Goal: Information Seeking & Learning: Learn about a topic

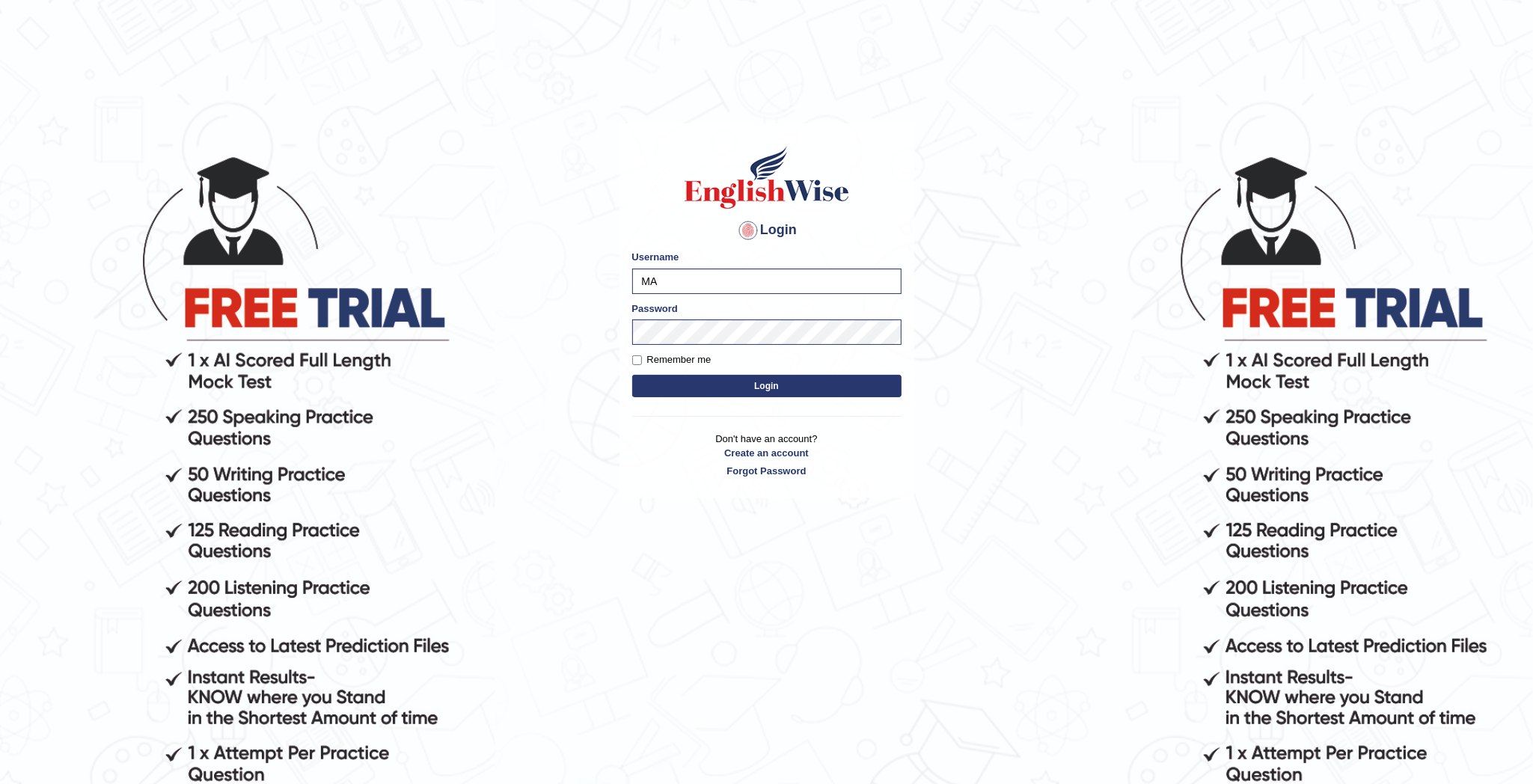
type input "M"
type input "deepika_online"
click at [781, 378] on button "Login" at bounding box center [766, 386] width 269 height 22
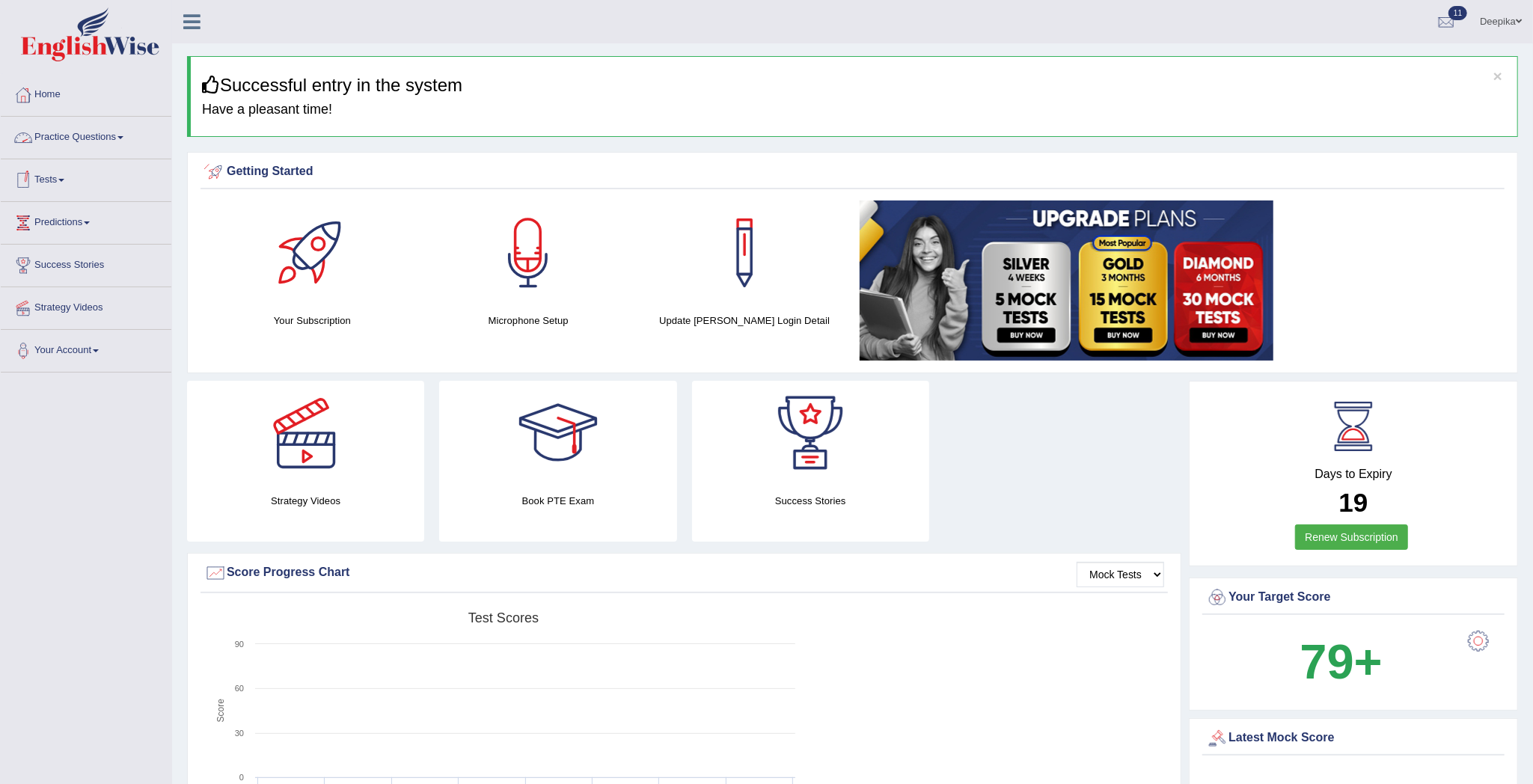
click at [124, 136] on span at bounding box center [121, 137] width 6 height 3
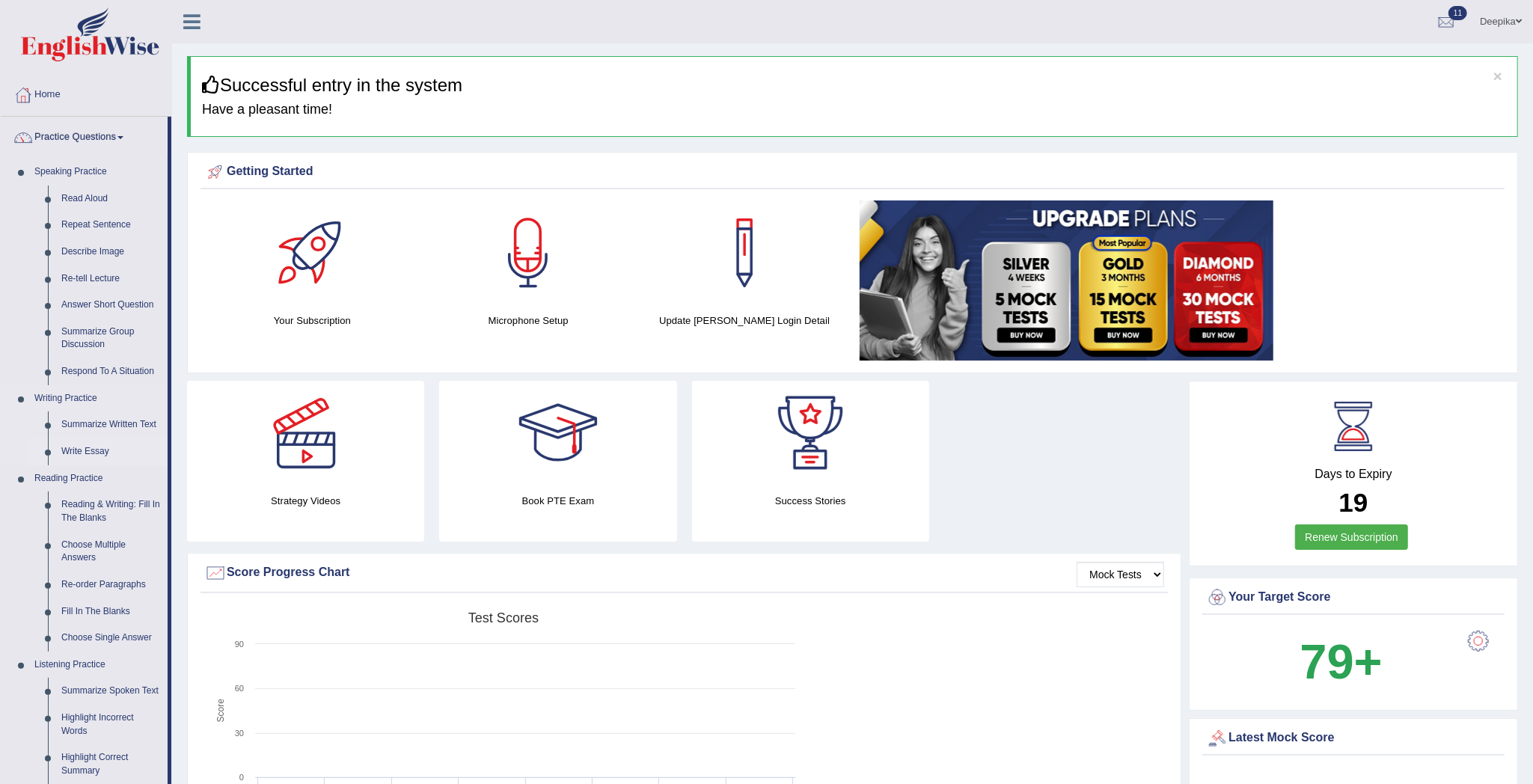
click at [91, 450] on link "Write Essay" at bounding box center [111, 451] width 113 height 27
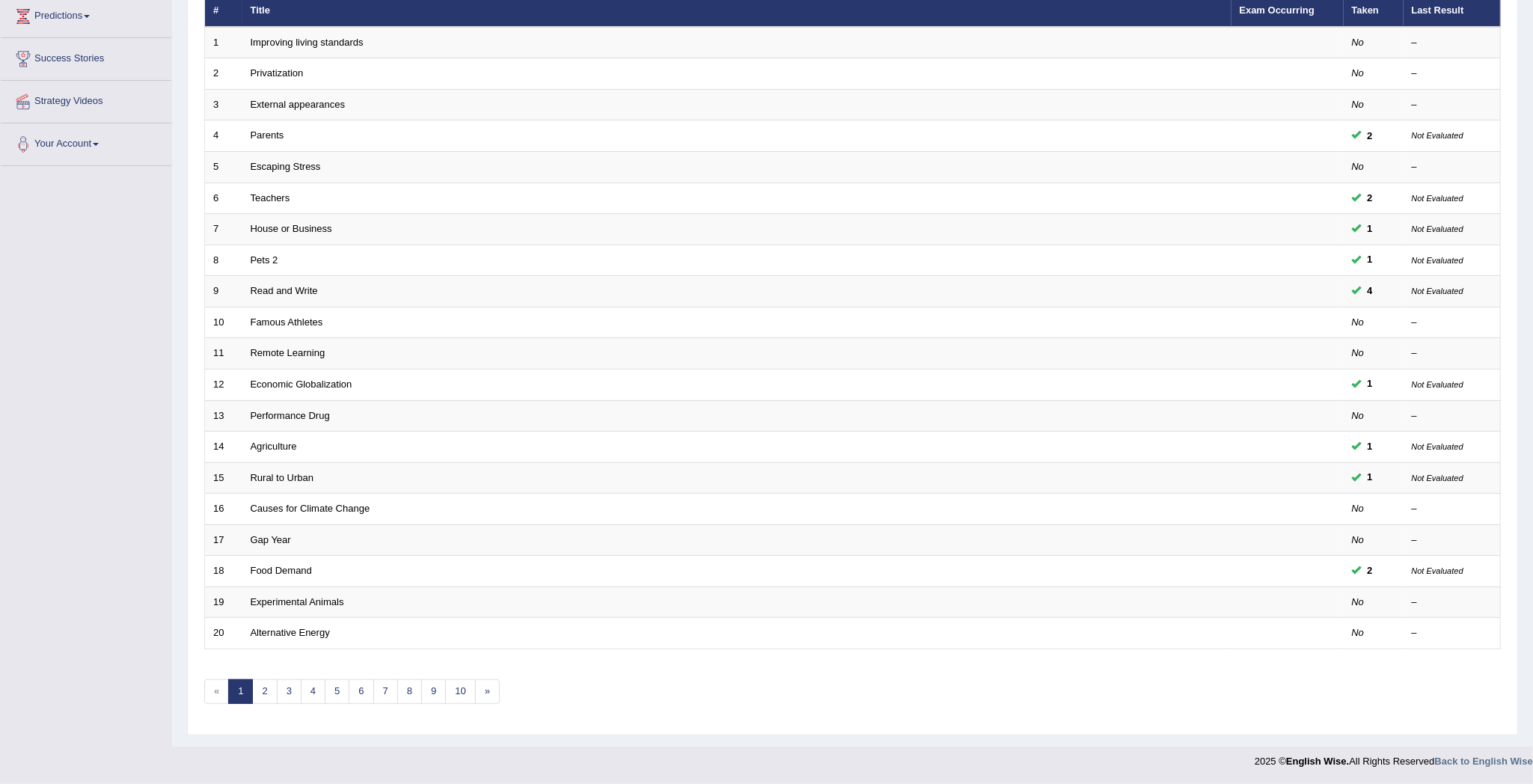
scroll to position [213, 0]
click at [266, 688] on link "2" at bounding box center [264, 691] width 25 height 25
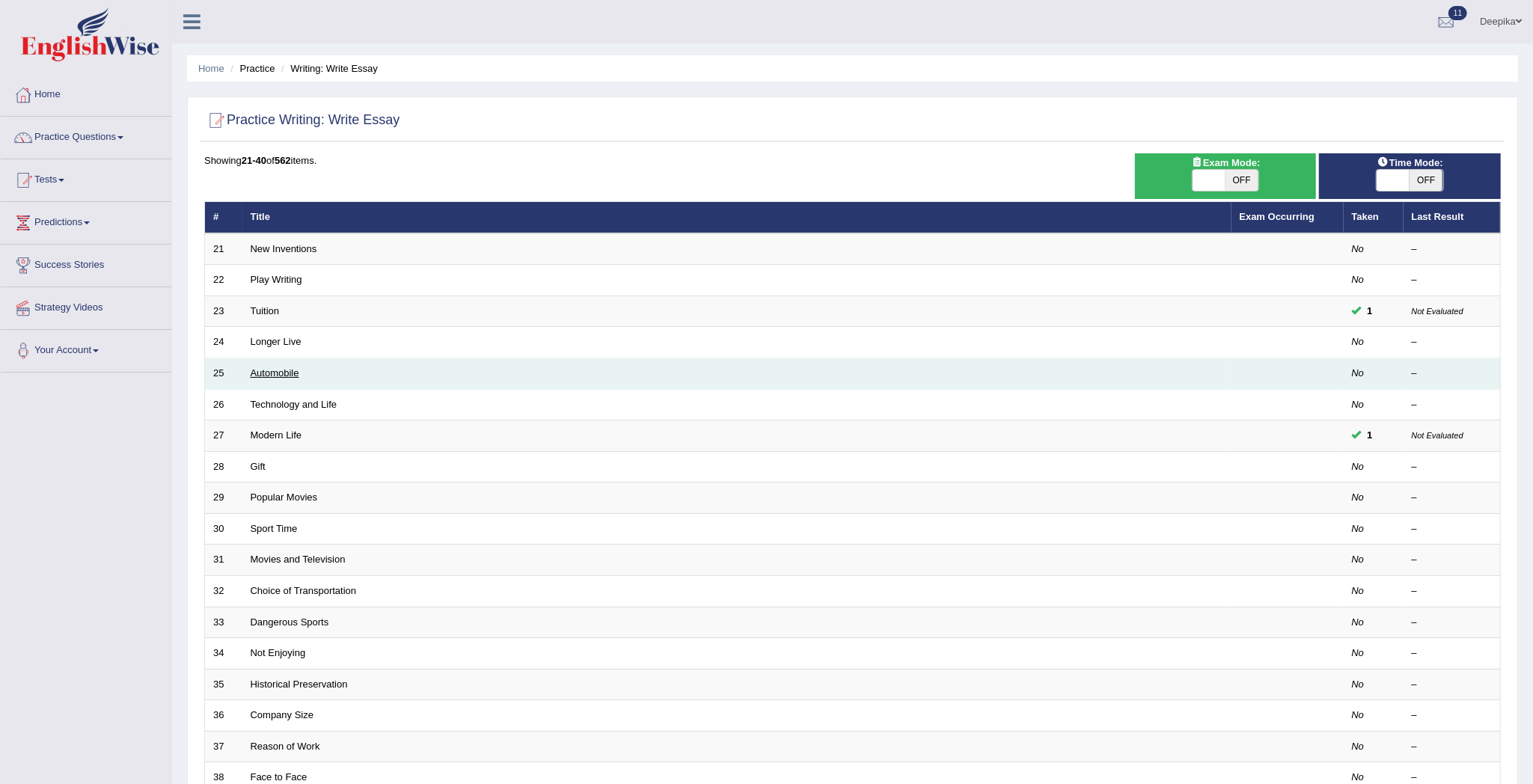
click at [279, 378] on link "Automobile" at bounding box center [274, 372] width 49 height 11
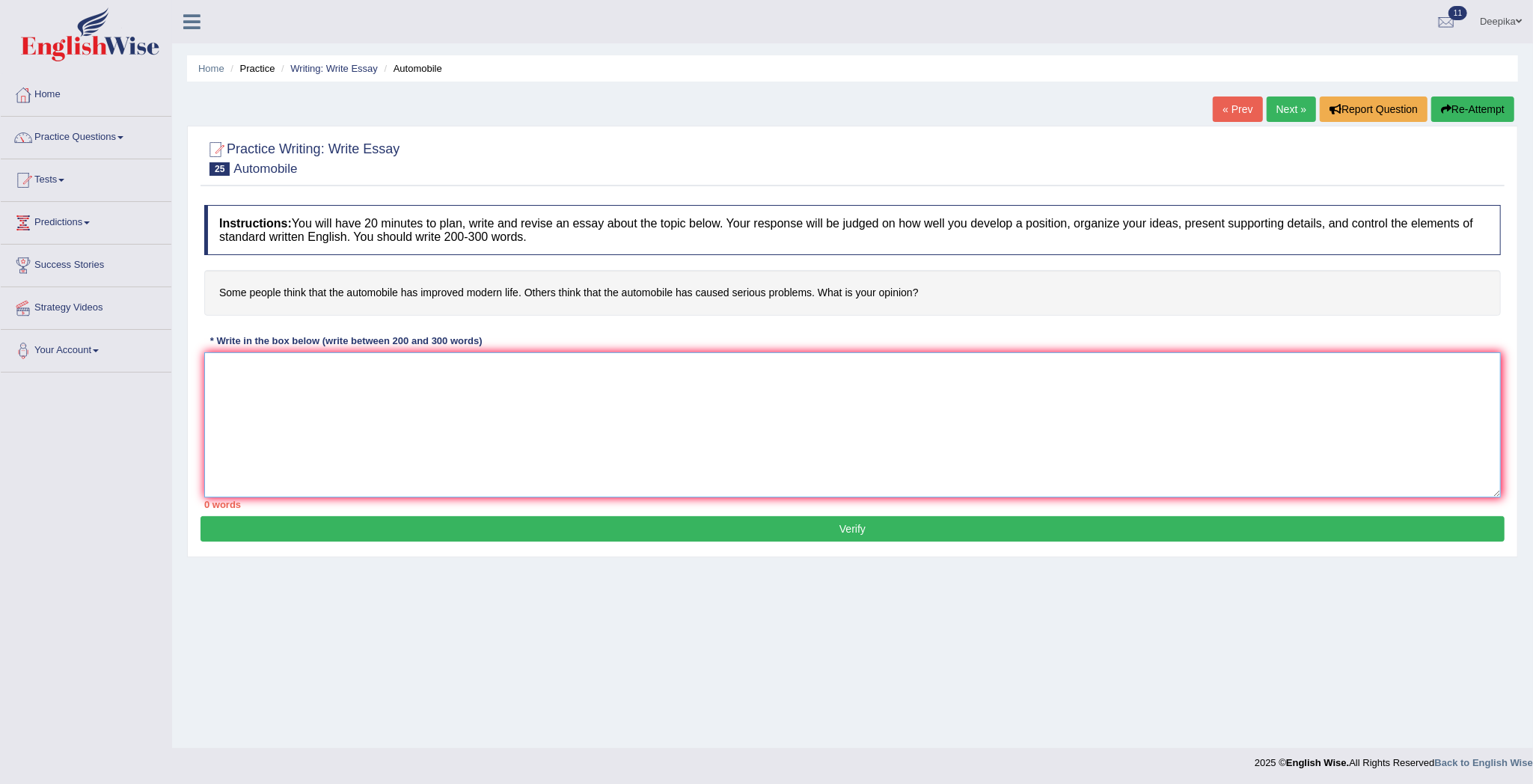
click at [210, 365] on textarea at bounding box center [852, 424] width 1296 height 145
click at [702, 371] on textarea "The increasing influence of Automobiles on our lives has ignited numerous discu…" at bounding box center [852, 424] width 1296 height 145
click at [752, 357] on textarea "The increasing influence of Automobiles on our lives has ignited numerous discu…" at bounding box center [852, 424] width 1296 height 145
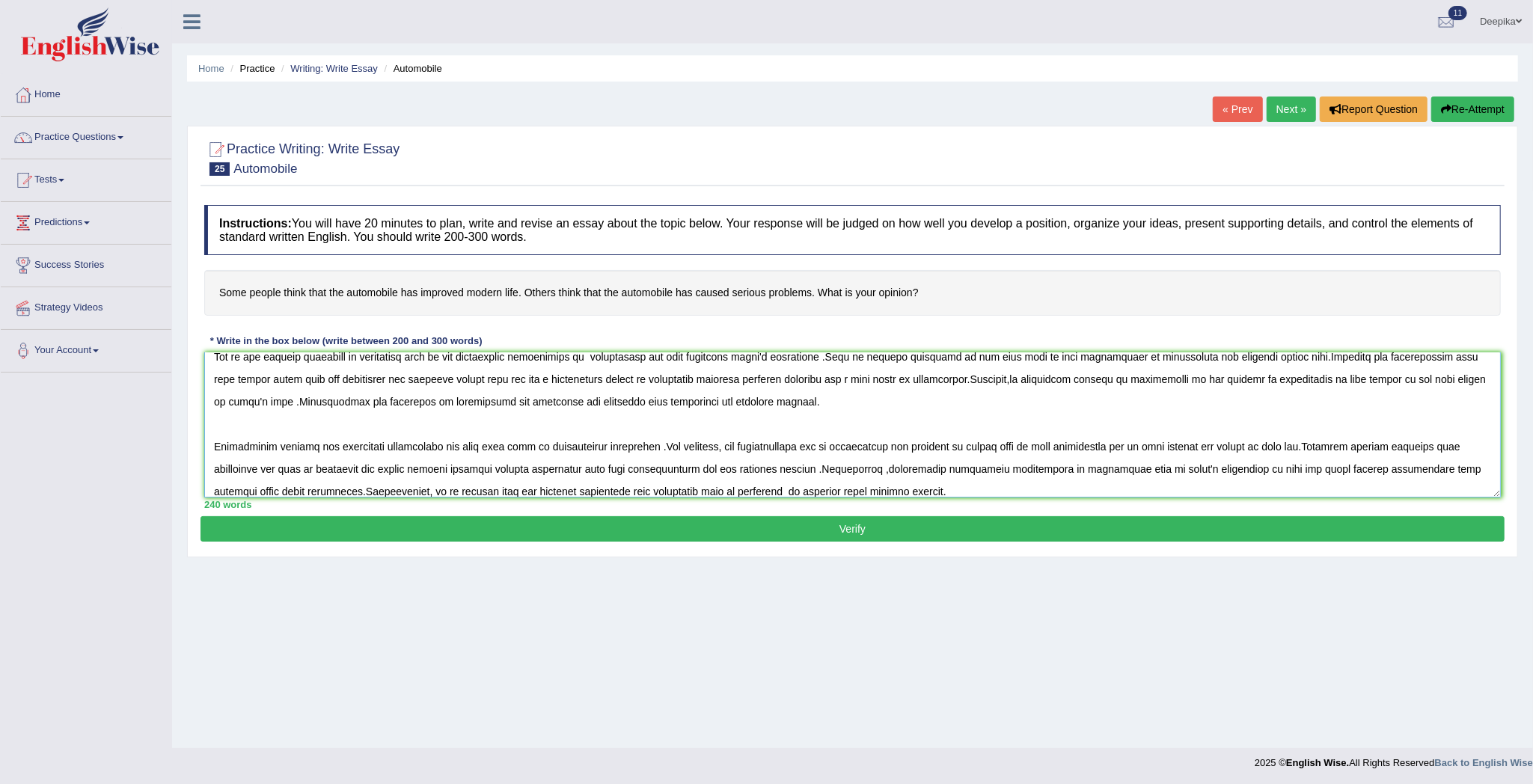
scroll to position [103, 0]
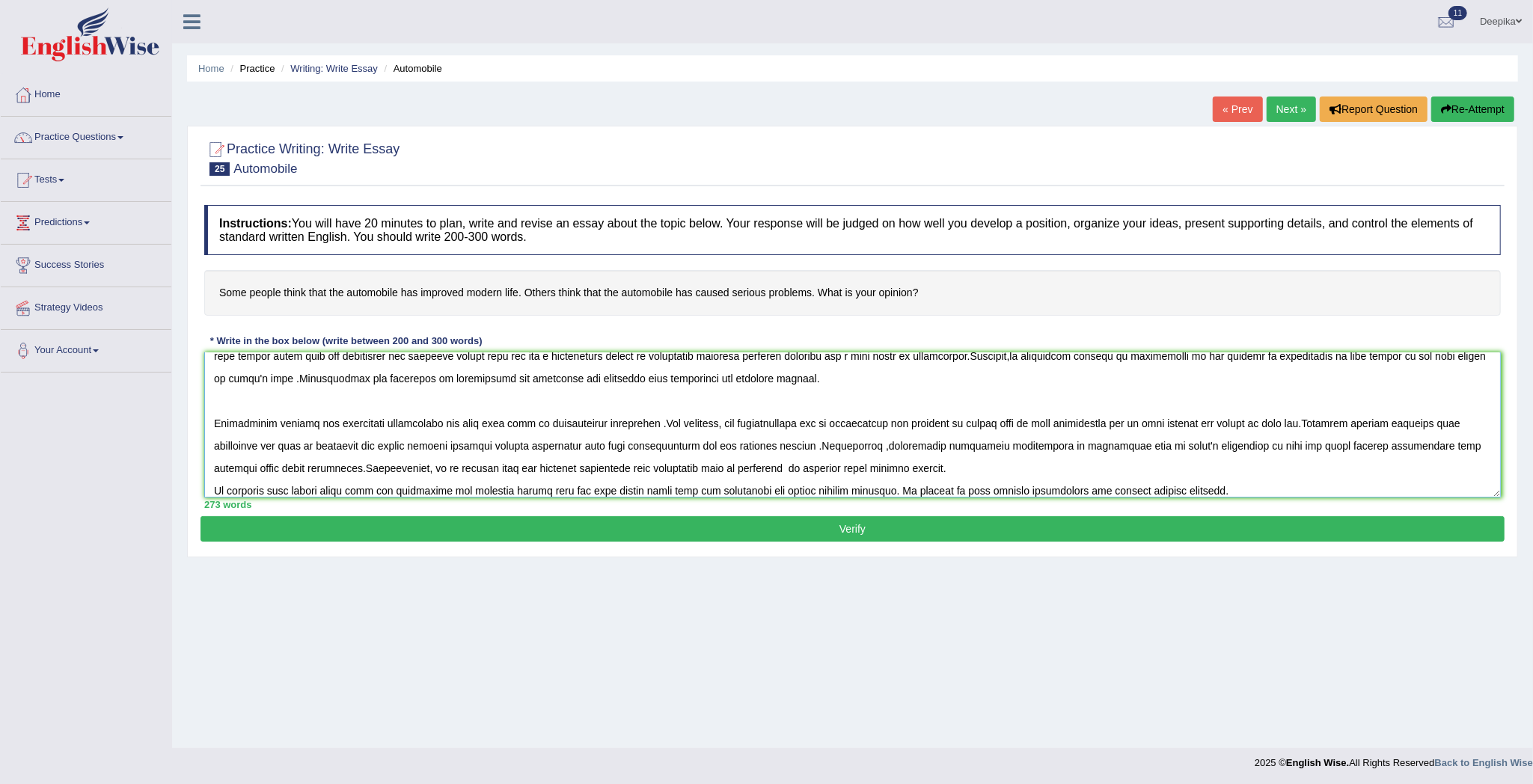
type textarea "The increasing influence of Automobiles on our lives has ignited numerous discu…"
click at [820, 534] on button "Verify" at bounding box center [852, 528] width 1304 height 25
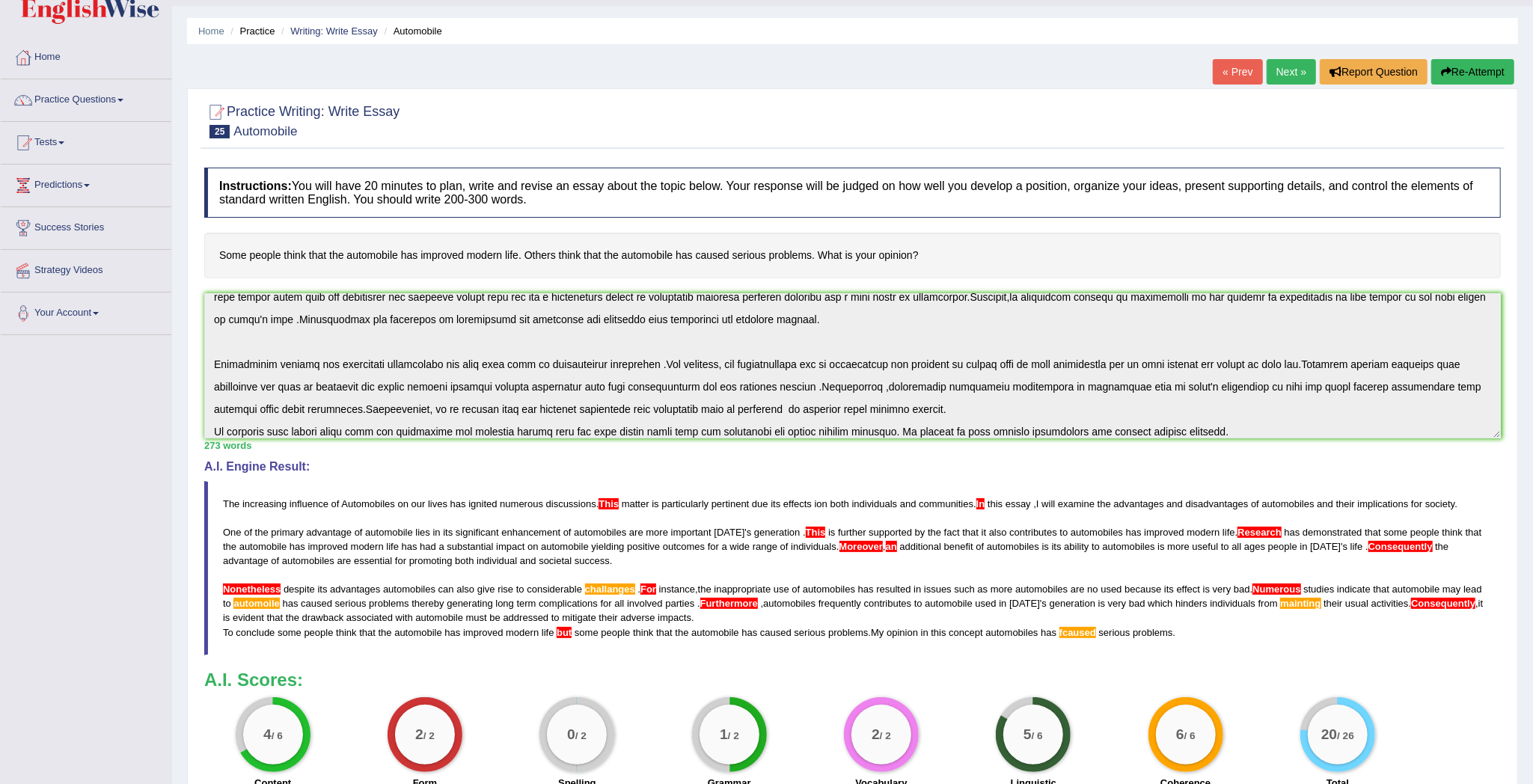
scroll to position [1, 0]
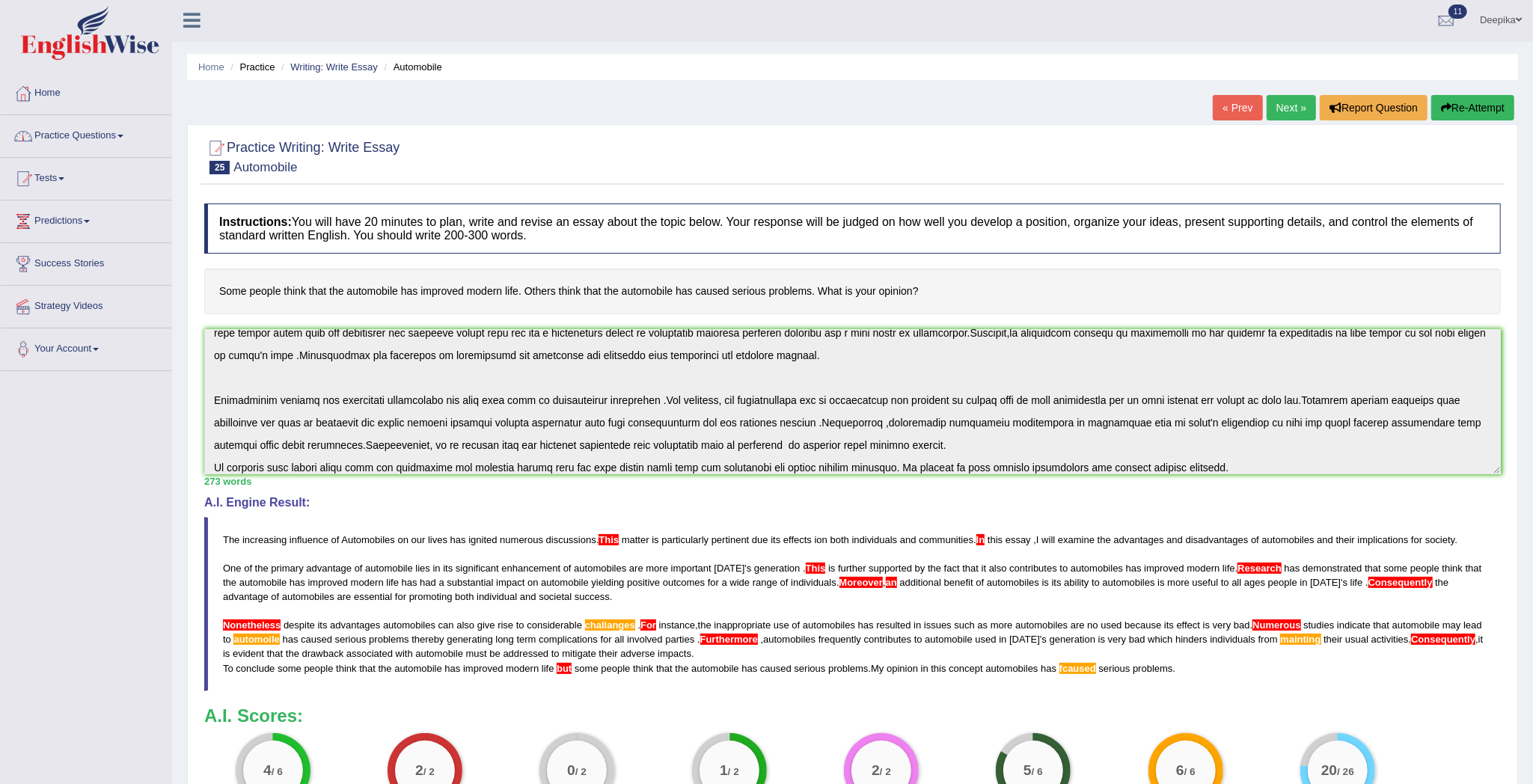
click at [124, 136] on span at bounding box center [121, 136] width 6 height 3
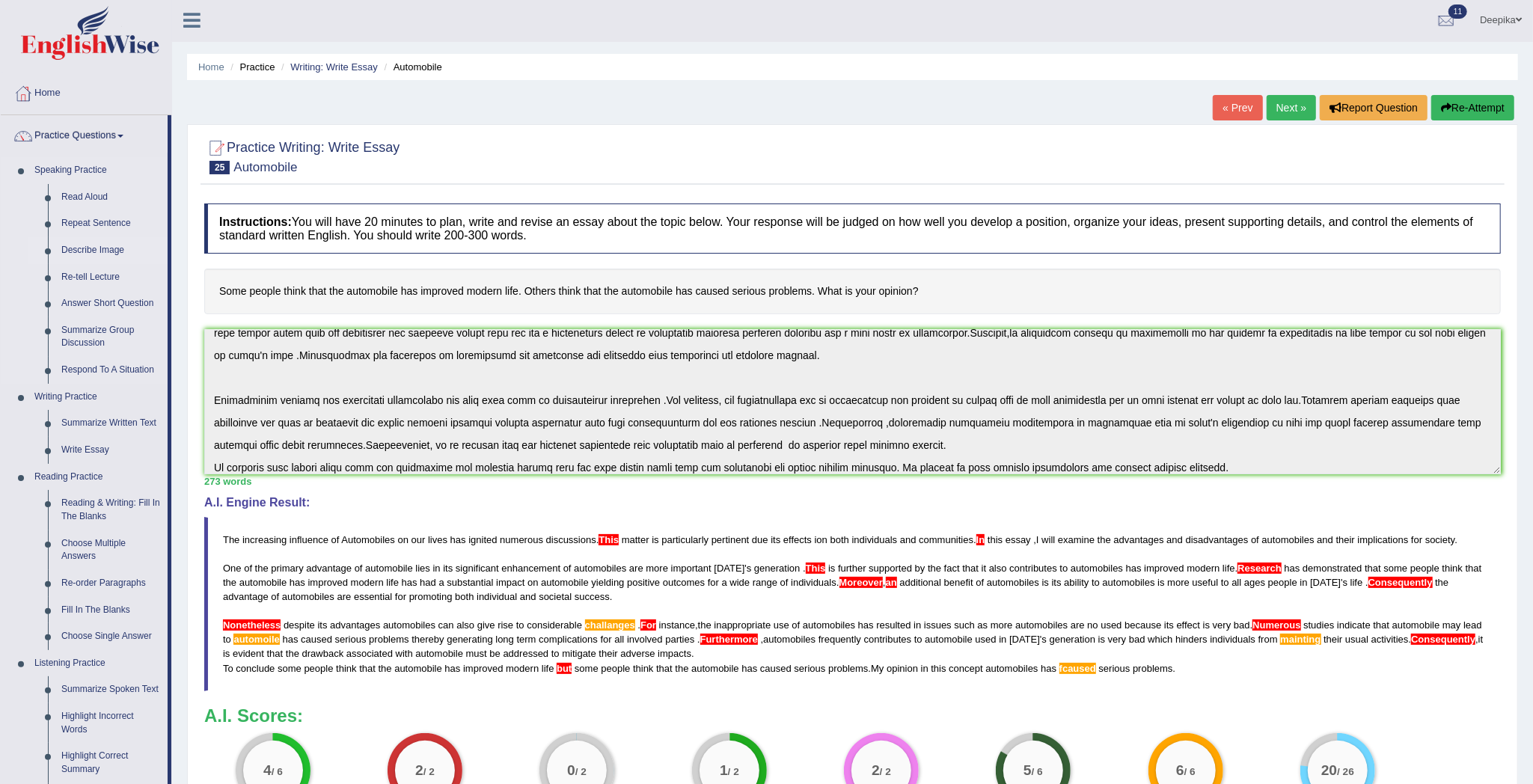
click at [105, 249] on link "Describe Image" at bounding box center [111, 250] width 113 height 27
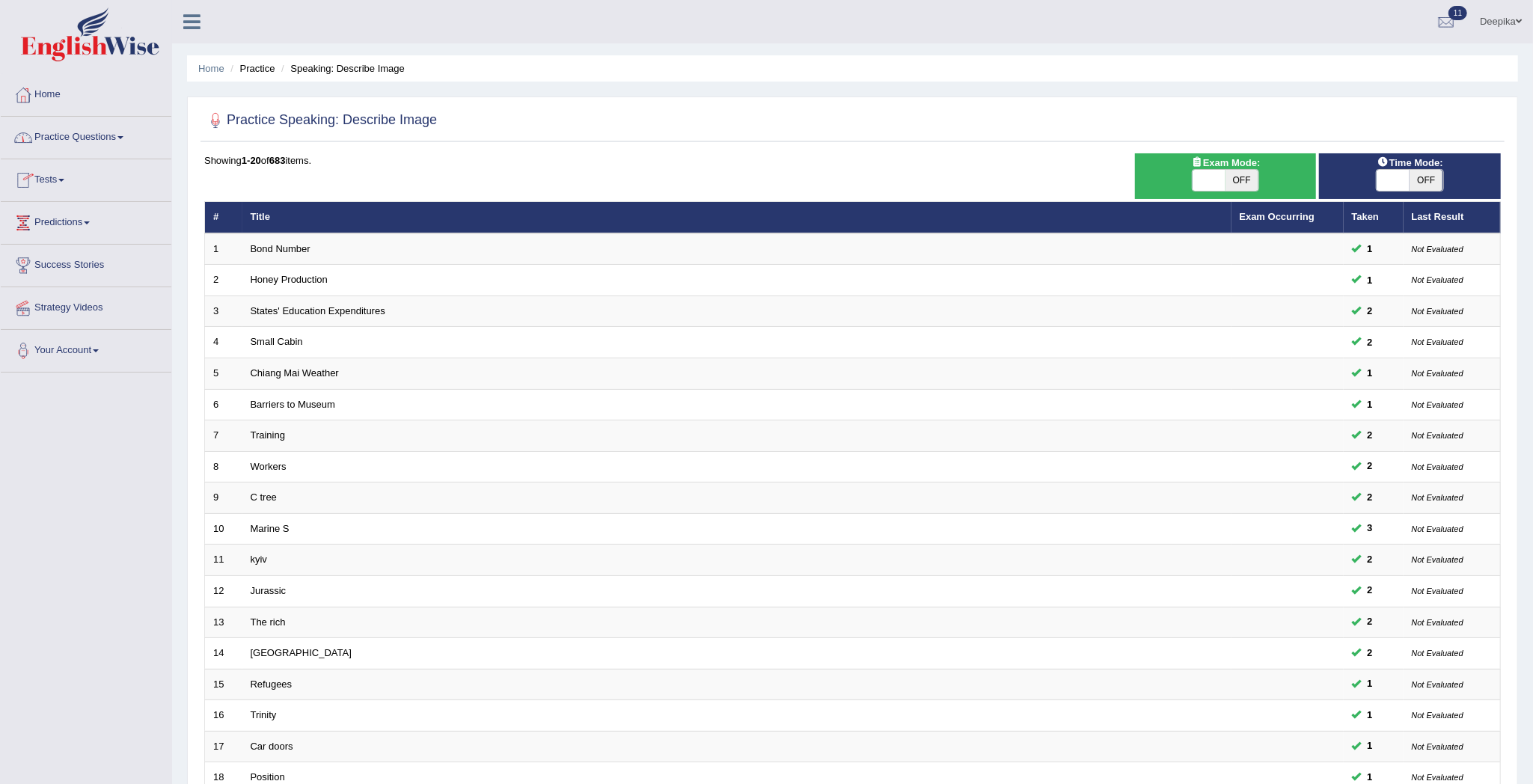
click at [123, 139] on link "Practice Questions" at bounding box center [86, 135] width 171 height 37
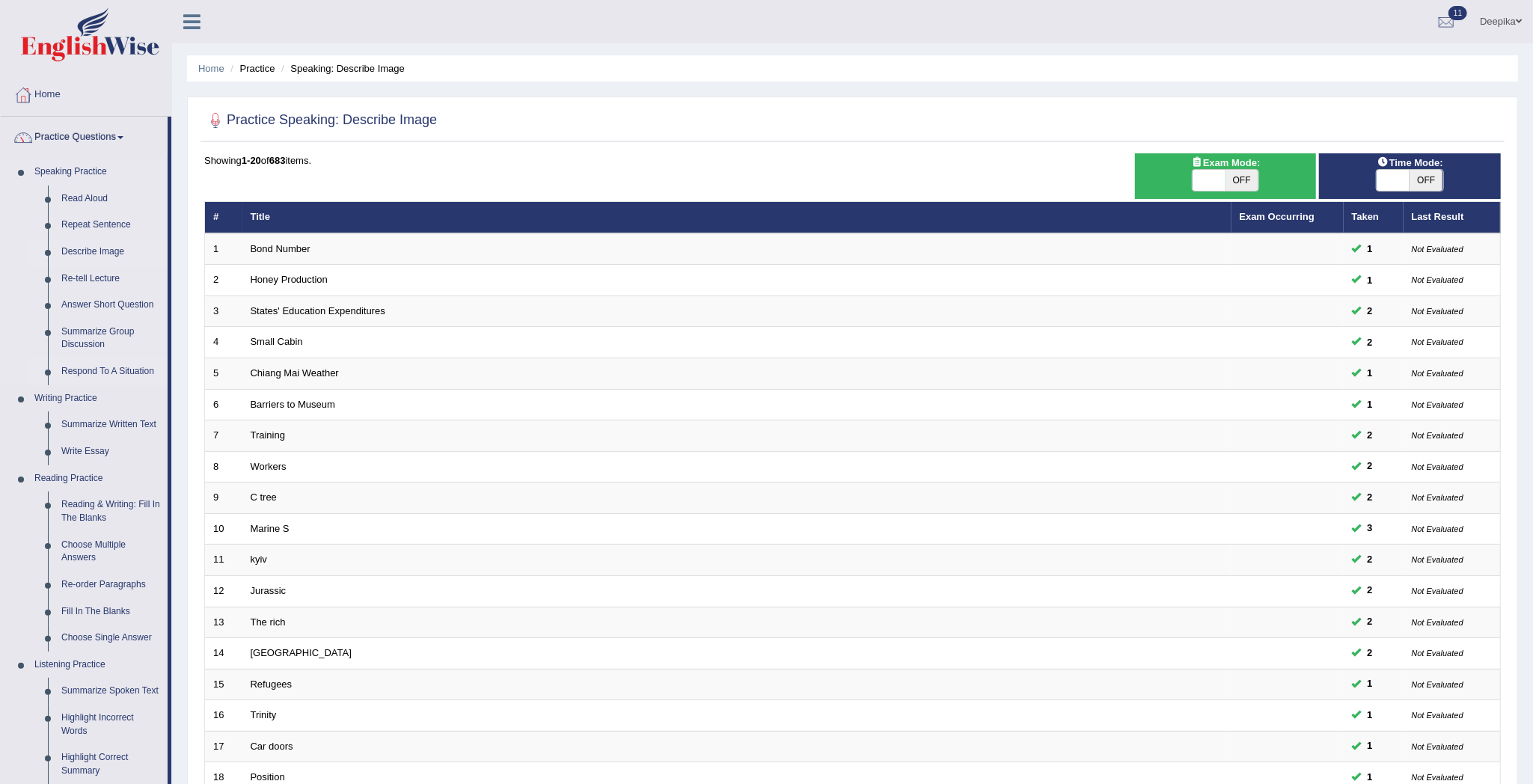
click at [108, 363] on link "Respond To A Situation" at bounding box center [111, 371] width 113 height 27
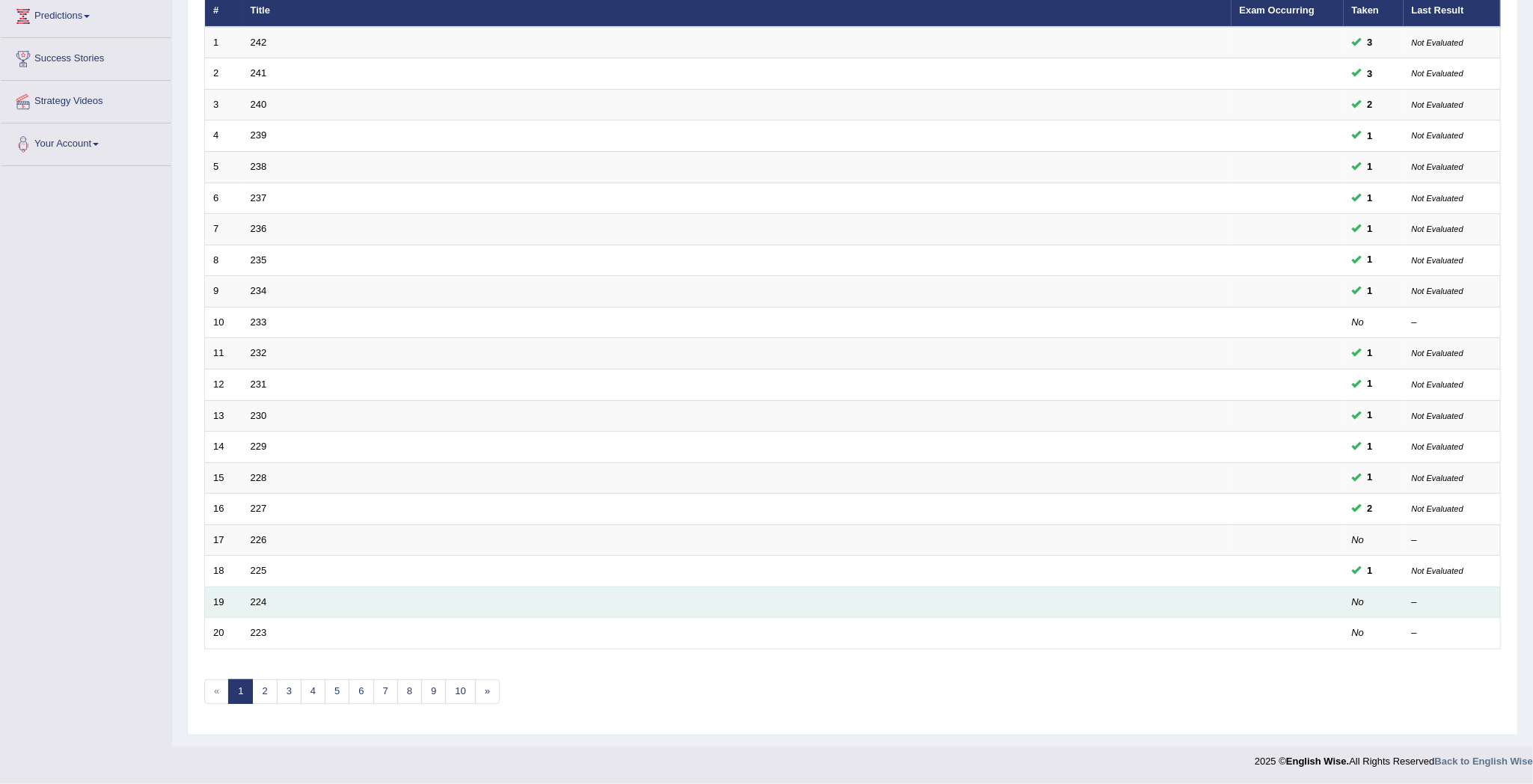
scroll to position [213, 0]
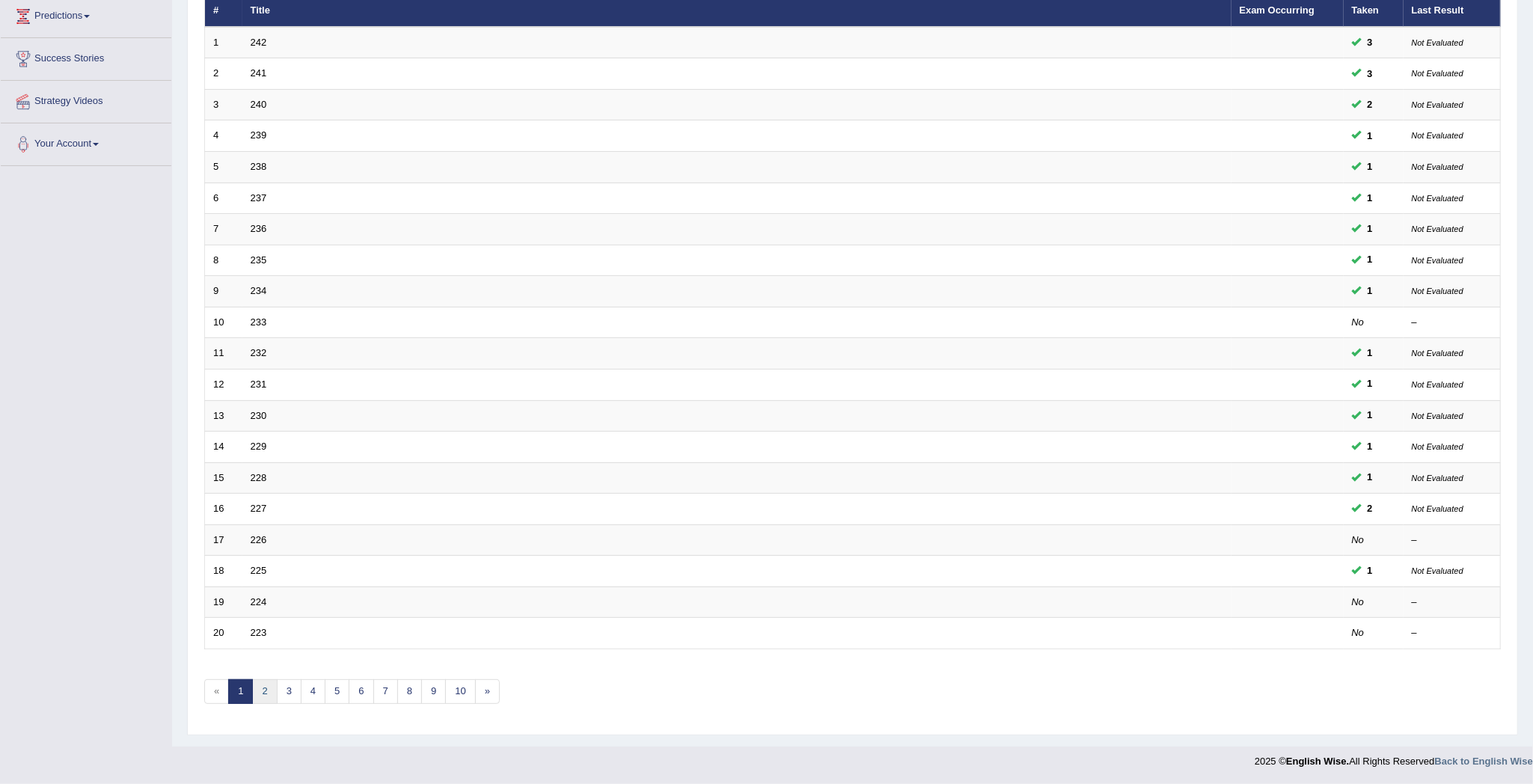
click at [261, 694] on link "2" at bounding box center [264, 691] width 25 height 25
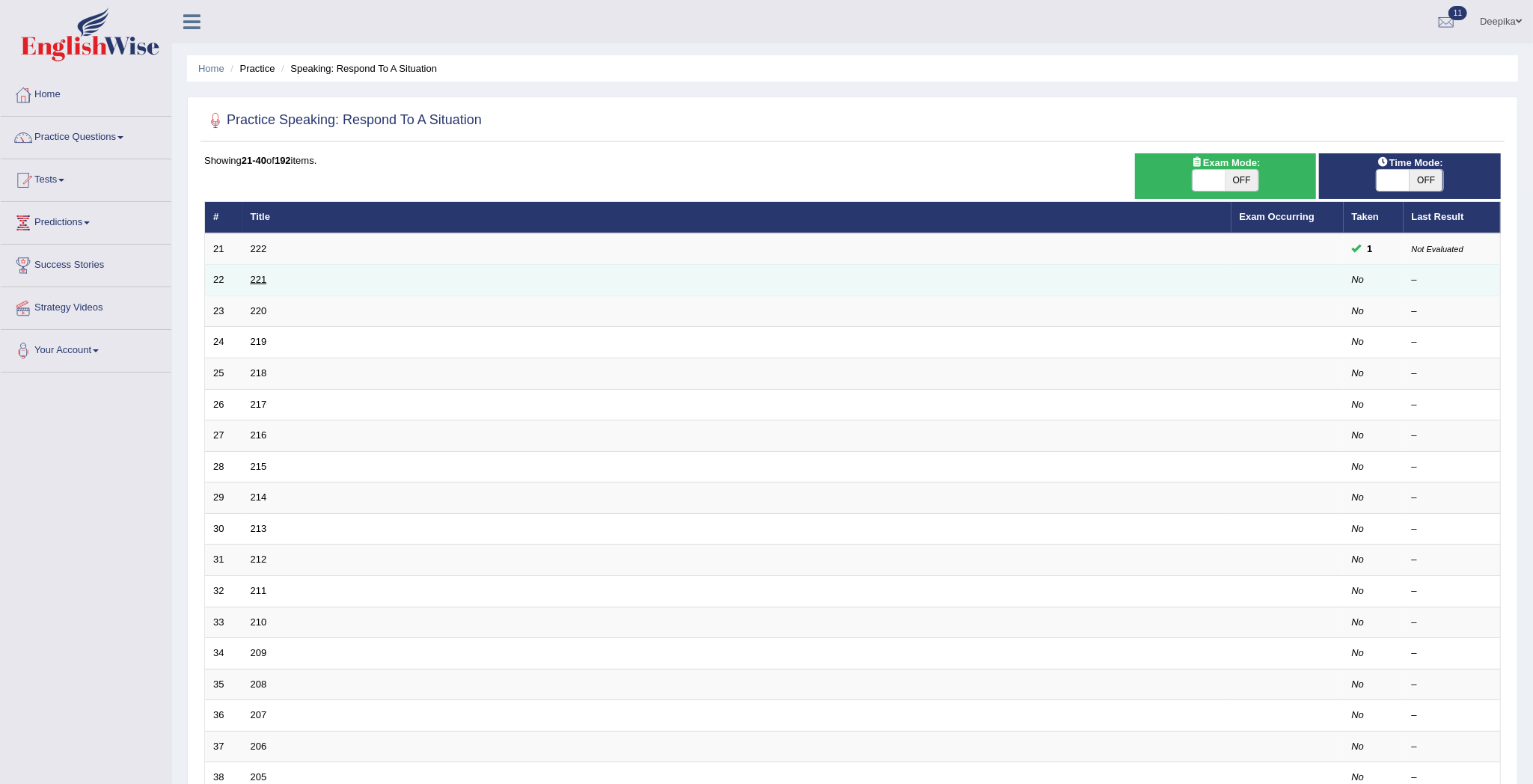
click at [255, 282] on link "221" at bounding box center [258, 278] width 16 height 11
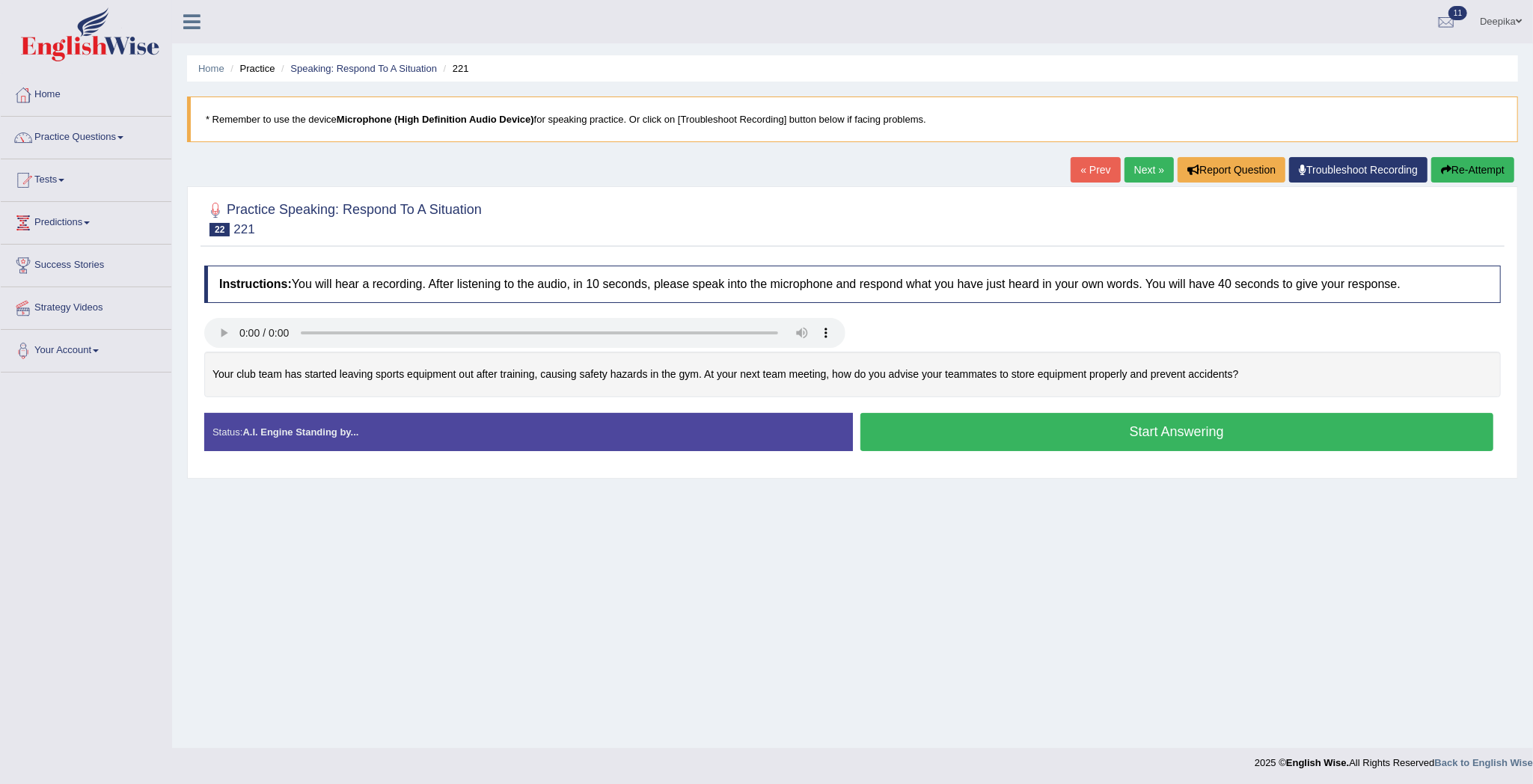
click at [893, 447] on button "Start Answering" at bounding box center [1177, 432] width 634 height 38
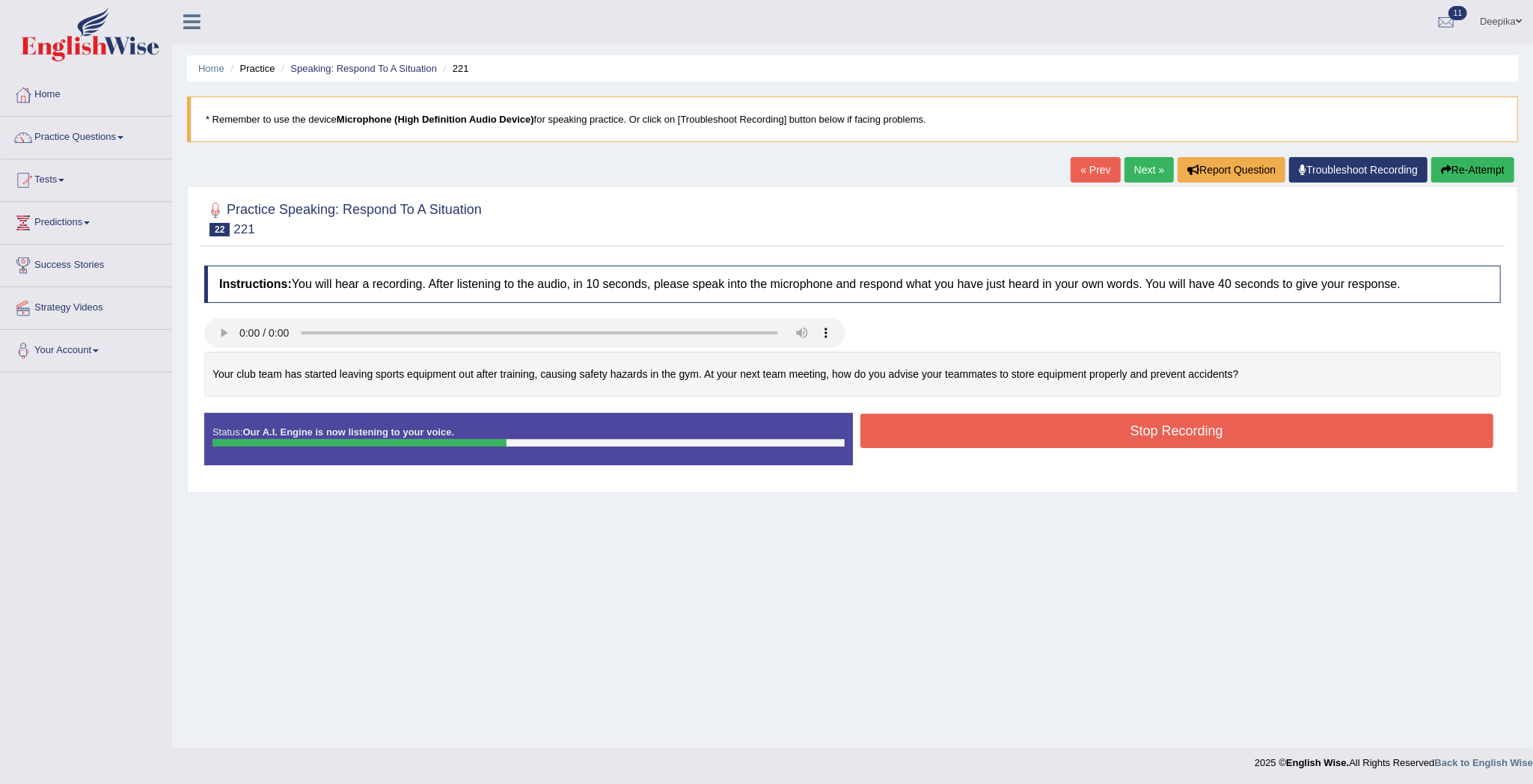
click at [886, 431] on button "Stop Recording" at bounding box center [1177, 431] width 634 height 34
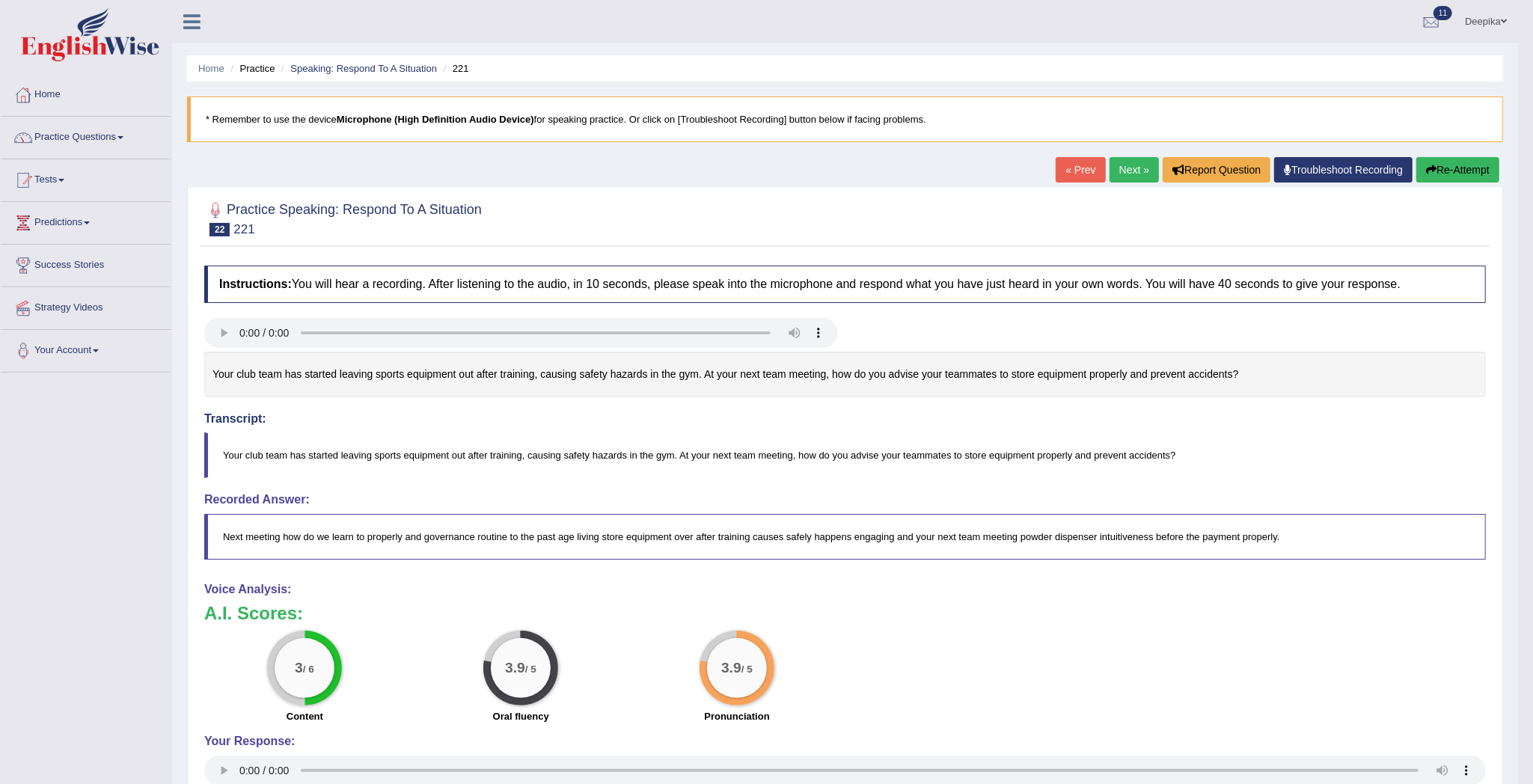
click at [1124, 169] on link "Next »" at bounding box center [1134, 169] width 49 height 25
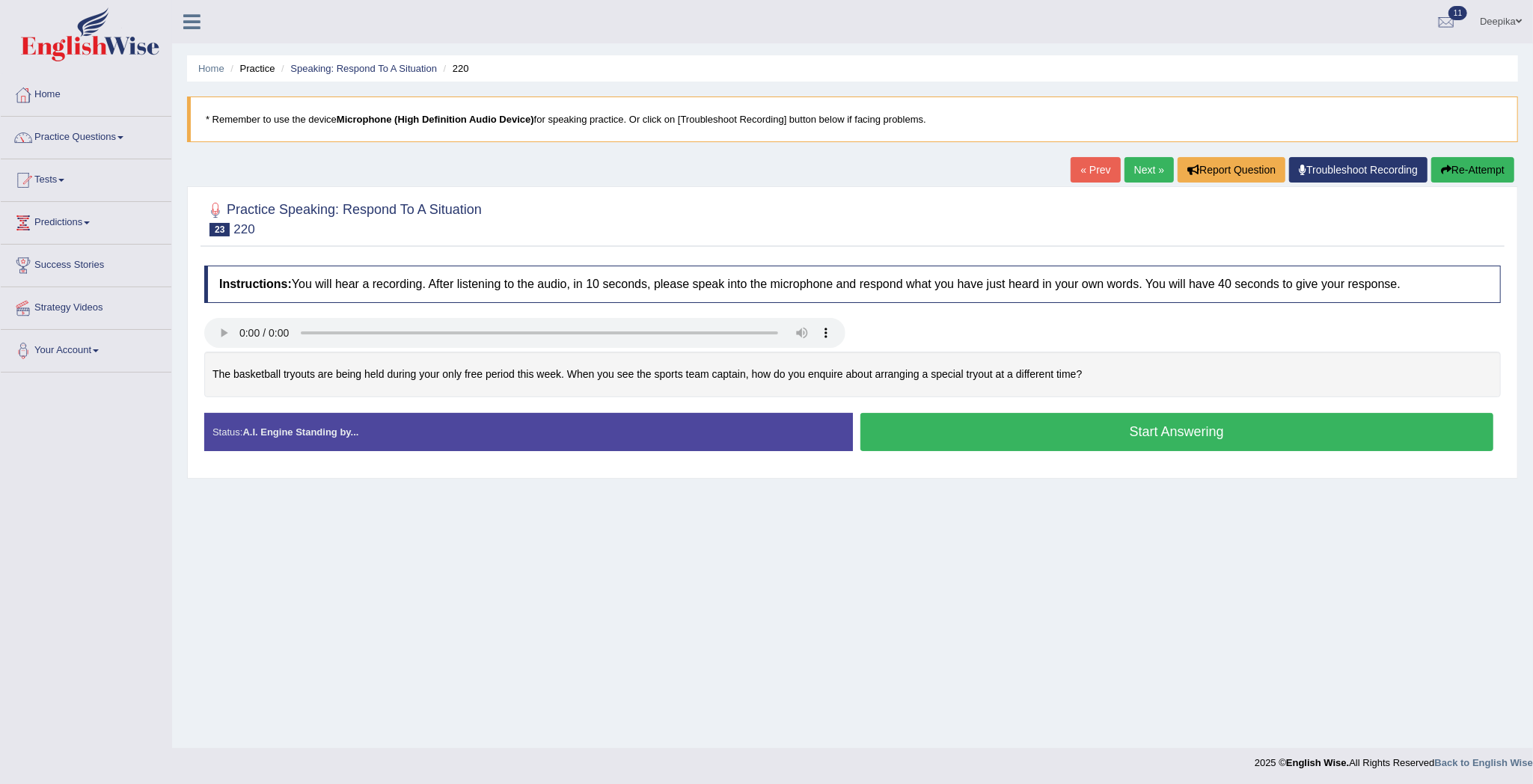
click at [1163, 429] on button "Start Answering" at bounding box center [1177, 432] width 634 height 38
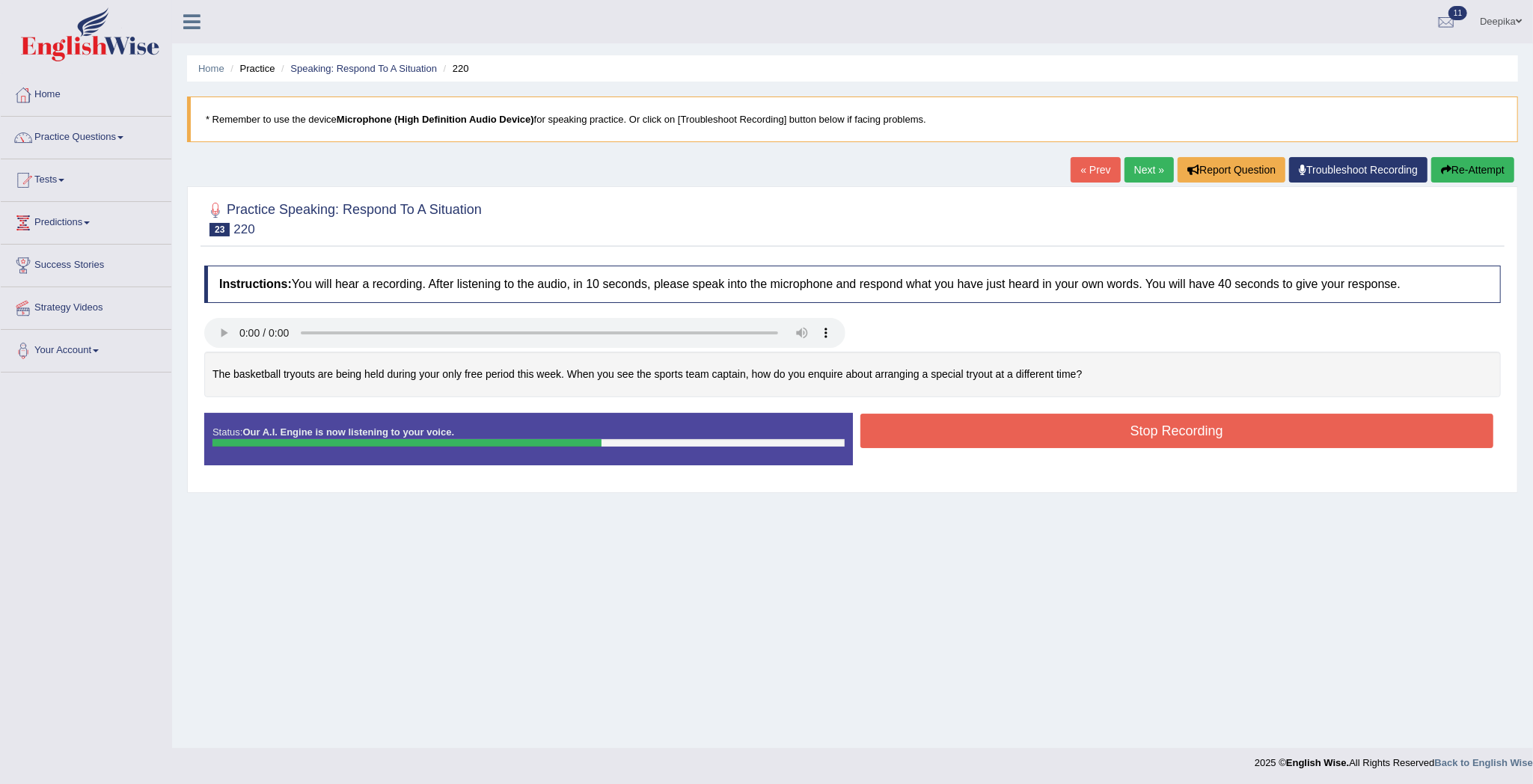
click at [1163, 429] on button "Stop Recording" at bounding box center [1177, 431] width 634 height 34
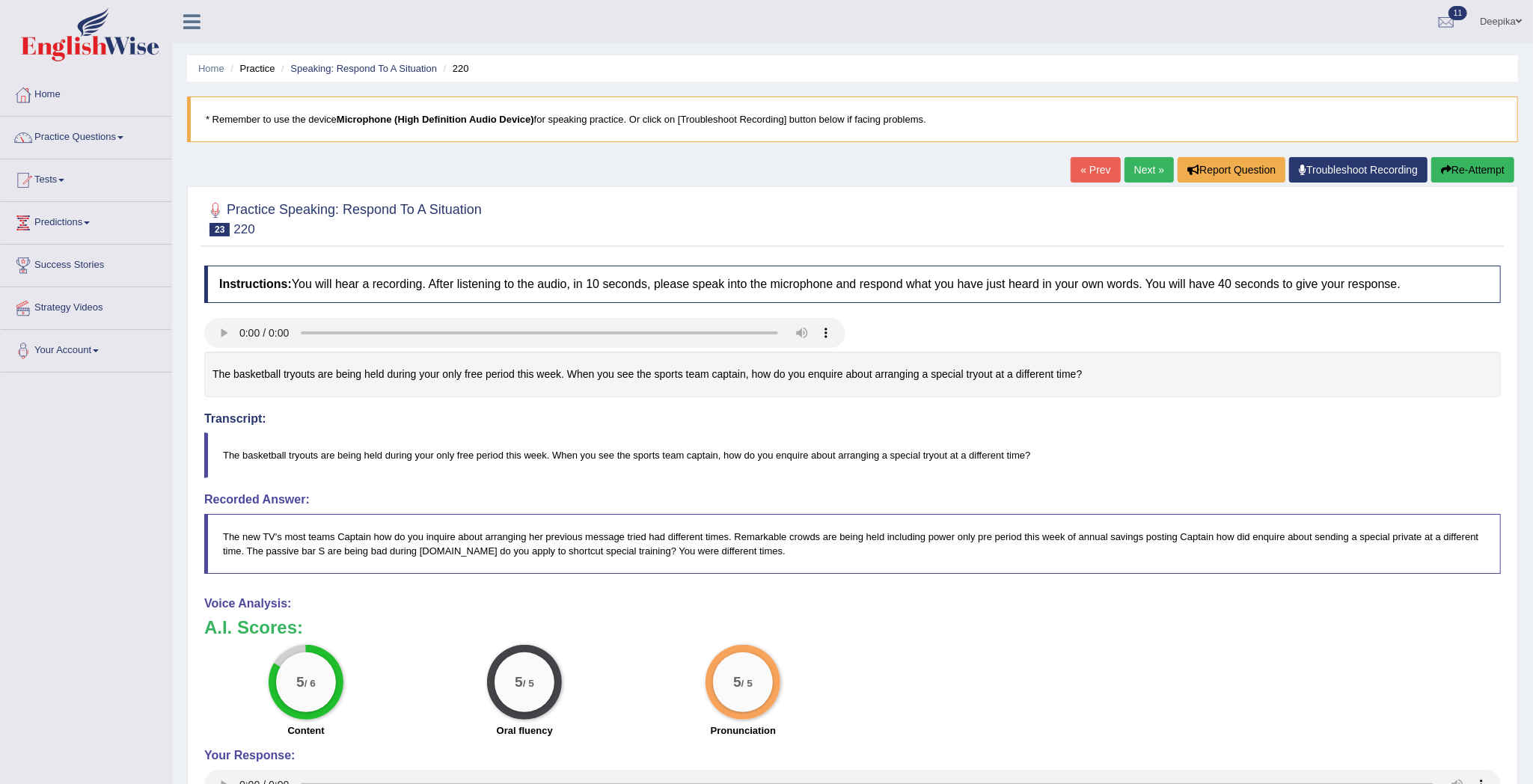
click at [1135, 171] on link "Next »" at bounding box center [1149, 169] width 49 height 25
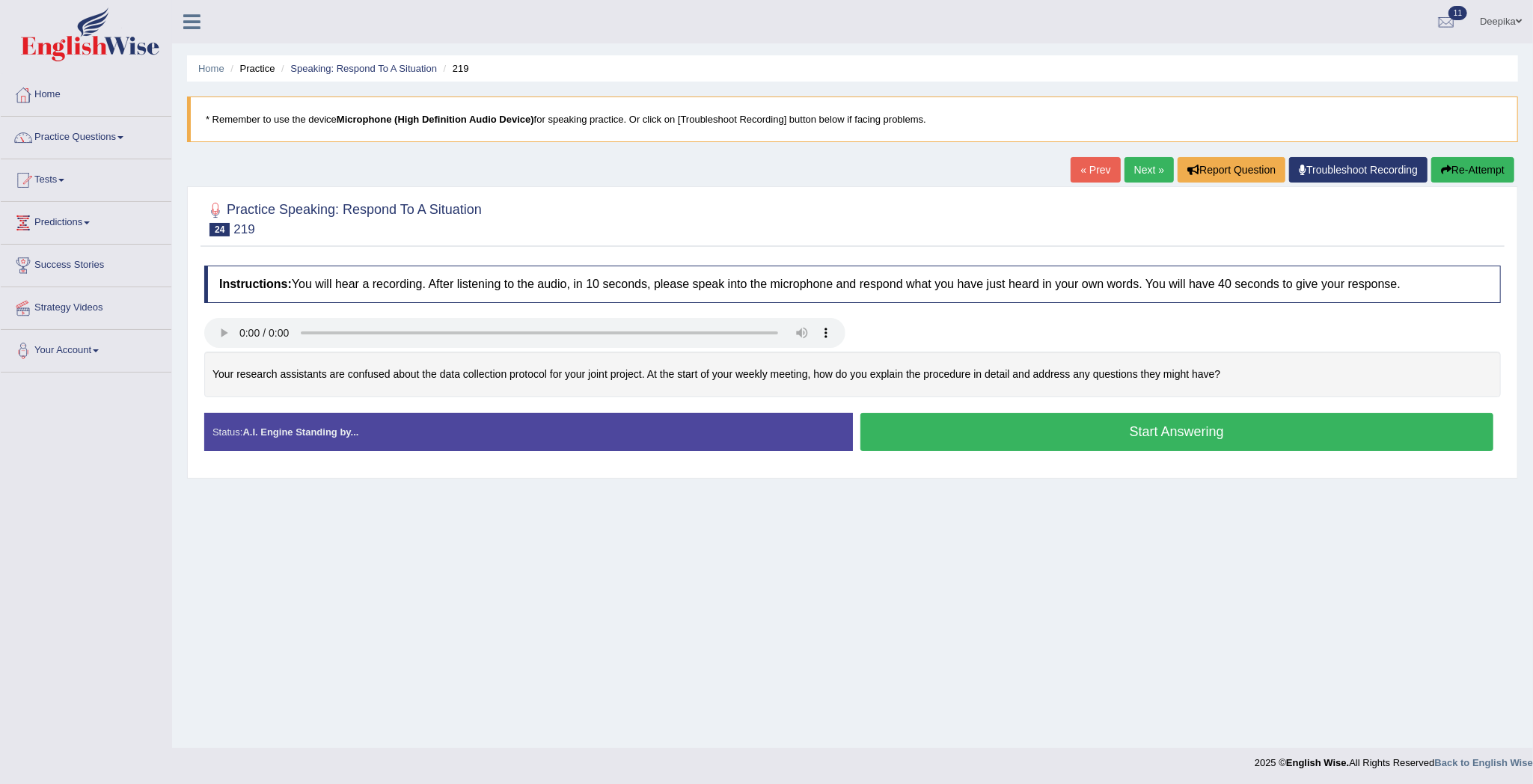
click at [1123, 437] on button "Start Answering" at bounding box center [1177, 432] width 634 height 38
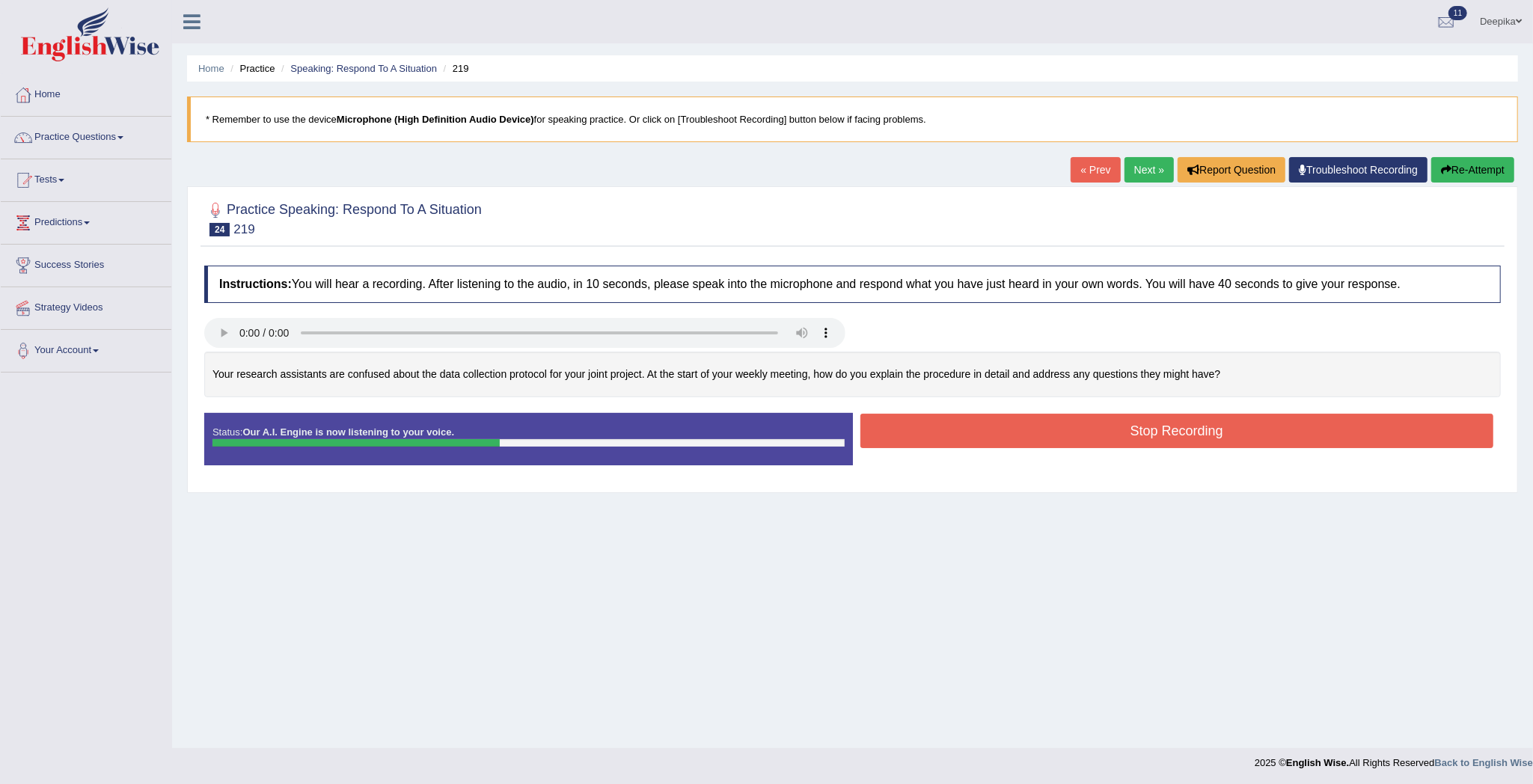
click at [1123, 437] on button "Stop Recording" at bounding box center [1177, 431] width 634 height 34
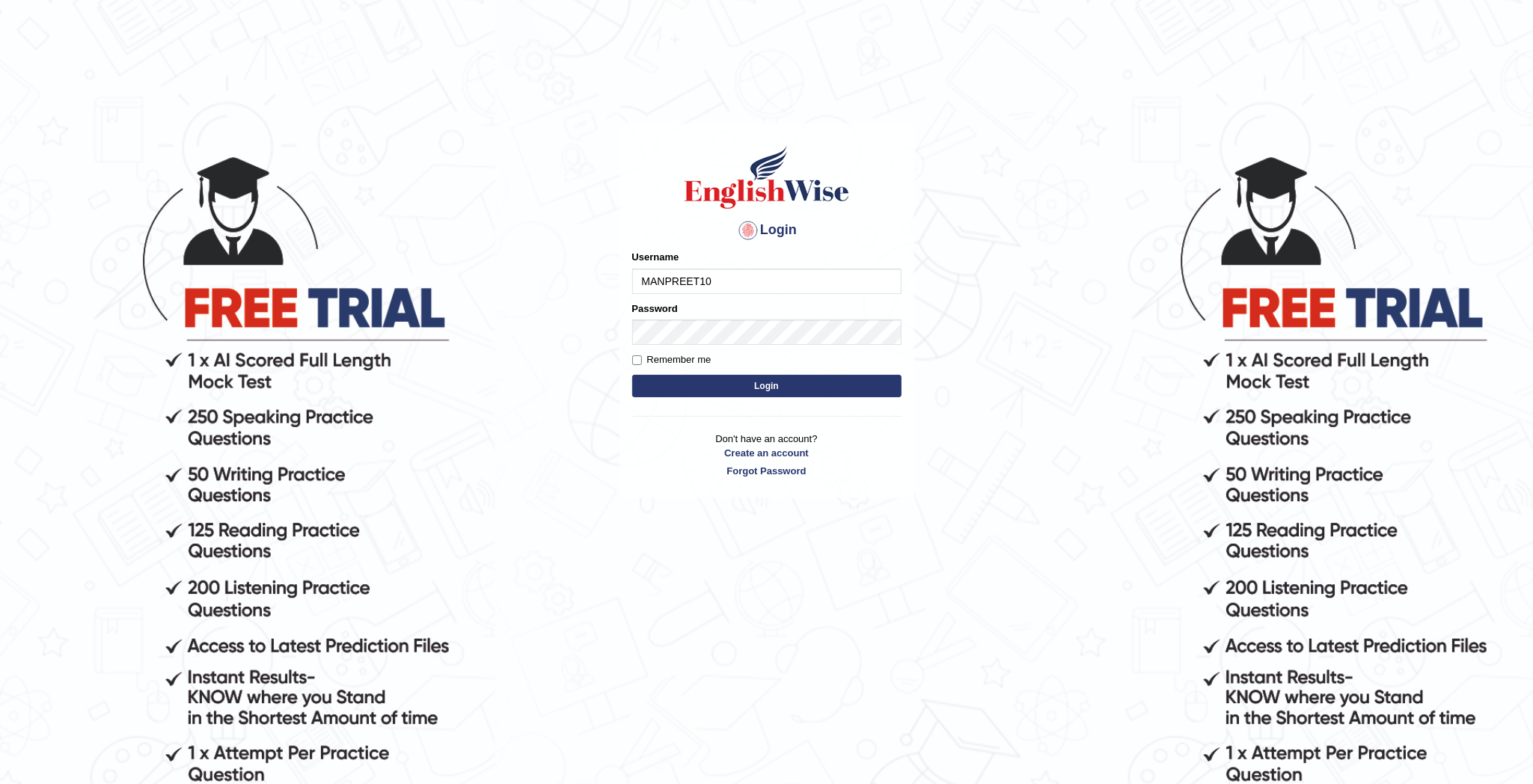
click at [749, 285] on input "MANPREET10" at bounding box center [766, 280] width 269 height 25
type input "M"
type input "deepika_online"
click at [787, 380] on button "Login" at bounding box center [766, 386] width 269 height 22
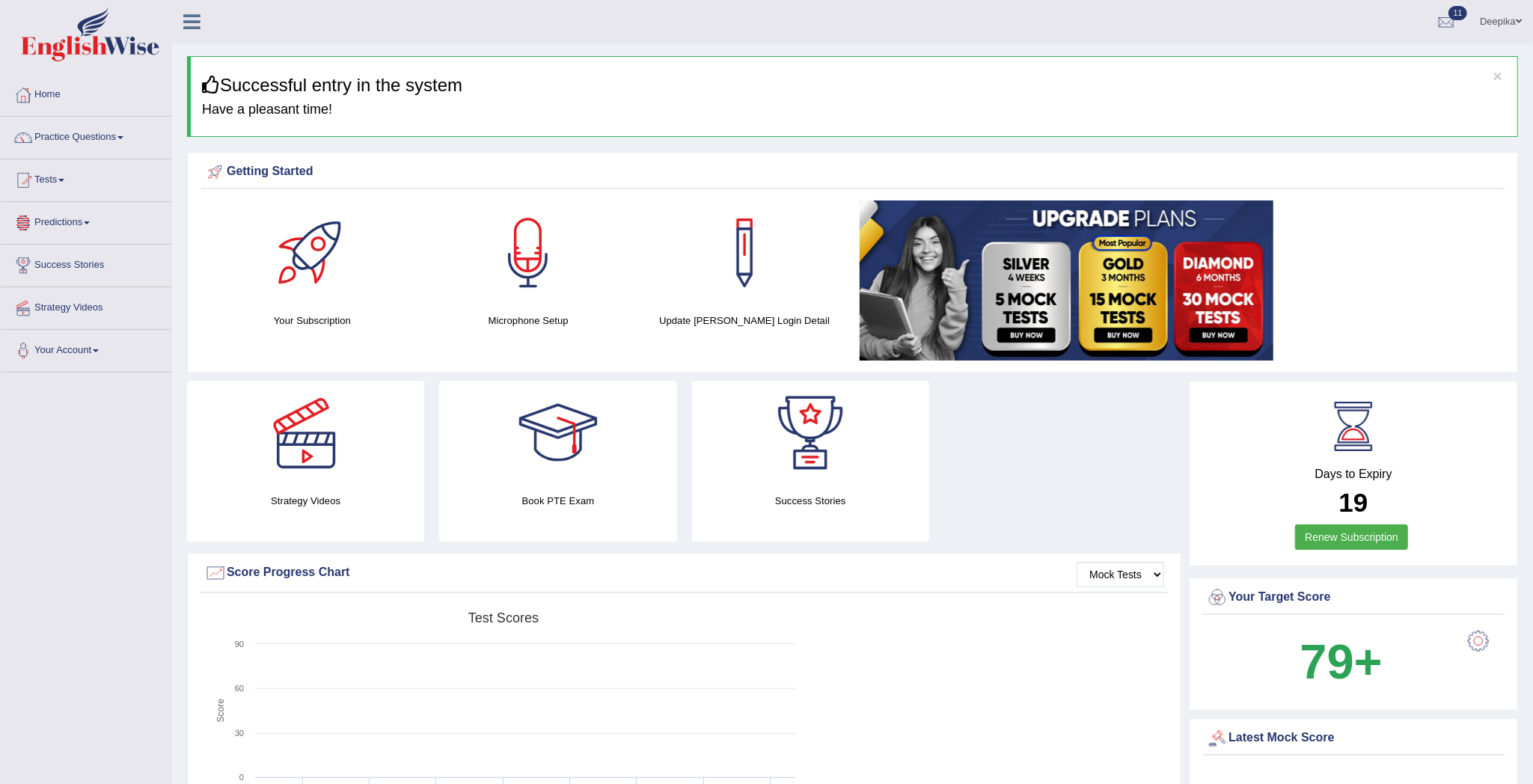
click at [64, 181] on span at bounding box center [61, 180] width 6 height 3
click at [67, 209] on link "Take Practice Sectional Test" at bounding box center [98, 214] width 140 height 27
click at [67, 215] on link "Take Practice Sectional Test" at bounding box center [98, 214] width 140 height 27
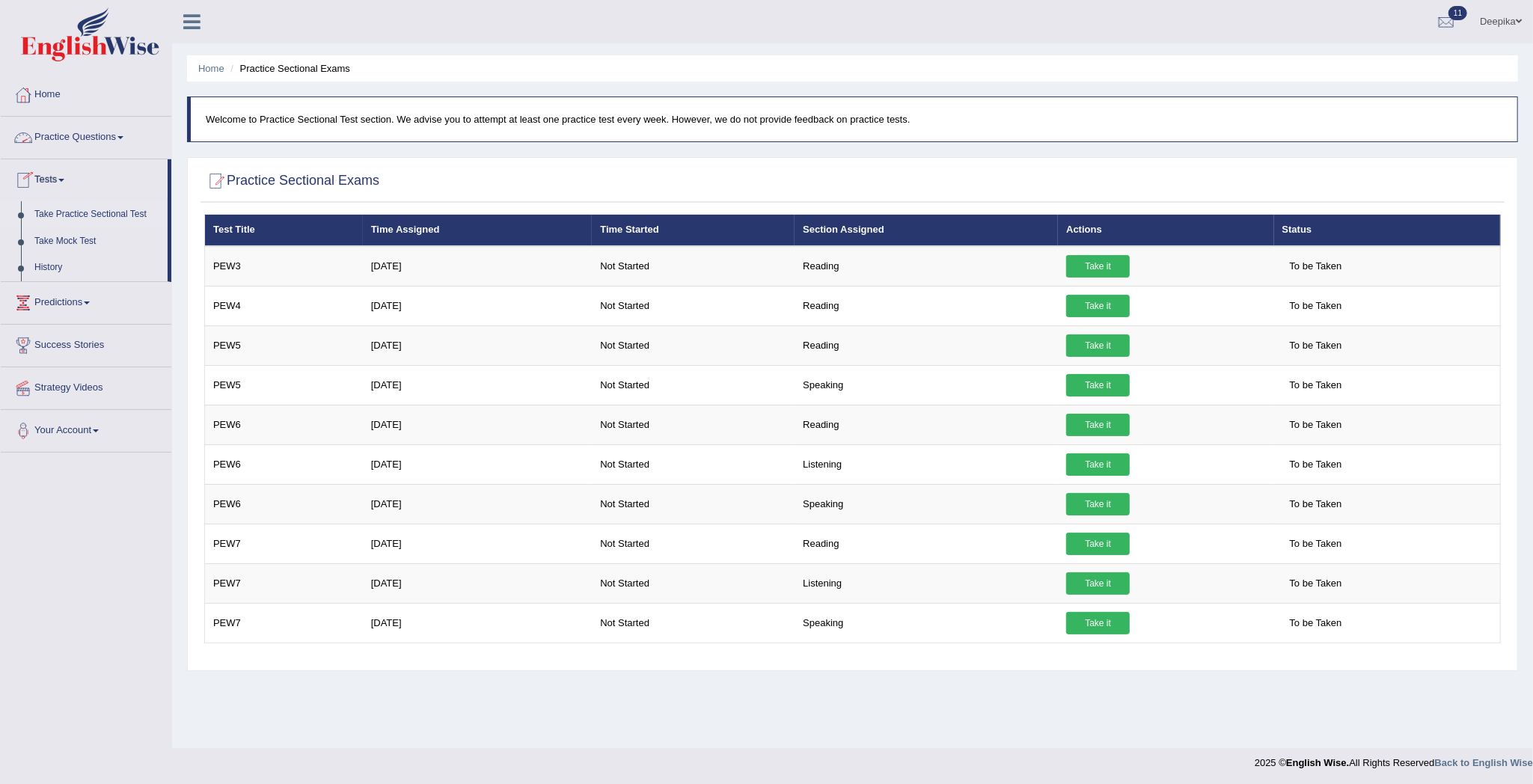
click at [130, 139] on link "Practice Questions" at bounding box center [86, 135] width 171 height 37
click at [130, 139] on link "Practice Questions" at bounding box center [84, 135] width 167 height 37
click at [130, 139] on link "Practice Questions" at bounding box center [86, 135] width 171 height 37
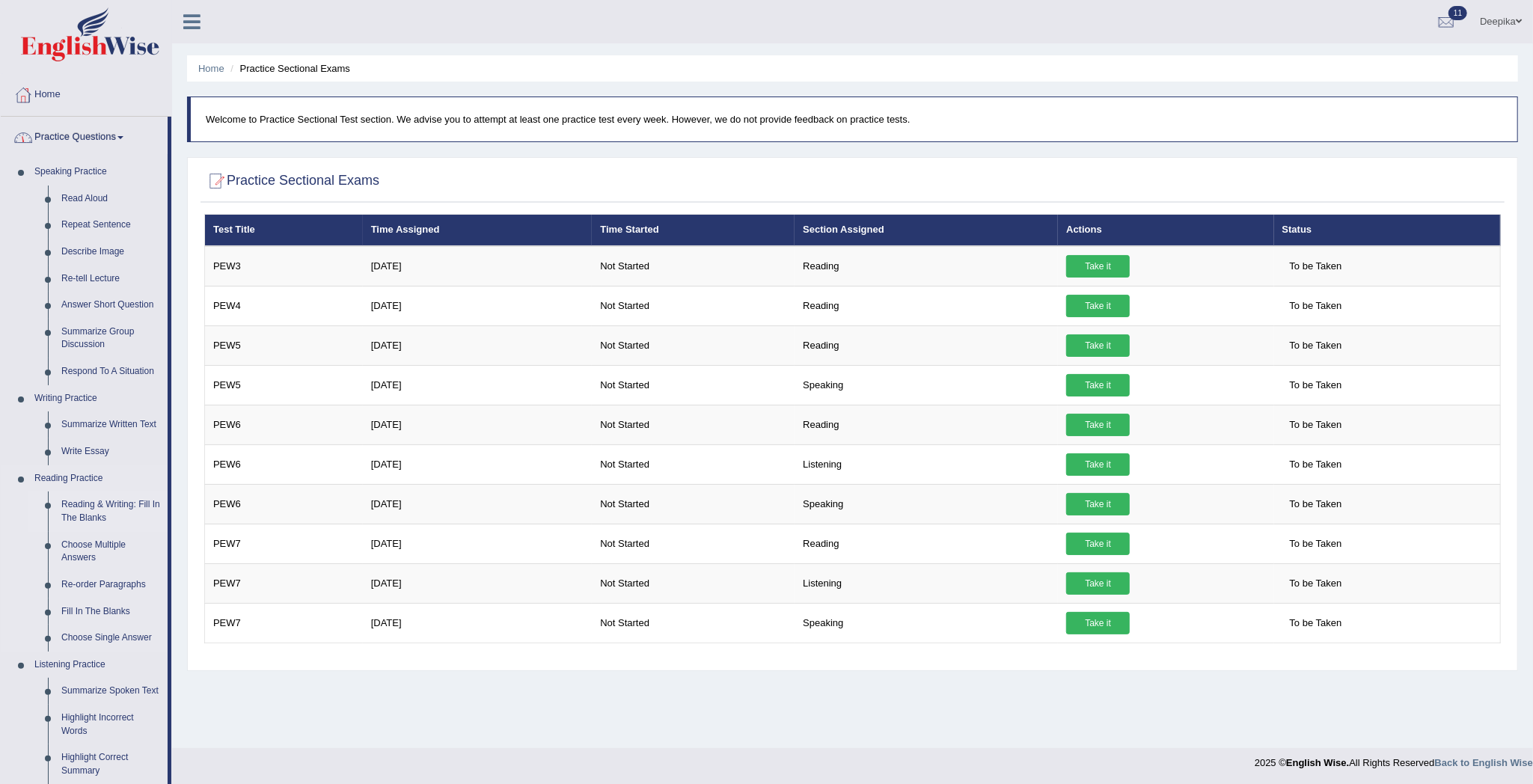
click at [88, 507] on link "Reading & Writing: Fill In The Blanks" at bounding box center [111, 512] width 113 height 40
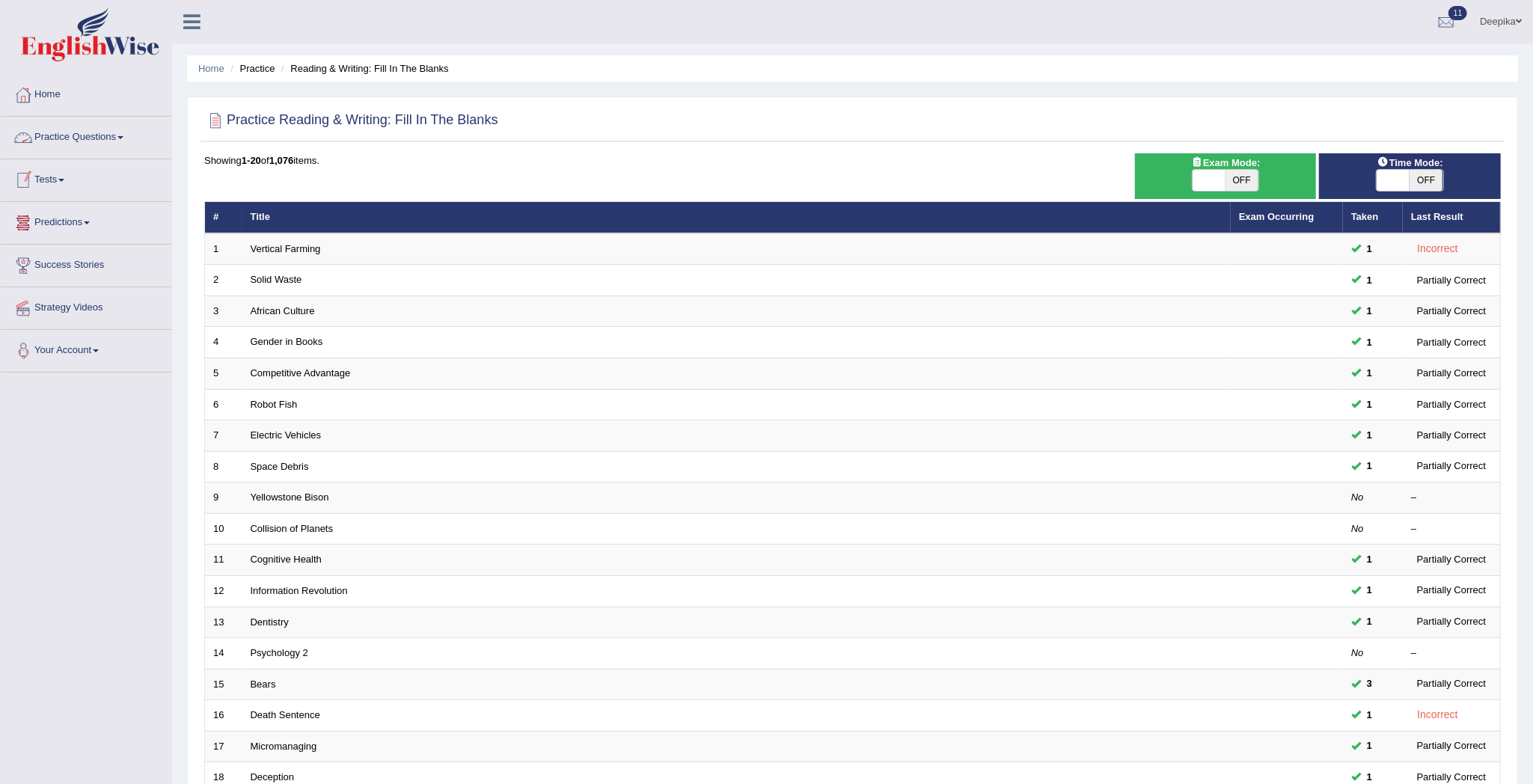
click at [123, 142] on link "Practice Questions" at bounding box center [86, 135] width 171 height 37
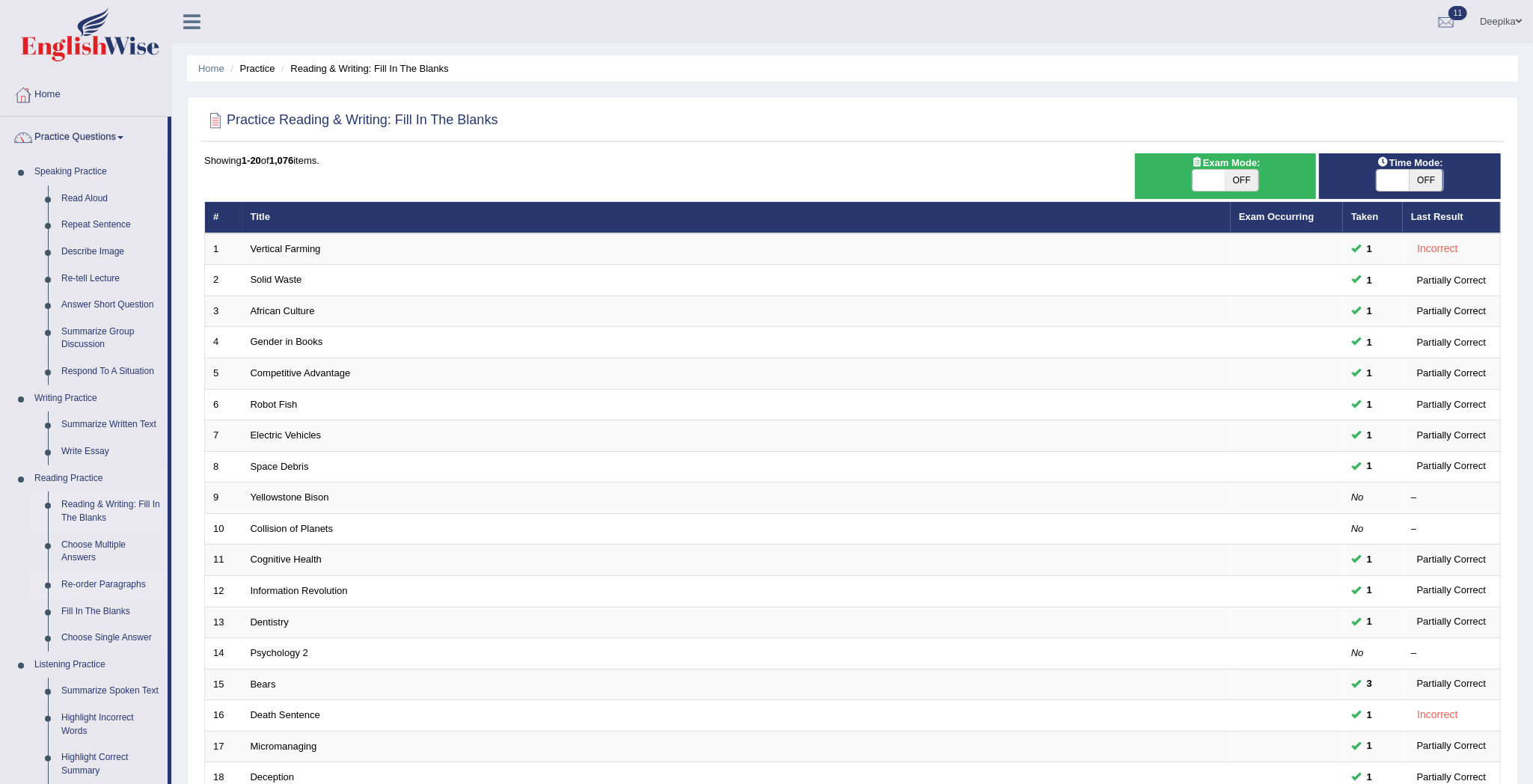
click at [76, 581] on link "Re-order Paragraphs" at bounding box center [111, 585] width 113 height 27
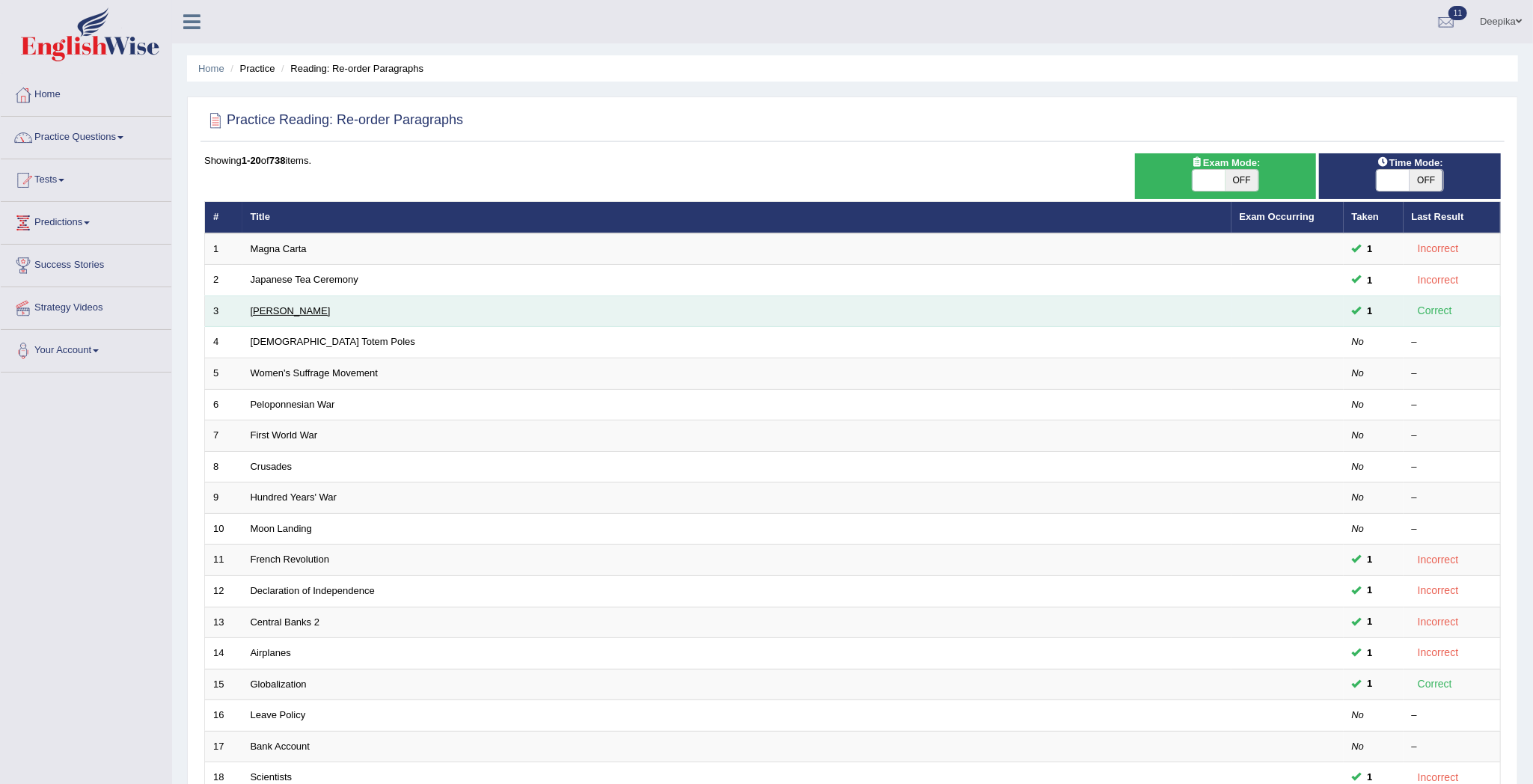
click at [309, 312] on link "[PERSON_NAME]" at bounding box center [290, 310] width 80 height 11
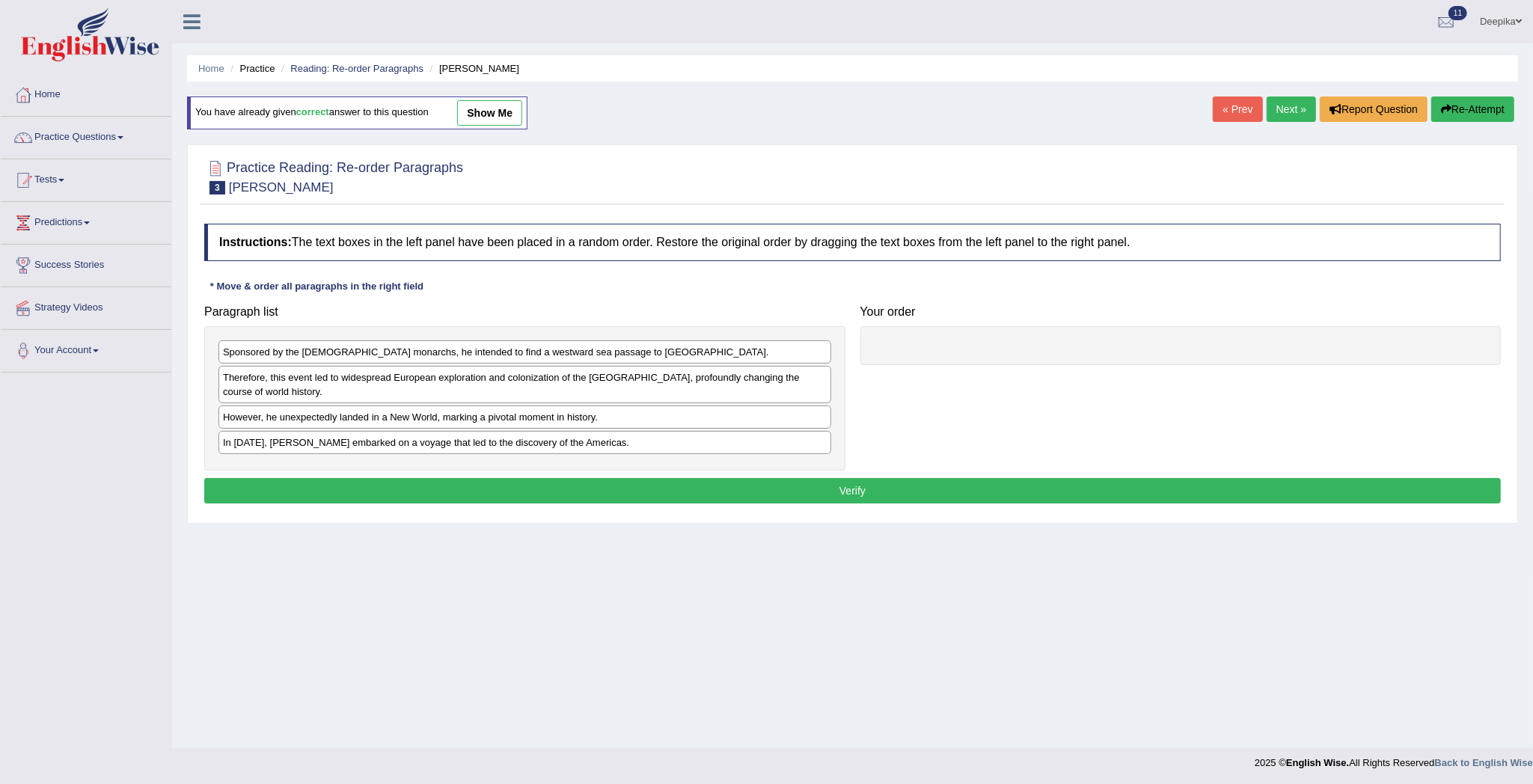
click at [1292, 115] on link "Next »" at bounding box center [1290, 109] width 49 height 25
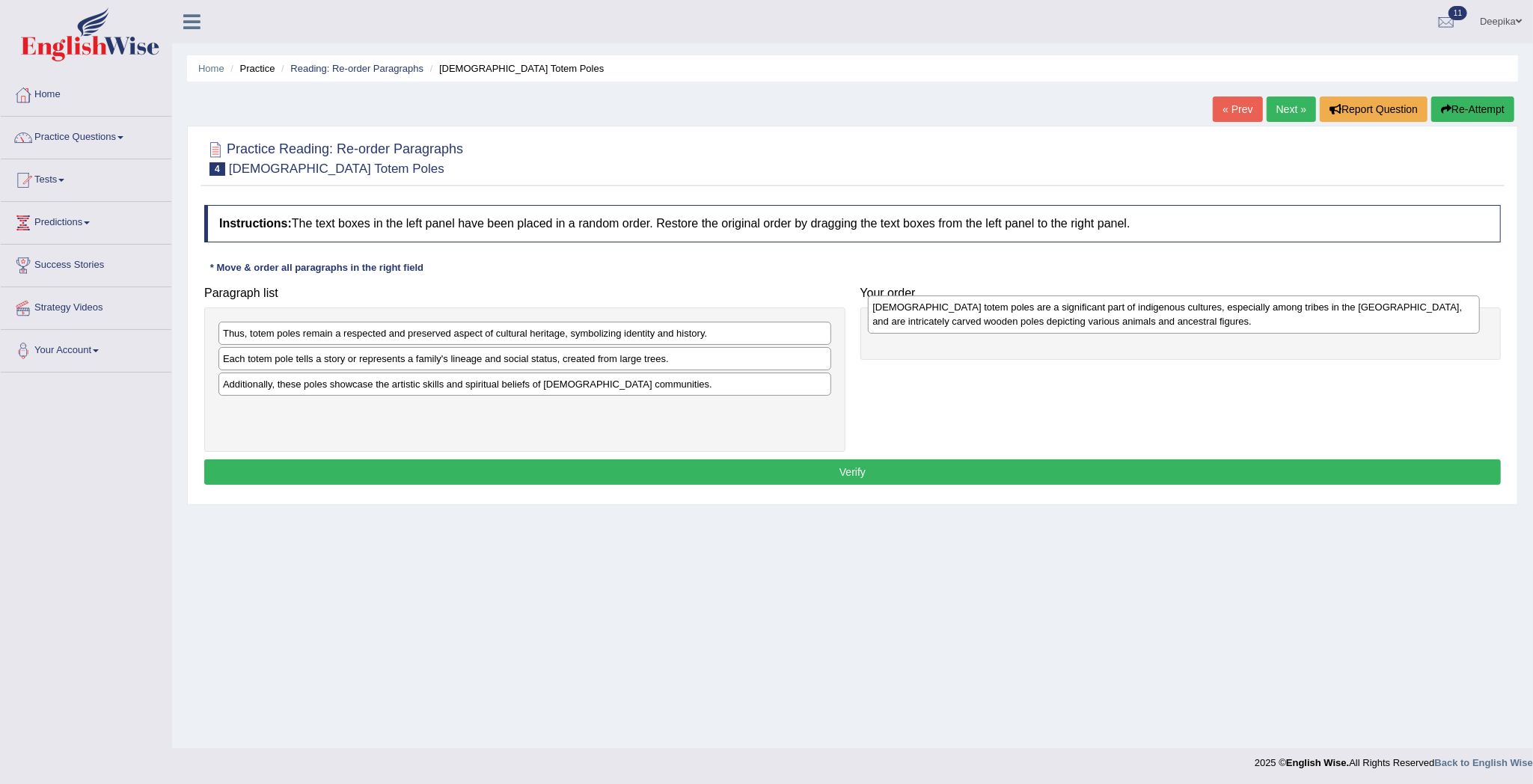
drag, startPoint x: 600, startPoint y: 351, endPoint x: 1246, endPoint y: 327, distance: 646.4
click at [1249, 324] on div "Native American totem poles are a significant part of indigenous cultures, espe…" at bounding box center [1174, 314] width 612 height 38
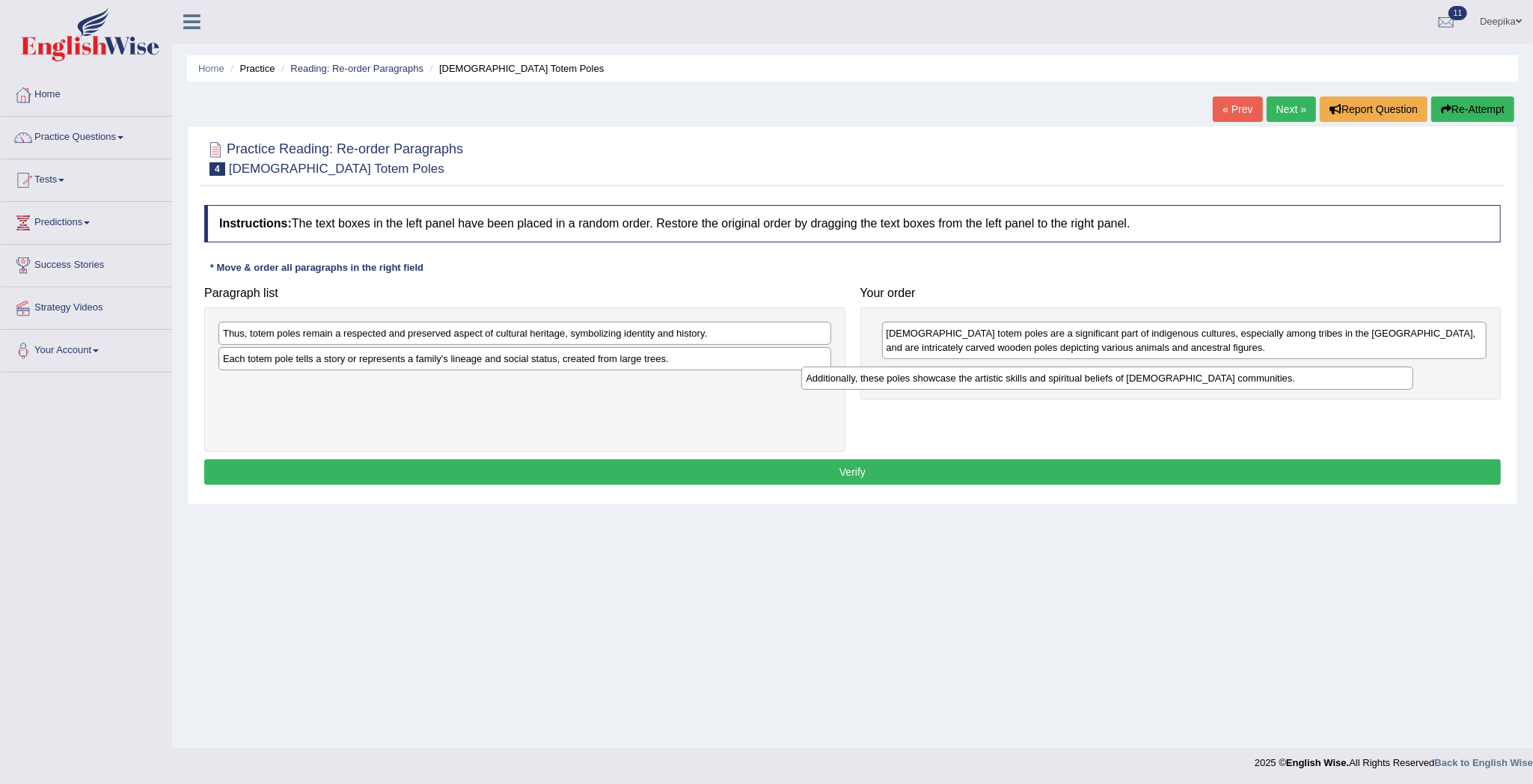
drag, startPoint x: 680, startPoint y: 392, endPoint x: 1305, endPoint y: 387, distance: 625.0
click at [1265, 384] on div "Additionally, these poles showcase the artistic skills and spiritual beliefs of…" at bounding box center [1107, 378] width 612 height 24
drag, startPoint x: 740, startPoint y: 321, endPoint x: 895, endPoint y: 357, distance: 159.1
click at [895, 357] on div "Paragraph list Thus, totem poles remain a respected and preserved aspect of cul…" at bounding box center [852, 365] width 1311 height 173
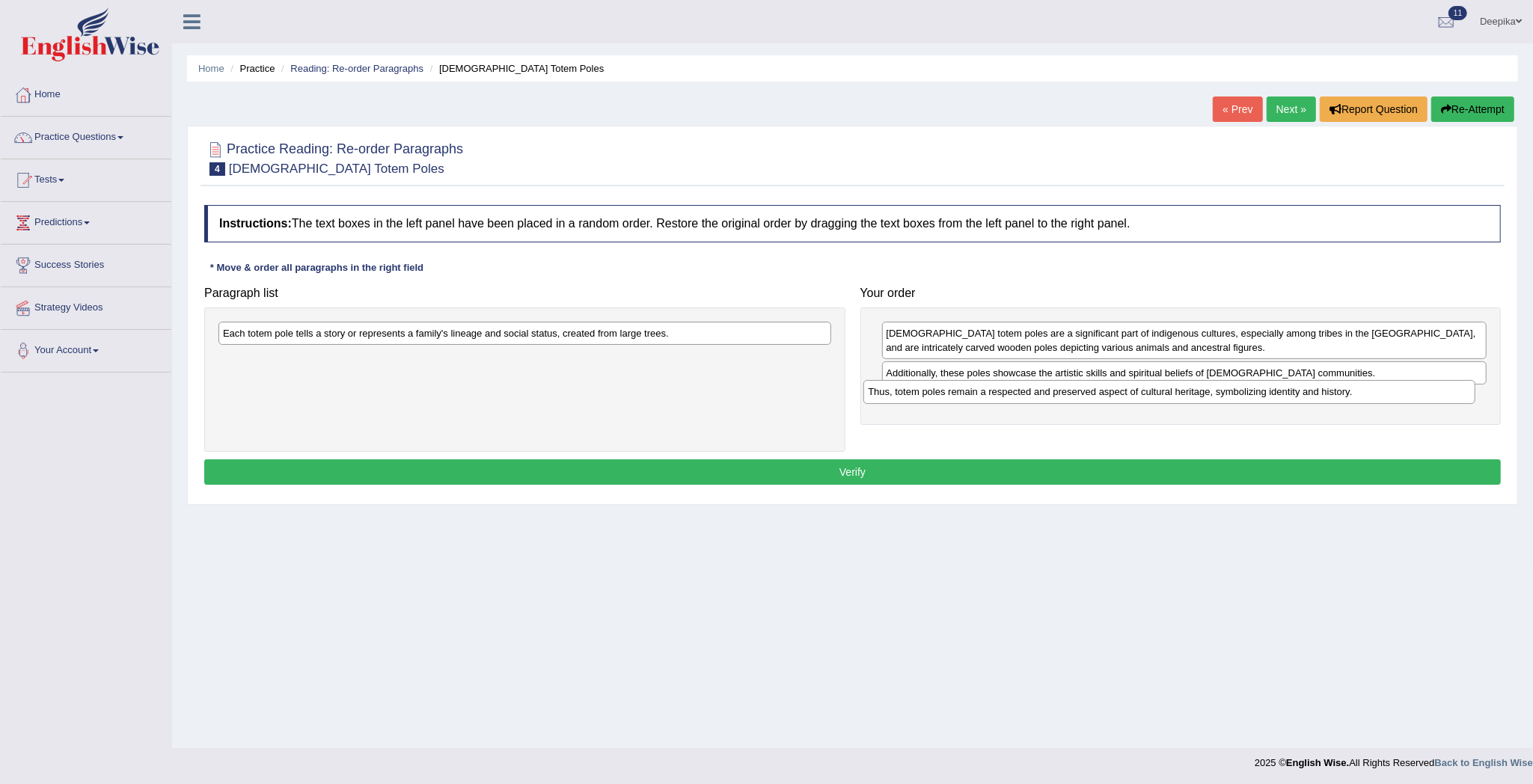
drag, startPoint x: 766, startPoint y: 330, endPoint x: 1411, endPoint y: 389, distance: 647.7
click at [1411, 389] on div "Thus, totem poles remain a respected and preserved aspect of cultural heritage,…" at bounding box center [1169, 392] width 612 height 24
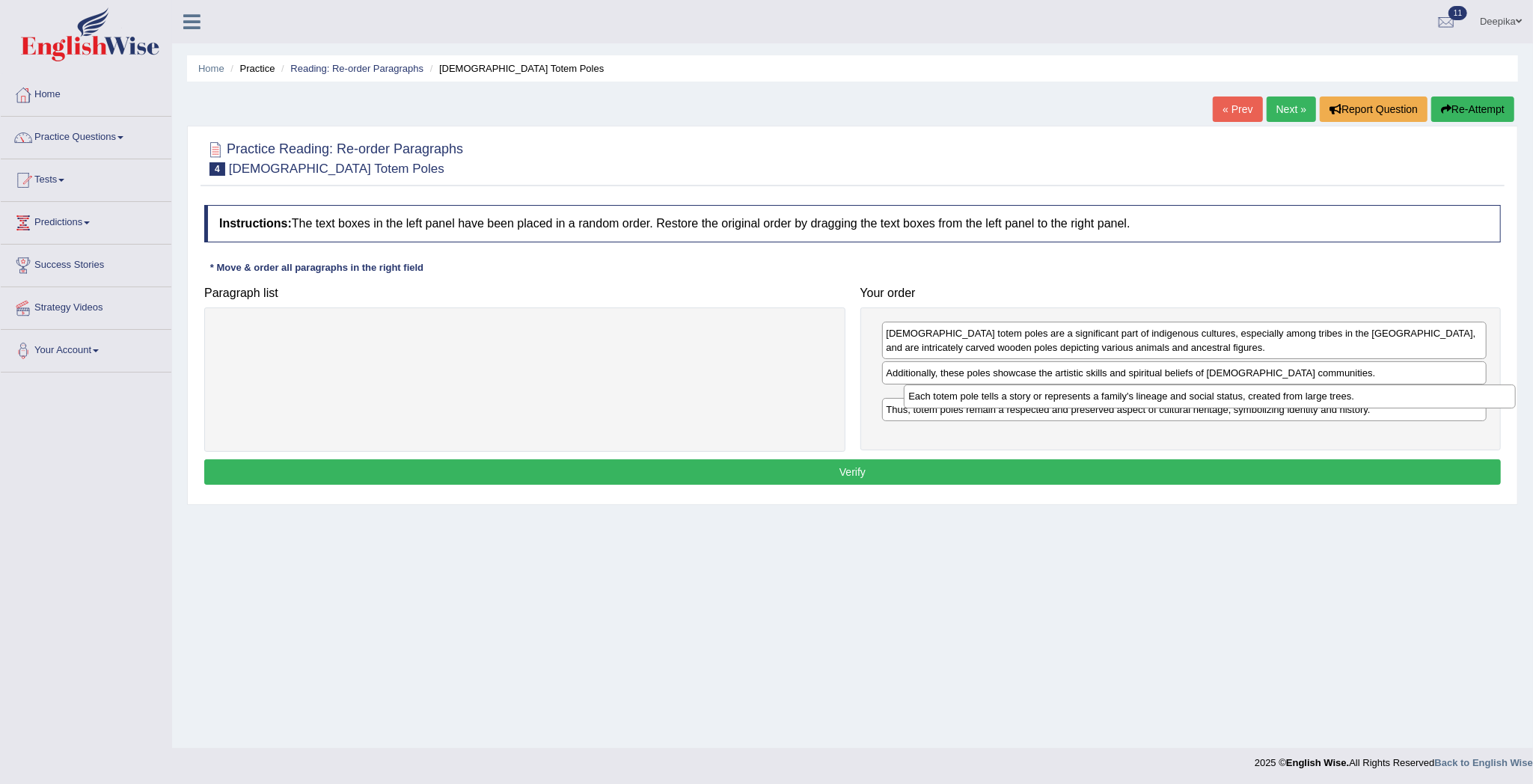
drag, startPoint x: 799, startPoint y: 329, endPoint x: 1485, endPoint y: 392, distance: 688.9
click at [1485, 392] on div "Each totem pole tells a story or represents a family's lineage and social statu…" at bounding box center [1210, 396] width 612 height 24
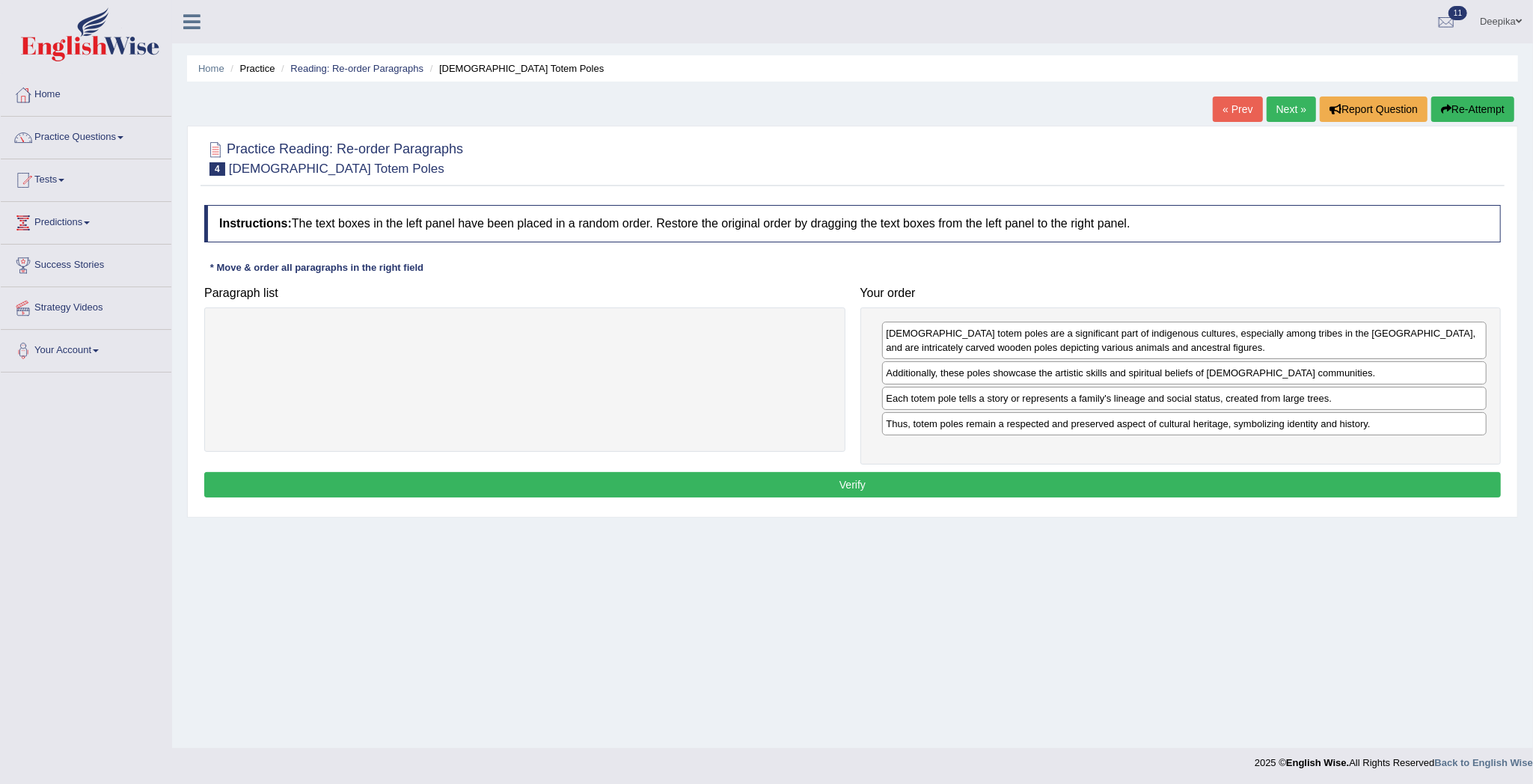
drag, startPoint x: 1489, startPoint y: 413, endPoint x: 1489, endPoint y: 425, distance: 12.0
click at [1489, 425] on div "Native American totem poles are a significant part of indigenous cultures, espe…" at bounding box center [1181, 386] width 641 height 158
click at [1419, 485] on button "Verify" at bounding box center [852, 484] width 1296 height 25
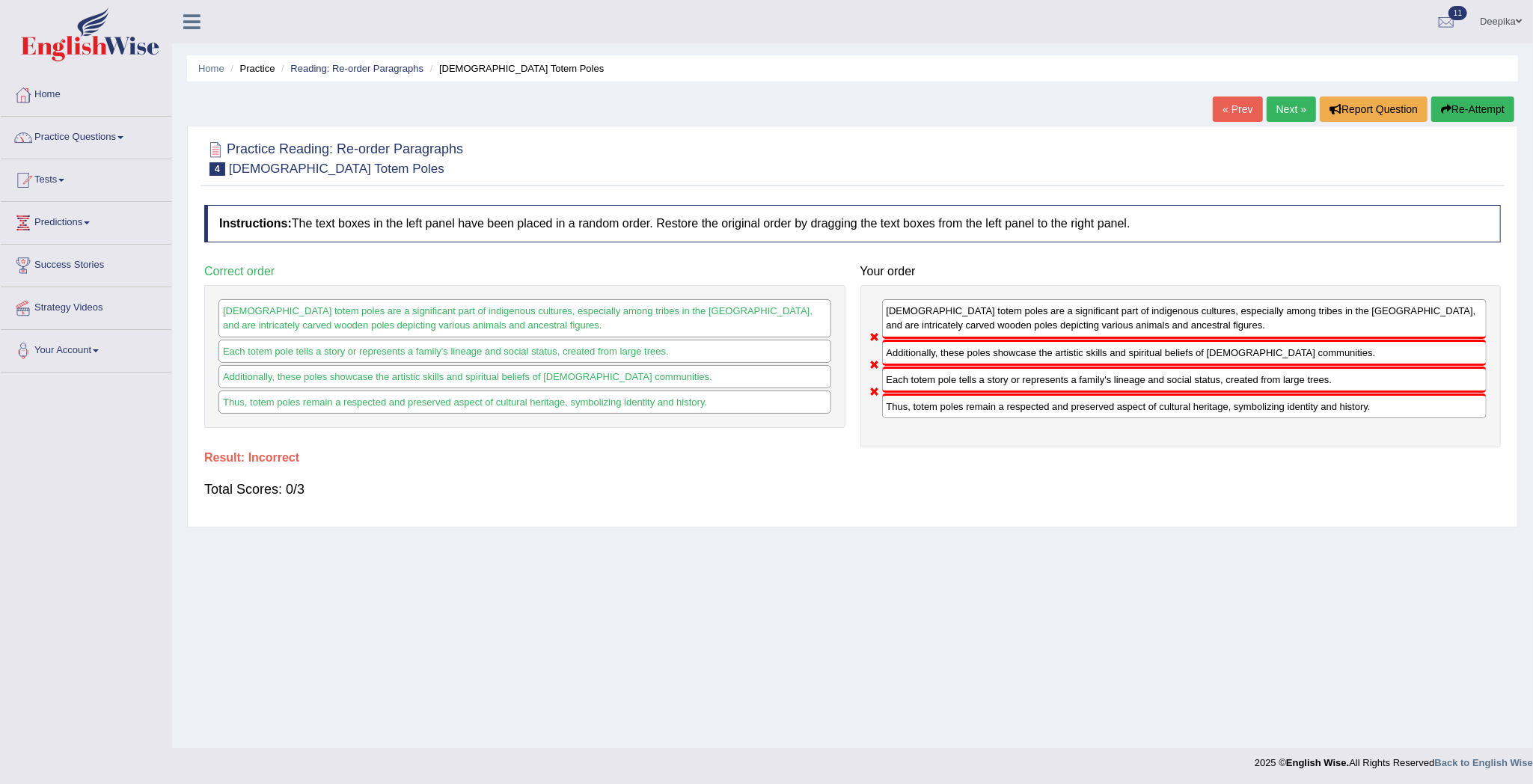
click at [1288, 117] on link "Next »" at bounding box center [1290, 109] width 49 height 25
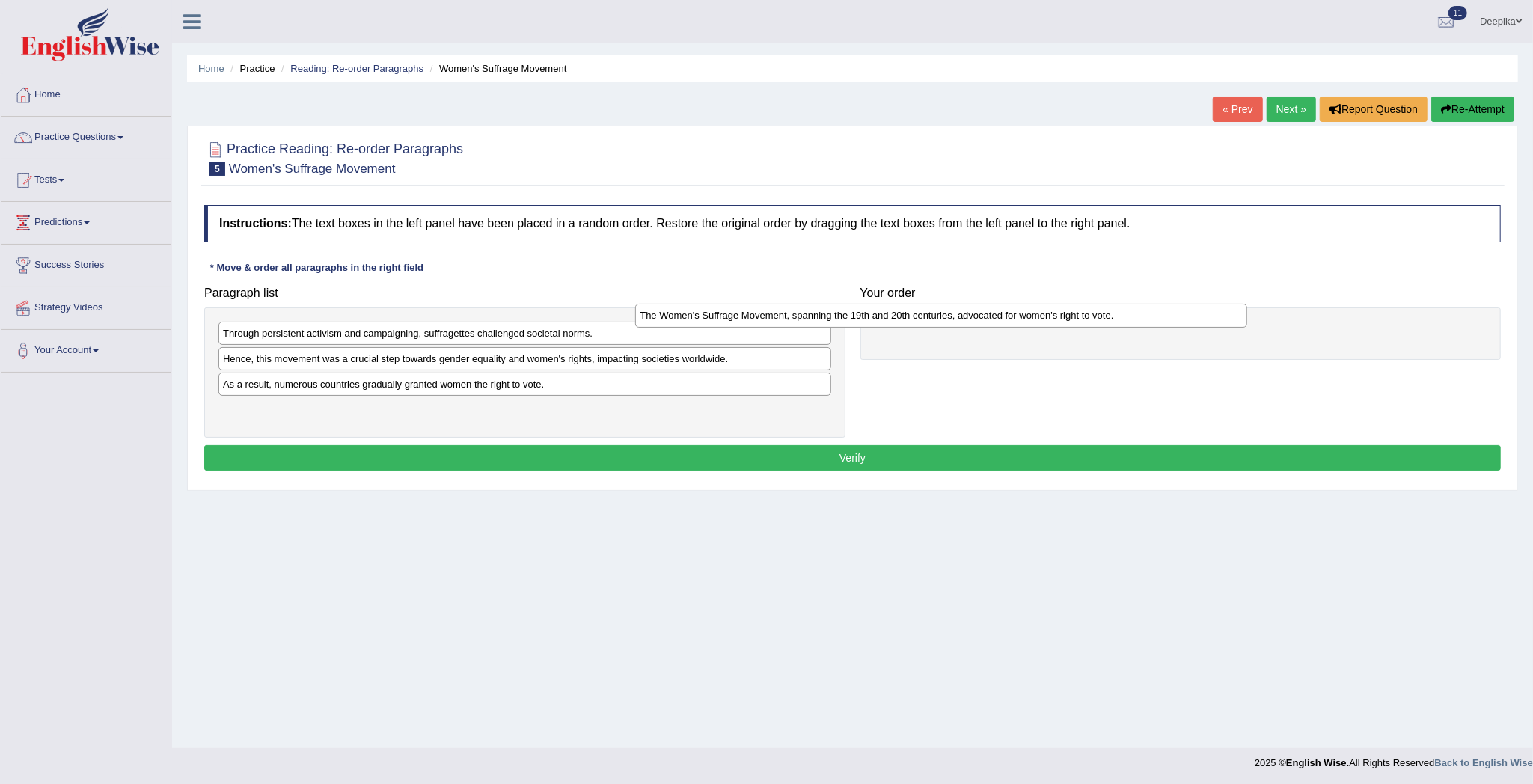
drag, startPoint x: 584, startPoint y: 422, endPoint x: 1017, endPoint y: 323, distance: 444.2
click at [1015, 323] on div "The Women's Suffrage Movement, spanning the 19th and 20th centuries, advocated …" at bounding box center [940, 315] width 612 height 24
drag, startPoint x: 1040, startPoint y: 332, endPoint x: 1059, endPoint y: 330, distance: 19.1
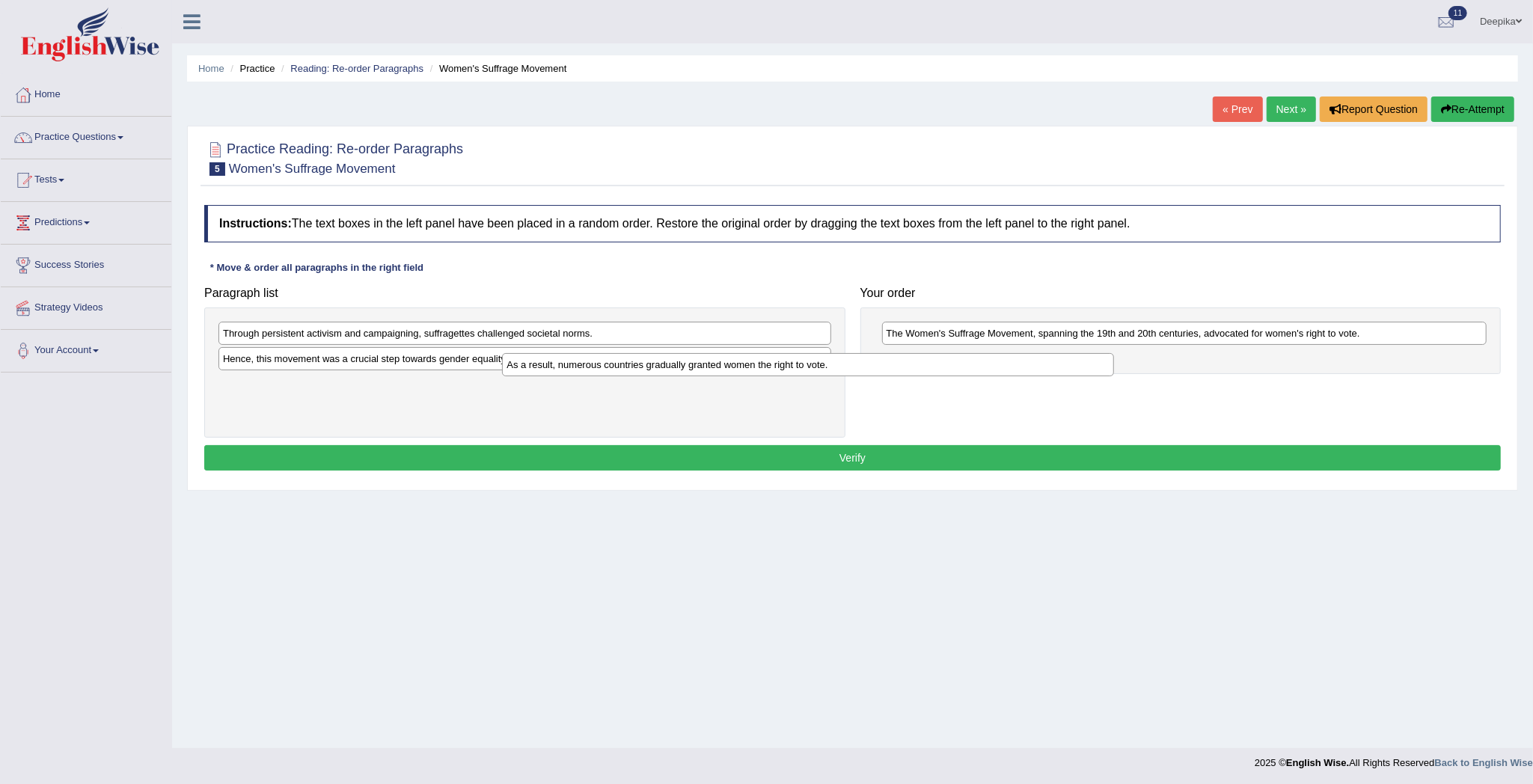
drag, startPoint x: 829, startPoint y: 393, endPoint x: 1312, endPoint y: 366, distance: 483.8
click at [1114, 372] on div "As a result, numerous countries gradually granted women the right to vote." at bounding box center [807, 365] width 612 height 24
drag, startPoint x: 1313, startPoint y: 357, endPoint x: 1412, endPoint y: 357, distance: 99.0
click at [1412, 357] on div "The Women's Suffrage Movement, spanning the 19th and 20th centuries, advocated …" at bounding box center [1181, 353] width 641 height 92
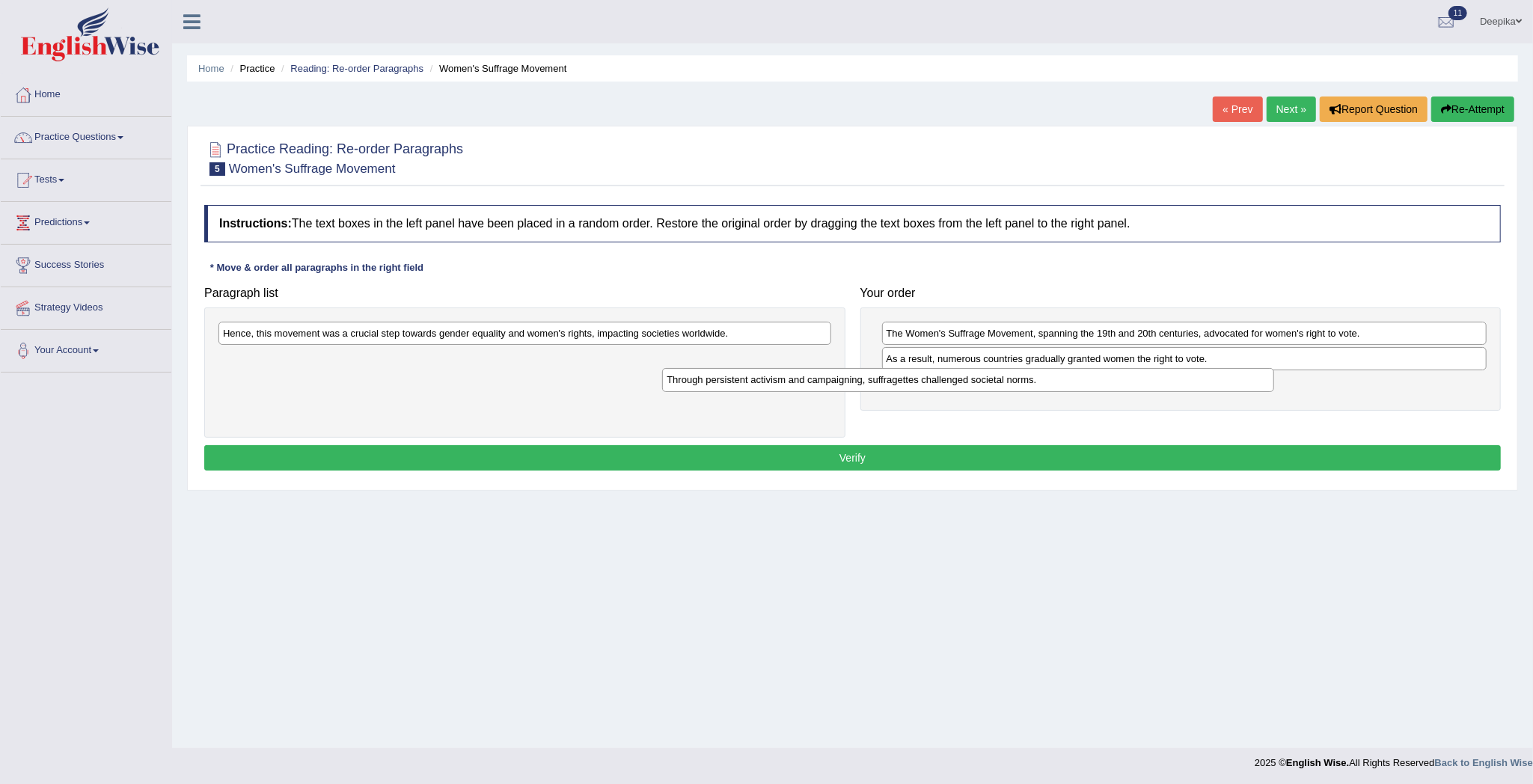
drag, startPoint x: 701, startPoint y: 335, endPoint x: 1248, endPoint y: 369, distance: 548.1
click at [1248, 369] on div "Through persistent activism and campaigning, suffragettes challenged societal n…" at bounding box center [967, 380] width 612 height 24
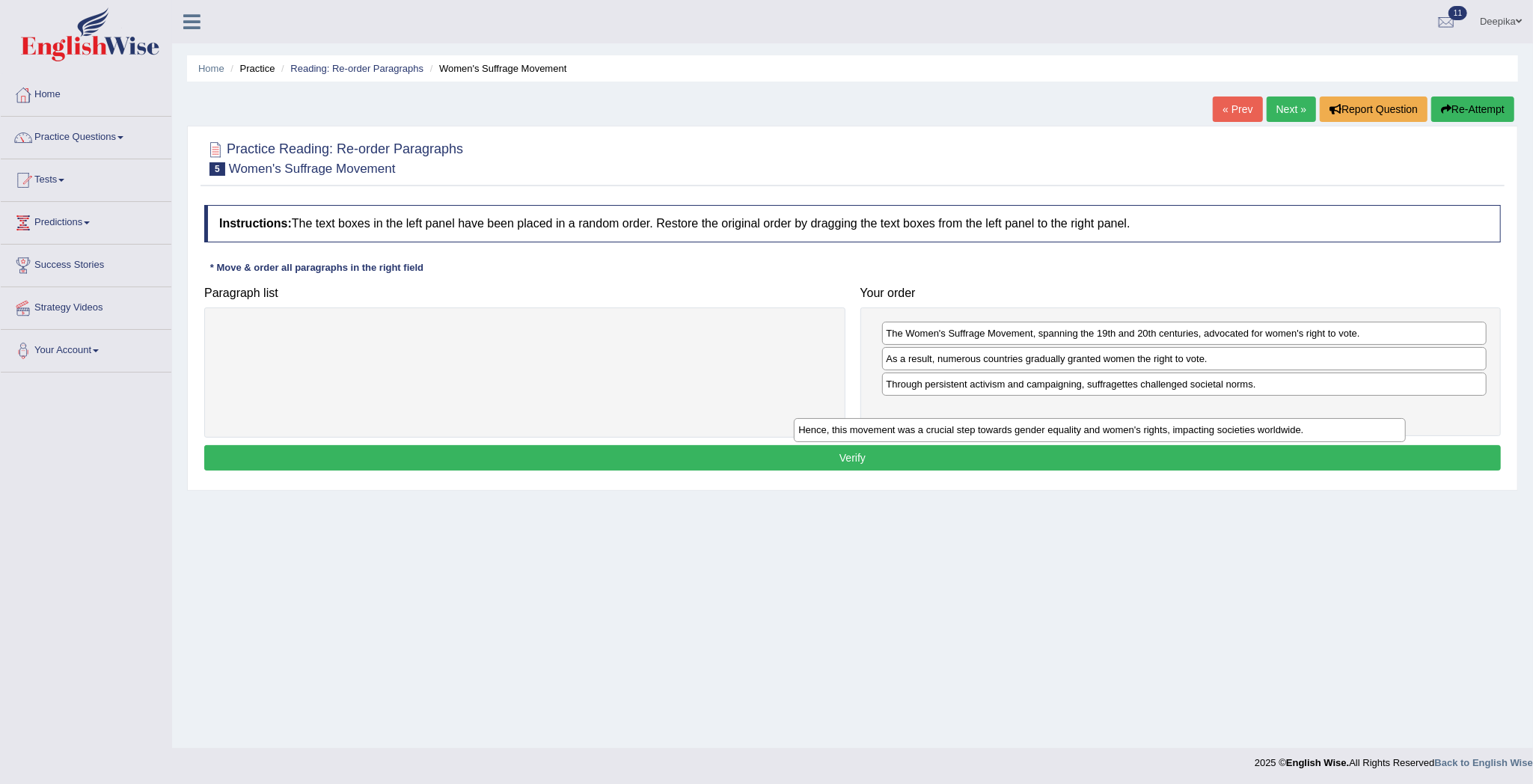
drag, startPoint x: 781, startPoint y: 323, endPoint x: 1374, endPoint y: 417, distance: 600.4
click at [1372, 419] on div "Hence, this movement was a crucial step towards gender equality and women's rig…" at bounding box center [1099, 430] width 612 height 24
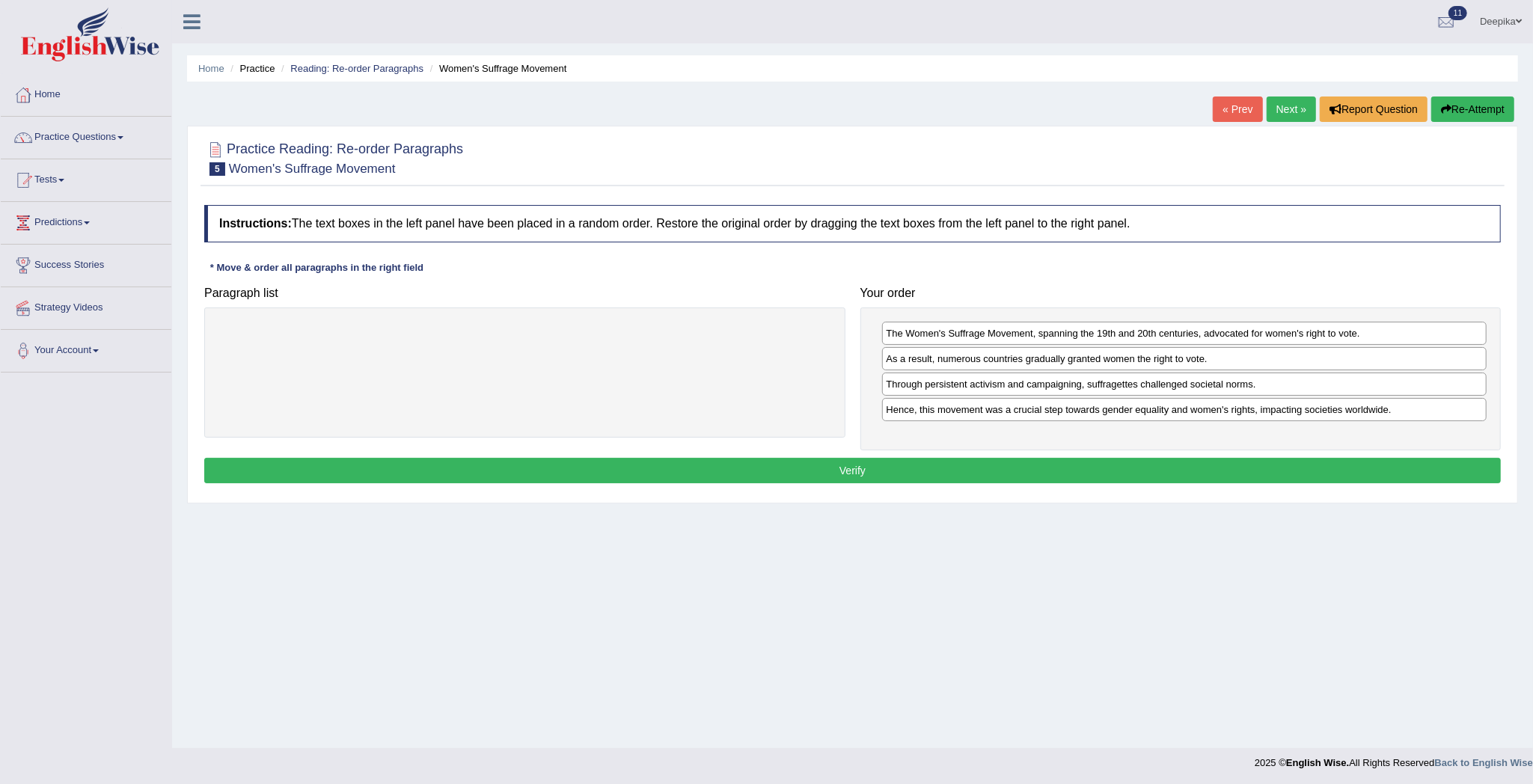
click at [1347, 474] on button "Verify" at bounding box center [852, 470] width 1296 height 25
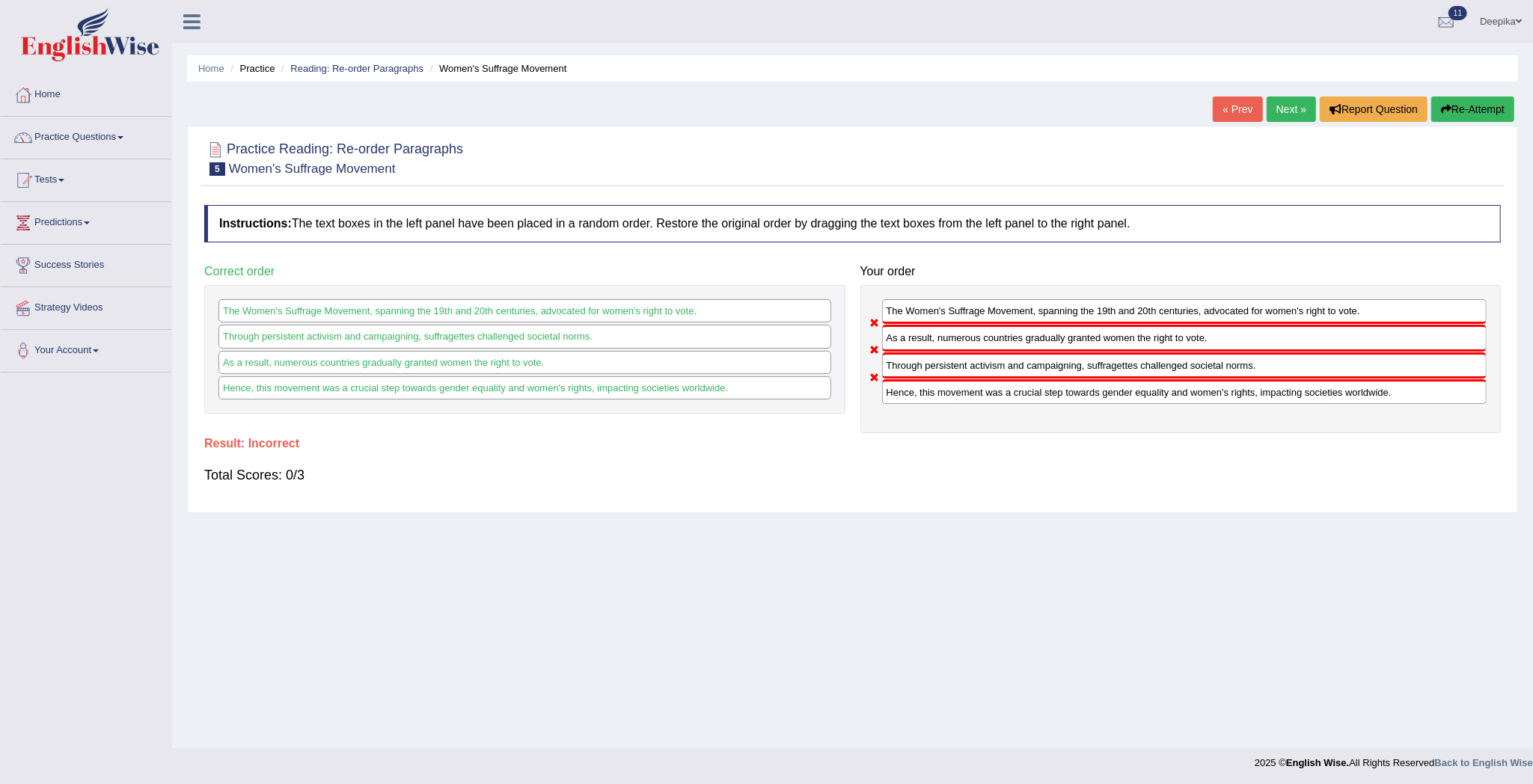
click at [1469, 103] on button "Re-Attempt" at bounding box center [1472, 109] width 83 height 25
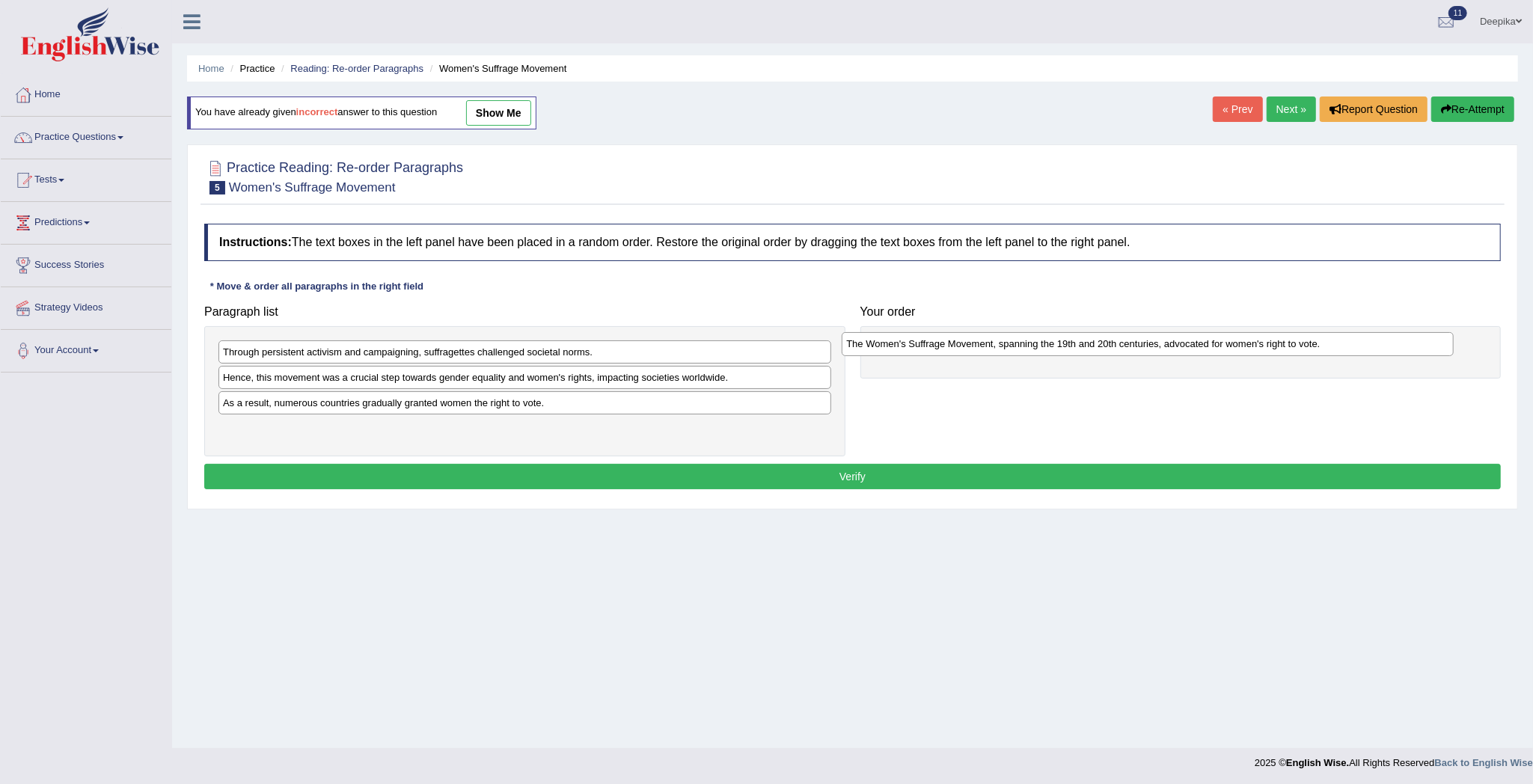
drag, startPoint x: 716, startPoint y: 438, endPoint x: 1356, endPoint y: 356, distance: 645.2
click at [1351, 354] on div "The Women's Suffrage Movement, spanning the 19th and 20th centuries, advocated …" at bounding box center [1147, 344] width 612 height 24
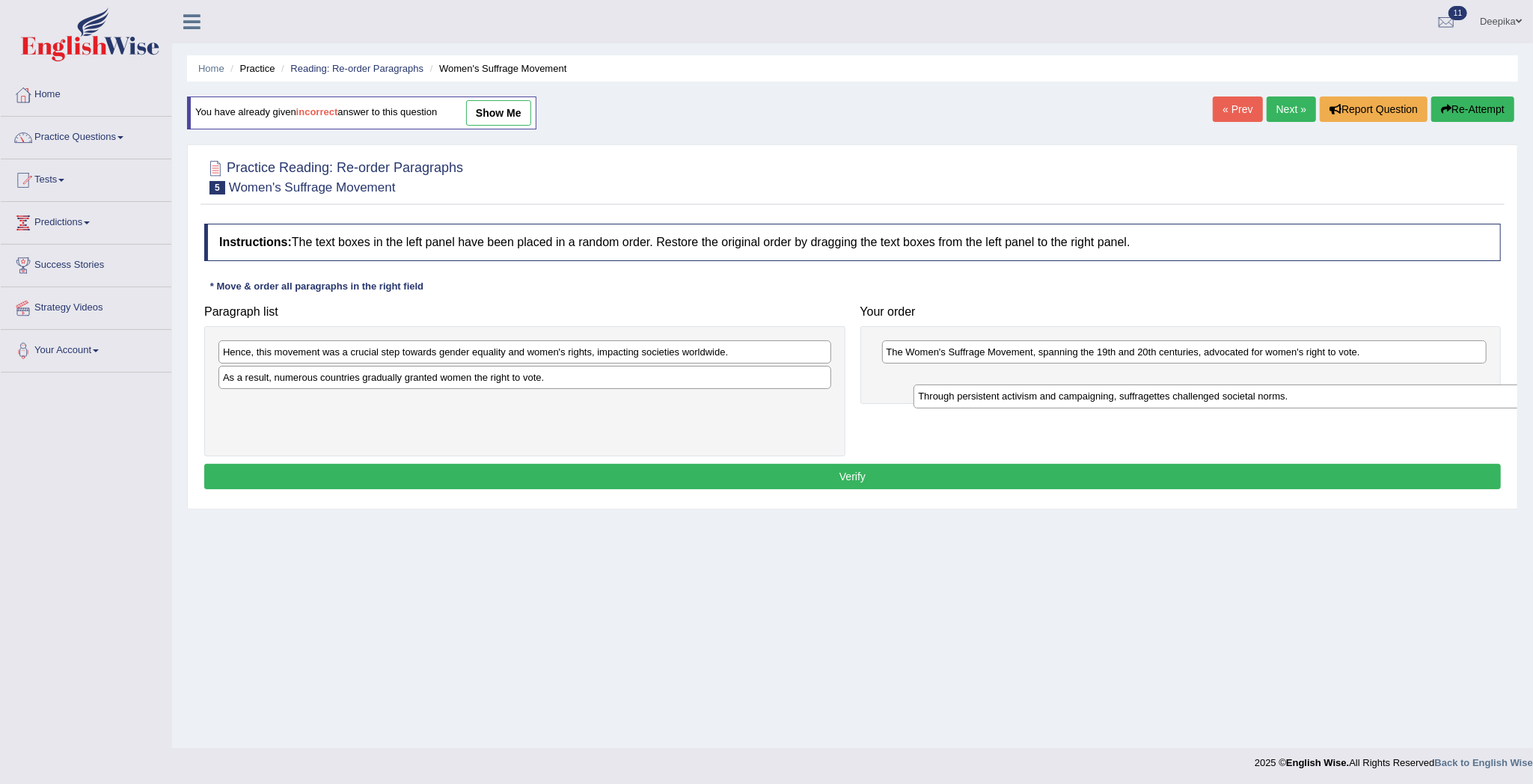
drag, startPoint x: 713, startPoint y: 354, endPoint x: 1409, endPoint y: 399, distance: 697.5
click at [1409, 399] on div "Through persistent activism and campaigning, suffragettes challenged societal n…" at bounding box center [1219, 396] width 612 height 24
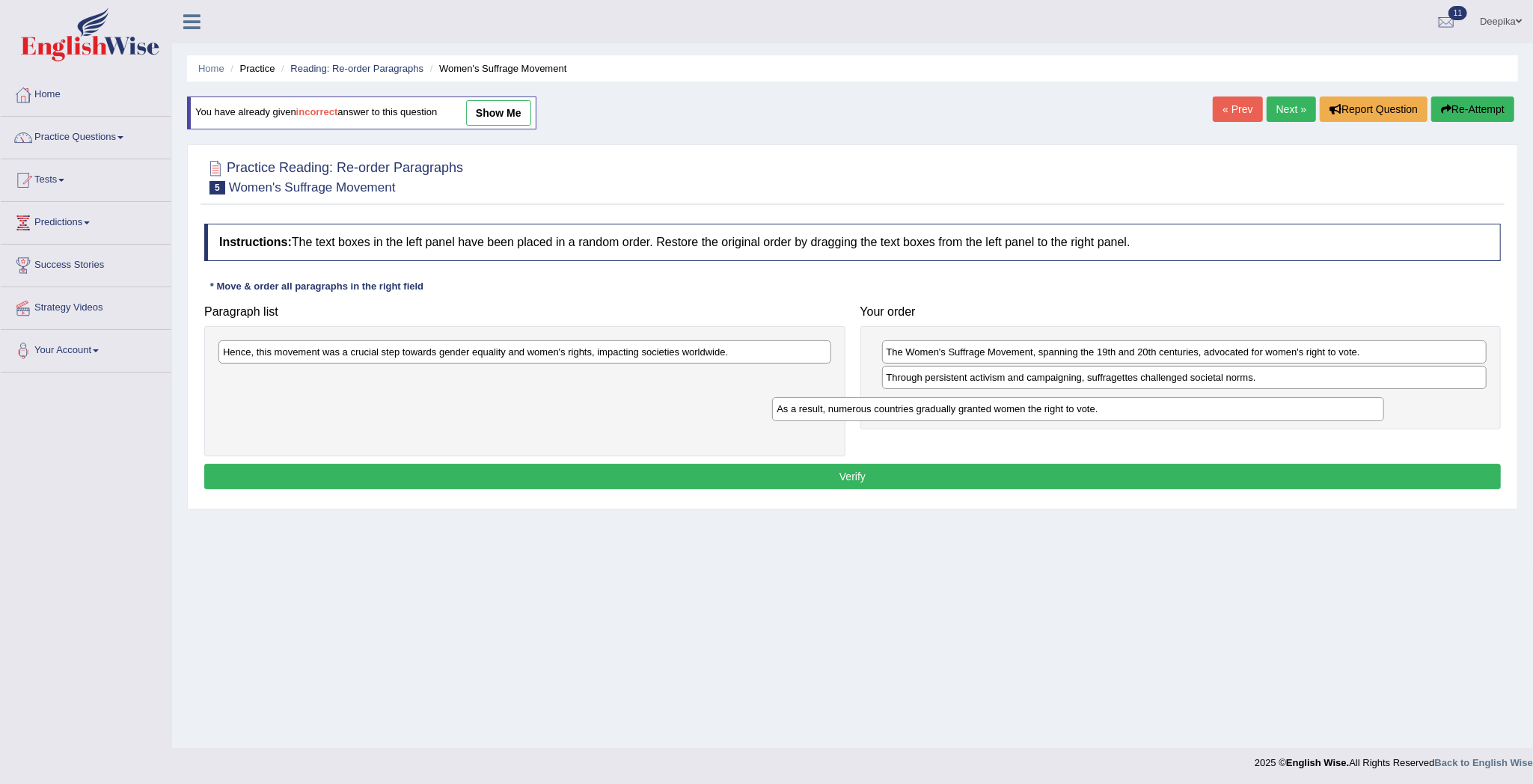
drag, startPoint x: 761, startPoint y: 380, endPoint x: 1331, endPoint y: 411, distance: 570.8
click at [1316, 411] on div "As a result, numerous countries gradually granted women the right to vote." at bounding box center [1078, 409] width 612 height 24
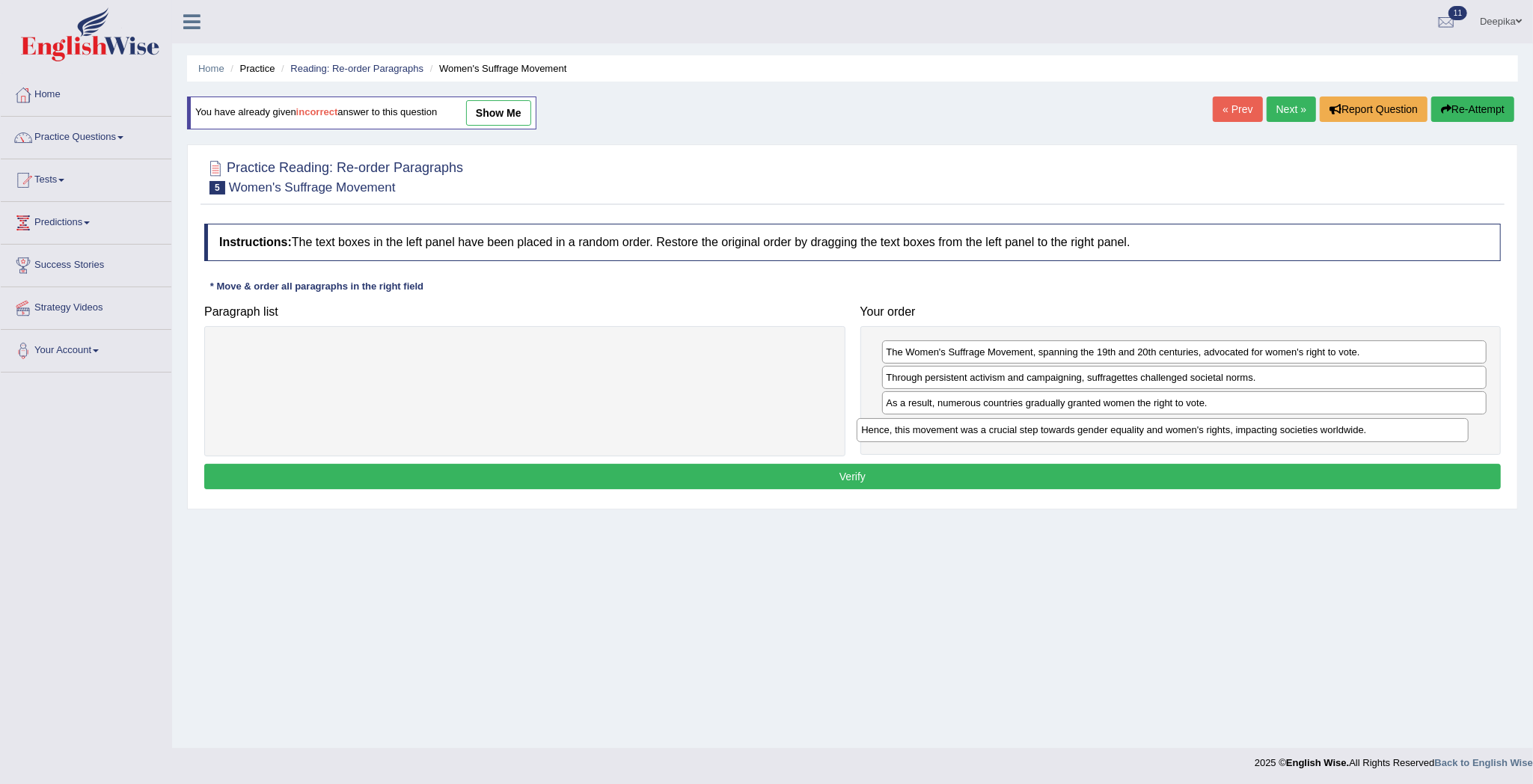
drag, startPoint x: 793, startPoint y: 342, endPoint x: 1431, endPoint y: 420, distance: 642.8
click at [1431, 420] on div "Hence, this movement was a crucial step towards gender equality and women's rig…" at bounding box center [1162, 430] width 612 height 24
click at [1431, 422] on div "Hence, this movement was a crucial step towards gender equality and women's rig…" at bounding box center [1162, 430] width 612 height 24
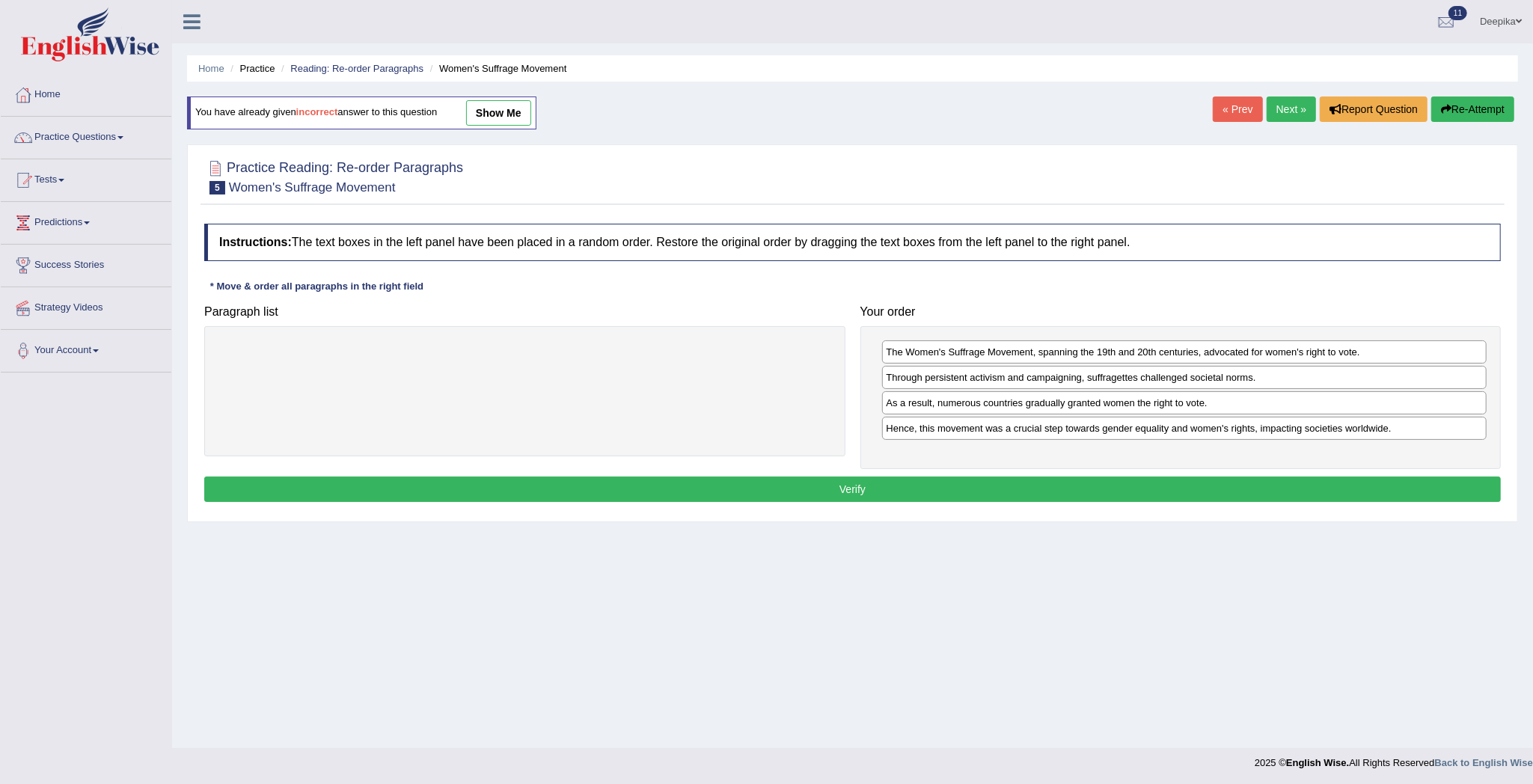
drag, startPoint x: 1431, startPoint y: 422, endPoint x: 1297, endPoint y: 488, distance: 149.4
click at [1296, 488] on button "Verify" at bounding box center [852, 489] width 1296 height 25
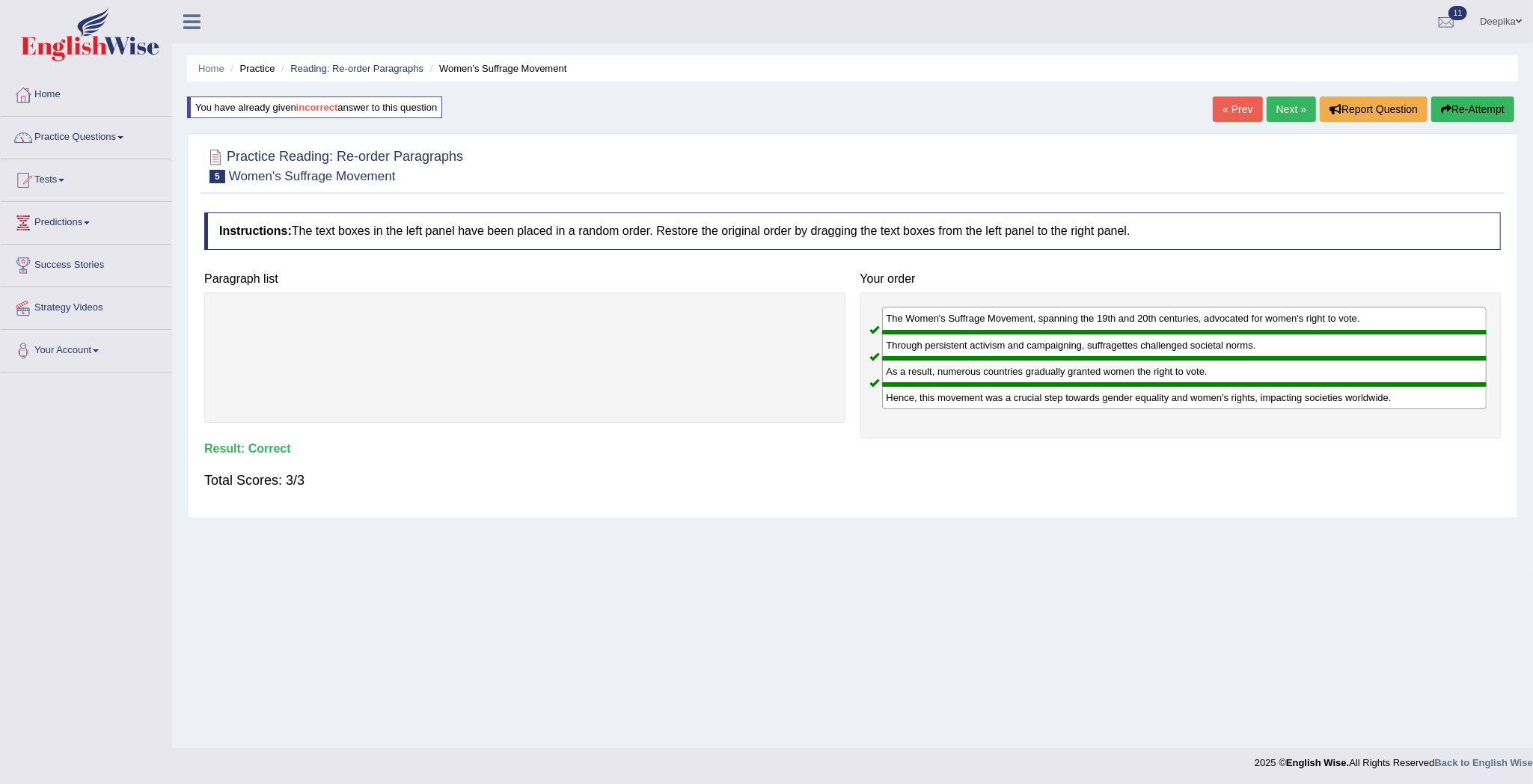
click at [1302, 111] on link "Next »" at bounding box center [1290, 109] width 49 height 25
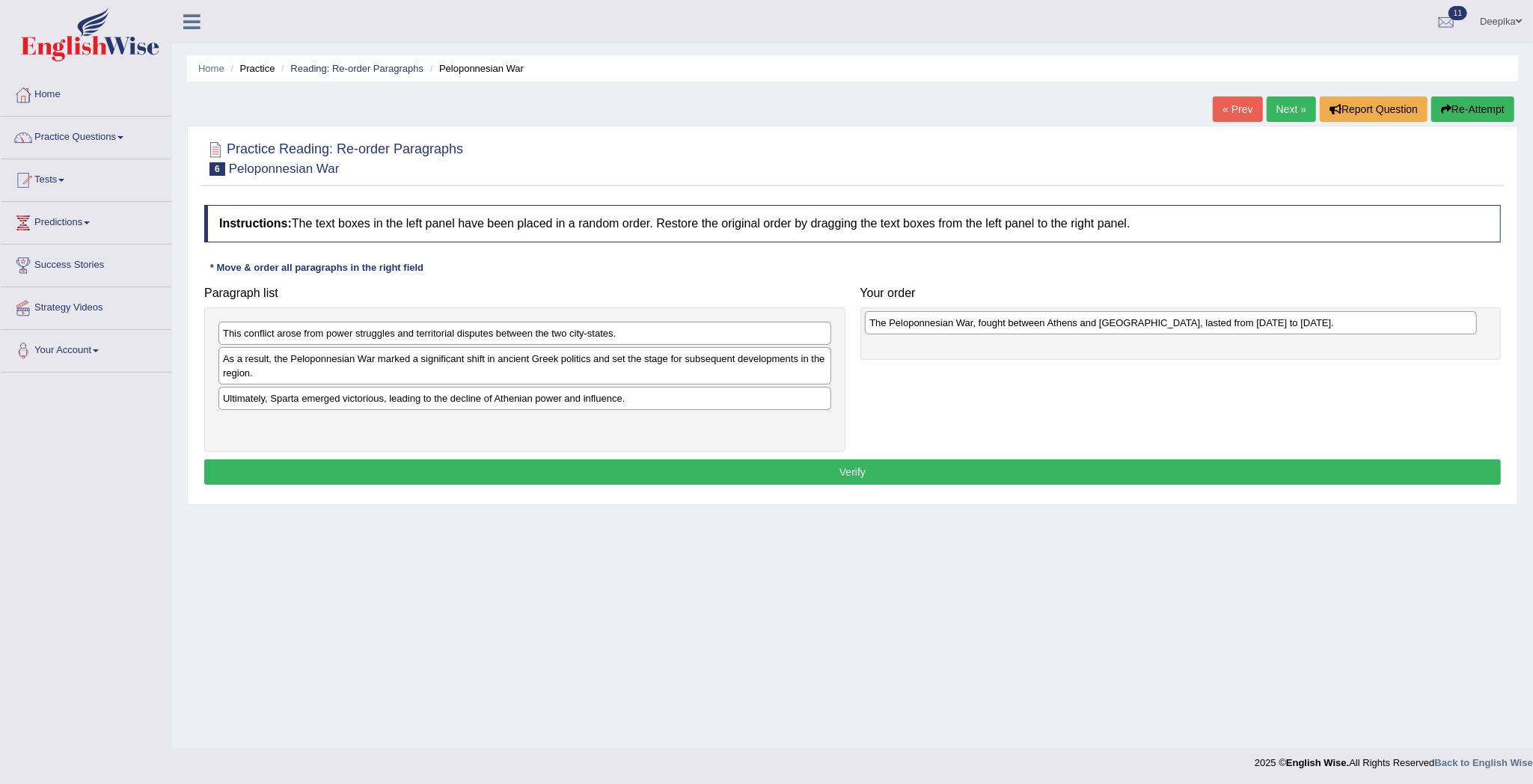
drag, startPoint x: 600, startPoint y: 432, endPoint x: 1281, endPoint y: 329, distance: 688.7
click at [1278, 329] on div "The Peloponnesian War, fought between Athens and [GEOGRAPHIC_DATA], lasted from…" at bounding box center [1171, 323] width 612 height 24
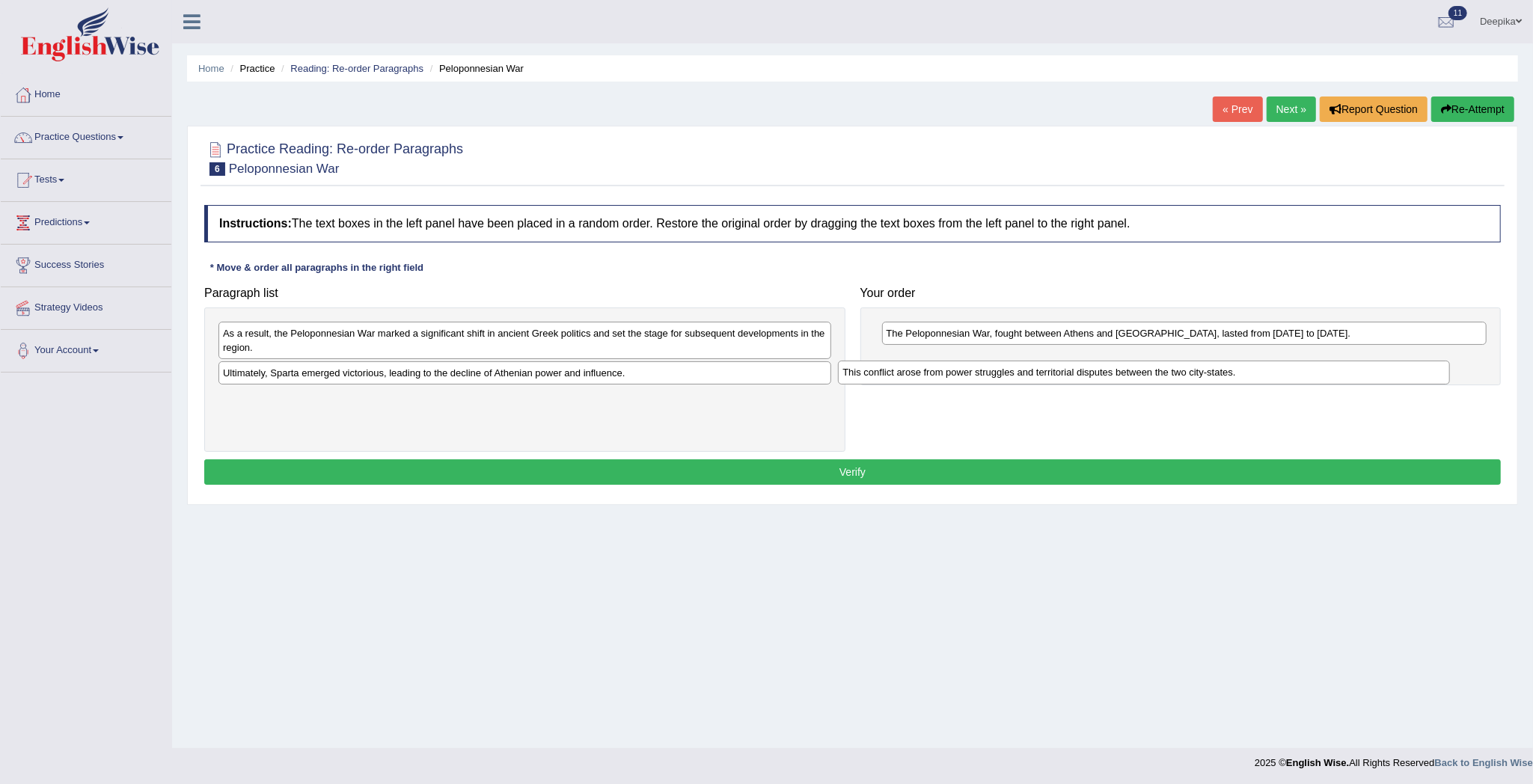
drag, startPoint x: 737, startPoint y: 330, endPoint x: 1356, endPoint y: 369, distance: 620.2
click at [1356, 369] on div "This conflict arose from power struggles and territorial disputes between the t…" at bounding box center [1144, 372] width 612 height 24
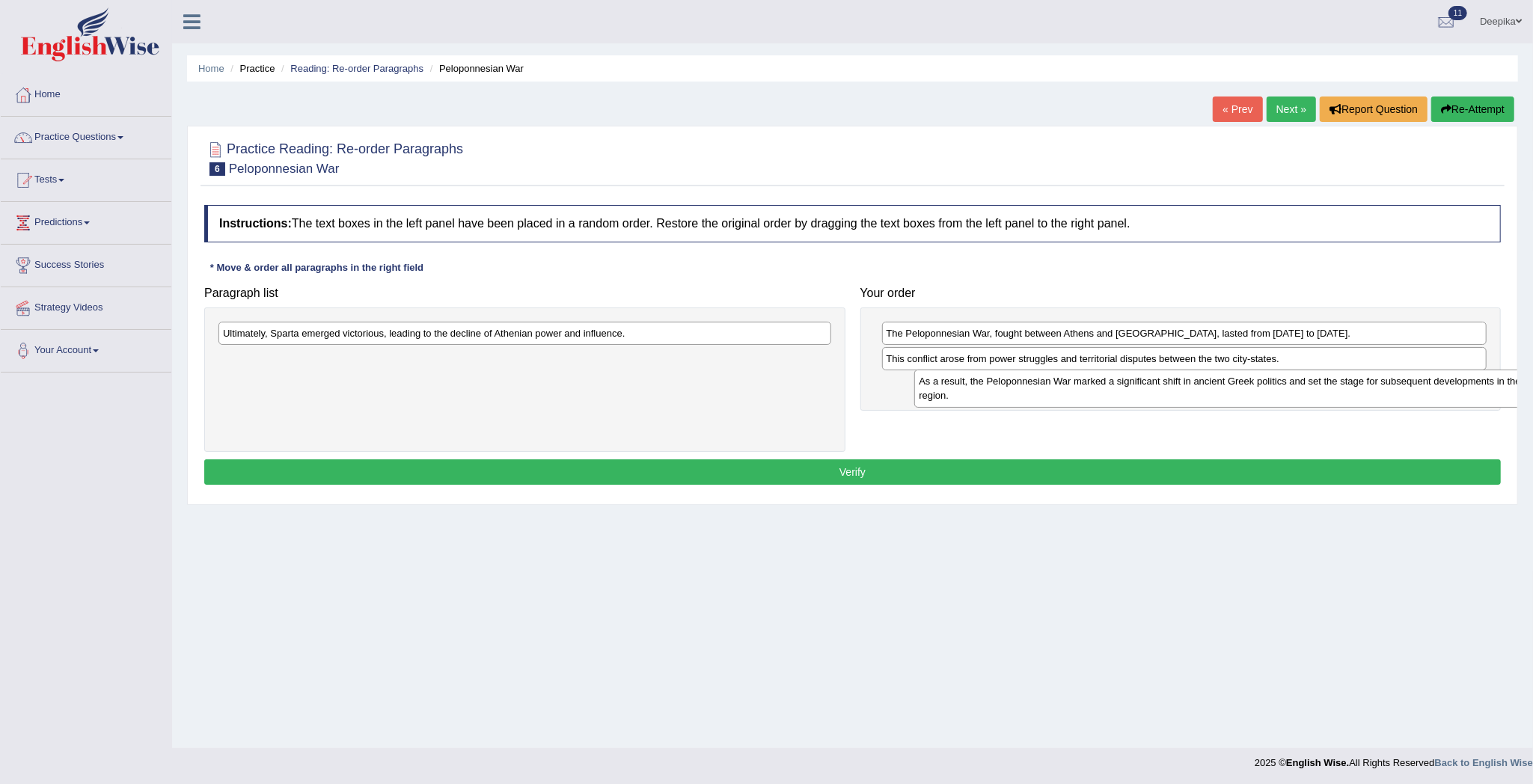
drag, startPoint x: 704, startPoint y: 341, endPoint x: 1412, endPoint y: 387, distance: 709.5
click at [1407, 387] on div "As a result, the Peloponnesian War marked a significant shift in ancient Greek …" at bounding box center [1220, 388] width 612 height 38
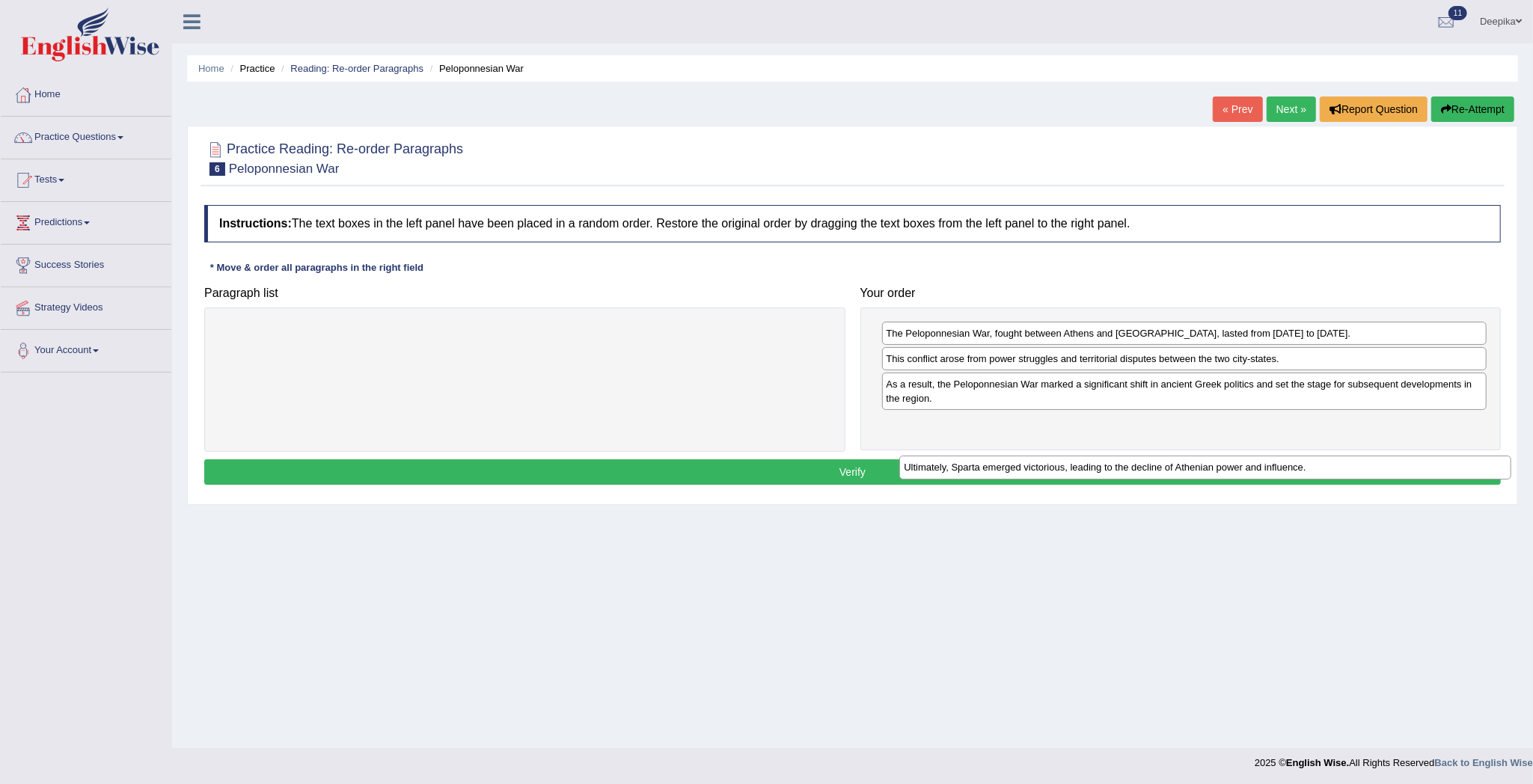
drag, startPoint x: 775, startPoint y: 324, endPoint x: 1457, endPoint y: 458, distance: 695.0
click at [1457, 458] on div "Ultimately, Sparta emerged victorious, leading to the decline of Athenian power…" at bounding box center [1205, 468] width 612 height 24
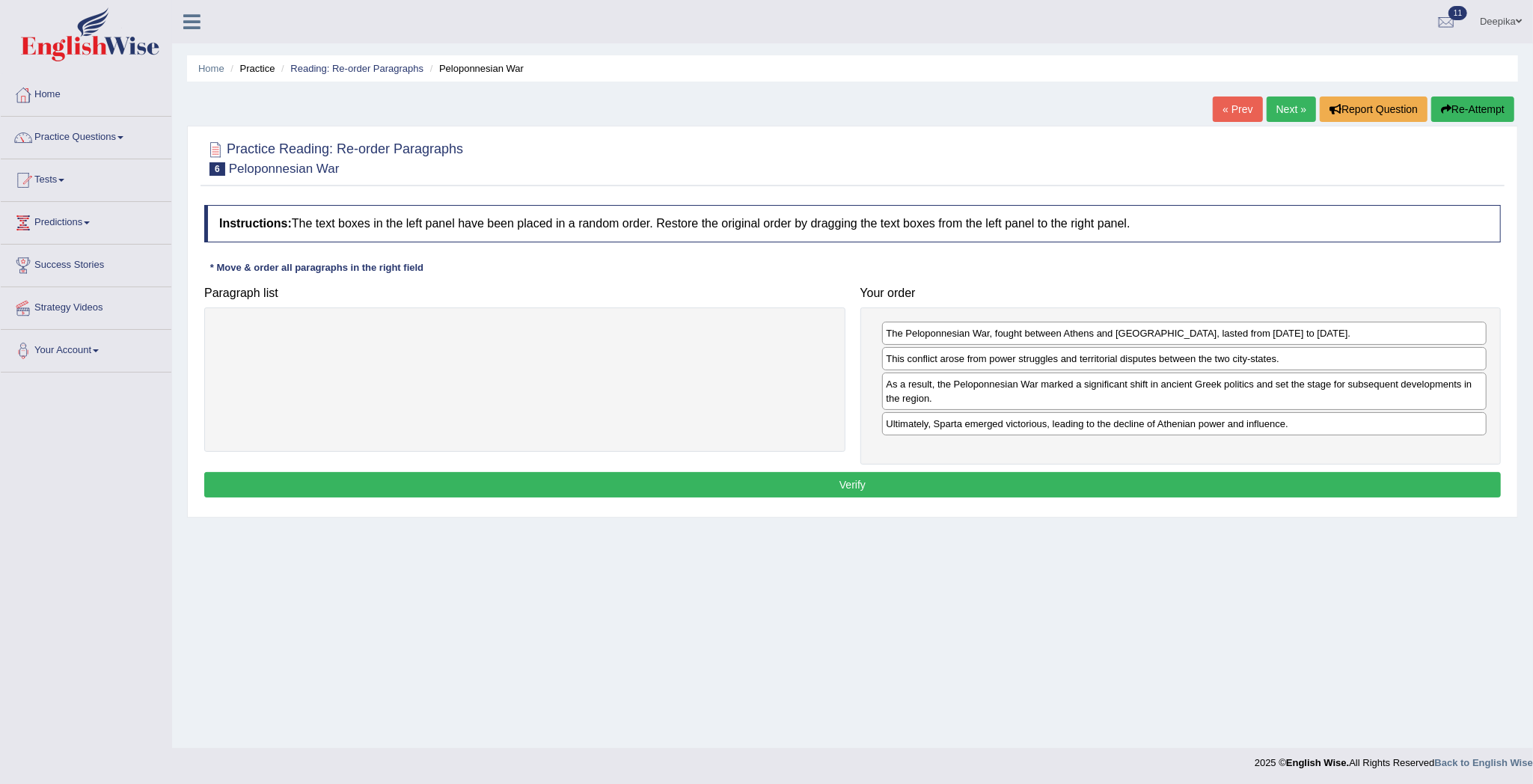
click at [1328, 495] on button "Verify" at bounding box center [852, 484] width 1296 height 25
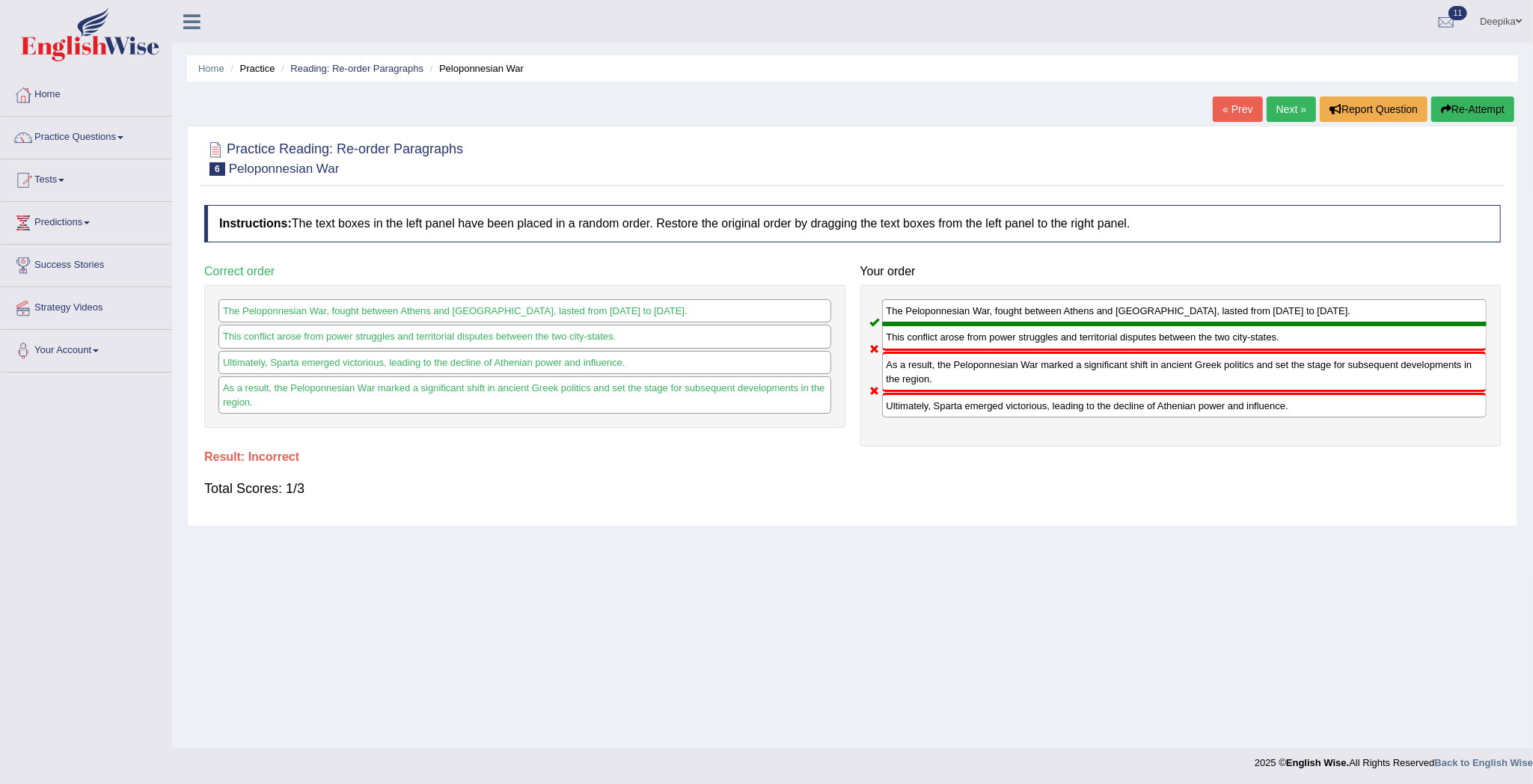
click at [1269, 100] on link "Next »" at bounding box center [1290, 109] width 49 height 25
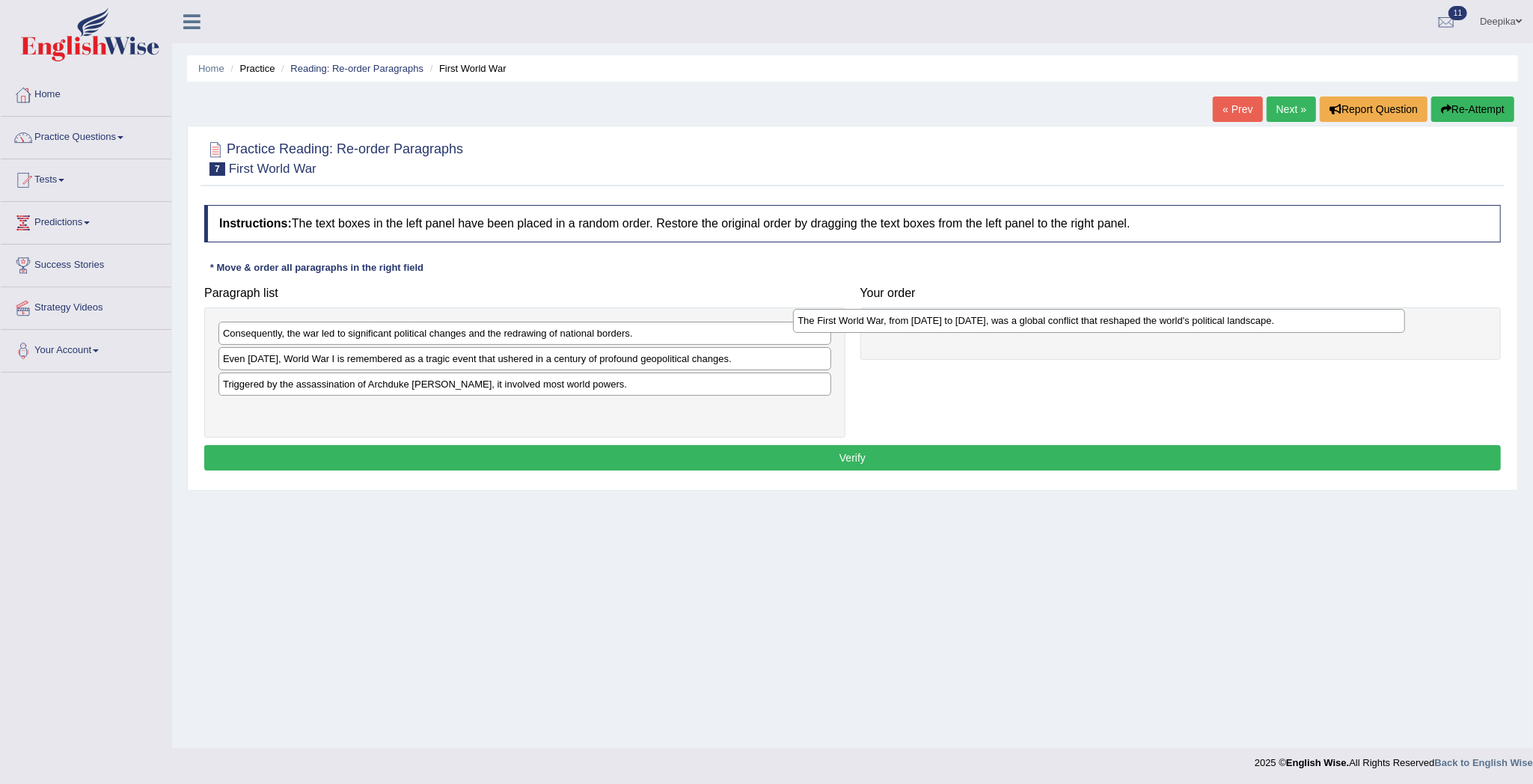
drag, startPoint x: 647, startPoint y: 411, endPoint x: 1246, endPoint y: 321, distance: 605.7
click at [1226, 320] on div "The First World War, from 1914 to 1918, was a global conflict that reshaped the…" at bounding box center [1099, 321] width 612 height 24
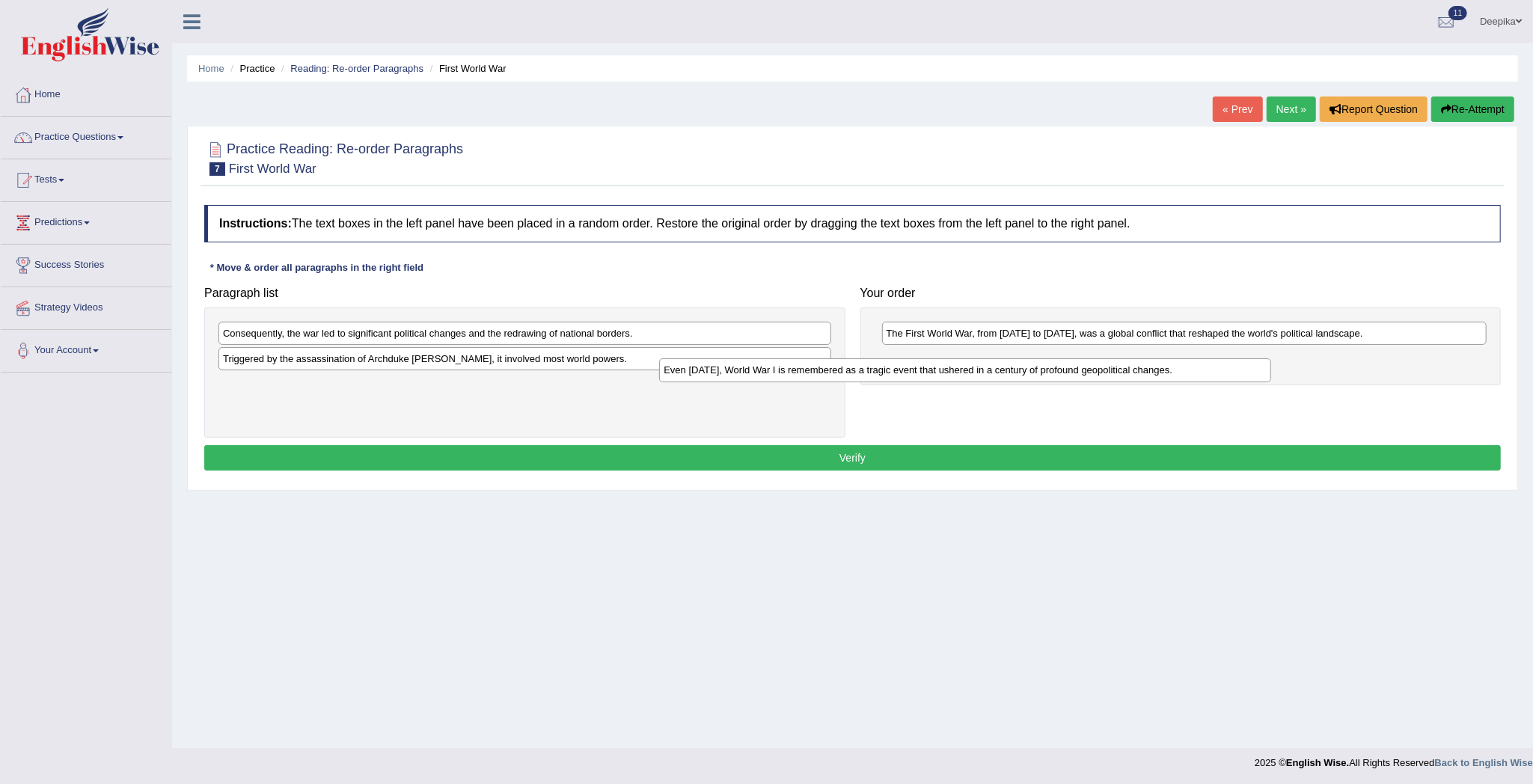
drag, startPoint x: 590, startPoint y: 357, endPoint x: 1029, endPoint y: 368, distance: 439.1
click at [1029, 368] on div "Even today, World War I is remembered as a tragic event that ushered in a centu…" at bounding box center [964, 370] width 612 height 24
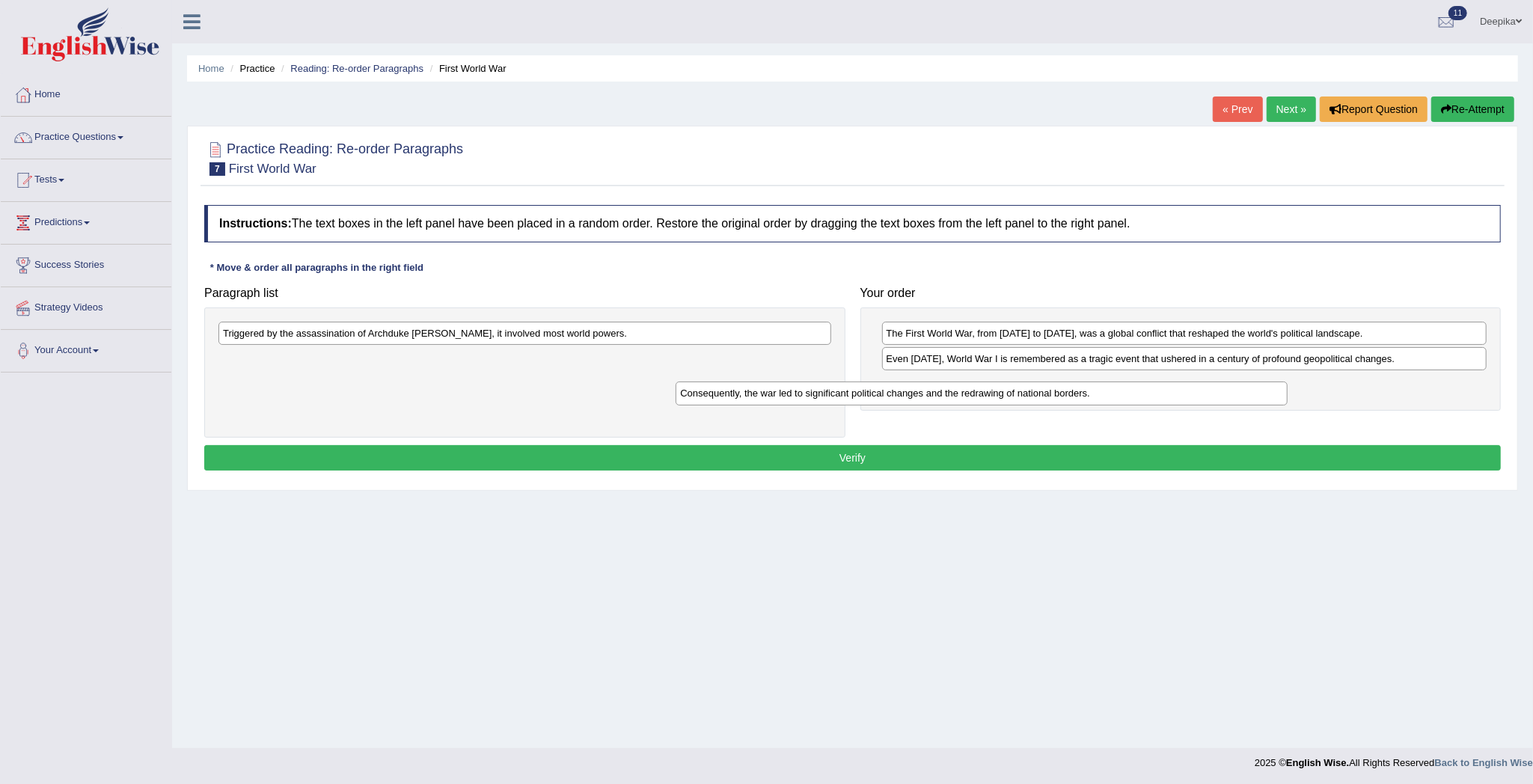
drag, startPoint x: 674, startPoint y: 332, endPoint x: 1195, endPoint y: 387, distance: 523.9
click at [1195, 387] on div "Consequently, the war led to significant political changes and the redrawing of…" at bounding box center [981, 393] width 612 height 24
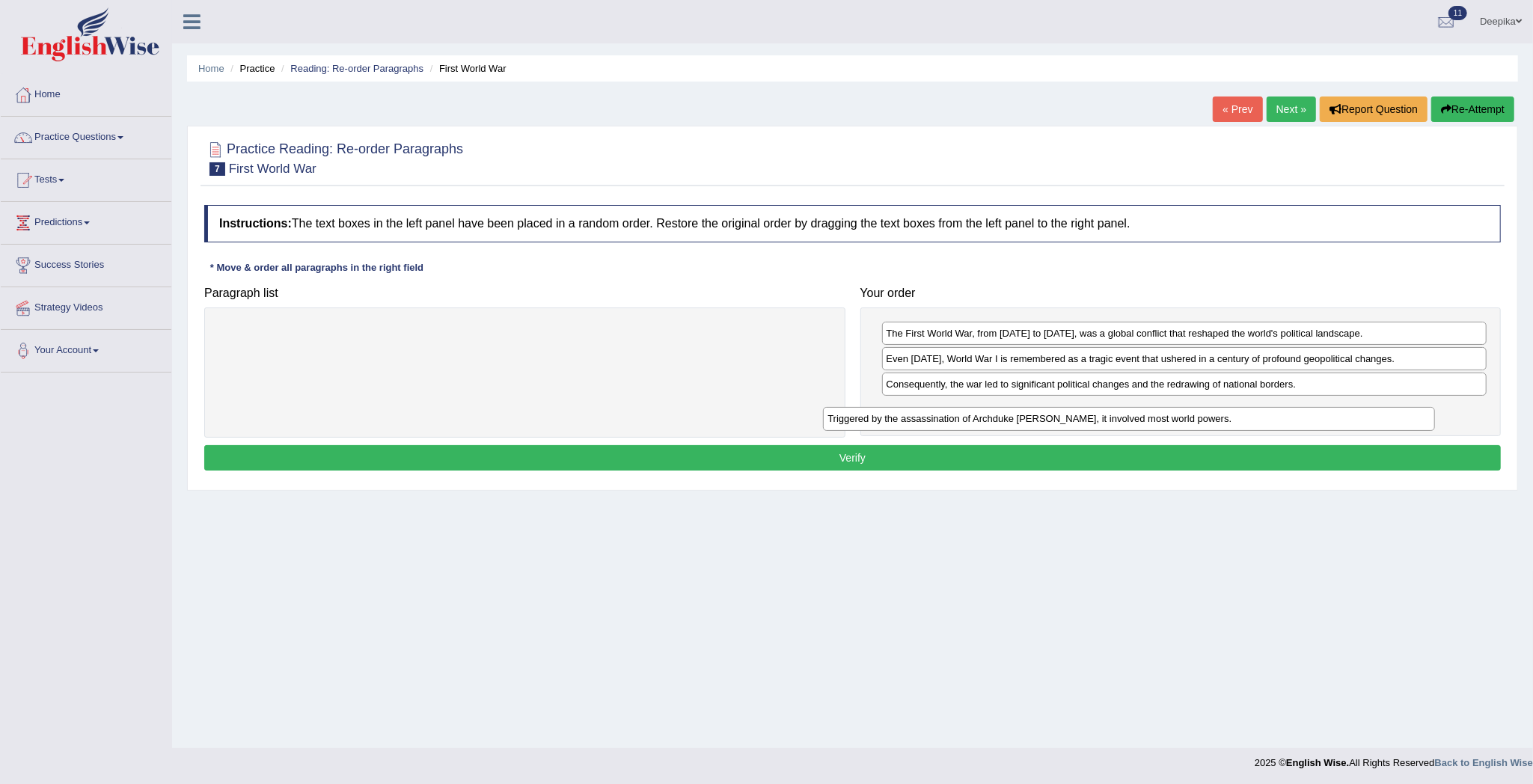
drag, startPoint x: 590, startPoint y: 332, endPoint x: 1256, endPoint y: 414, distance: 671.0
click at [1238, 413] on div "Triggered by the assassination of Archduke Franz Ferdinand, it involved most wo…" at bounding box center [1129, 419] width 612 height 24
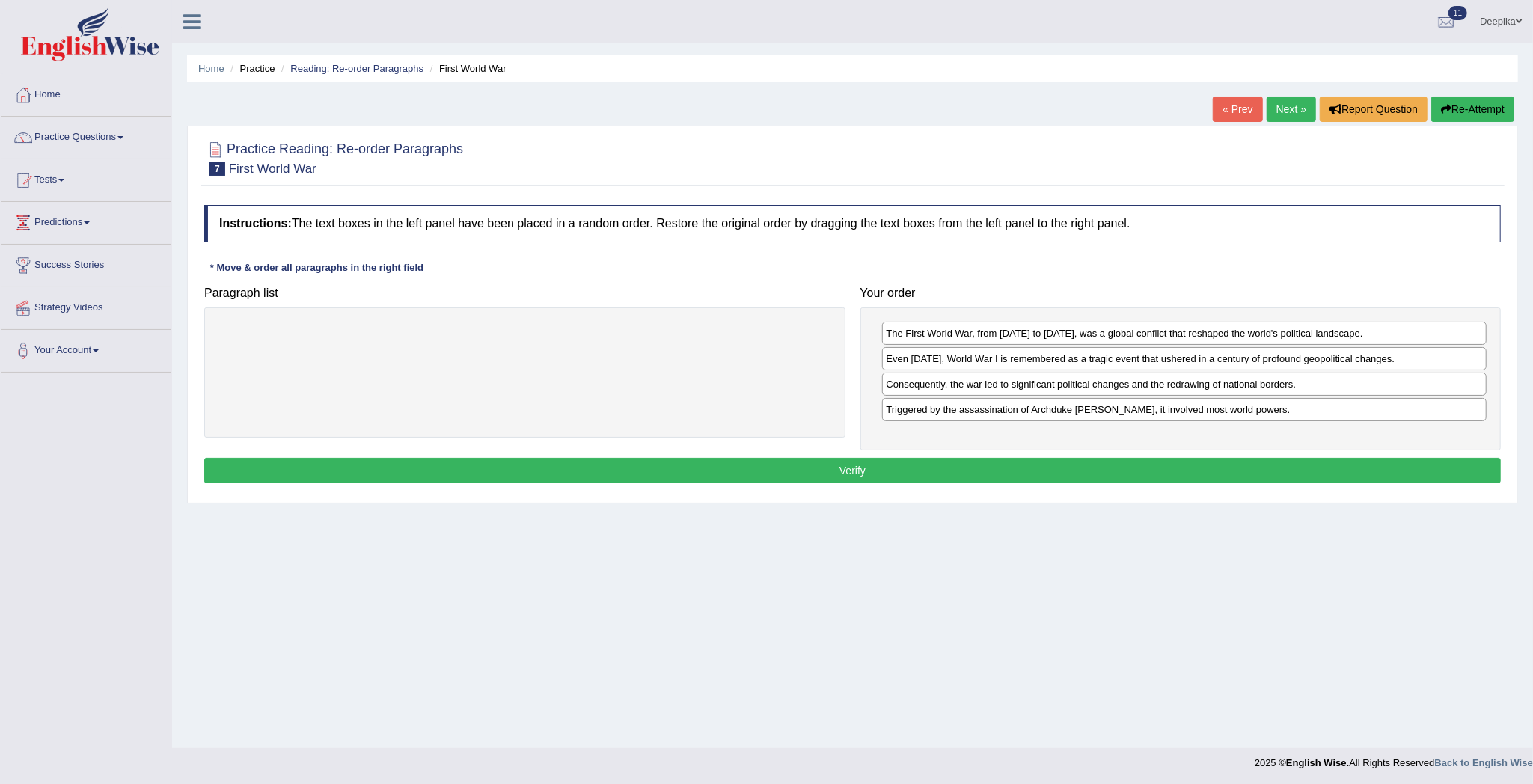
click at [1194, 476] on button "Verify" at bounding box center [852, 470] width 1296 height 25
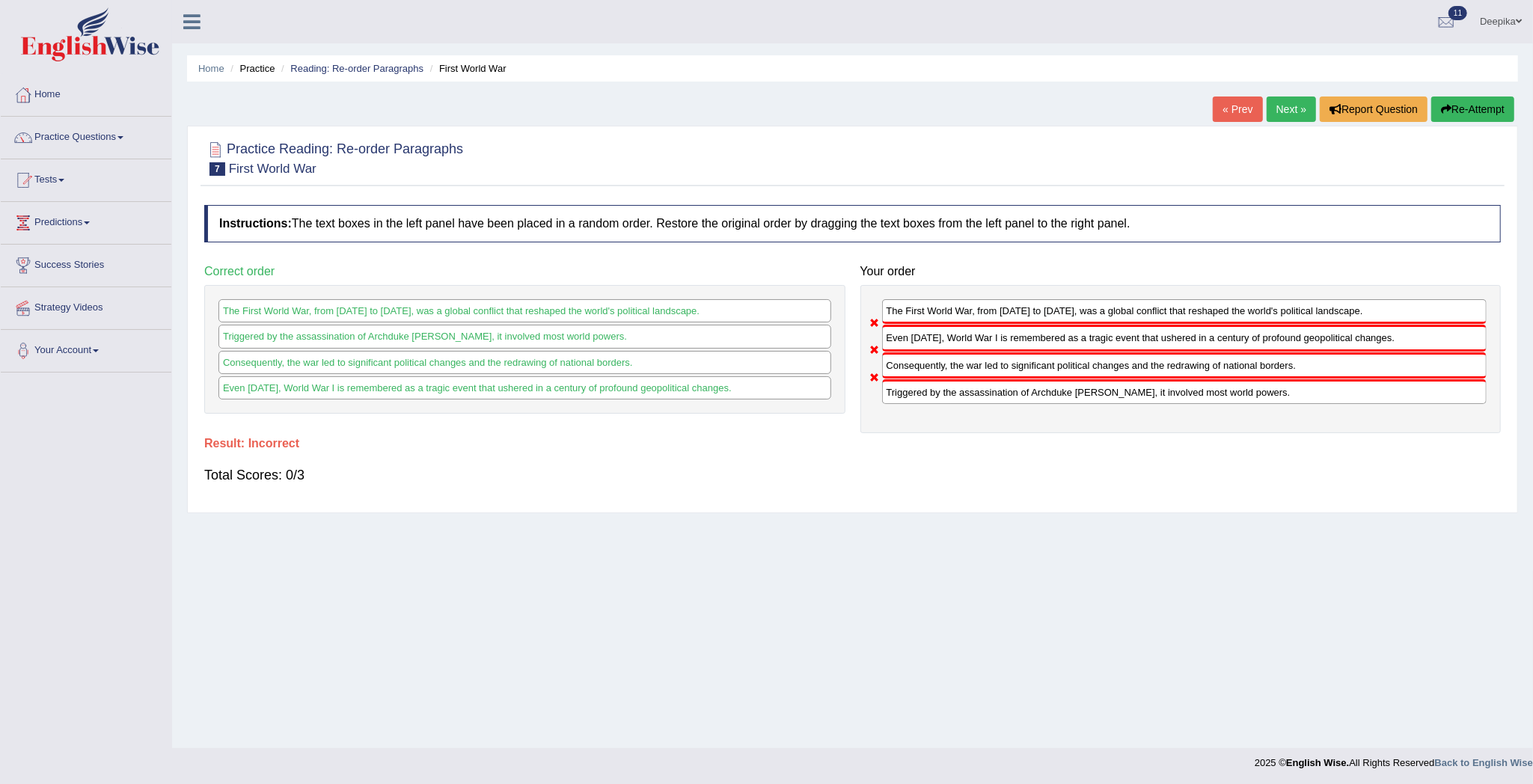
click at [1287, 100] on link "Next »" at bounding box center [1290, 109] width 49 height 25
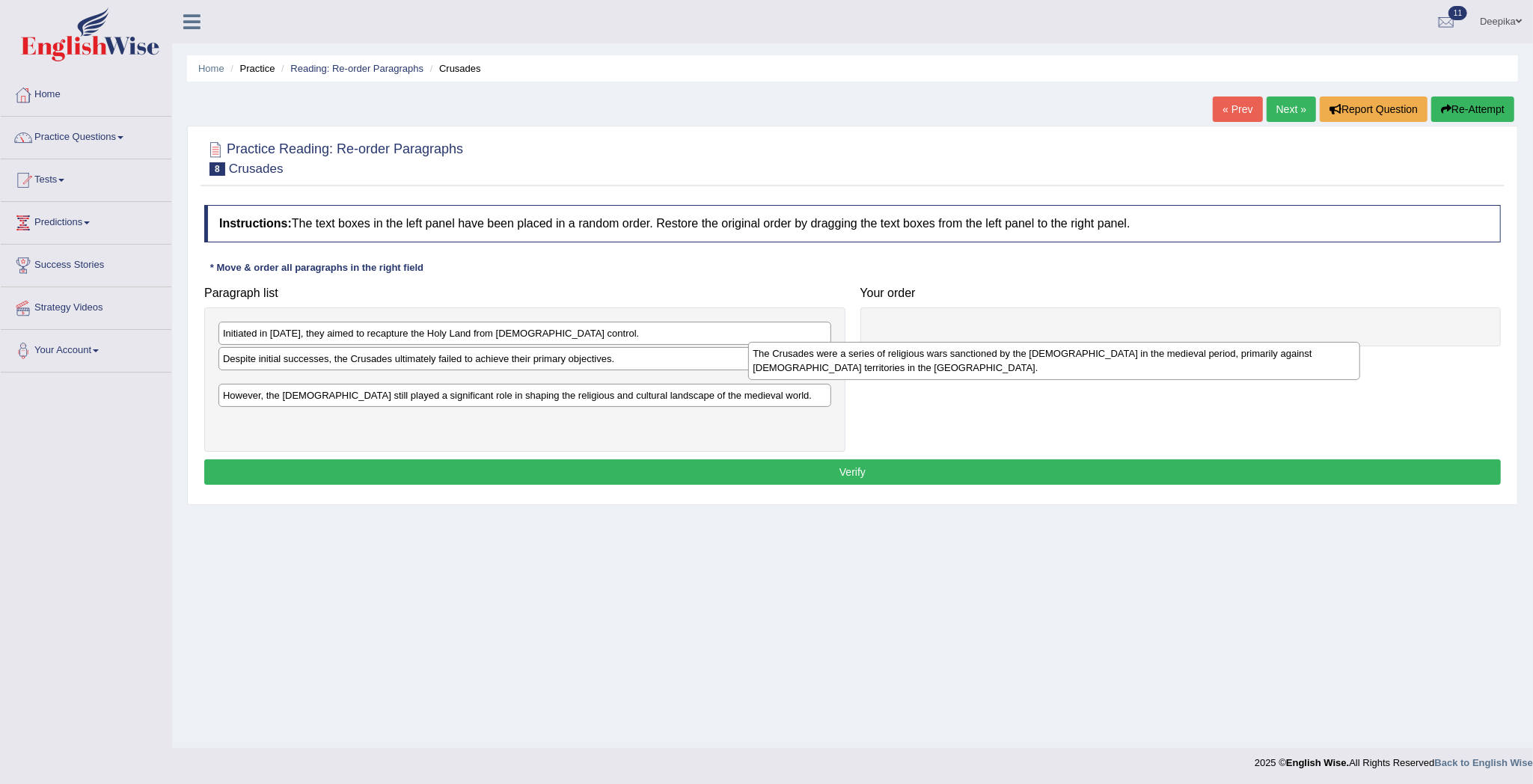
drag, startPoint x: 575, startPoint y: 395, endPoint x: 1114, endPoint y: 362, distance: 540.0
click at [1114, 362] on div "The Crusades were a series of religious wars sanctioned by the Latin Church in …" at bounding box center [1054, 361] width 612 height 38
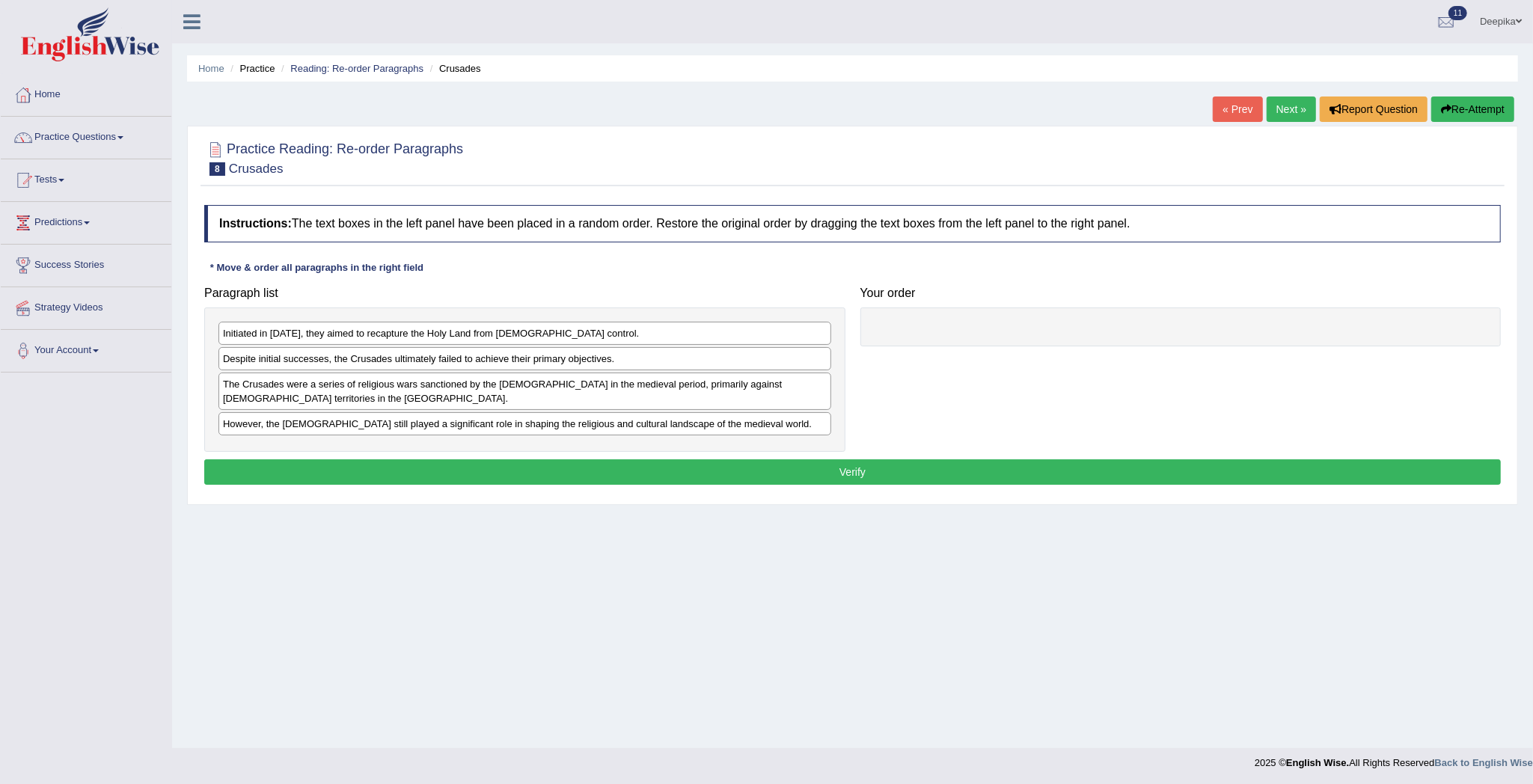
click at [1214, 362] on div "Paragraph list Initiated in 1095, they aimed to recapture the Holy Land from Mu…" at bounding box center [852, 365] width 1311 height 173
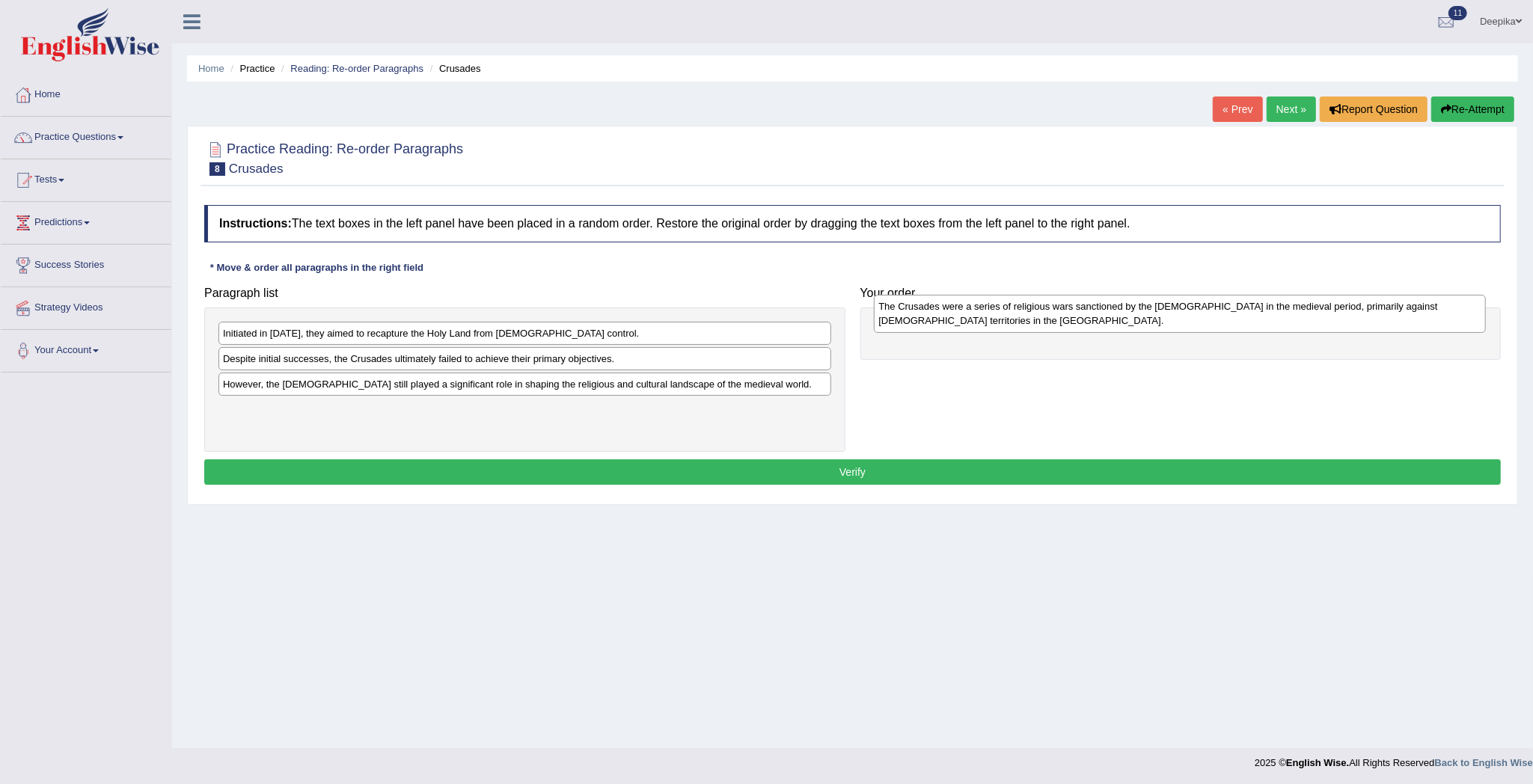
drag, startPoint x: 744, startPoint y: 398, endPoint x: 1401, endPoint y: 318, distance: 661.9
click at [1401, 318] on div "The Crusades were a series of religious wars sanctioned by the Latin Church in …" at bounding box center [1180, 313] width 612 height 38
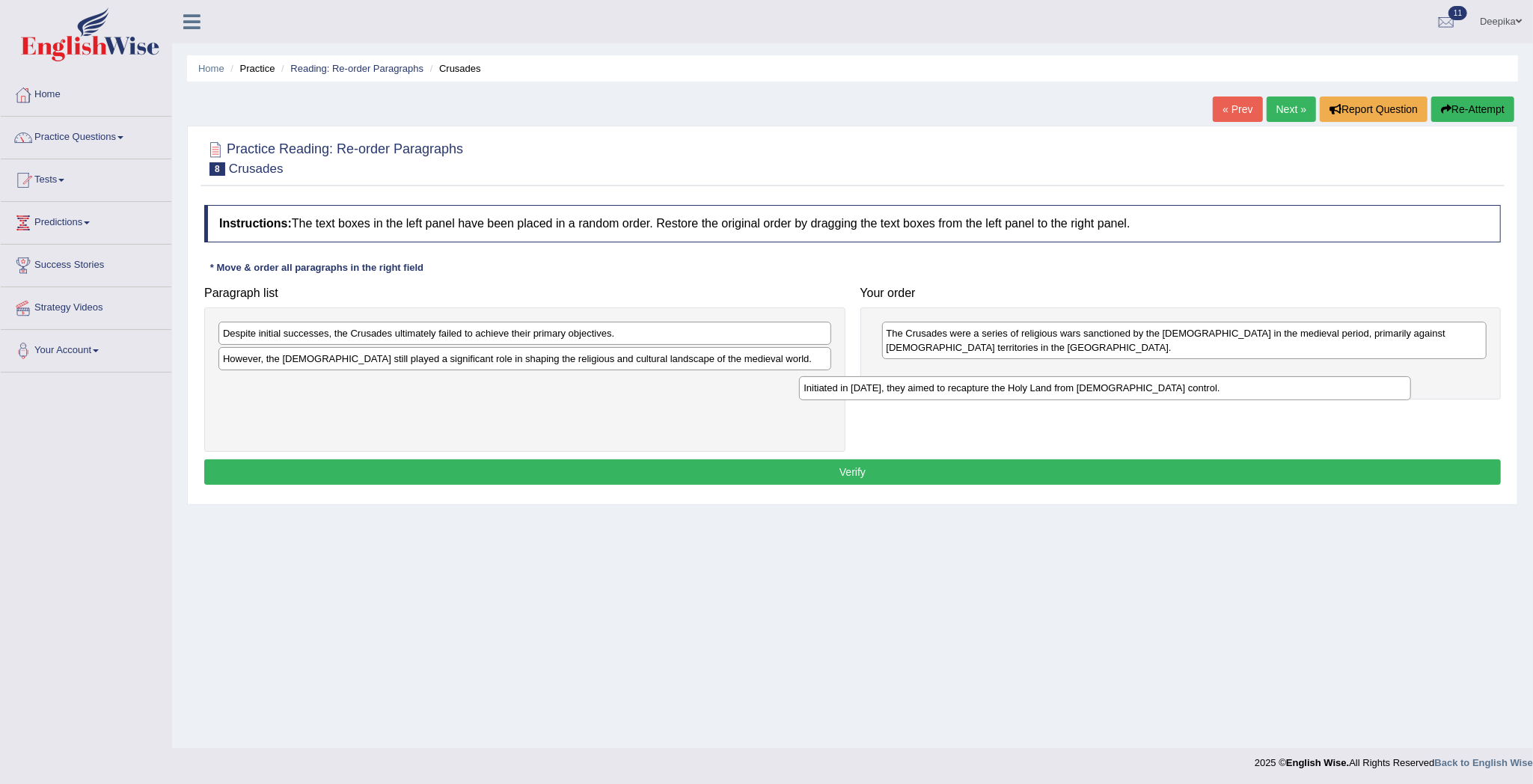
drag, startPoint x: 716, startPoint y: 341, endPoint x: 1296, endPoint y: 396, distance: 582.6
click at [1296, 396] on div "Initiated in 1095, they aimed to recapture the Holy Land from Muslim control." at bounding box center [1105, 388] width 612 height 24
click at [1296, 396] on div "The Crusades were a series of religious wars sanctioned by the Latin Church in …" at bounding box center [1181, 353] width 641 height 92
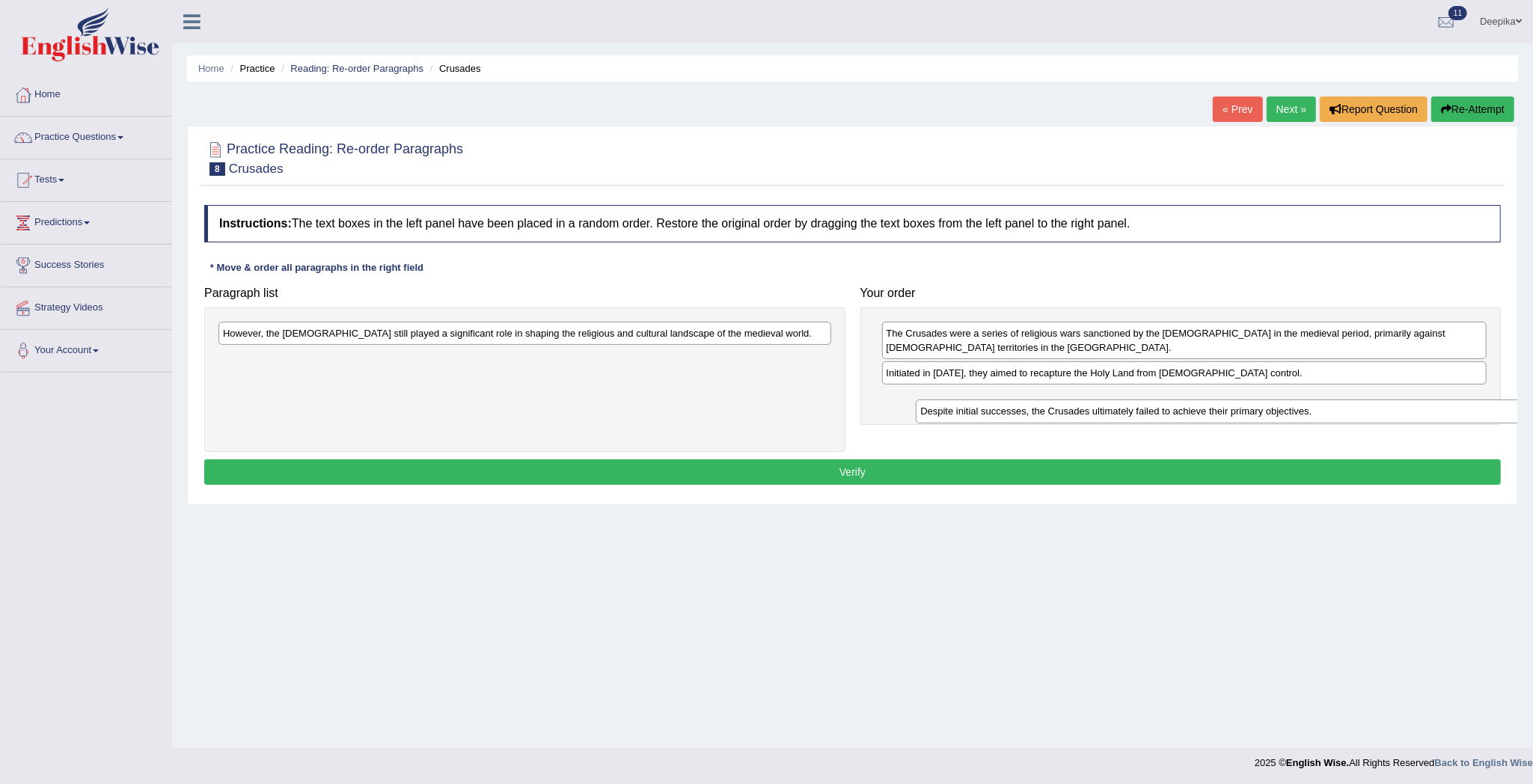
drag, startPoint x: 799, startPoint y: 333, endPoint x: 1496, endPoint y: 411, distance: 701.4
click at [1496, 411] on div "Despite initial successes, the Crusades ultimately failed to achieve their prim…" at bounding box center [1222, 411] width 612 height 24
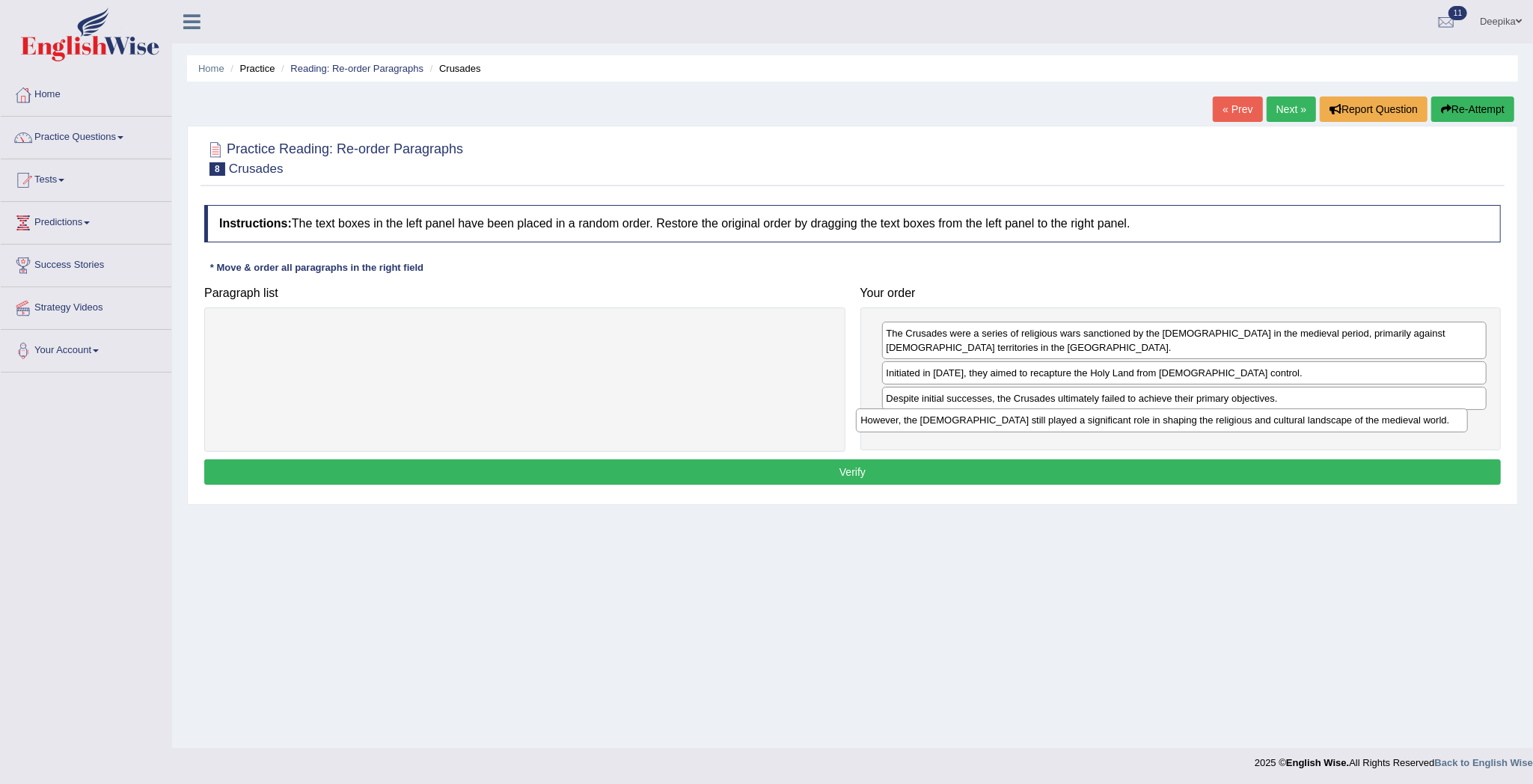
drag, startPoint x: 800, startPoint y: 333, endPoint x: 1439, endPoint y: 420, distance: 644.9
click at [1439, 420] on div "However, the Crusades still played a significant role in shaping the religious …" at bounding box center [1162, 420] width 612 height 24
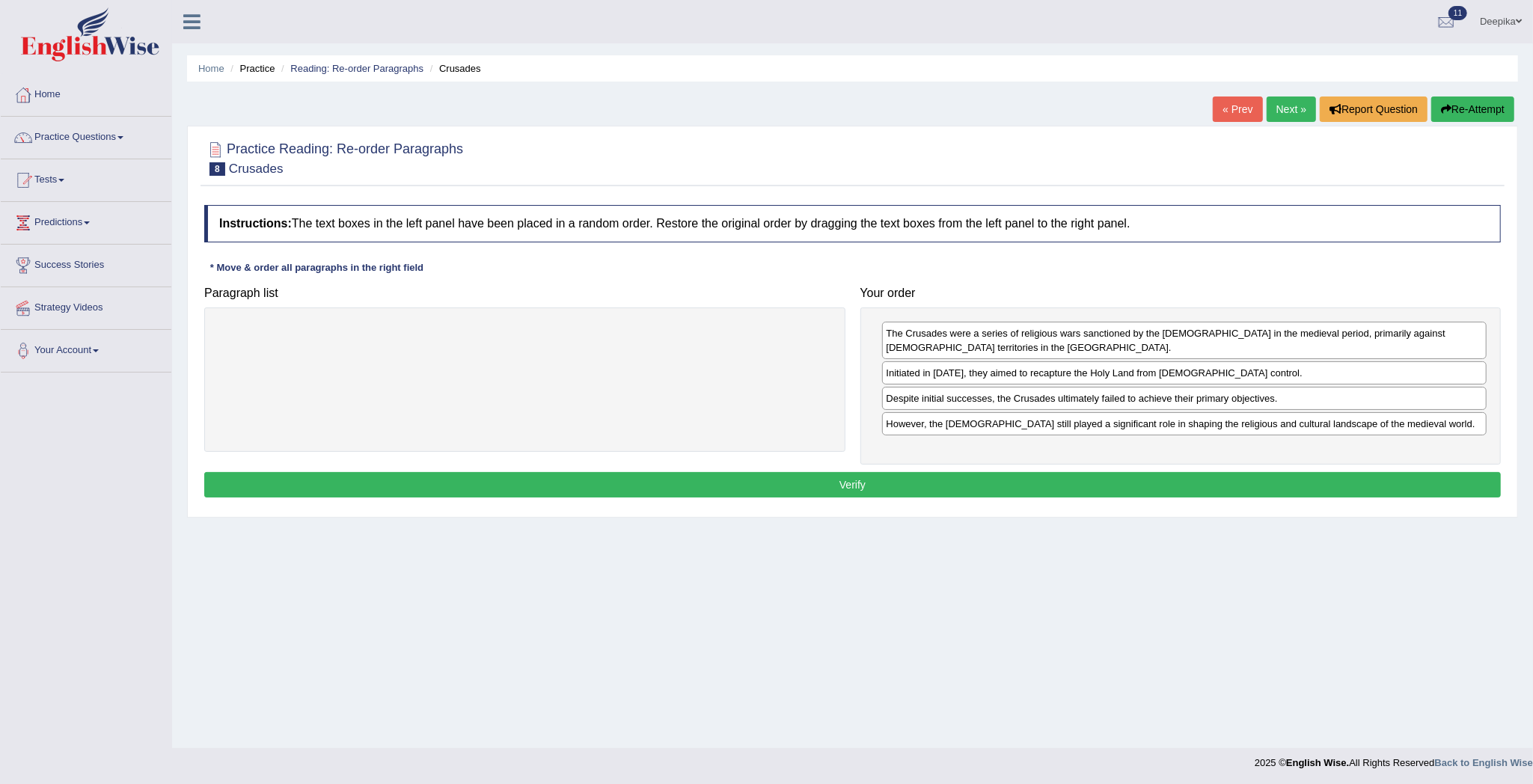
click at [1354, 482] on button "Verify" at bounding box center [852, 484] width 1296 height 25
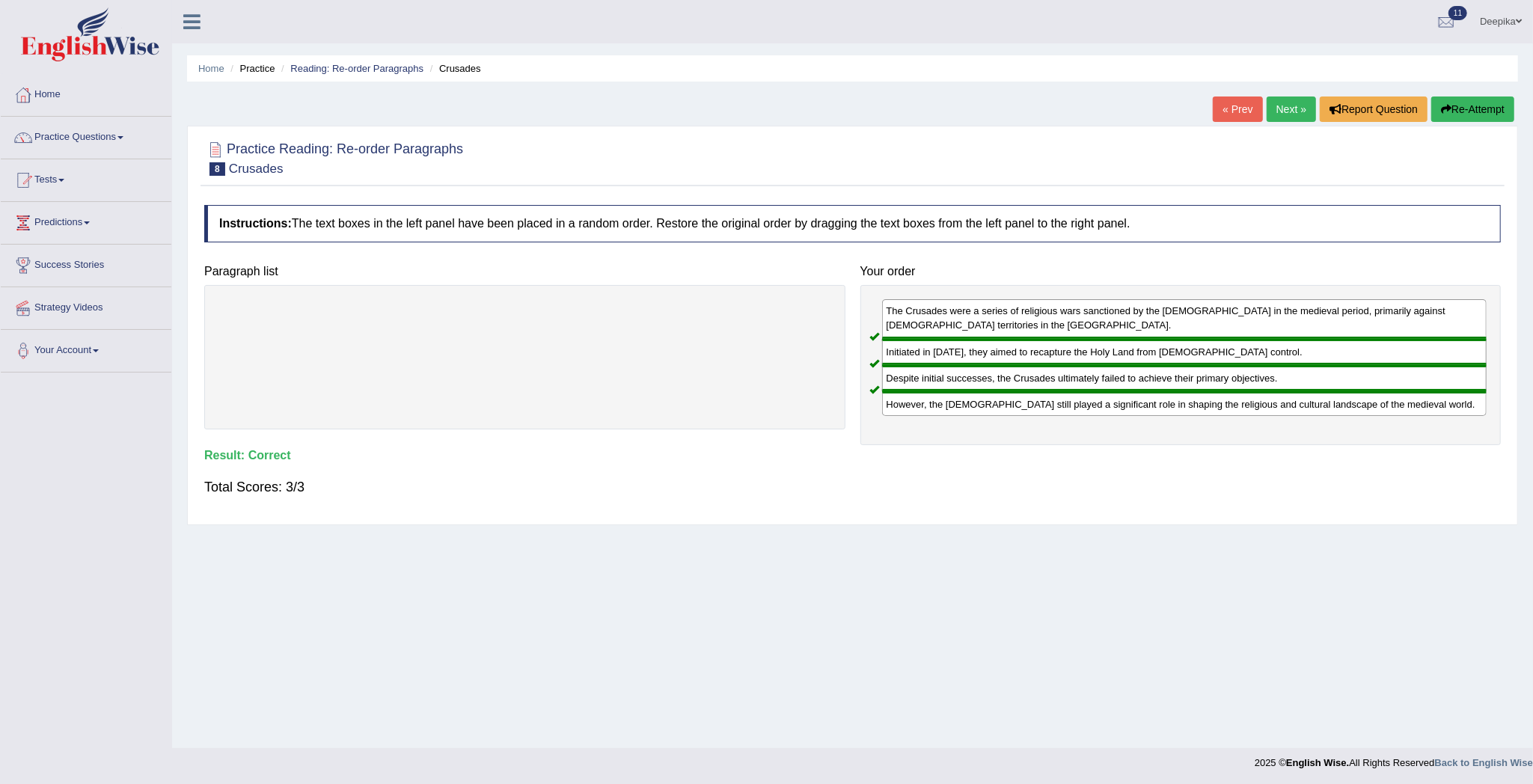
click at [1293, 109] on link "Next »" at bounding box center [1290, 109] width 49 height 25
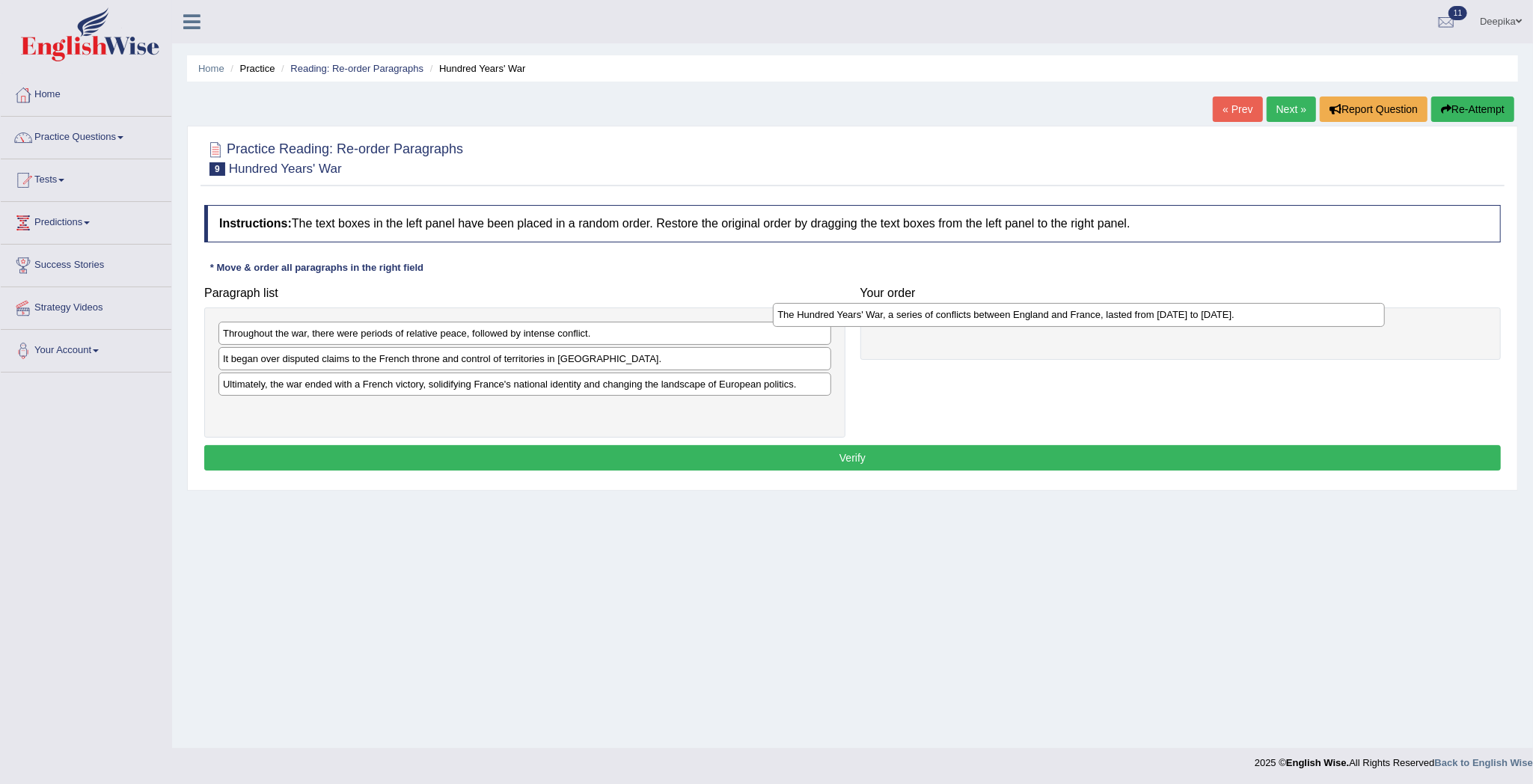
drag, startPoint x: 495, startPoint y: 417, endPoint x: 1050, endPoint y: 321, distance: 563.2
click at [1051, 321] on div "The Hundred Years' War, a series of conflicts between England and France, laste…" at bounding box center [1078, 315] width 612 height 24
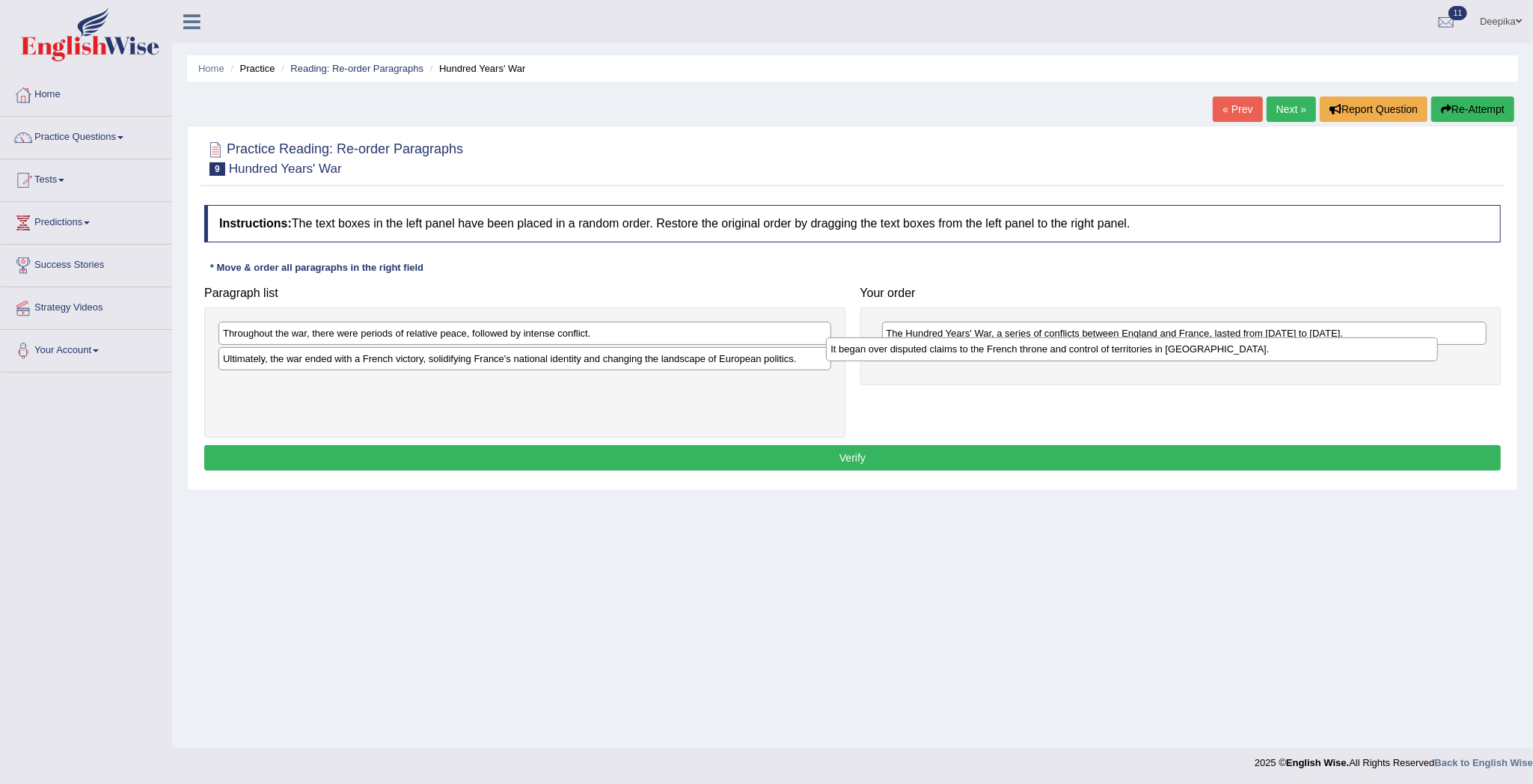
drag, startPoint x: 585, startPoint y: 362, endPoint x: 1196, endPoint y: 356, distance: 611.0
click at [1196, 356] on div "It began over disputed claims to the French throne and control of territories i…" at bounding box center [1132, 349] width 612 height 24
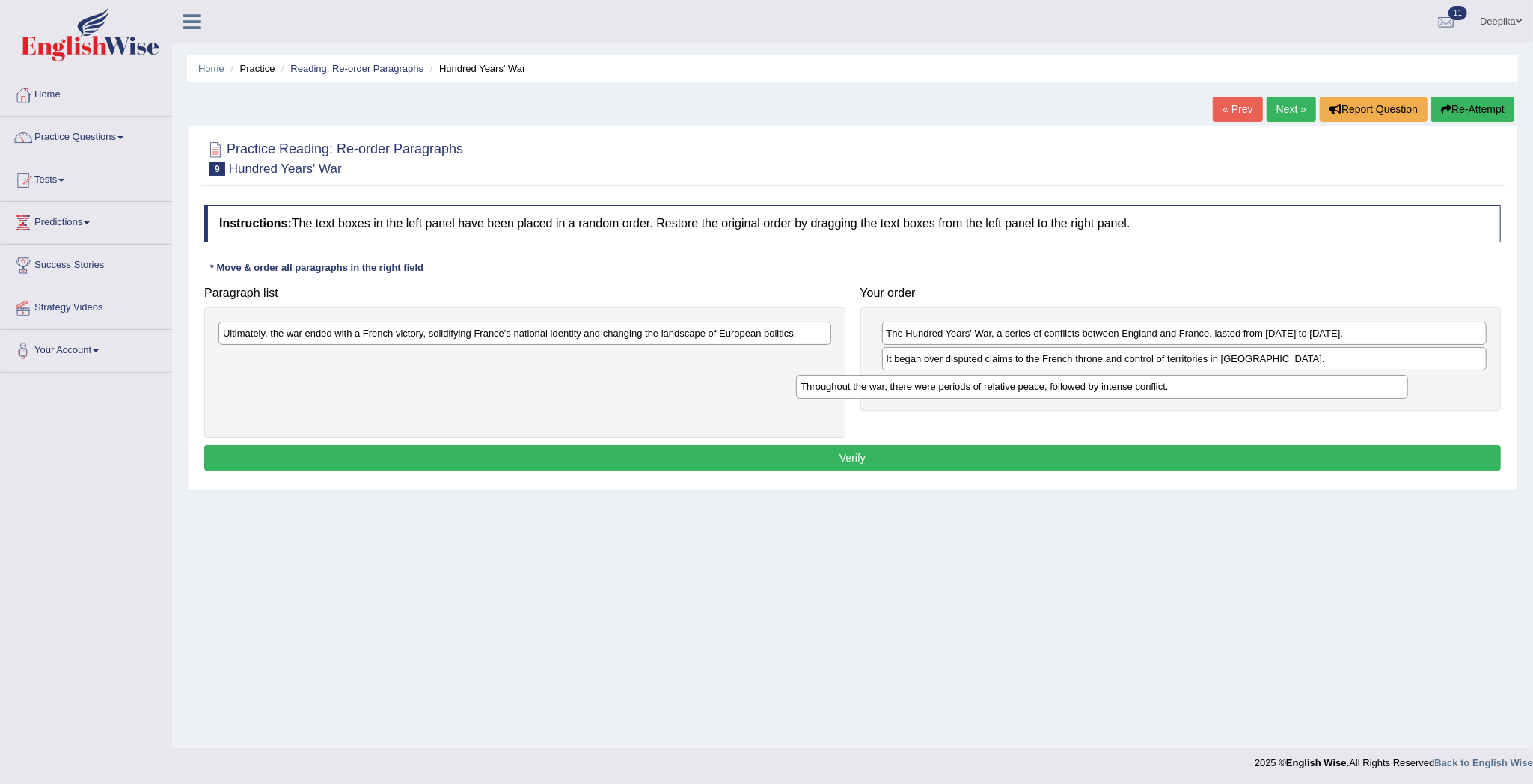
drag, startPoint x: 704, startPoint y: 333, endPoint x: 1400, endPoint y: 378, distance: 697.5
click at [1395, 377] on div "Throughout the war, there were periods of relative peace, followed by intense c…" at bounding box center [1102, 387] width 612 height 24
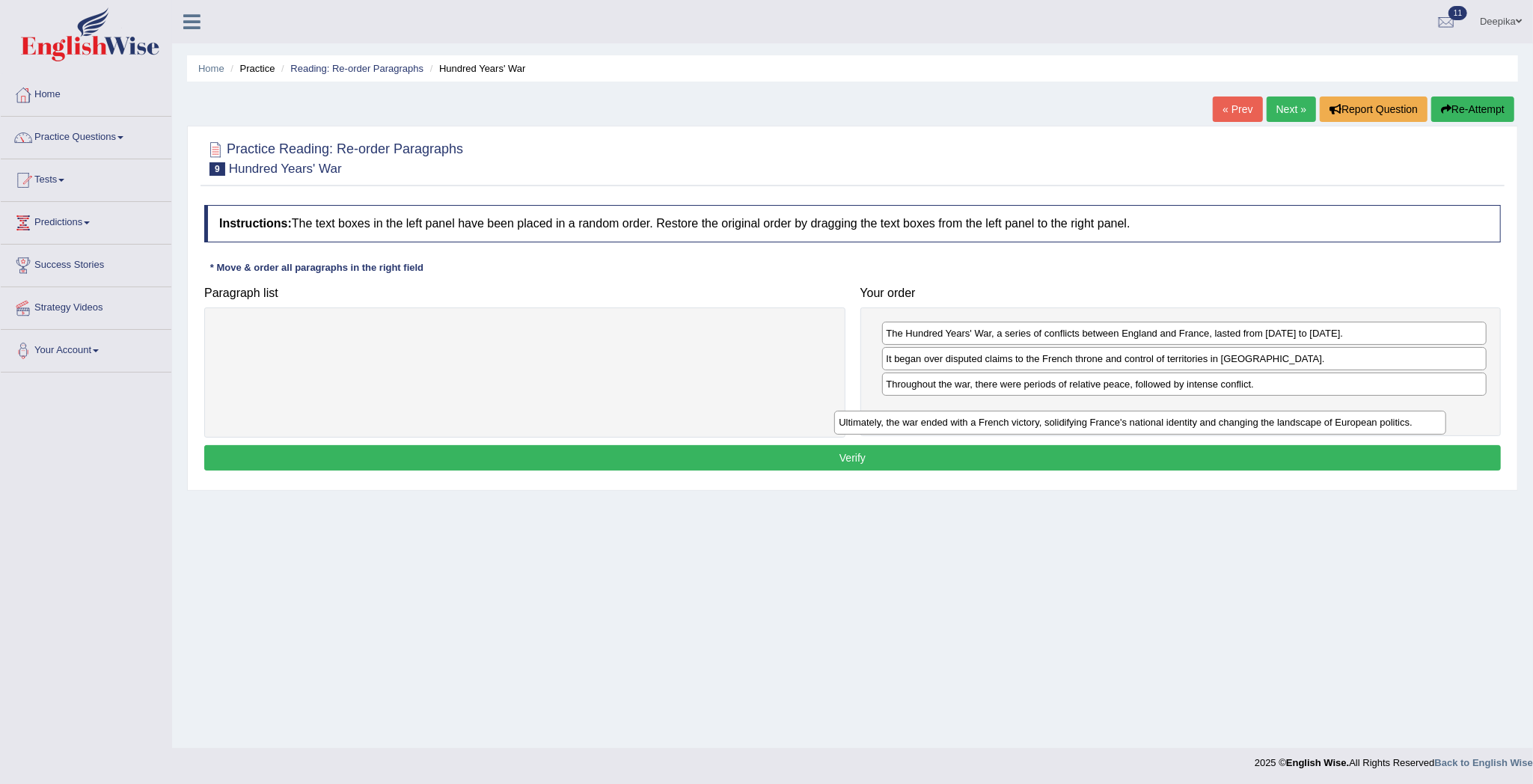
drag, startPoint x: 785, startPoint y: 336, endPoint x: 1439, endPoint y: 426, distance: 660.2
click at [1439, 426] on div "Ultimately, the war ended with a French victory, solidifying France's national …" at bounding box center [1140, 423] width 612 height 24
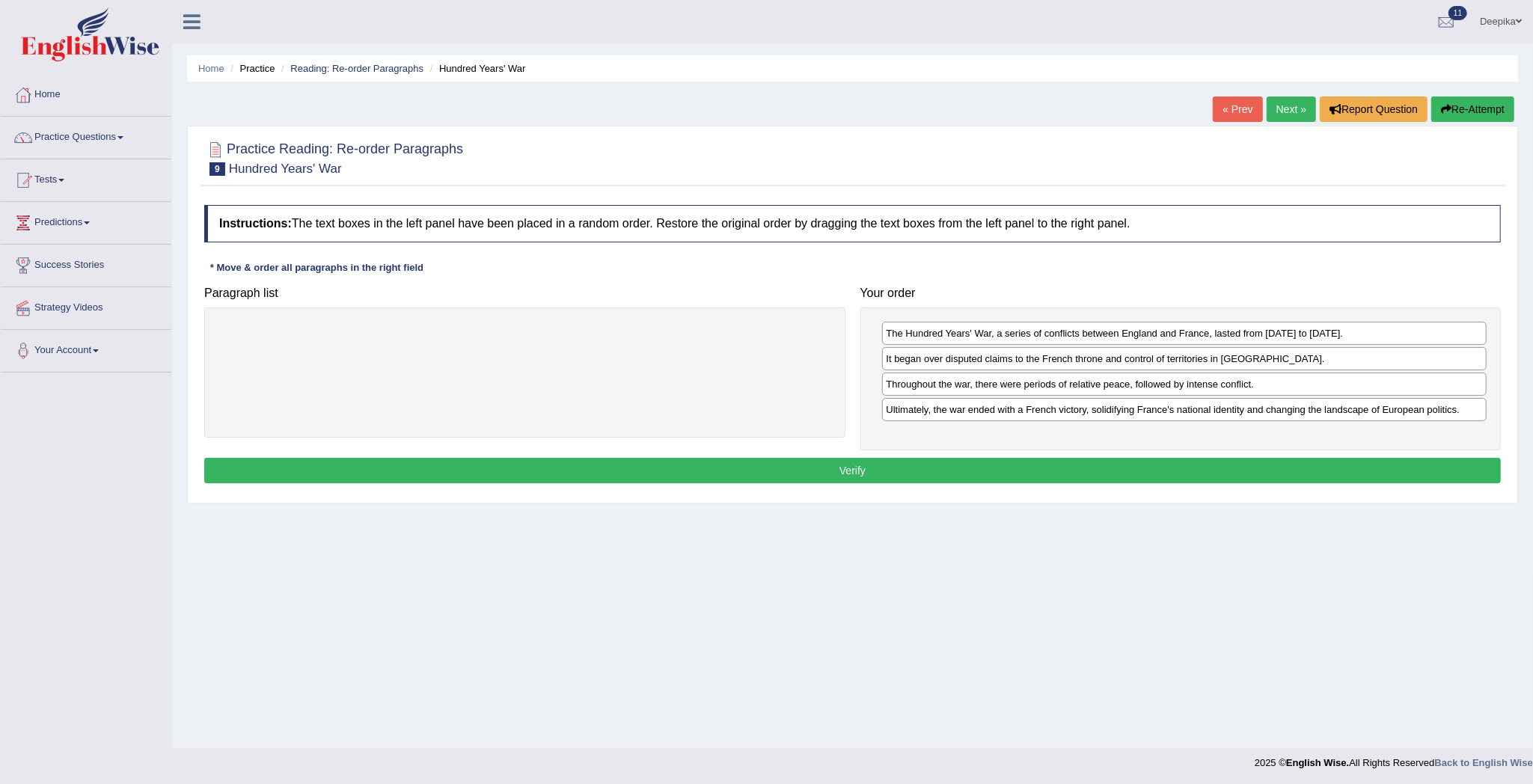
click at [1303, 477] on button "Verify" at bounding box center [852, 470] width 1296 height 25
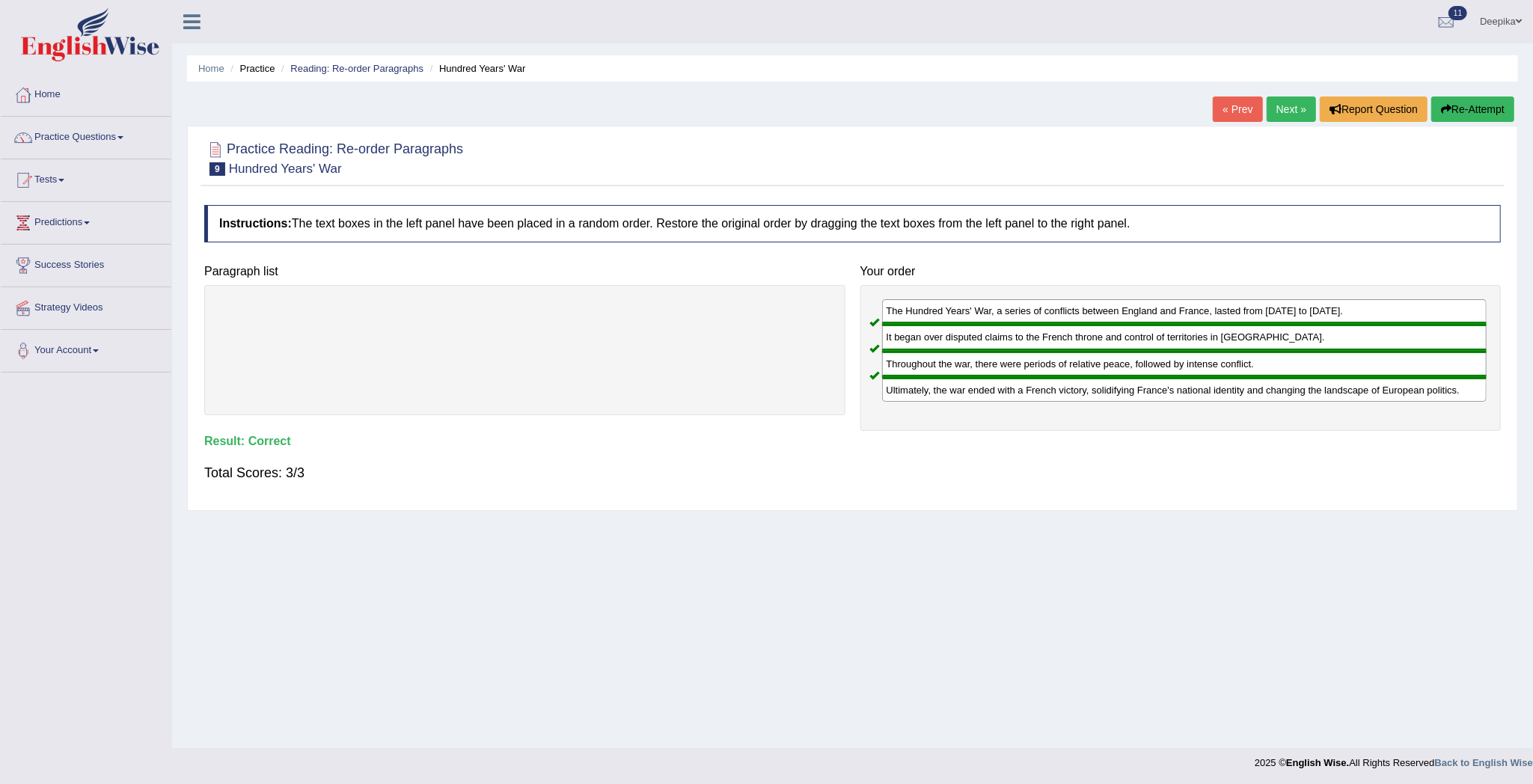
click at [1277, 99] on link "Next »" at bounding box center [1290, 109] width 49 height 25
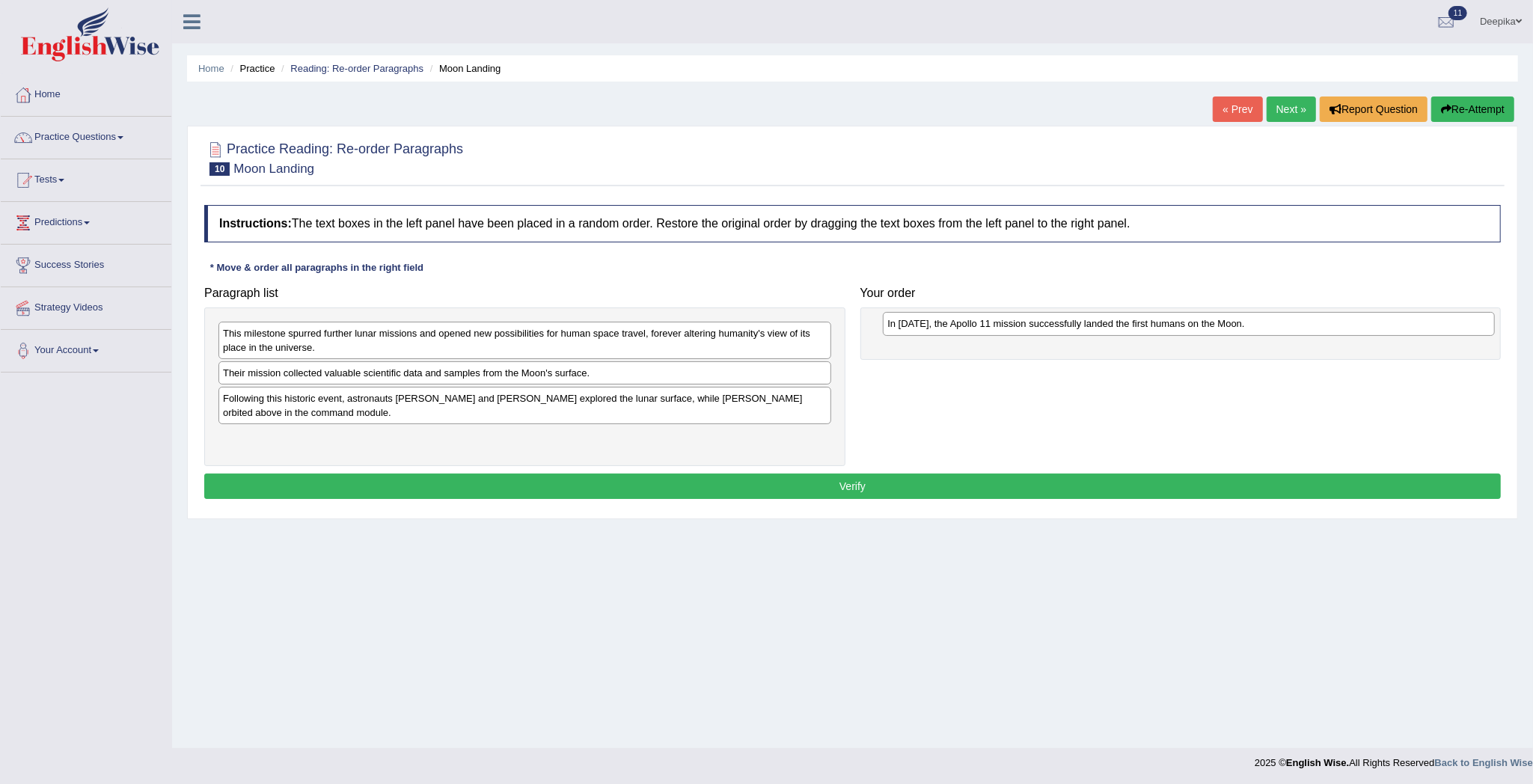
drag, startPoint x: 506, startPoint y: 404, endPoint x: 1174, endPoint y: 327, distance: 672.4
click at [1174, 327] on div "In [DATE], the Apollo 11 mission successfully landed the first humans on the Mo…" at bounding box center [1189, 324] width 612 height 24
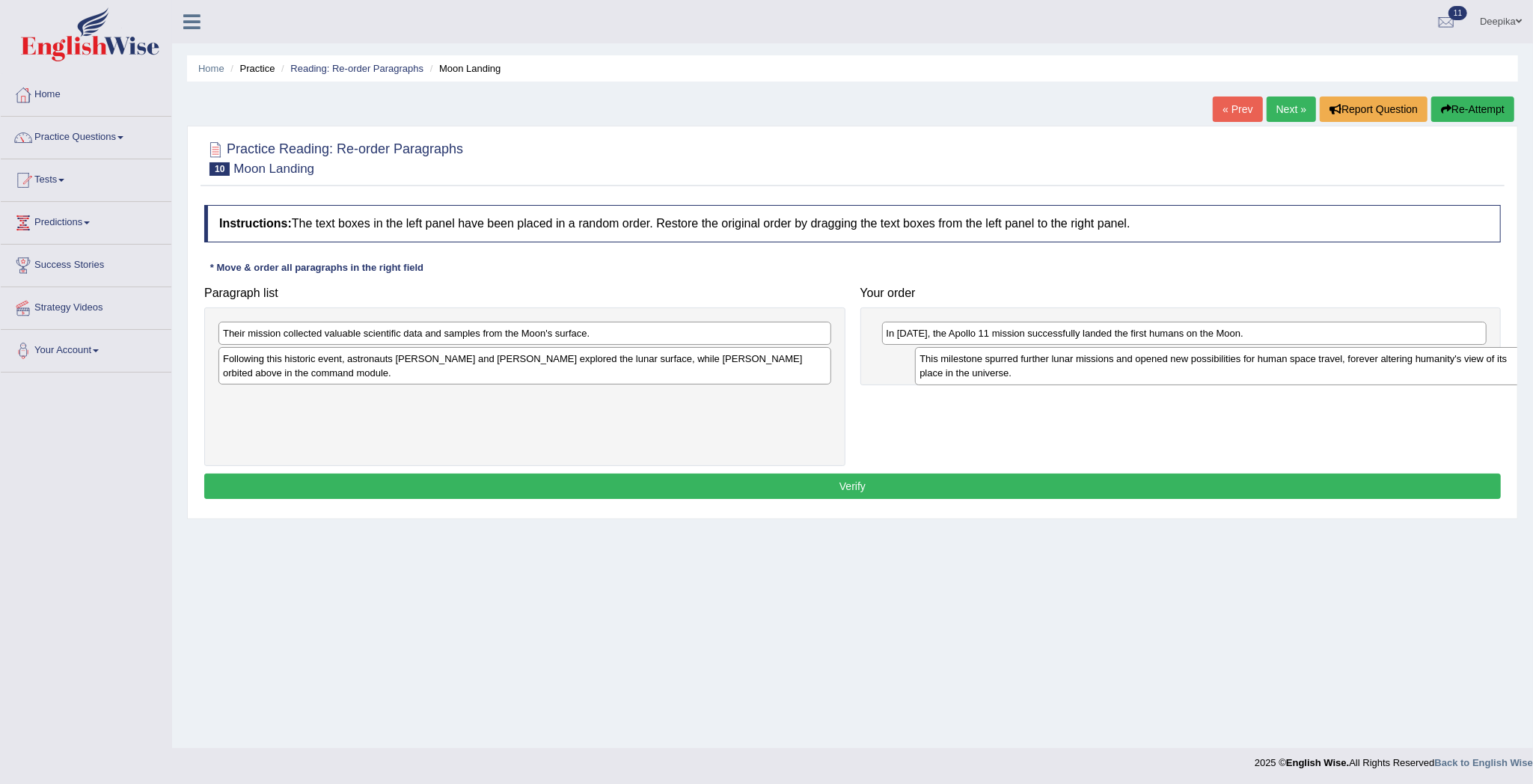
drag, startPoint x: 737, startPoint y: 344, endPoint x: 1419, endPoint y: 369, distance: 682.5
click at [1428, 369] on div "This milestone spurred further lunar missions and opened new possibilities for …" at bounding box center [1221, 366] width 612 height 38
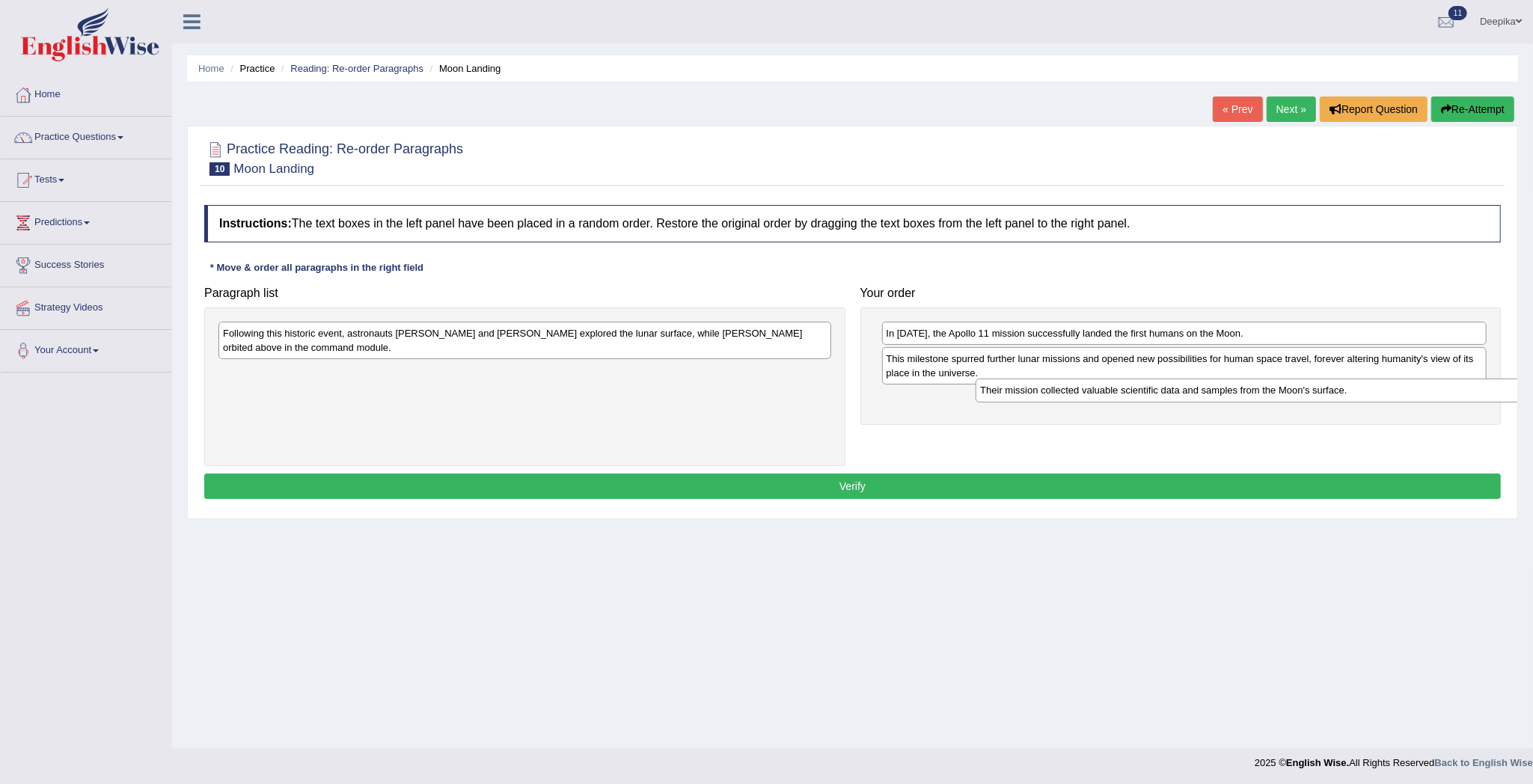
drag, startPoint x: 793, startPoint y: 336, endPoint x: 1588, endPoint y: 392, distance: 797.0
click at [1532, 392] on html "Toggle navigation Home Practice Questions Speaking Practice Read Aloud Repeat S…" at bounding box center [766, 392] width 1533 height 784
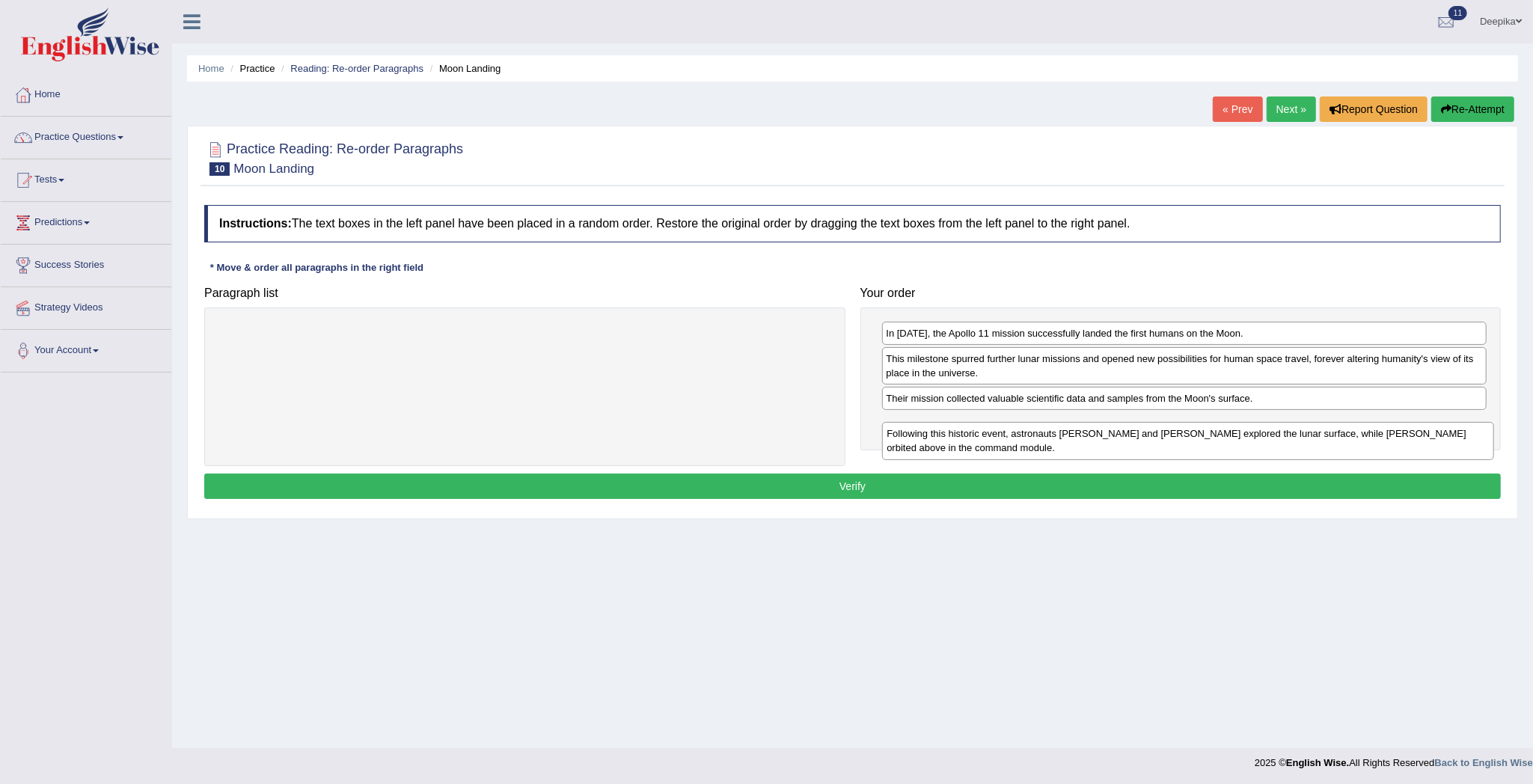
drag, startPoint x: 717, startPoint y: 327, endPoint x: 1384, endPoint y: 414, distance: 672.6
click at [1384, 422] on div "Following this historic event, astronauts Neil Armstrong and Buzz Aldrin explor…" at bounding box center [1188, 441] width 612 height 38
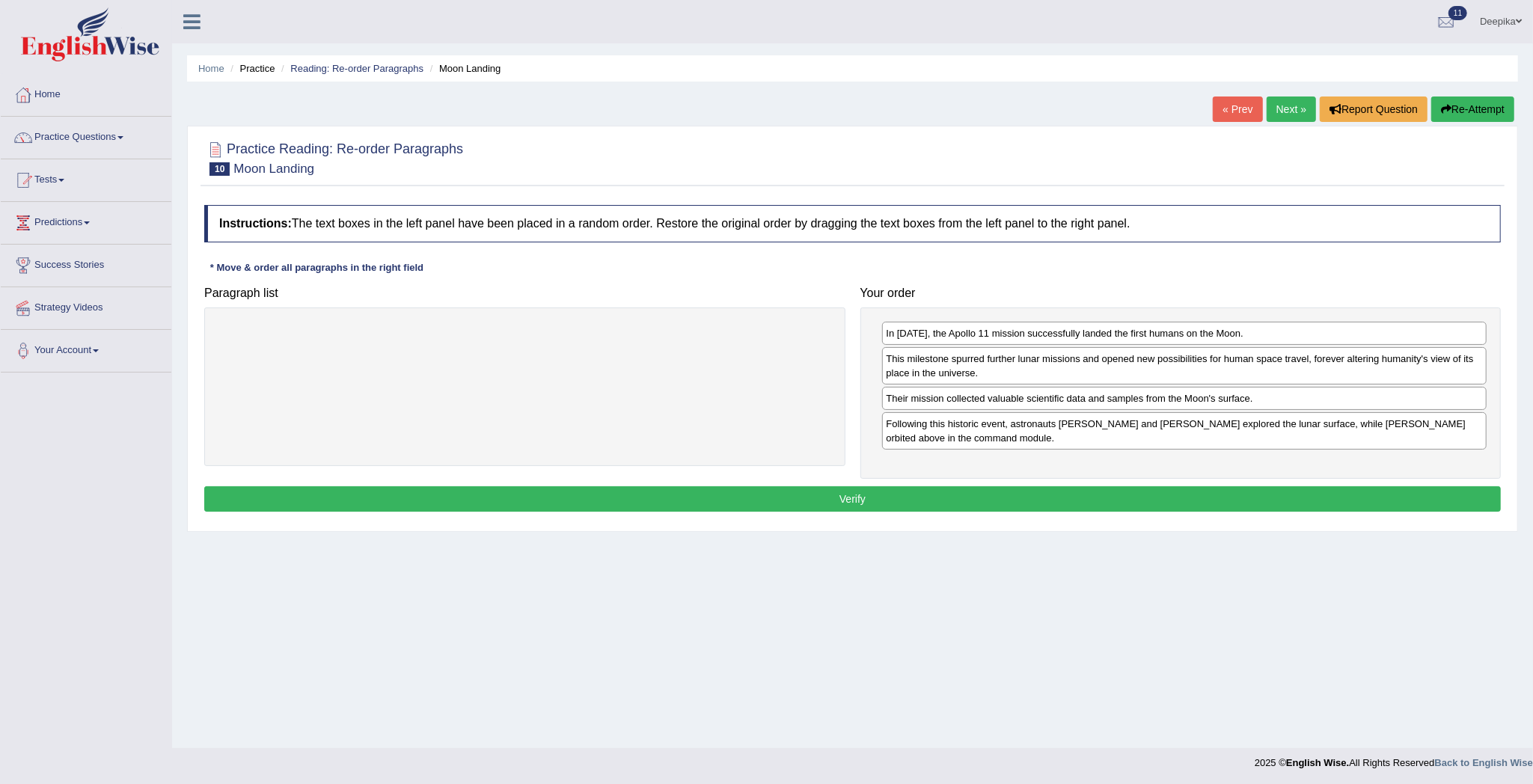
click at [1266, 509] on button "Verify" at bounding box center [852, 498] width 1296 height 25
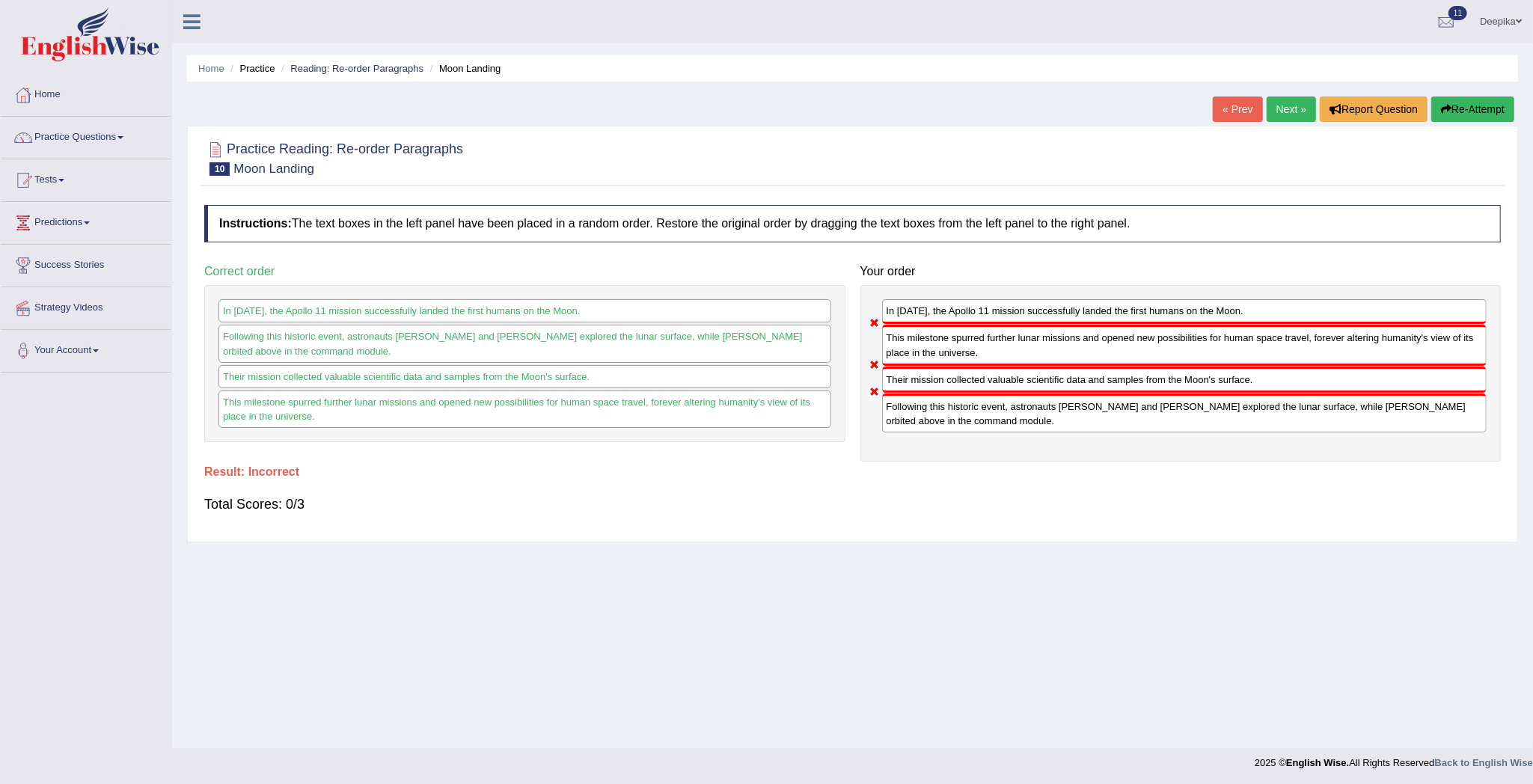
click at [1303, 103] on link "Next »" at bounding box center [1290, 109] width 49 height 25
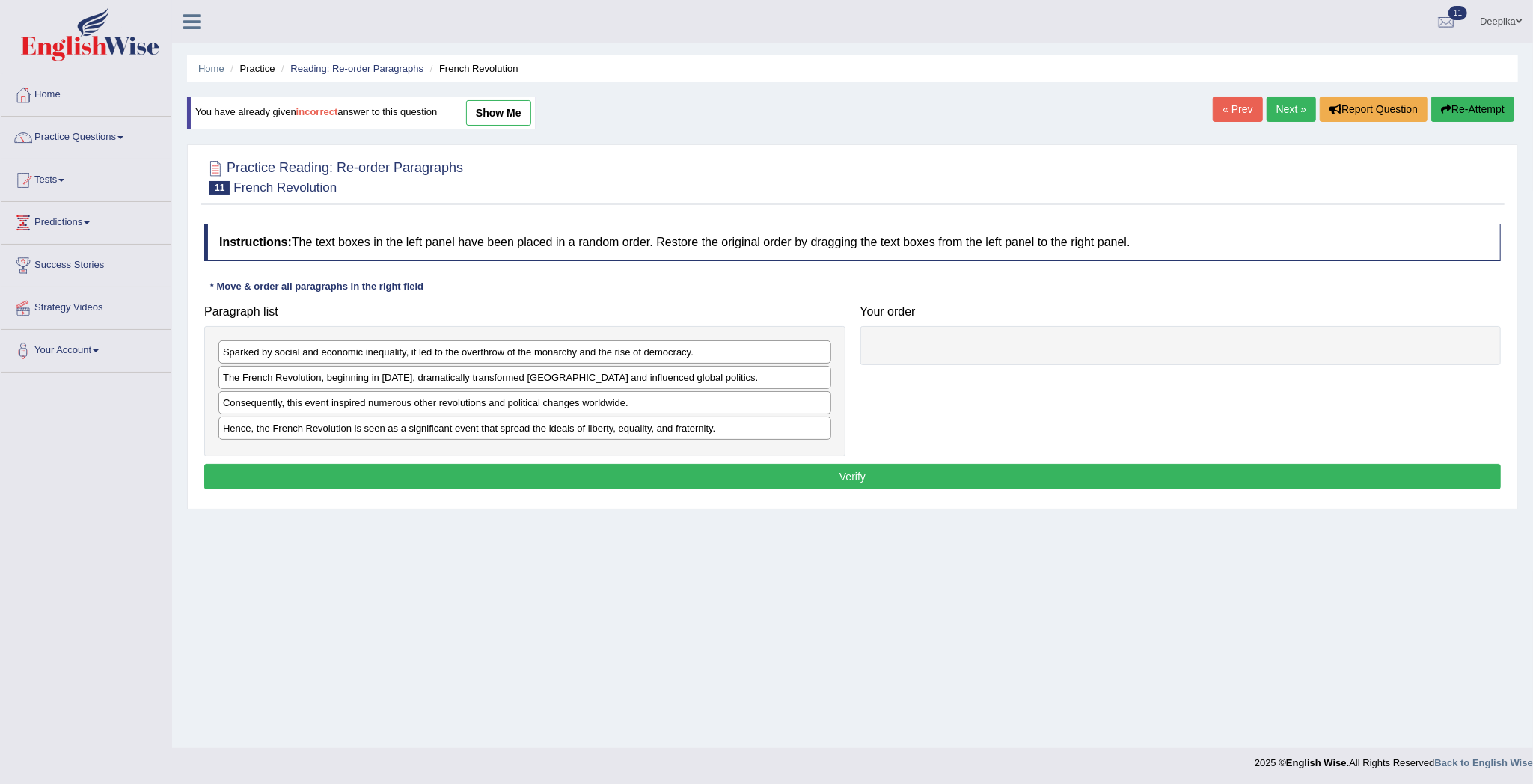
drag, startPoint x: 578, startPoint y: 380, endPoint x: 689, endPoint y: 354, distance: 114.0
click at [620, 366] on div "The French Revolution, beginning in 1789, dramatically transformed France and i…" at bounding box center [525, 377] width 613 height 23
drag, startPoint x: 689, startPoint y: 354, endPoint x: 1045, endPoint y: 300, distance: 360.1
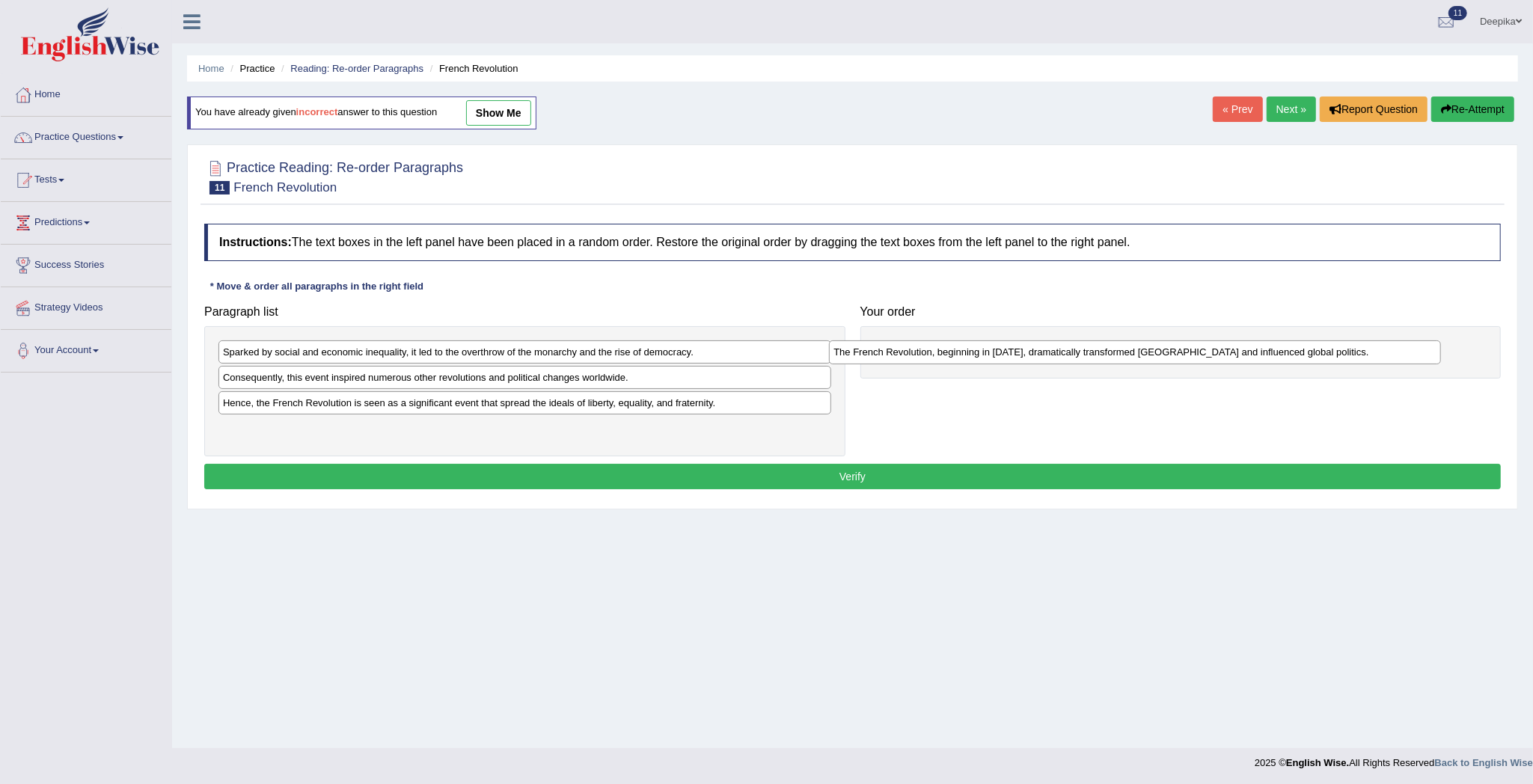
drag, startPoint x: 708, startPoint y: 387, endPoint x: 1318, endPoint y: 360, distance: 610.6
click at [1318, 360] on div "The French Revolution, beginning in 1789, dramatically transformed France and i…" at bounding box center [1135, 352] width 612 height 24
click at [123, 139] on span at bounding box center [121, 137] width 6 height 3
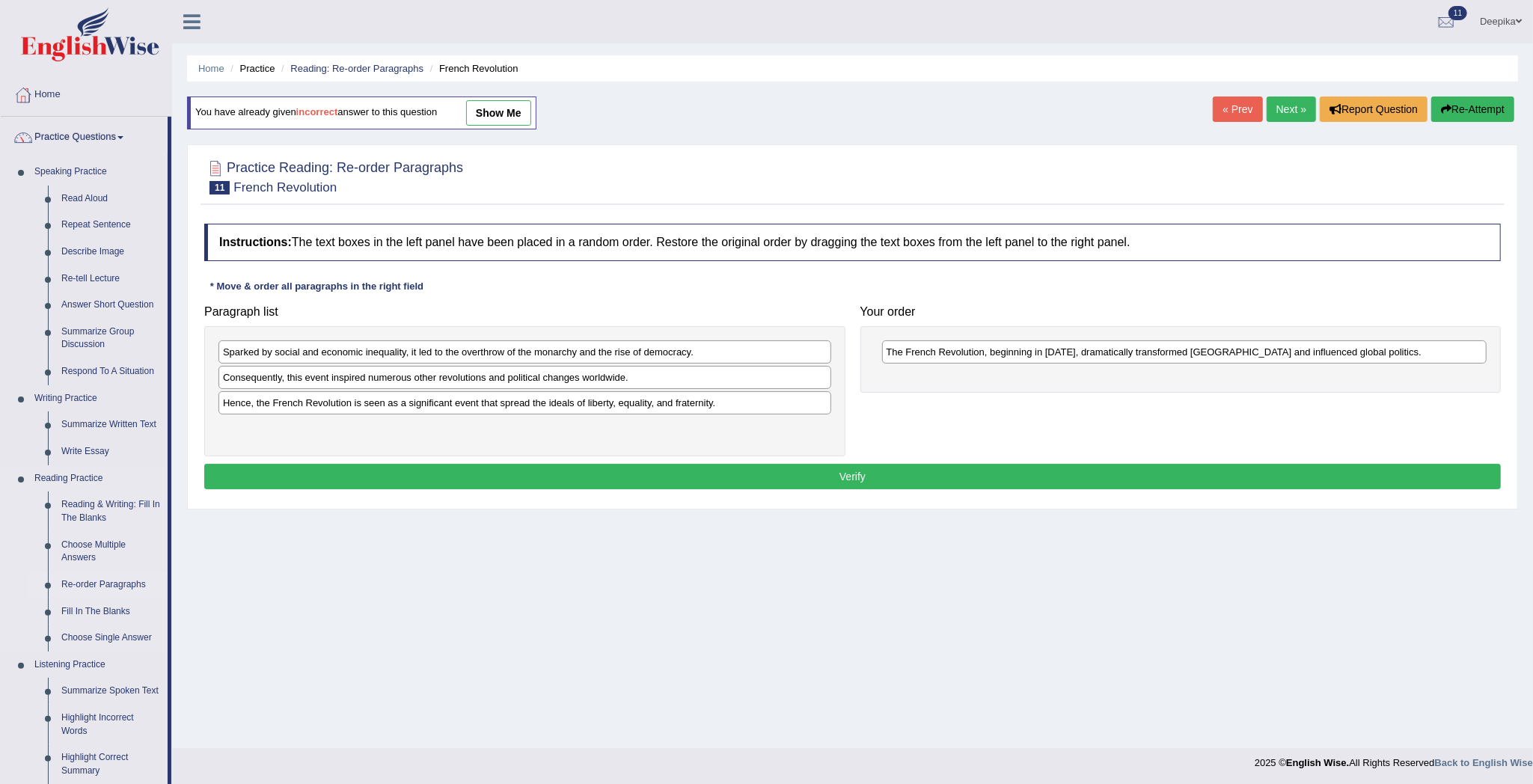
click at [87, 590] on link "Re-order Paragraphs" at bounding box center [111, 585] width 113 height 27
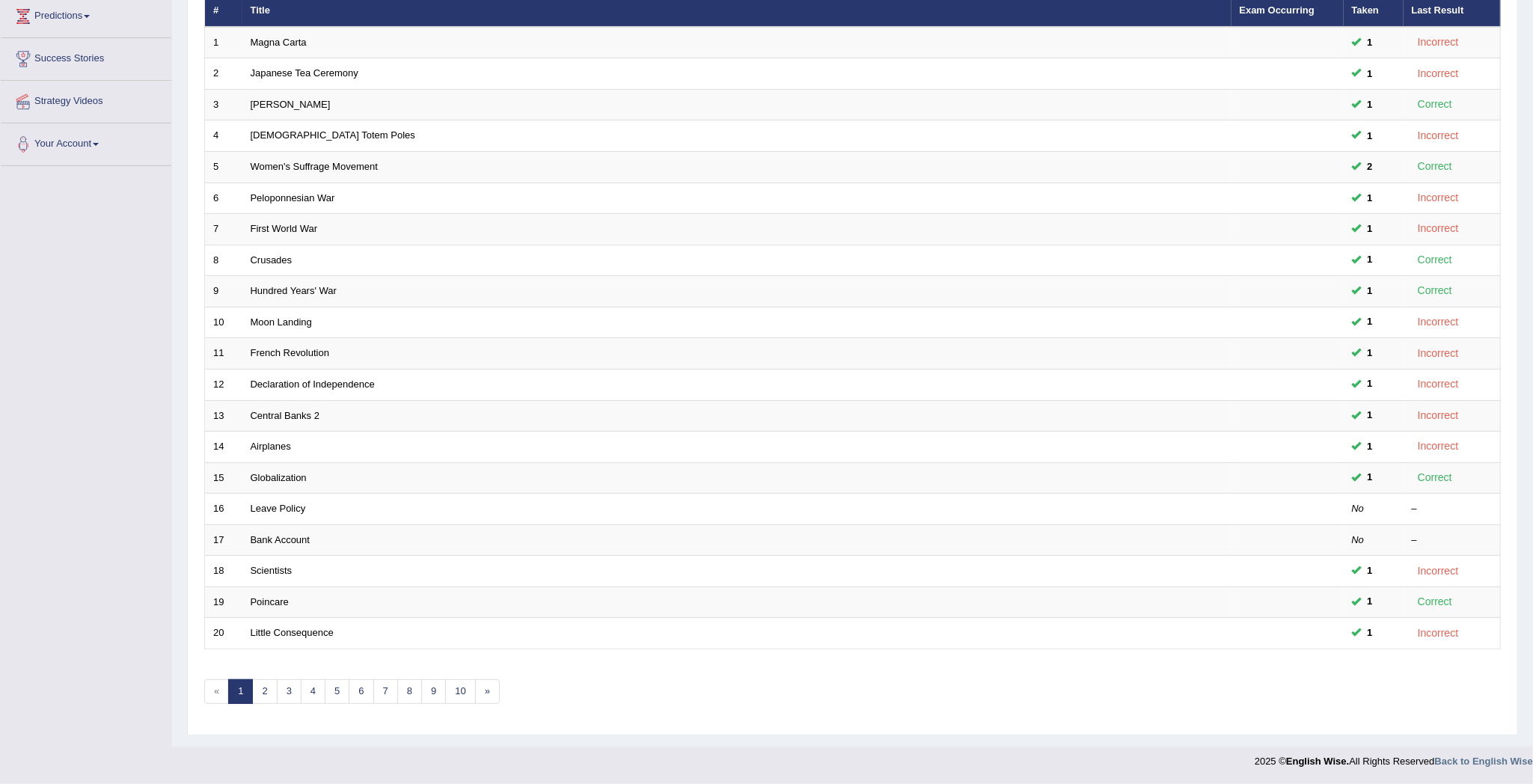
scroll to position [213, 0]
click at [270, 688] on link "2" at bounding box center [264, 691] width 25 height 25
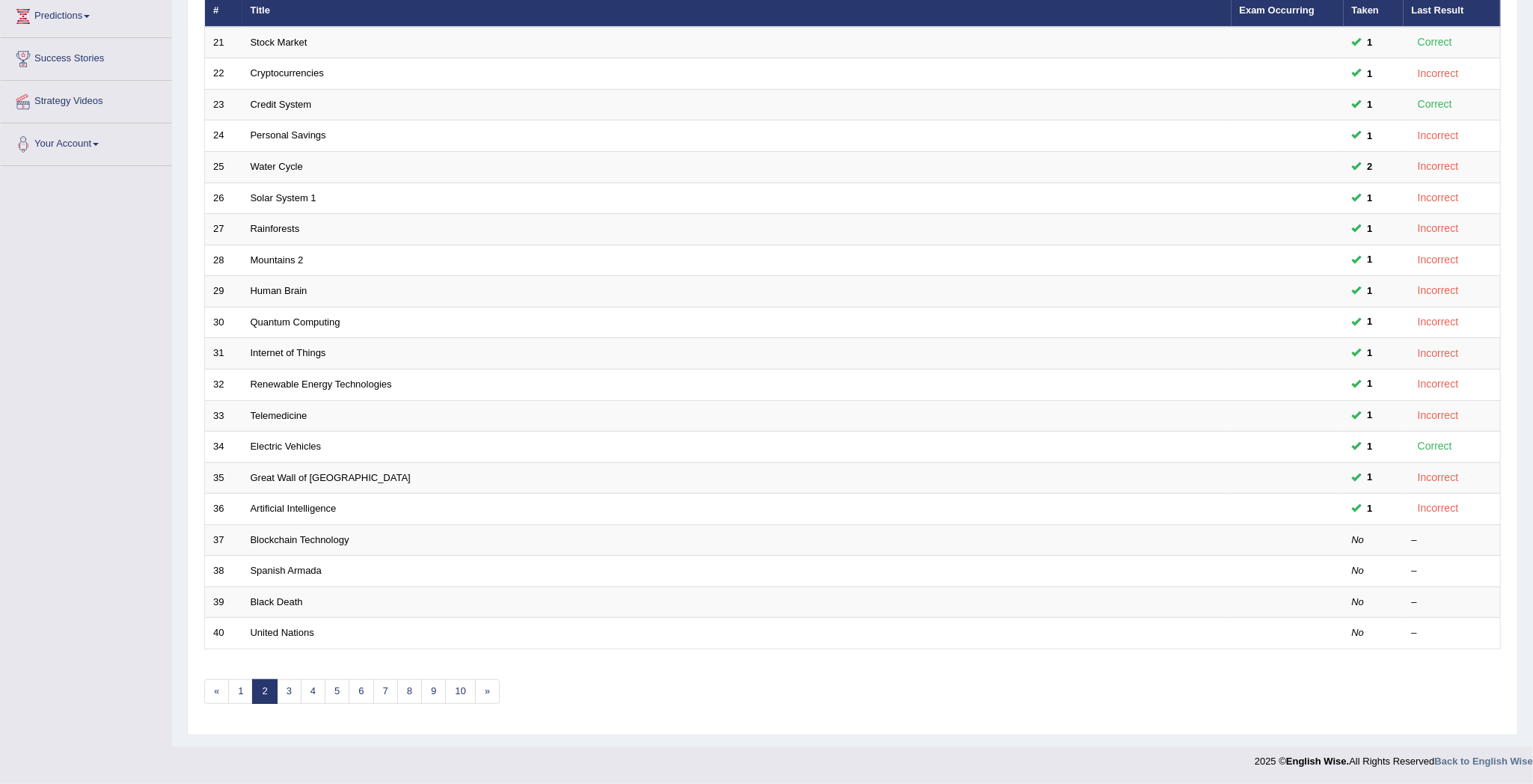
scroll to position [213, 0]
click at [297, 692] on link "3" at bounding box center [288, 691] width 25 height 25
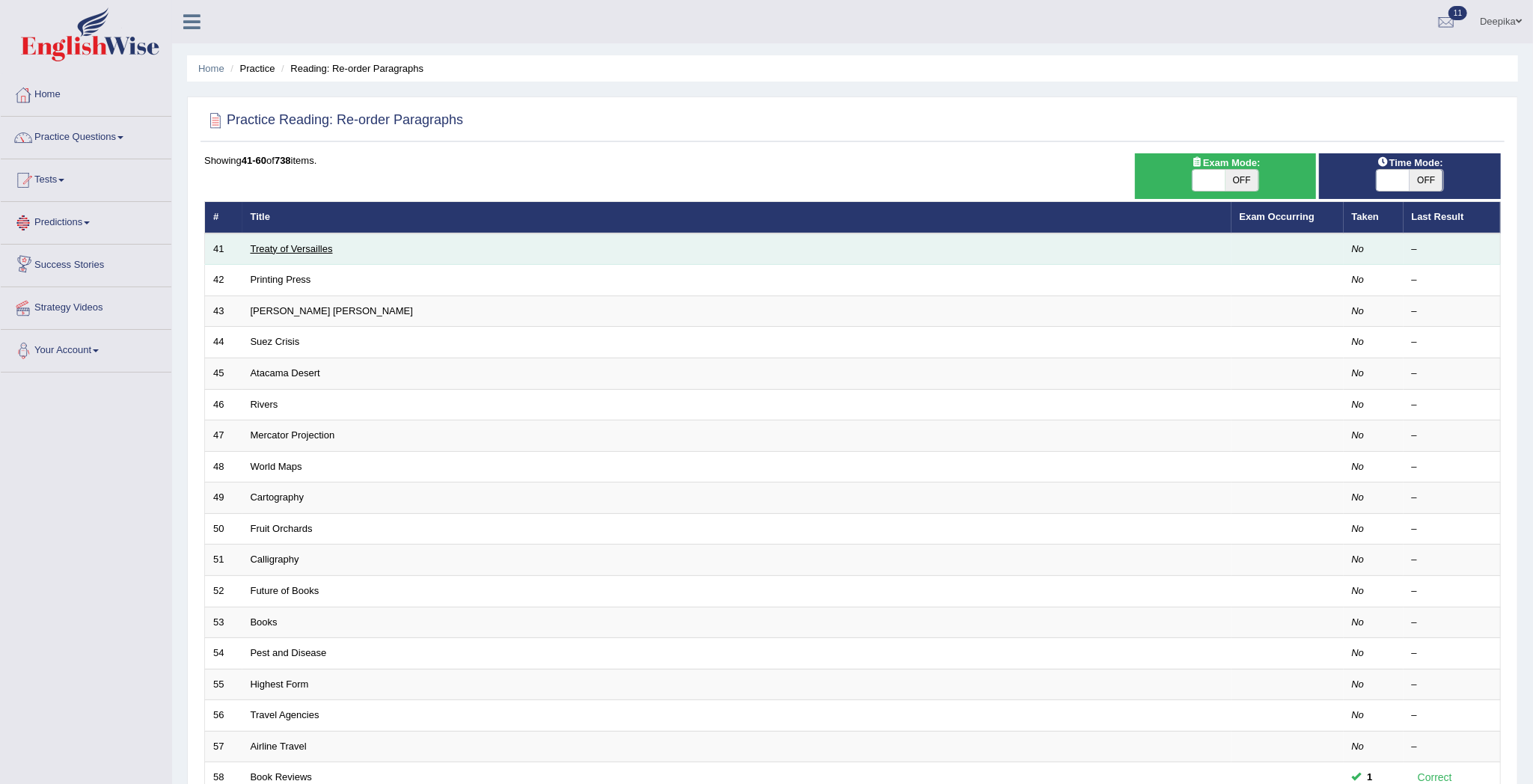
click at [279, 249] on link "Treaty of Versailles" at bounding box center [291, 248] width 82 height 11
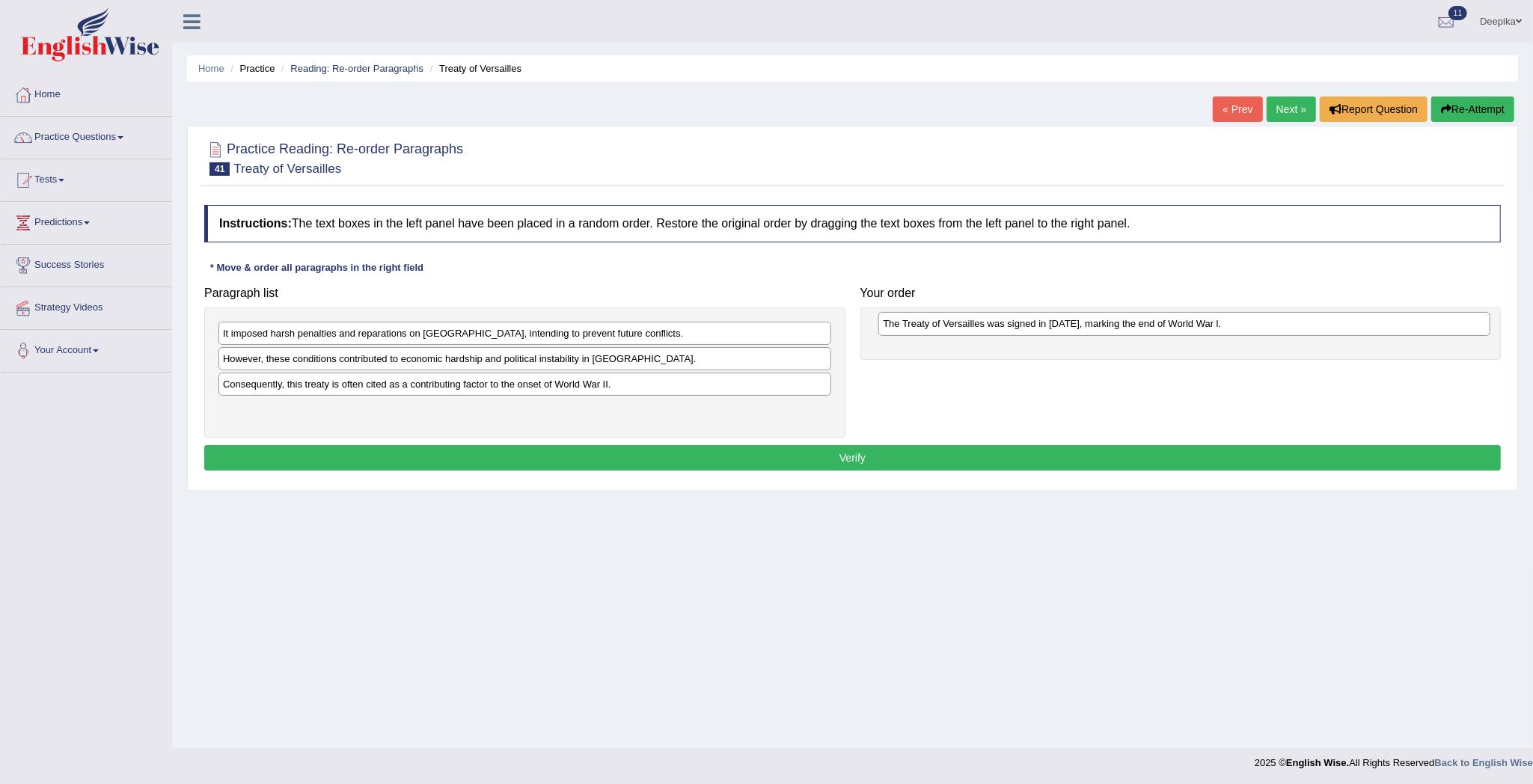
drag, startPoint x: 287, startPoint y: 363, endPoint x: 949, endPoint y: 324, distance: 663.1
click at [949, 324] on div "The Treaty of Versailles was signed in [DATE], marking the end of World War l." at bounding box center [1184, 324] width 612 height 24
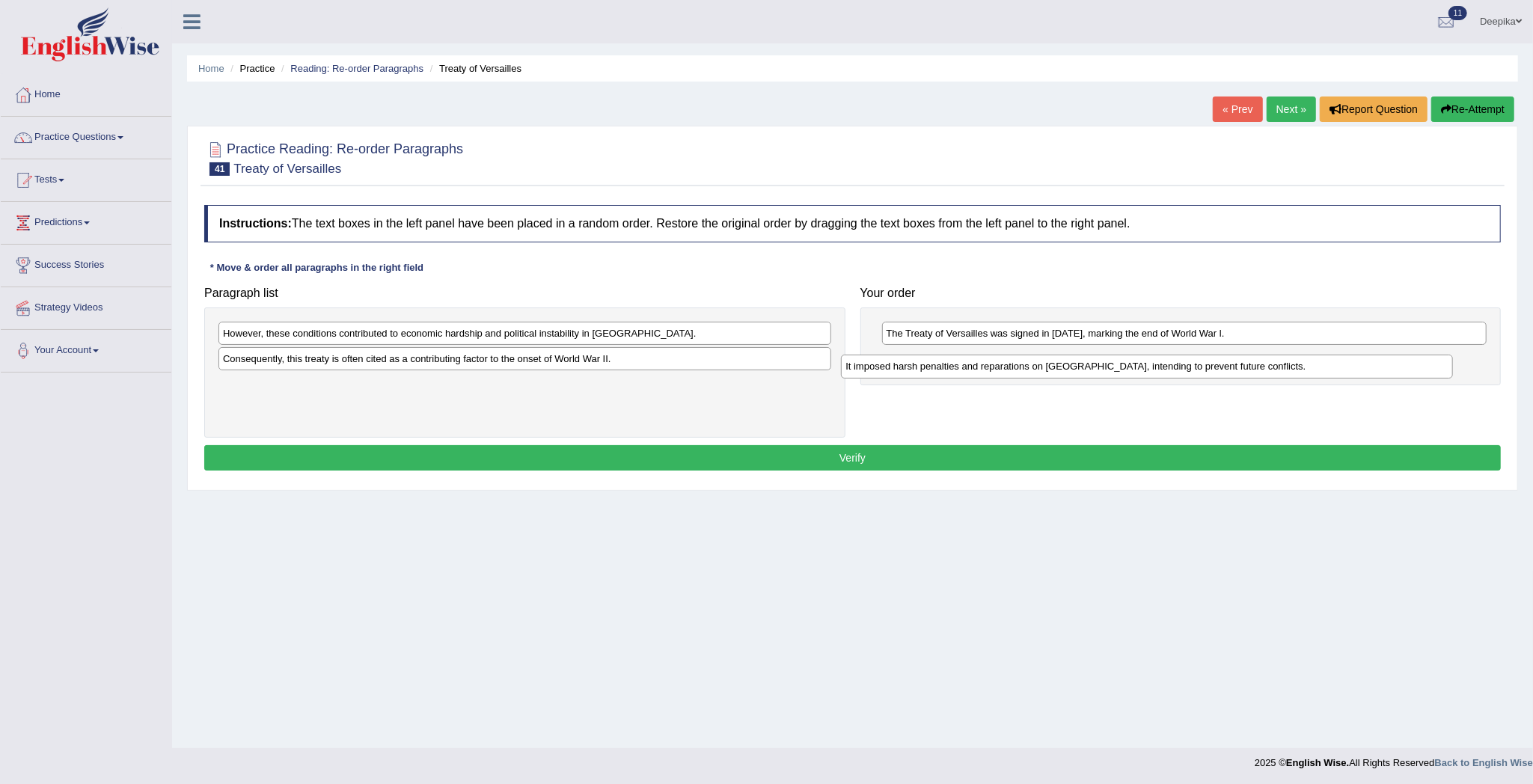
drag, startPoint x: 480, startPoint y: 323, endPoint x: 1128, endPoint y: 348, distance: 648.5
click at [1128, 354] on div "It imposed harsh penalties and reparations on Germany, intending to prevent fut…" at bounding box center [1147, 366] width 612 height 24
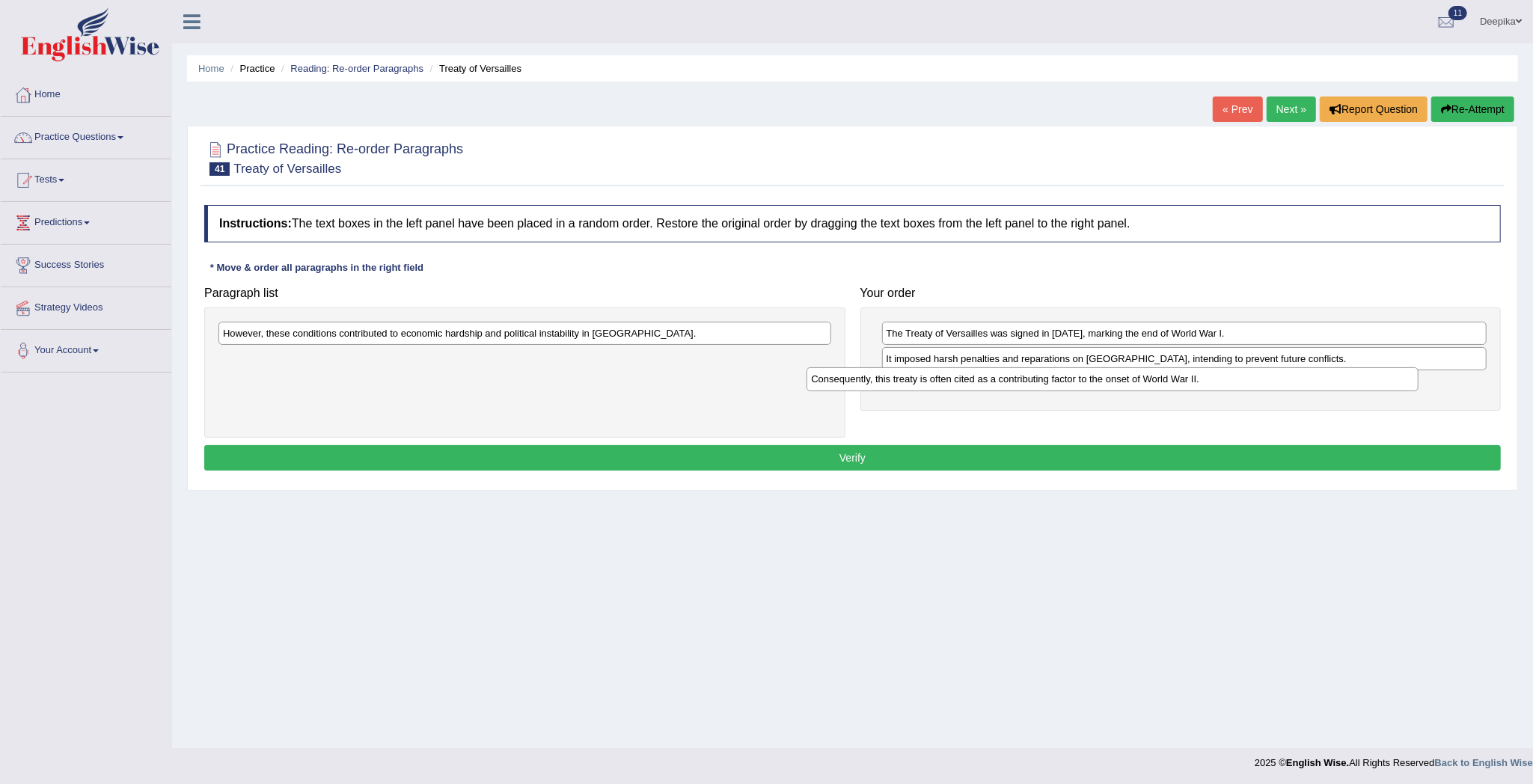
drag, startPoint x: 509, startPoint y: 366, endPoint x: 1158, endPoint y: 387, distance: 649.3
click at [1154, 387] on div "Consequently, this treaty is often cited as a contributing factor to the onset …" at bounding box center [1112, 379] width 612 height 24
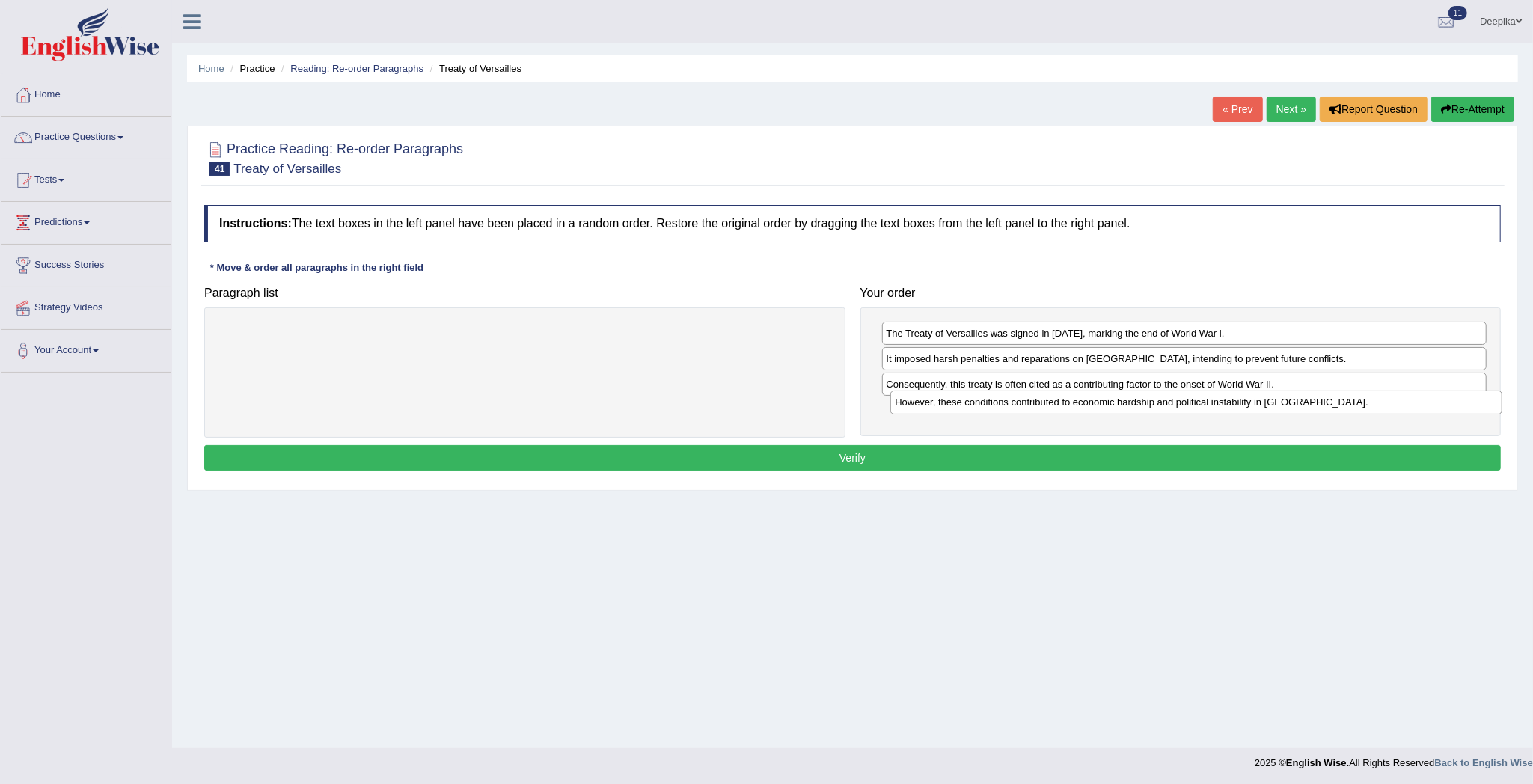
drag, startPoint x: 746, startPoint y: 330, endPoint x: 1417, endPoint y: 398, distance: 674.4
click at [1417, 398] on div "However, these conditions contributed to economic hardship and political instab…" at bounding box center [1196, 402] width 612 height 24
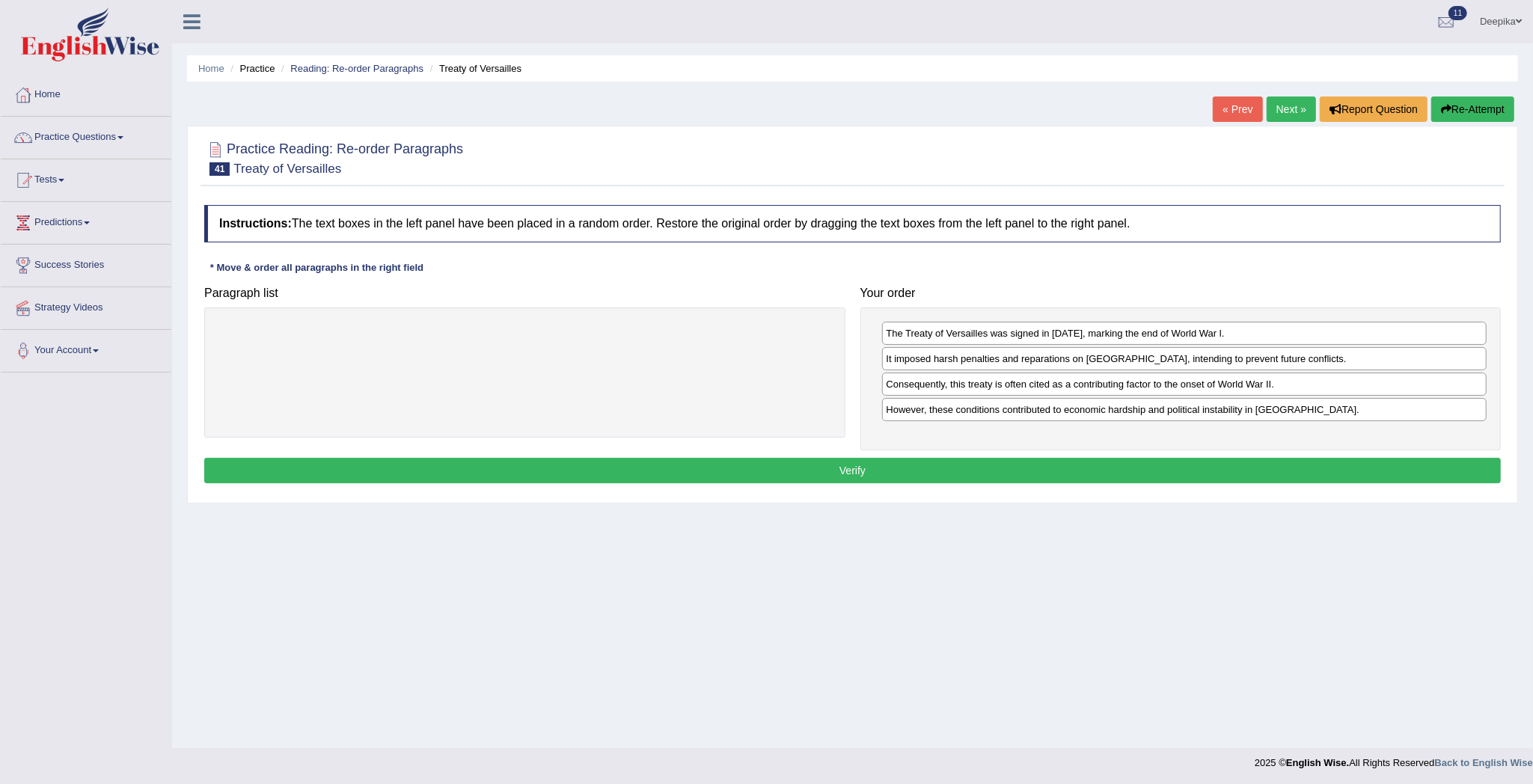
click at [1337, 465] on button "Verify" at bounding box center [852, 470] width 1296 height 25
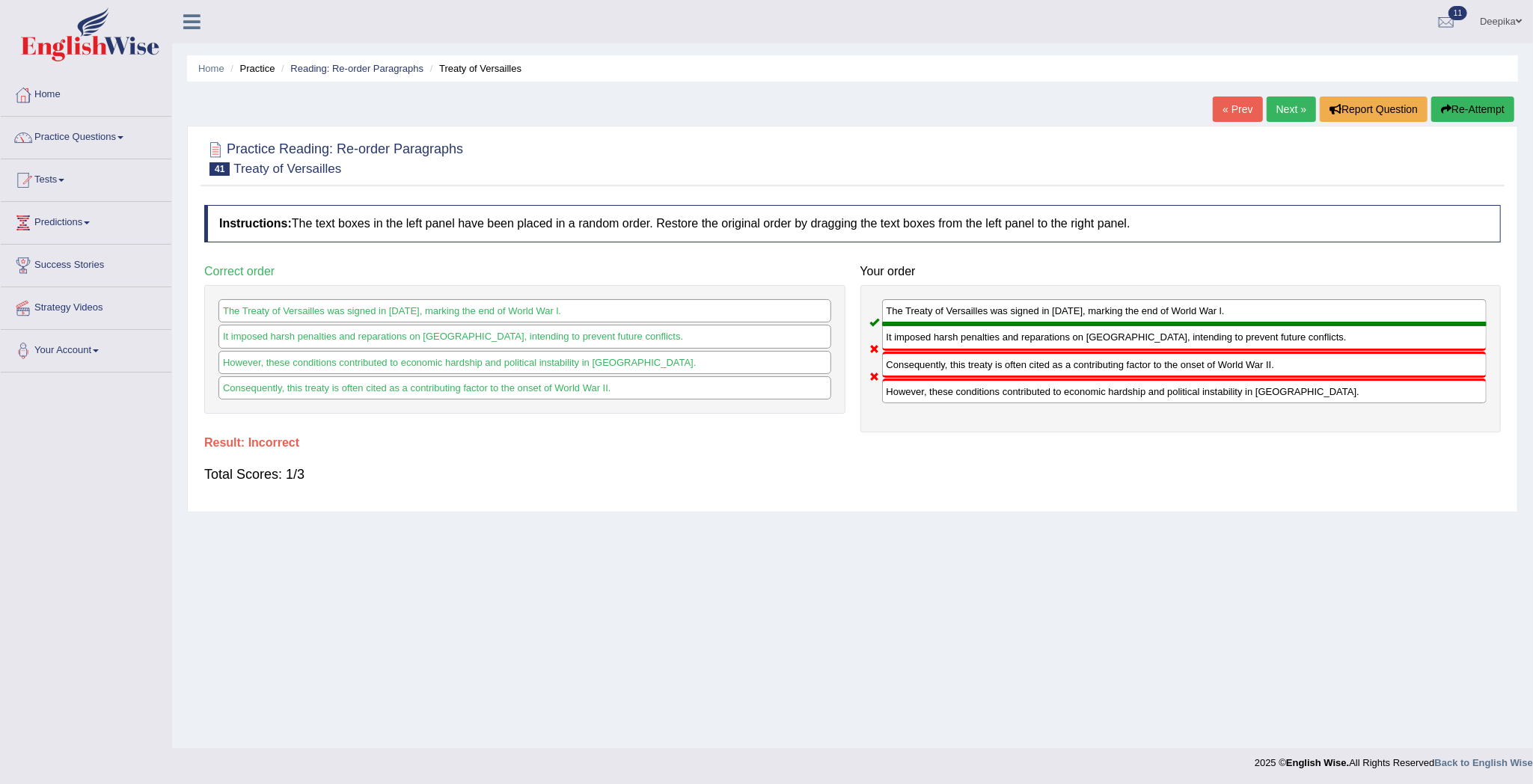
click at [1289, 103] on link "Next »" at bounding box center [1290, 109] width 49 height 25
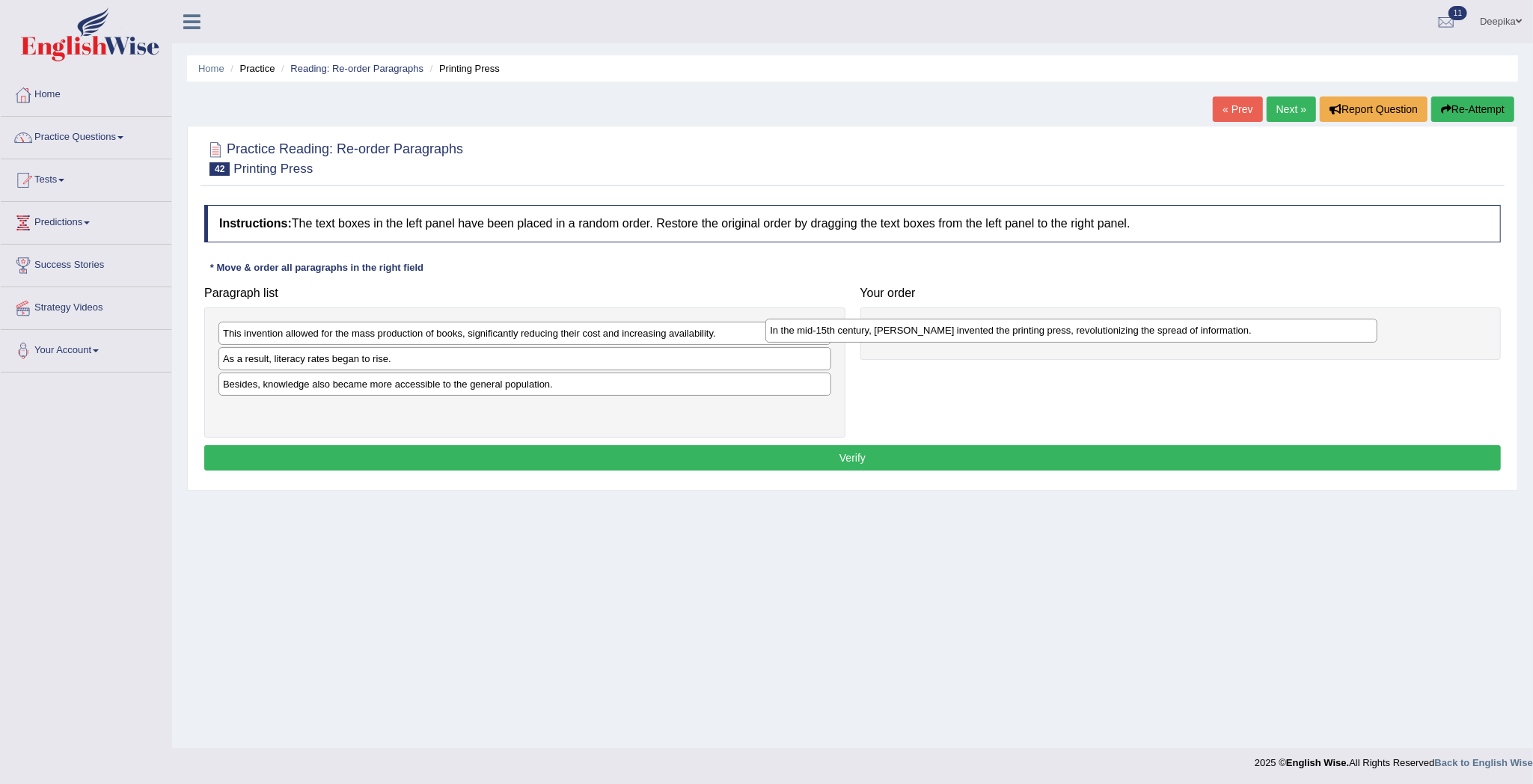
drag, startPoint x: 684, startPoint y: 332, endPoint x: 1437, endPoint y: 326, distance: 753.0
click at [1377, 326] on div "In the mid-15th century, Johannes Gutenberg invented the printing press, revolu…" at bounding box center [1071, 330] width 612 height 24
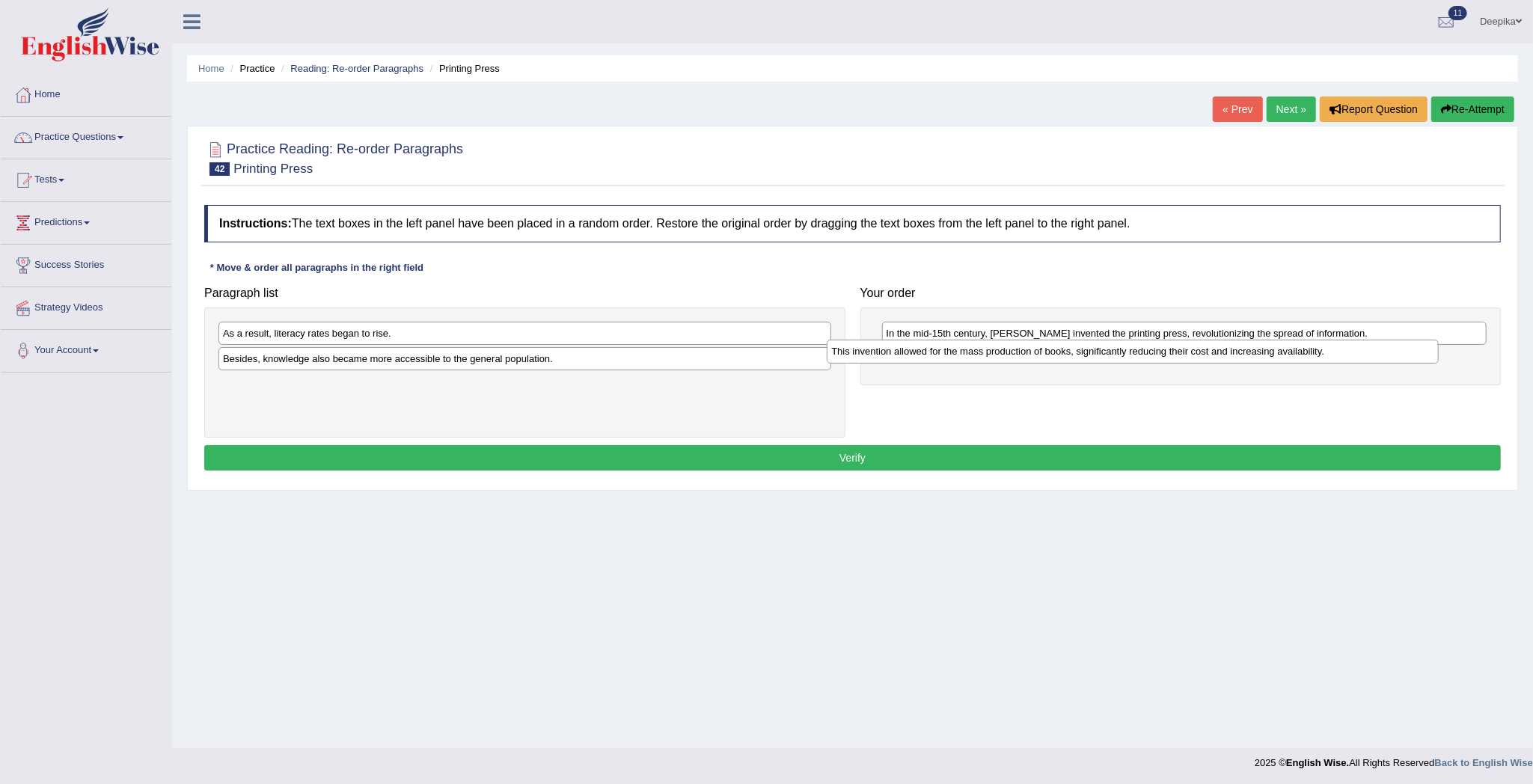
drag, startPoint x: 758, startPoint y: 342, endPoint x: 1536, endPoint y: 369, distance: 778.5
click at [1532, 369] on html "Toggle navigation Home Practice Questions Speaking Practice Read Aloud Repeat S…" at bounding box center [766, 392] width 1533 height 784
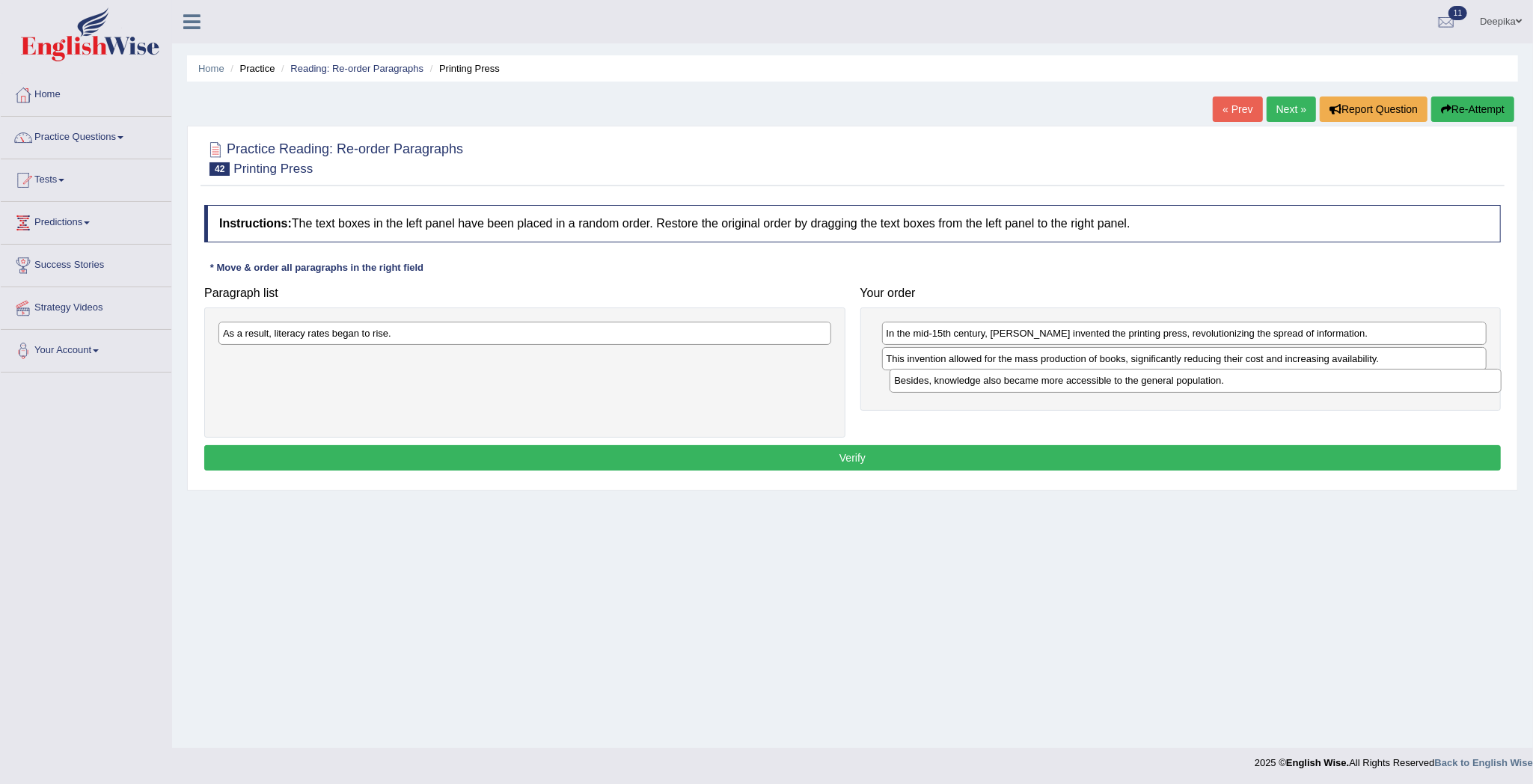
drag, startPoint x: 617, startPoint y: 369, endPoint x: 1299, endPoint y: 393, distance: 682.4
click at [1299, 393] on div "Besides, knowledge also became more accessible to the general population." at bounding box center [1195, 381] width 612 height 24
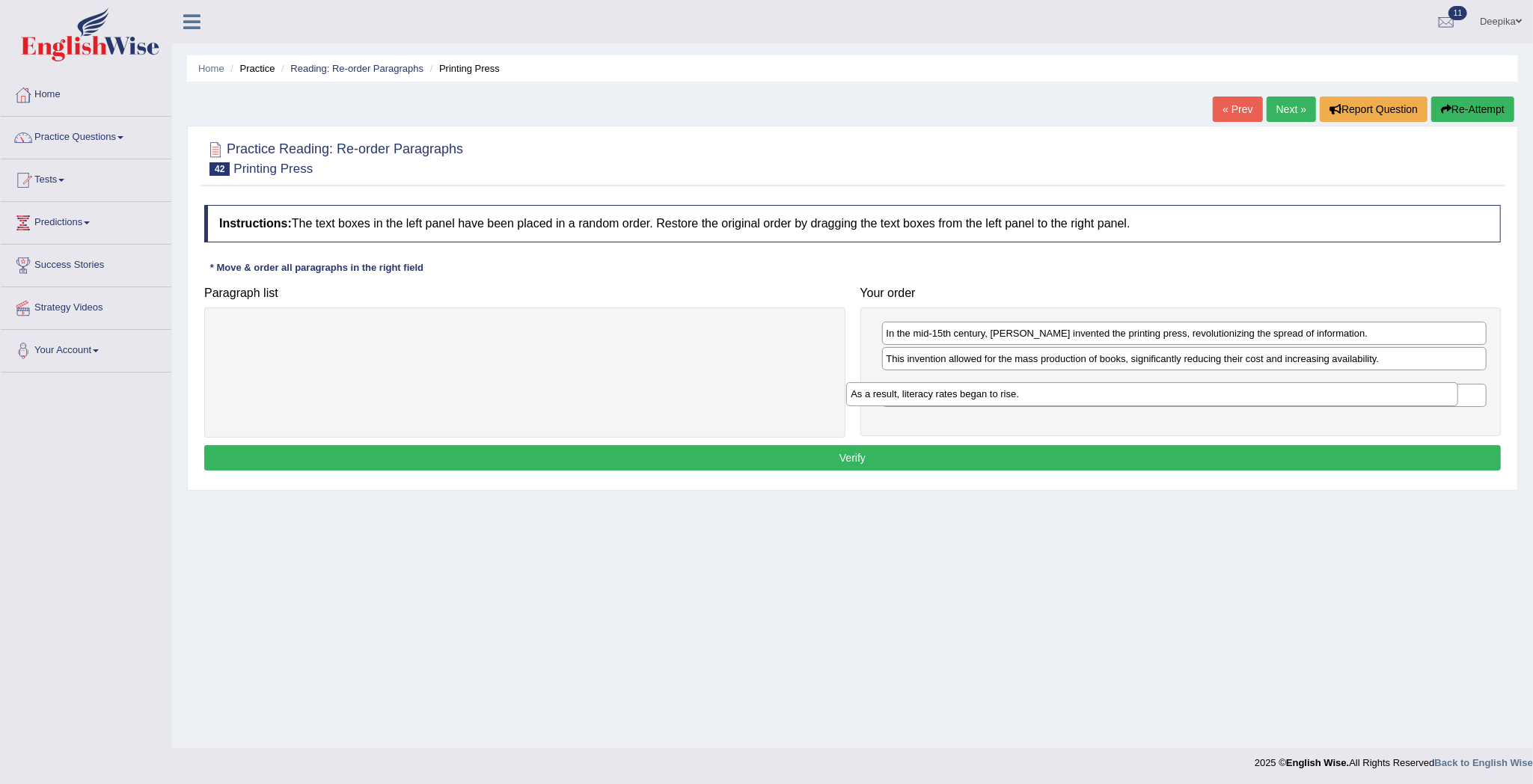
drag, startPoint x: 815, startPoint y: 330, endPoint x: 1555, endPoint y: 401, distance: 743.4
click at [1532, 401] on html "Toggle navigation Home Practice Questions Speaking Practice Read Aloud Repeat S…" at bounding box center [766, 392] width 1533 height 784
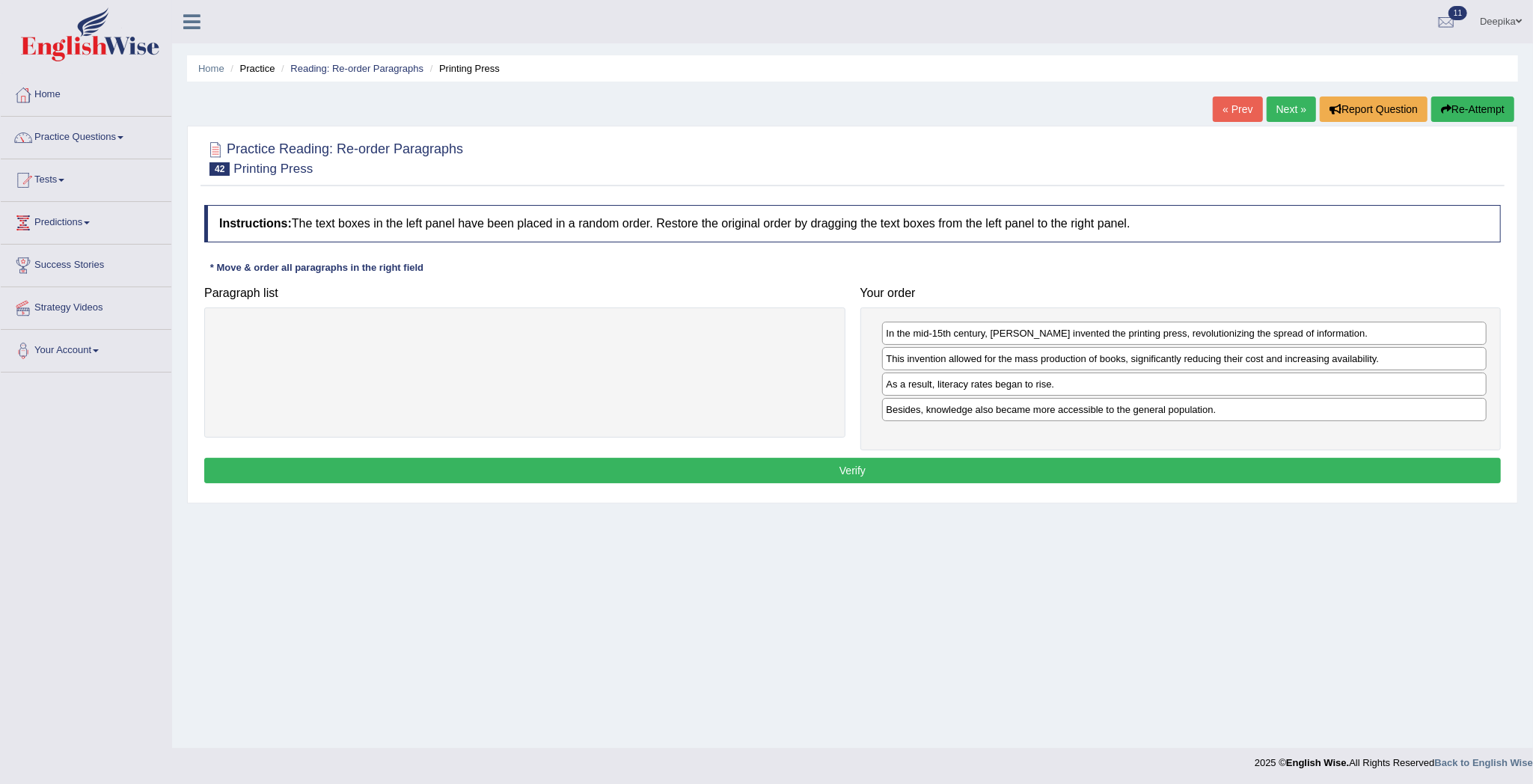
click at [1441, 482] on button "Verify" at bounding box center [852, 470] width 1296 height 25
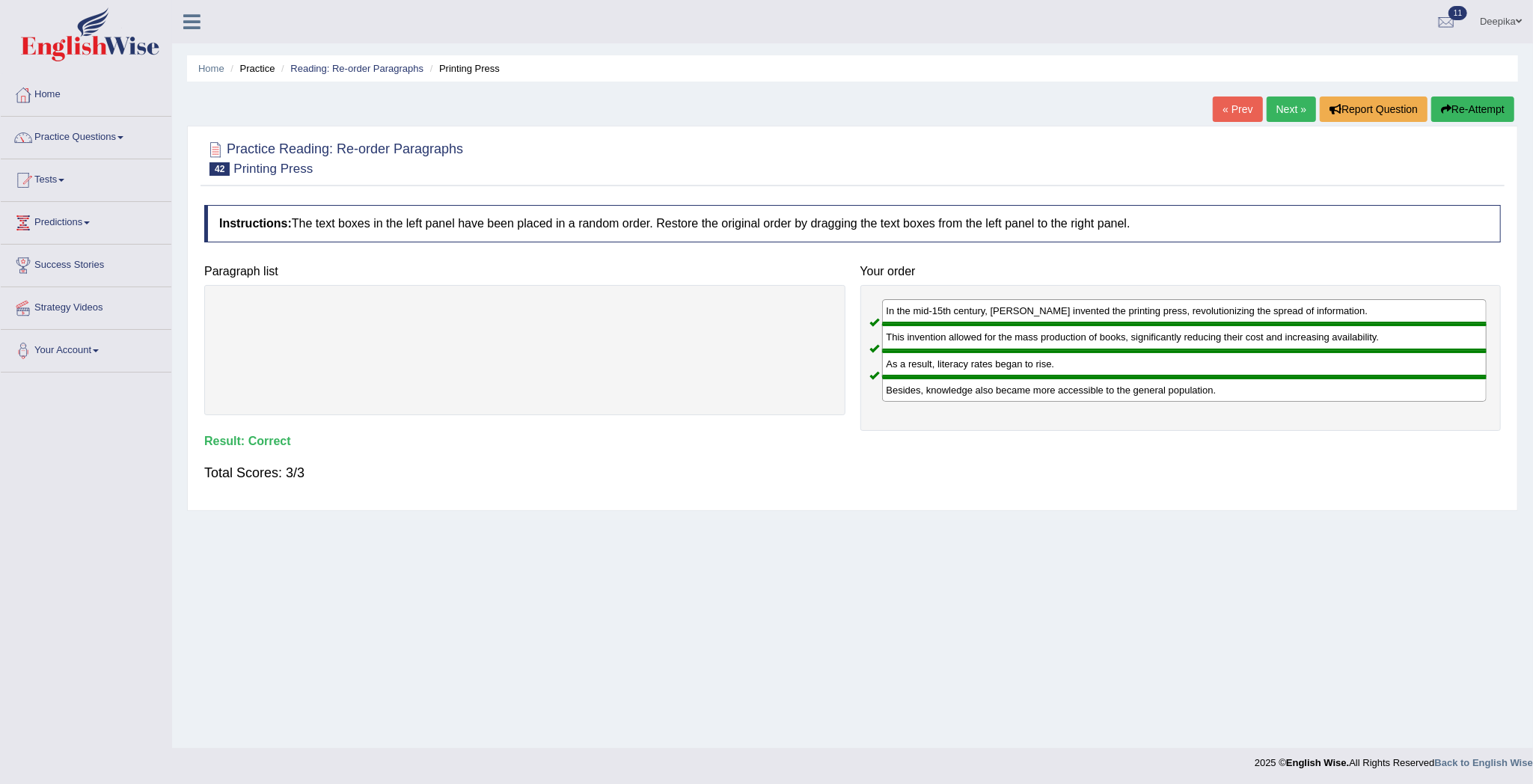
click at [1297, 105] on link "Next »" at bounding box center [1290, 109] width 49 height 25
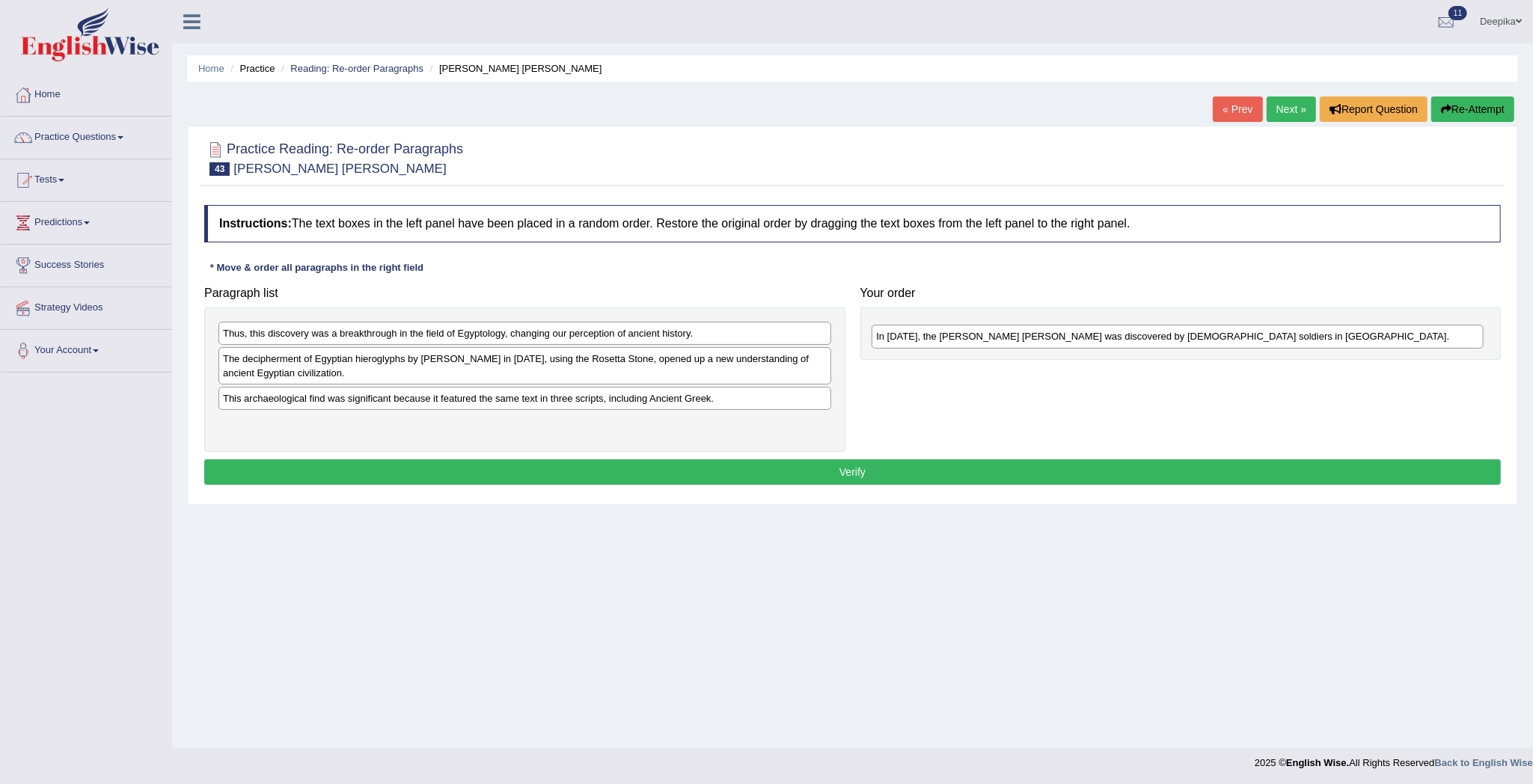
drag, startPoint x: 746, startPoint y: 359, endPoint x: 1455, endPoint y: 339, distance: 709.3
click at [1441, 338] on div "In [DATE], the [PERSON_NAME] [PERSON_NAME] was discovered by [DEMOGRAPHIC_DATA]…" at bounding box center [1177, 336] width 612 height 24
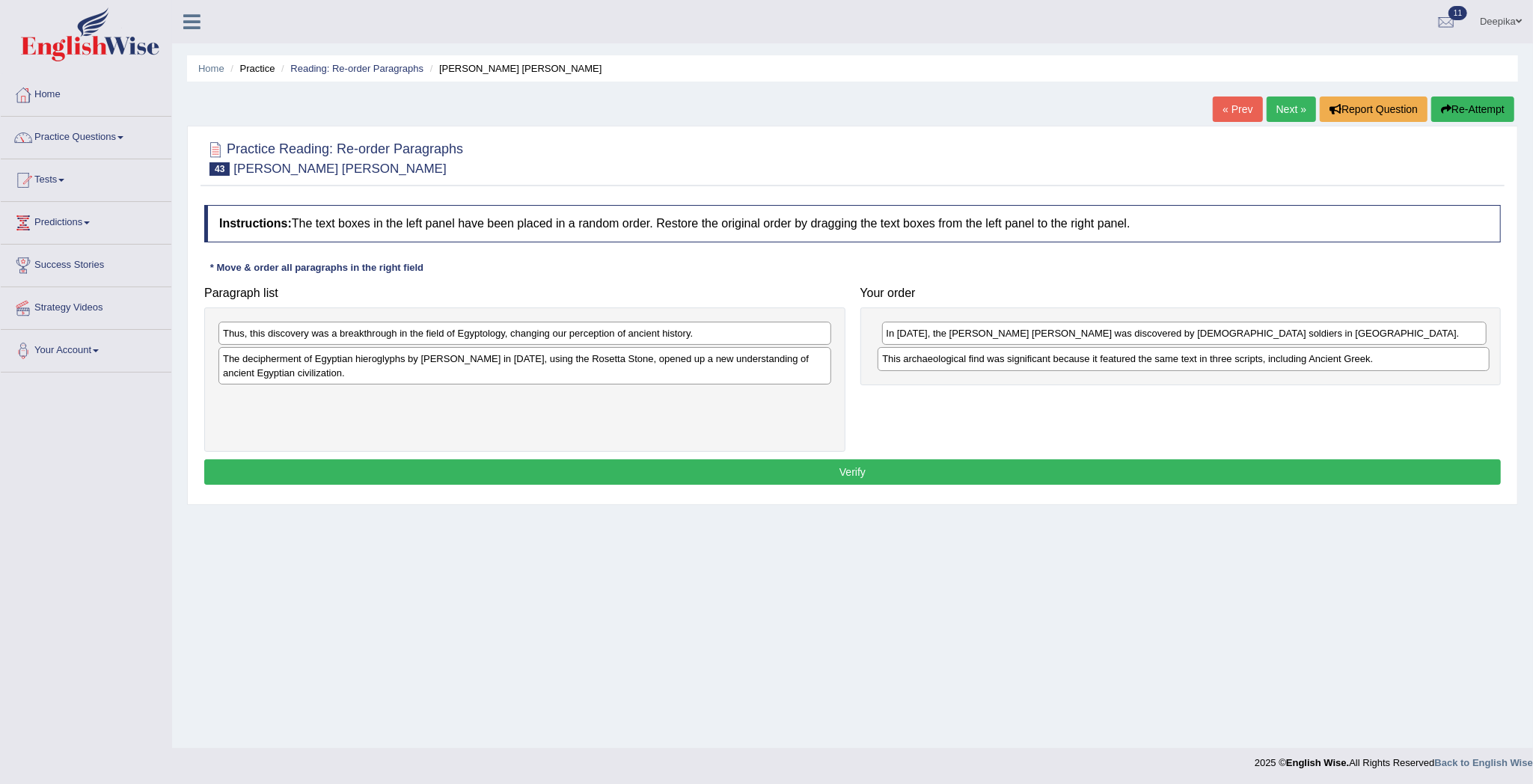
drag, startPoint x: 731, startPoint y: 407, endPoint x: 1390, endPoint y: 368, distance: 660.2
click at [1390, 368] on div "This archaeological find was significant because it featured the same text in t…" at bounding box center [1183, 359] width 612 height 24
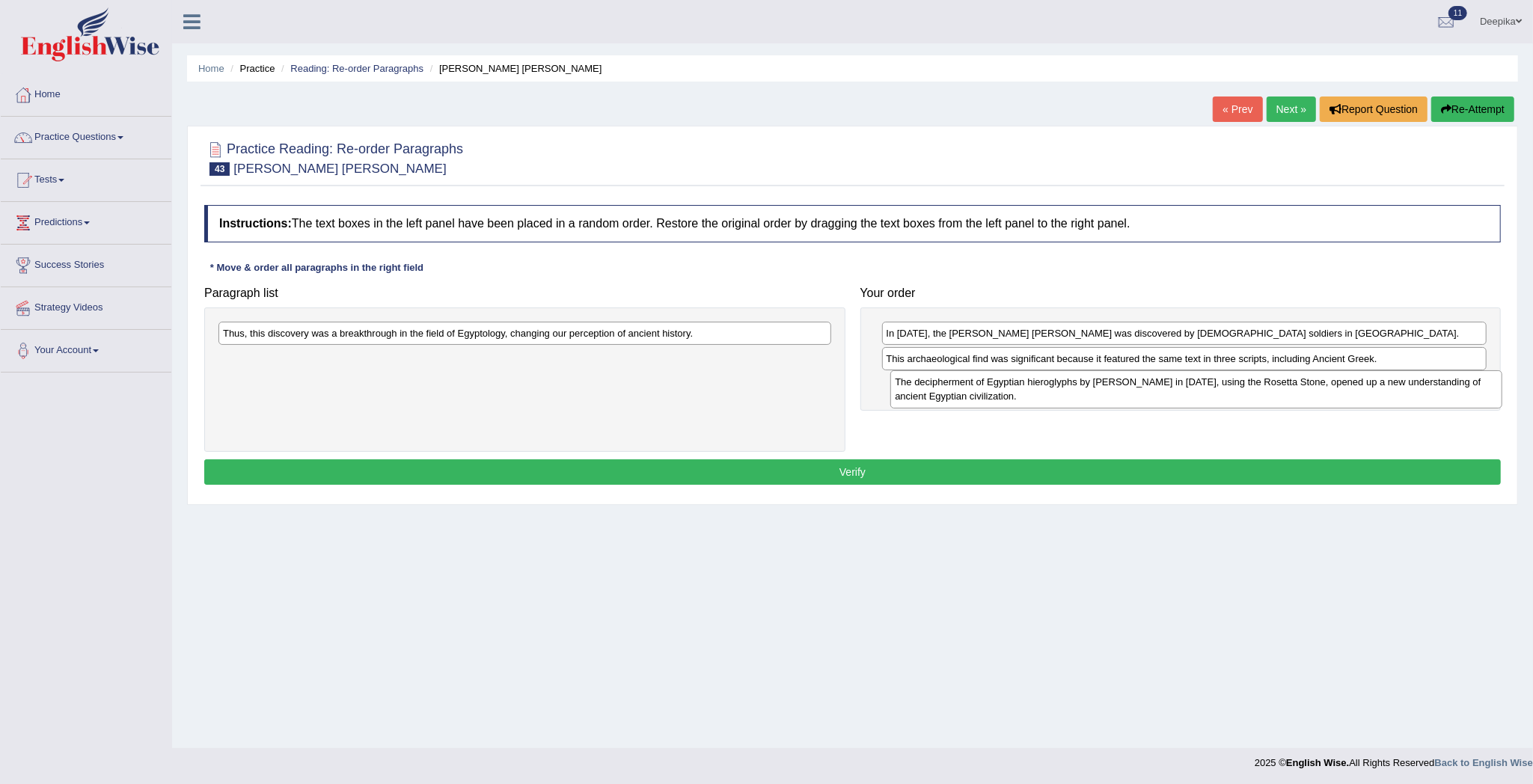
drag, startPoint x: 800, startPoint y: 365, endPoint x: 1472, endPoint y: 387, distance: 672.4
click at [1472, 387] on div "The decipherment of Egyptian hieroglyphs by [PERSON_NAME] in [DATE], using the …" at bounding box center [1196, 389] width 612 height 38
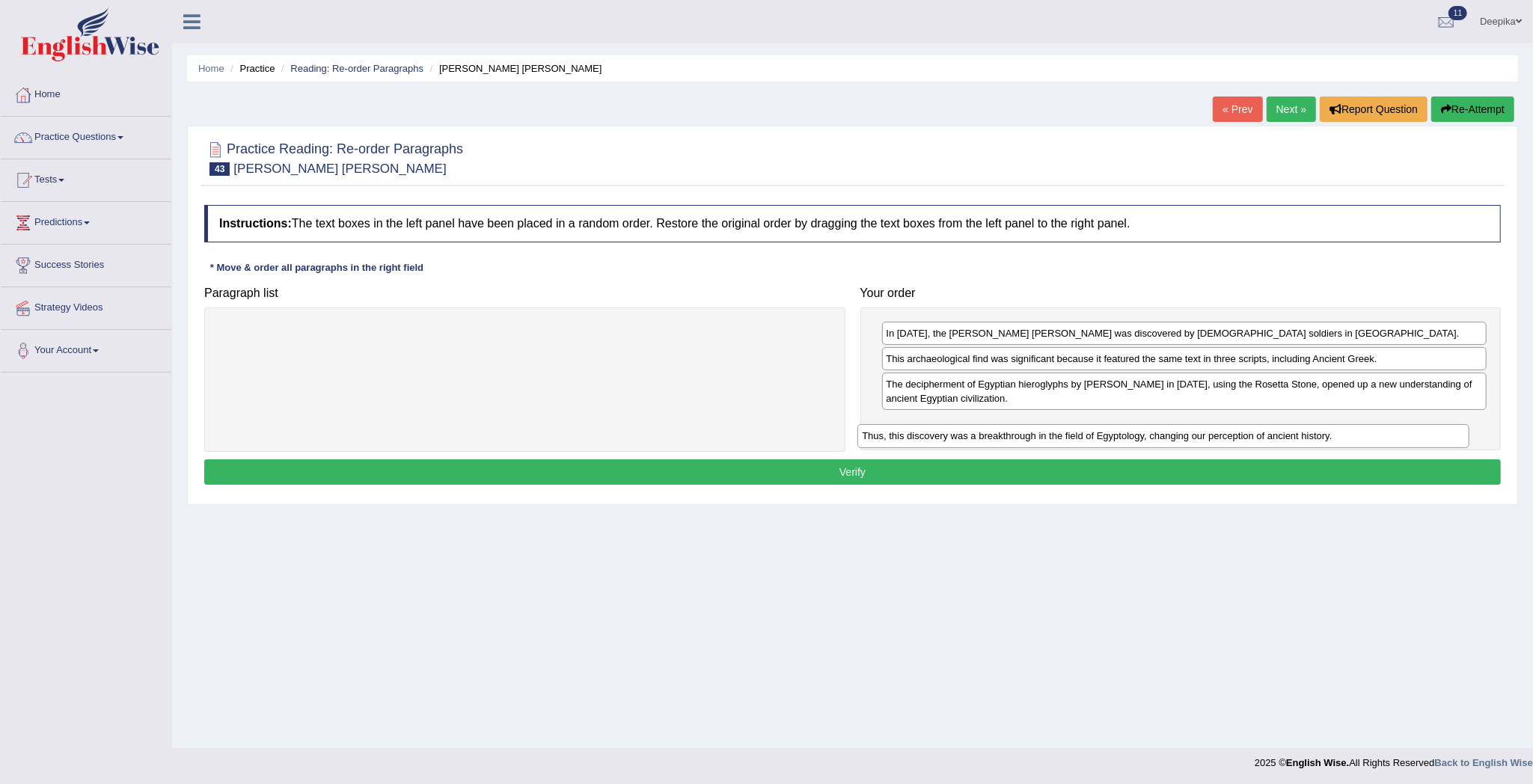
drag, startPoint x: 725, startPoint y: 338, endPoint x: 1385, endPoint y: 435, distance: 667.1
click at [1385, 435] on div "Thus, this discovery was a breakthrough in the field of Egyptology, changing ou…" at bounding box center [1163, 436] width 612 height 24
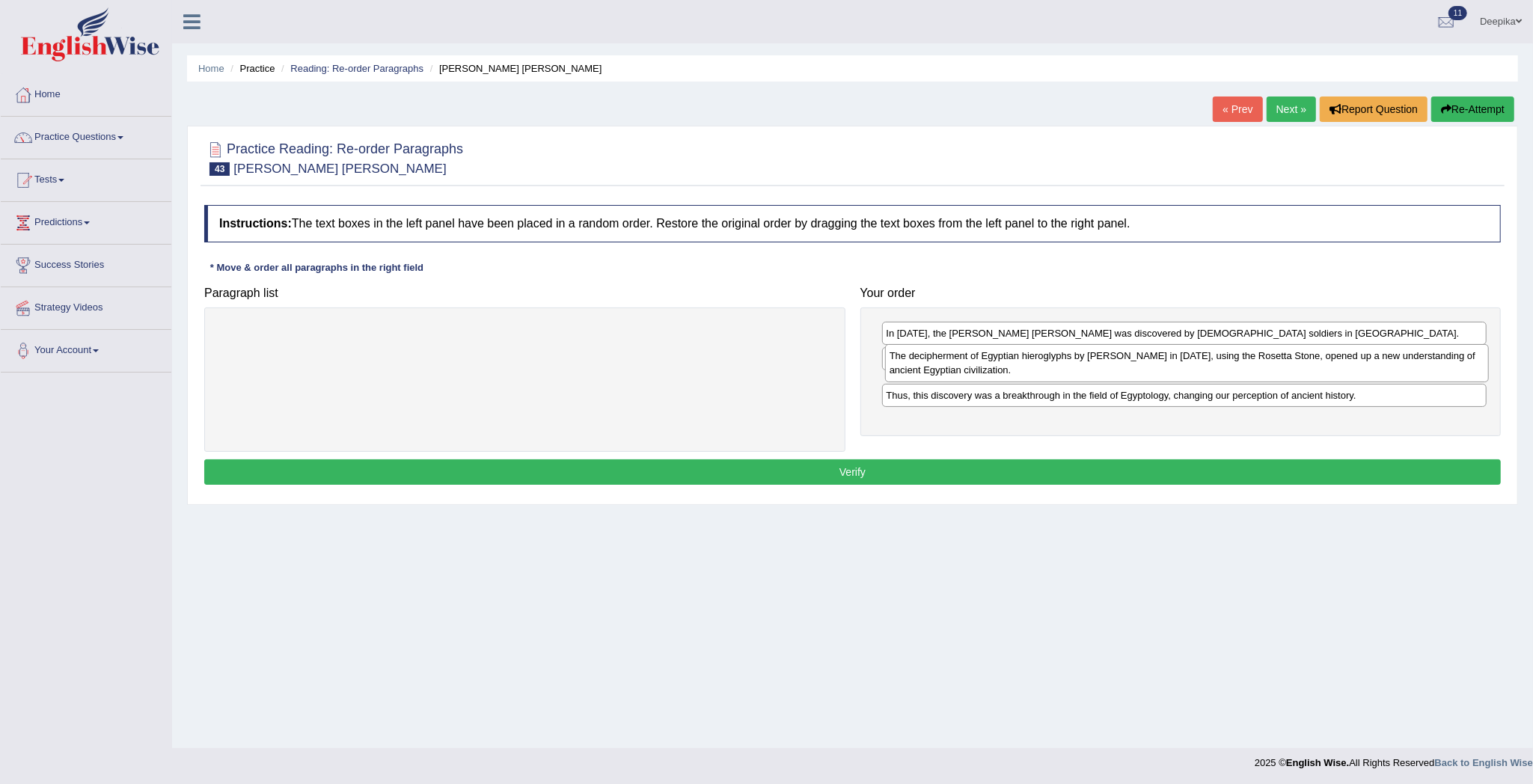
drag, startPoint x: 1222, startPoint y: 410, endPoint x: 1225, endPoint y: 375, distance: 35.1
click at [1225, 375] on div "The decipherment of Egyptian hieroglyphs by [PERSON_NAME] in [DATE], using the …" at bounding box center [1188, 363] width 605 height 38
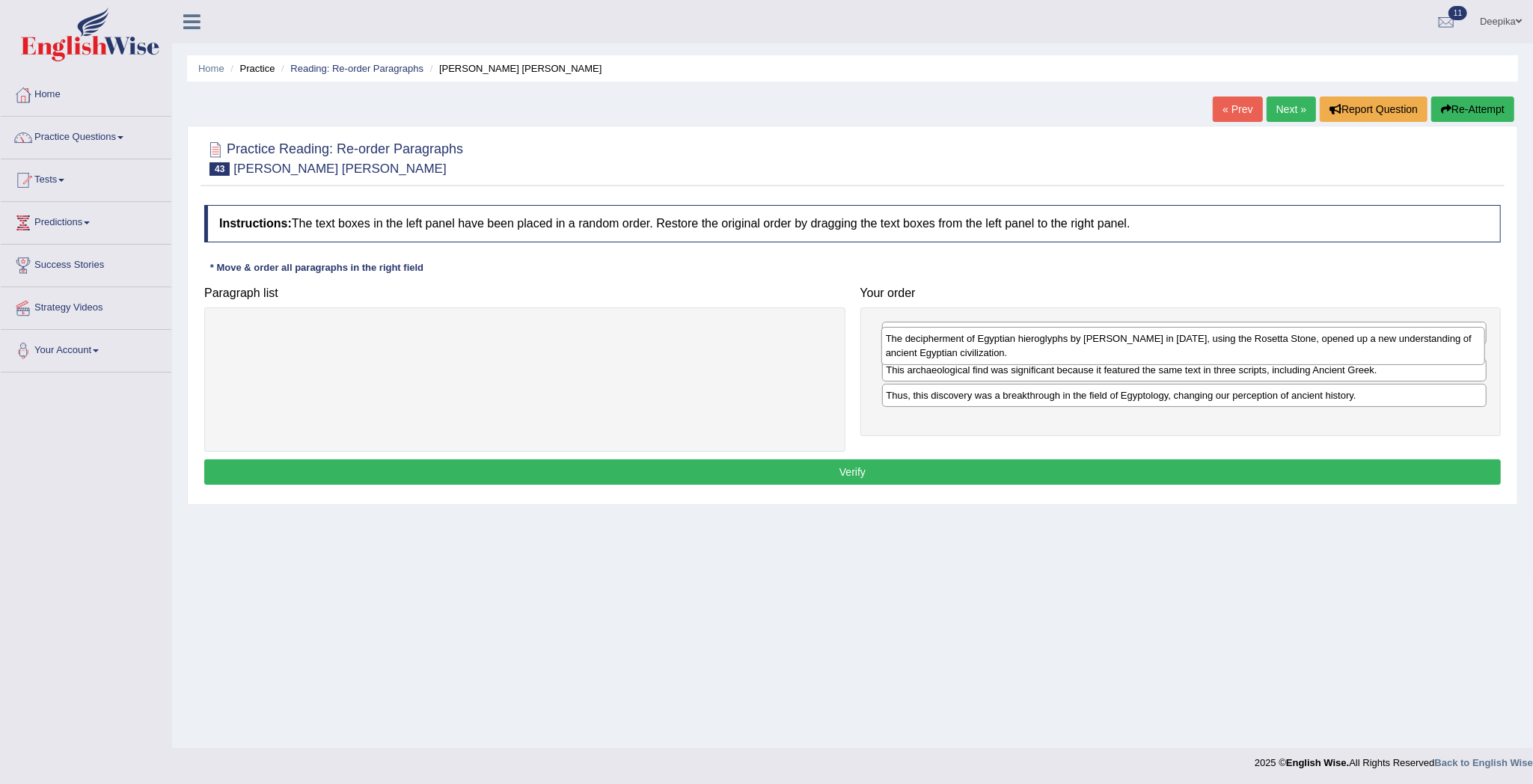
drag, startPoint x: 1229, startPoint y: 393, endPoint x: 1228, endPoint y: 345, distance: 48.0
click at [1228, 345] on div "The decipherment of Egyptian hieroglyphs by Jean-Fran_ois Champollion in 1822, …" at bounding box center [1184, 346] width 605 height 38
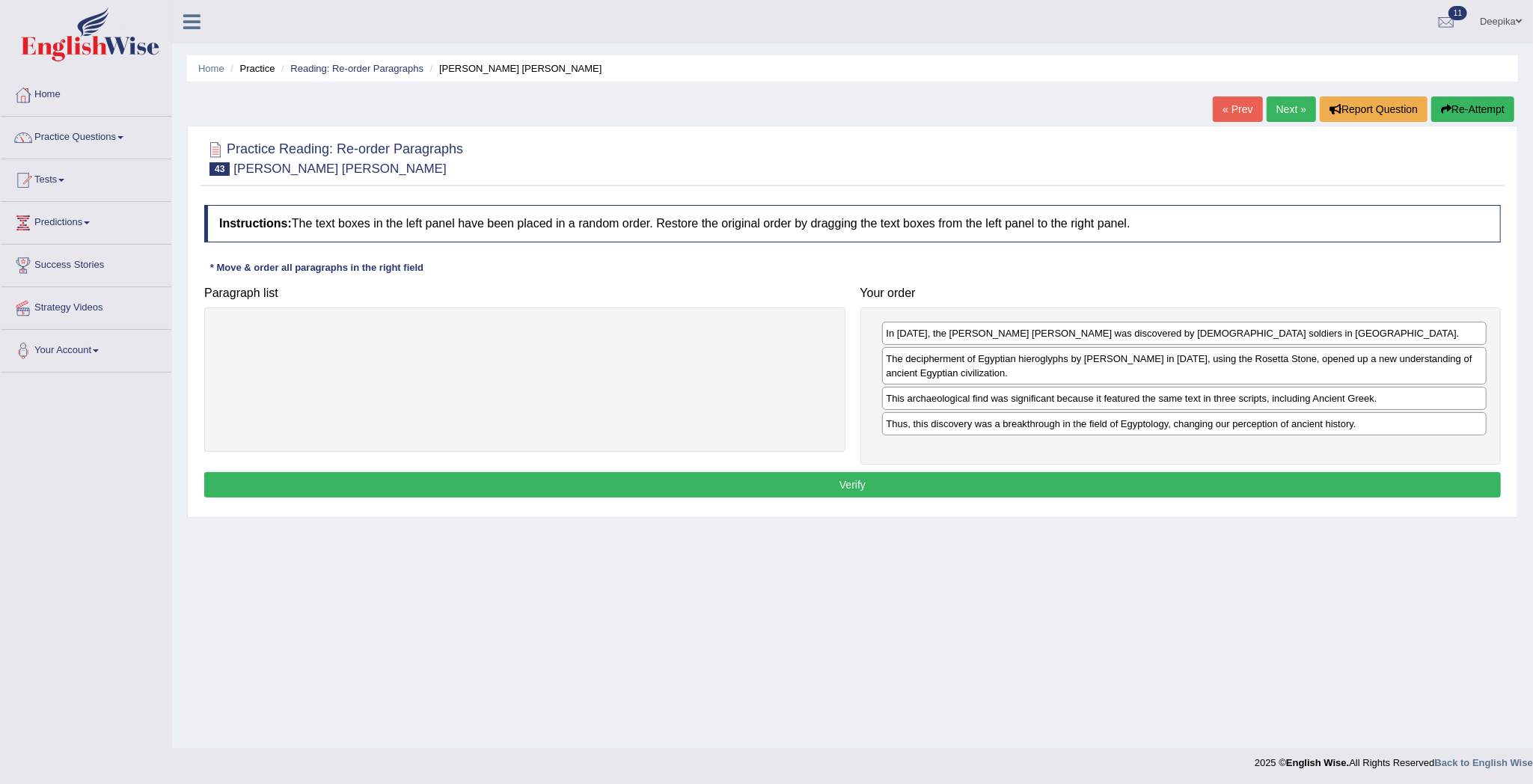
click at [1214, 486] on button "Verify" at bounding box center [852, 484] width 1296 height 25
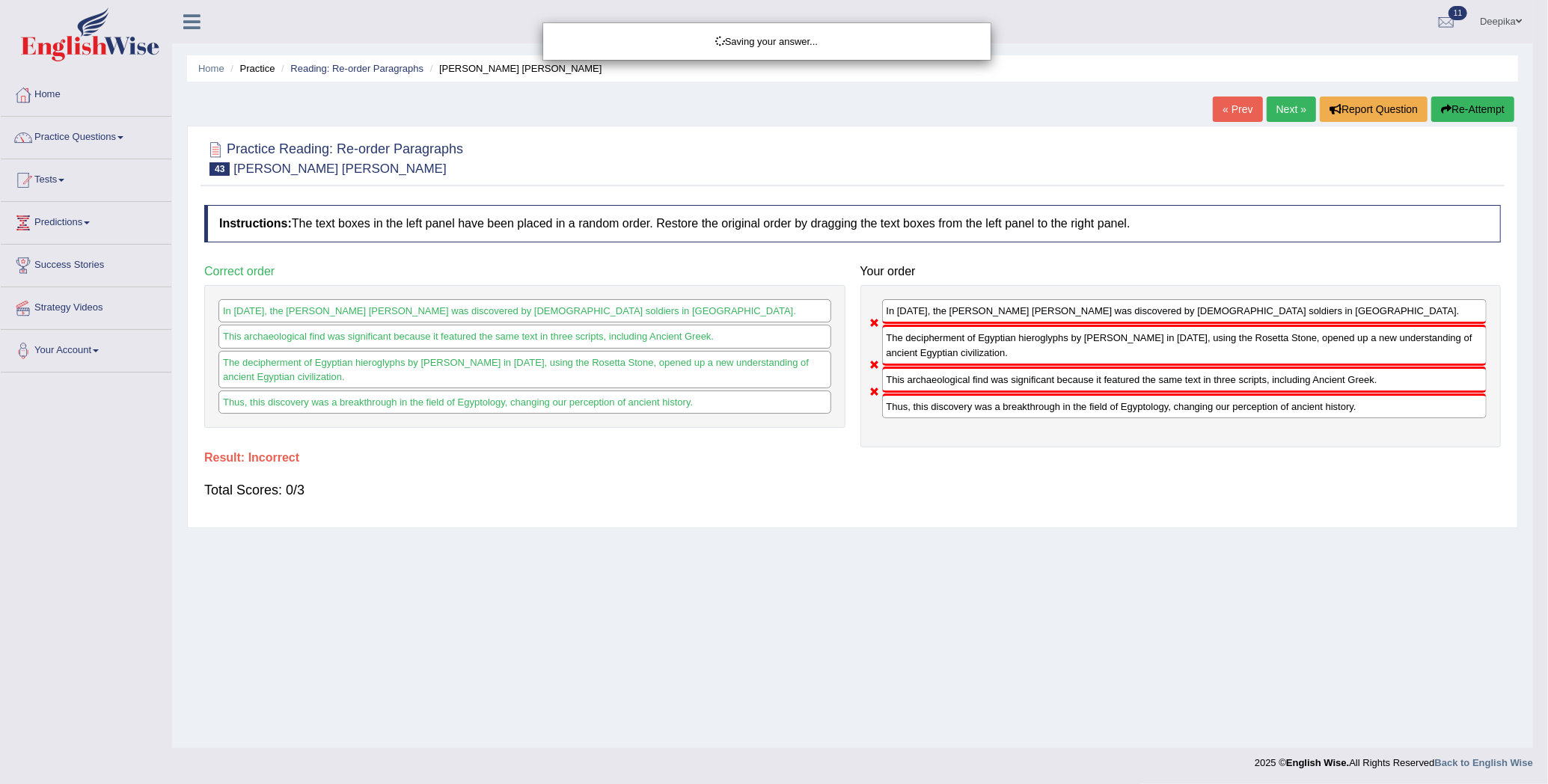
click at [1214, 486] on body "Toggle navigation Home Practice Questions Speaking Practice Read Aloud Repeat S…" at bounding box center [774, 392] width 1548 height 784
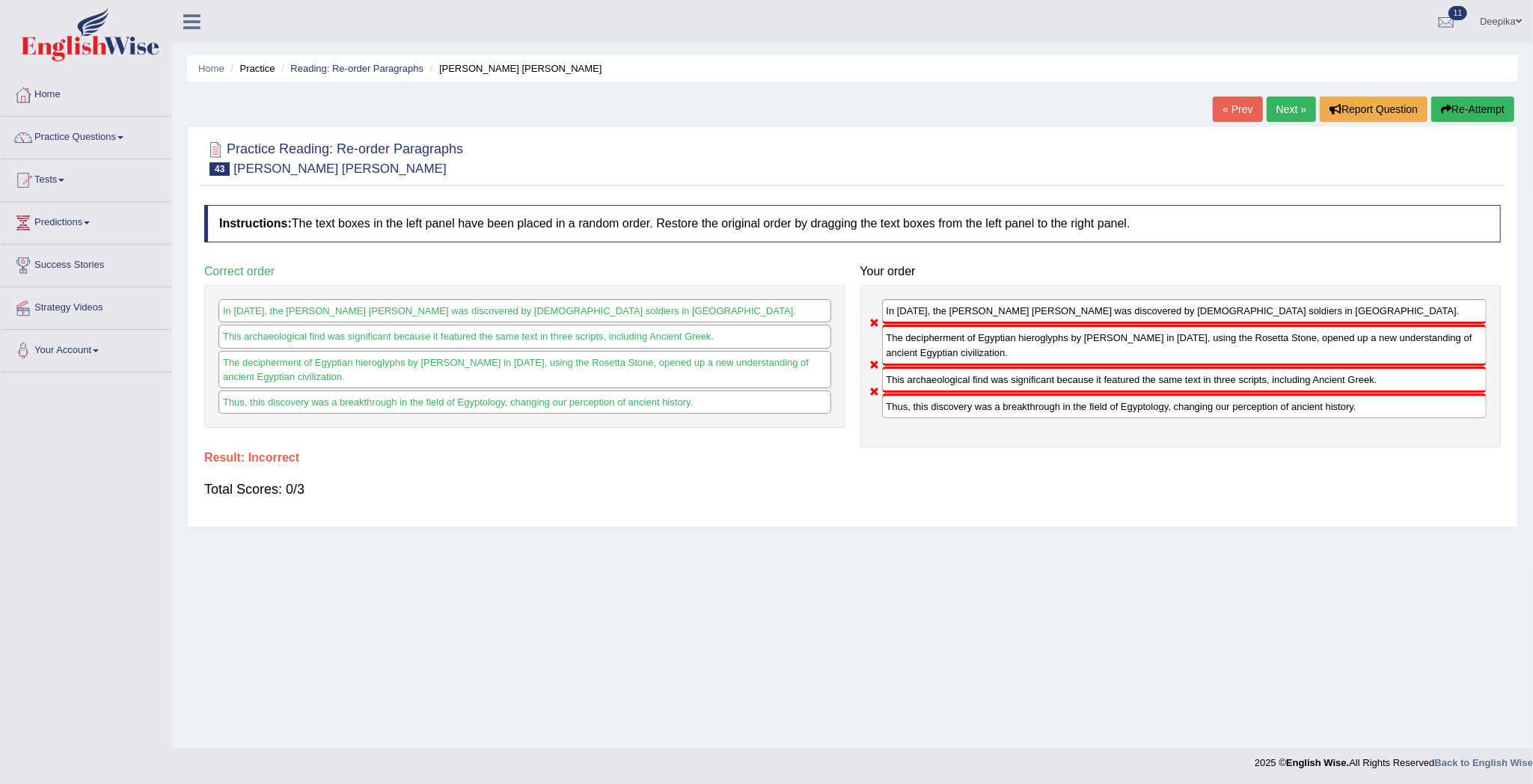
click at [1497, 103] on button "Re-Attempt" at bounding box center [1472, 109] width 83 height 25
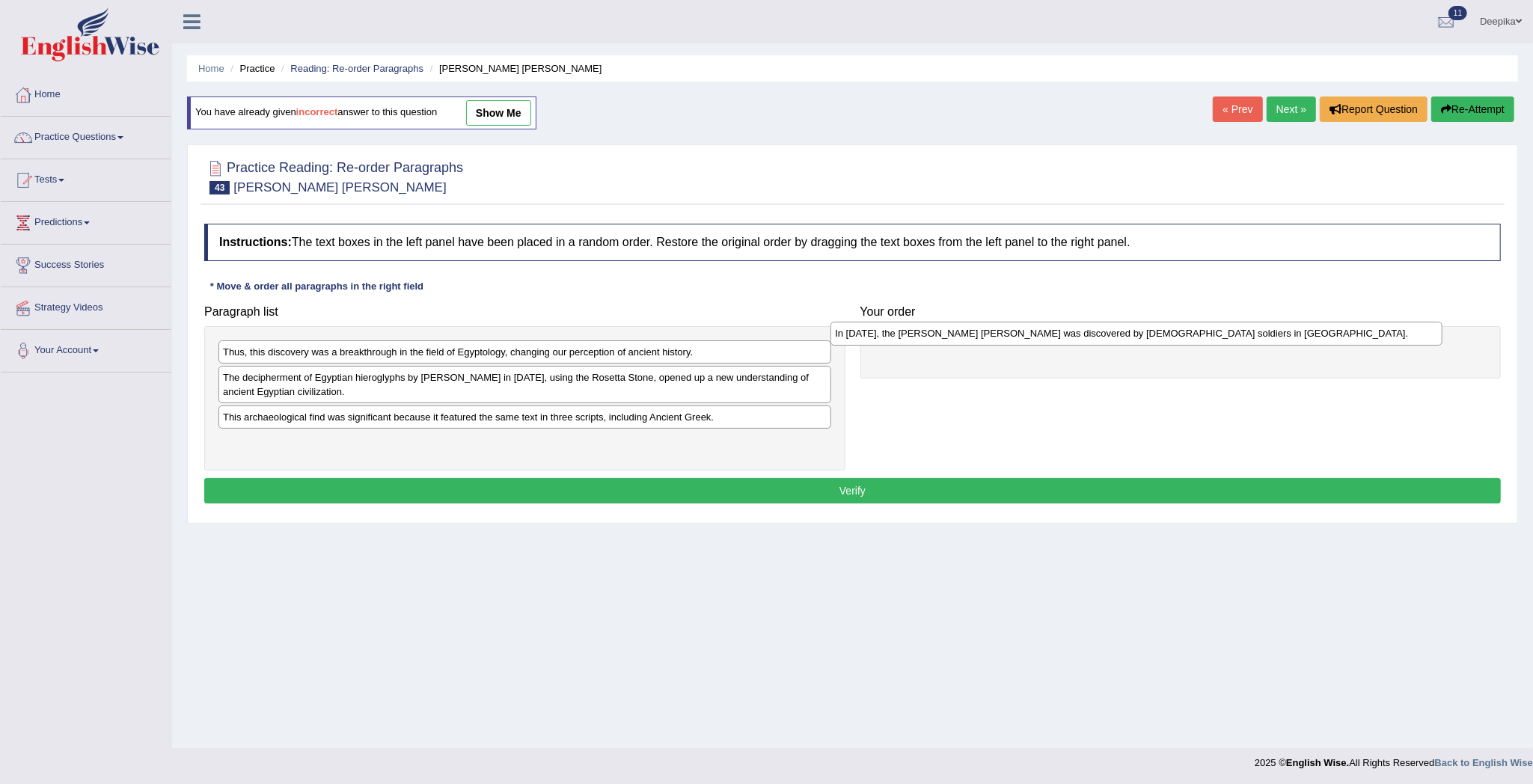
drag, startPoint x: 0, startPoint y: 0, endPoint x: 1345, endPoint y: 339, distance: 1387.1
click at [1345, 339] on div "In [DATE], the [PERSON_NAME] [PERSON_NAME] was discovered by [DEMOGRAPHIC_DATA]…" at bounding box center [1136, 333] width 612 height 24
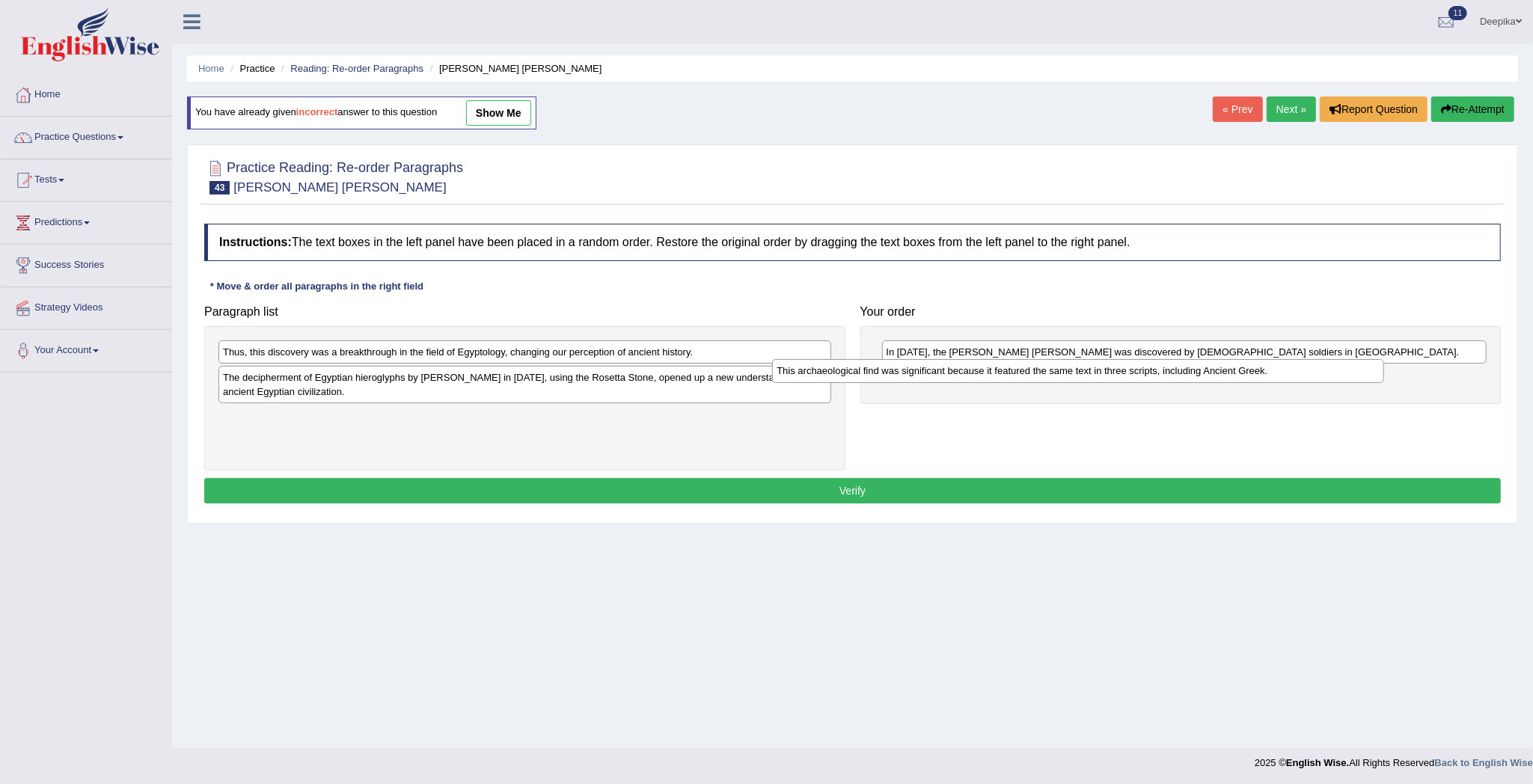
drag, startPoint x: 761, startPoint y: 422, endPoint x: 1418, endPoint y: 390, distance: 657.8
click at [1384, 383] on div "This archaeological find was significant because it featured the same text in t…" at bounding box center [1078, 371] width 612 height 24
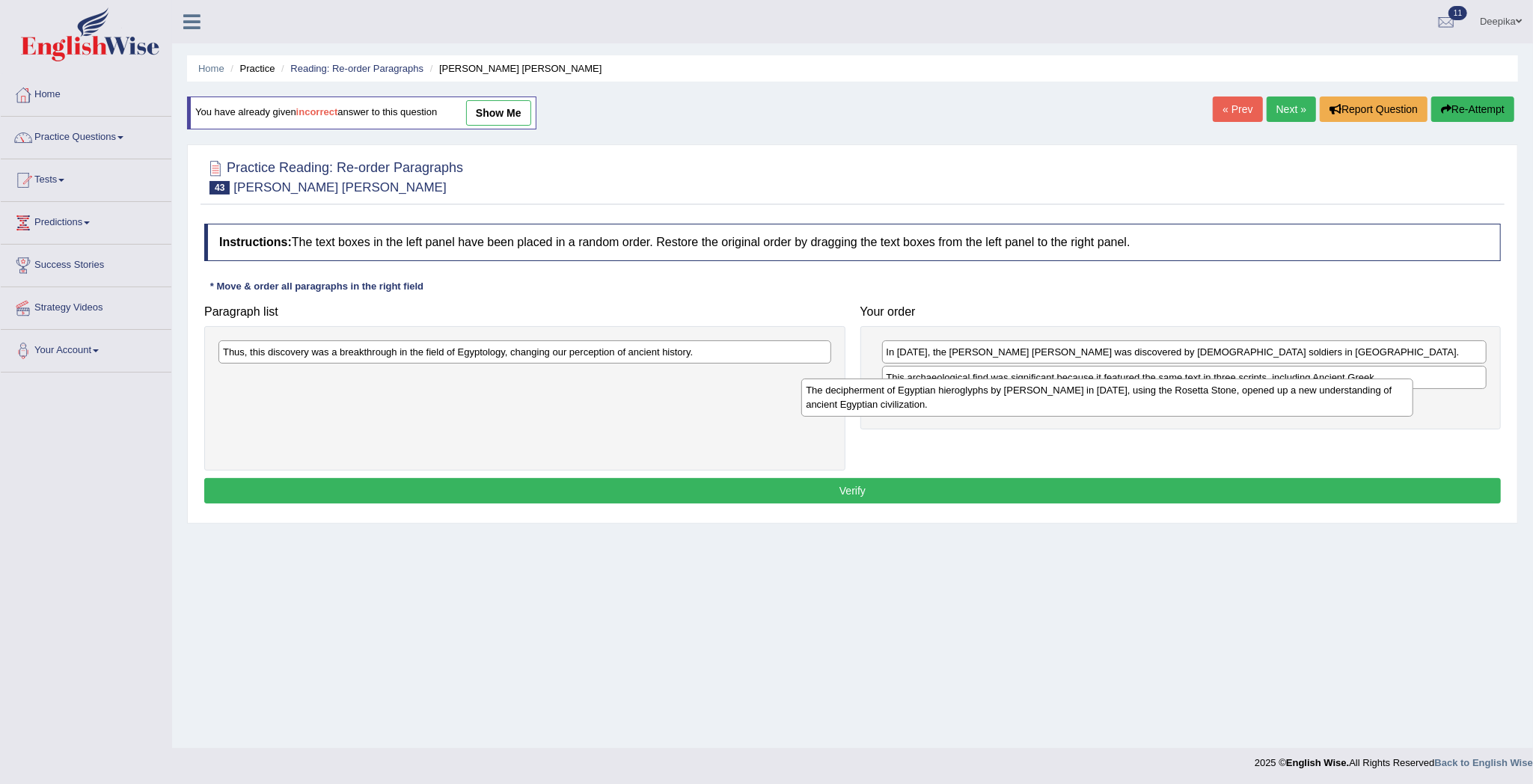
drag, startPoint x: 802, startPoint y: 387, endPoint x: 1507, endPoint y: 408, distance: 705.3
click at [1413, 408] on div "The decipherment of Egyptian hieroglyphs by [PERSON_NAME] in [DATE], using the …" at bounding box center [1107, 397] width 612 height 38
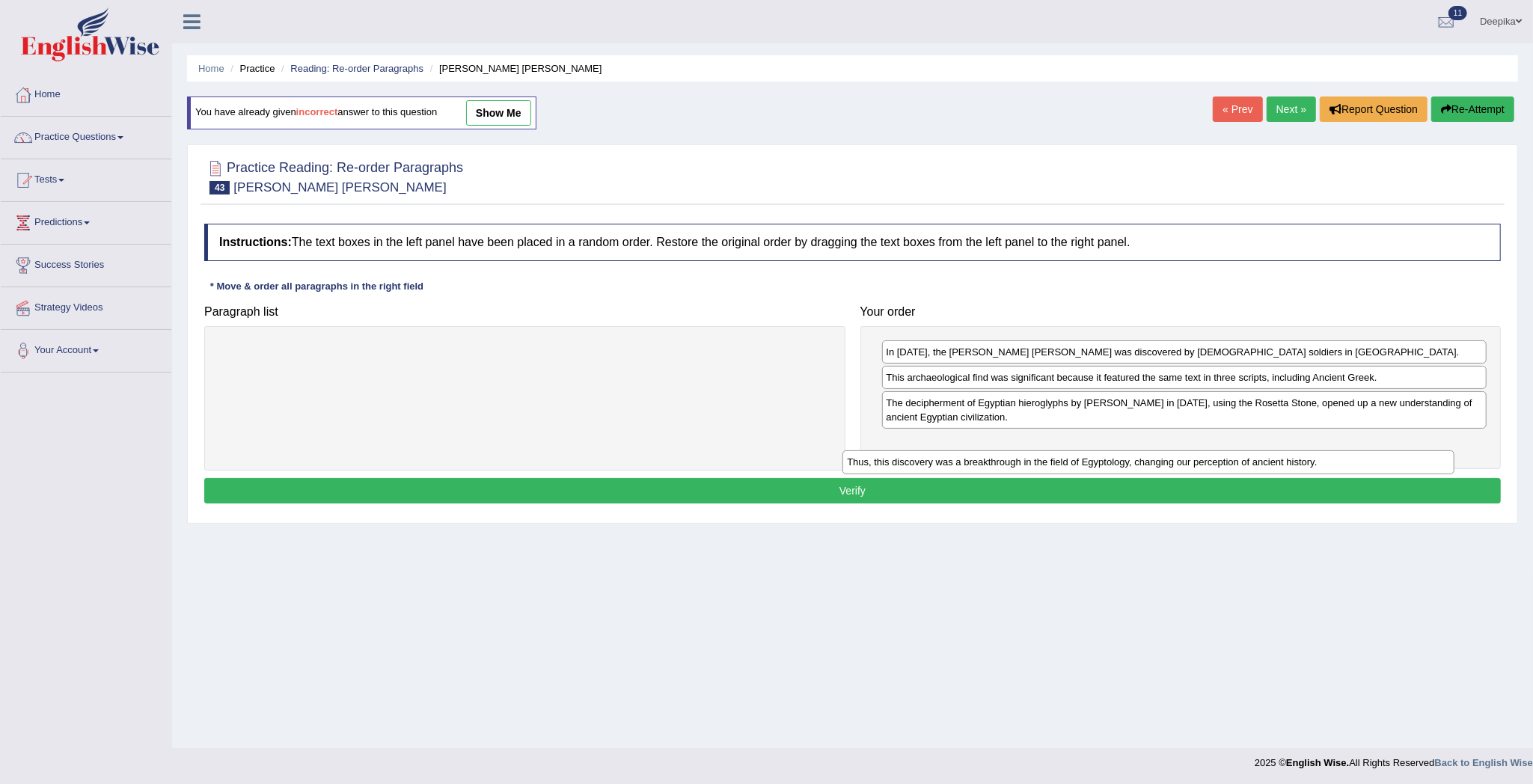
drag, startPoint x: 773, startPoint y: 348, endPoint x: 1449, endPoint y: 449, distance: 683.5
click at [1401, 459] on div "Thus, this discovery was a breakthrough in the field of Egyptology, changing ou…" at bounding box center [1148, 462] width 612 height 24
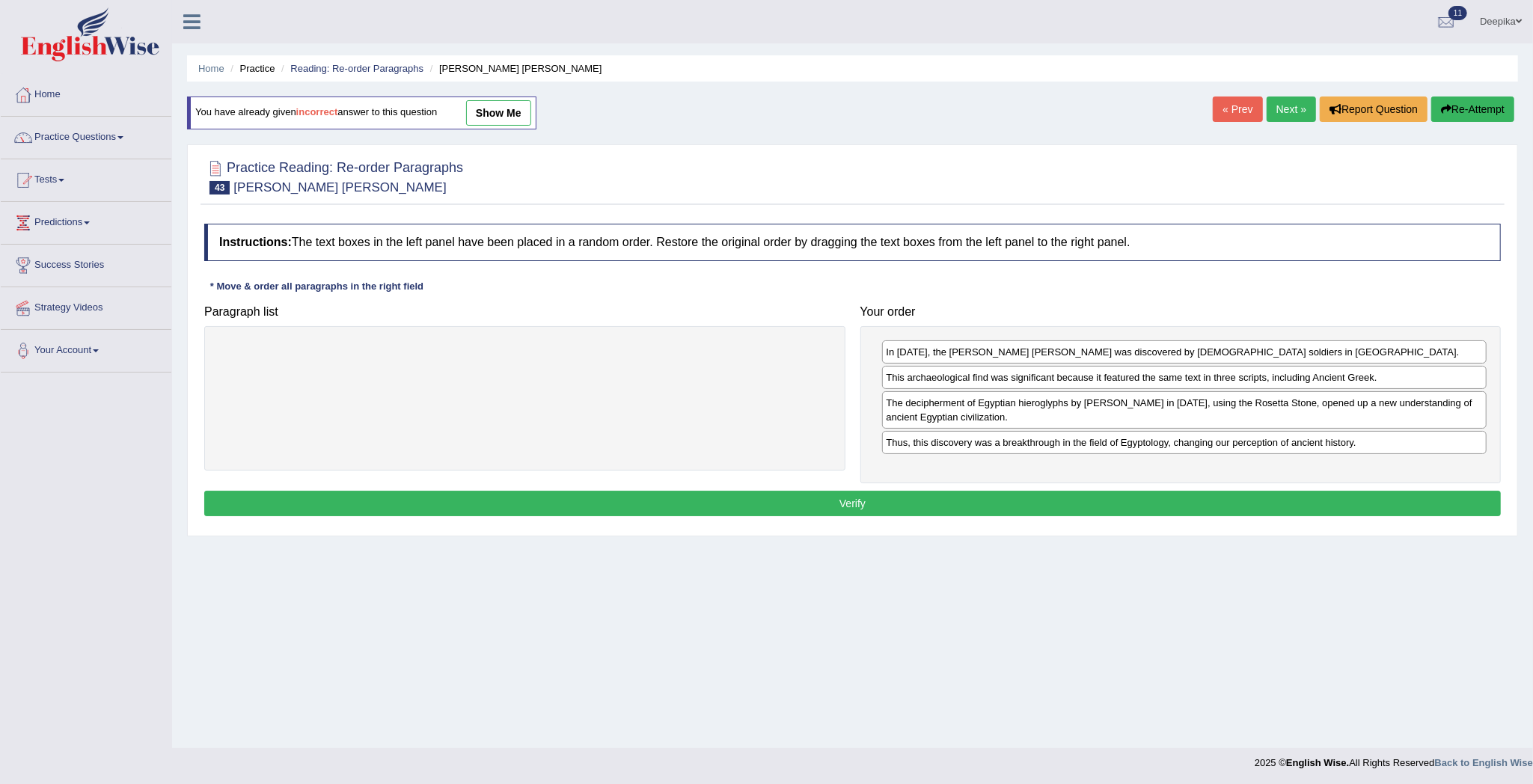
click at [1379, 512] on button "Verify" at bounding box center [852, 503] width 1296 height 25
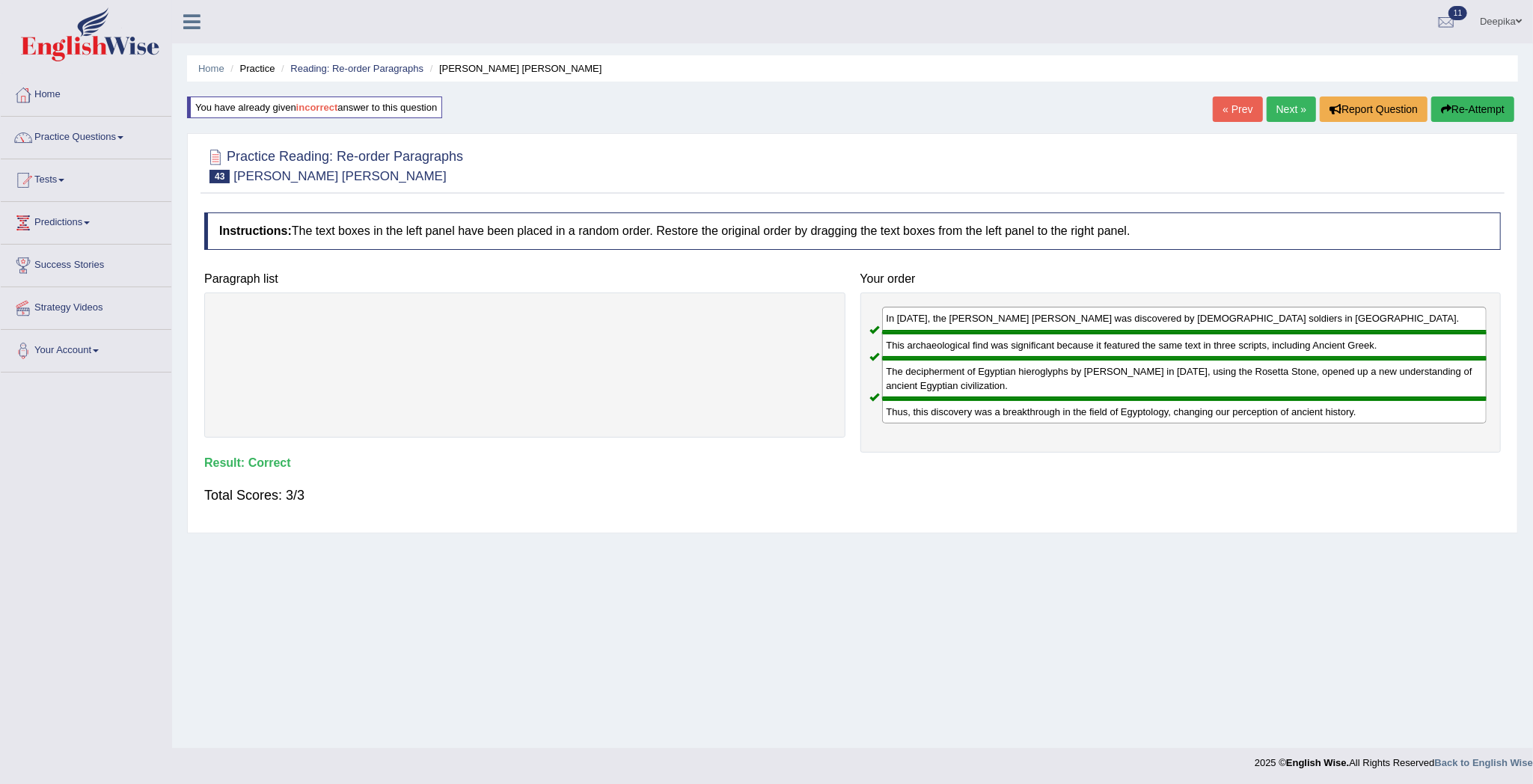
click at [1282, 105] on link "Next »" at bounding box center [1290, 109] width 49 height 25
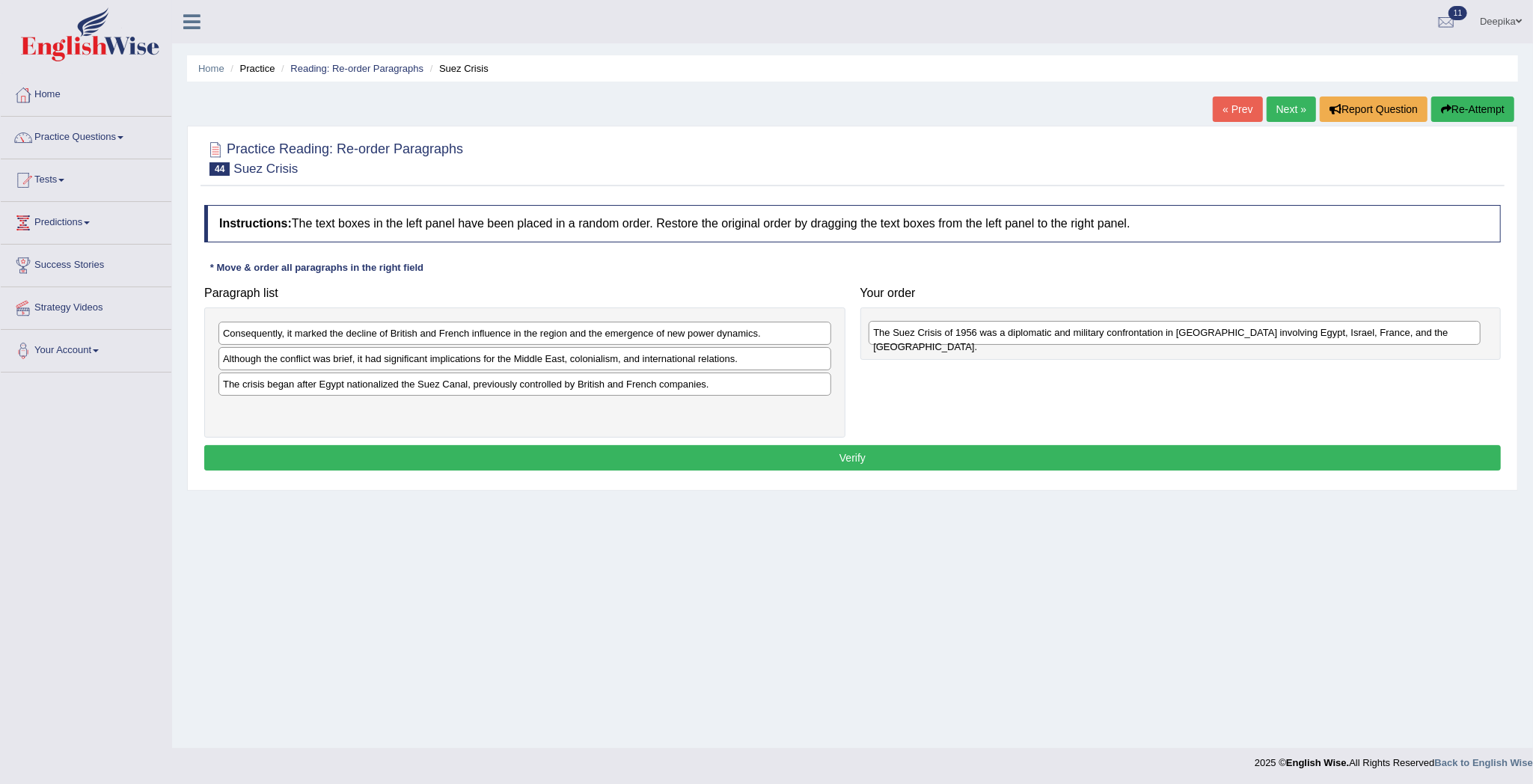
drag, startPoint x: 626, startPoint y: 339, endPoint x: 1285, endPoint y: 338, distance: 659.0
click at [1280, 338] on div "The Suez Crisis of 1956 was a diplomatic and military confrontation in Egypt in…" at bounding box center [1174, 333] width 612 height 24
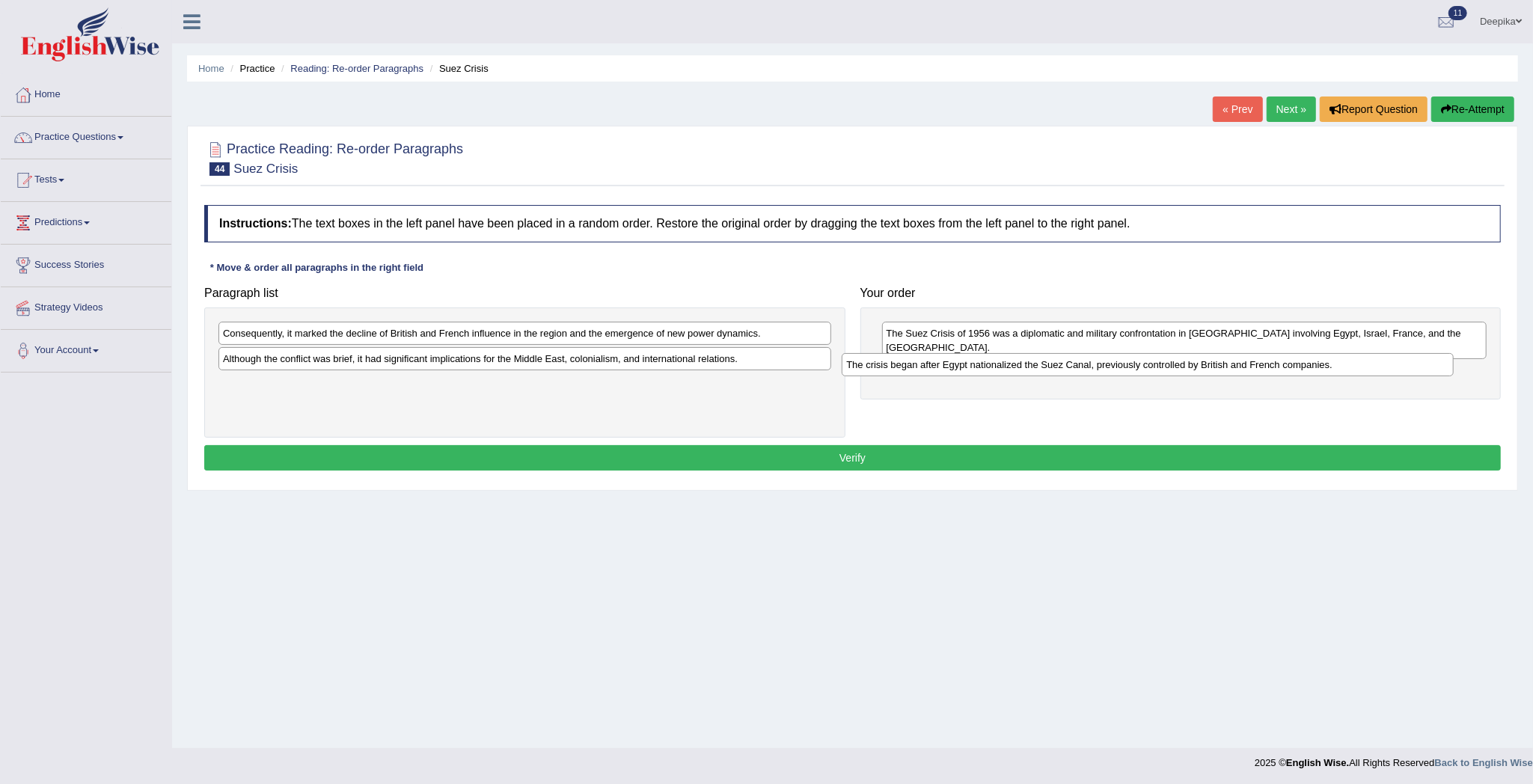
drag, startPoint x: 644, startPoint y: 390, endPoint x: 1288, endPoint y: 369, distance: 644.3
click at [1288, 369] on div "The crisis began after Egypt nationalized the Suez Canal, previously controlled…" at bounding box center [1147, 365] width 612 height 24
drag, startPoint x: 1288, startPoint y: 369, endPoint x: 1260, endPoint y: 384, distance: 31.8
click at [1260, 384] on div "The crisis began after Egypt nationalized the Suez Canal, previously controlled…" at bounding box center [1155, 374] width 605 height 24
click at [1260, 384] on div "The Suez Crisis of 1956 was a diplomatic and military confrontation in Egypt in…" at bounding box center [1181, 353] width 641 height 92
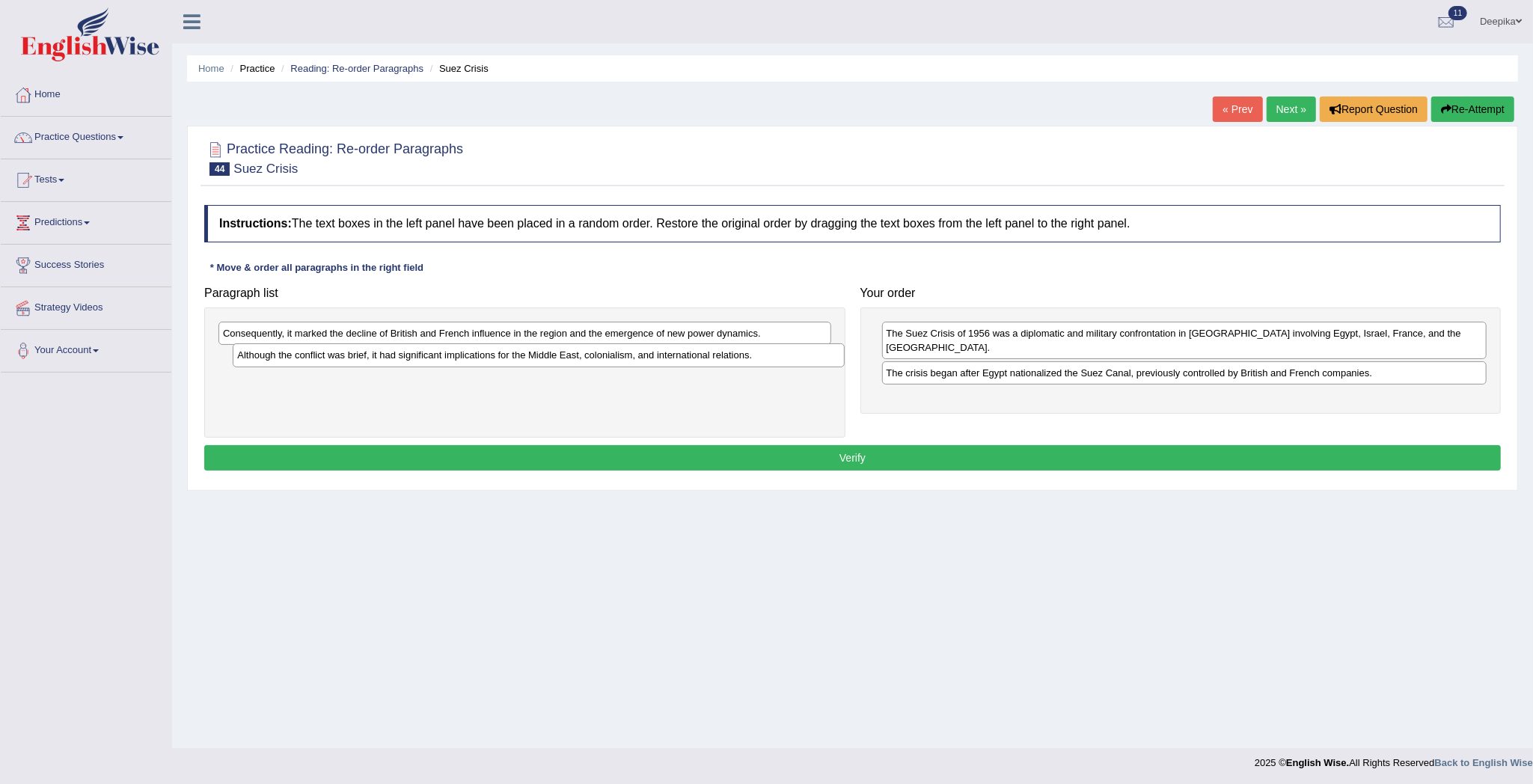
drag, startPoint x: 683, startPoint y: 348, endPoint x: 695, endPoint y: 354, distance: 13.4
click at [696, 348] on div "Although the conflict was brief, it had significant implications for the Middle…" at bounding box center [538, 355] width 612 height 24
click at [693, 342] on div "Consequently, it marked the decline of British and French influence in the regi…" at bounding box center [525, 332] width 613 height 23
drag, startPoint x: 693, startPoint y: 342, endPoint x: 769, endPoint y: 368, distance: 80.3
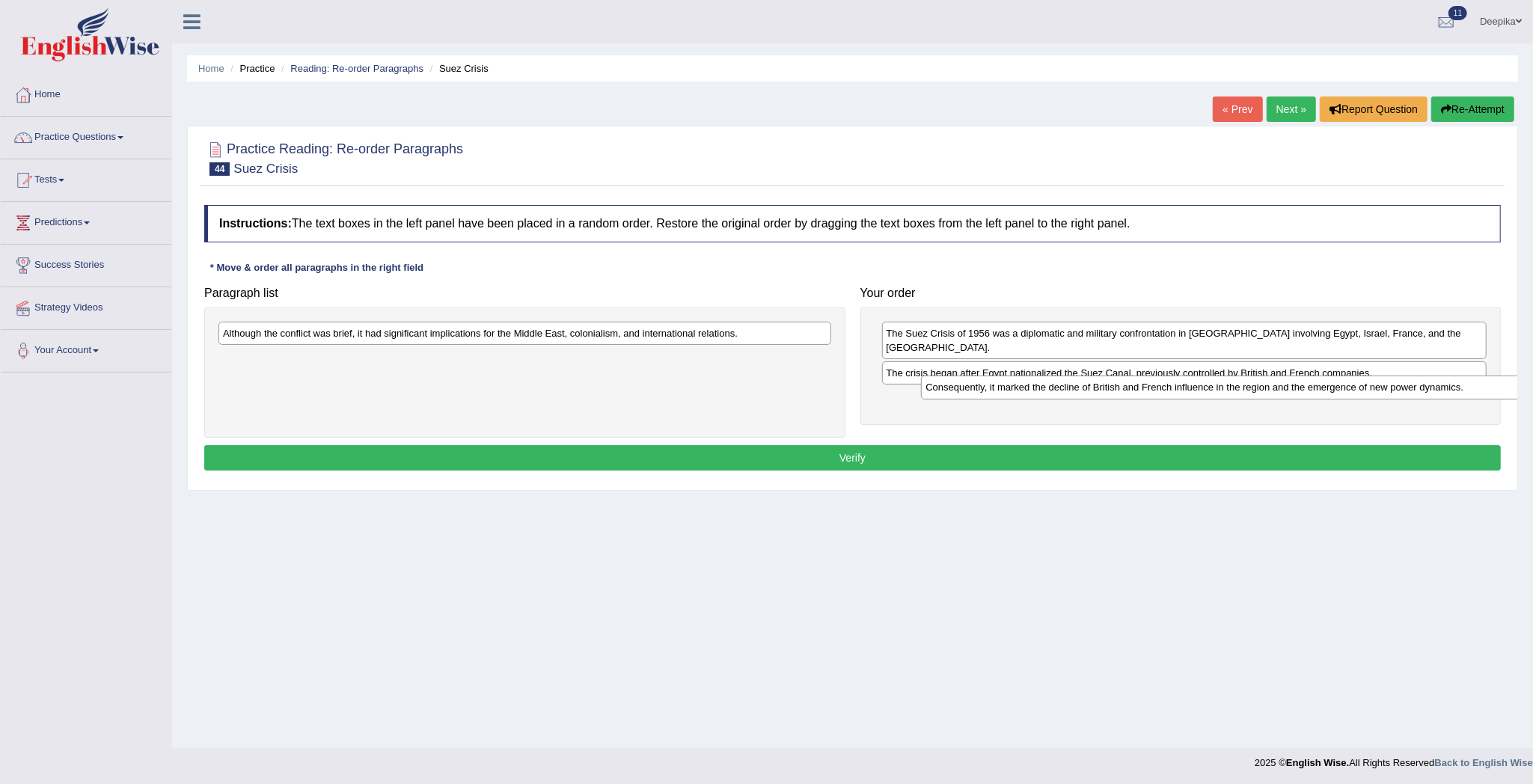
drag, startPoint x: 773, startPoint y: 342, endPoint x: 1476, endPoint y: 395, distance: 705.0
click at [1476, 396] on div "Consequently, it marked the decline of British and French influence in the regi…" at bounding box center [1227, 387] width 612 height 24
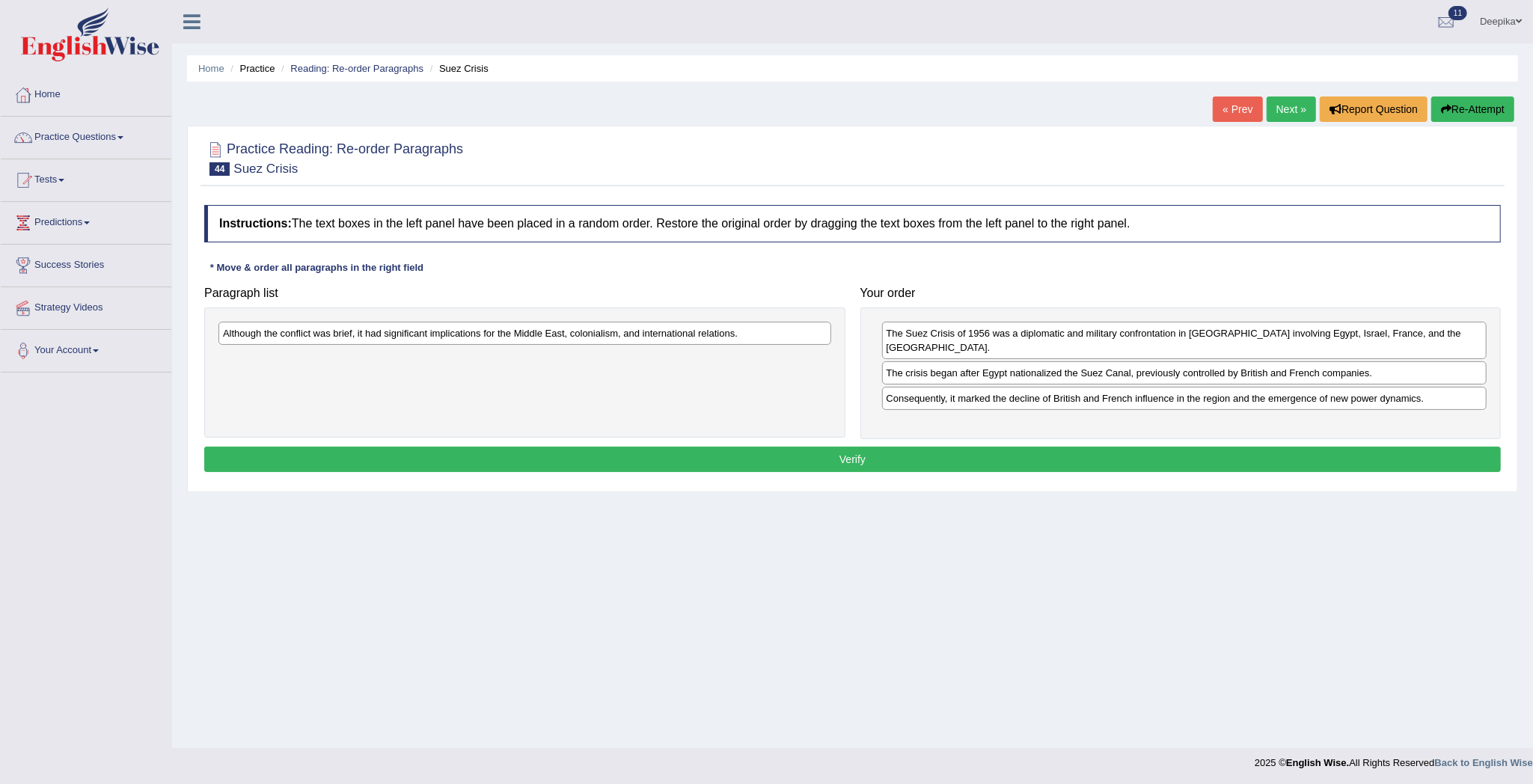
click at [752, 329] on div "Although the conflict was brief, it had significant implications for the Middle…" at bounding box center [525, 332] width 613 height 23
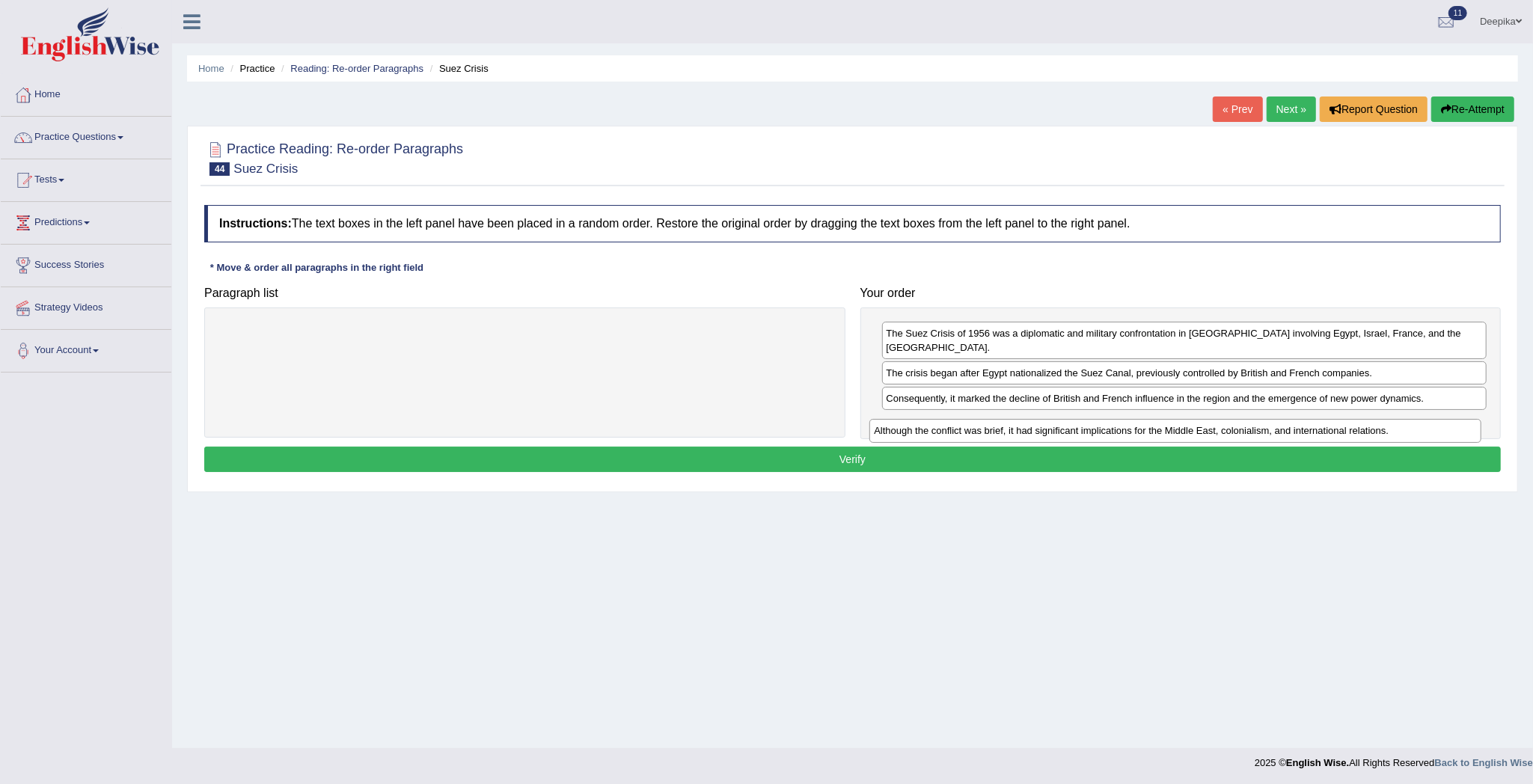
drag, startPoint x: 752, startPoint y: 329, endPoint x: 1400, endPoint y: 405, distance: 652.4
click at [1400, 419] on div "Although the conflict was brief, it had significant implications for the Middle…" at bounding box center [1175, 431] width 612 height 24
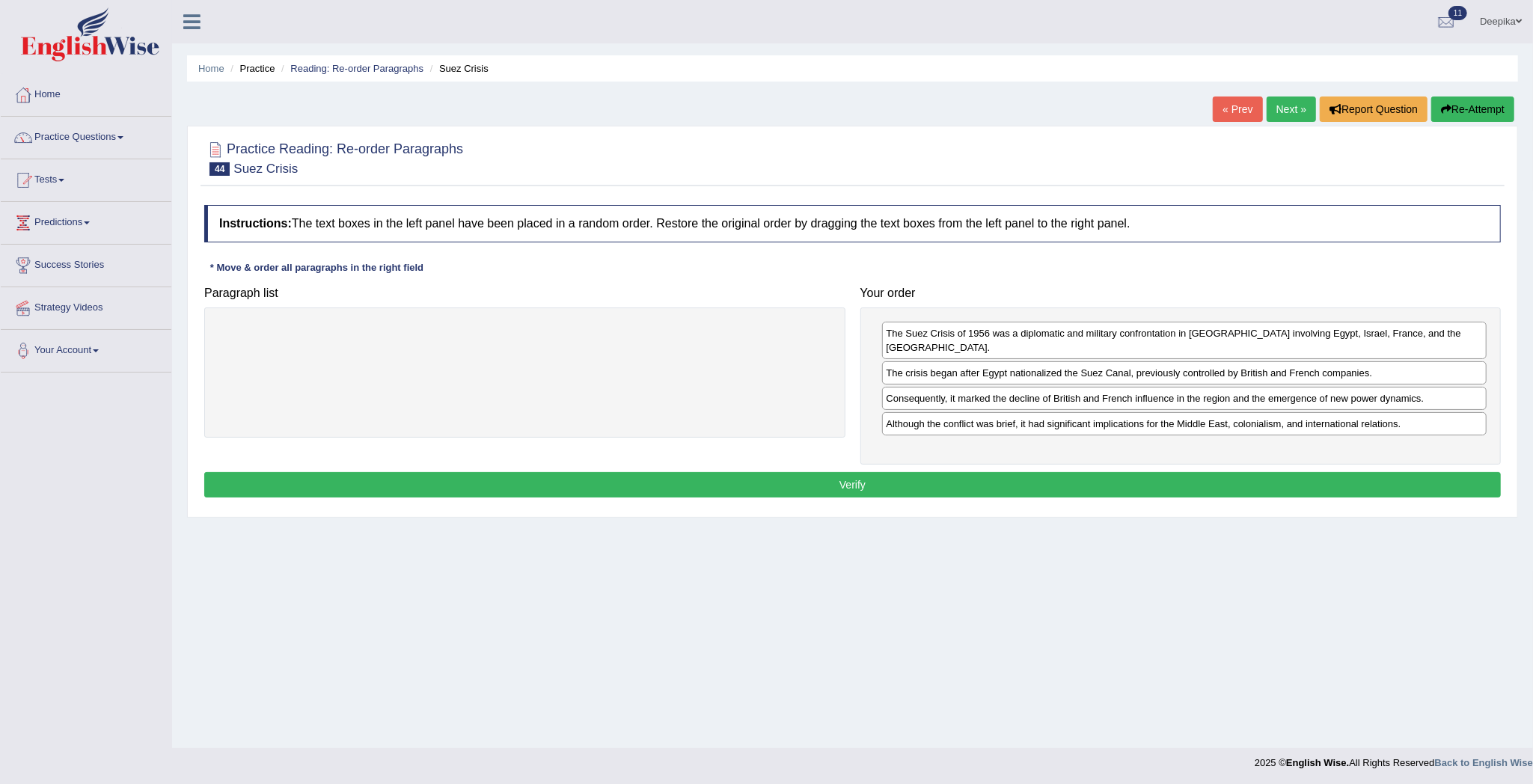
click at [1374, 472] on button "Verify" at bounding box center [852, 484] width 1296 height 25
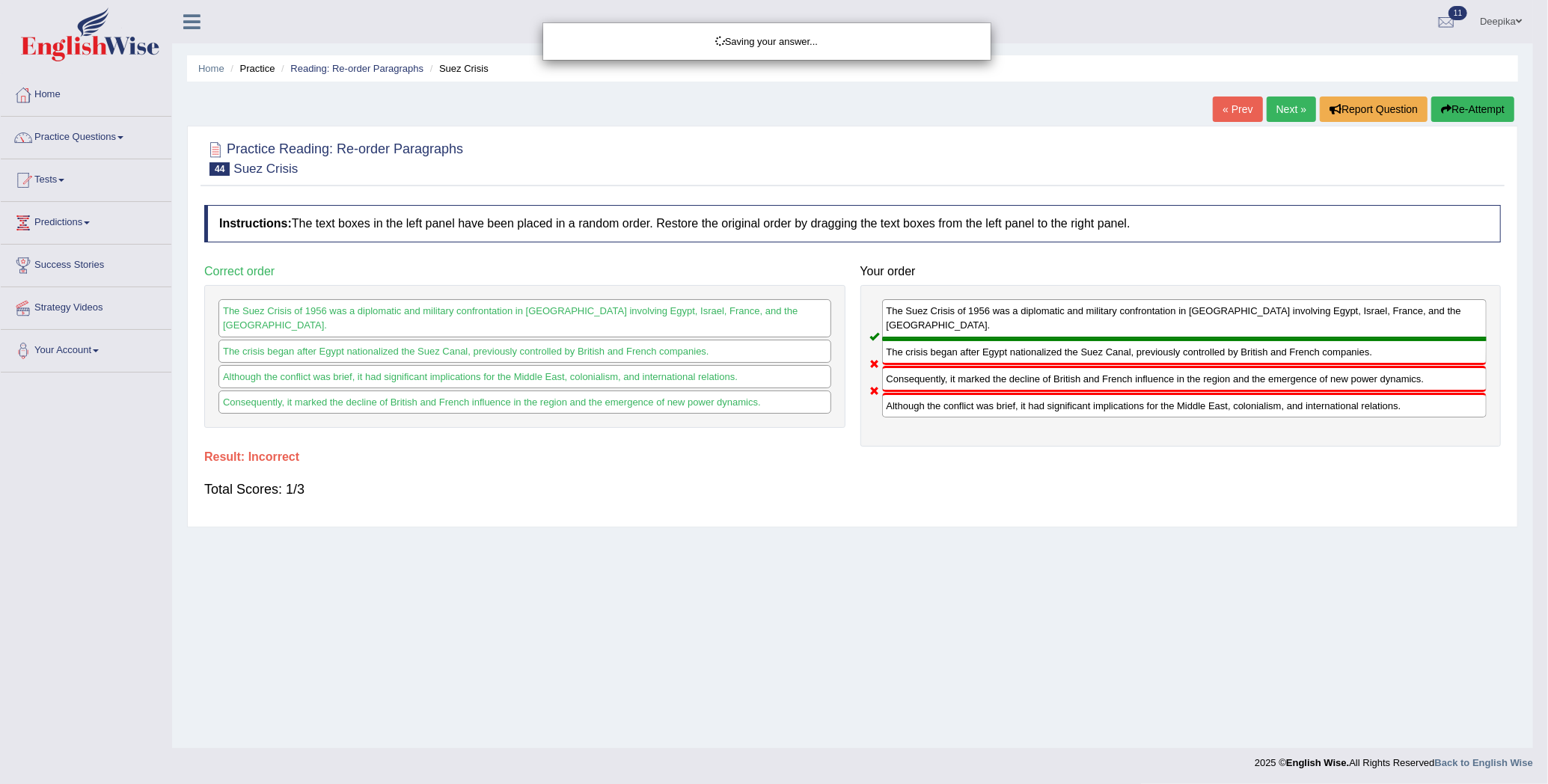
click at [1374, 468] on body "Toggle navigation Home Practice Questions Speaking Practice Read Aloud Repeat S…" at bounding box center [774, 392] width 1548 height 784
click at [1374, 468] on div "Saving your answer..." at bounding box center [774, 392] width 1548 height 784
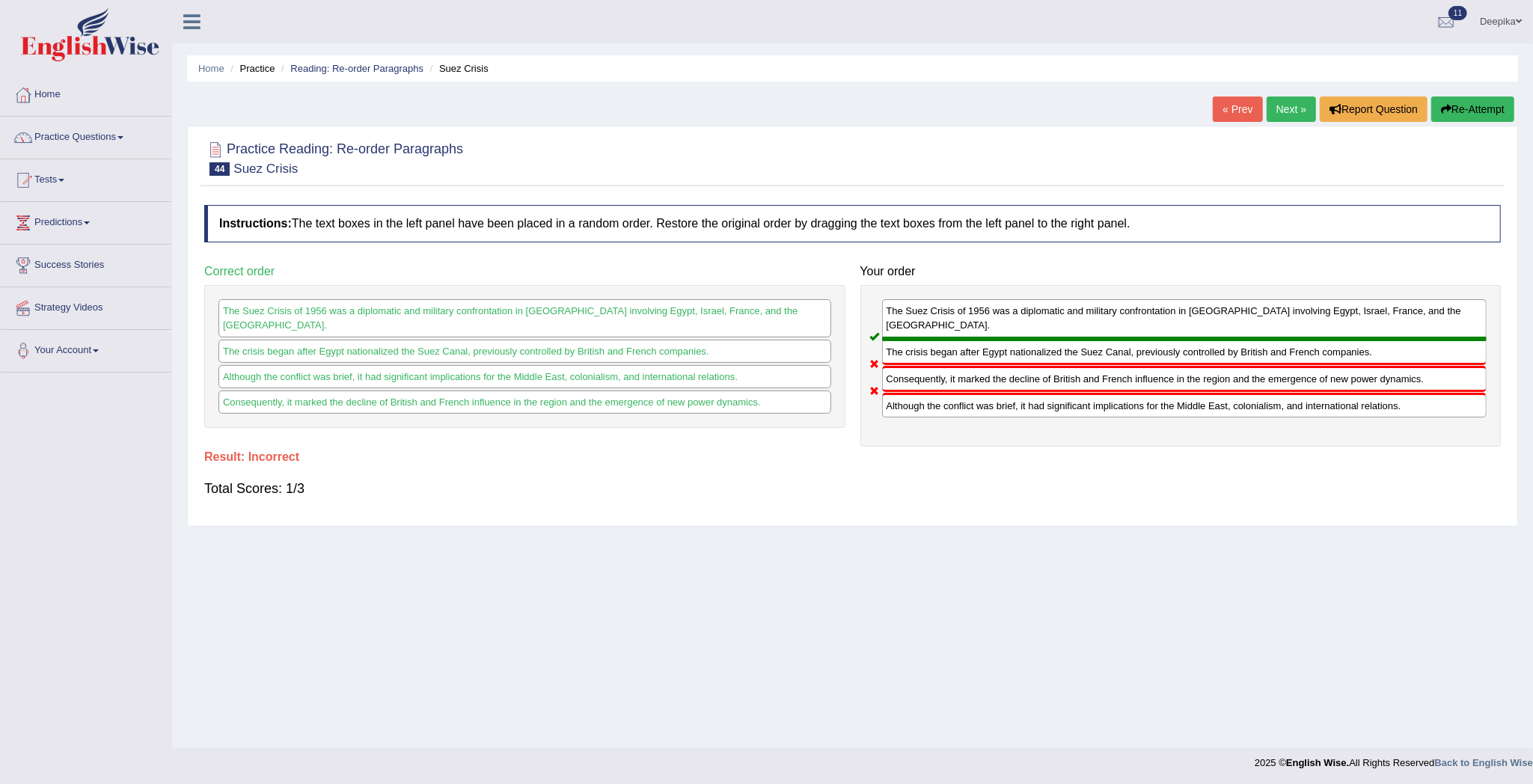
click at [1275, 103] on link "Next »" at bounding box center [1290, 109] width 49 height 25
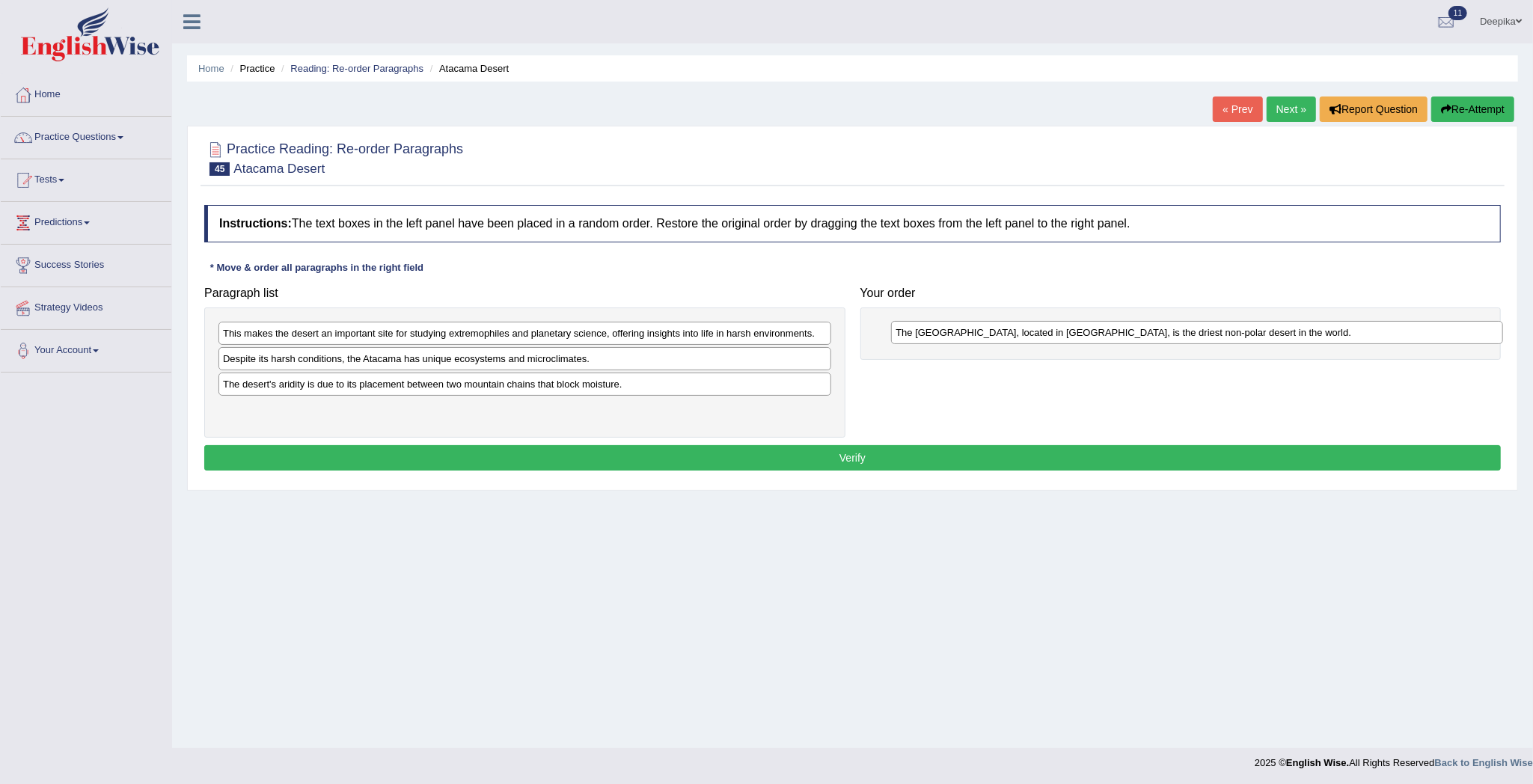
drag, startPoint x: 539, startPoint y: 389, endPoint x: 1212, endPoint y: 335, distance: 675.2
click at [1212, 335] on div "The Atacama Desert, located in South America, is the driest non-polar desert in…" at bounding box center [1197, 333] width 612 height 24
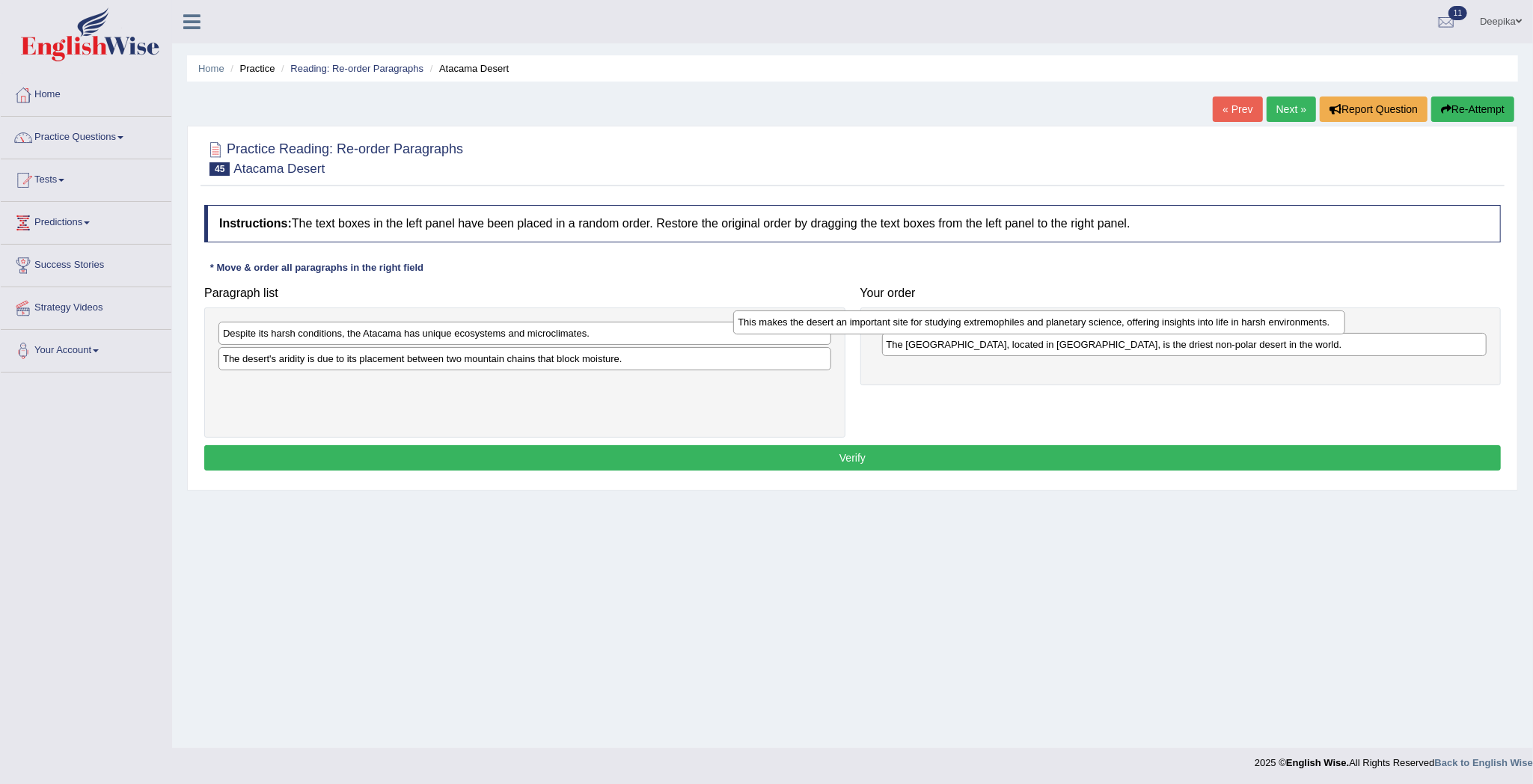
drag, startPoint x: 671, startPoint y: 339, endPoint x: 1191, endPoint y: 341, distance: 520.0
click at [1189, 334] on div "This makes the desert an important site for studying extremophiles and planetar…" at bounding box center [1039, 322] width 612 height 24
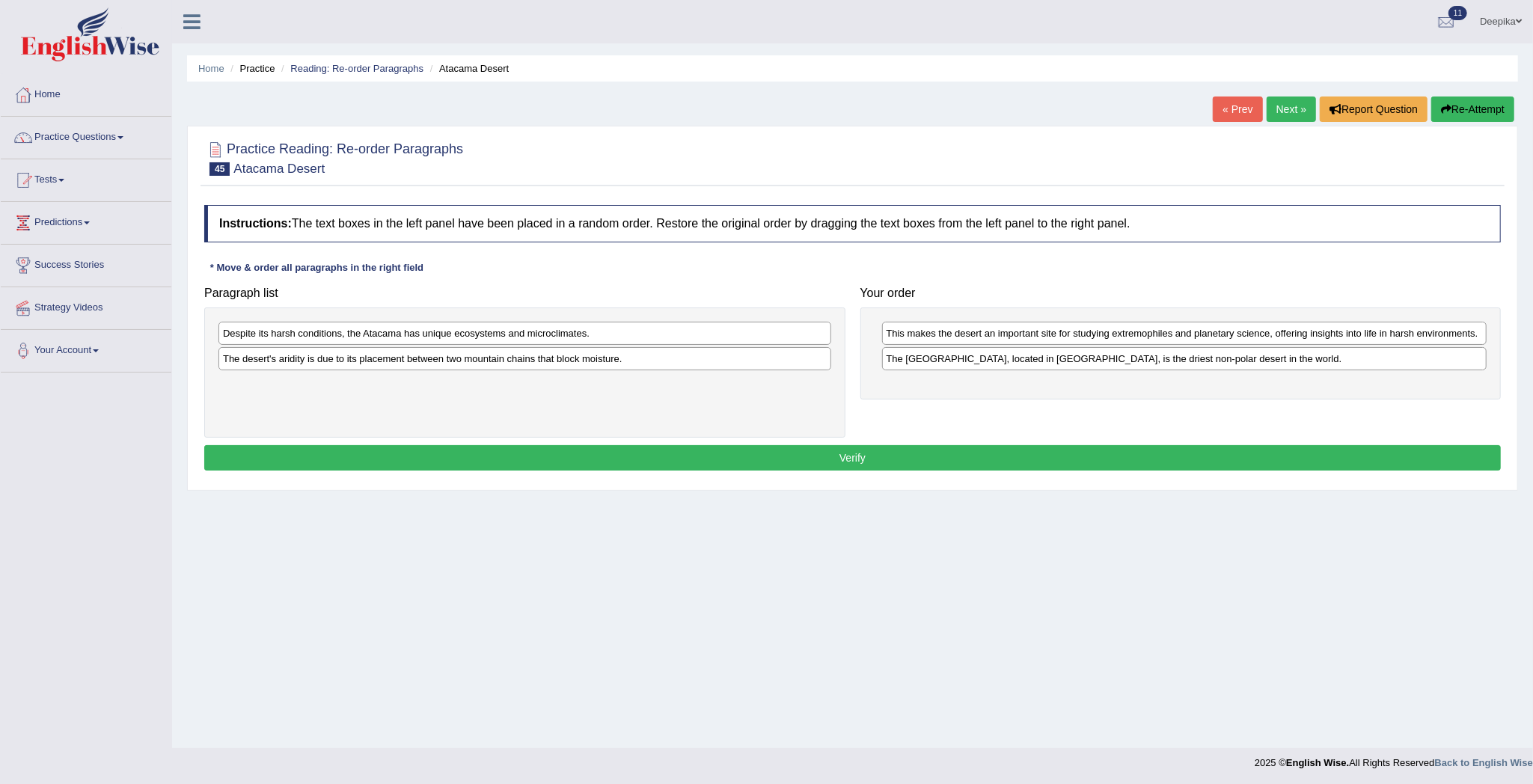
drag, startPoint x: 1191, startPoint y: 341, endPoint x: 1238, endPoint y: 375, distance: 58.0
click at [1213, 326] on div "This makes the desert an important site for studying extremophiles and planetar…" at bounding box center [1185, 332] width 605 height 23
drag, startPoint x: 1213, startPoint y: 327, endPoint x: 1216, endPoint y: 335, distance: 8.5
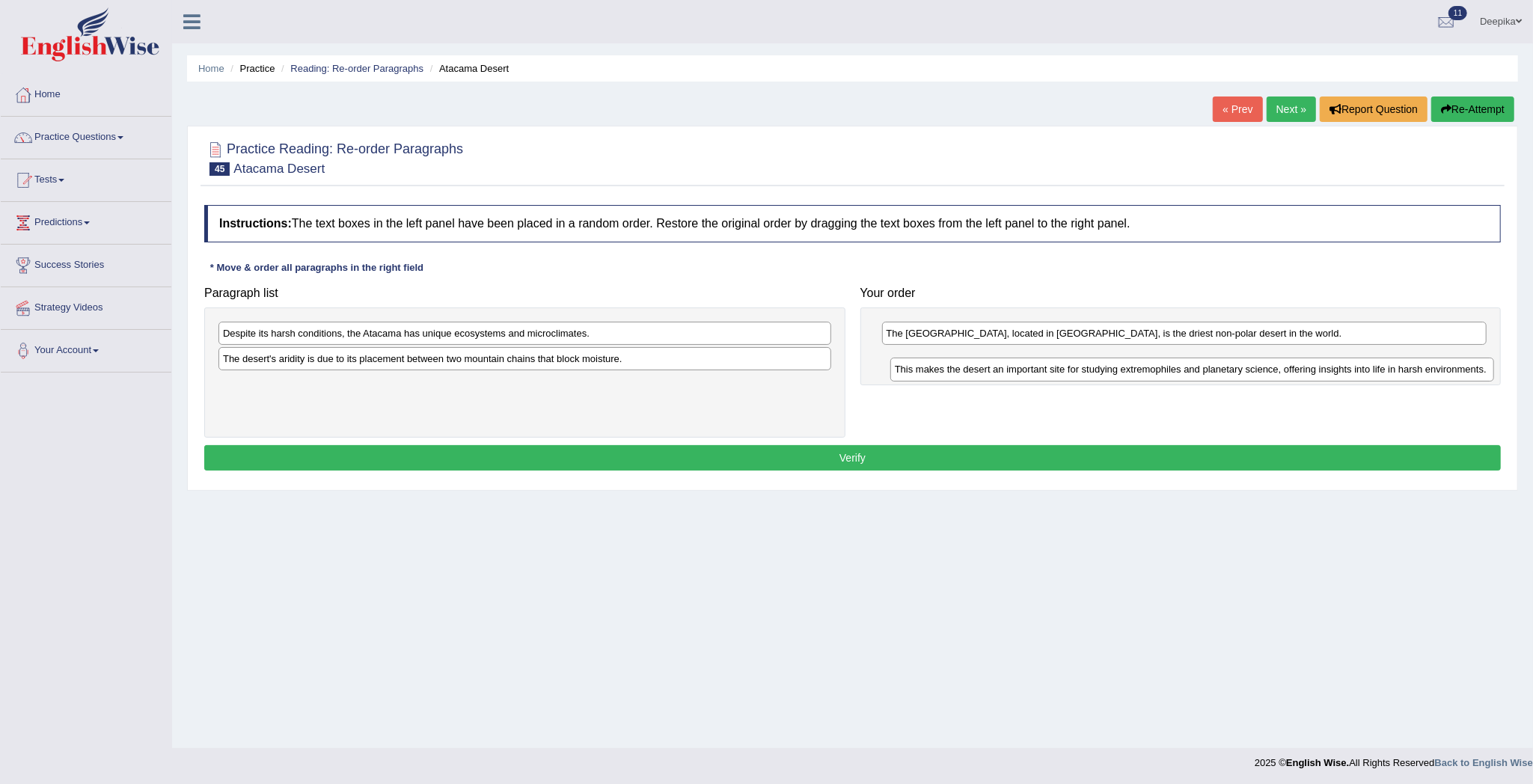
drag, startPoint x: 1218, startPoint y: 332, endPoint x: 1224, endPoint y: 369, distance: 37.5
click at [1224, 369] on div "This makes the desert an important site for studying extremophiles and planetar…" at bounding box center [1193, 369] width 605 height 24
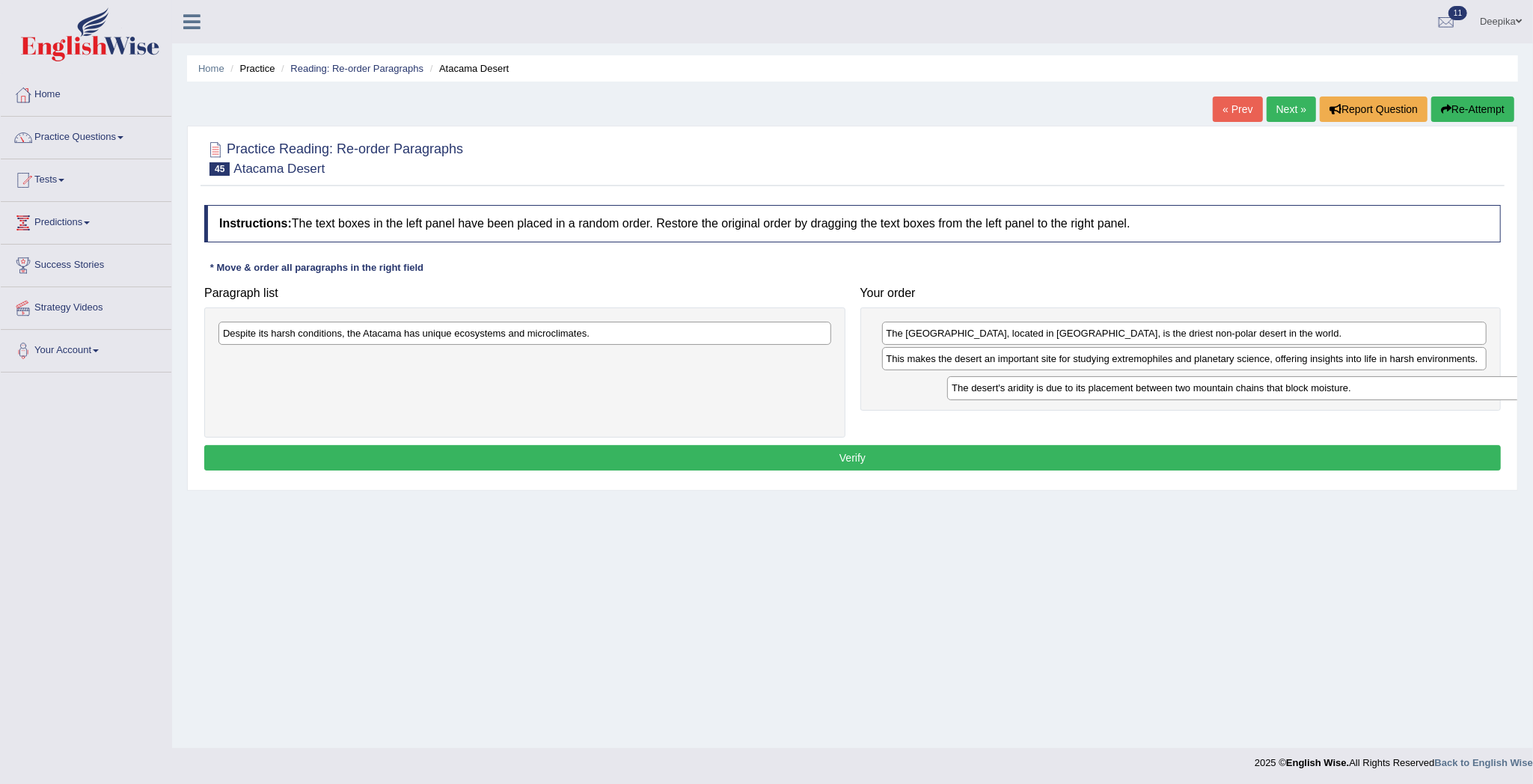
drag, startPoint x: 741, startPoint y: 362, endPoint x: 1468, endPoint y: 393, distance: 727.7
click at [1468, 393] on div "The desert's aridity is due to its placement between two mountain chains that b…" at bounding box center [1253, 388] width 612 height 24
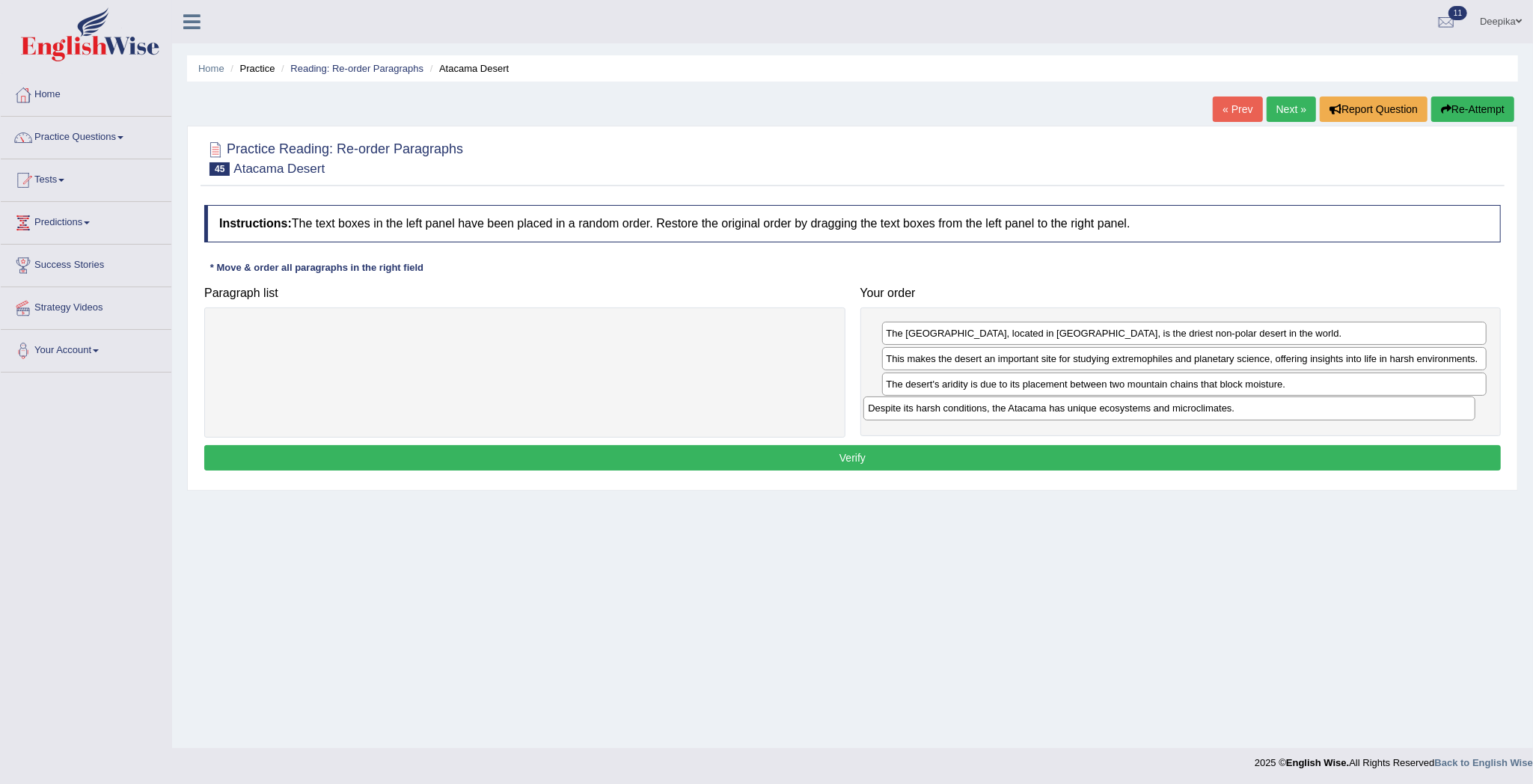
drag, startPoint x: 719, startPoint y: 335, endPoint x: 1387, endPoint y: 410, distance: 672.2
click at [1387, 410] on div "Despite its harsh conditions, the Atacama has unique ecosystems and microclimat…" at bounding box center [1169, 408] width 612 height 24
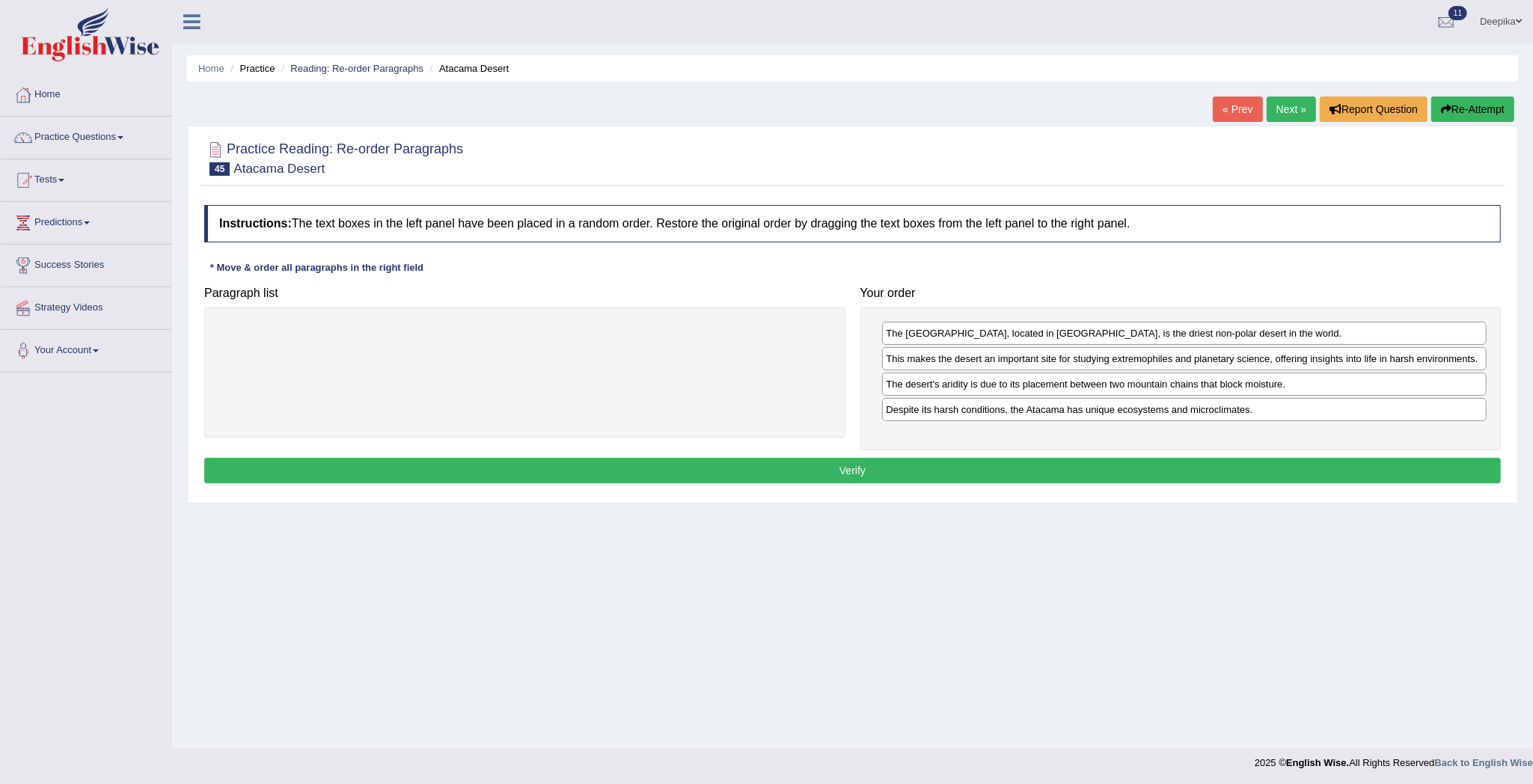
click at [1320, 464] on button "Verify" at bounding box center [852, 470] width 1296 height 25
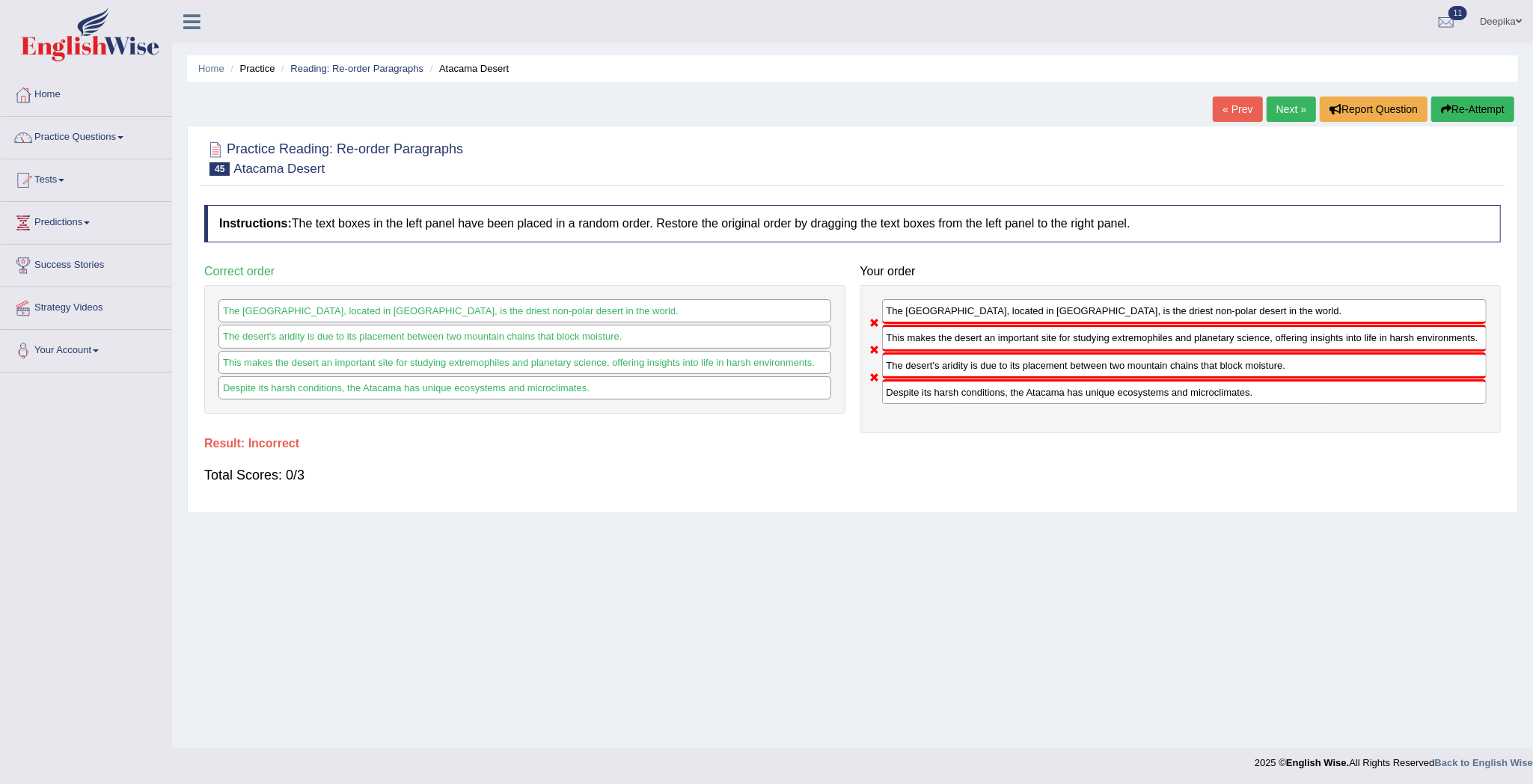
click at [1282, 109] on link "Next »" at bounding box center [1290, 109] width 49 height 25
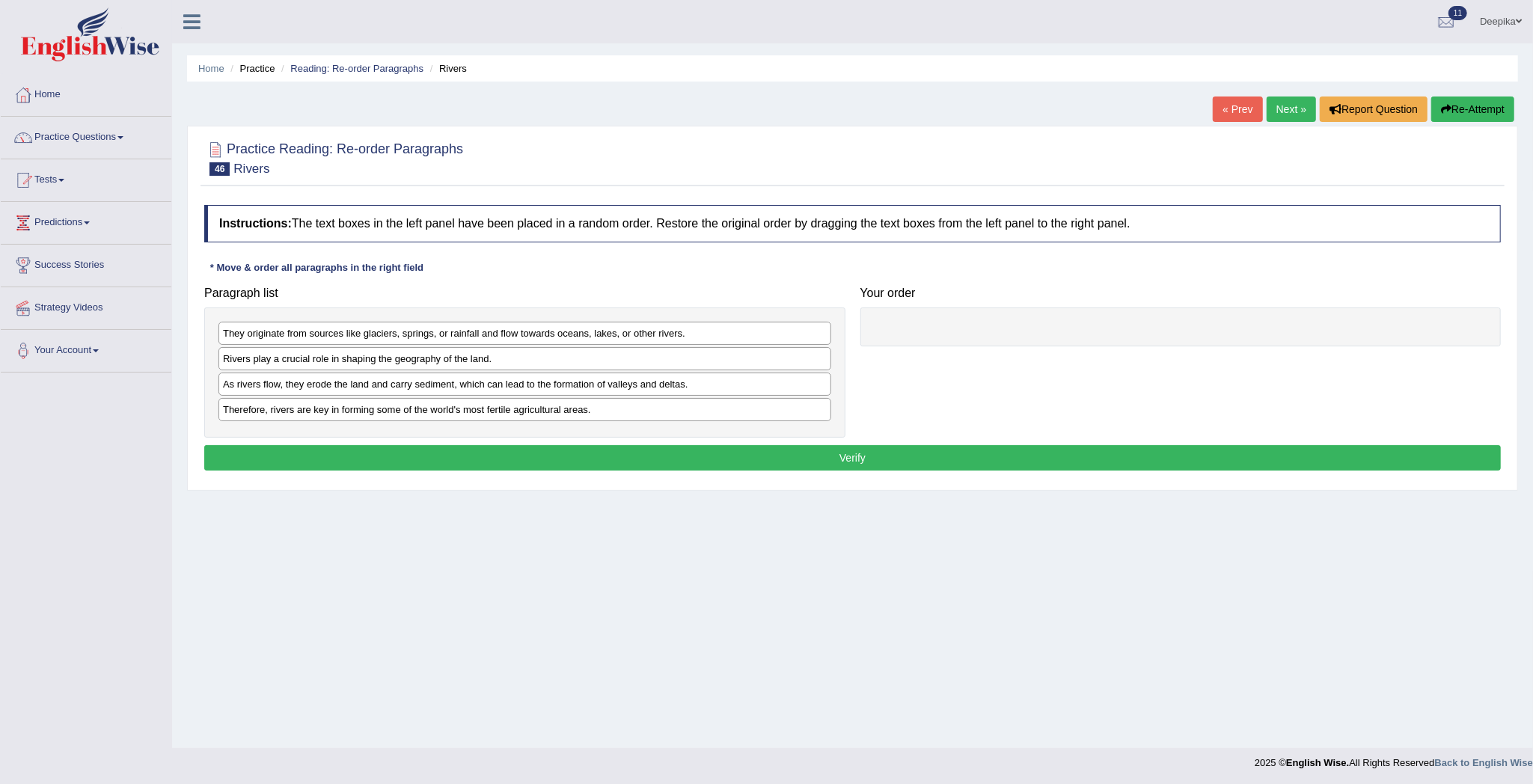
click at [567, 369] on div "Rivers play a crucial role in shaping the geography of the land." at bounding box center [525, 358] width 613 height 23
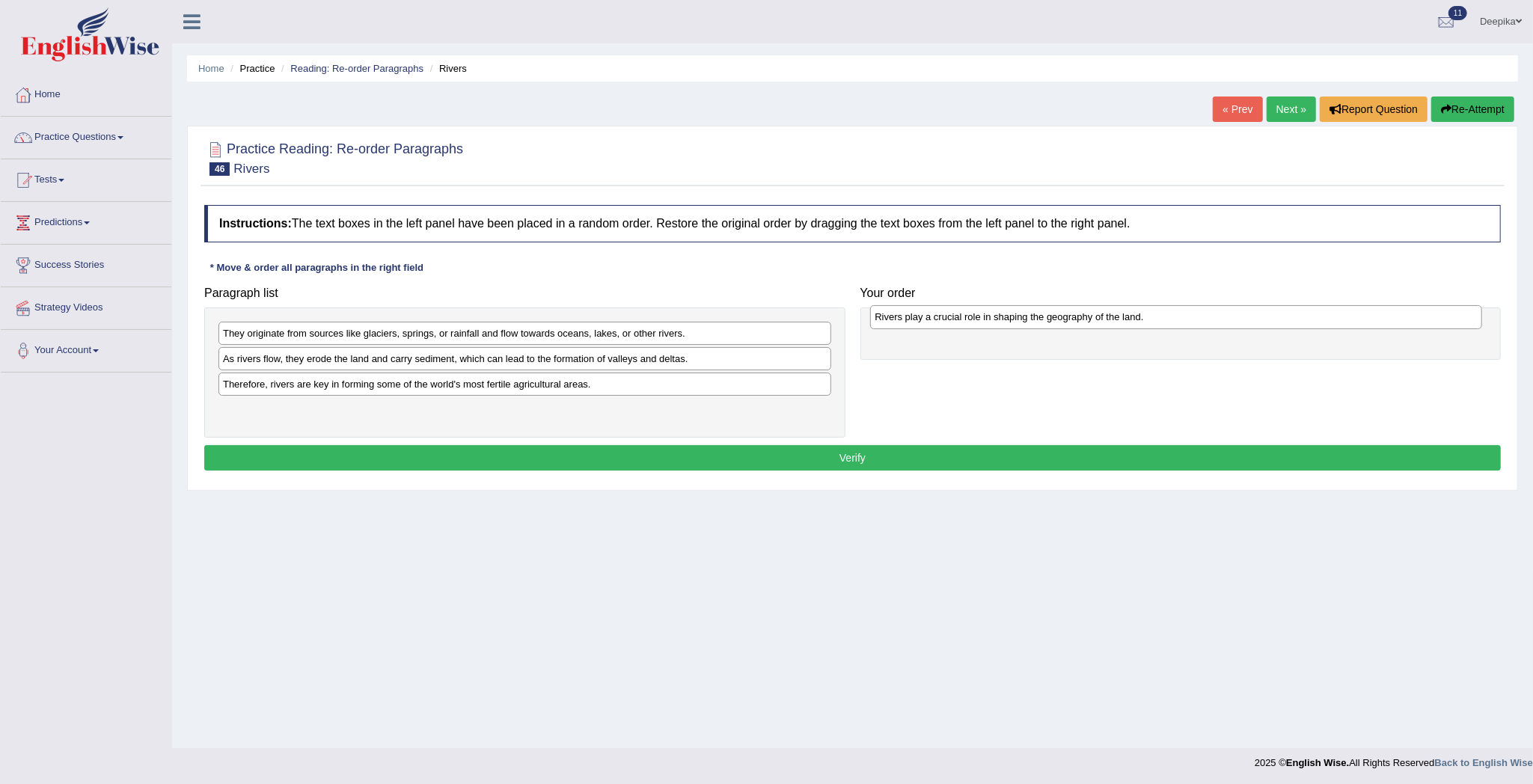
drag, startPoint x: 567, startPoint y: 369, endPoint x: 1219, endPoint y: 327, distance: 653.4
click at [1219, 327] on div "Rivers play a crucial role in shaping the geography of the land." at bounding box center [1176, 317] width 612 height 24
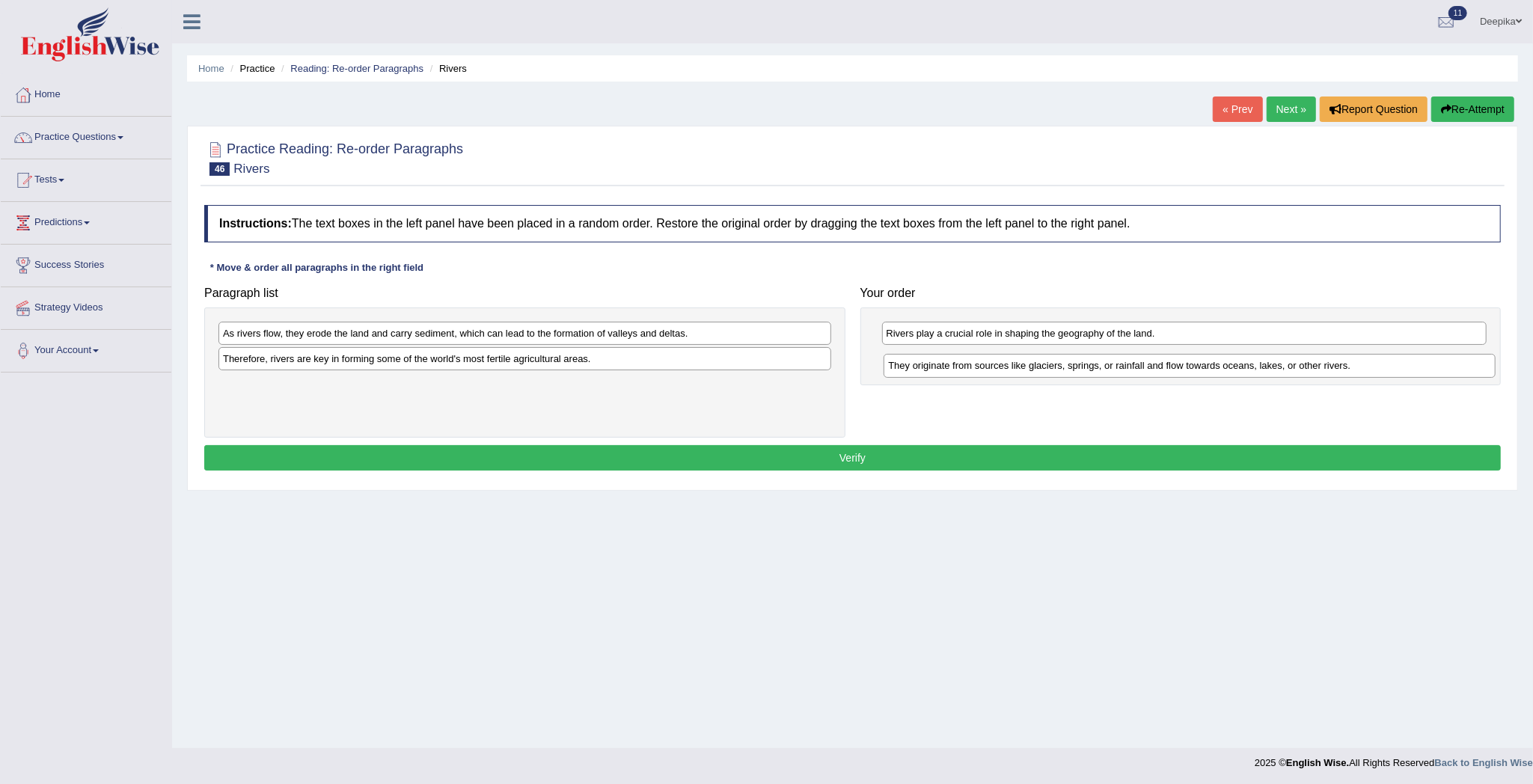
drag, startPoint x: 695, startPoint y: 336, endPoint x: 1360, endPoint y: 368, distance: 665.8
click at [1360, 368] on div "They originate from sources like glaciers, springs, or rainfall and flow toward…" at bounding box center [1189, 366] width 612 height 24
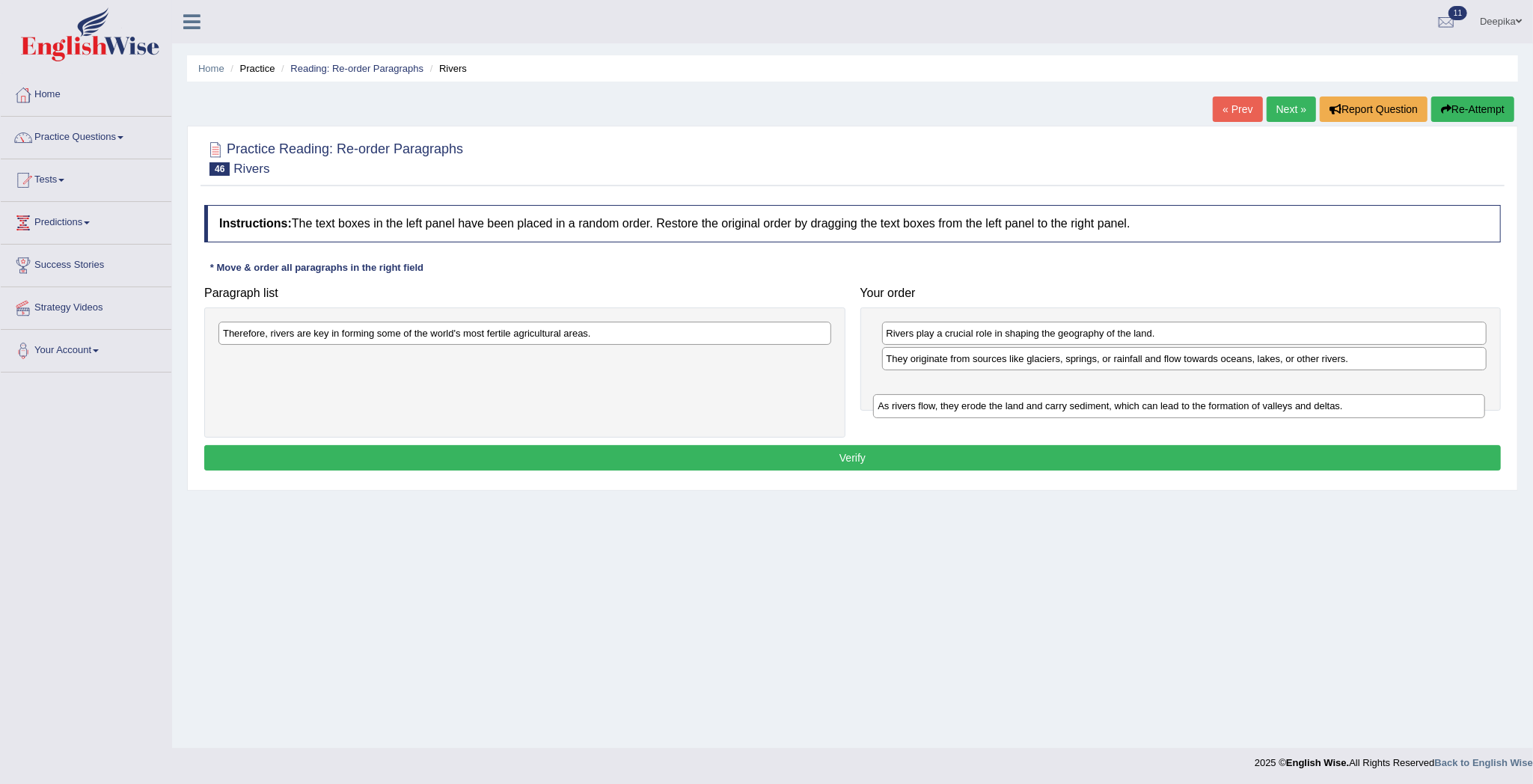
drag, startPoint x: 765, startPoint y: 333, endPoint x: 1419, endPoint y: 405, distance: 658.0
click at [1419, 405] on div "As rivers flow, they erode the land and carry sediment, which can lead to the f…" at bounding box center [1179, 406] width 612 height 24
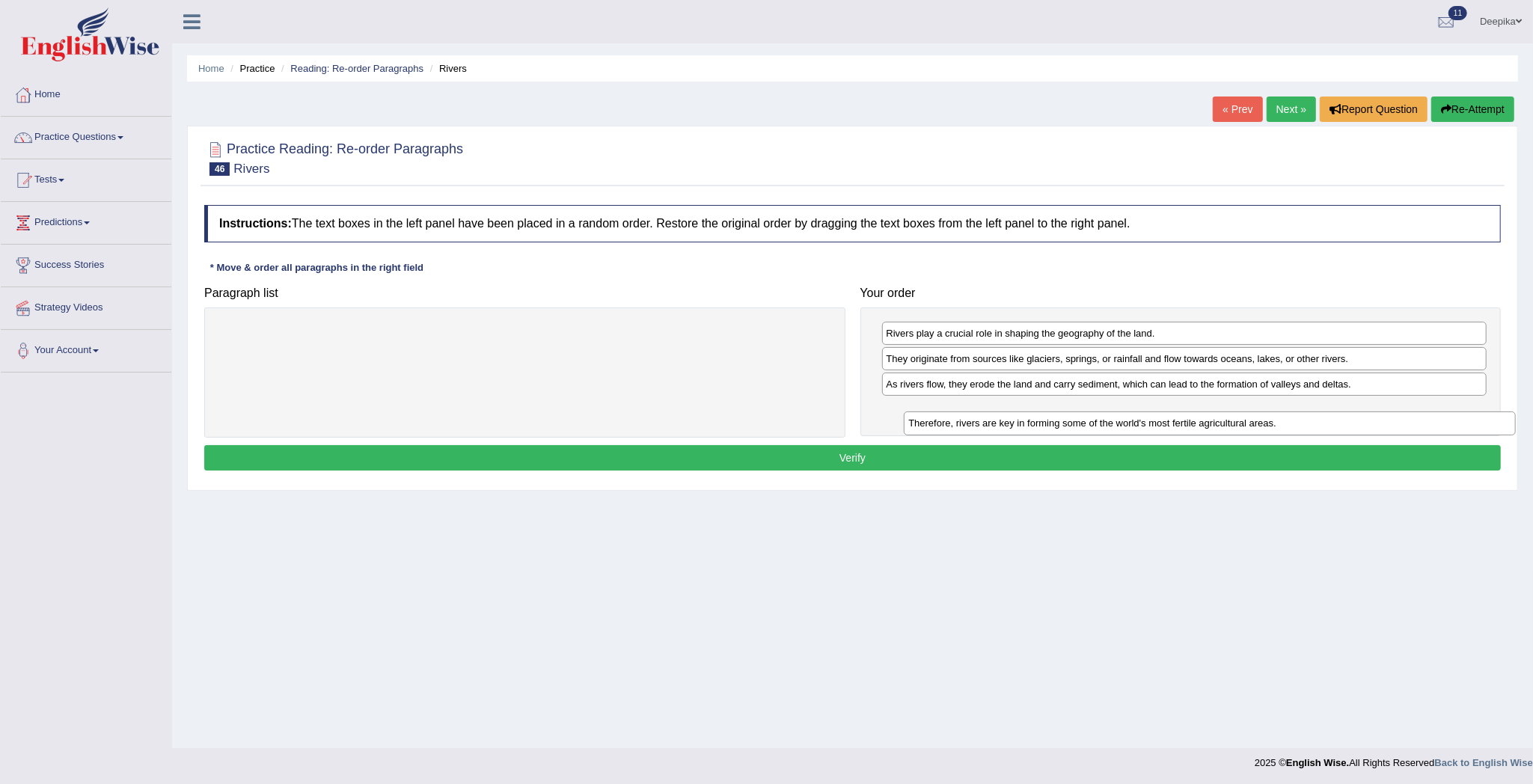
drag, startPoint x: 775, startPoint y: 333, endPoint x: 1461, endPoint y: 423, distance: 691.9
click at [1461, 423] on div "Therefore, rivers are key in forming some of the world's most fertile agricultu…" at bounding box center [1210, 423] width 612 height 24
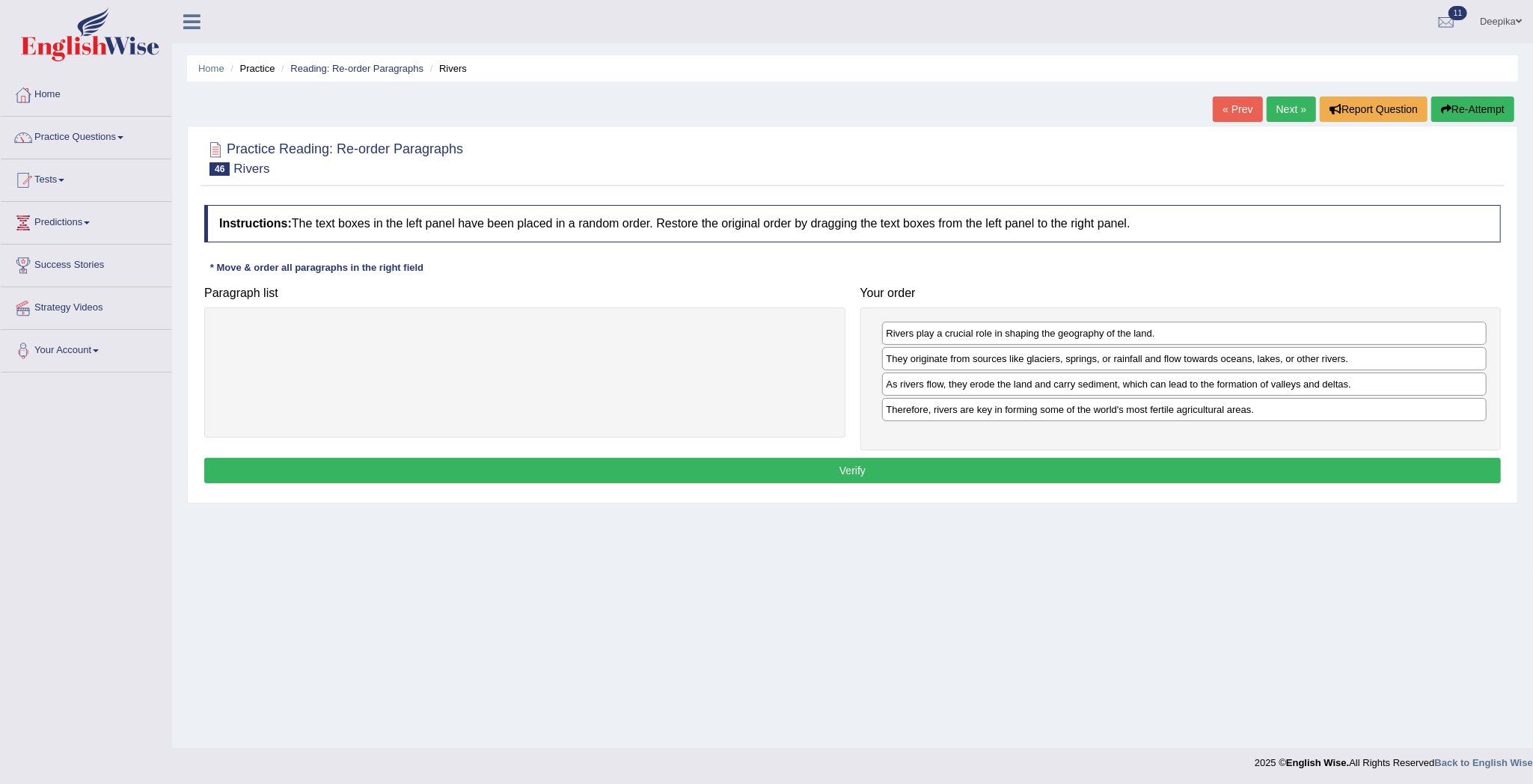
click at [1406, 471] on button "Verify" at bounding box center [852, 470] width 1296 height 25
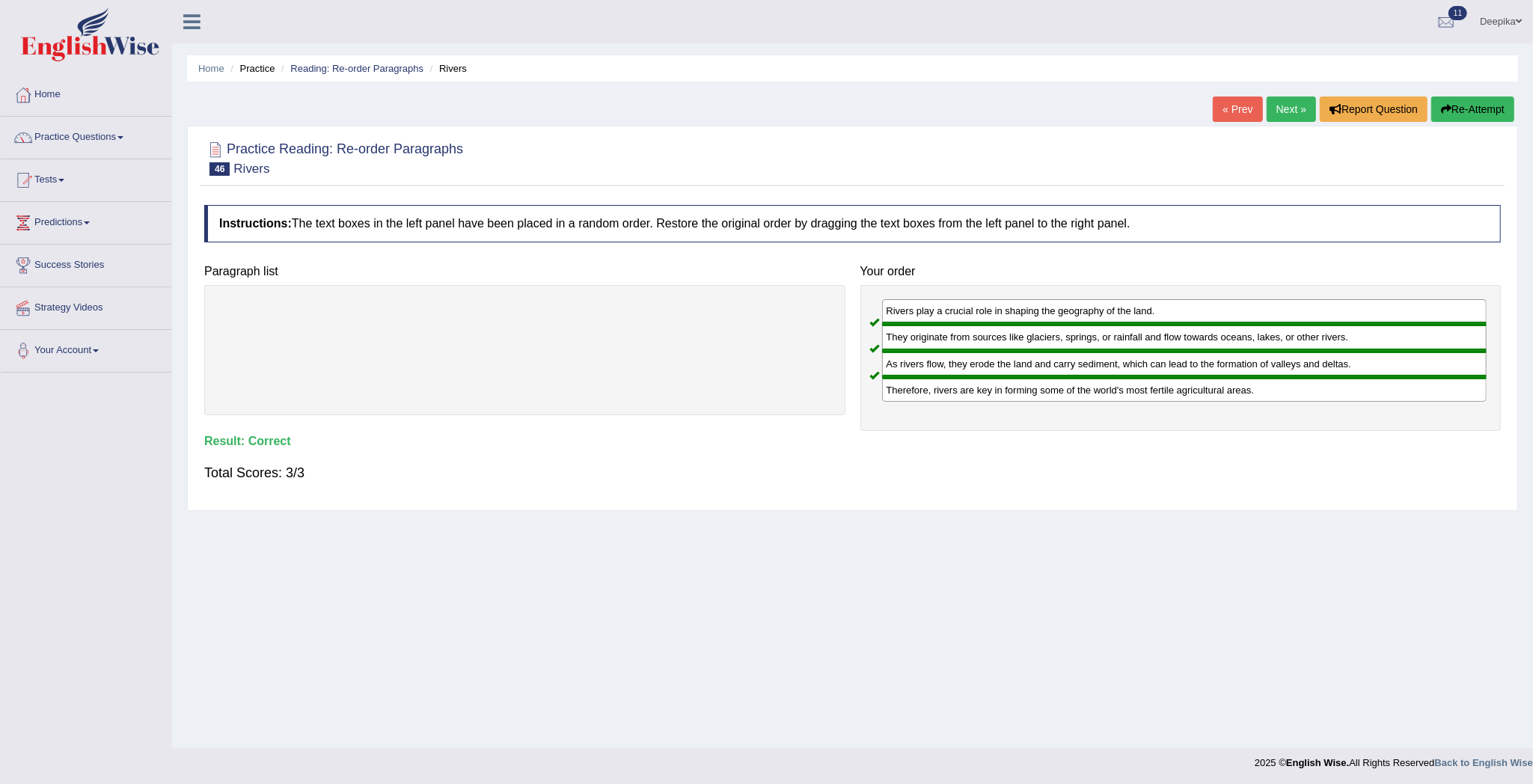
click at [1281, 115] on link "Next »" at bounding box center [1290, 109] width 49 height 25
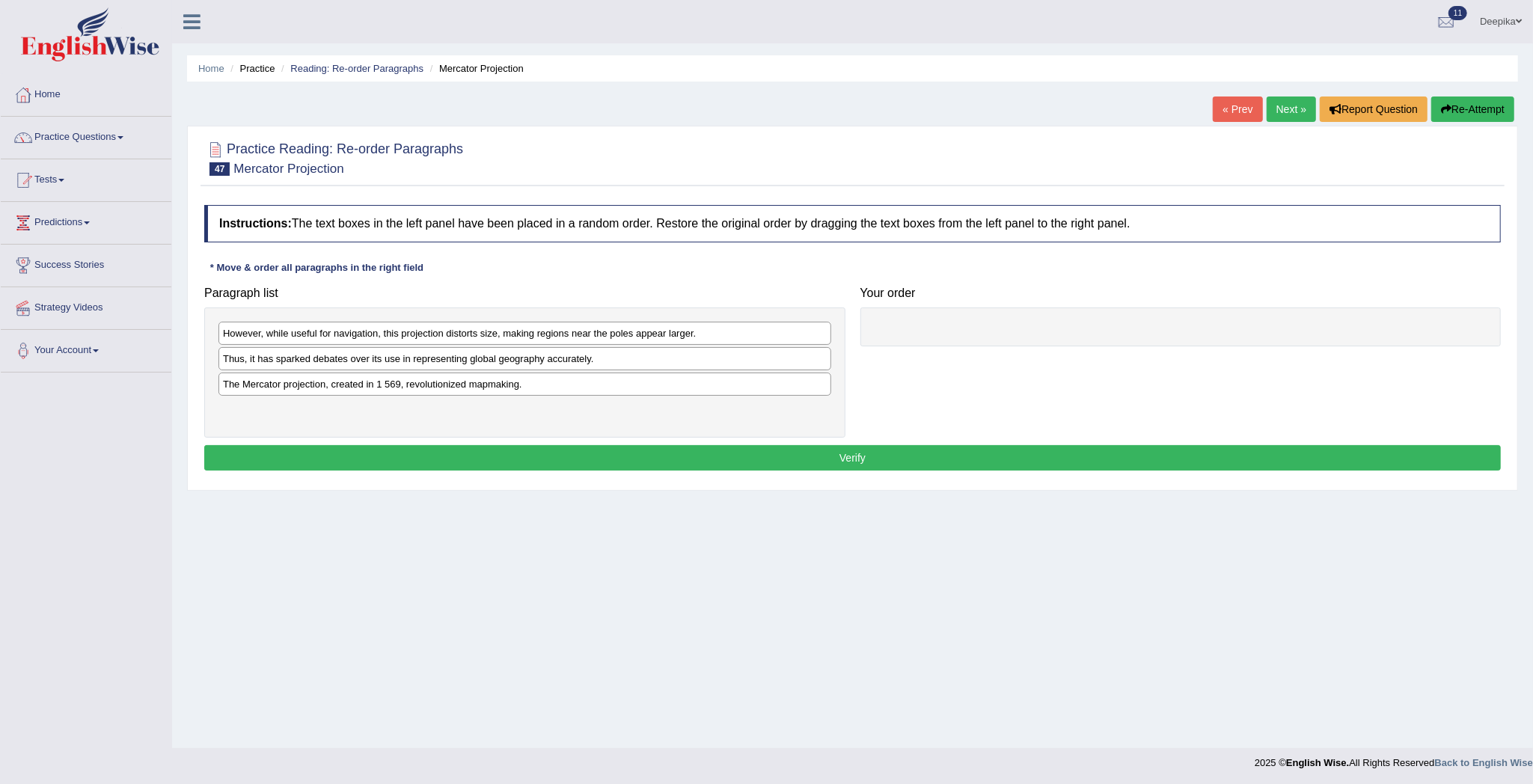
drag, startPoint x: 671, startPoint y: 351, endPoint x: 581, endPoint y: 495, distance: 169.8
click at [581, 495] on div "Home Practice Reading: Re-order Paragraphs Mercator Projection « Prev Next » Re…" at bounding box center [852, 374] width 1361 height 748
drag, startPoint x: 600, startPoint y: 392, endPoint x: 1401, endPoint y: 341, distance: 802.6
click at [1401, 341] on div "The Mercator projection, created in 1 569, revolutionized mapmaking." at bounding box center [1325, 333] width 612 height 24
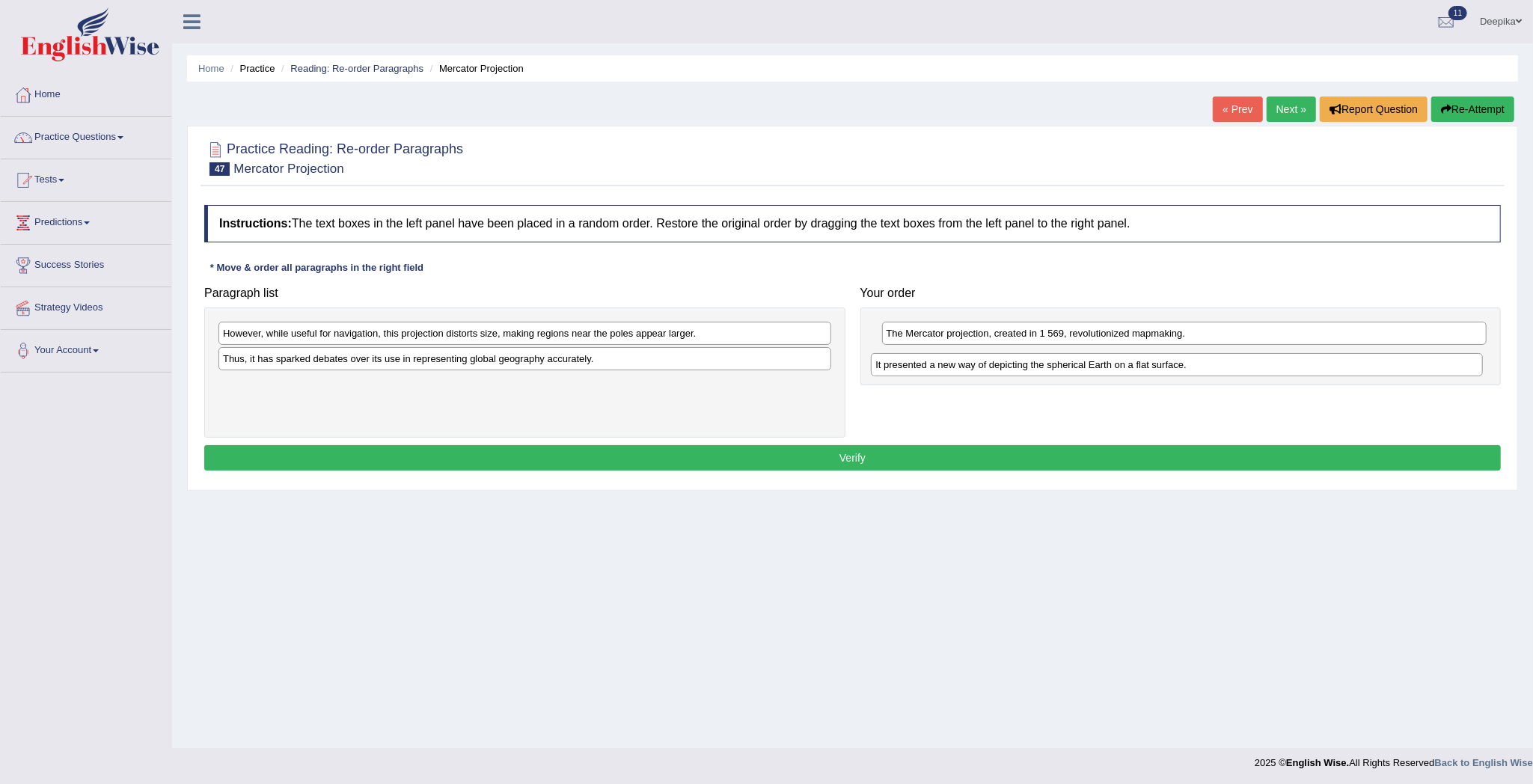
drag, startPoint x: 599, startPoint y: 395, endPoint x: 1260, endPoint y: 389, distance: 661.0
click at [1260, 377] on div "It presented a new way of depicting the spherical Earth on a flat surface." at bounding box center [1177, 365] width 612 height 24
click at [683, 332] on div "However, while useful for navigation, this projection distorts size, making reg…" at bounding box center [525, 332] width 613 height 23
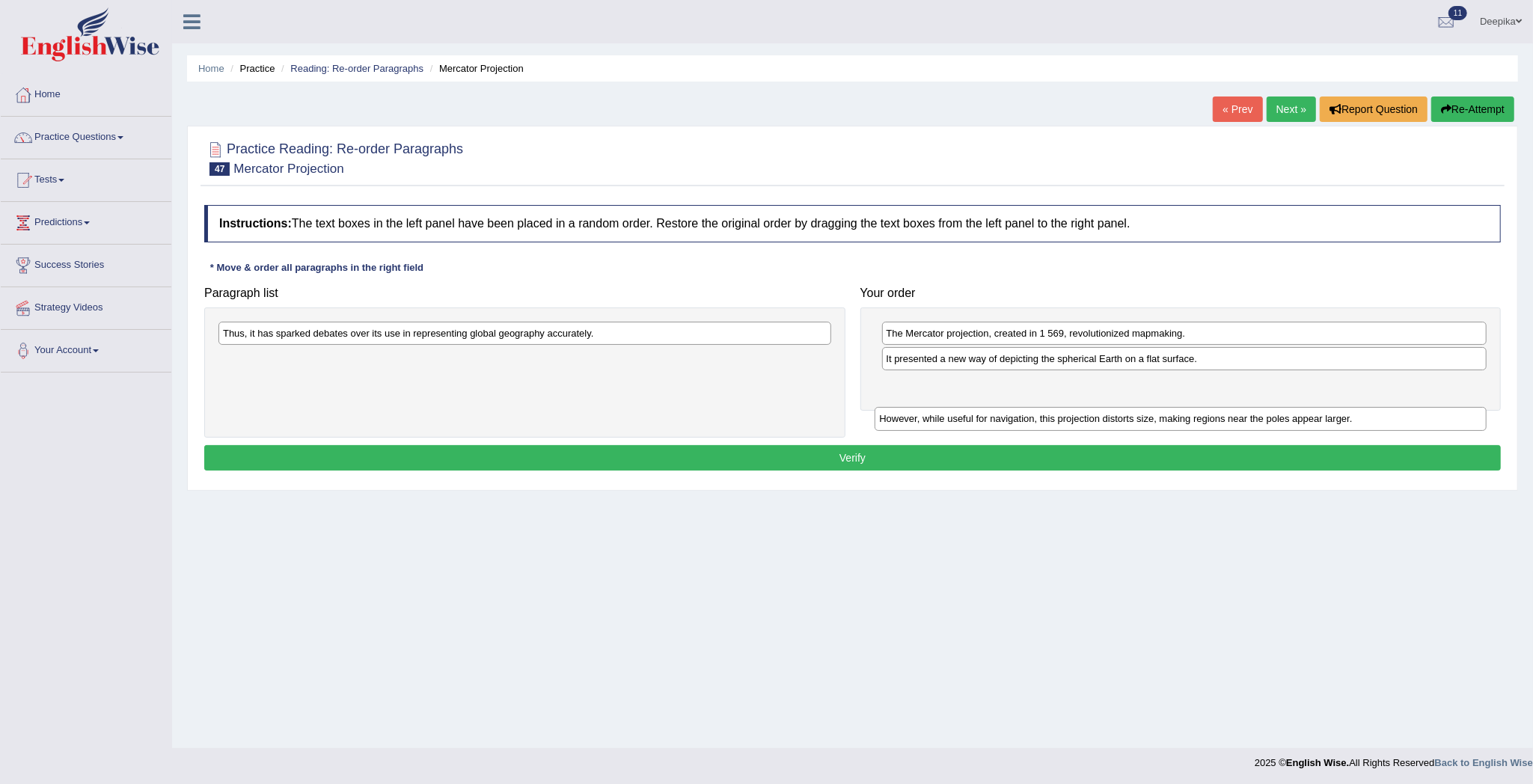
drag, startPoint x: 683, startPoint y: 332, endPoint x: 1334, endPoint y: 407, distance: 655.3
click at [1334, 407] on div "However, while useful for navigation, this projection distorts size, making reg…" at bounding box center [1180, 419] width 612 height 24
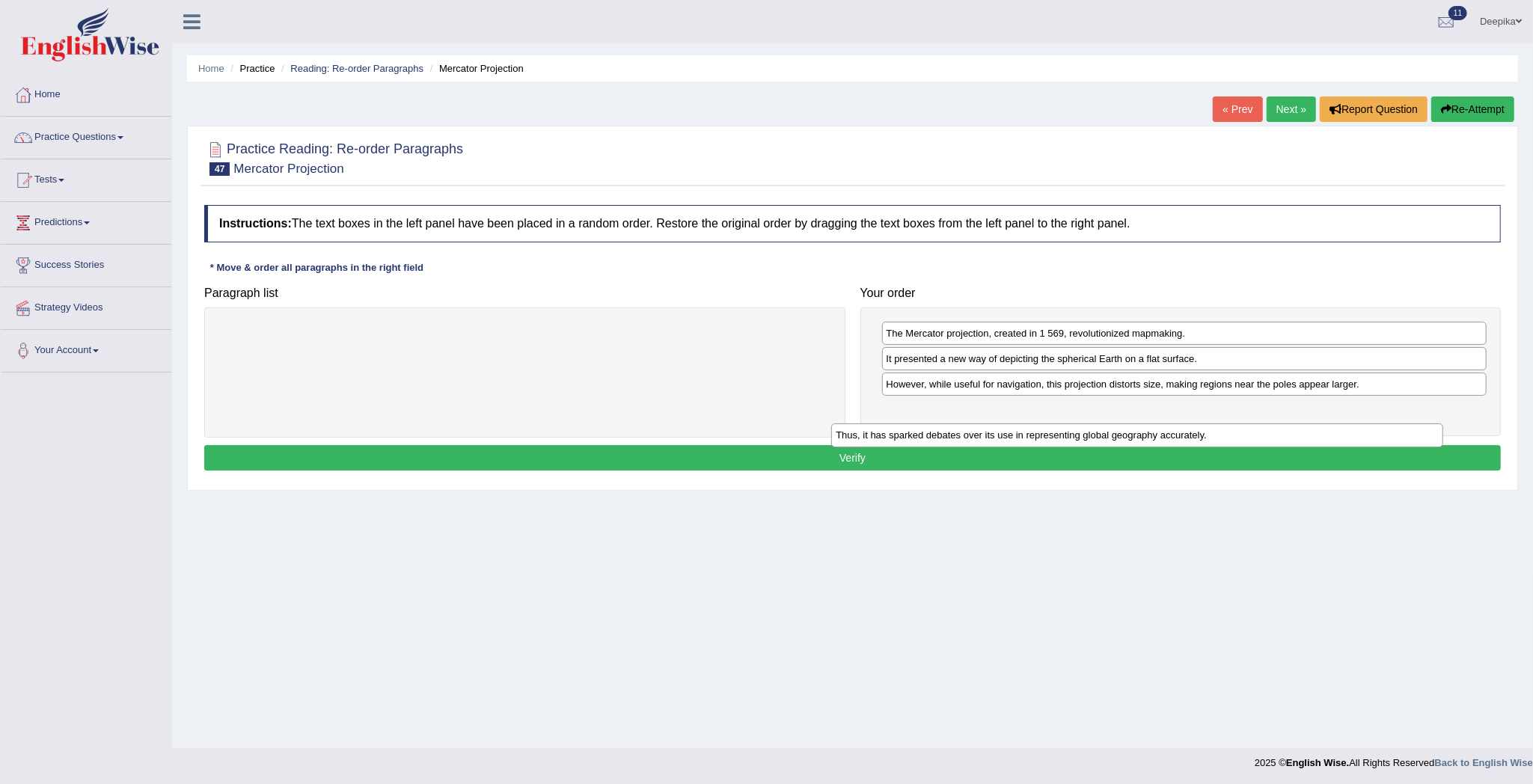
drag, startPoint x: 779, startPoint y: 324, endPoint x: 1392, endPoint y: 426, distance: 621.4
click at [1392, 426] on div "Thus, it has sparked debates over its use in representing global geography accu…" at bounding box center [1137, 435] width 612 height 24
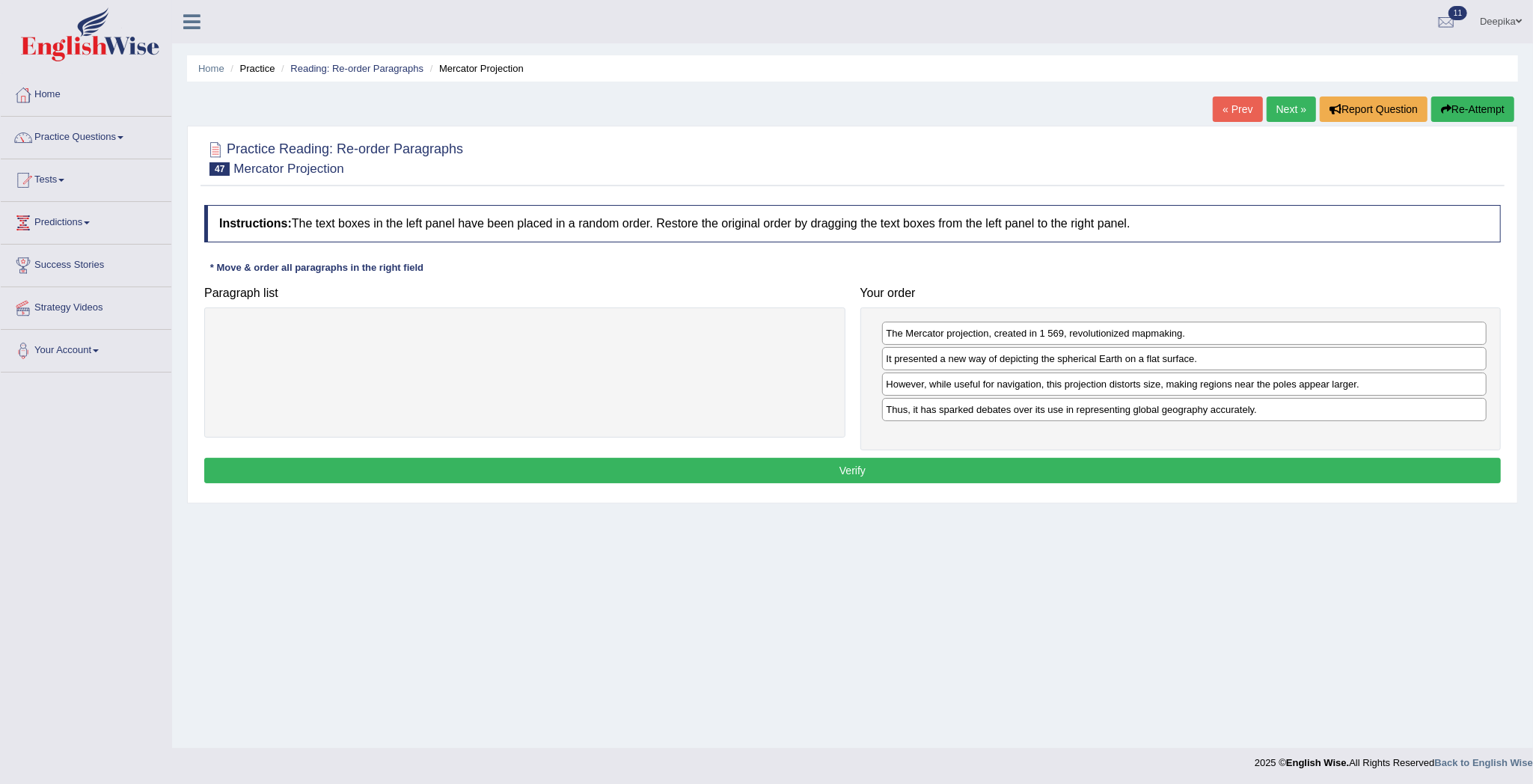
click at [1277, 465] on button "Verify" at bounding box center [852, 470] width 1296 height 25
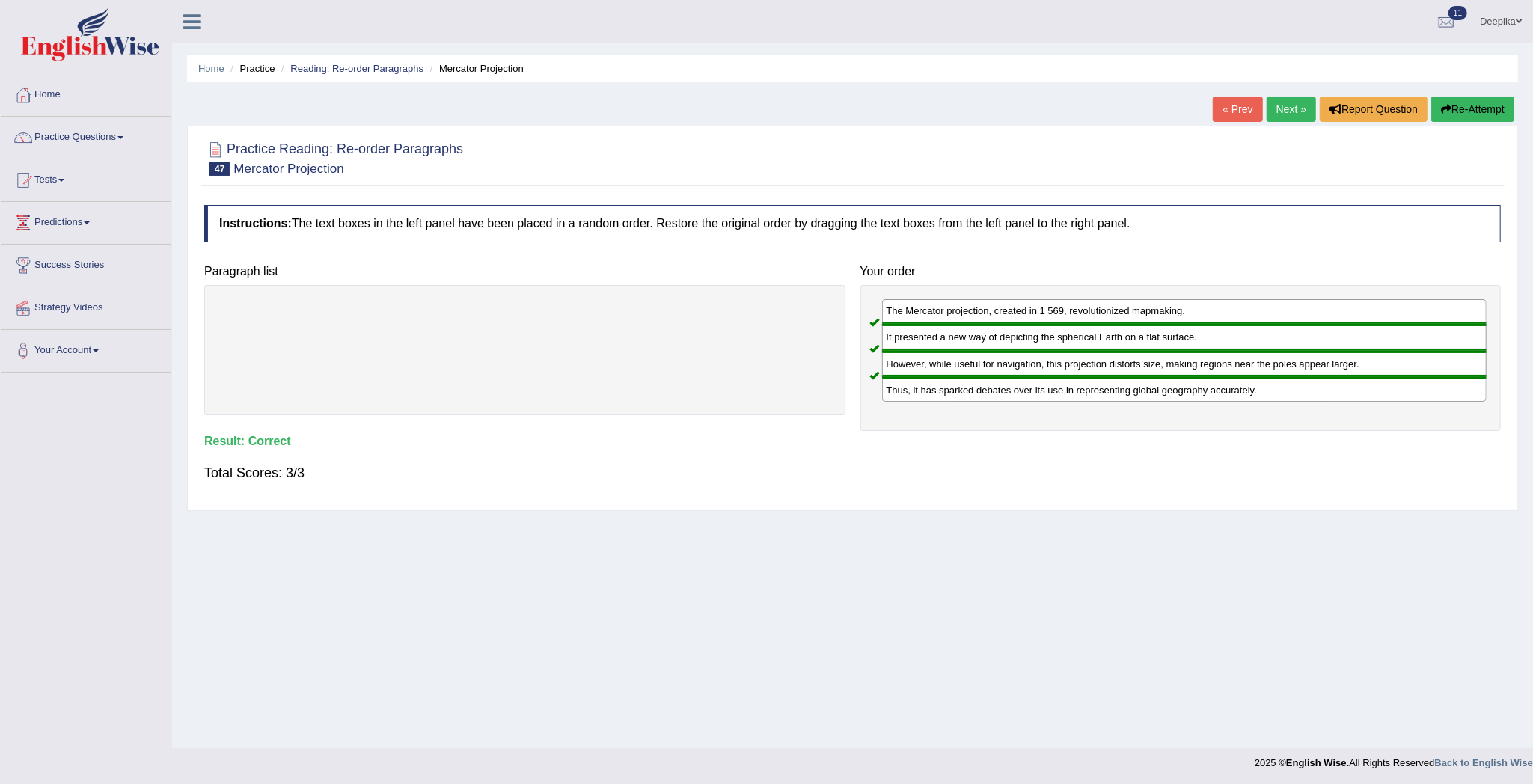
click at [1295, 121] on link "Next »" at bounding box center [1290, 109] width 49 height 25
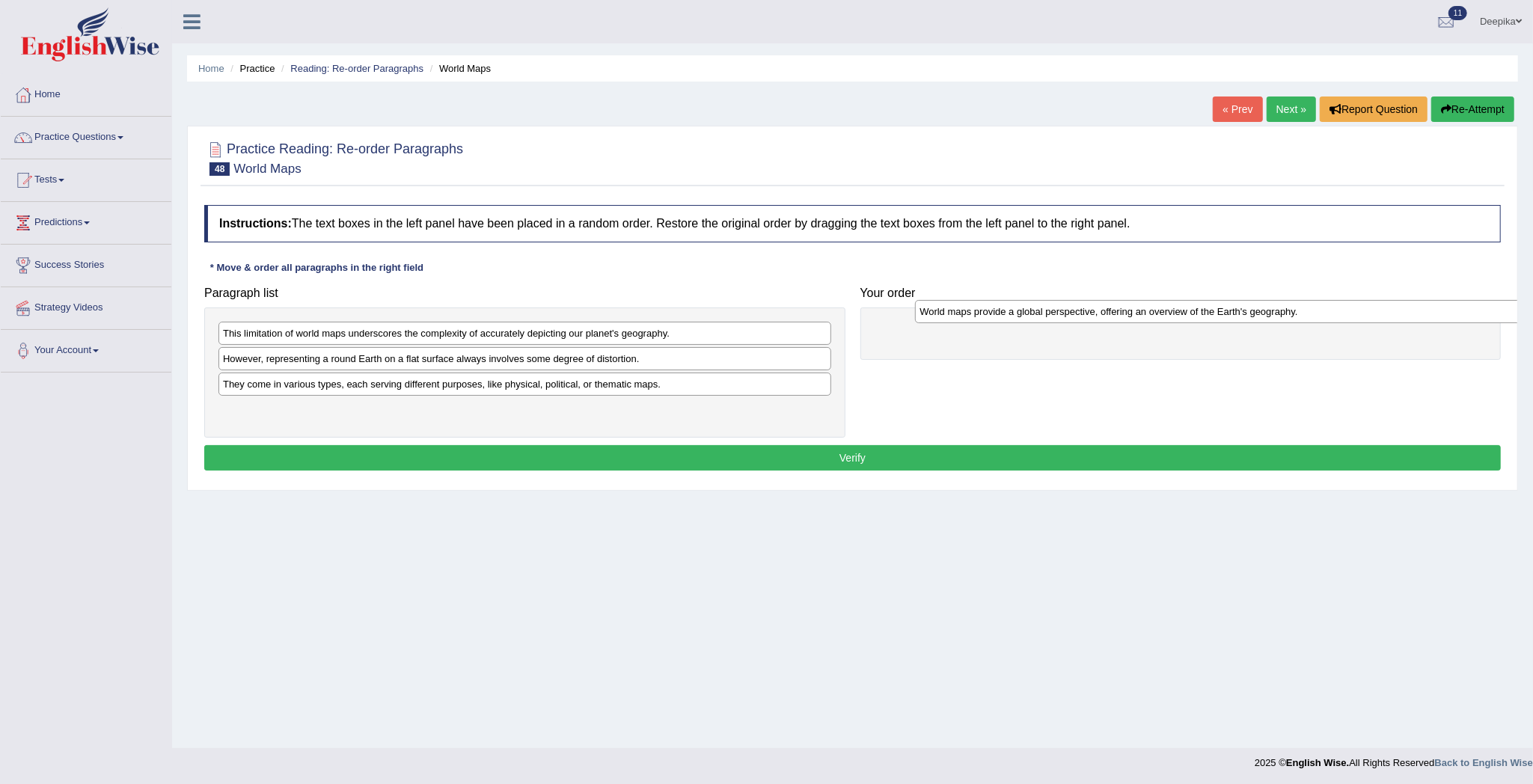
drag, startPoint x: 714, startPoint y: 384, endPoint x: 1417, endPoint y: 312, distance: 706.7
click at [1417, 312] on div "World maps provide a global perspective, offering an overview of the Earth's ge…" at bounding box center [1221, 312] width 612 height 24
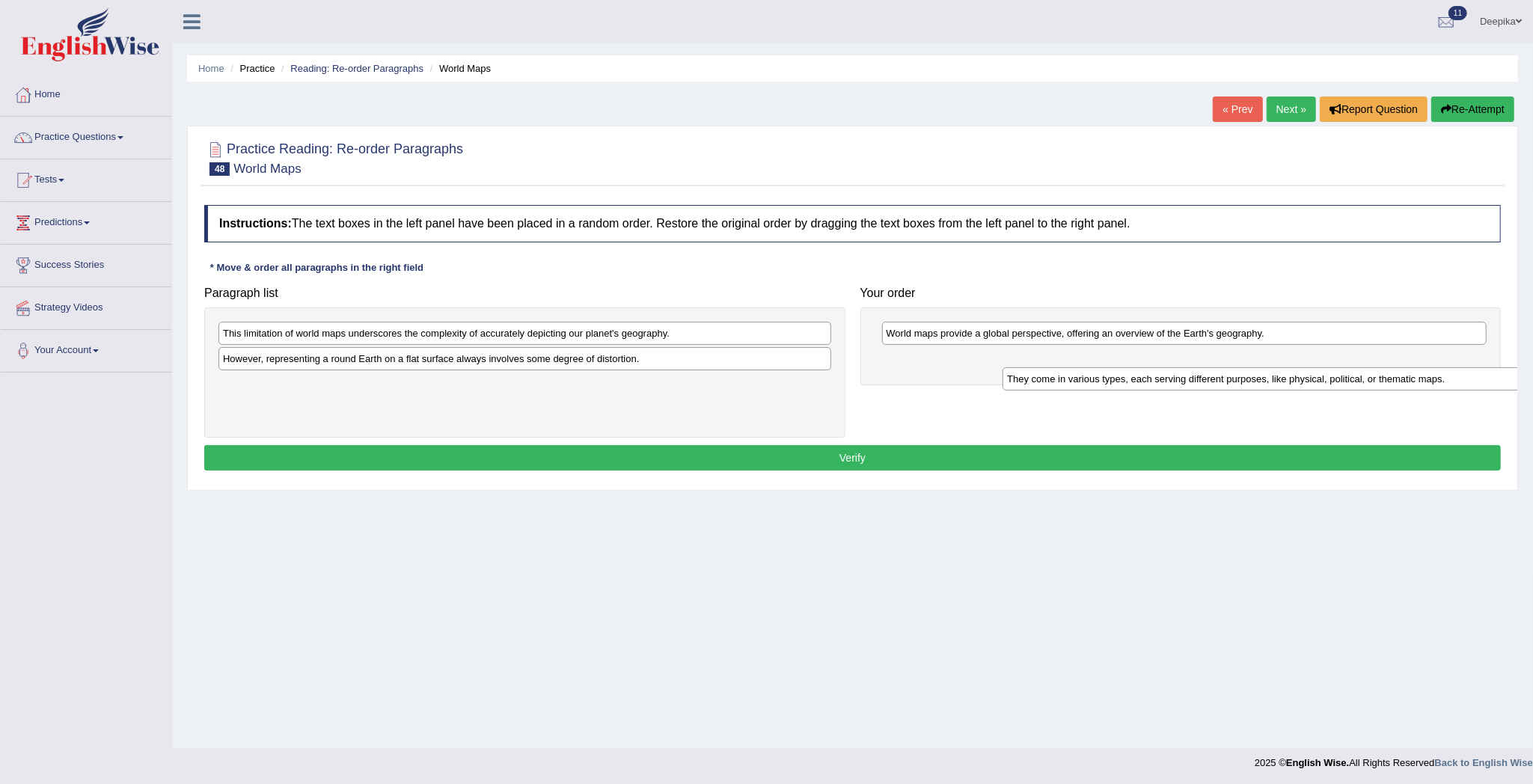
drag, startPoint x: 641, startPoint y: 387, endPoint x: 1425, endPoint y: 381, distance: 784.0
click at [1425, 381] on div "They come in various types, each serving different purposes, like physical, pol…" at bounding box center [1308, 379] width 612 height 24
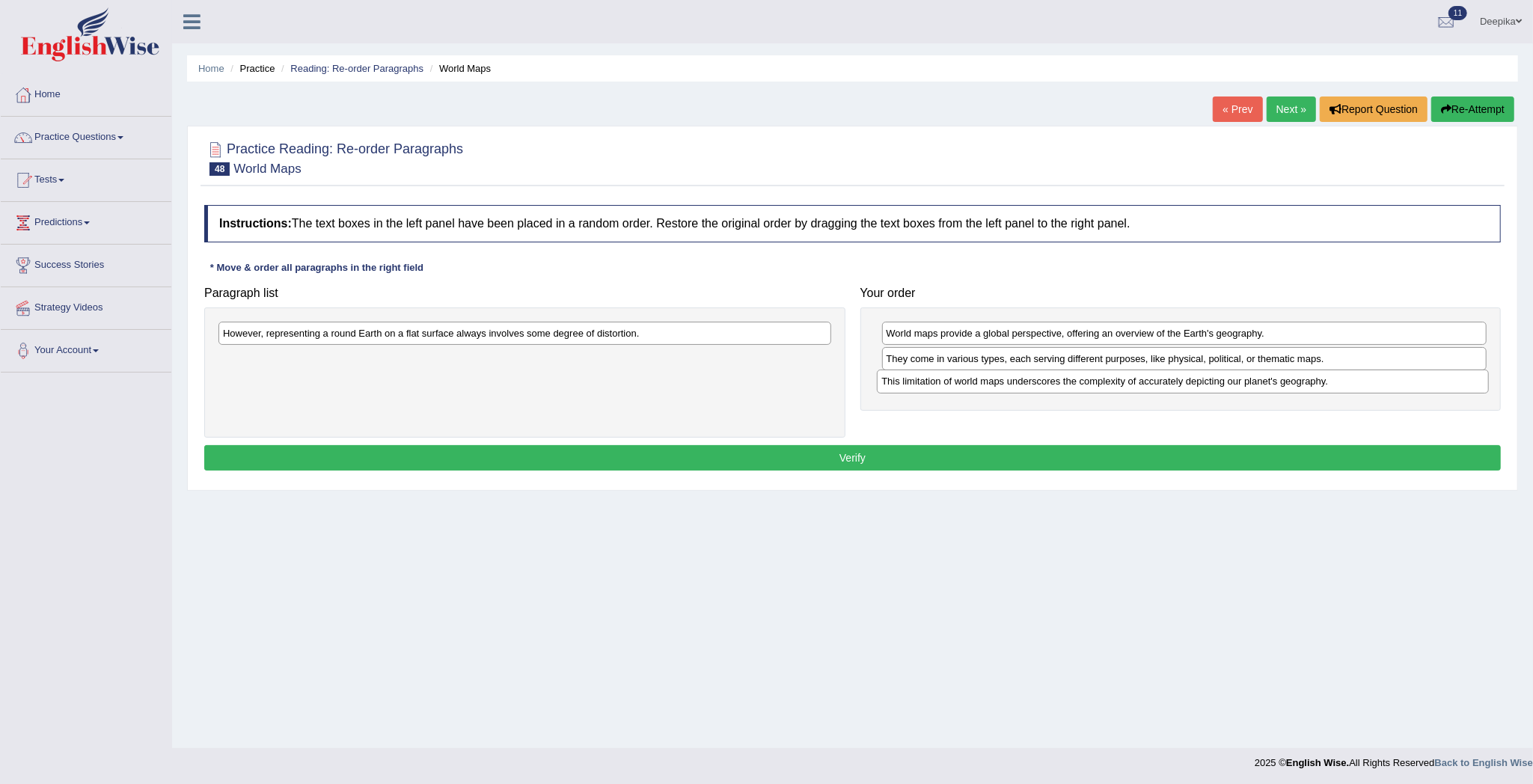
drag, startPoint x: 802, startPoint y: 342, endPoint x: 1461, endPoint y: 390, distance: 660.7
click at [1461, 390] on div "This limitation of world maps underscores the complexity of accurately depictin…" at bounding box center [1183, 381] width 612 height 24
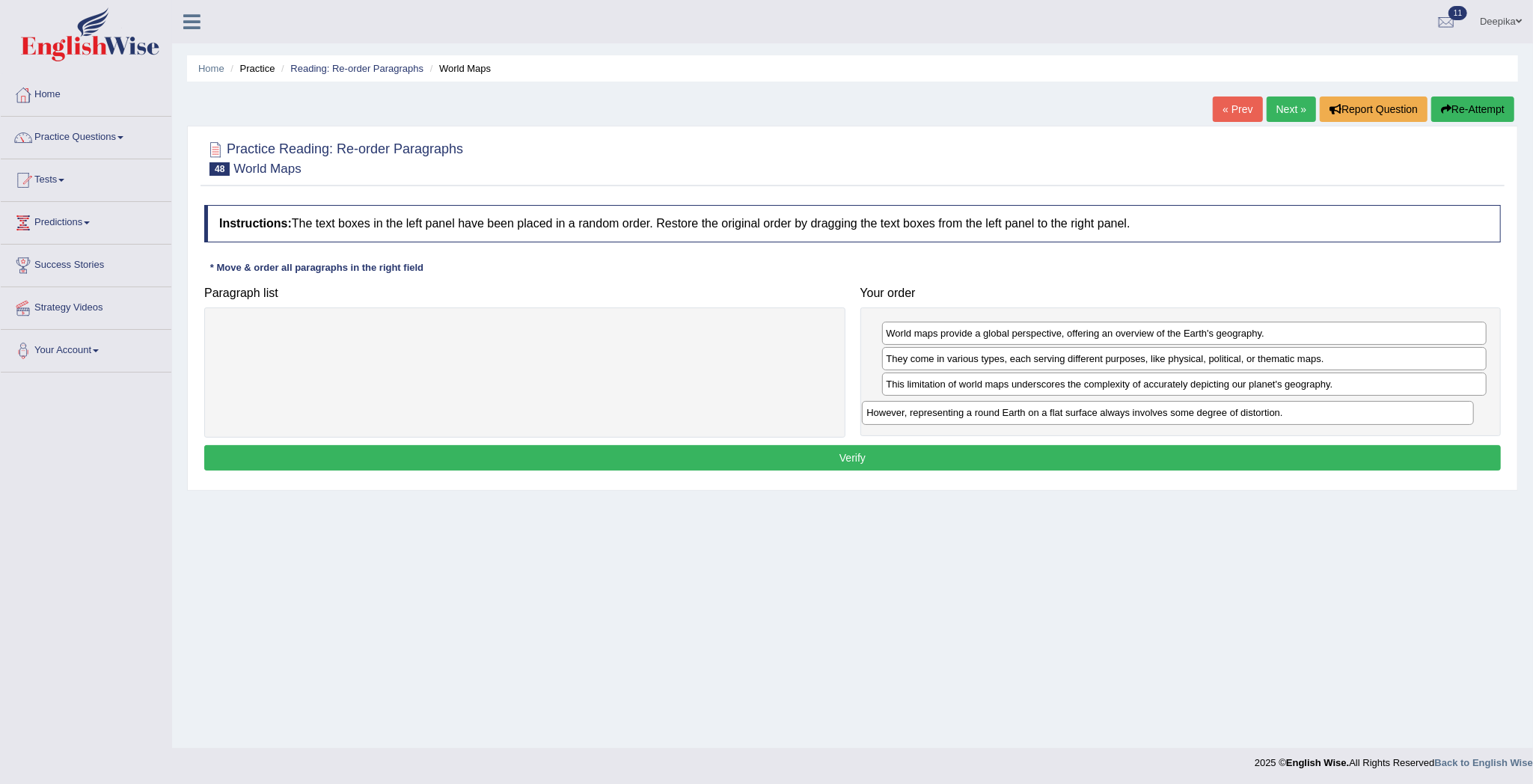
drag, startPoint x: 746, startPoint y: 338, endPoint x: 1428, endPoint y: 420, distance: 686.9
click at [1428, 420] on div "However, representing a round Earth on a flat surface always involves some degr…" at bounding box center [1168, 413] width 612 height 24
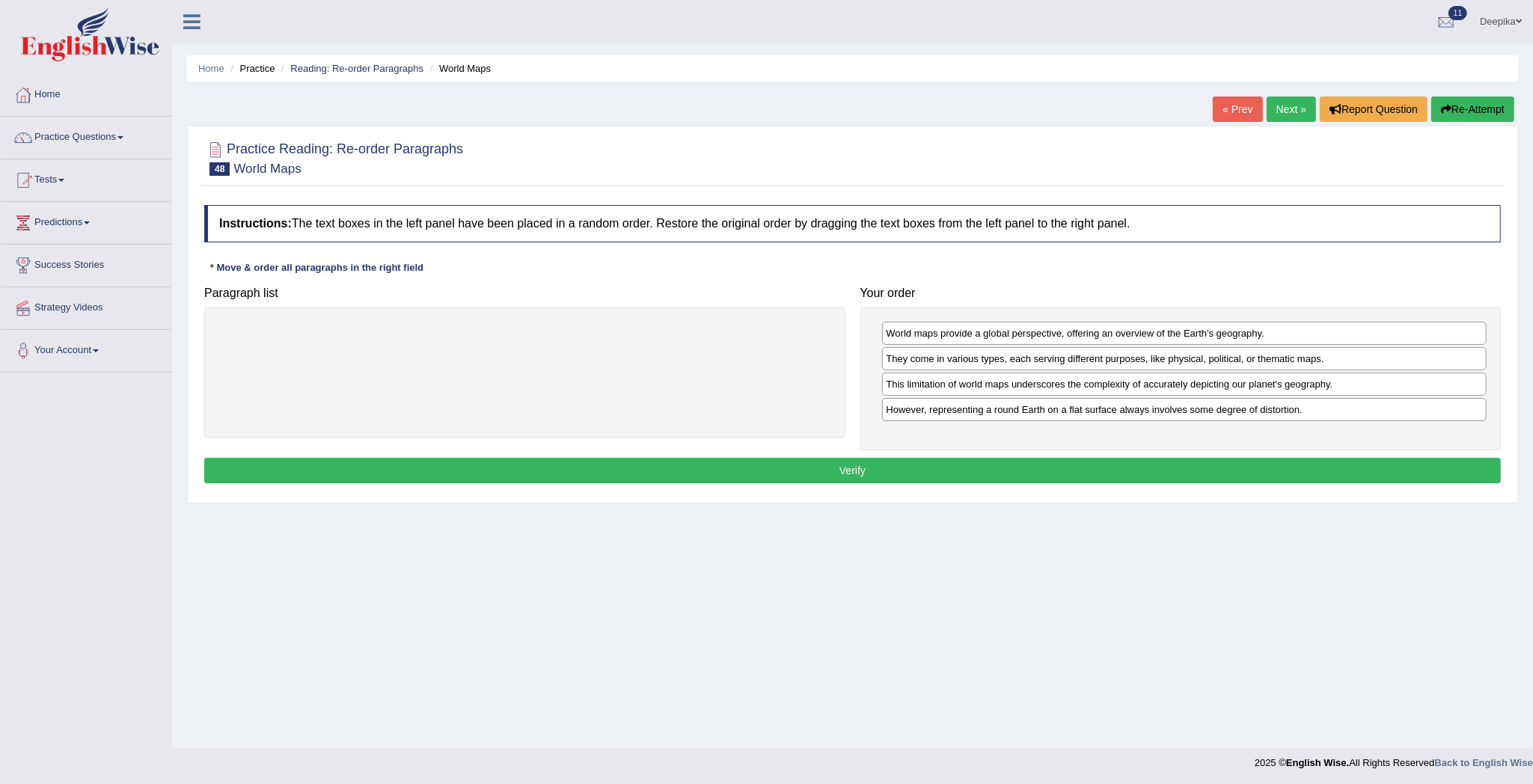
click at [1363, 473] on button "Verify" at bounding box center [852, 470] width 1296 height 25
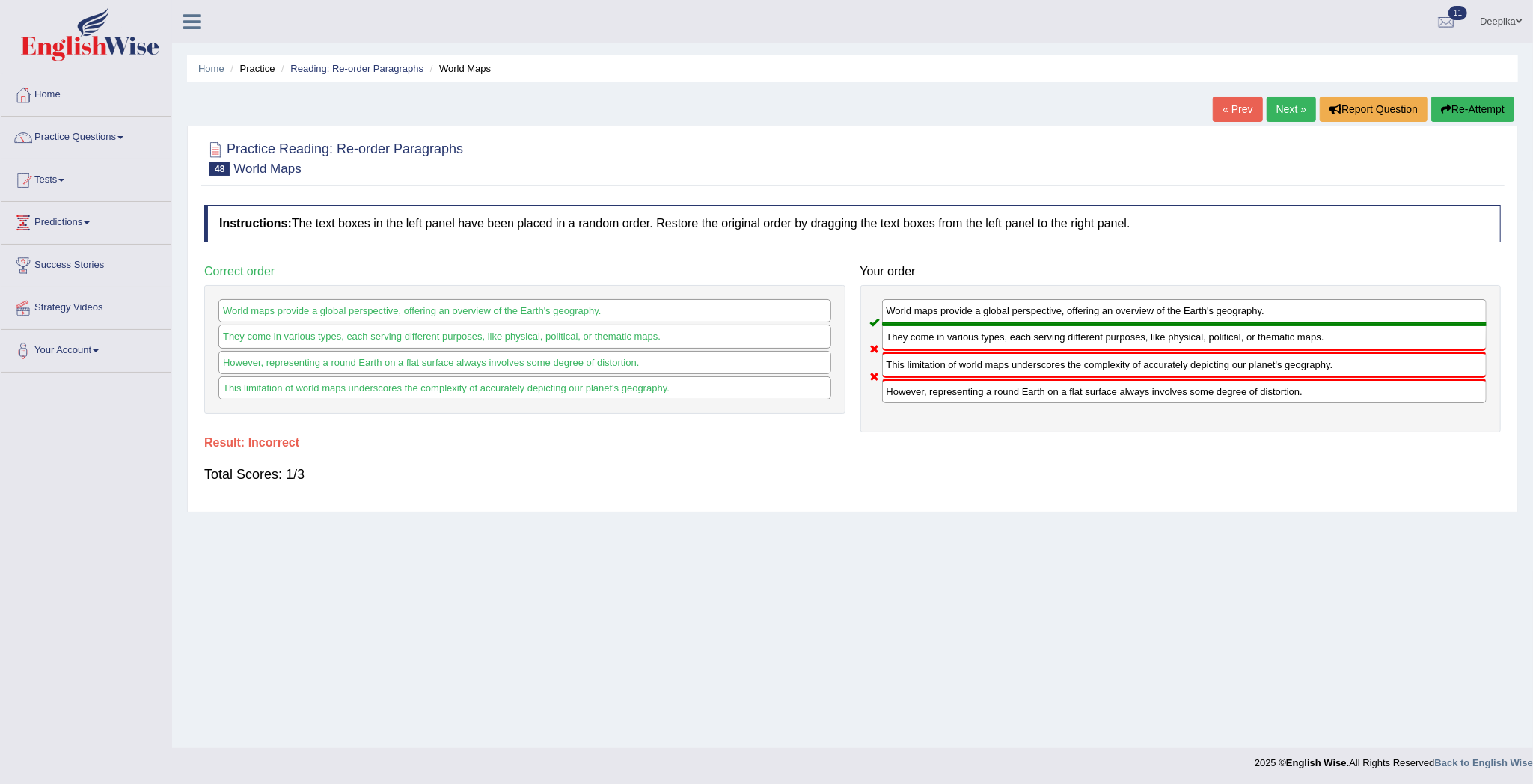
click at [1303, 106] on link "Next »" at bounding box center [1290, 109] width 49 height 25
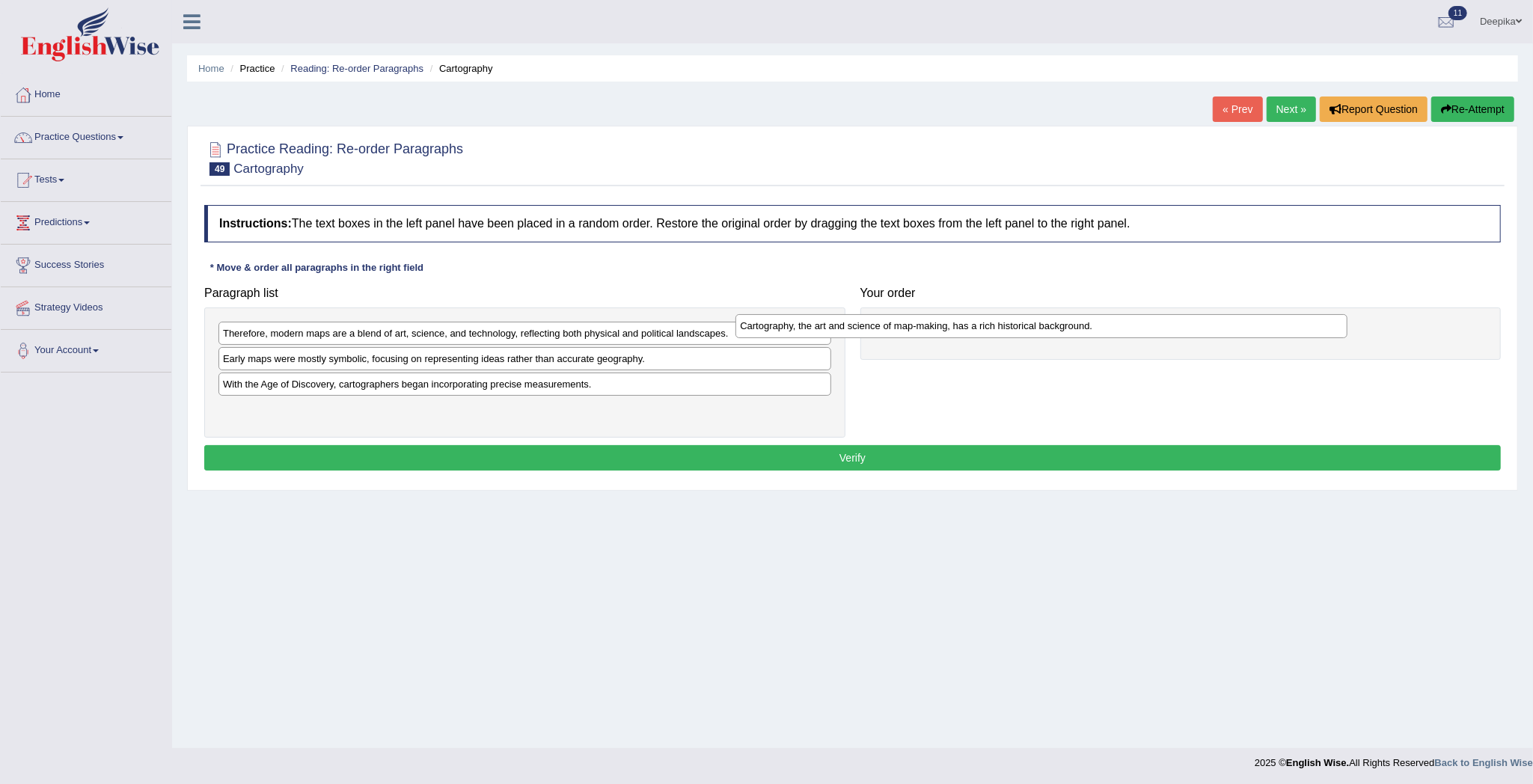
drag, startPoint x: 609, startPoint y: 330, endPoint x: 1156, endPoint y: 320, distance: 547.1
click at [1156, 320] on div "Cartography, the art and science of map-making, has a rich historical backgroun…" at bounding box center [1041, 326] width 612 height 24
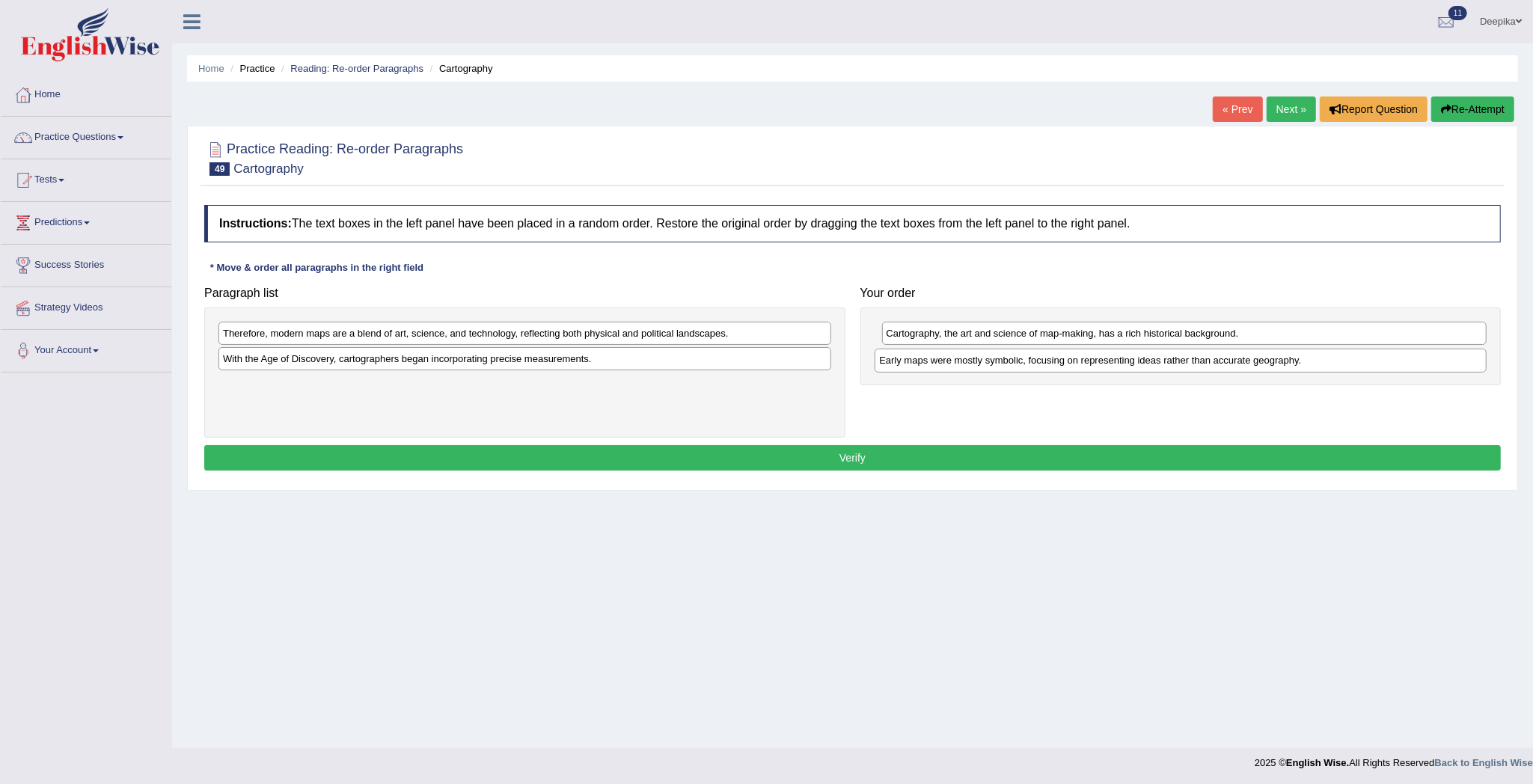
drag, startPoint x: 347, startPoint y: 366, endPoint x: 1055, endPoint y: 360, distance: 708.0
click at [1058, 359] on div "Early maps were mostly symbolic, focusing on representing ideas rather than acc…" at bounding box center [1180, 360] width 612 height 24
drag, startPoint x: 803, startPoint y: 357, endPoint x: 1484, endPoint y: 396, distance: 682.1
click at [1395, 396] on div "With the Age of Discovery, cartographers began incorporating precise measuremen…" at bounding box center [1089, 405] width 612 height 24
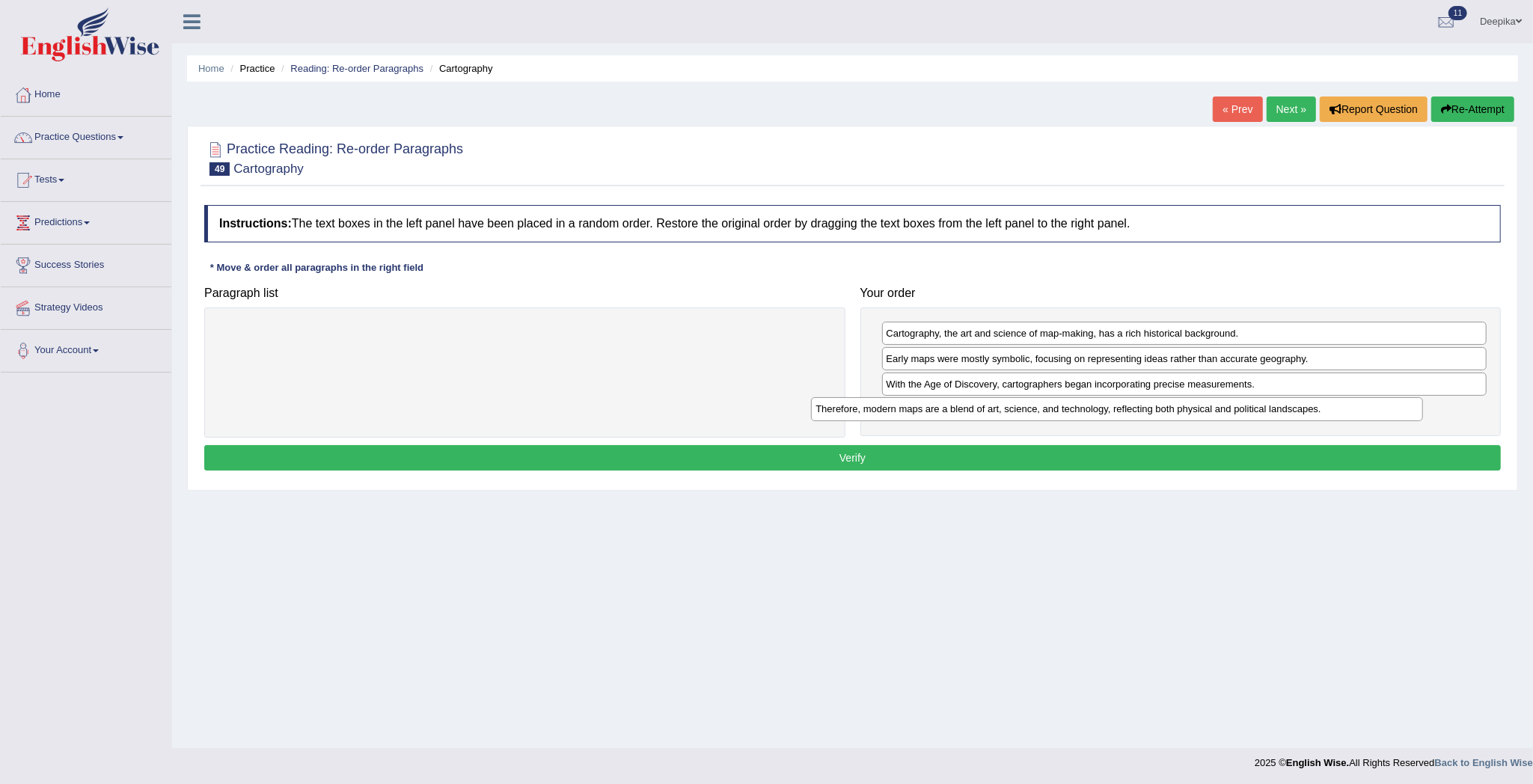
drag, startPoint x: 711, startPoint y: 336, endPoint x: 1315, endPoint y: 414, distance: 609.0
click at [1315, 414] on div "Therefore, modern maps are a blend of art, science, and technology, reflecting …" at bounding box center [1117, 409] width 612 height 24
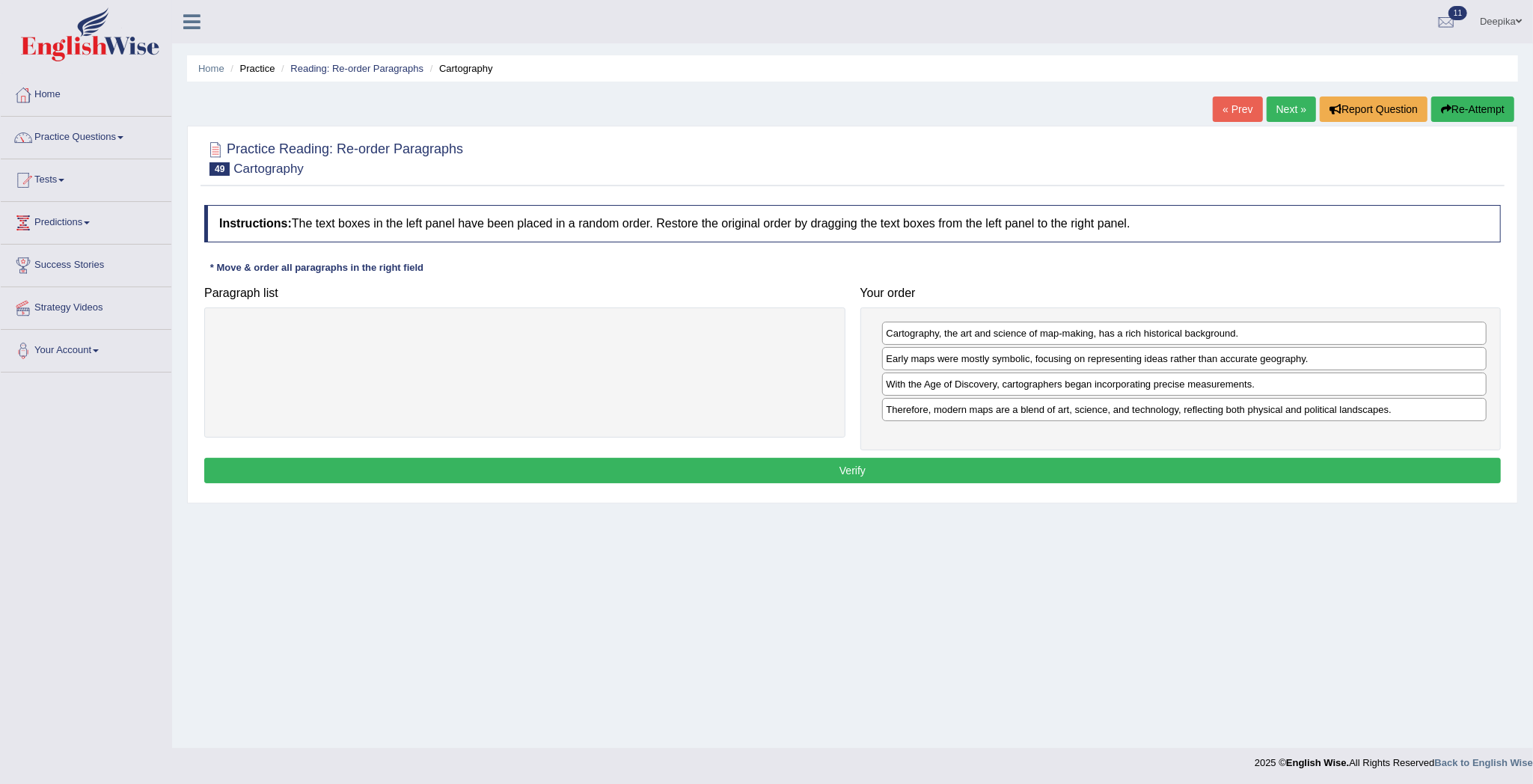
click at [1262, 474] on button "Verify" at bounding box center [852, 470] width 1296 height 25
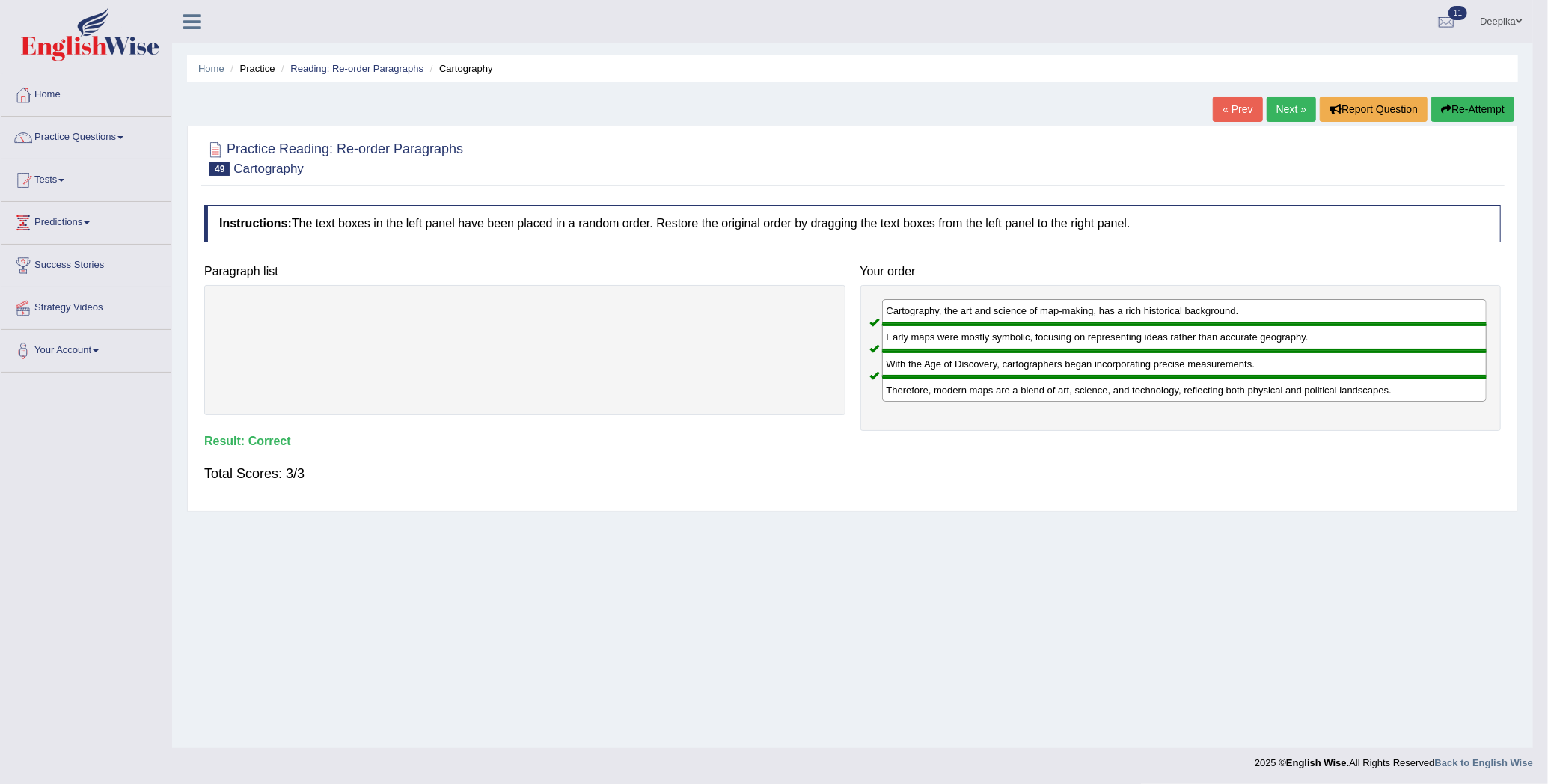
click at [1262, 474] on div "Home Practice Reading: Re-order Paragraphs Cartography « Prev Next » Report Que…" at bounding box center [852, 374] width 1361 height 748
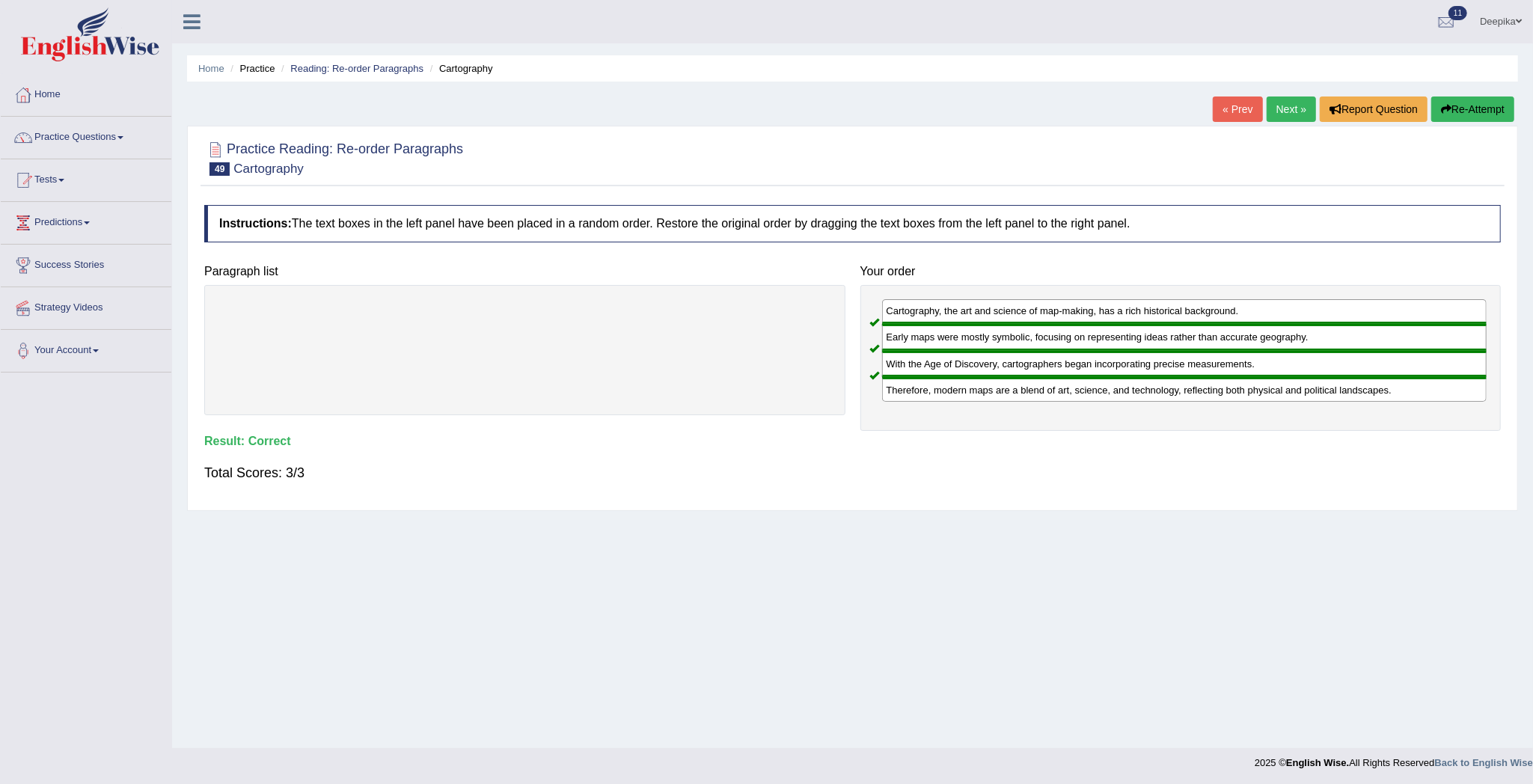
click at [1274, 106] on link "Next »" at bounding box center [1290, 109] width 49 height 25
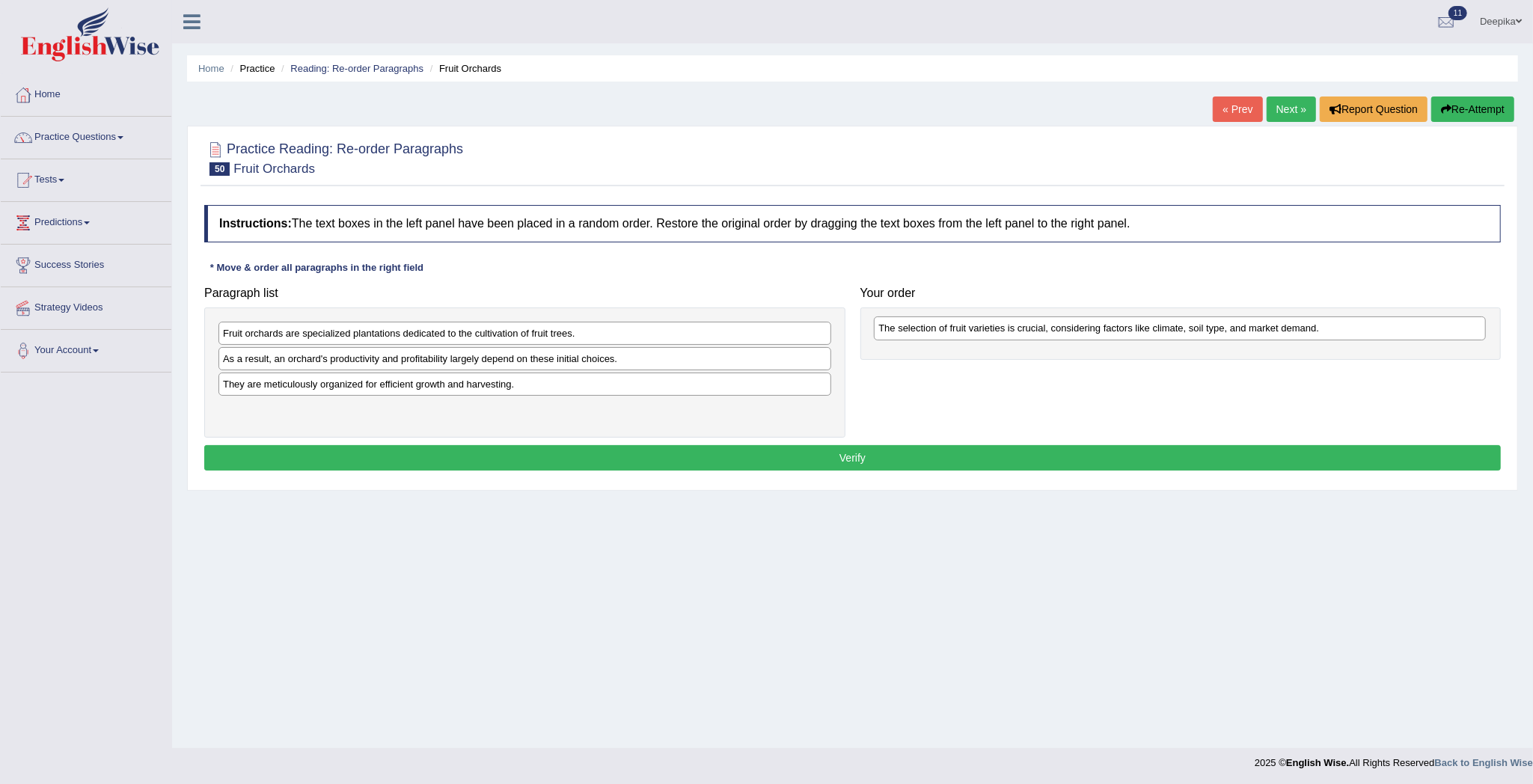
drag, startPoint x: 617, startPoint y: 360, endPoint x: 1272, endPoint y: 329, distance: 655.7
click at [1272, 329] on div "The selection of fruit varieties is crucial, considering factors like climate, …" at bounding box center [1180, 328] width 612 height 24
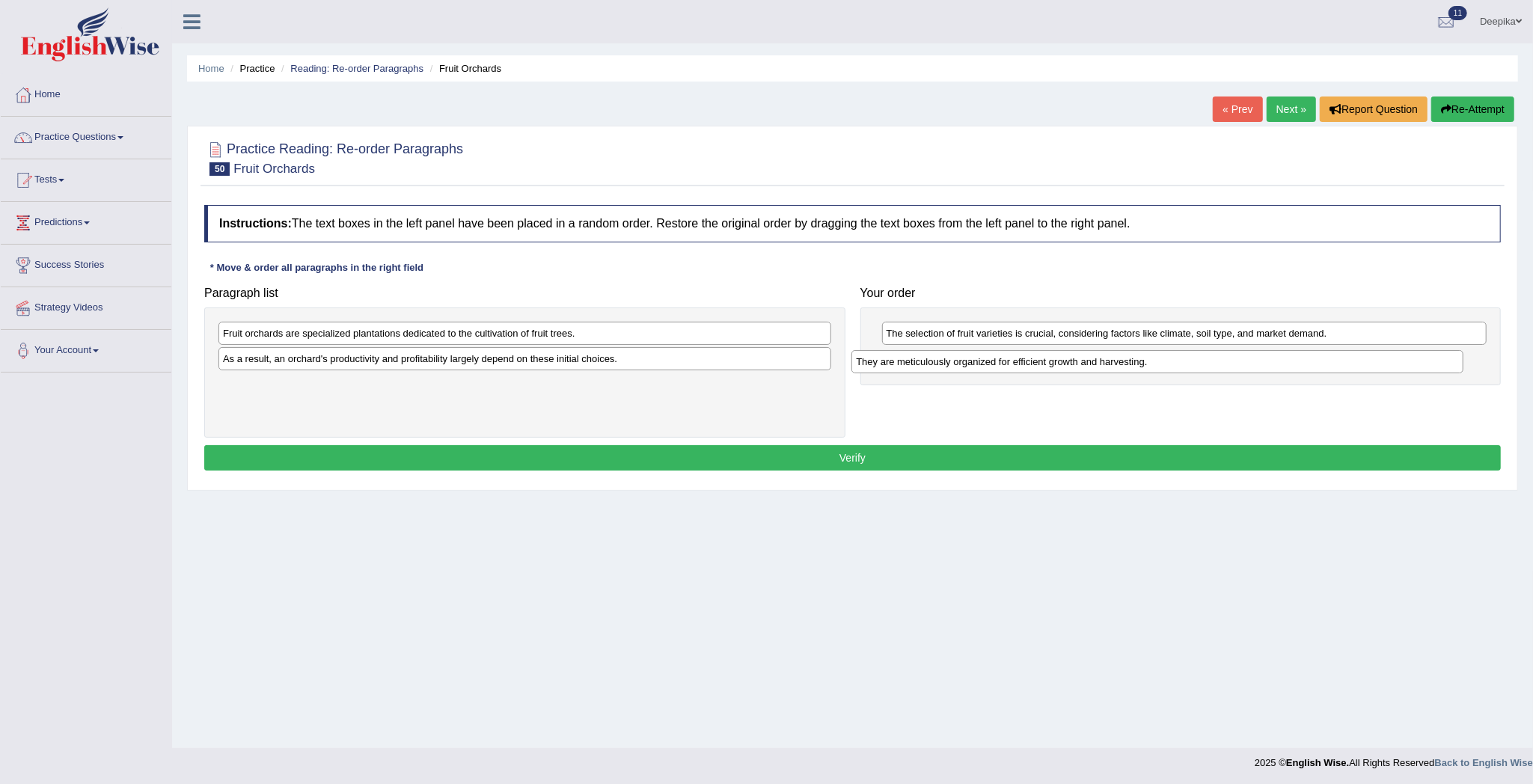
drag, startPoint x: 684, startPoint y: 387, endPoint x: 1311, endPoint y: 363, distance: 627.5
click at [1311, 363] on div "They are meticulously organized for efficient growth and harvesting." at bounding box center [1157, 362] width 612 height 24
click at [683, 336] on div "Fruit orchards are specialized plantations dedicated to the cultivation of frui…" at bounding box center [525, 332] width 613 height 23
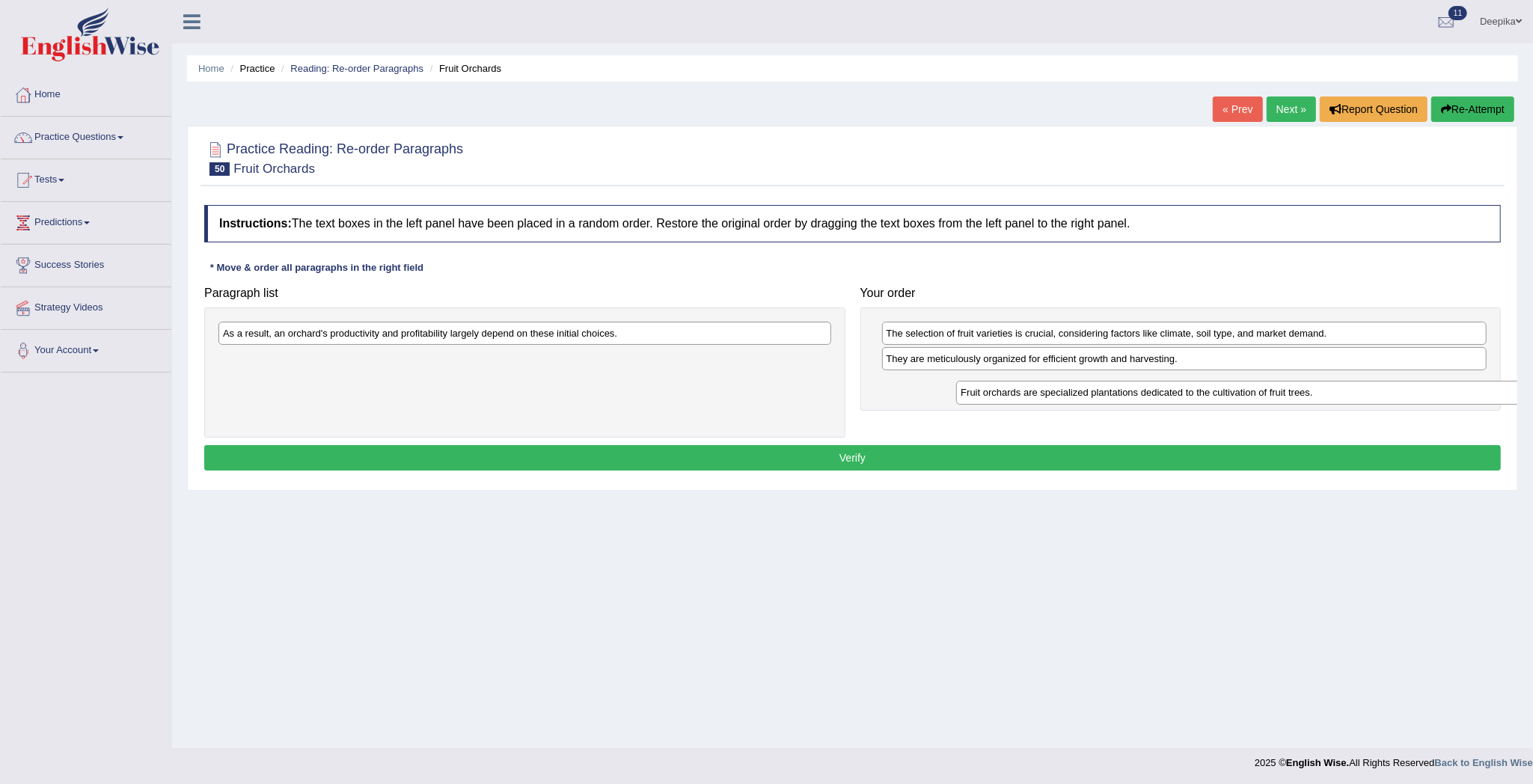
drag, startPoint x: 683, startPoint y: 336, endPoint x: 1420, endPoint y: 395, distance: 739.4
click at [1420, 395] on div "Fruit orchards are specialized plantations dedicated to the cultivation of frui…" at bounding box center [1262, 393] width 612 height 24
click at [794, 335] on div "As a result, an orchard's productivity and profitability largely depend on thes…" at bounding box center [525, 332] width 613 height 23
click at [1028, 390] on div "Fruit orchards are specialized plantations dedicated to the cultivation of frui…" at bounding box center [1185, 383] width 605 height 23
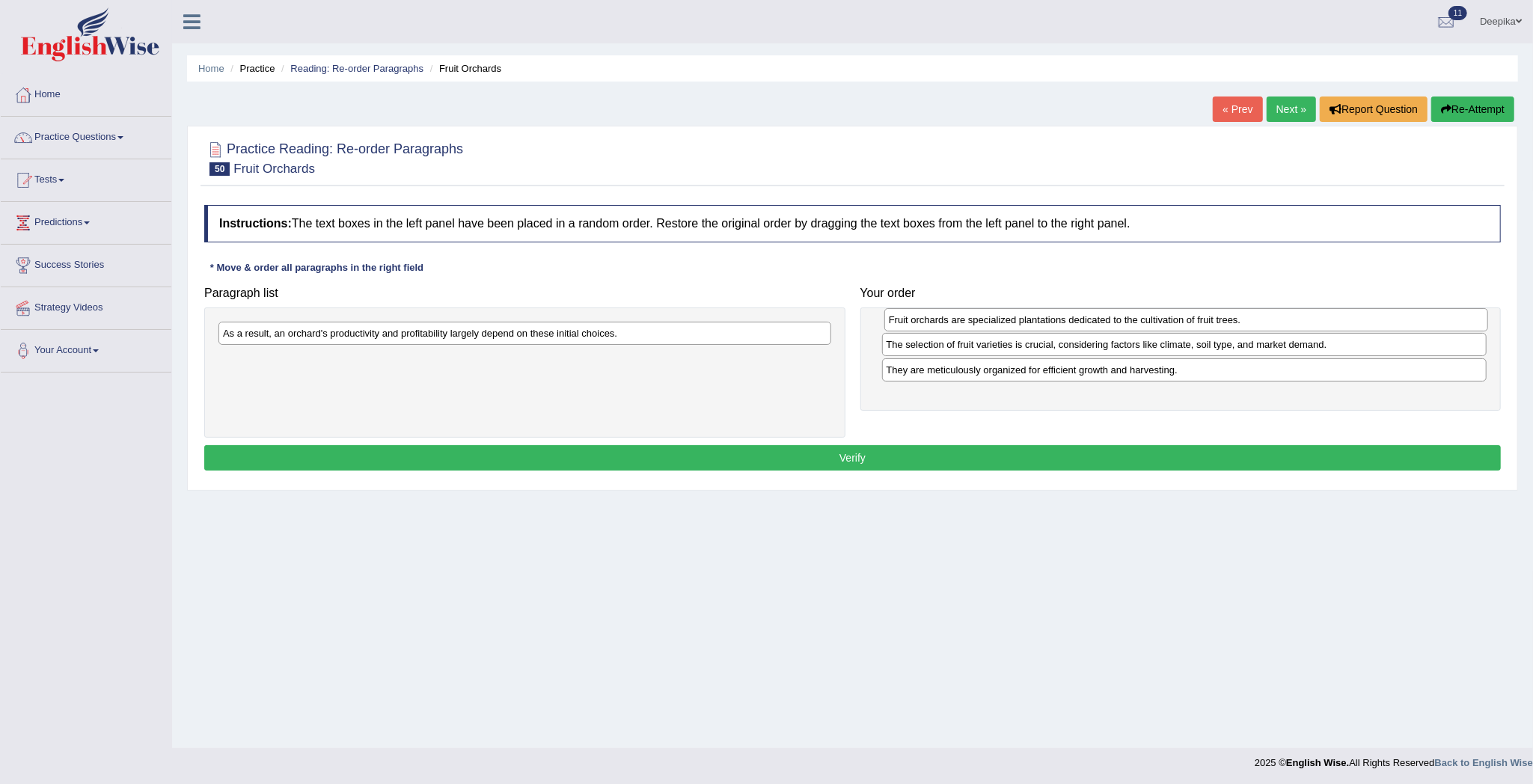
drag, startPoint x: 1028, startPoint y: 390, endPoint x: 1030, endPoint y: 324, distance: 66.0
click at [1030, 324] on div "Fruit orchards are specialized plantations dedicated to the cultivation of frui…" at bounding box center [1187, 320] width 605 height 24
drag, startPoint x: 991, startPoint y: 390, endPoint x: 983, endPoint y: 353, distance: 37.9
click at [983, 353] on div "They are meticulously organized for efficient growth and harvesting." at bounding box center [1177, 348] width 605 height 24
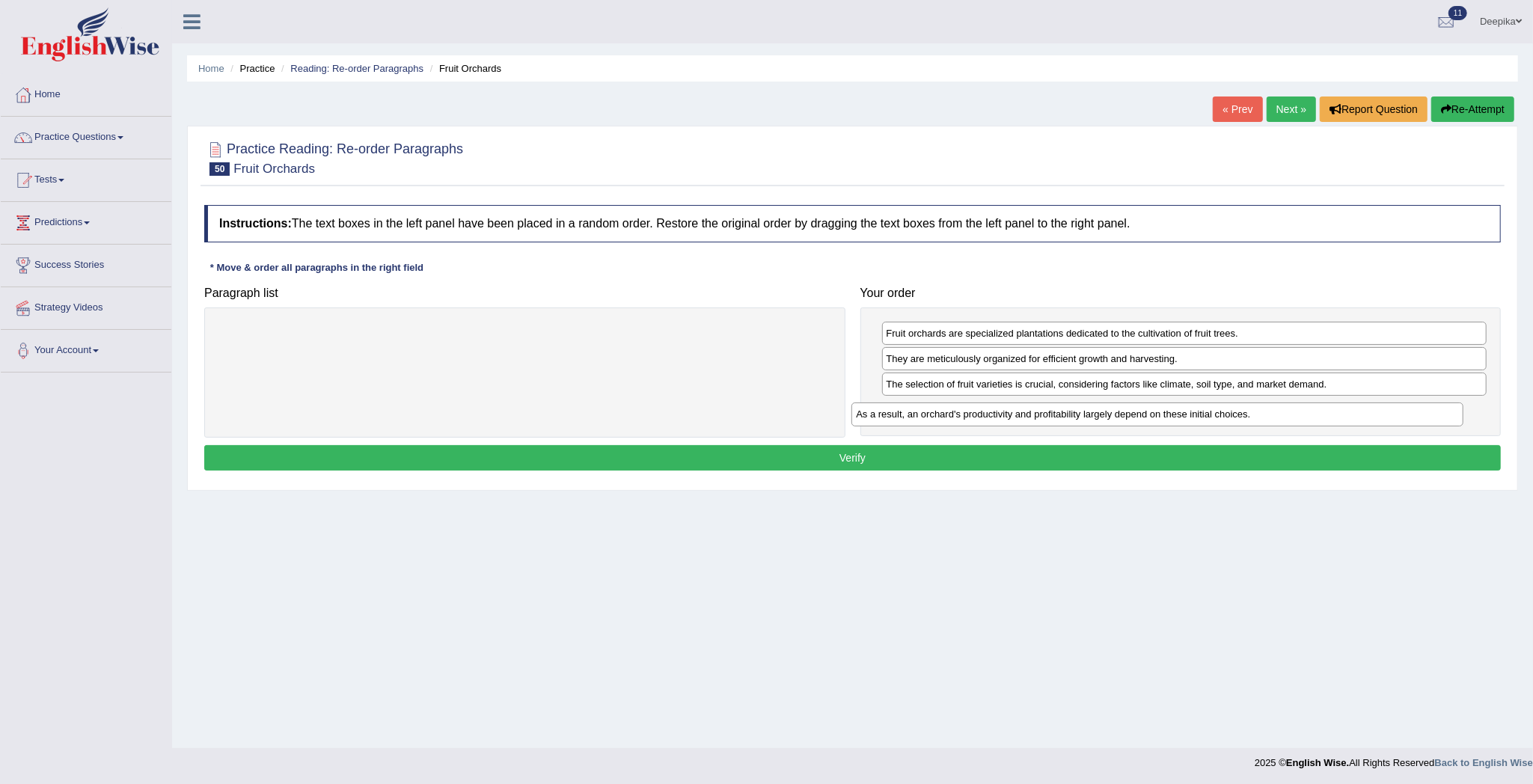
drag, startPoint x: 591, startPoint y: 324, endPoint x: 1233, endPoint y: 407, distance: 647.3
click at [1232, 407] on div "As a result, an orchard's productivity and profitability largely depend on thes…" at bounding box center [1157, 414] width 612 height 24
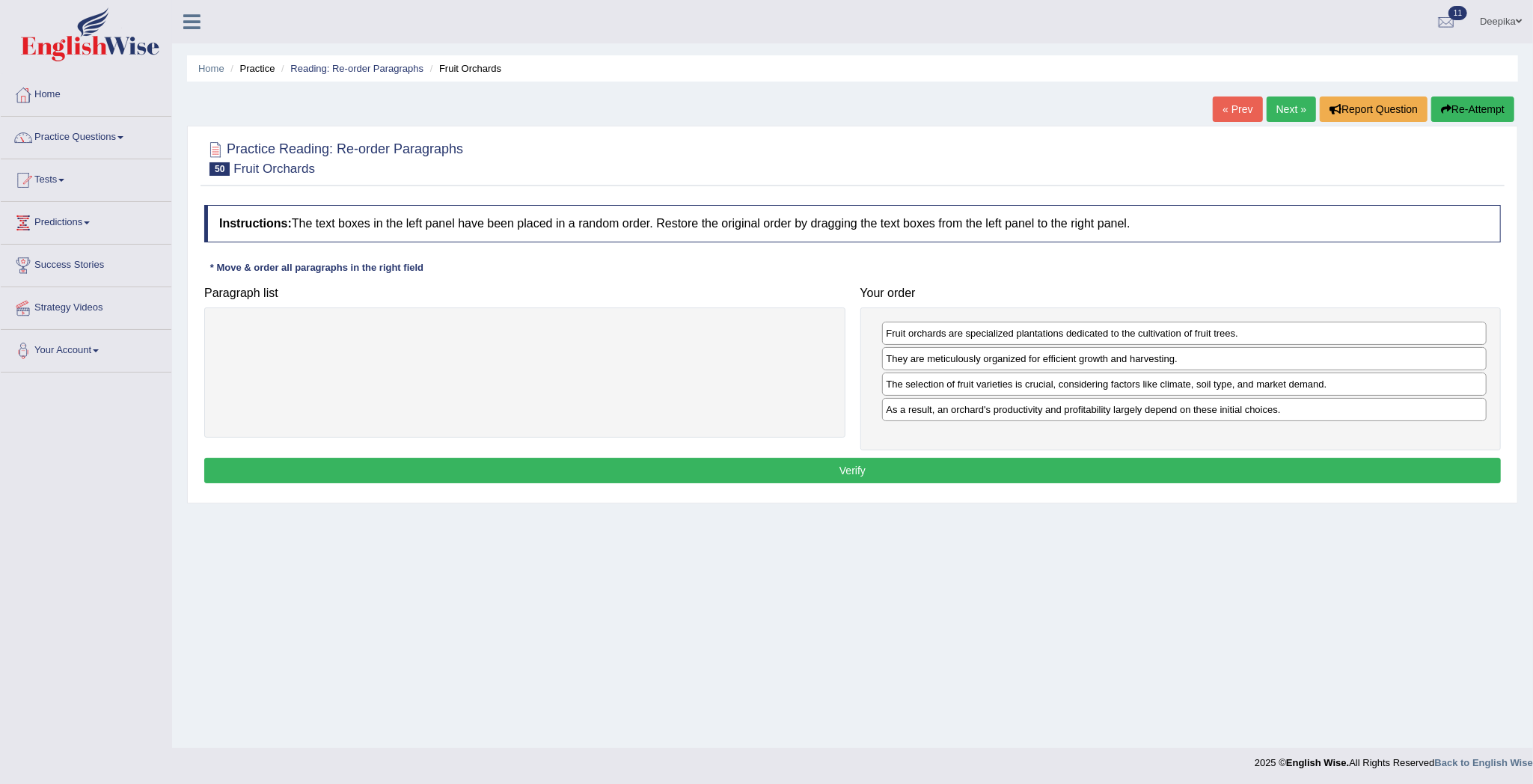
click at [1222, 474] on button "Verify" at bounding box center [852, 470] width 1296 height 25
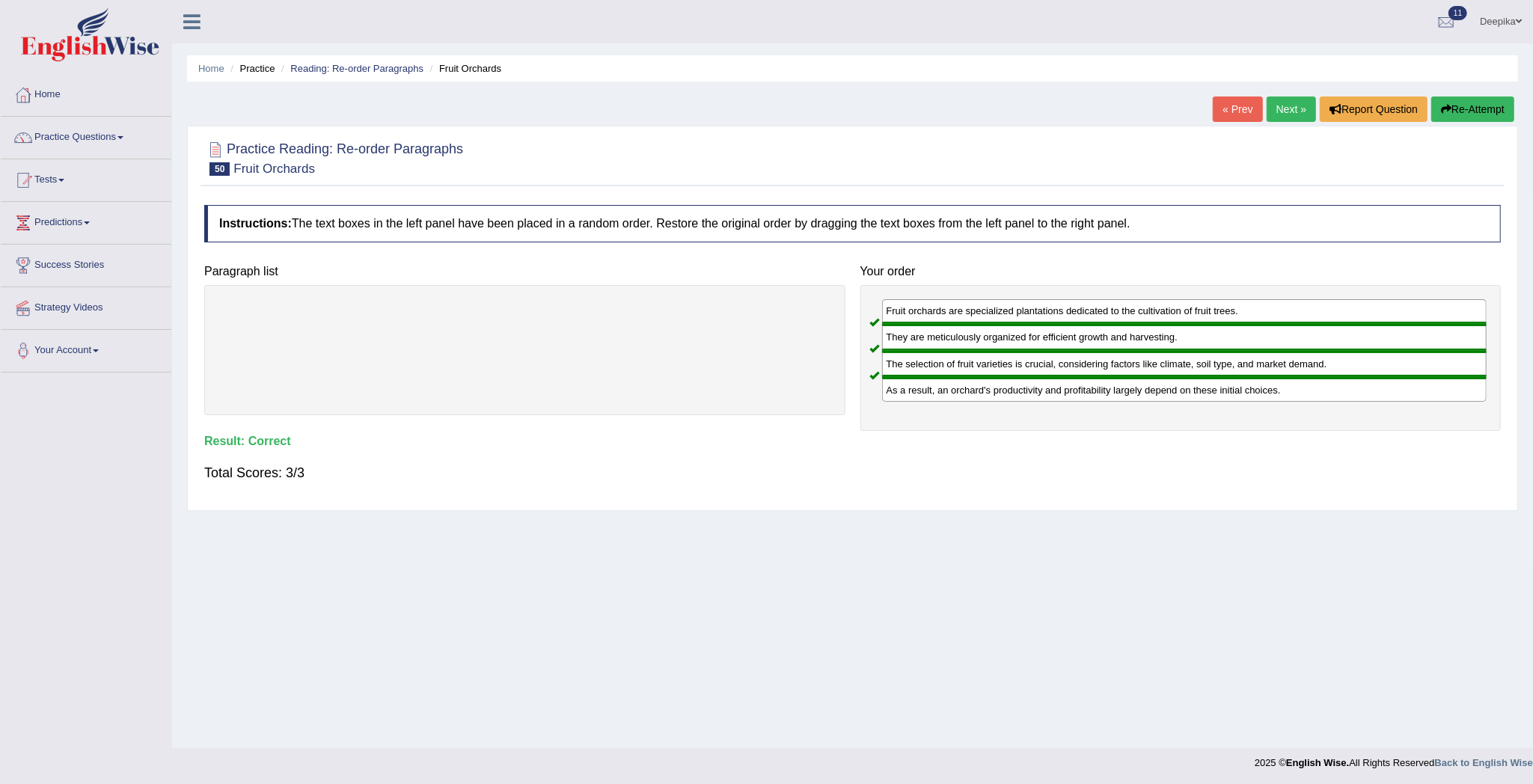
click at [1285, 112] on link "Next »" at bounding box center [1290, 109] width 49 height 25
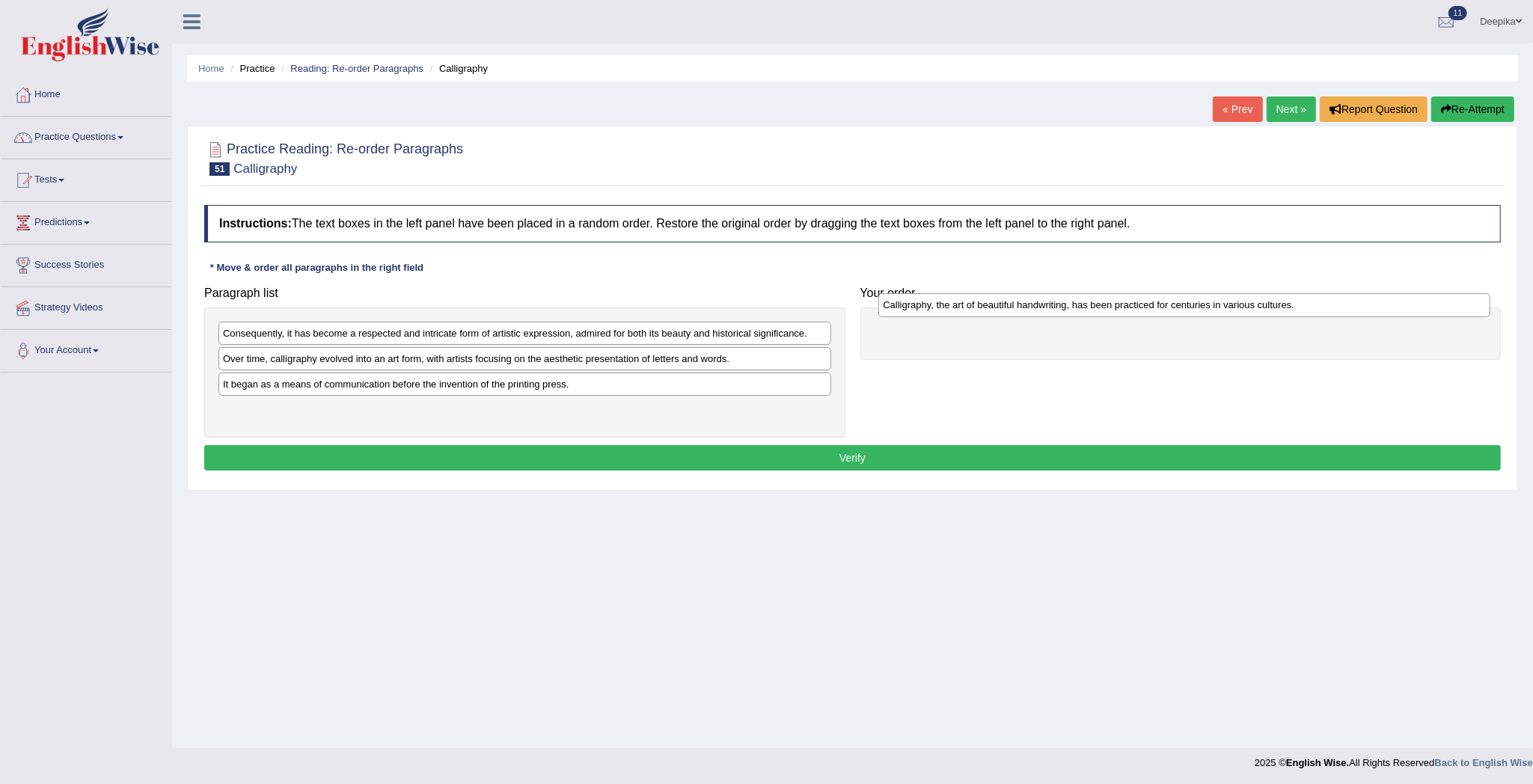
drag, startPoint x: 377, startPoint y: 366, endPoint x: 1035, endPoint y: 315, distance: 660.0
click at [1035, 315] on div "Calligraphy, the art of beautiful handwriting, has been practiced for centuries…" at bounding box center [1184, 305] width 612 height 24
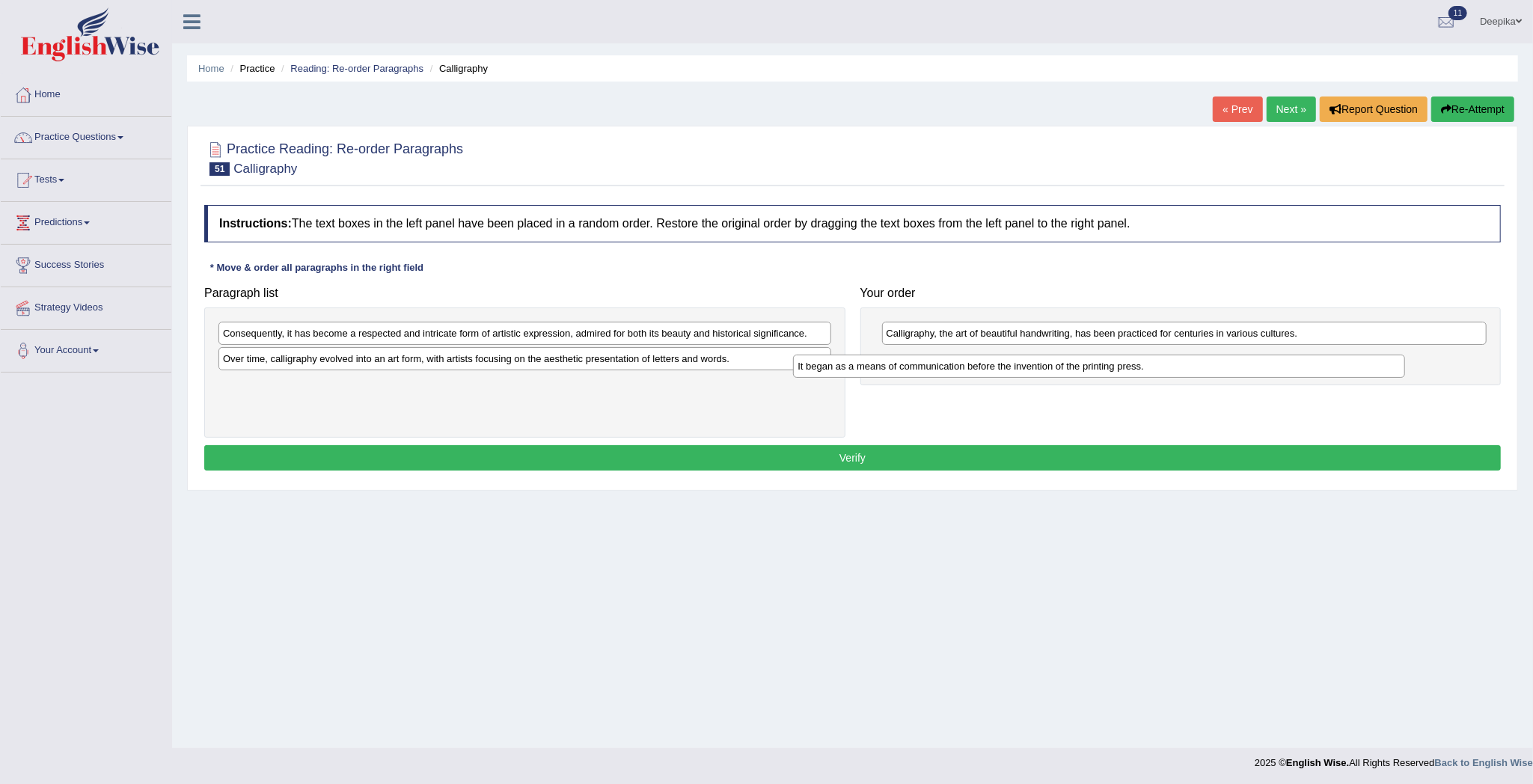
drag, startPoint x: 647, startPoint y: 390, endPoint x: 1240, endPoint y: 371, distance: 593.3
click at [1230, 371] on div "It began as a means of communication before the invention of the printing press." at bounding box center [1099, 366] width 612 height 24
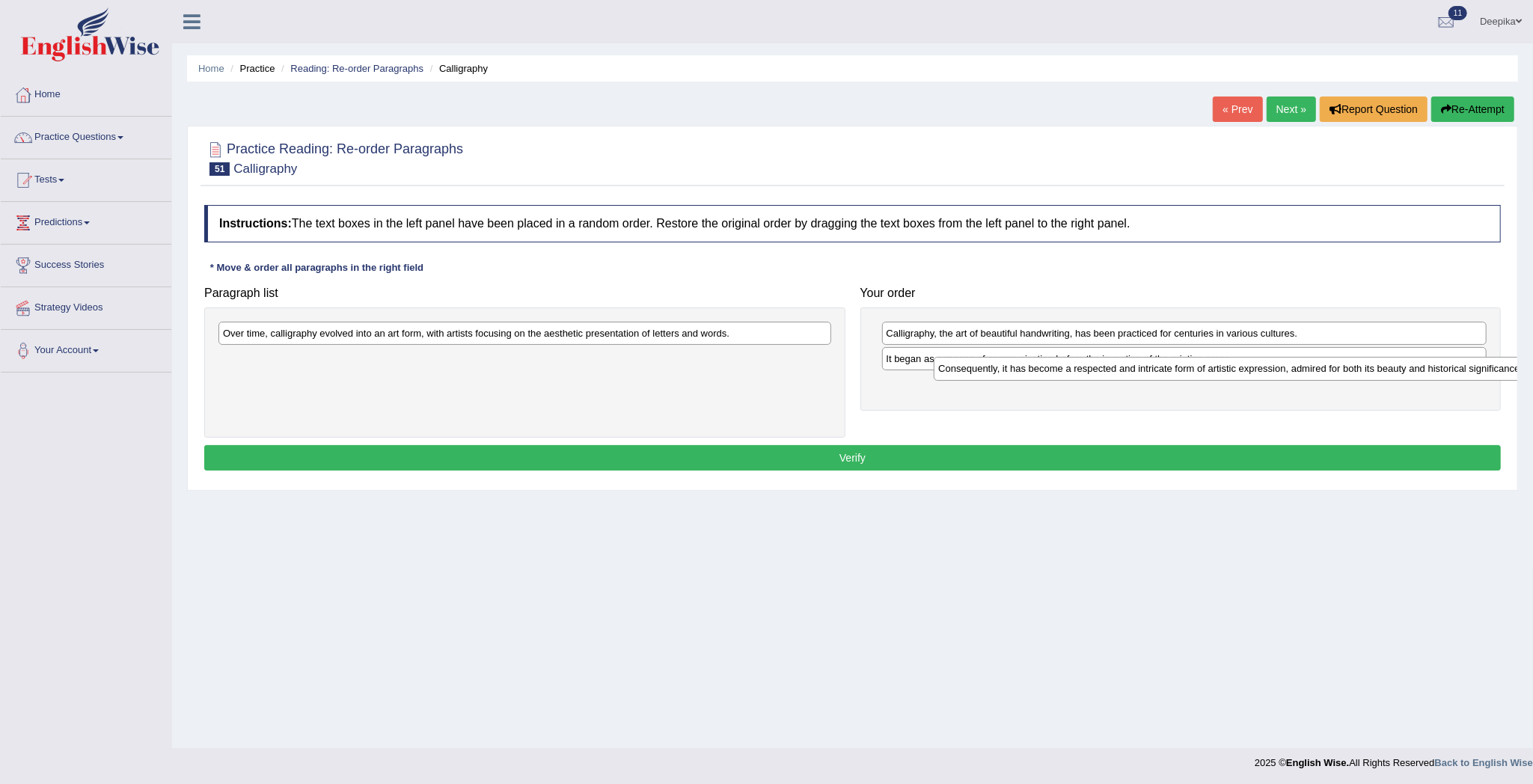
drag, startPoint x: 793, startPoint y: 333, endPoint x: 1508, endPoint y: 369, distance: 715.9
click at [1508, 369] on div "Consequently, it has become a respected and intricate form of artistic expressi…" at bounding box center [1240, 369] width 612 height 24
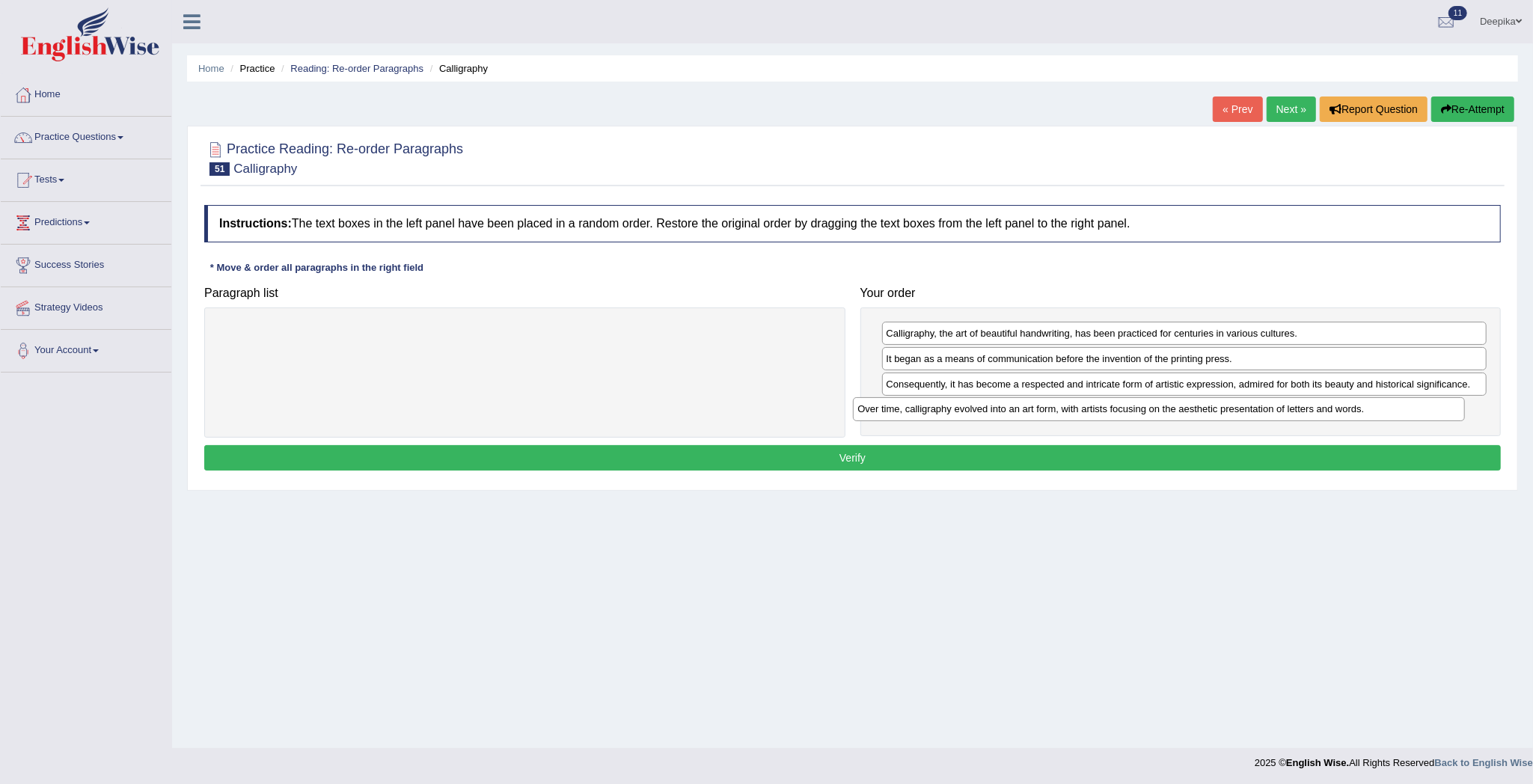
drag, startPoint x: 752, startPoint y: 335, endPoint x: 1412, endPoint y: 410, distance: 664.2
click at [1412, 410] on div "Over time, calligraphy evolved into an art form, with artists focusing on the a…" at bounding box center [1159, 409] width 612 height 24
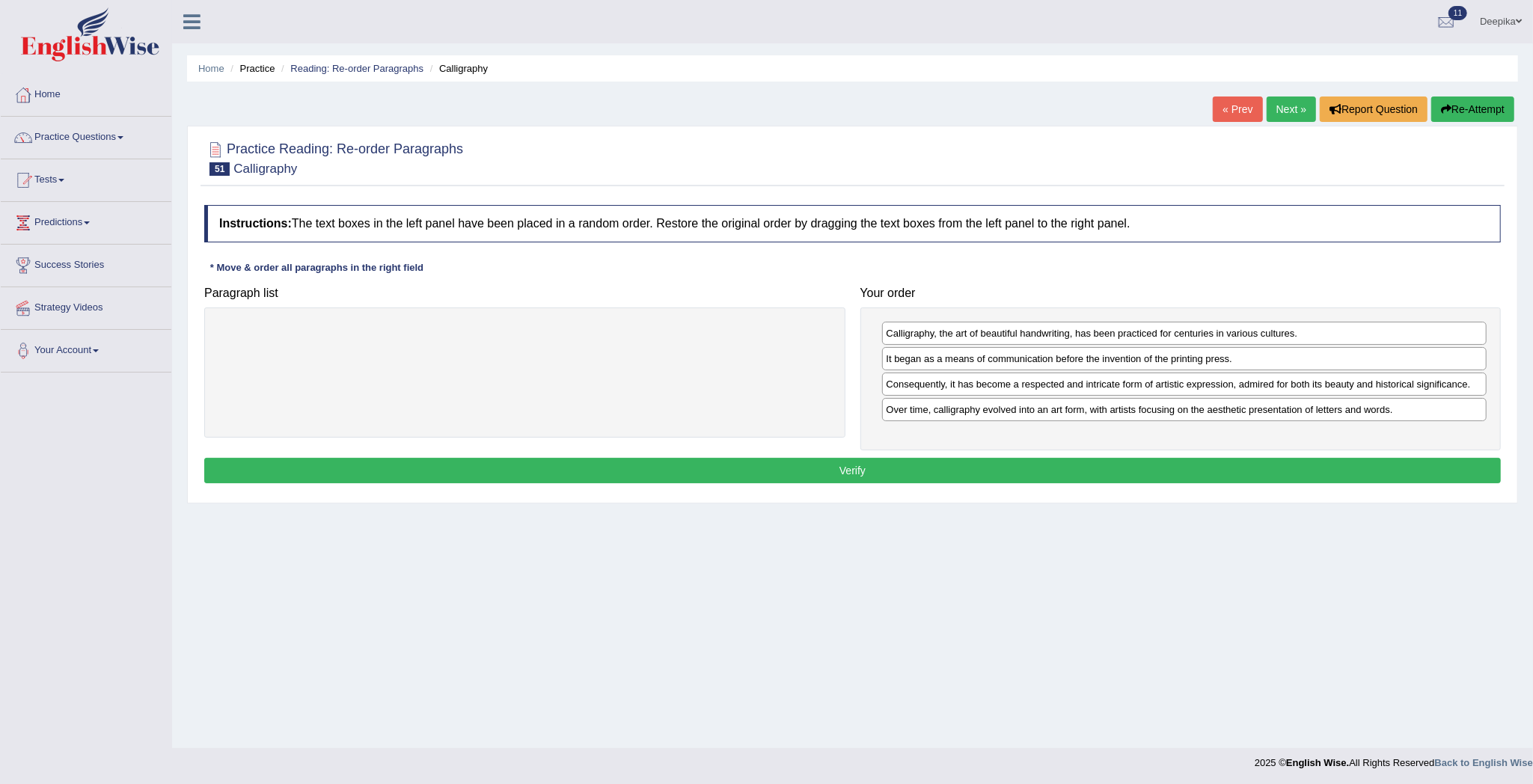
click at [1368, 462] on button "Verify" at bounding box center [852, 470] width 1296 height 25
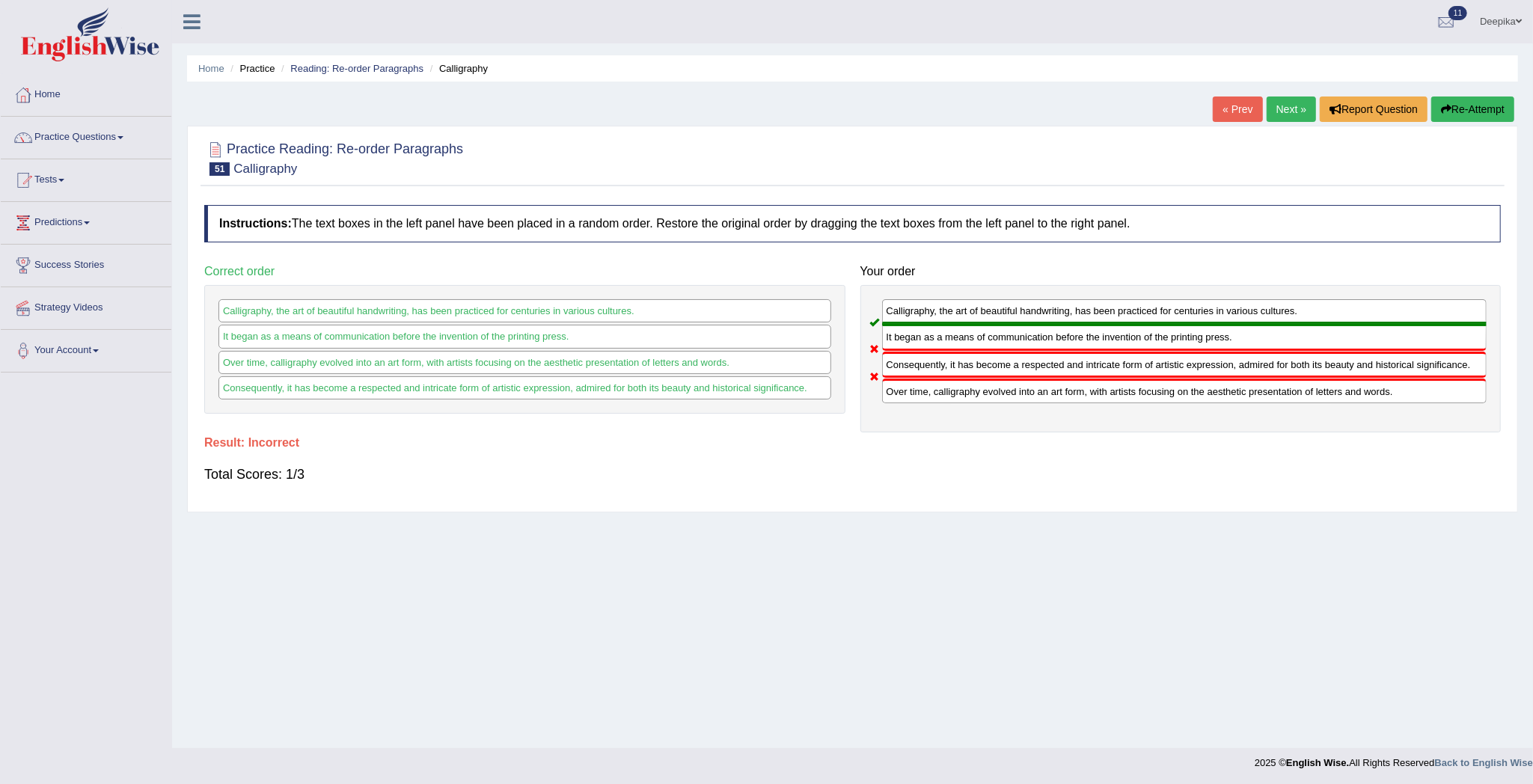
click at [1294, 109] on link "Next »" at bounding box center [1290, 109] width 49 height 25
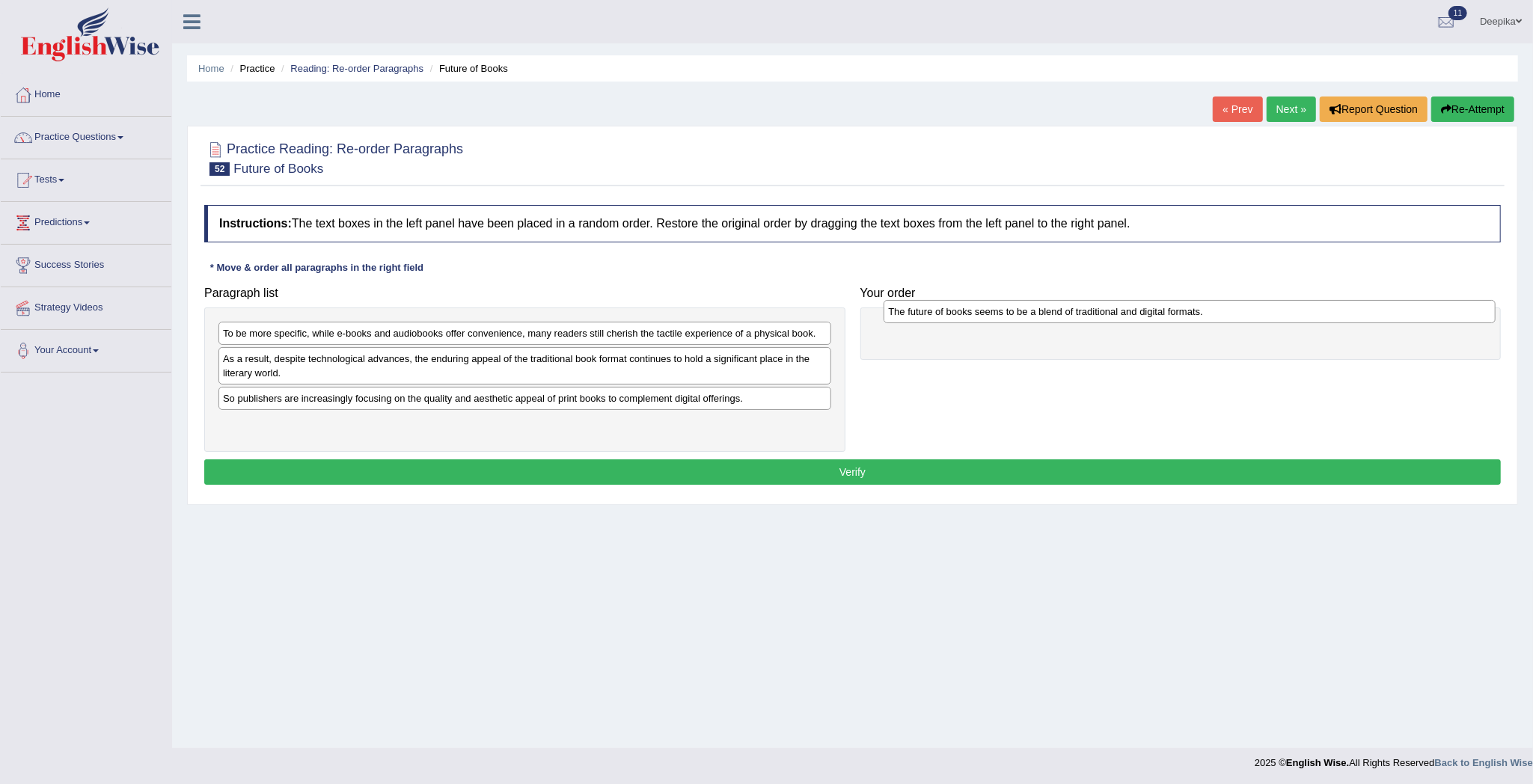
drag, startPoint x: 638, startPoint y: 429, endPoint x: 1302, endPoint y: 315, distance: 673.7
click at [1302, 315] on div "The future of books seems to be a blend of traditional and digital formats." at bounding box center [1189, 312] width 612 height 24
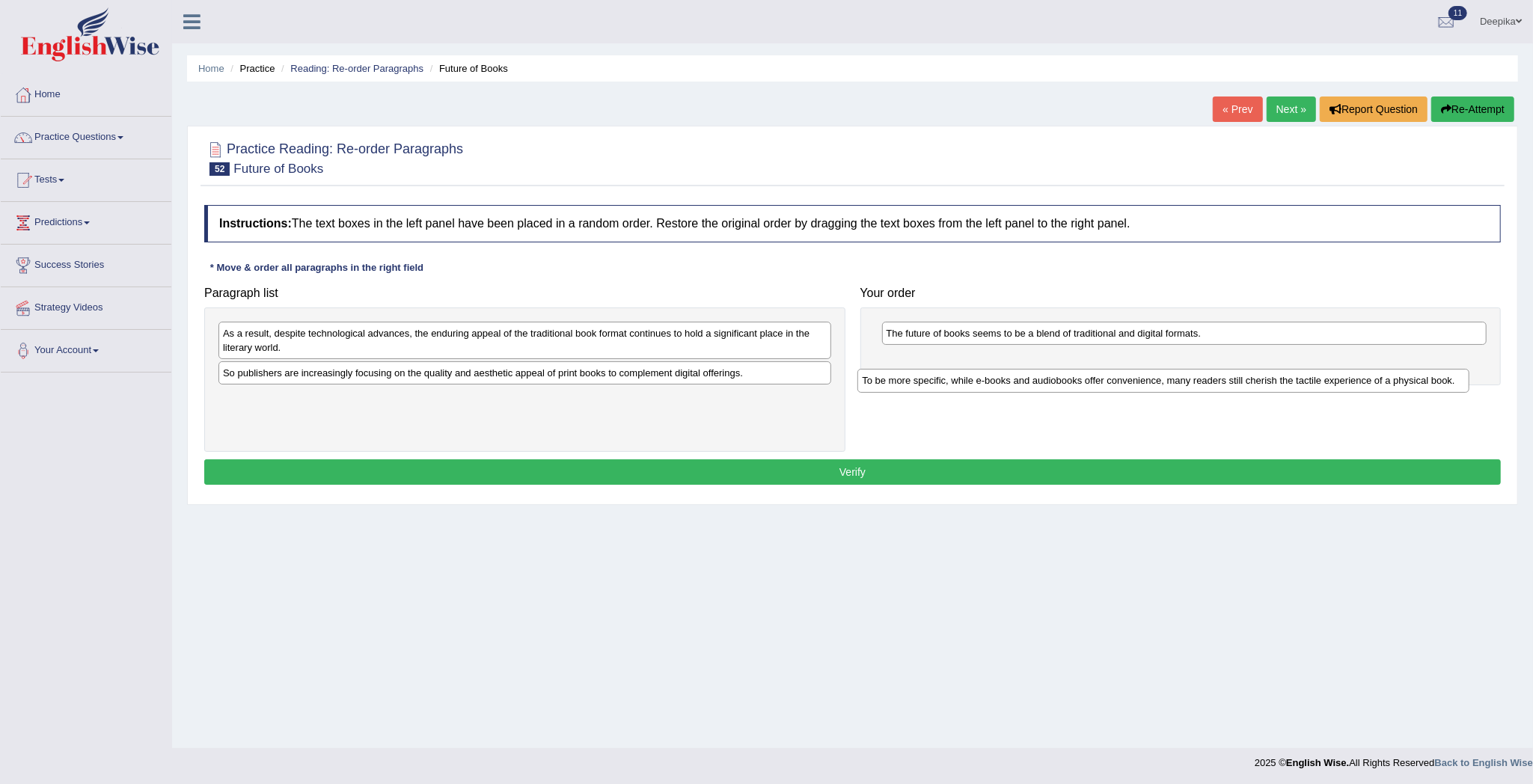
drag, startPoint x: 731, startPoint y: 336, endPoint x: 1378, endPoint y: 386, distance: 648.9
click at [1378, 386] on div "To be more specific, while e-books and audiobooks offer convenience, many reade…" at bounding box center [1163, 381] width 612 height 24
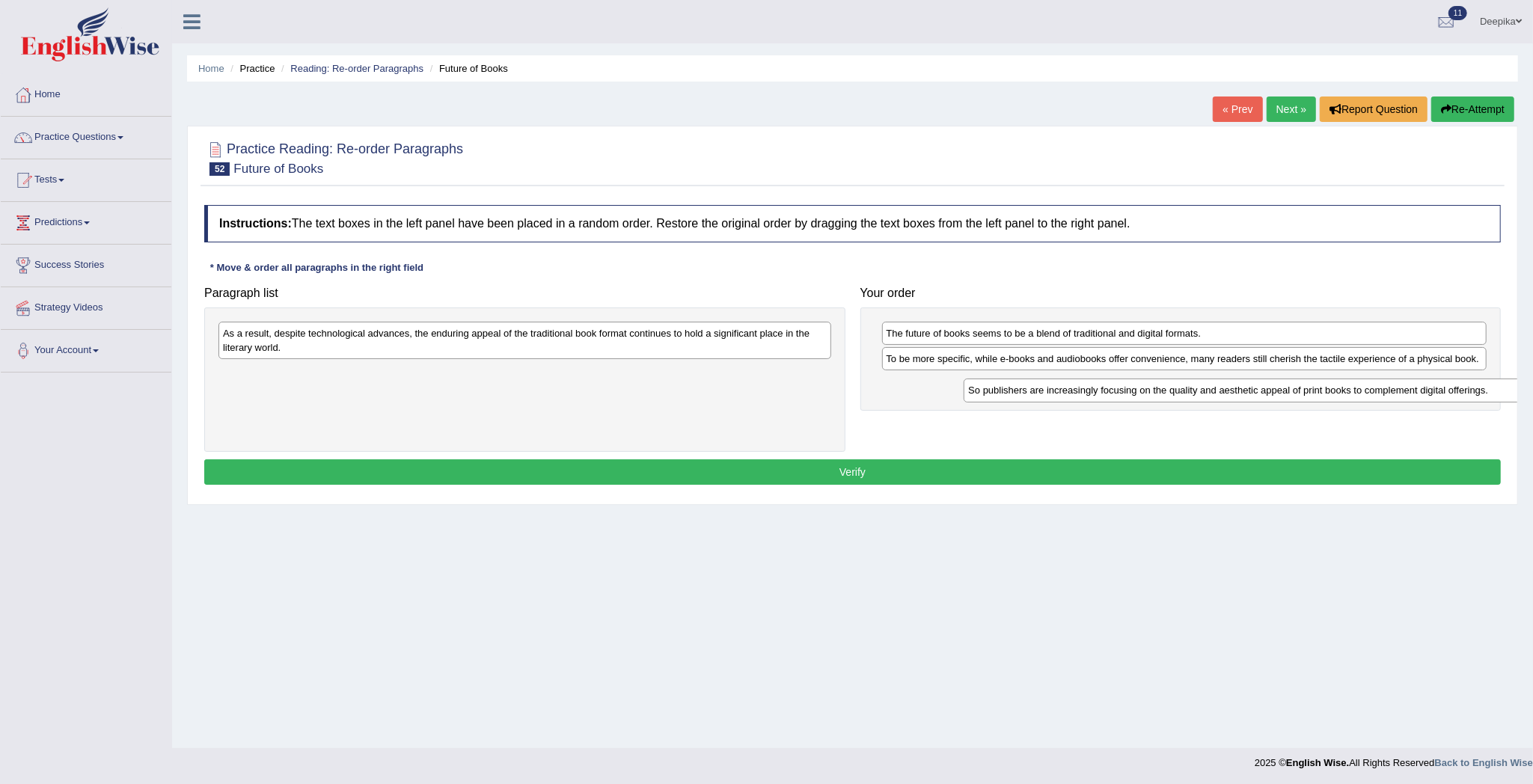
drag, startPoint x: 802, startPoint y: 366, endPoint x: 1451, endPoint y: 405, distance: 650.2
click at [1515, 390] on div "So publishers are increasingly focusing on the quality and aesthetic appeal of …" at bounding box center [1270, 390] width 612 height 24
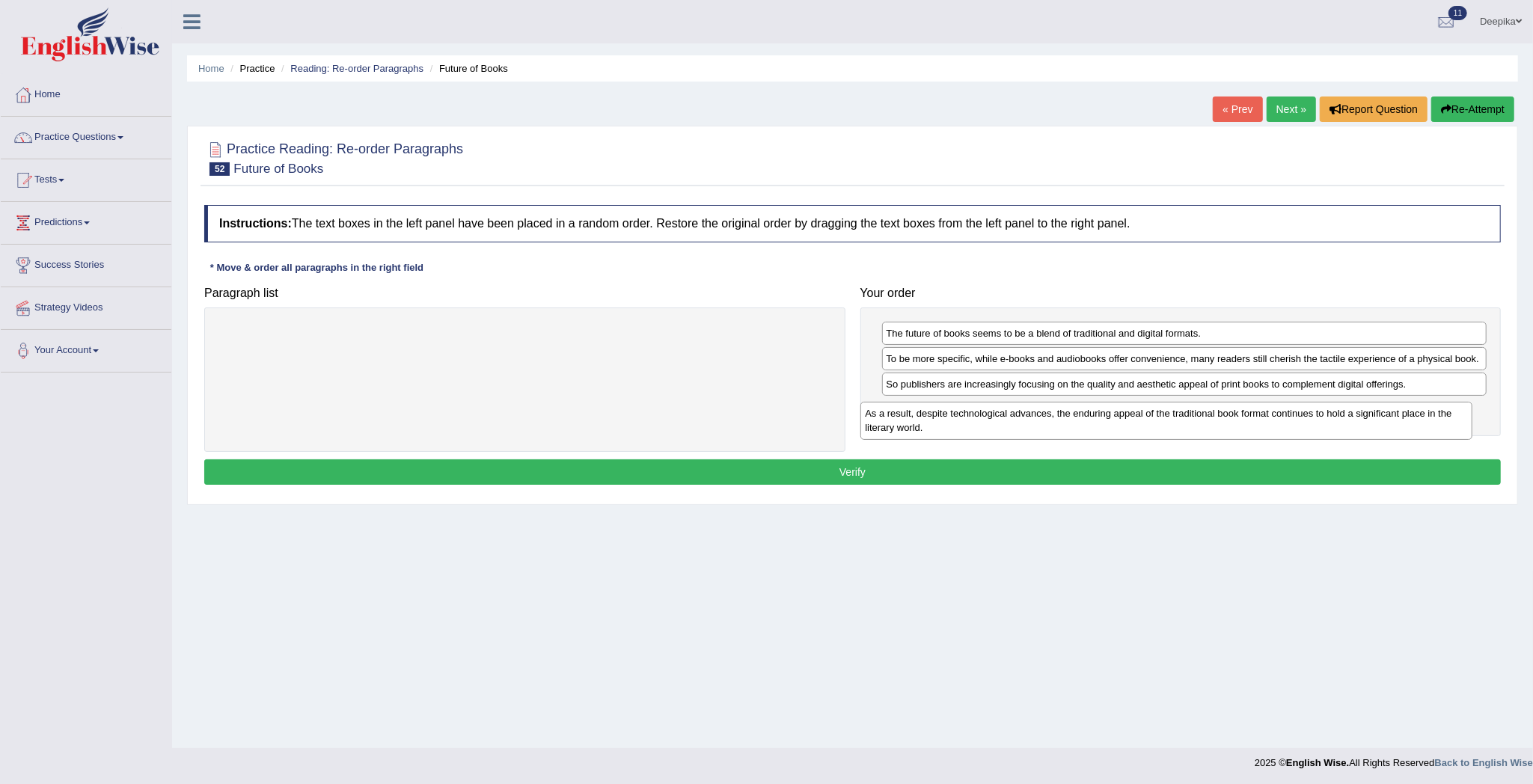
drag, startPoint x: 764, startPoint y: 345, endPoint x: 1408, endPoint y: 431, distance: 649.7
click at [1407, 426] on div "As a result, despite technological advances, the enduring appeal of the traditi…" at bounding box center [1166, 421] width 612 height 38
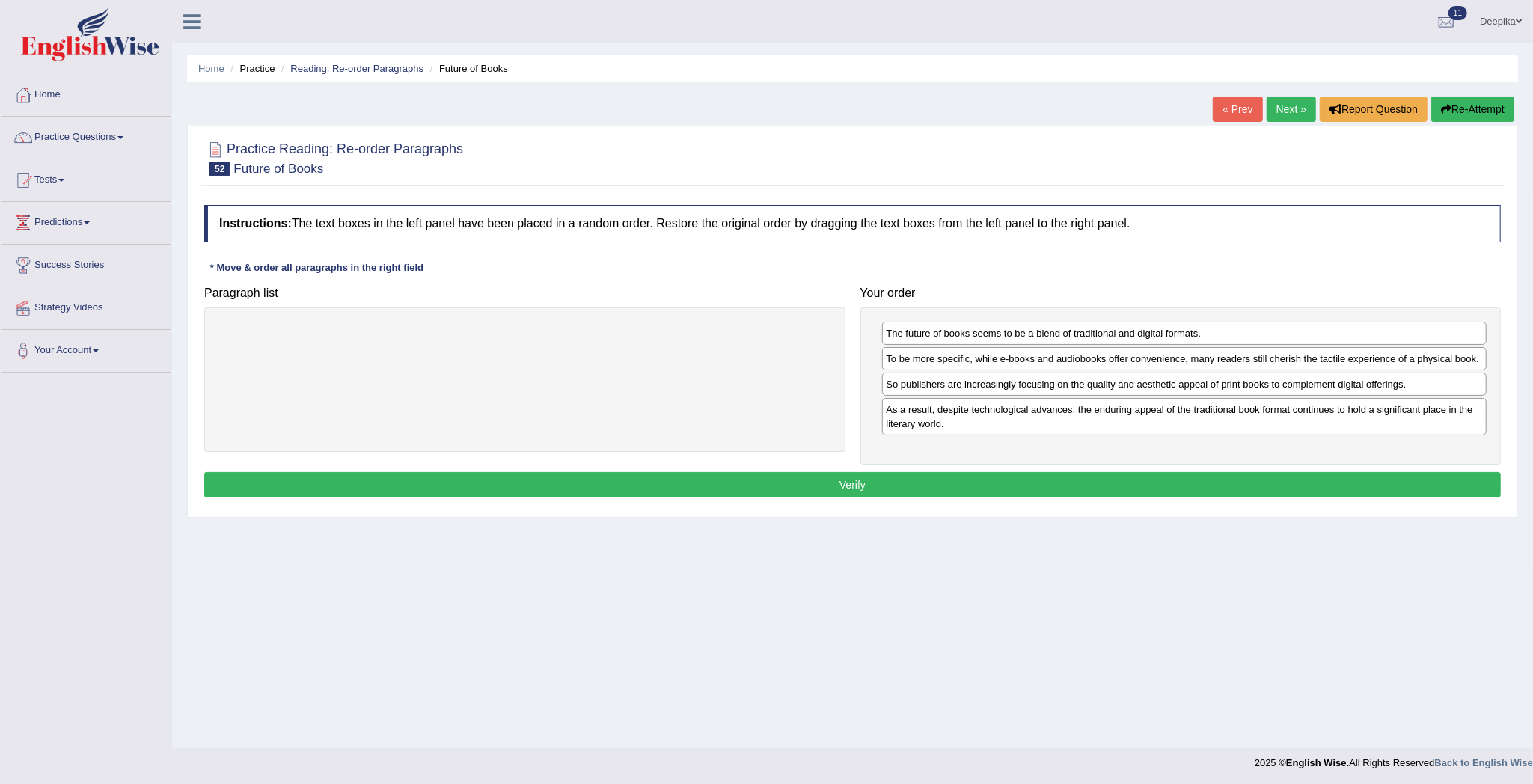
click at [1354, 479] on button "Verify" at bounding box center [852, 484] width 1296 height 25
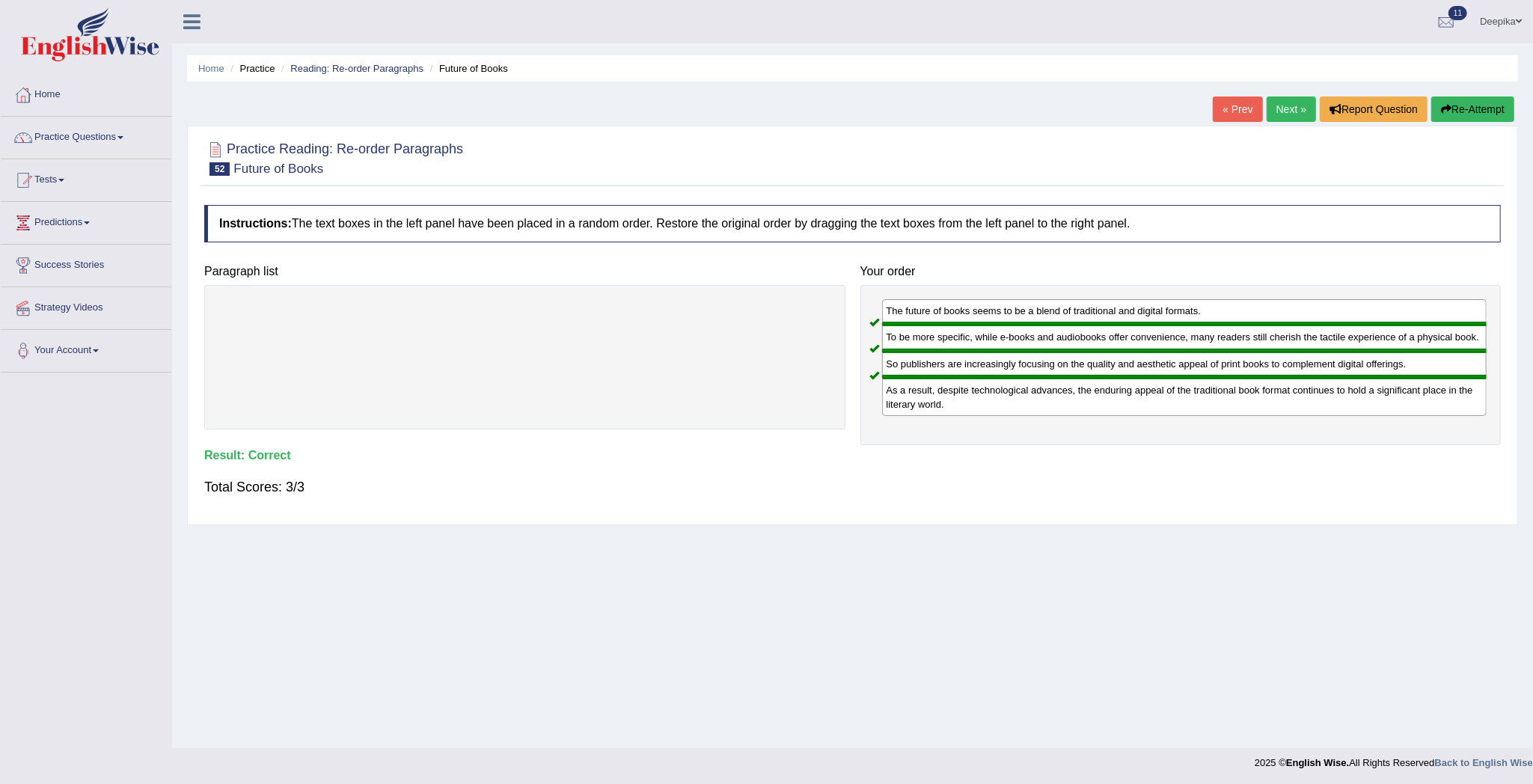
click at [1278, 106] on link "Next »" at bounding box center [1290, 109] width 49 height 25
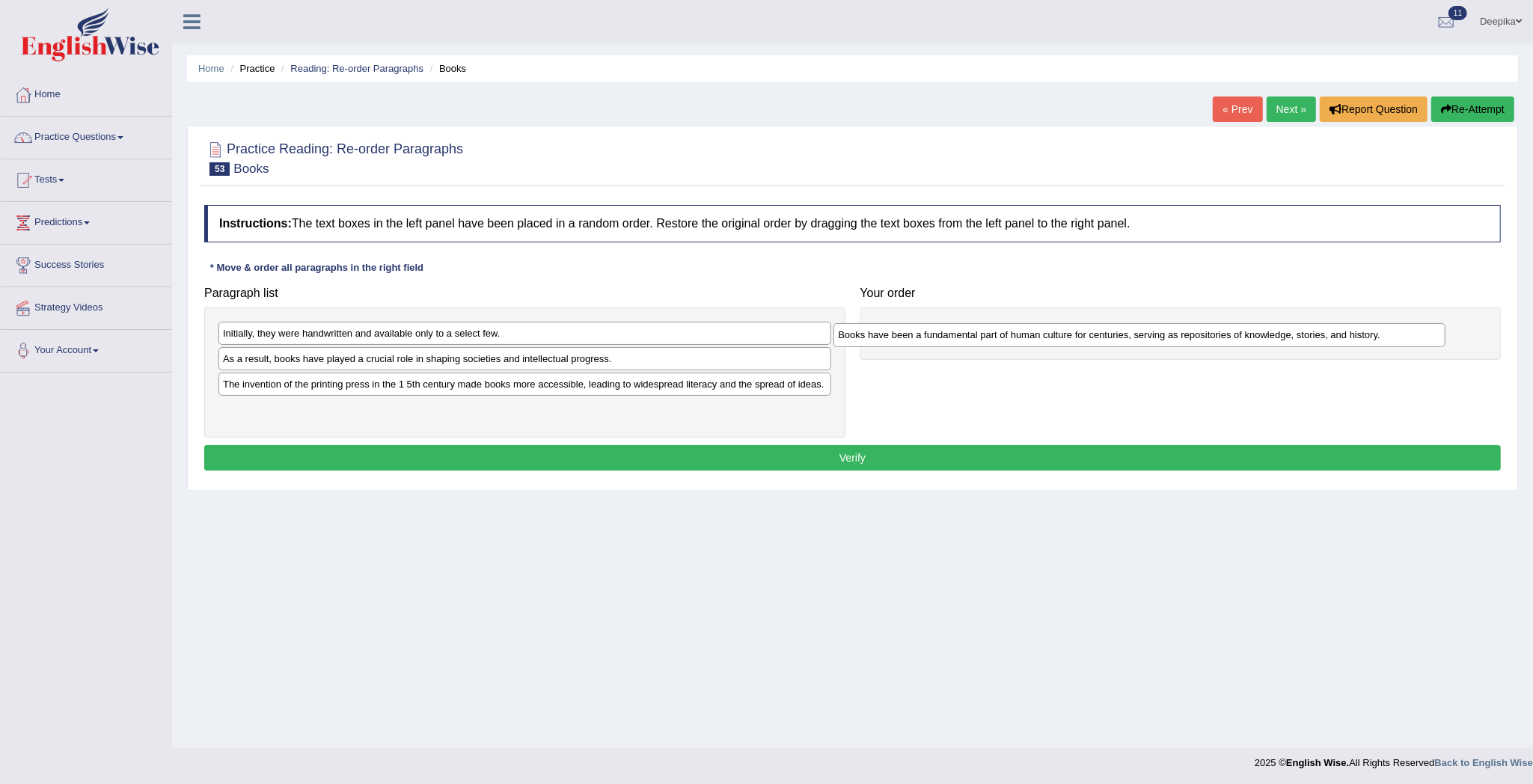
drag, startPoint x: 554, startPoint y: 422, endPoint x: 1187, endPoint y: 345, distance: 637.7
click at [1187, 345] on div "Books have been a fundamental part of human culture for centuries, serving as r…" at bounding box center [1139, 335] width 612 height 24
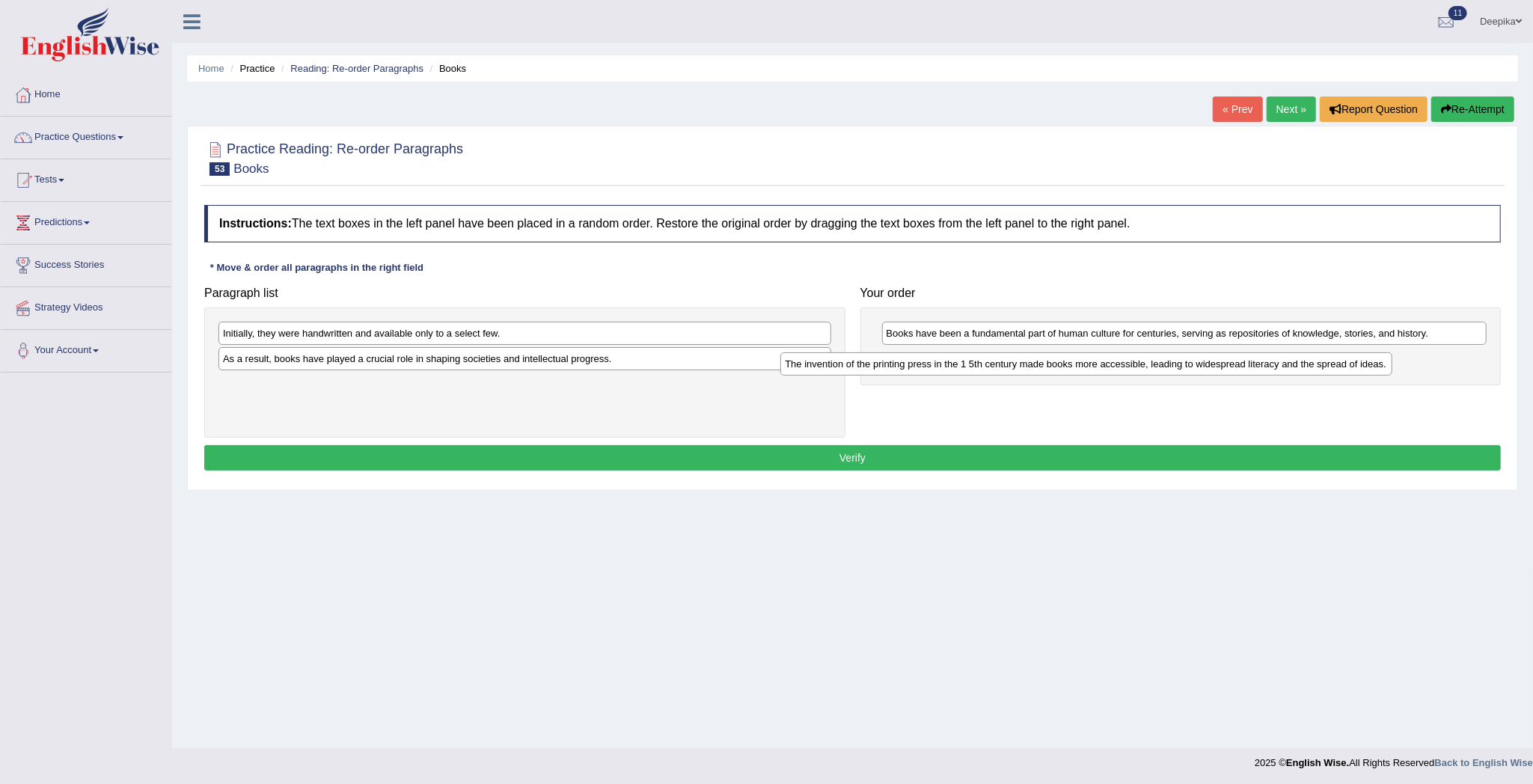
drag, startPoint x: 738, startPoint y: 387, endPoint x: 1320, endPoint y: 368, distance: 582.3
click at [1317, 368] on div "The invention of the printing press in the 1 5th century made books more access…" at bounding box center [1086, 364] width 612 height 24
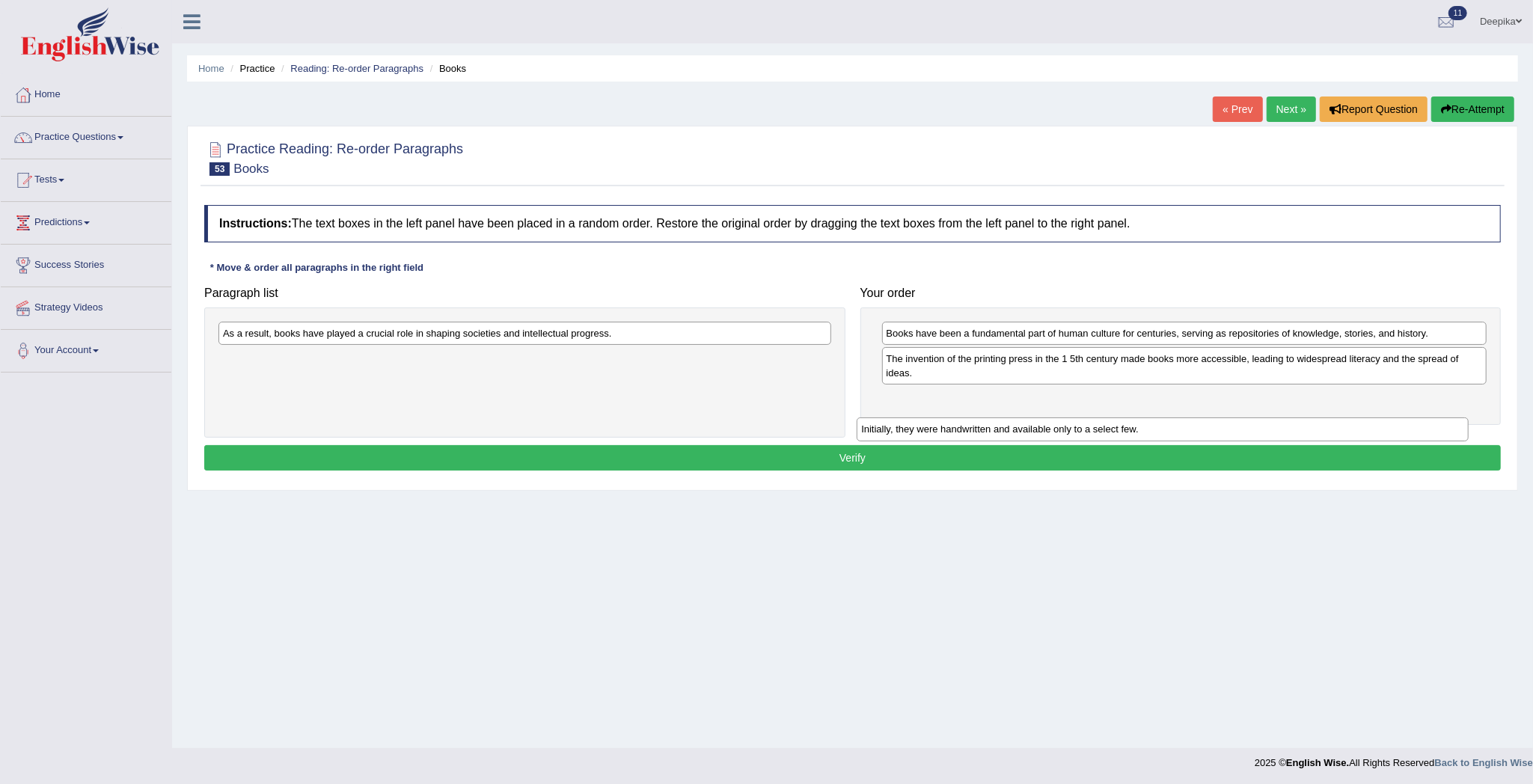
drag, startPoint x: 772, startPoint y: 333, endPoint x: 1411, endPoint y: 429, distance: 646.2
click at [1411, 429] on div "Initially, they were handwritten and available only to a select few." at bounding box center [1162, 429] width 612 height 24
click at [1411, 429] on div "Paragraph list Initially, they were handwritten and available only to a select …" at bounding box center [852, 358] width 1311 height 159
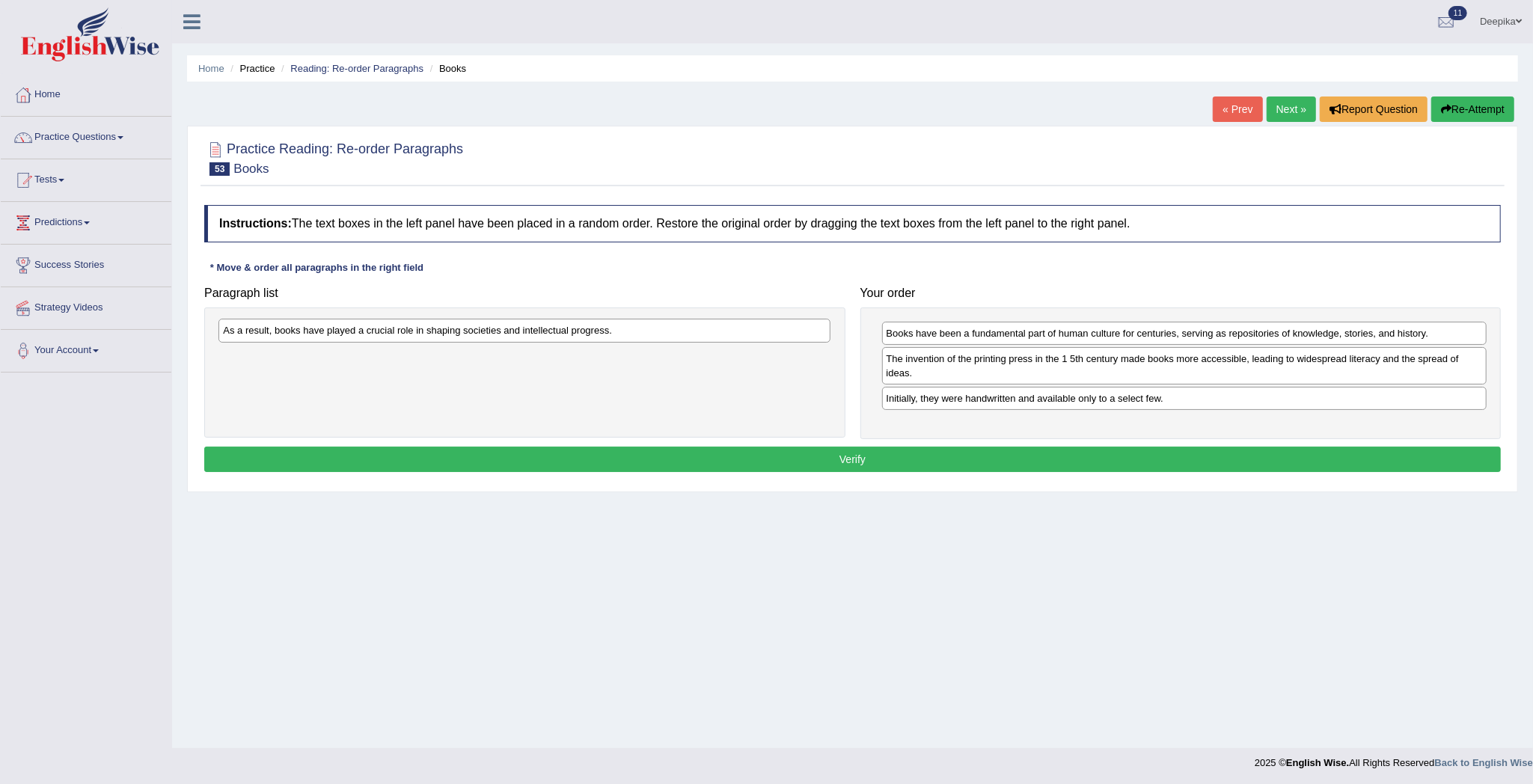
click at [689, 339] on div "As a result, books have played a crucial role in shaping societies and intellec…" at bounding box center [524, 330] width 612 height 24
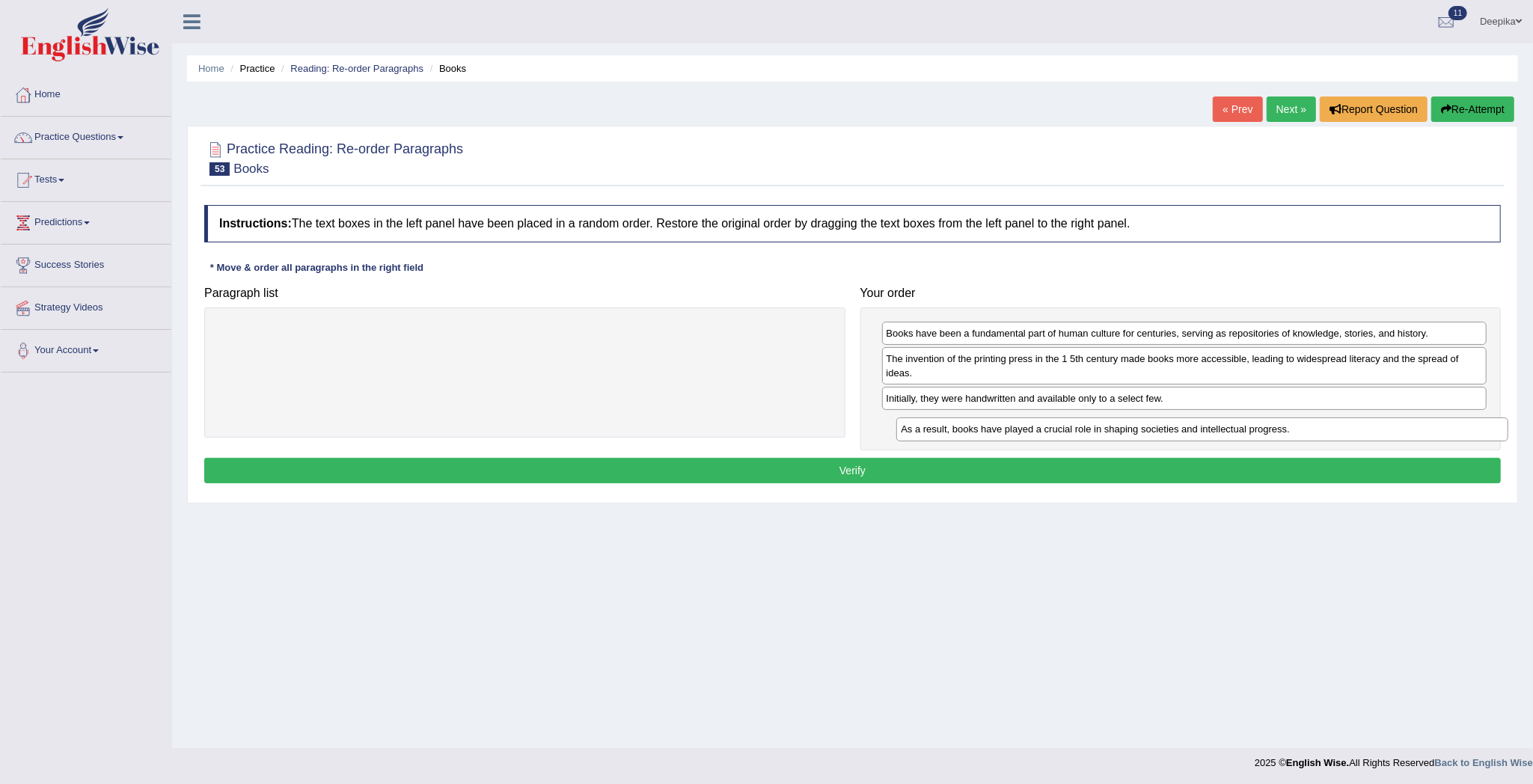
drag, startPoint x: 689, startPoint y: 339, endPoint x: 1408, endPoint y: 437, distance: 725.6
click at [1408, 437] on div "As a result, books have played a crucial role in shaping societies and intellec…" at bounding box center [1202, 429] width 612 height 24
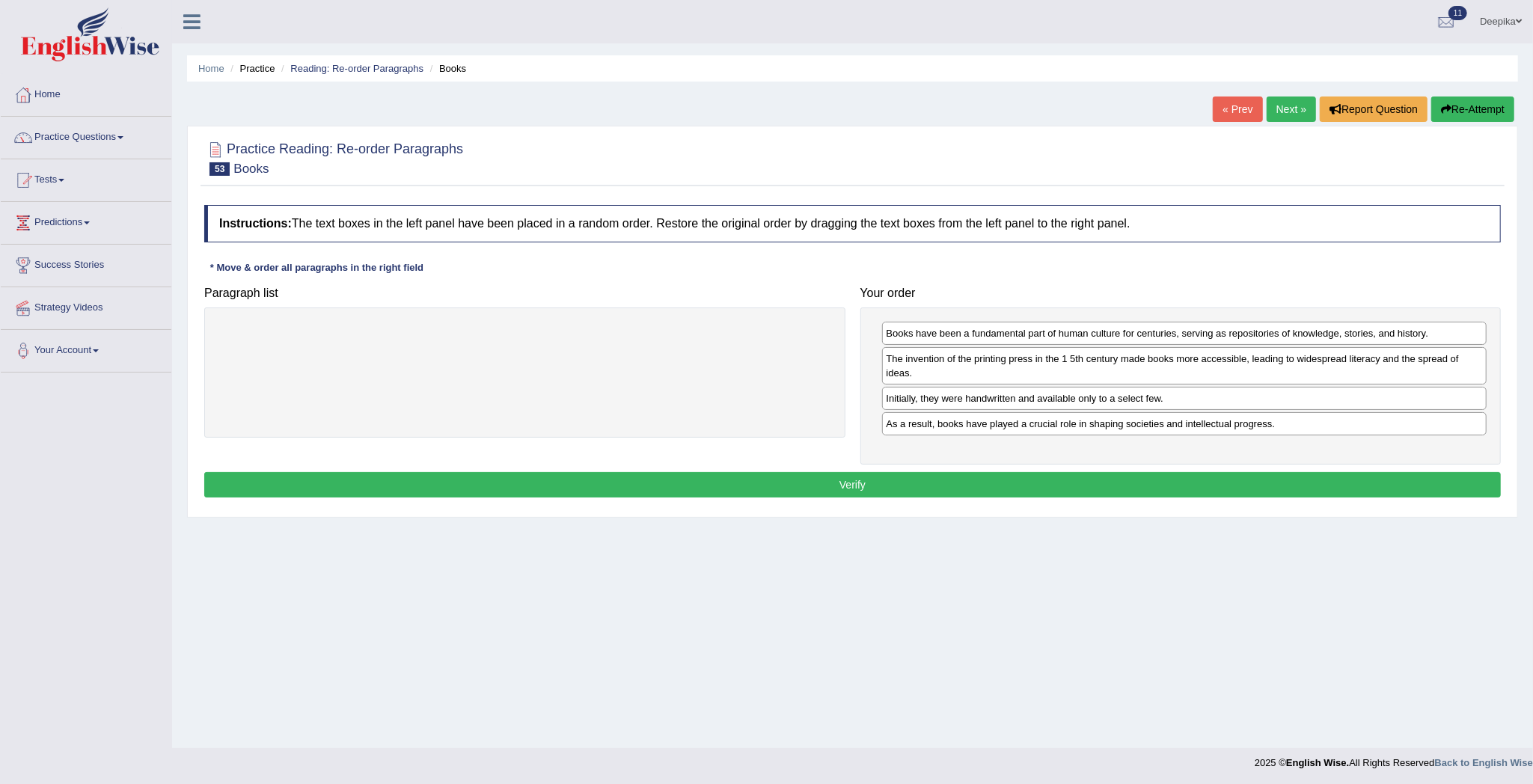
click at [1329, 495] on button "Verify" at bounding box center [852, 484] width 1296 height 25
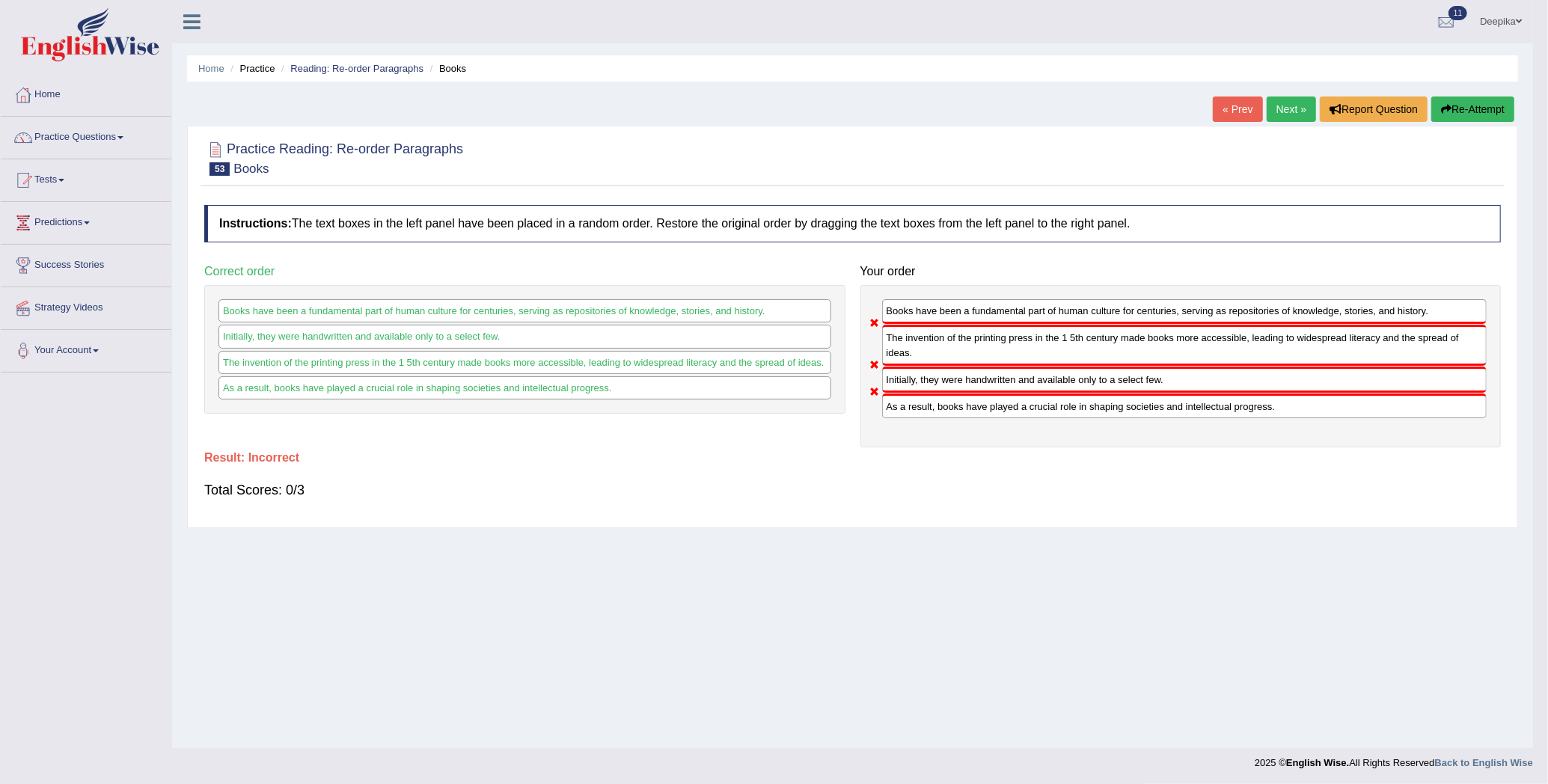
click at [1329, 495] on body "Toggle navigation Home Practice Questions Speaking Practice Read Aloud Repeat S…" at bounding box center [774, 392] width 1548 height 784
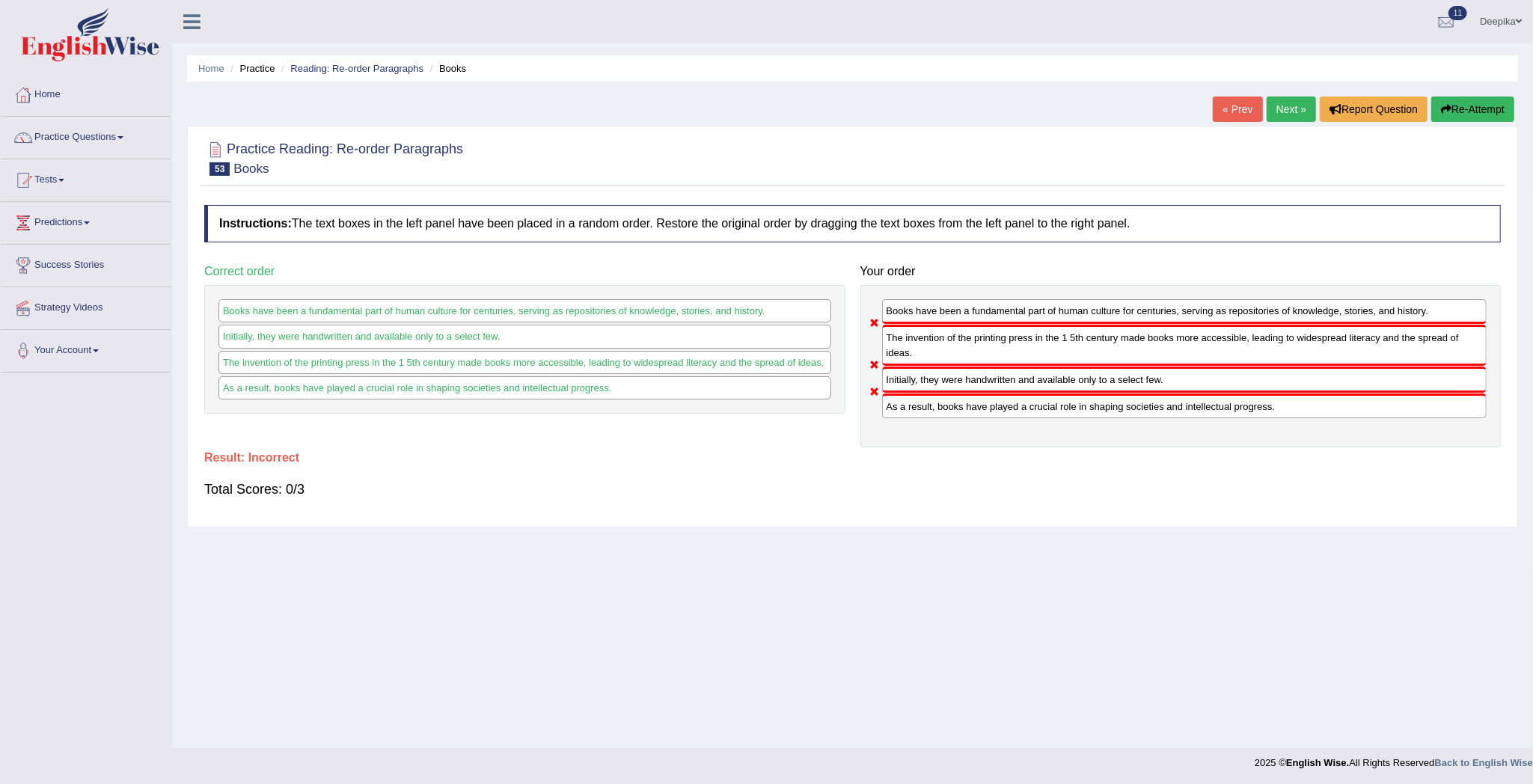
click at [1285, 103] on link "Next »" at bounding box center [1290, 109] width 49 height 25
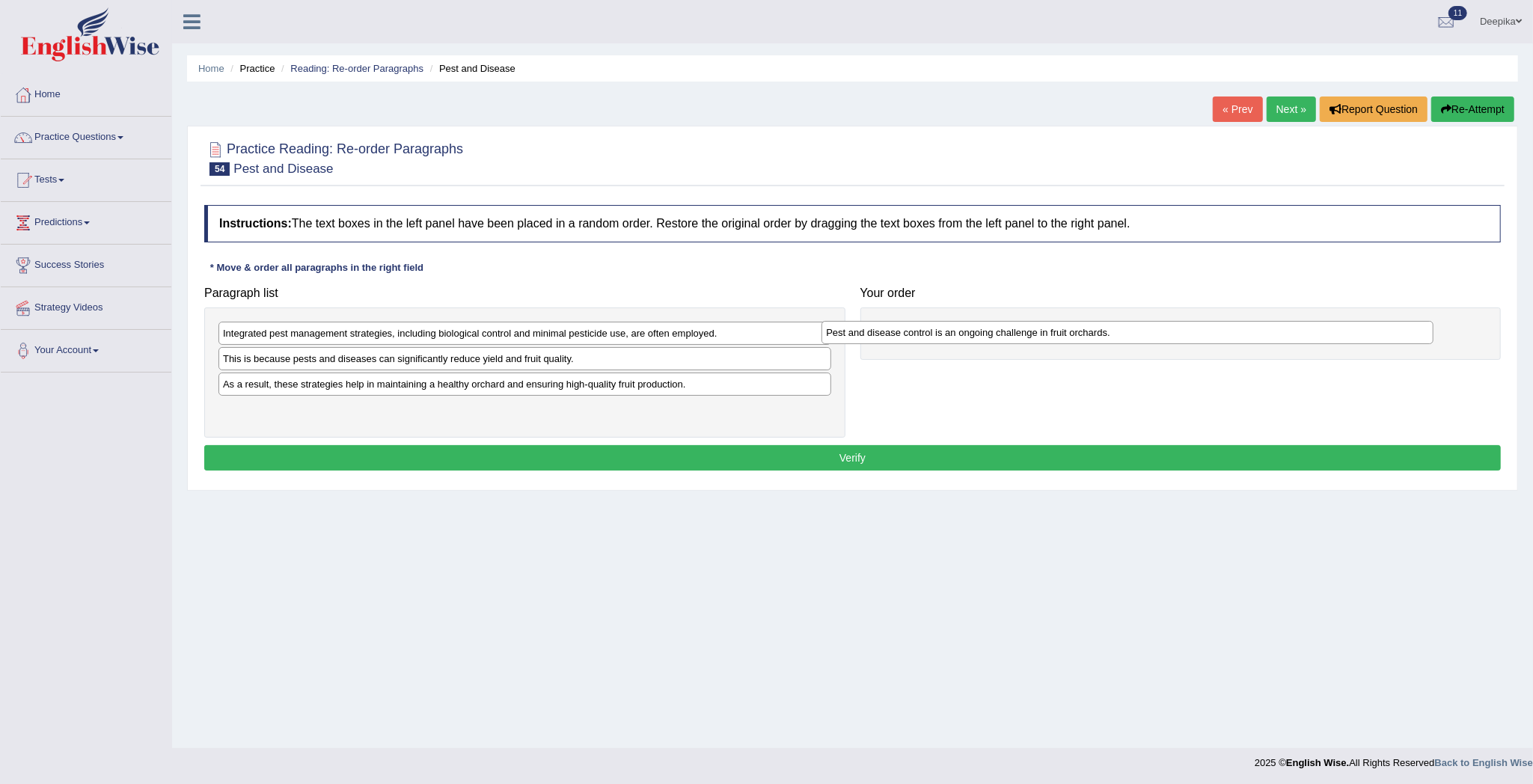
drag, startPoint x: 381, startPoint y: 396, endPoint x: 998, endPoint y: 342, distance: 619.4
click at [998, 342] on div "Pest and disease control is an ongoing challenge in fruit orchards." at bounding box center [1127, 333] width 612 height 24
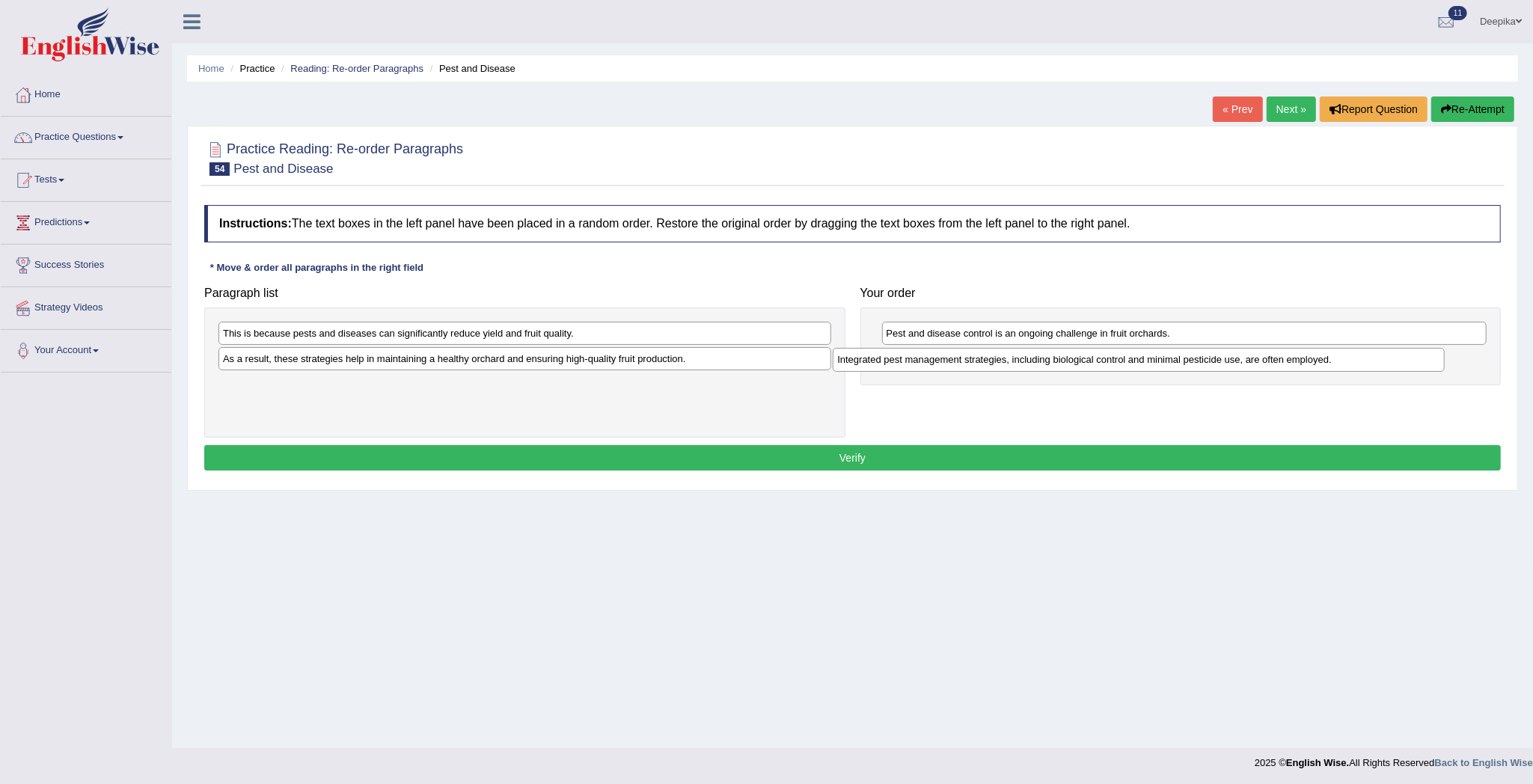
drag, startPoint x: 647, startPoint y: 336, endPoint x: 1268, endPoint y: 363, distance: 621.6
click at [1268, 363] on div "Integrated pest management strategies, including biological control and minimal…" at bounding box center [1138, 360] width 612 height 24
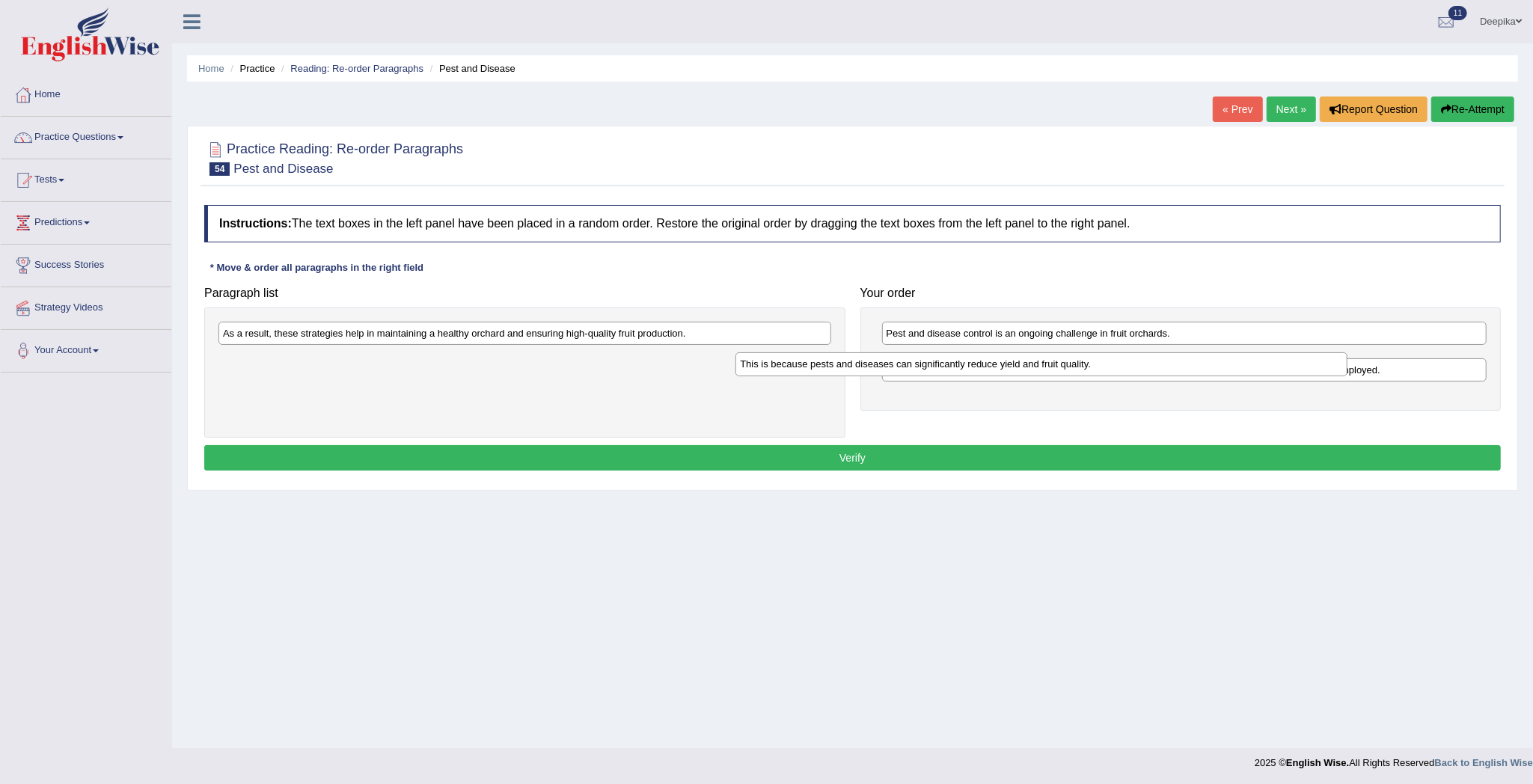
drag, startPoint x: 620, startPoint y: 336, endPoint x: 1137, endPoint y: 366, distance: 517.9
click at [1137, 366] on div "This is because pests and diseases can significantly reduce yield and fruit qua…" at bounding box center [1041, 364] width 612 height 24
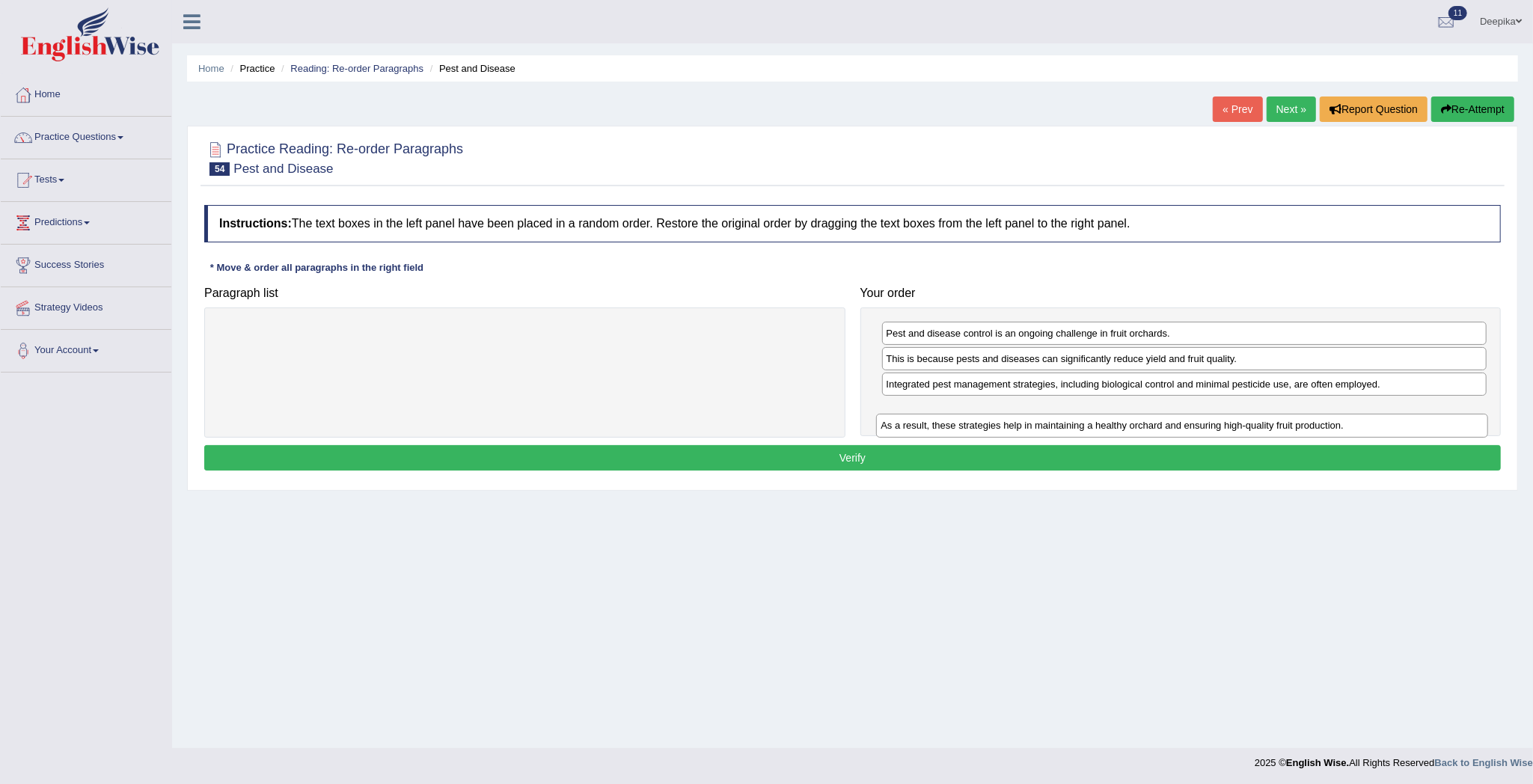
drag, startPoint x: 626, startPoint y: 336, endPoint x: 1290, endPoint y: 423, distance: 669.7
click at [1290, 423] on div "As a result, these strategies help in maintaining a healthy orchard and ensurin…" at bounding box center [1182, 426] width 612 height 24
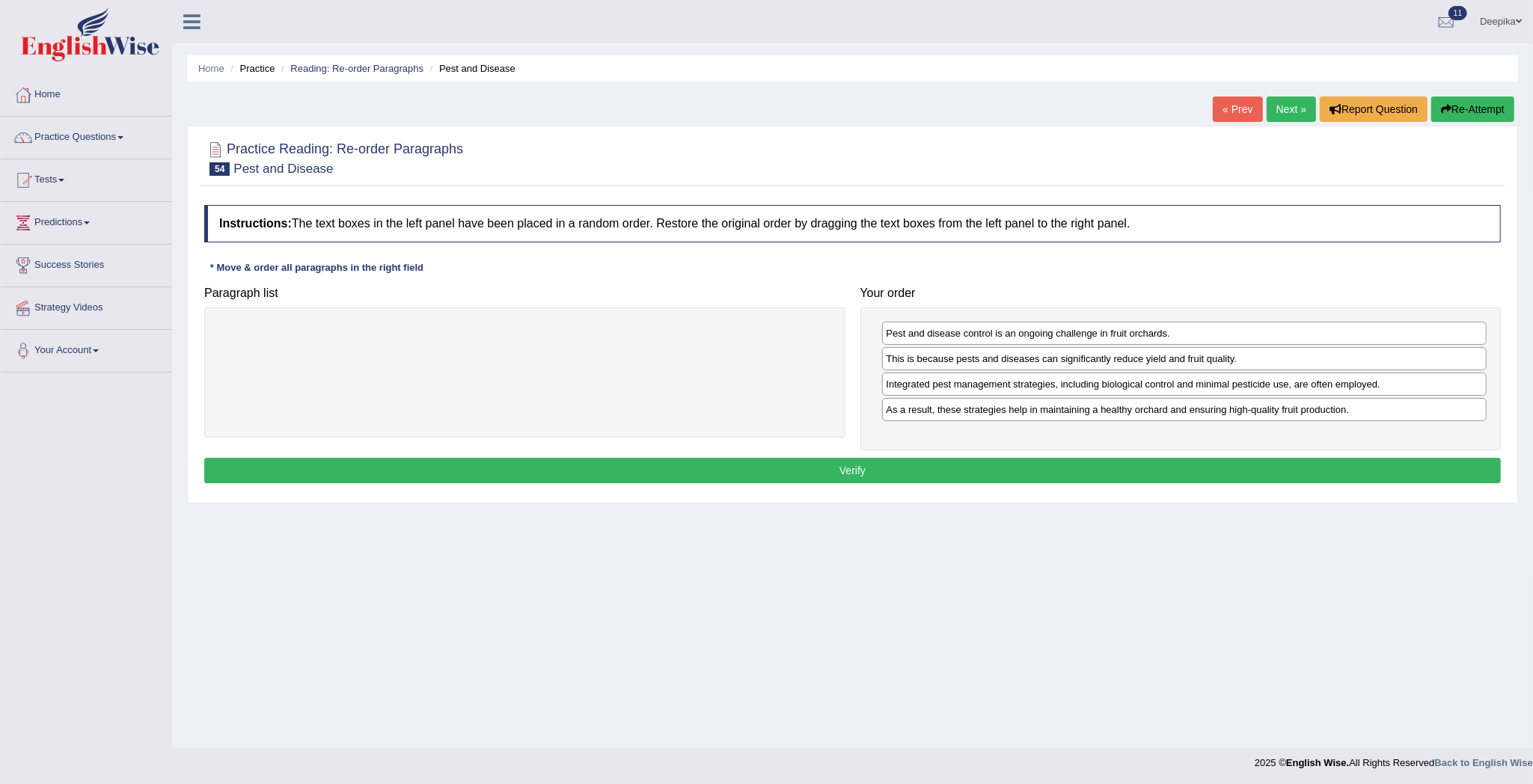
click at [1281, 468] on button "Verify" at bounding box center [852, 470] width 1296 height 25
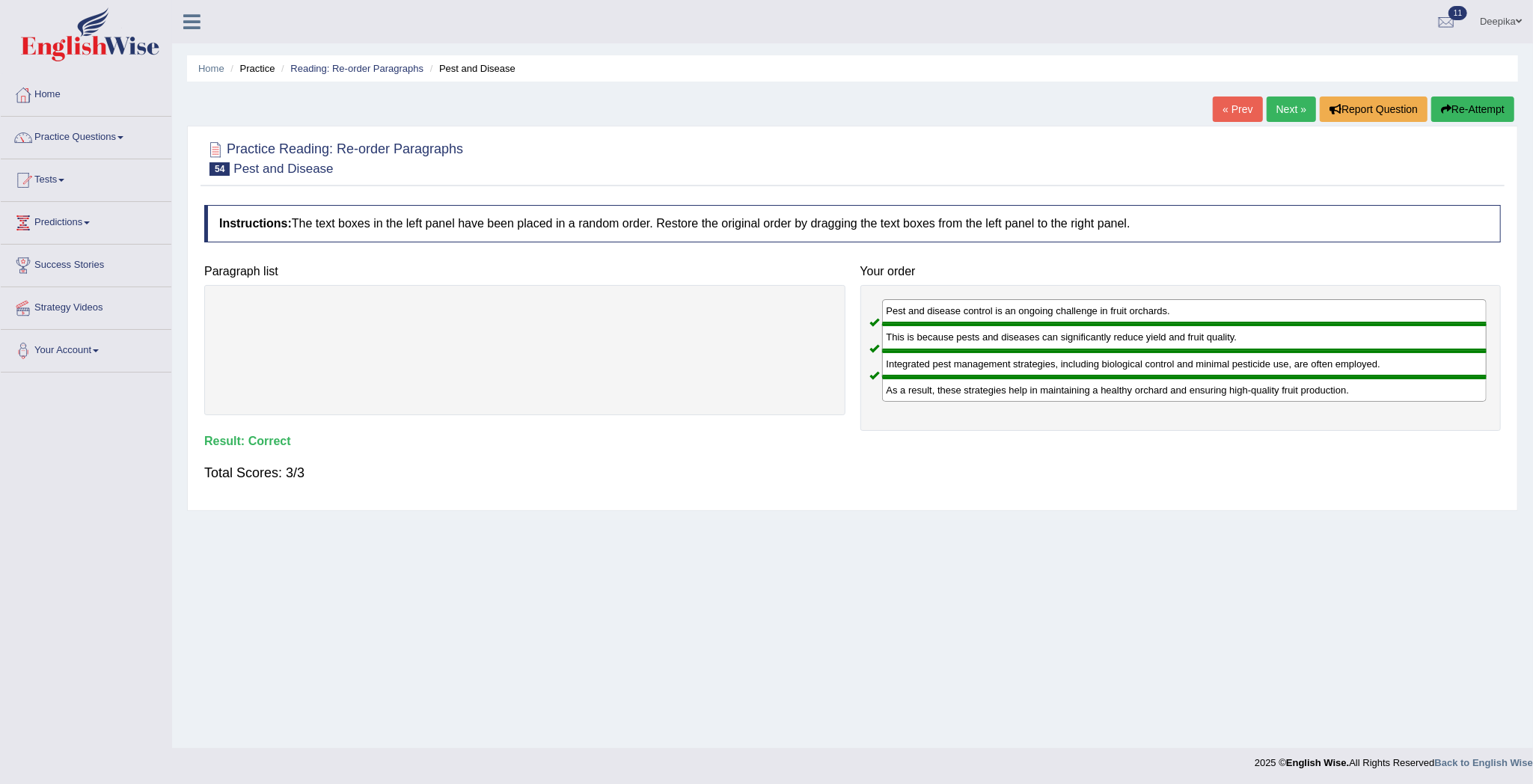
click at [1300, 114] on link "Next »" at bounding box center [1290, 109] width 49 height 25
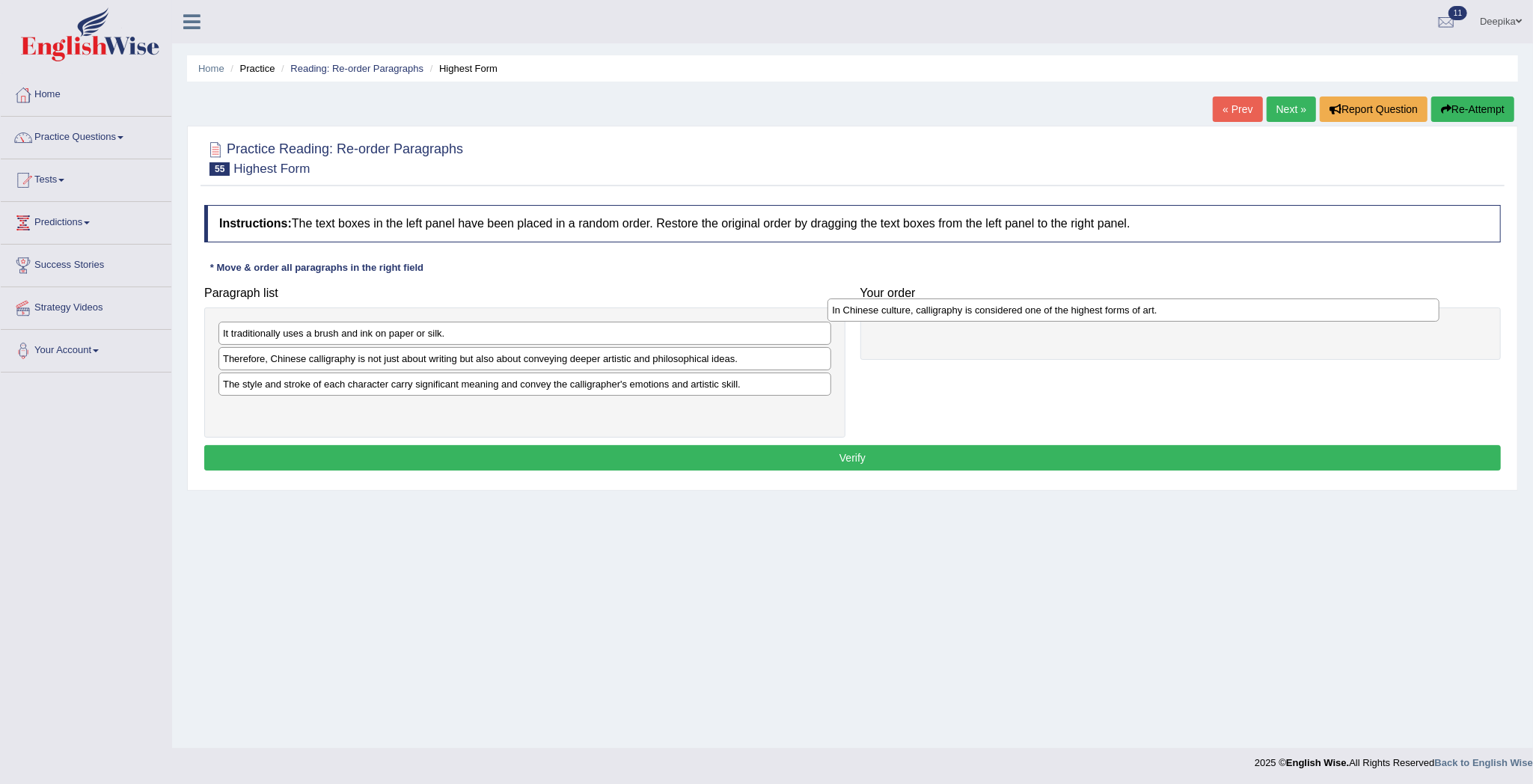
drag, startPoint x: 563, startPoint y: 390, endPoint x: 1203, endPoint y: 314, distance: 644.5
click at [1198, 315] on div "In Chinese culture, calligraphy is considered one of the highest forms of art." at bounding box center [1133, 310] width 612 height 24
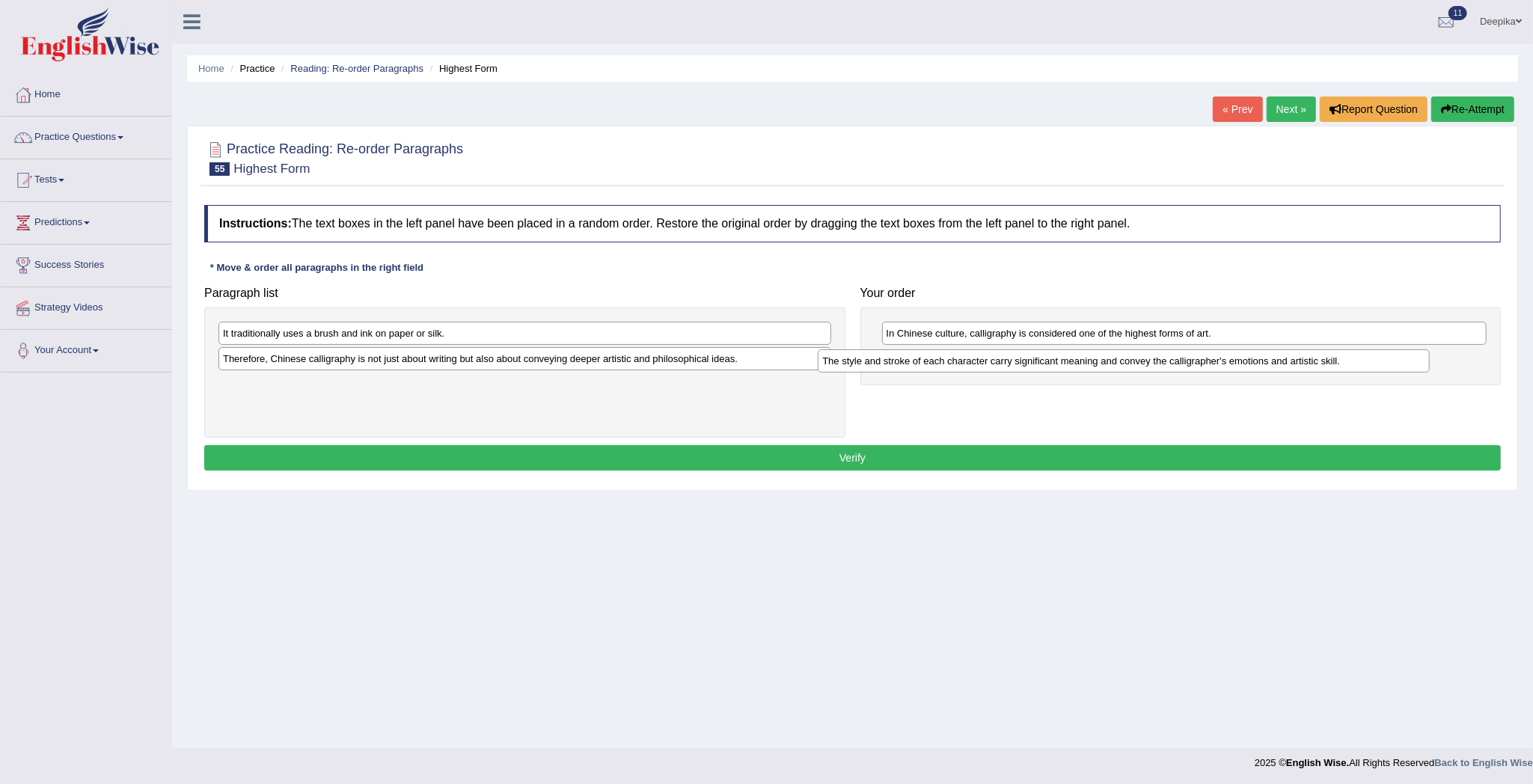
drag, startPoint x: 692, startPoint y: 387, endPoint x: 1293, endPoint y: 366, distance: 601.4
click at [1293, 366] on div "The style and stroke of each character carry significant meaning and convey the…" at bounding box center [1123, 361] width 612 height 24
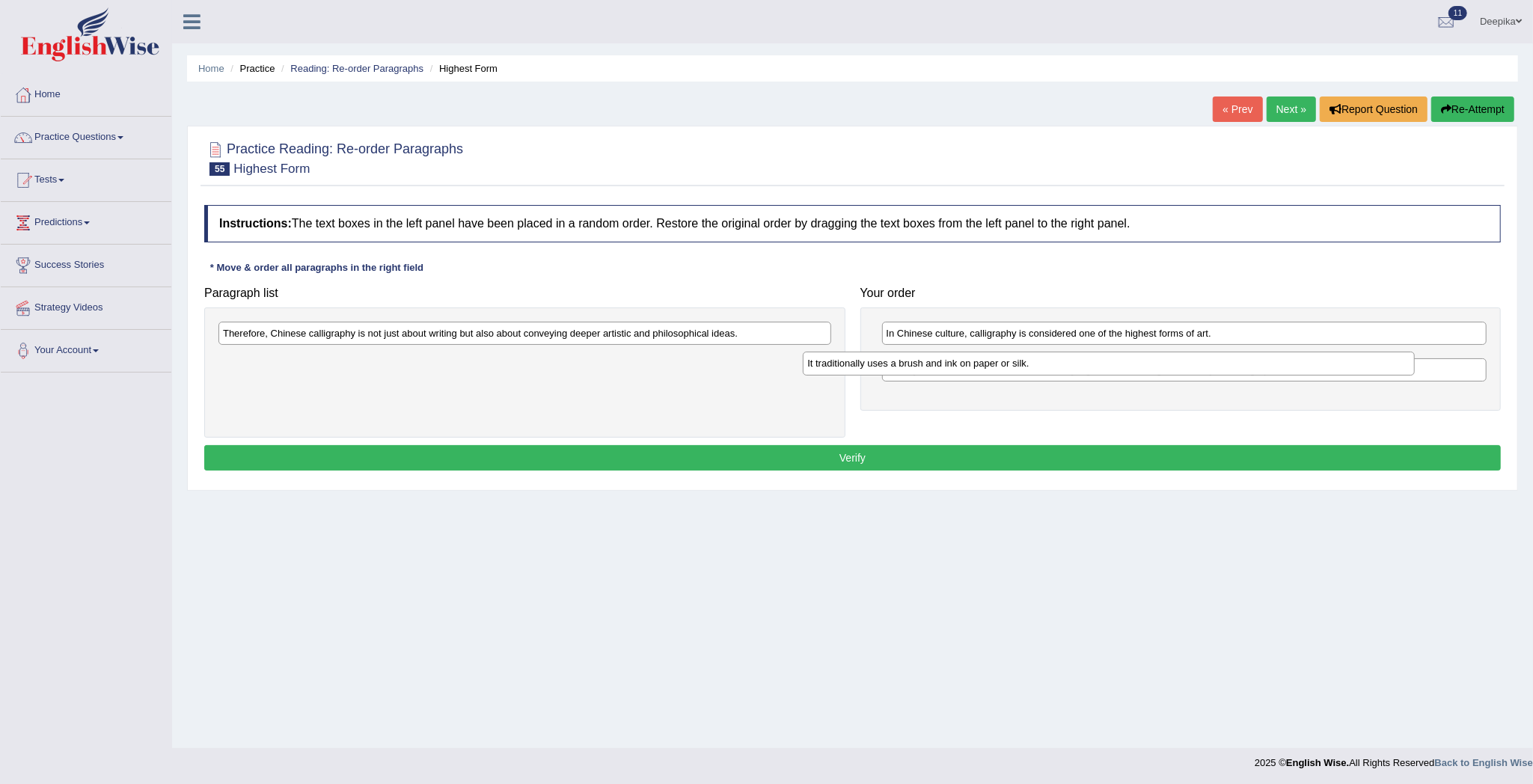
drag, startPoint x: 641, startPoint y: 323, endPoint x: 1241, endPoint y: 356, distance: 600.9
click at [1241, 356] on div "It traditionally uses a brush and ink on paper or silk." at bounding box center [1108, 363] width 612 height 24
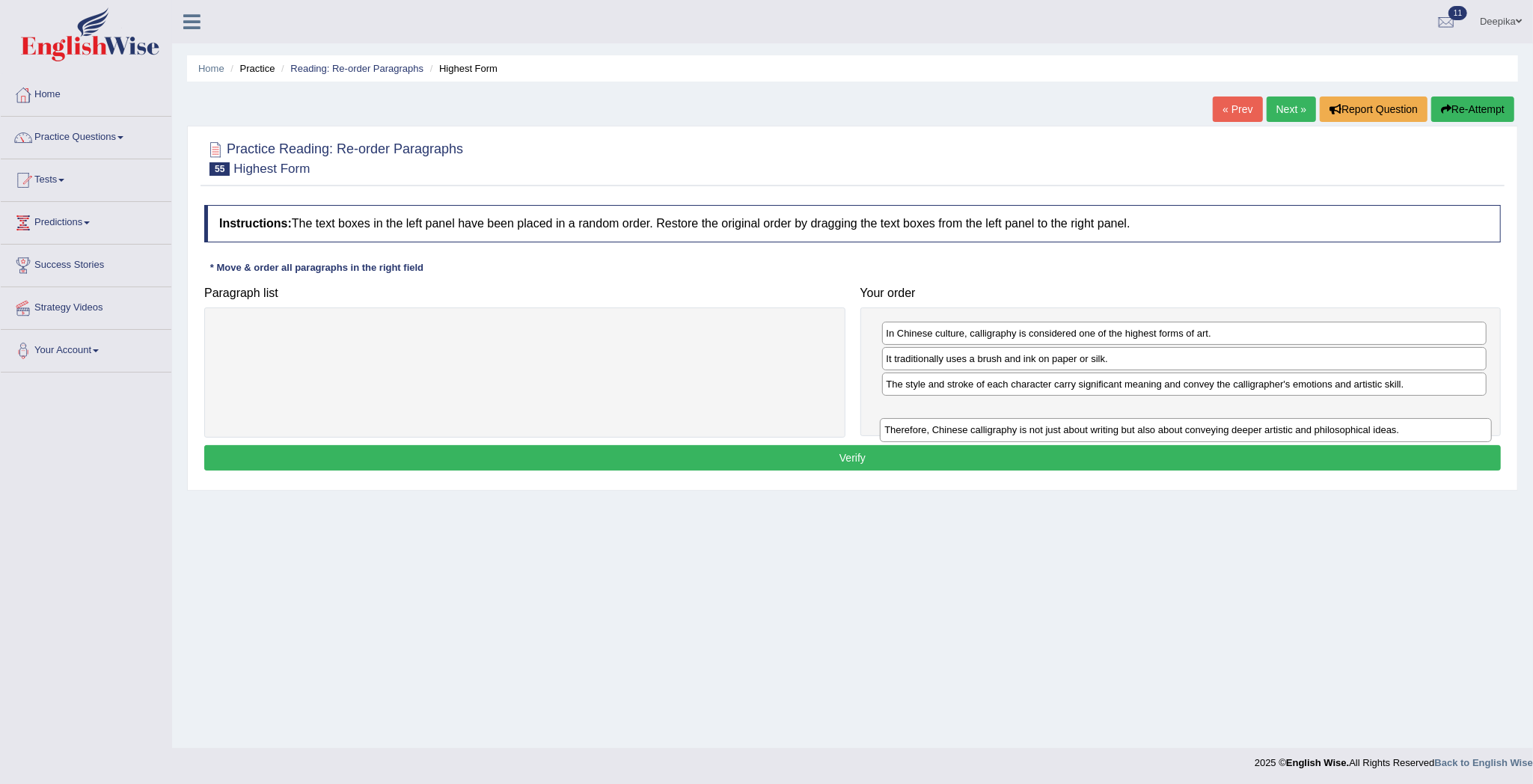
drag, startPoint x: 650, startPoint y: 341, endPoint x: 1310, endPoint y: 438, distance: 667.1
click at [1310, 438] on div "Therefore, Chinese calligraphy is not just about writing but also about conveyi…" at bounding box center [1186, 430] width 612 height 24
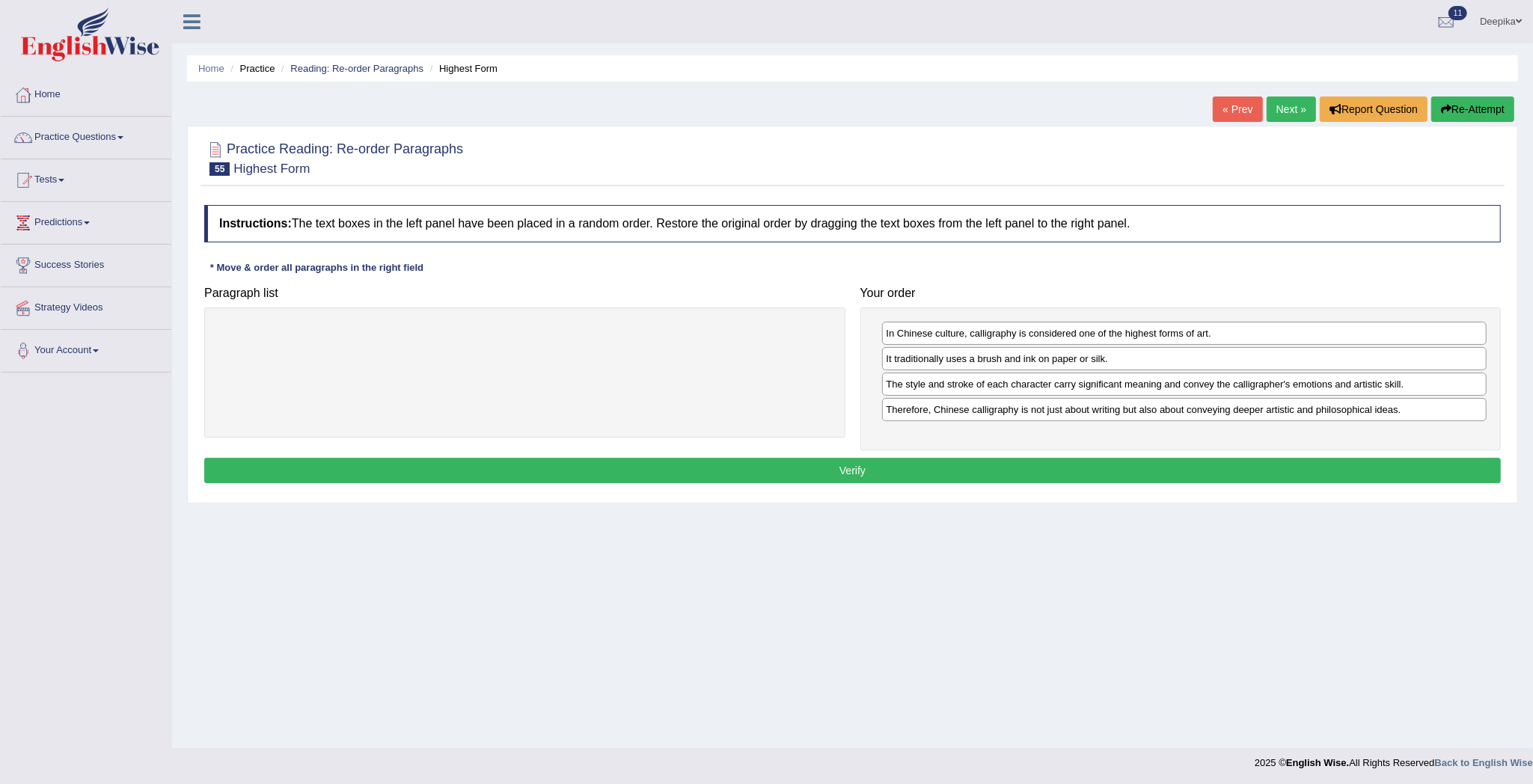
click at [1289, 471] on button "Verify" at bounding box center [852, 470] width 1296 height 25
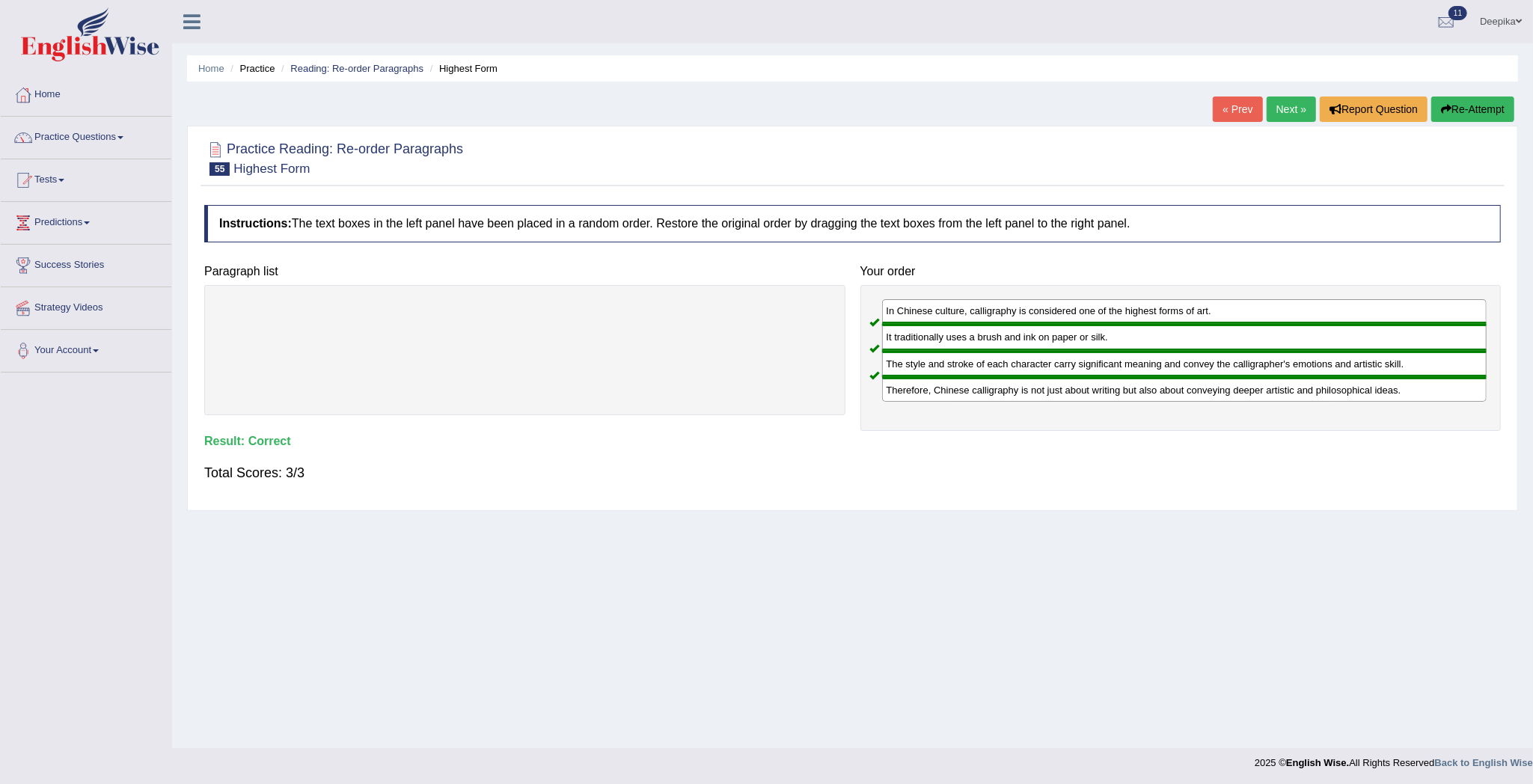
click at [1277, 106] on link "Next »" at bounding box center [1290, 109] width 49 height 25
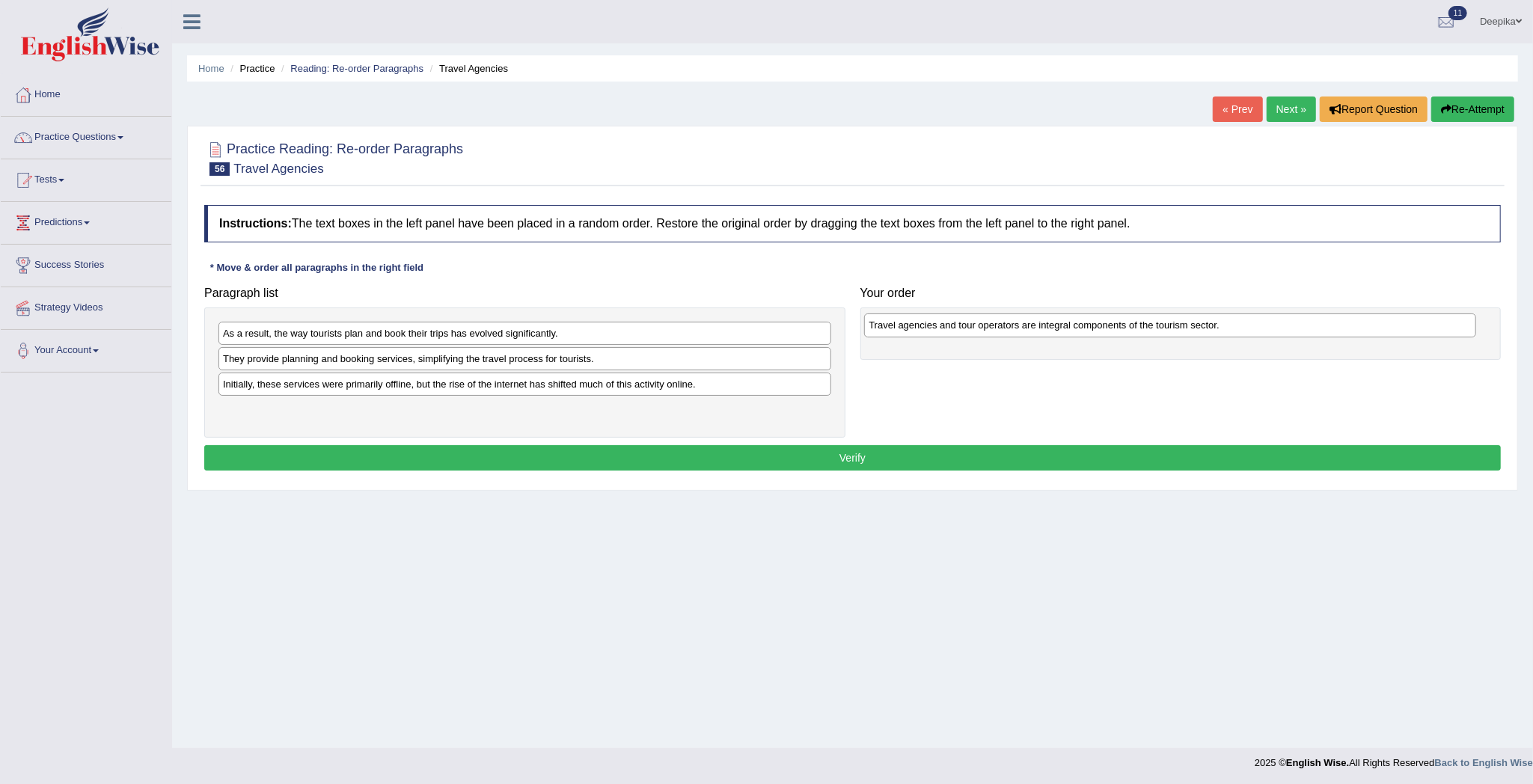
drag, startPoint x: 489, startPoint y: 357, endPoint x: 1155, endPoint y: 323, distance: 666.9
click at [1151, 323] on div "Travel agencies and tour operators are integral components of the tourism secto…" at bounding box center [1170, 325] width 612 height 24
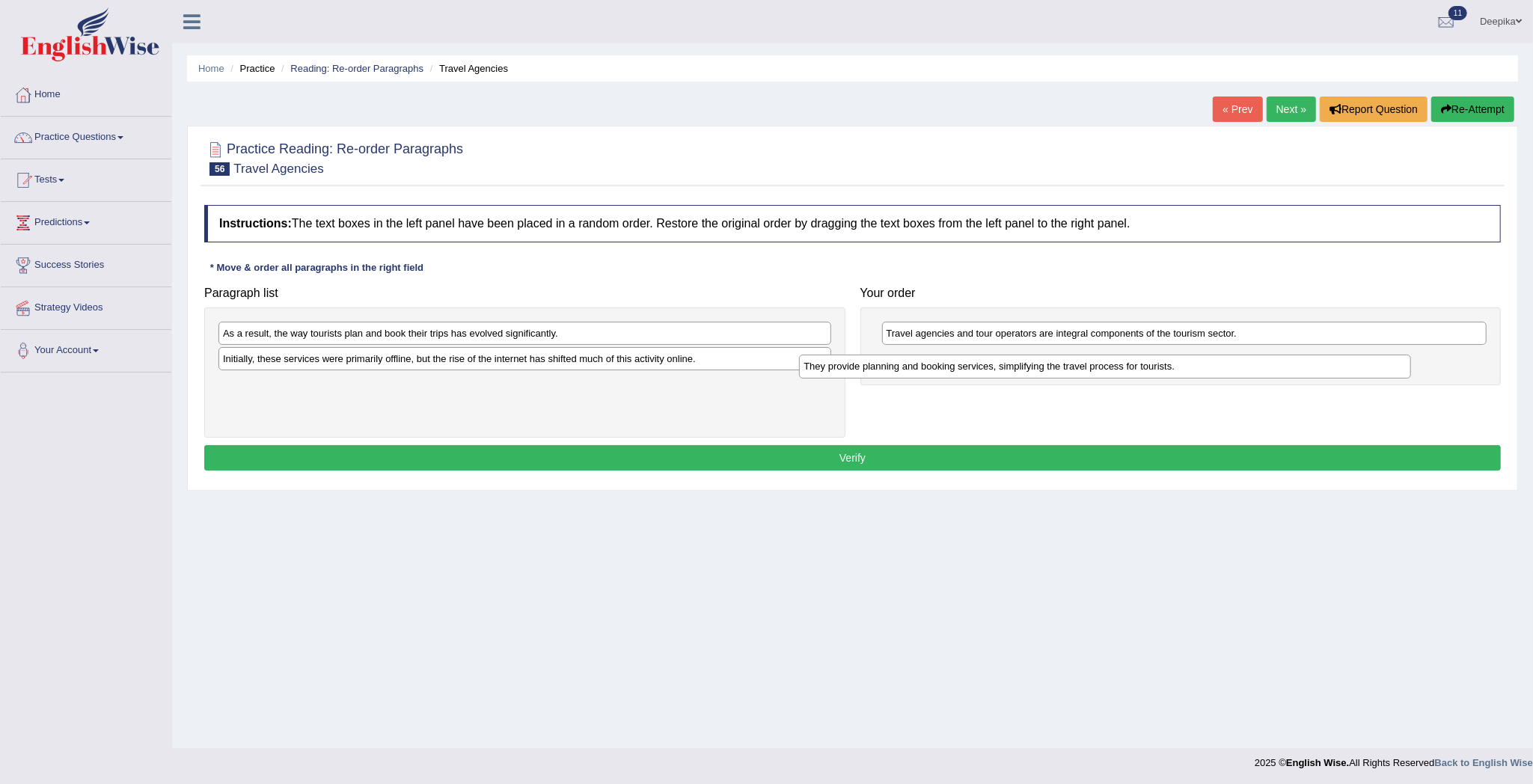
drag, startPoint x: 686, startPoint y: 356, endPoint x: 1370, endPoint y: 366, distance: 684.1
click at [1370, 366] on div "They provide planning and booking services, simplifying the travel process for …" at bounding box center [1105, 366] width 612 height 24
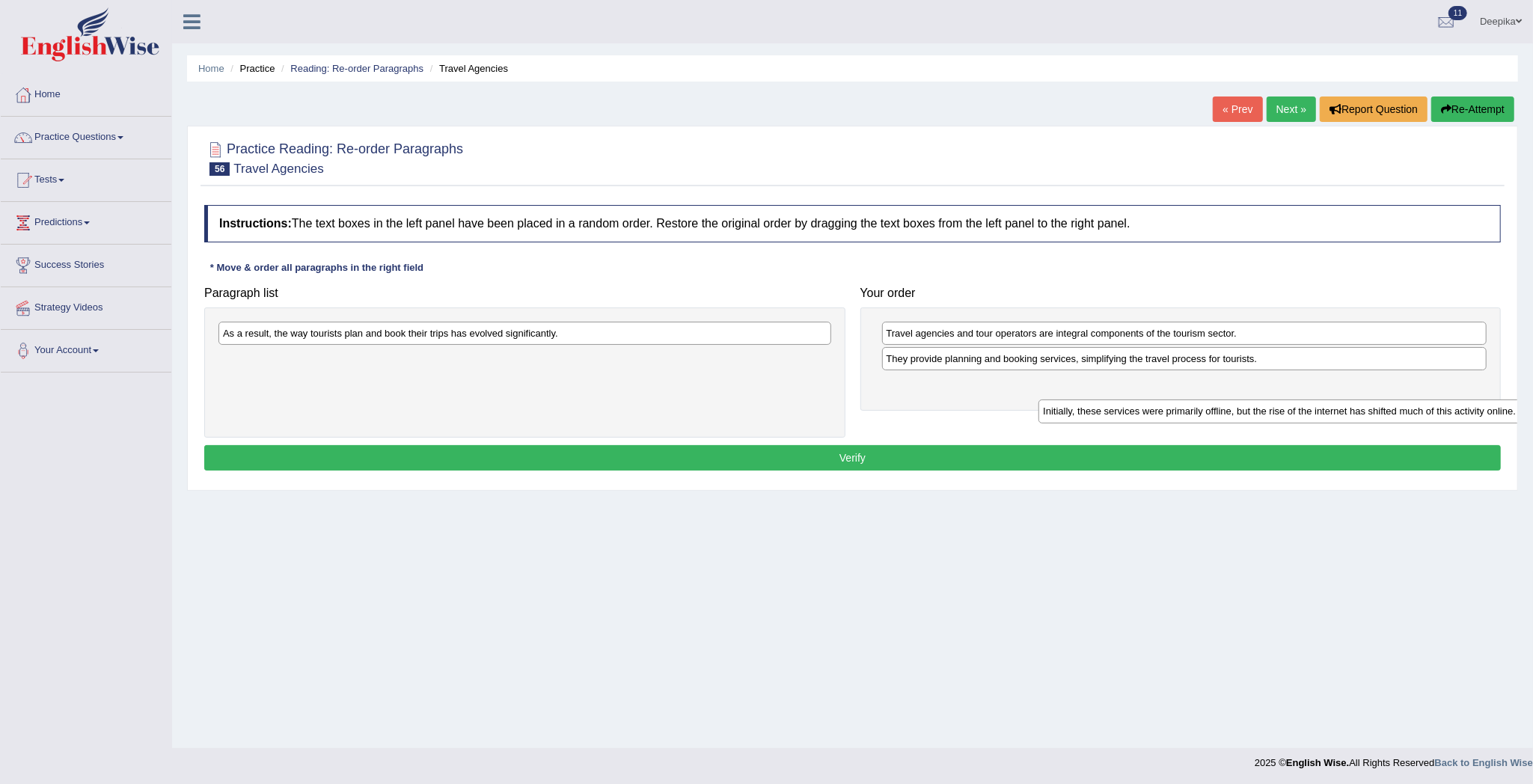
drag, startPoint x: 743, startPoint y: 369, endPoint x: 1330, endPoint y: 420, distance: 589.2
click at [1330, 420] on div "Initially, these services were primarily offline, but the rise of the internet …" at bounding box center [1343, 411] width 612 height 24
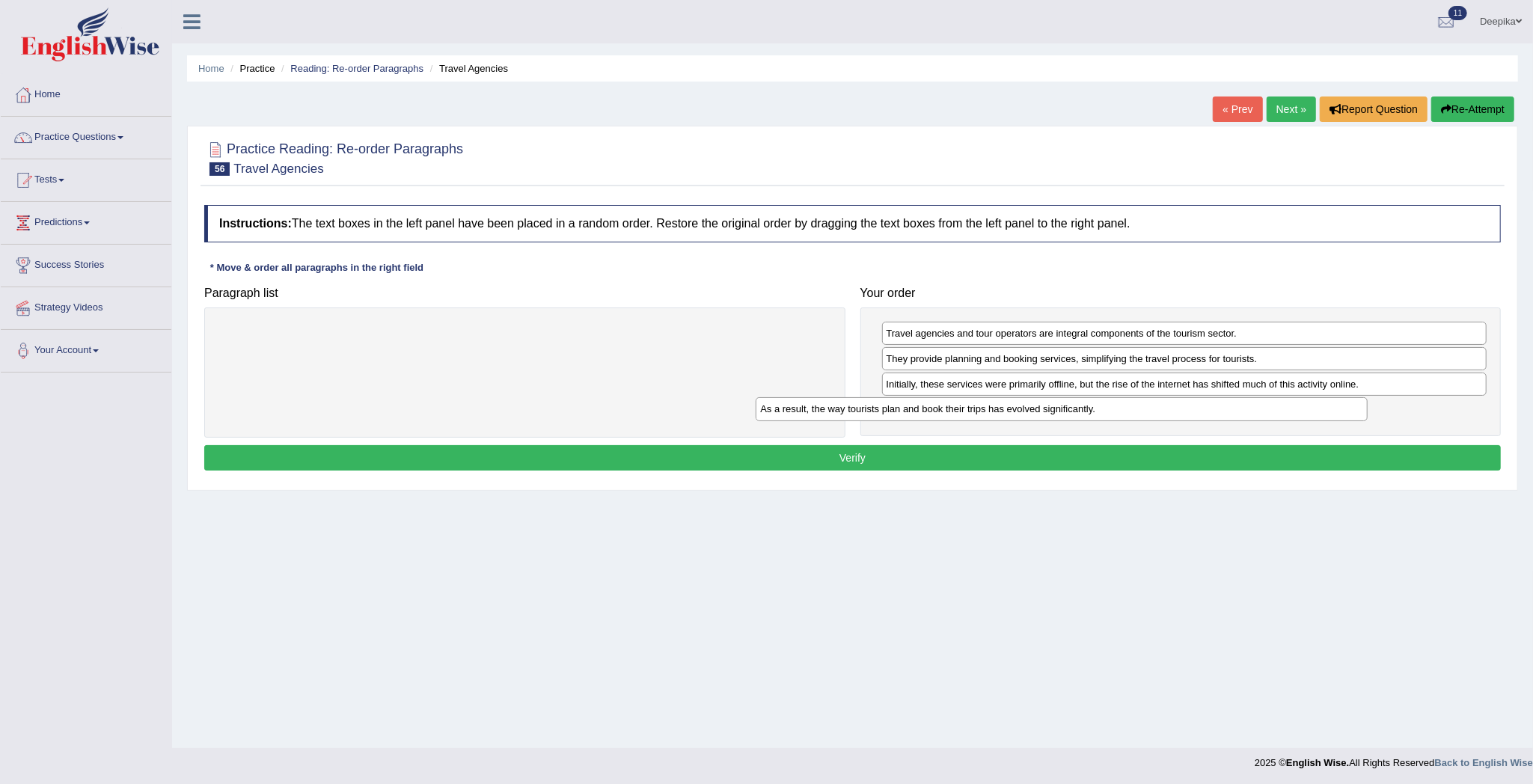
drag, startPoint x: 788, startPoint y: 324, endPoint x: 1397, endPoint y: 405, distance: 614.4
click at [1367, 405] on div "As a result, the way tourists plan and book their trips has evolved significant…" at bounding box center [1061, 409] width 612 height 24
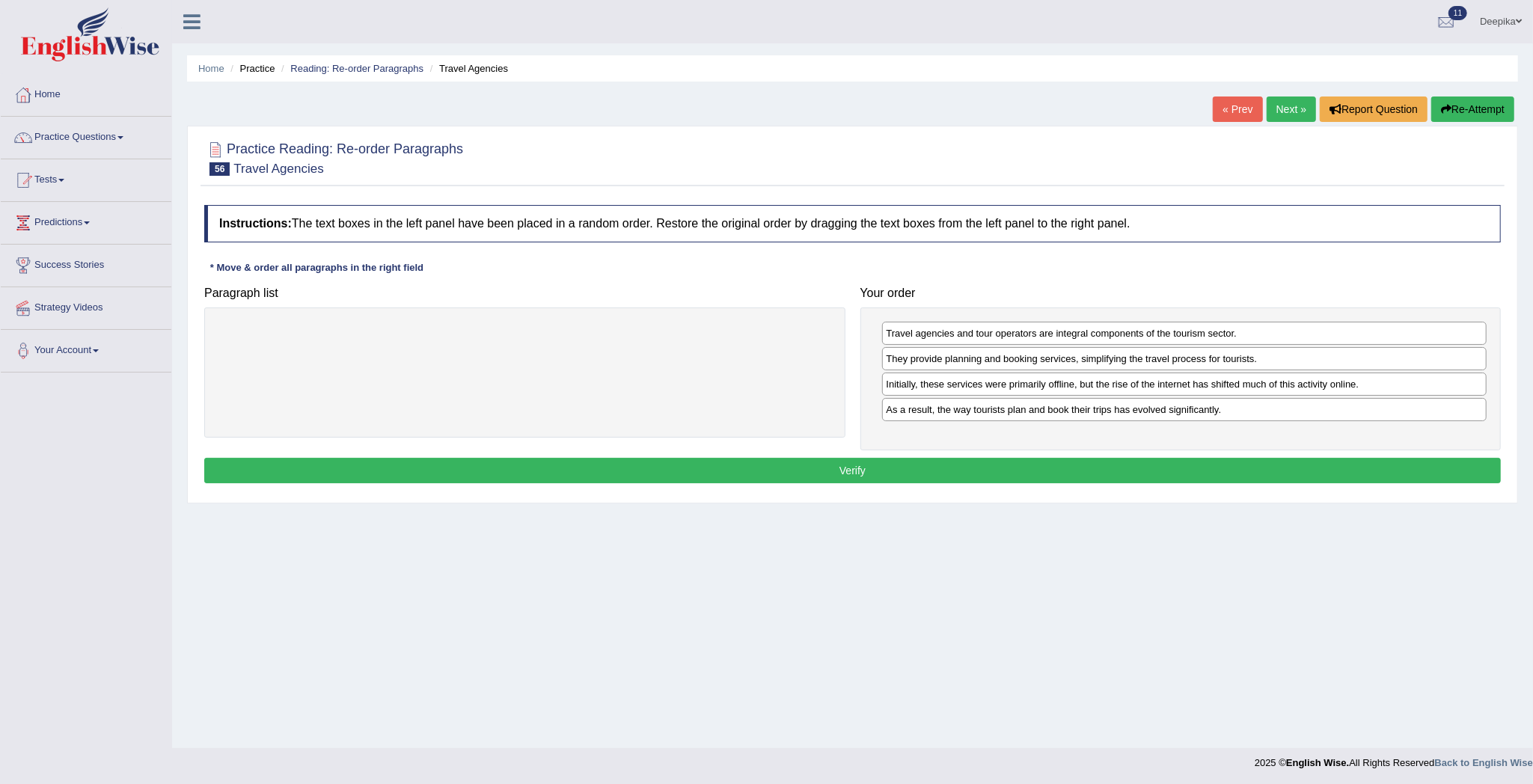
click at [1360, 468] on button "Verify" at bounding box center [852, 470] width 1296 height 25
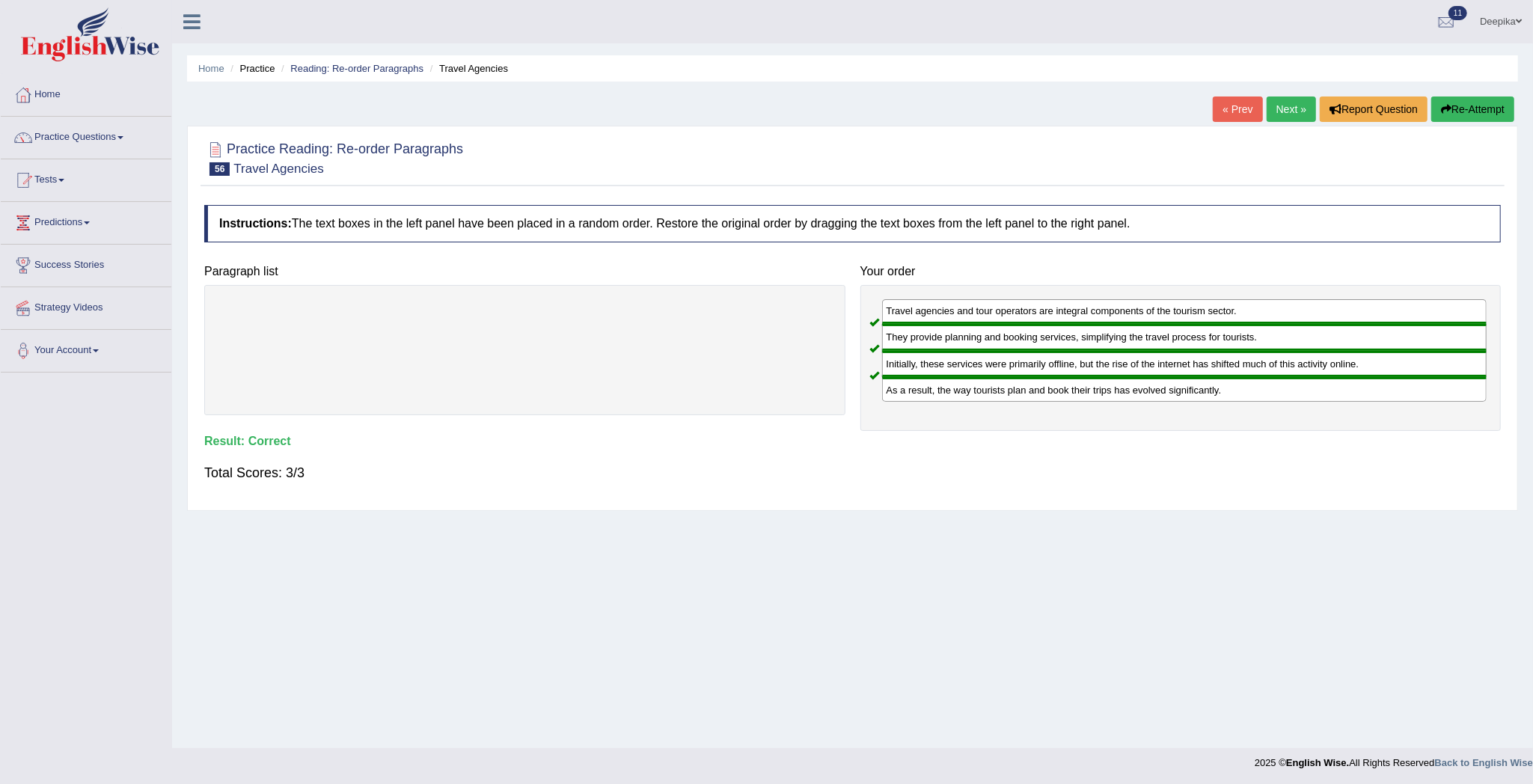
click at [1288, 109] on link "Next »" at bounding box center [1290, 109] width 49 height 25
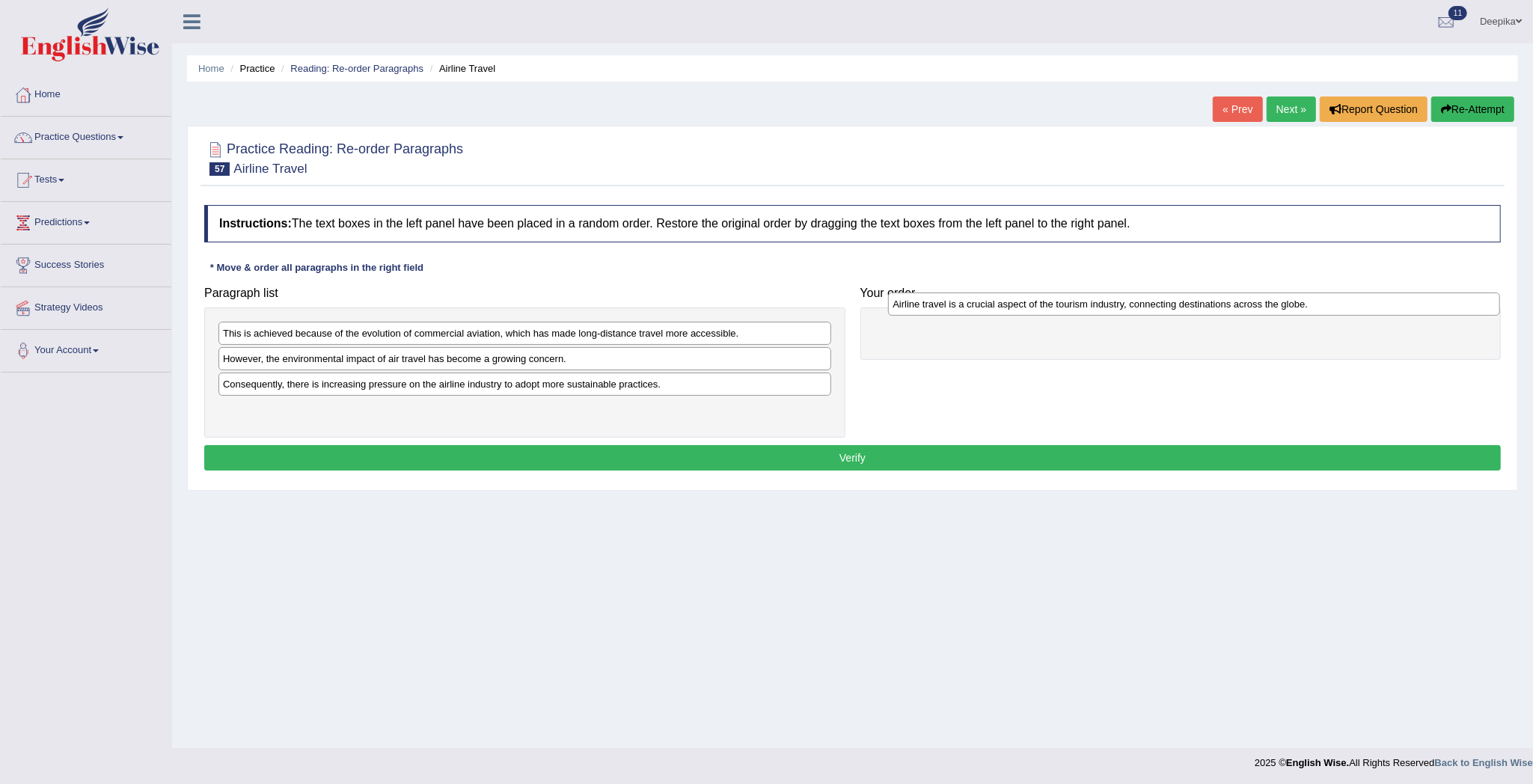
drag, startPoint x: 527, startPoint y: 387, endPoint x: 1223, endPoint y: 311, distance: 700.1
click at [1215, 308] on div "Airline travel is a crucial aspect of the tourism industry, connecting destinat…" at bounding box center [1194, 304] width 612 height 24
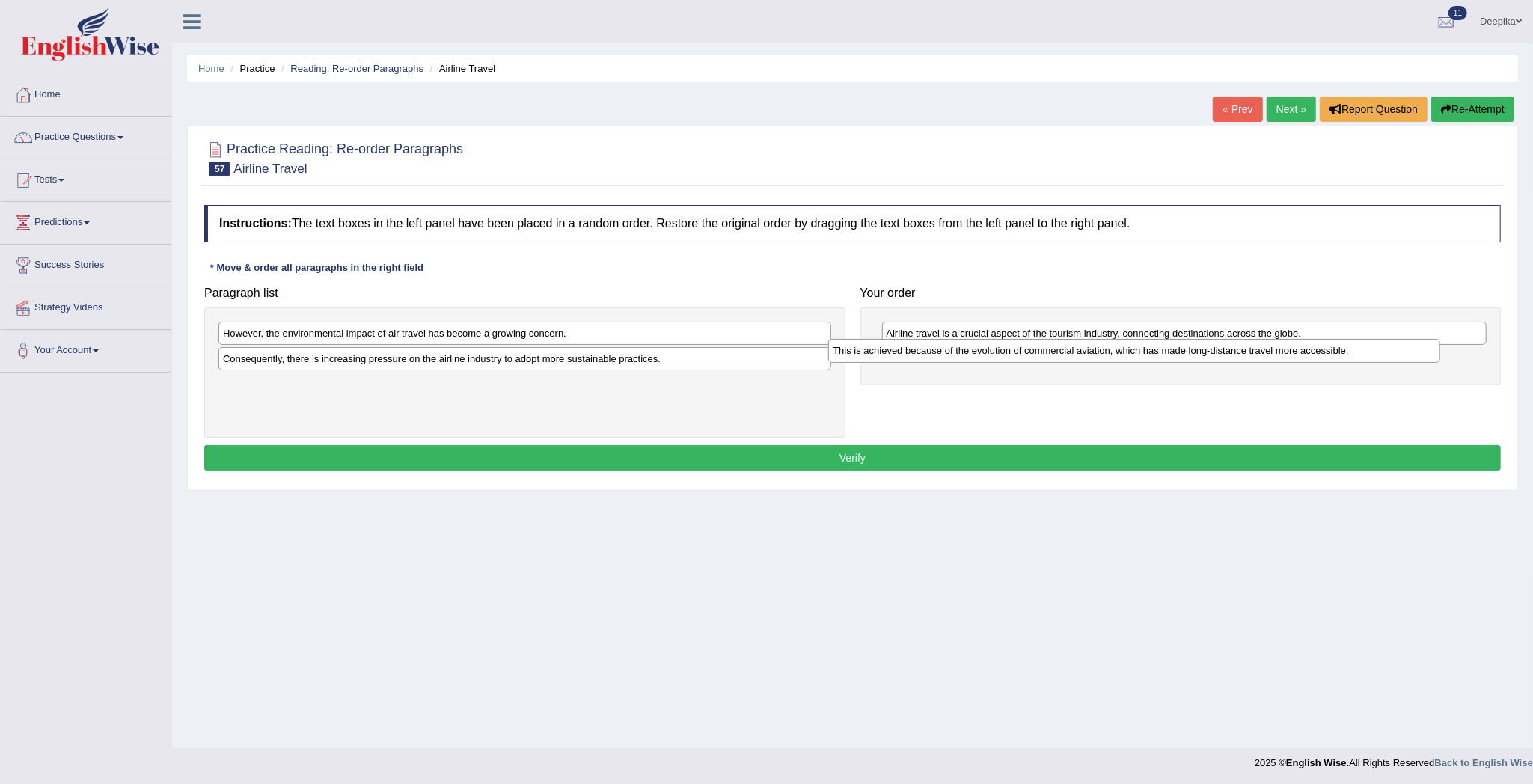
drag, startPoint x: 566, startPoint y: 333, endPoint x: 1176, endPoint y: 351, distance: 610.3
click at [1176, 351] on div "This is achieved because of the evolution of commercial aviation, which has mad…" at bounding box center [1134, 351] width 612 height 24
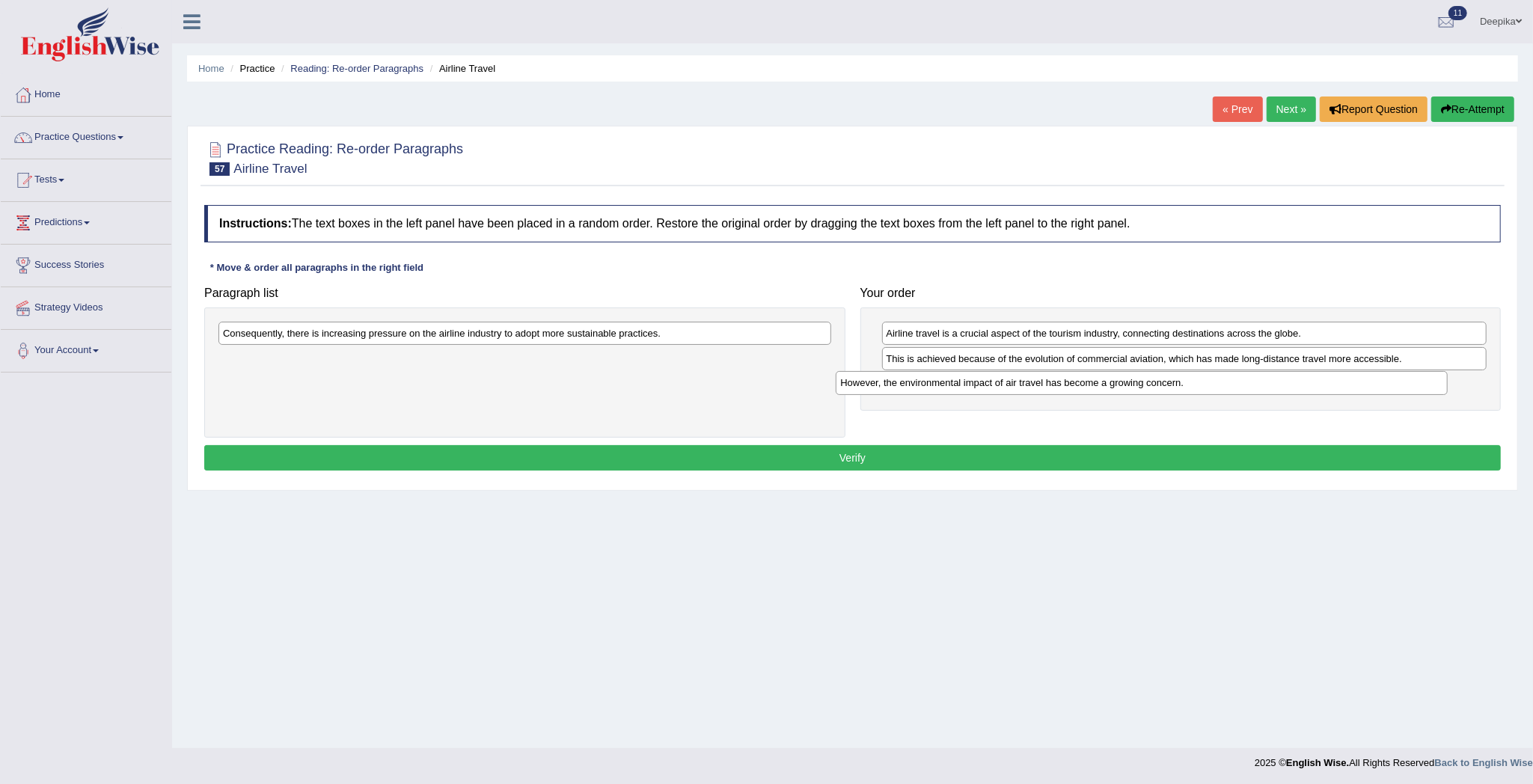
drag, startPoint x: 775, startPoint y: 324, endPoint x: 1535, endPoint y: 371, distance: 761.5
click at [1532, 371] on html "Toggle navigation Home Practice Questions Speaking Practice Read Aloud Repeat S…" at bounding box center [766, 392] width 1533 height 784
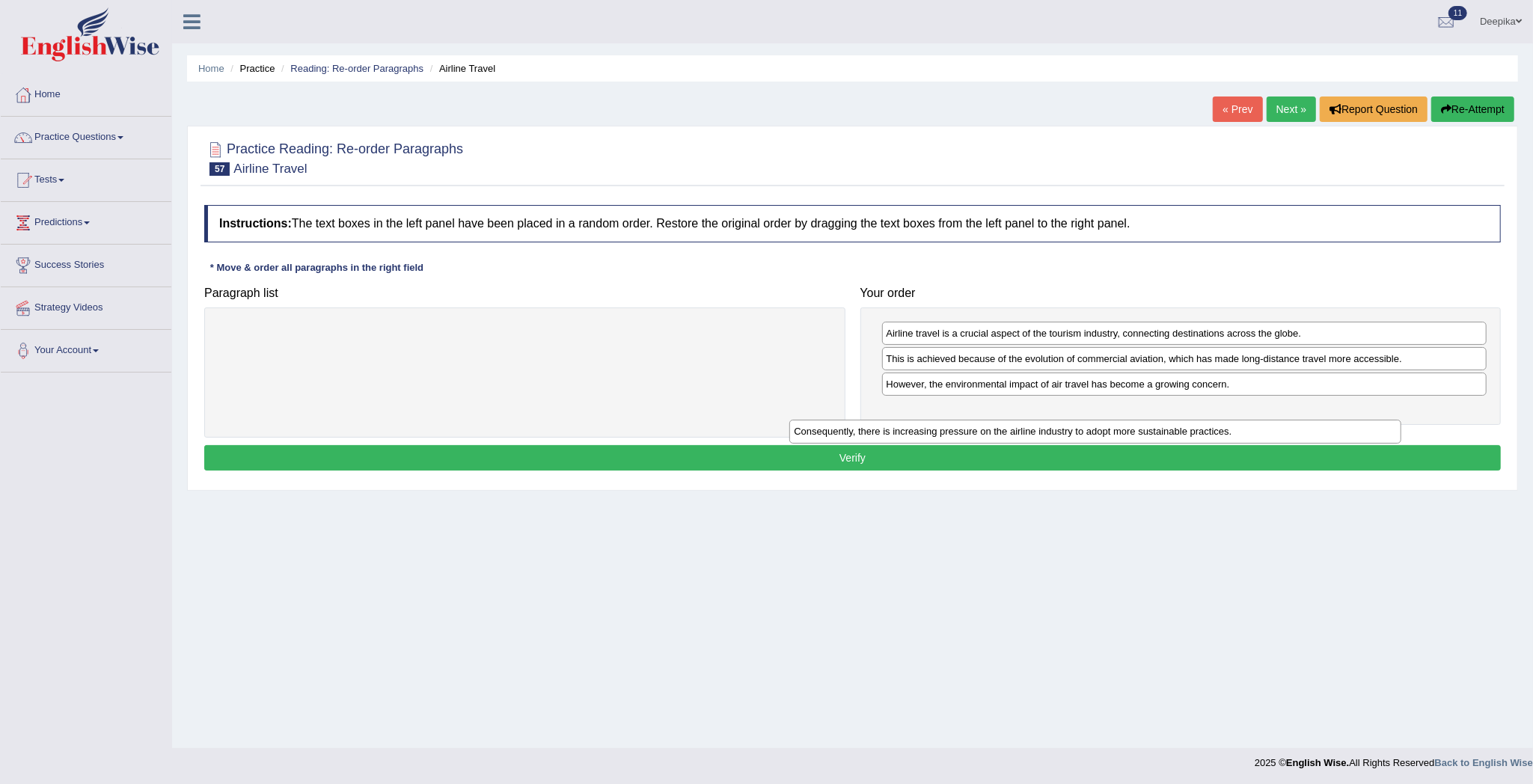
drag, startPoint x: 778, startPoint y: 333, endPoint x: 1360, endPoint y: 420, distance: 588.5
click at [1360, 420] on div "Consequently, there is increasing pressure on the airline industry to adopt mor…" at bounding box center [1095, 432] width 612 height 24
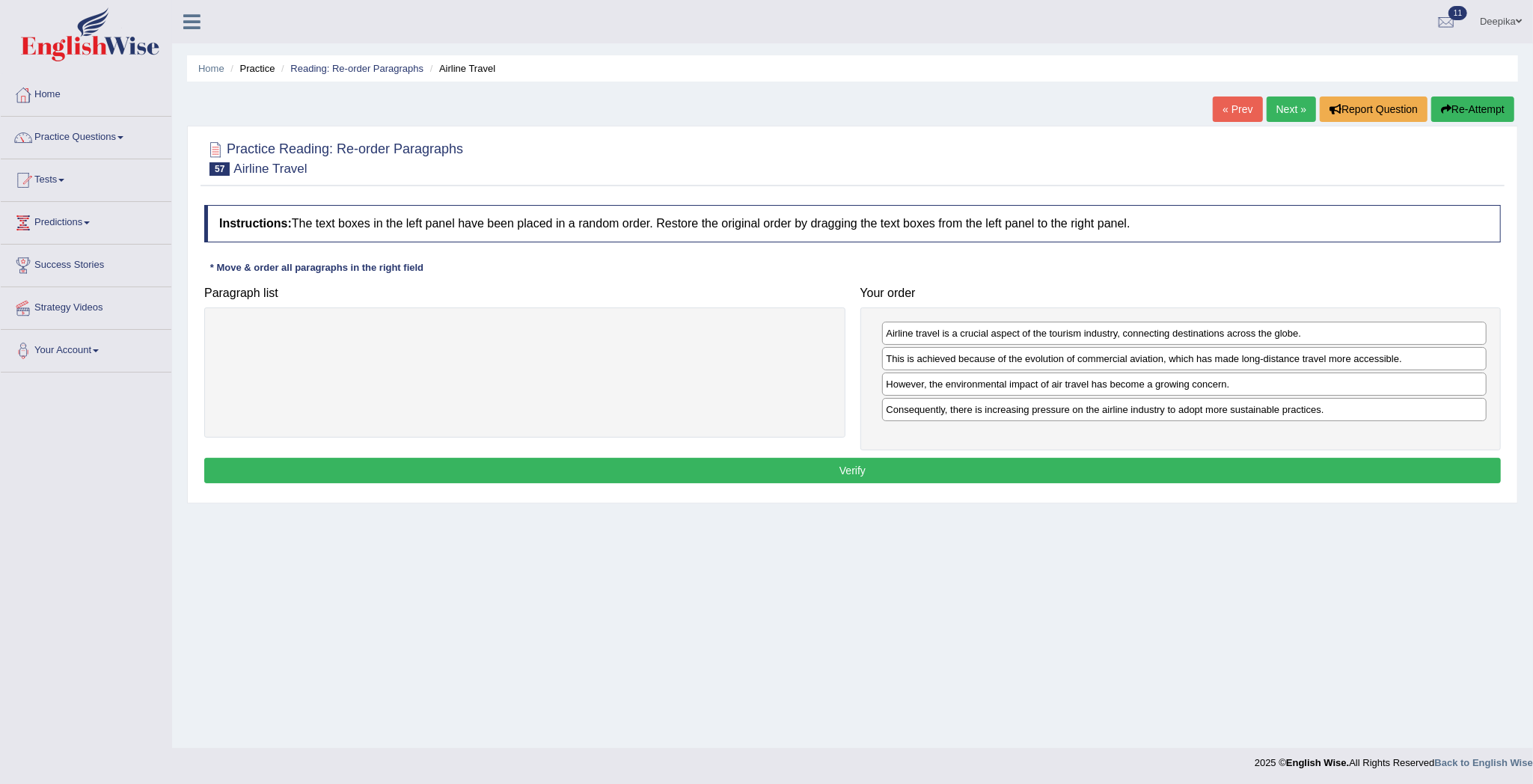
click at [1279, 479] on button "Verify" at bounding box center [852, 470] width 1296 height 25
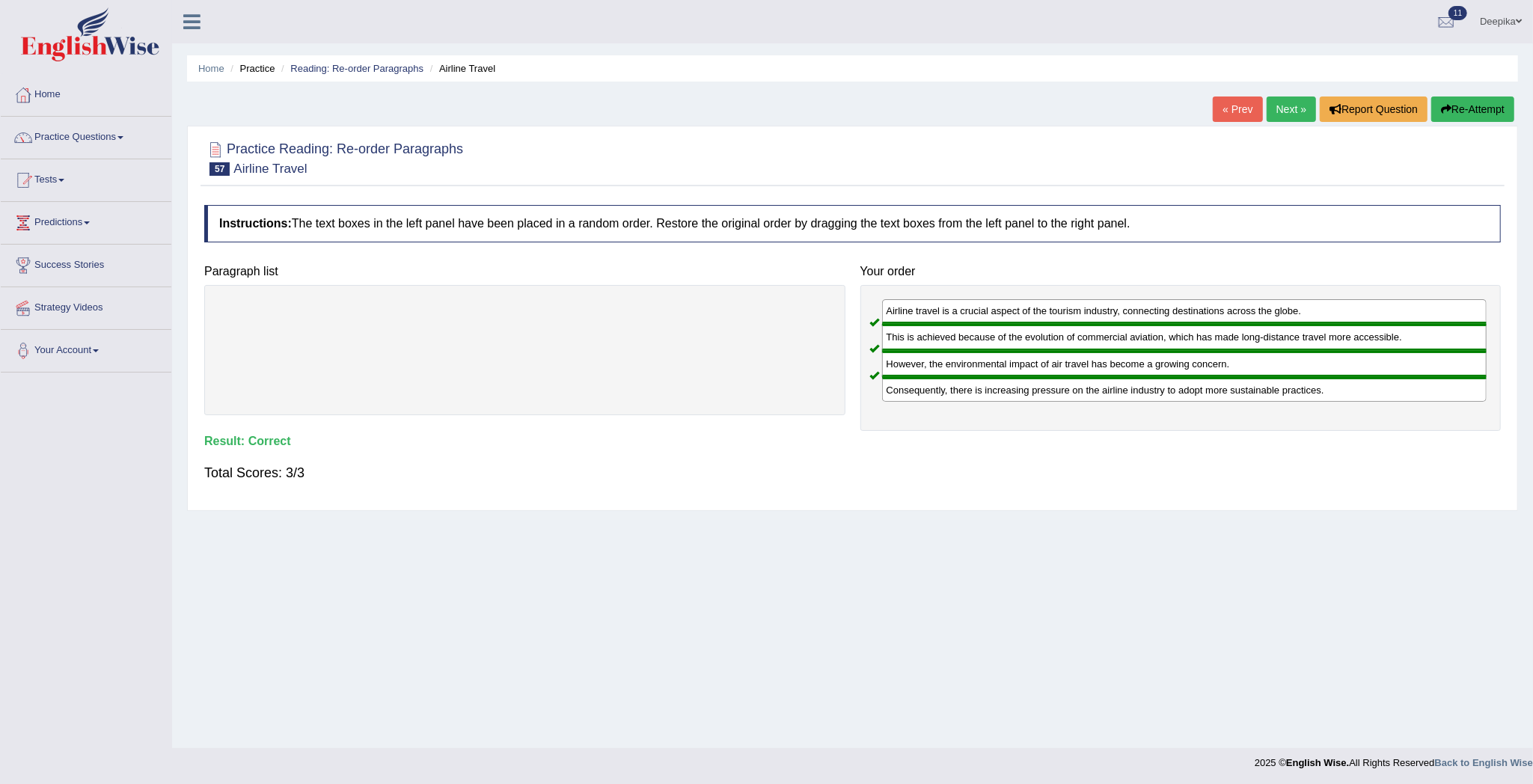
click at [1281, 97] on link "Next »" at bounding box center [1290, 109] width 49 height 25
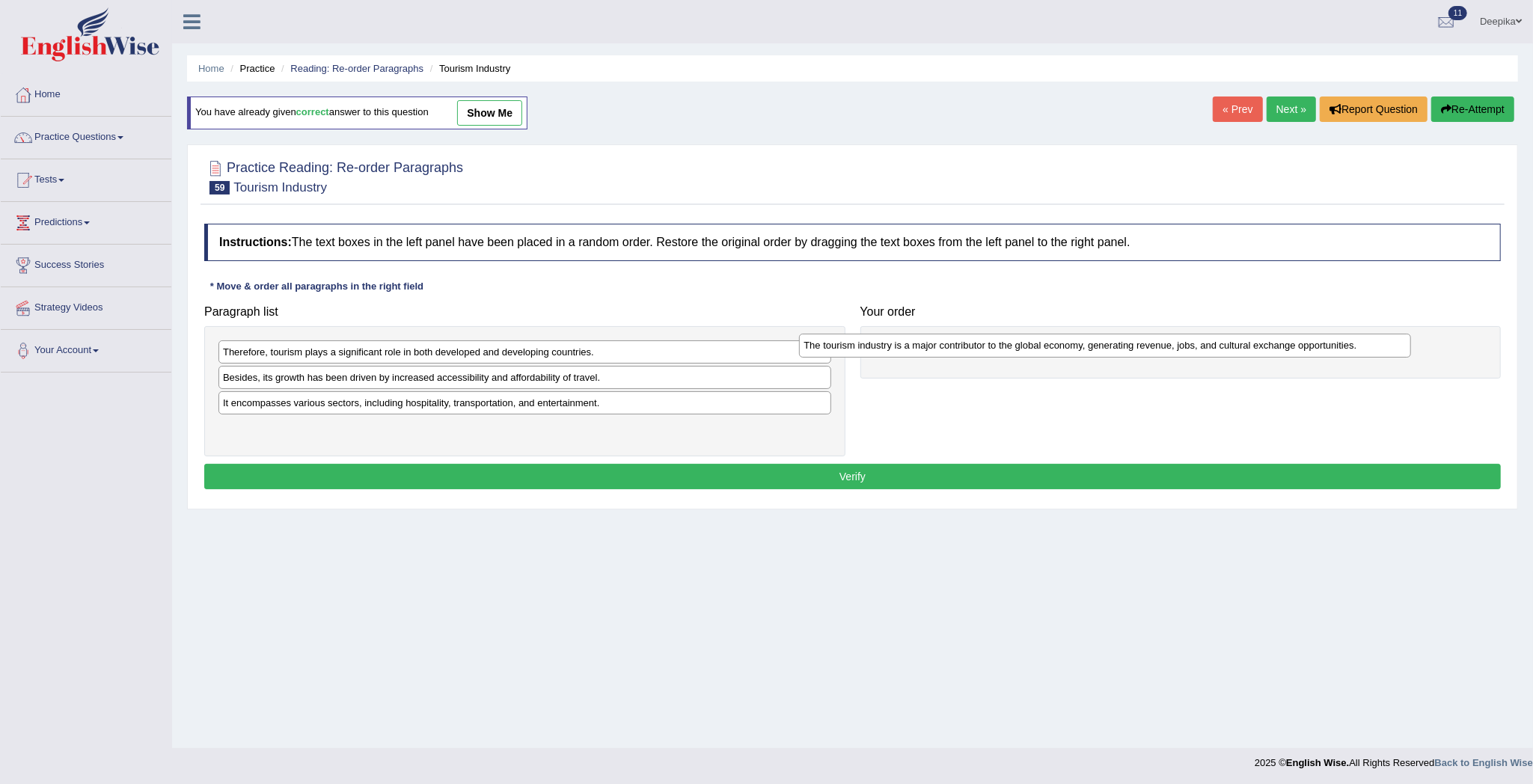
drag, startPoint x: 581, startPoint y: 435, endPoint x: 1204, endPoint y: 360, distance: 627.5
click at [1204, 357] on div "The tourism industry is a major contributor to the global economy, generating r…" at bounding box center [1105, 345] width 612 height 24
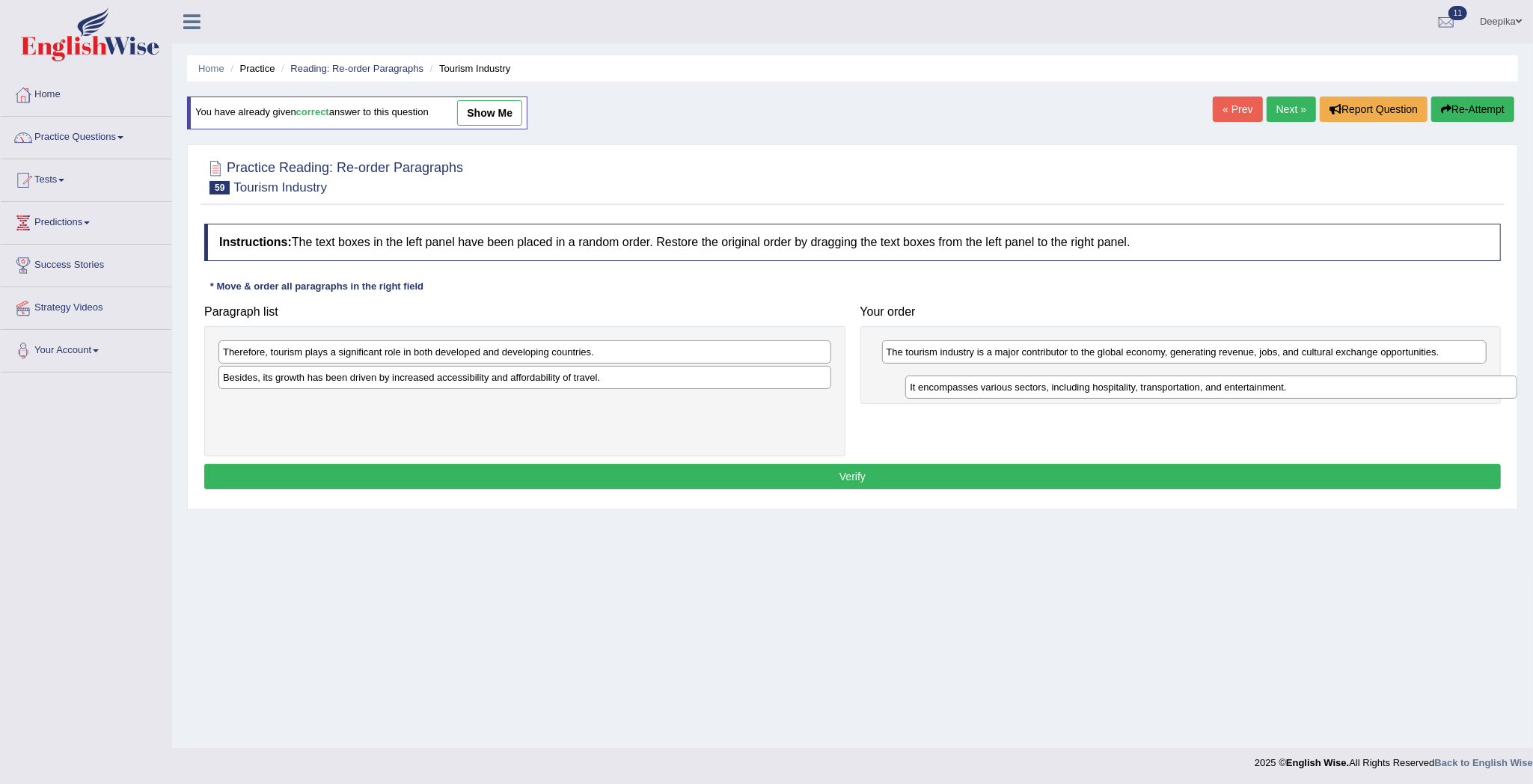
drag, startPoint x: 503, startPoint y: 407, endPoint x: 1186, endPoint y: 384, distance: 683.4
click at [1189, 387] on div "It encompasses various sectors, including hospitality, transportation, and ente…" at bounding box center [1211, 387] width 612 height 24
drag, startPoint x: 1186, startPoint y: 384, endPoint x: 1132, endPoint y: 381, distance: 54.1
click at [1142, 381] on div "It encompasses various sectors, including hospitality, transportation, and ente…" at bounding box center [1196, 381] width 612 height 24
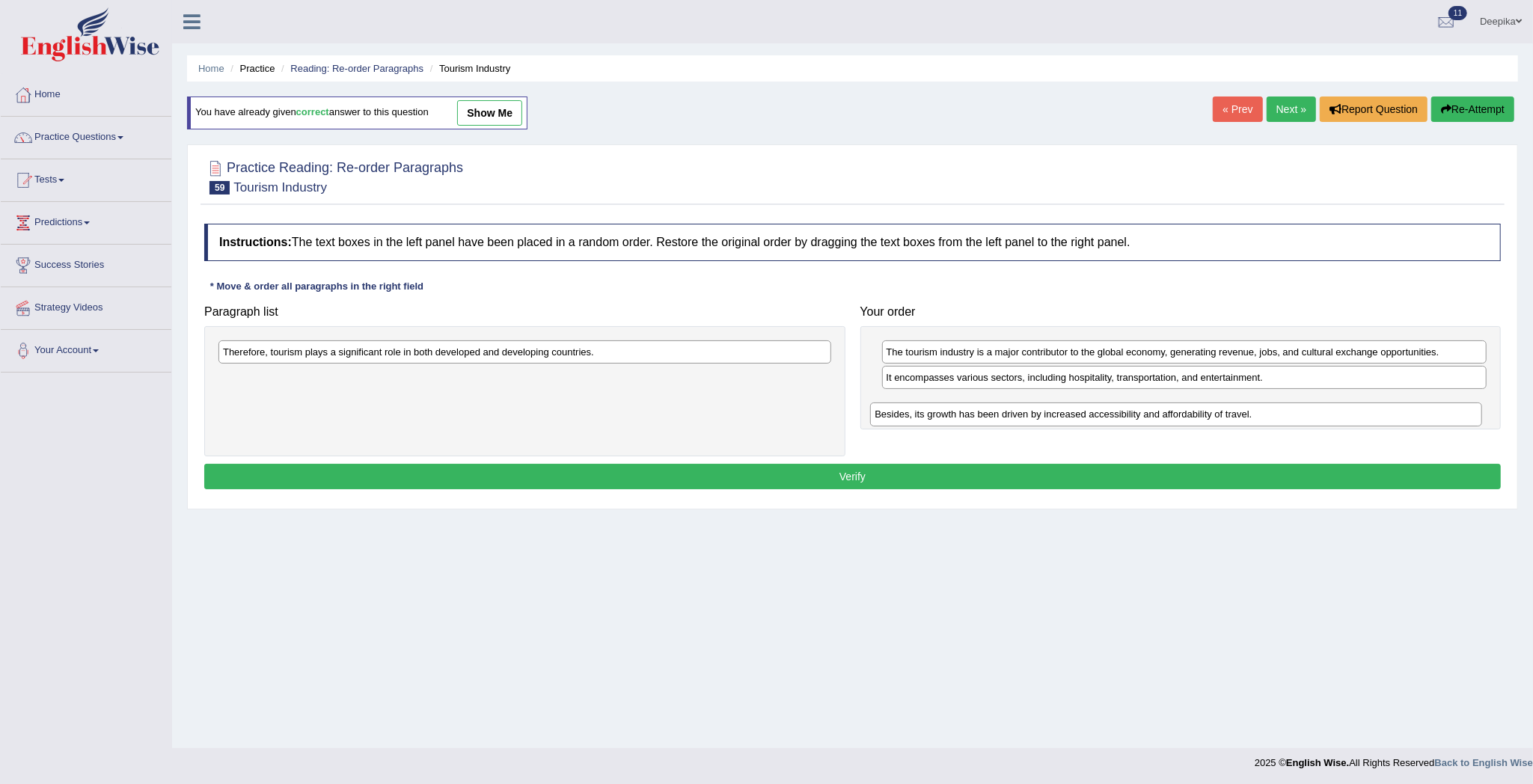
drag, startPoint x: 744, startPoint y: 384, endPoint x: 1394, endPoint y: 417, distance: 650.8
click at [1394, 417] on div "Besides, its growth has been driven by increased accessibility and affordabilit…" at bounding box center [1176, 414] width 612 height 24
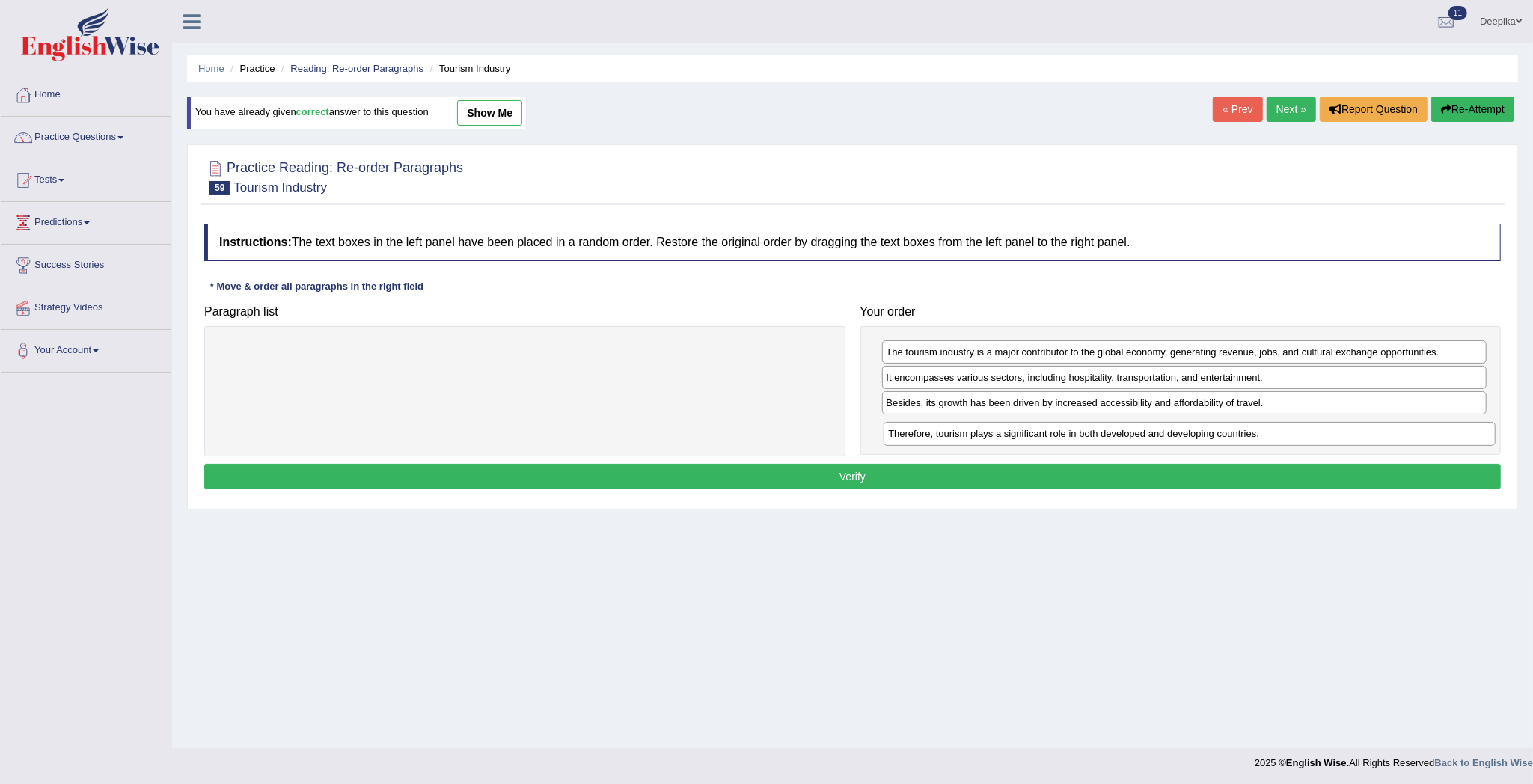
drag, startPoint x: 698, startPoint y: 363, endPoint x: 1363, endPoint y: 444, distance: 669.9
click at [1363, 444] on div "Therefore, tourism plays a significant role in both developed and developing co…" at bounding box center [1189, 434] width 612 height 24
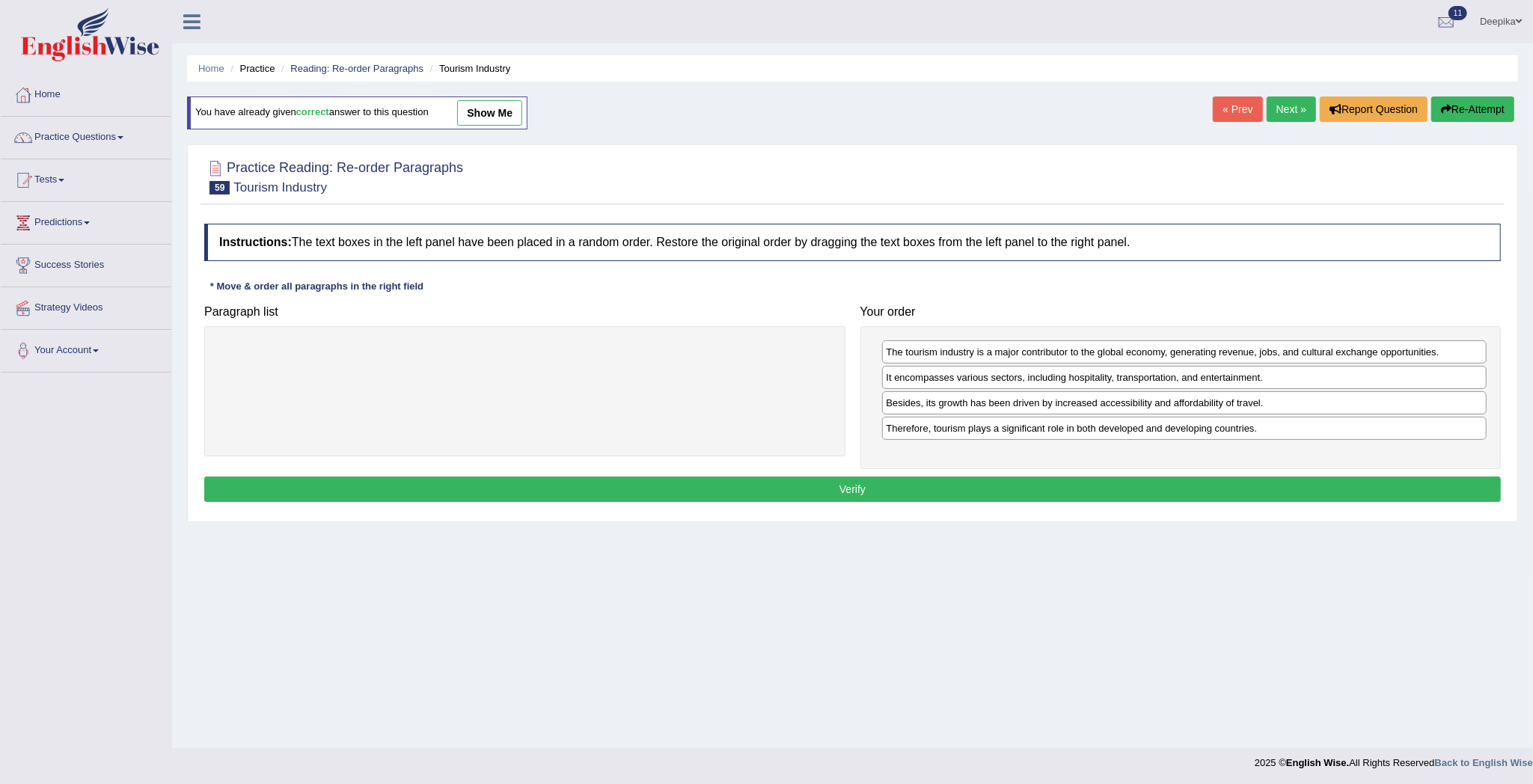
click at [1345, 483] on button "Verify" at bounding box center [852, 489] width 1296 height 25
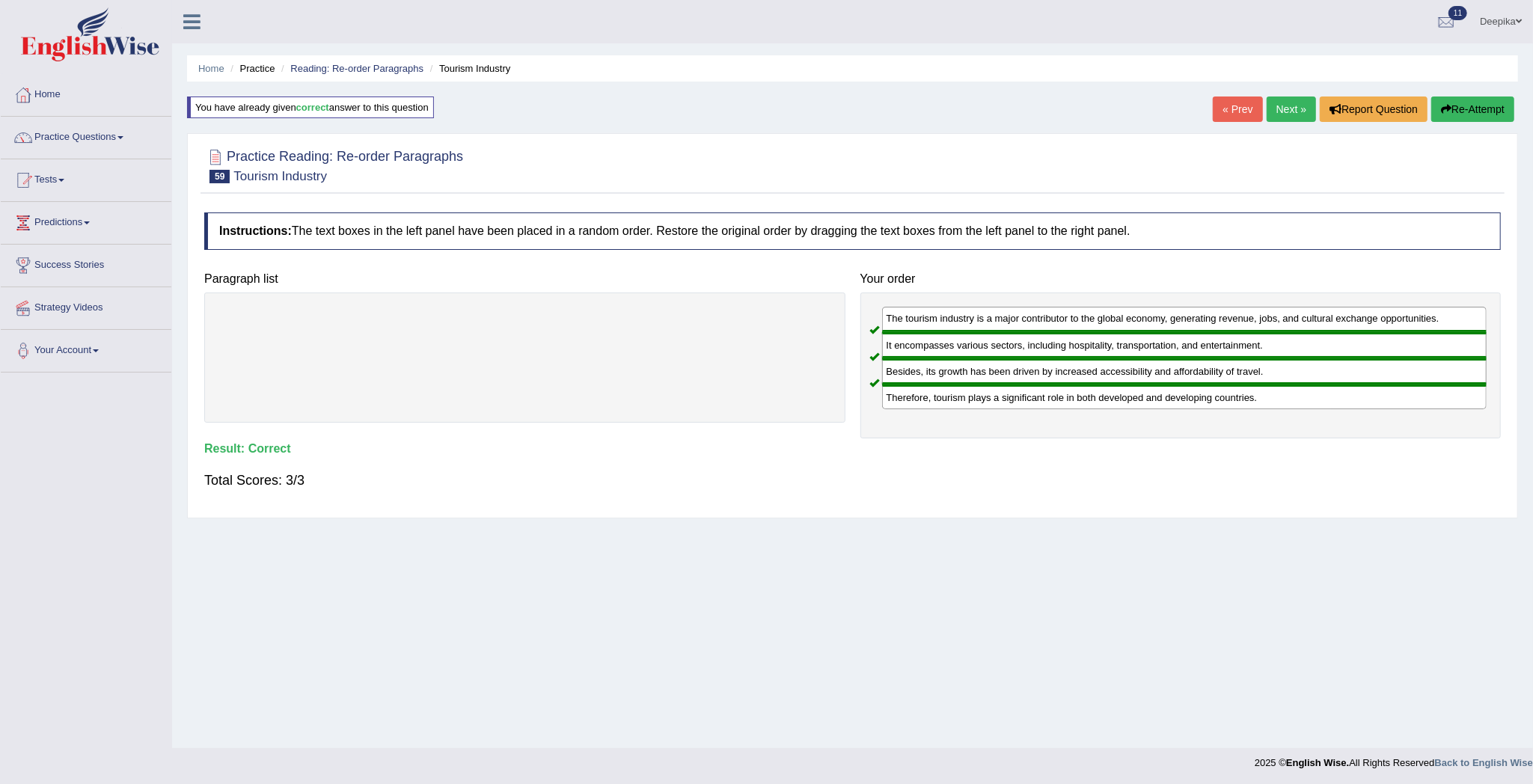
click at [1282, 115] on link "Next »" at bounding box center [1290, 109] width 49 height 25
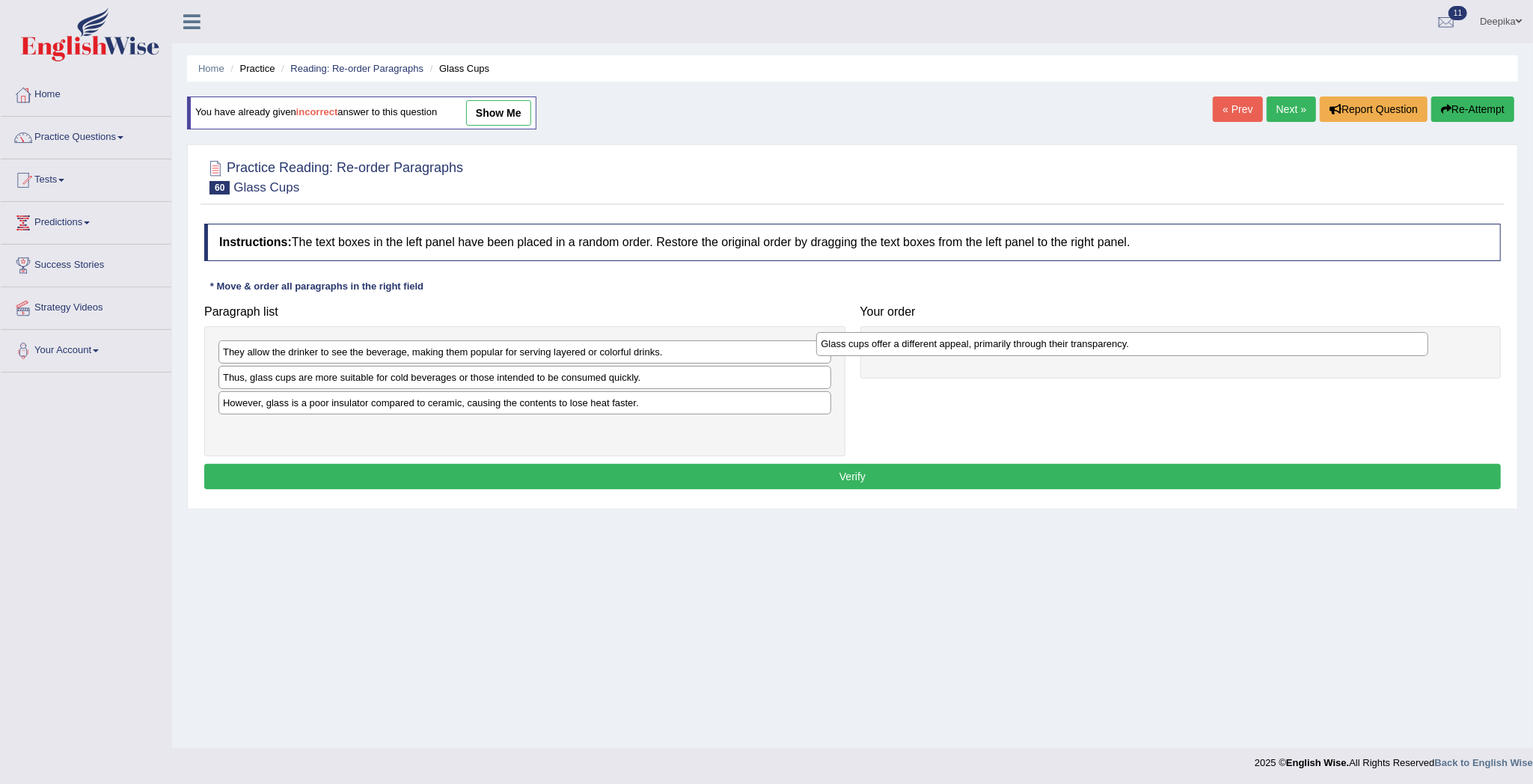
drag, startPoint x: 600, startPoint y: 353, endPoint x: 1199, endPoint y: 342, distance: 599.1
click at [1199, 342] on div "Glass cups offer a different appeal, primarily through their transparency." at bounding box center [1122, 344] width 612 height 24
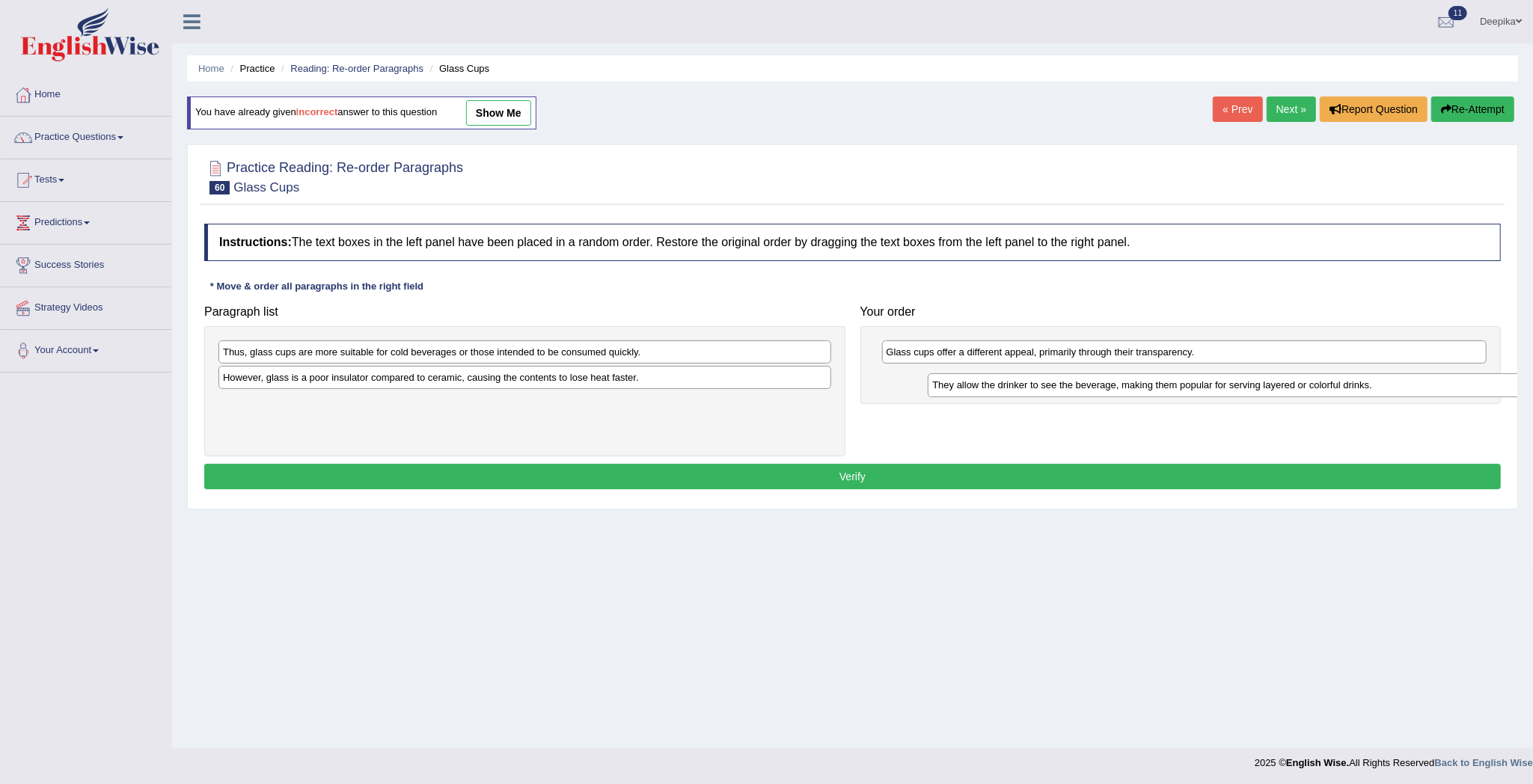
drag, startPoint x: 671, startPoint y: 345, endPoint x: 1473, endPoint y: 366, distance: 802.3
click at [1474, 373] on div "They allow the drinker to see the beverage, making them popular for serving lay…" at bounding box center [1234, 385] width 612 height 24
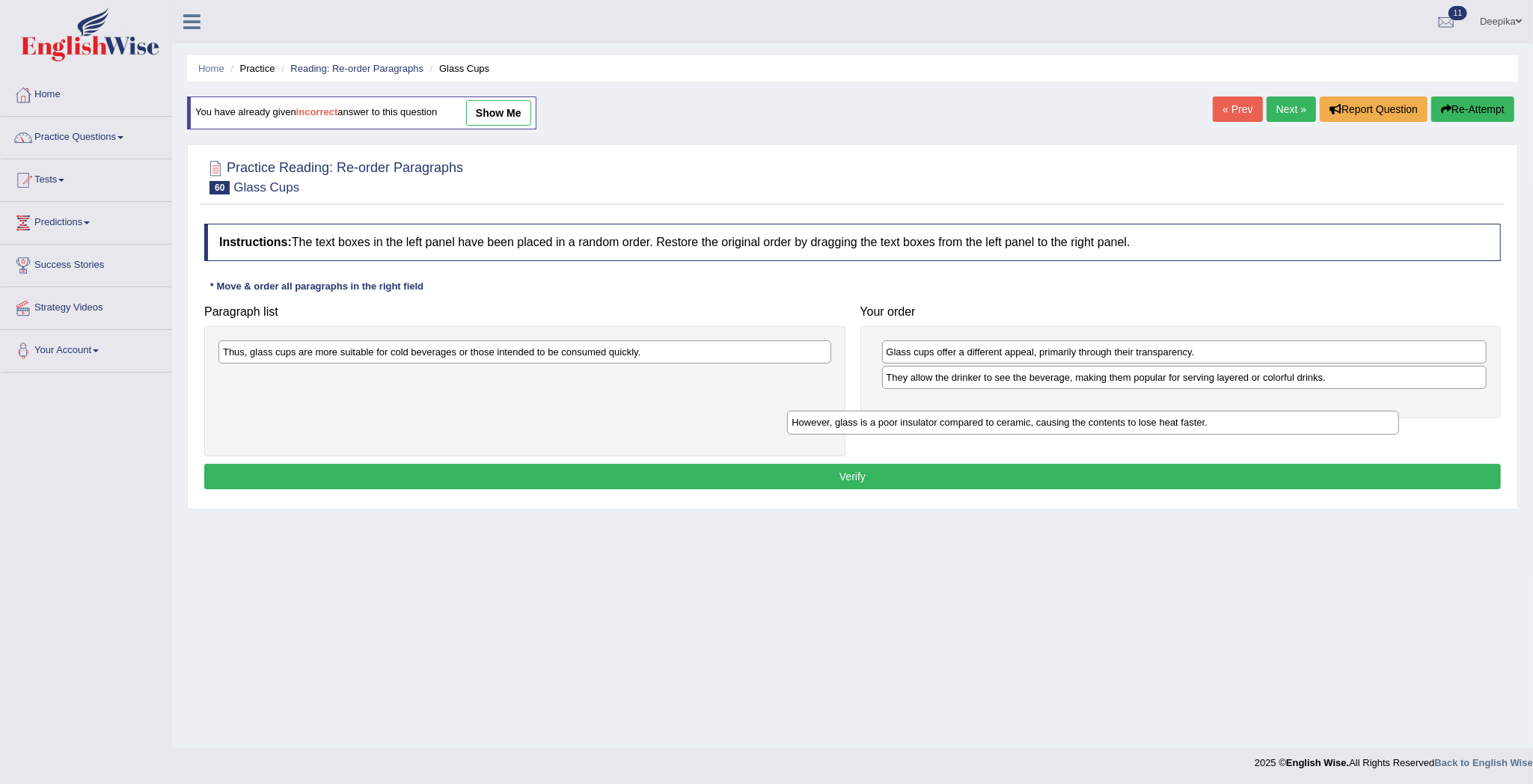
drag, startPoint x: 747, startPoint y: 381, endPoint x: 1370, endPoint y: 426, distance: 624.6
click at [1370, 426] on div "However, glass is a poor insulator compared to ceramic, causing the contents to…" at bounding box center [1093, 423] width 612 height 24
click at [1373, 426] on div "Paragraph list Thus, glass cups are more suitable for cold beverages or those i…" at bounding box center [852, 376] width 1311 height 159
click at [781, 389] on div "However, glass is a poor insulator compared to ceramic, causing the contents to…" at bounding box center [525, 377] width 613 height 23
drag, startPoint x: 781, startPoint y: 387, endPoint x: 1259, endPoint y: 410, distance: 478.6
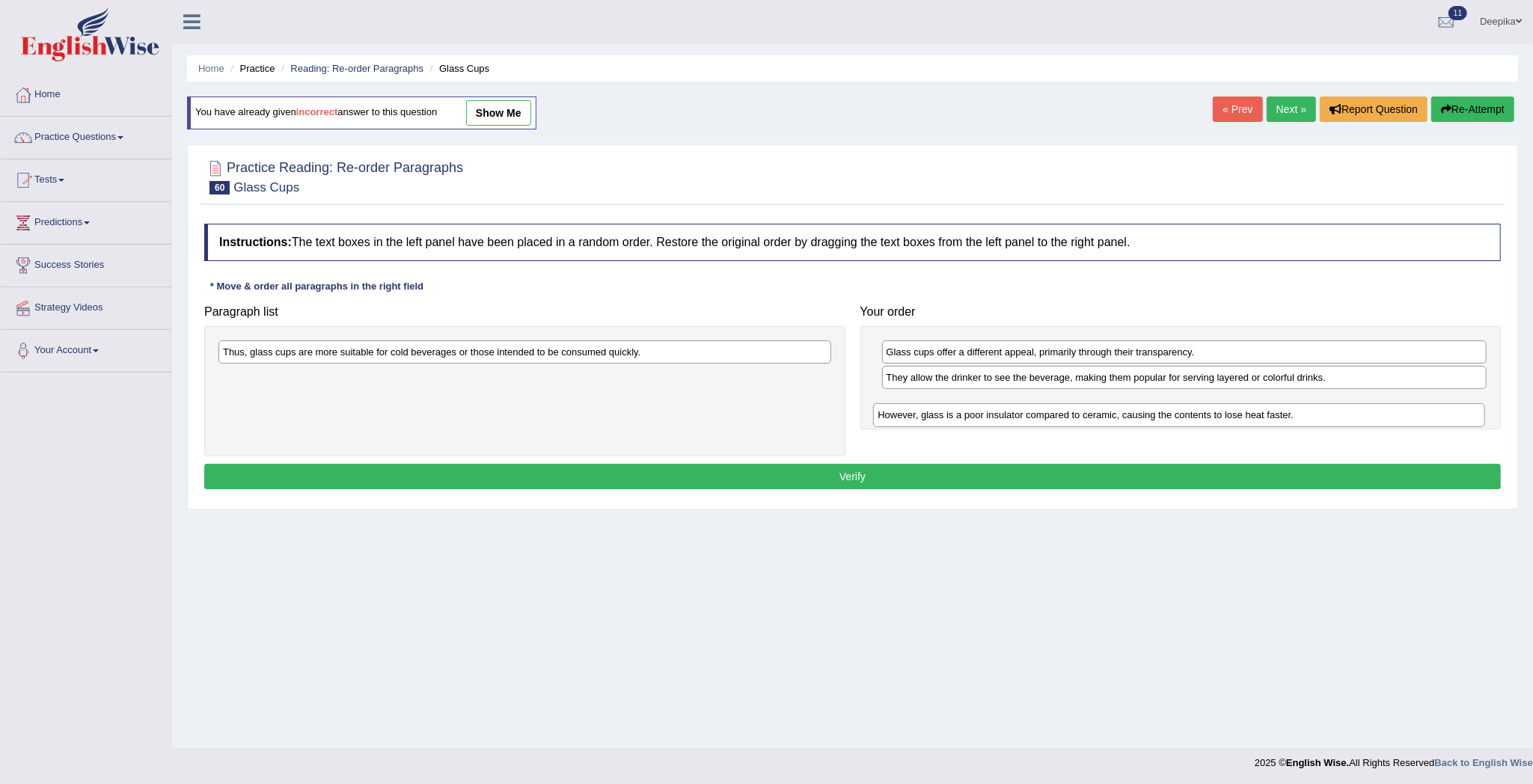
drag, startPoint x: 735, startPoint y: 384, endPoint x: 1396, endPoint y: 413, distance: 661.6
click at [1396, 413] on div "However, glass is a poor insulator compared to ceramic, causing the contents to…" at bounding box center [1179, 415] width 612 height 24
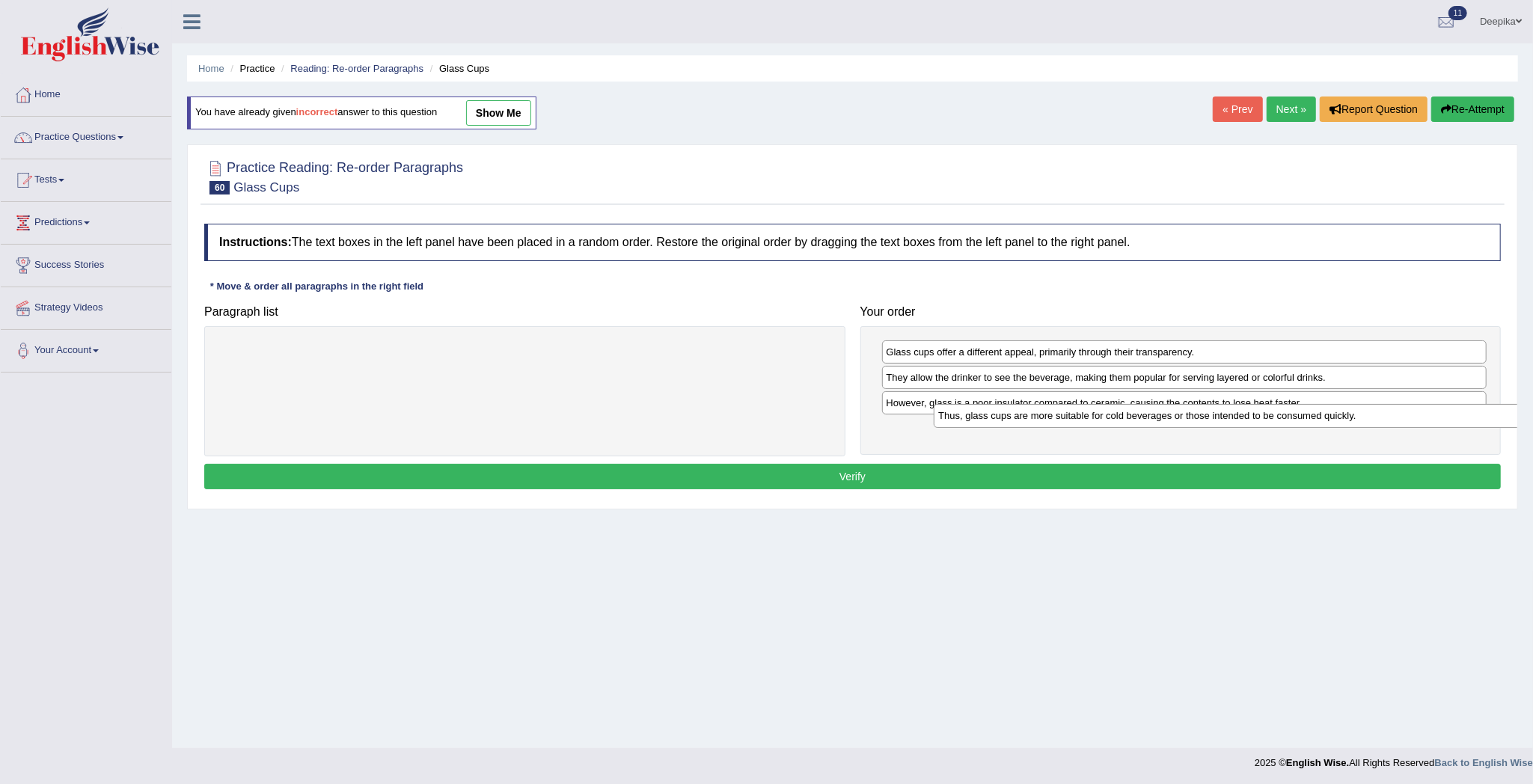
drag, startPoint x: 772, startPoint y: 351, endPoint x: 1498, endPoint y: 417, distance: 729.0
click at [1488, 414] on div "Thus, glass cups are more suitable for cold beverages or those intended to be c…" at bounding box center [1240, 416] width 612 height 24
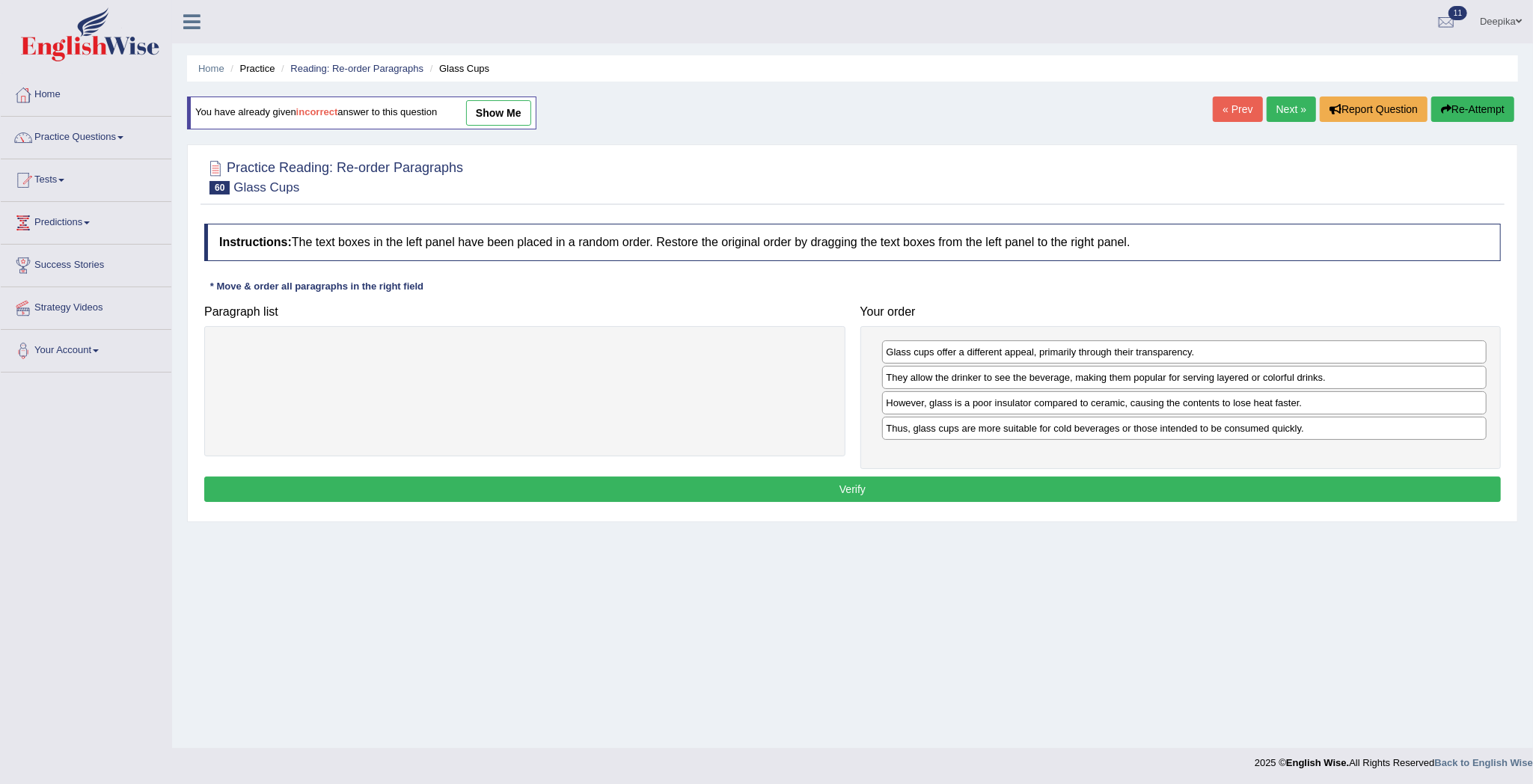
click at [1430, 486] on button "Verify" at bounding box center [852, 489] width 1296 height 25
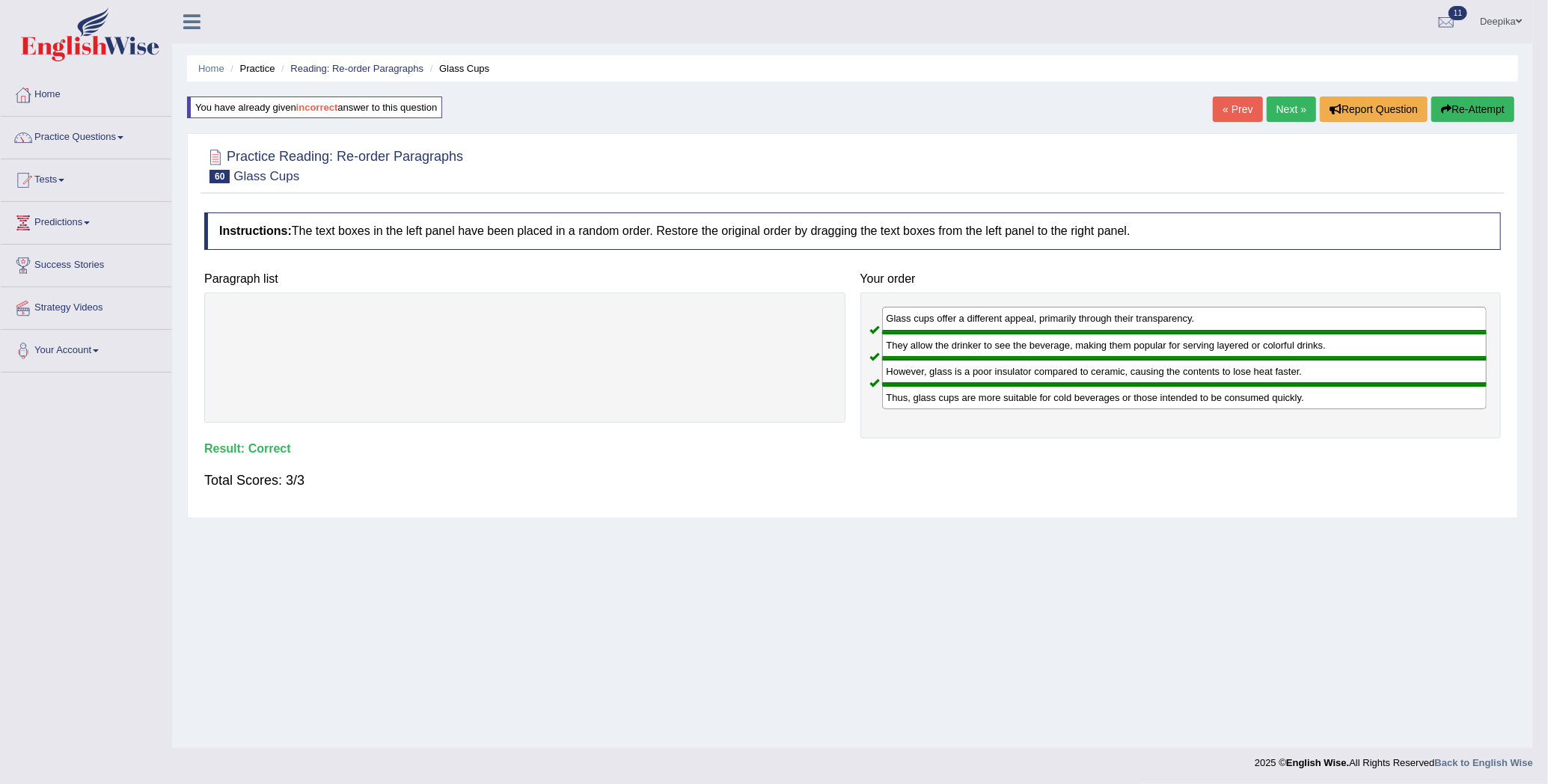
click at [1430, 486] on div "Total Scores: 3/3" at bounding box center [852, 480] width 1296 height 36
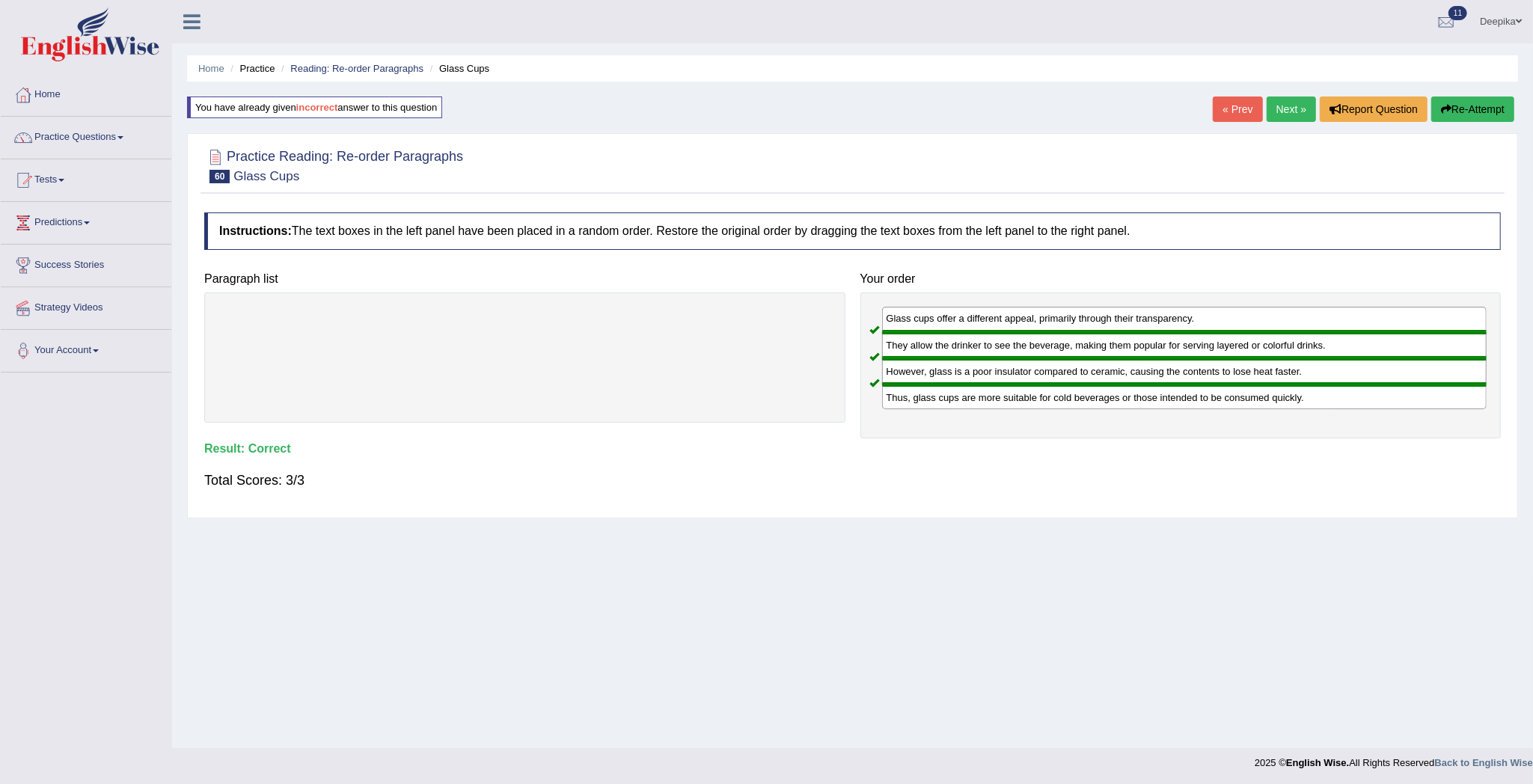
click at [1278, 112] on link "Next »" at bounding box center [1290, 109] width 49 height 25
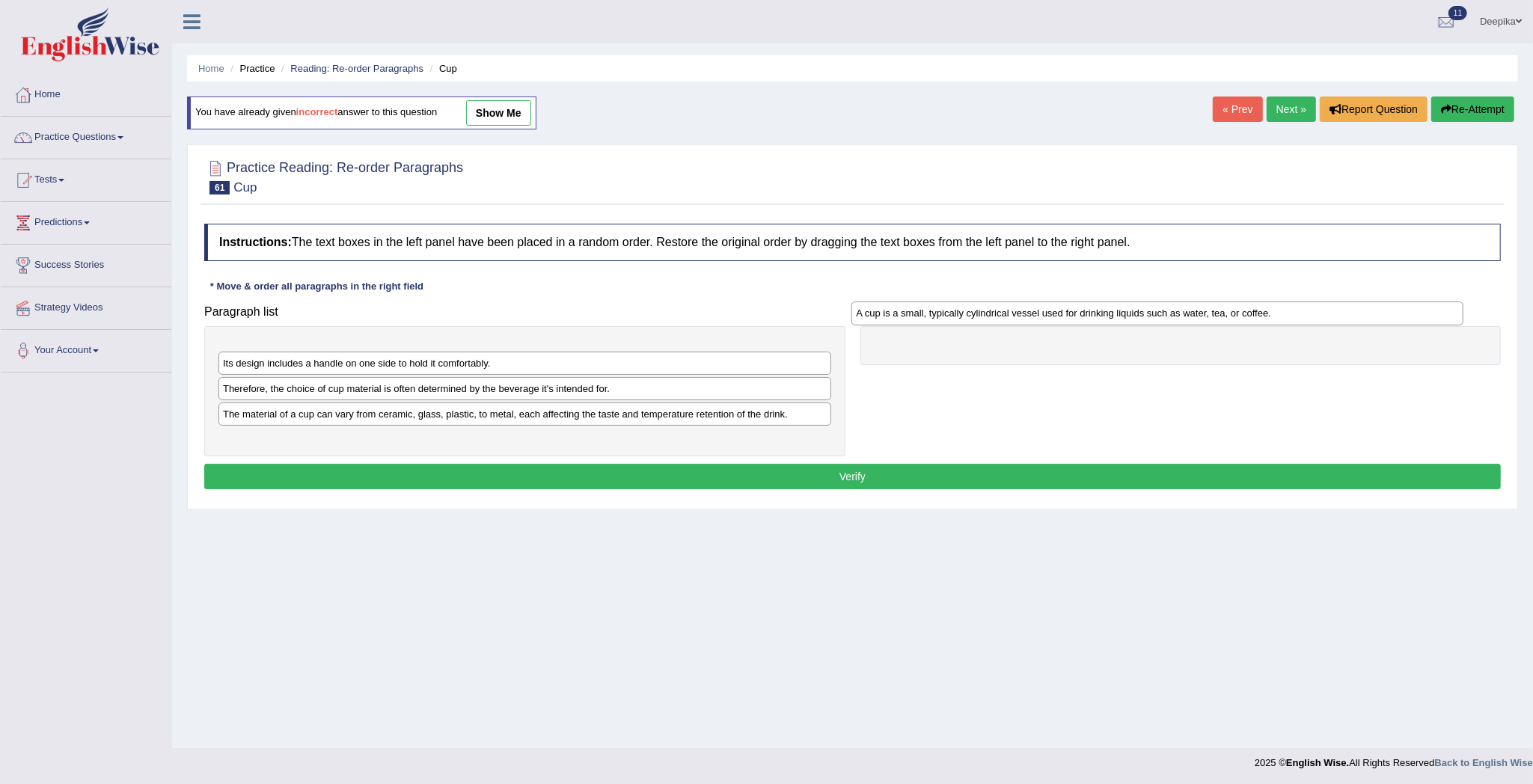
drag, startPoint x: 683, startPoint y: 345, endPoint x: 1321, endPoint y: 318, distance: 638.6
click at [1321, 318] on div "A cup is a small, typically cylindrical vessel used for drinking liquids such a…" at bounding box center [1157, 313] width 612 height 24
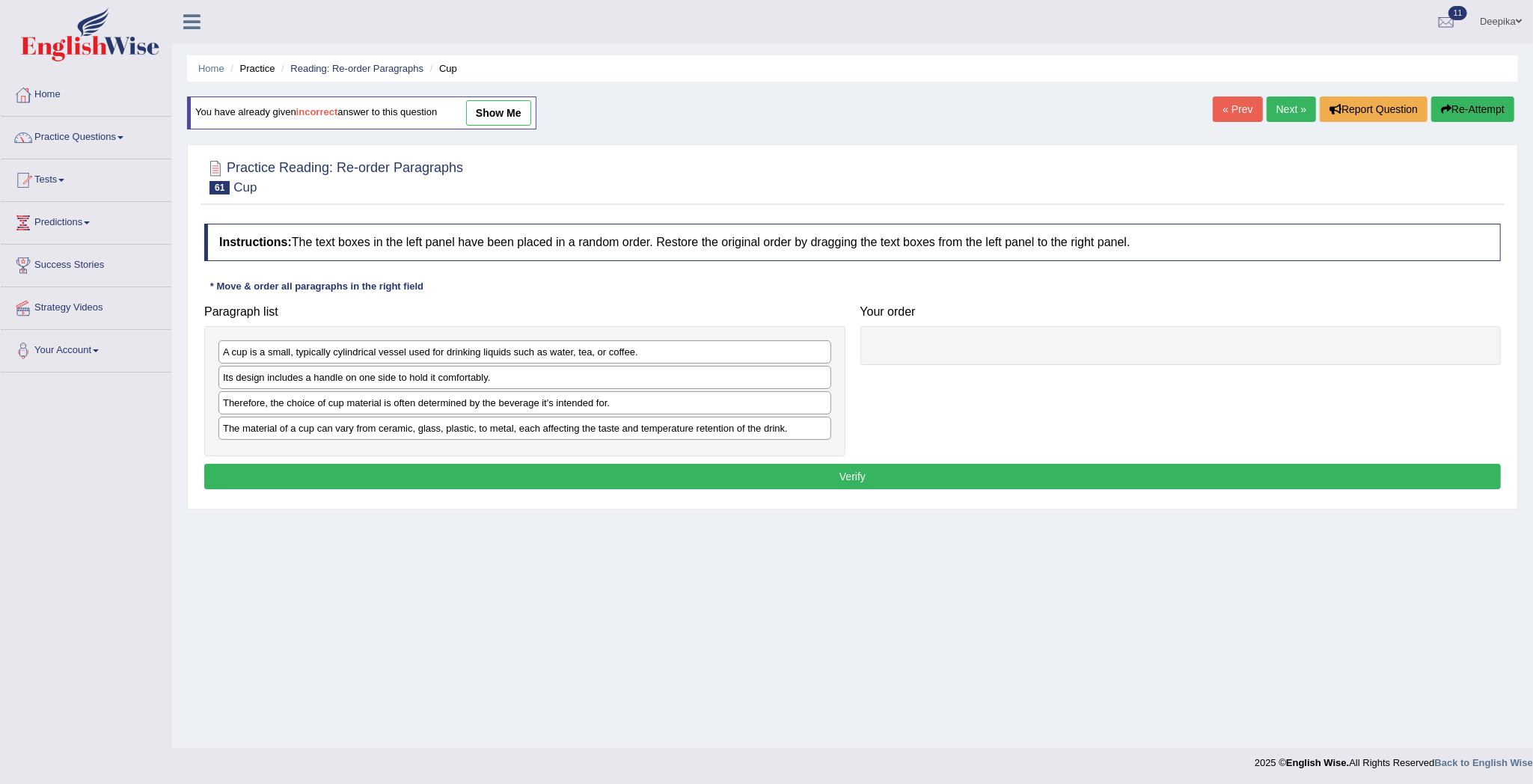
drag, startPoint x: 650, startPoint y: 336, endPoint x: 898, endPoint y: 372, distance: 250.6
click at [898, 372] on div "Paragraph list A cup is a small, typically cylindrical vessel used for drinking…" at bounding box center [852, 376] width 1311 height 159
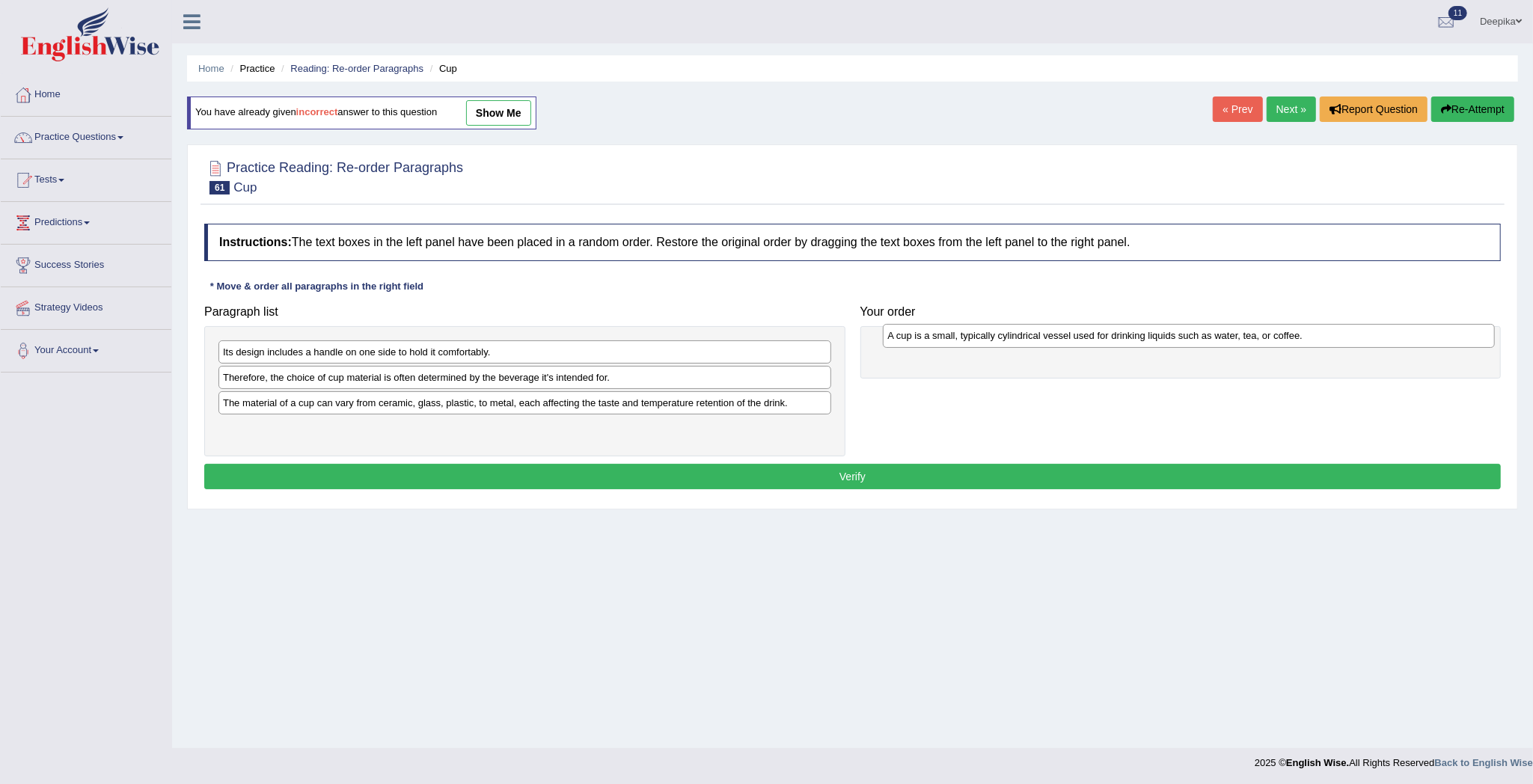
drag, startPoint x: 749, startPoint y: 360, endPoint x: 1410, endPoint y: 344, distance: 661.2
click at [1410, 344] on div "A cup is a small, typically cylindrical vessel used for drinking liquids such a…" at bounding box center [1189, 336] width 612 height 24
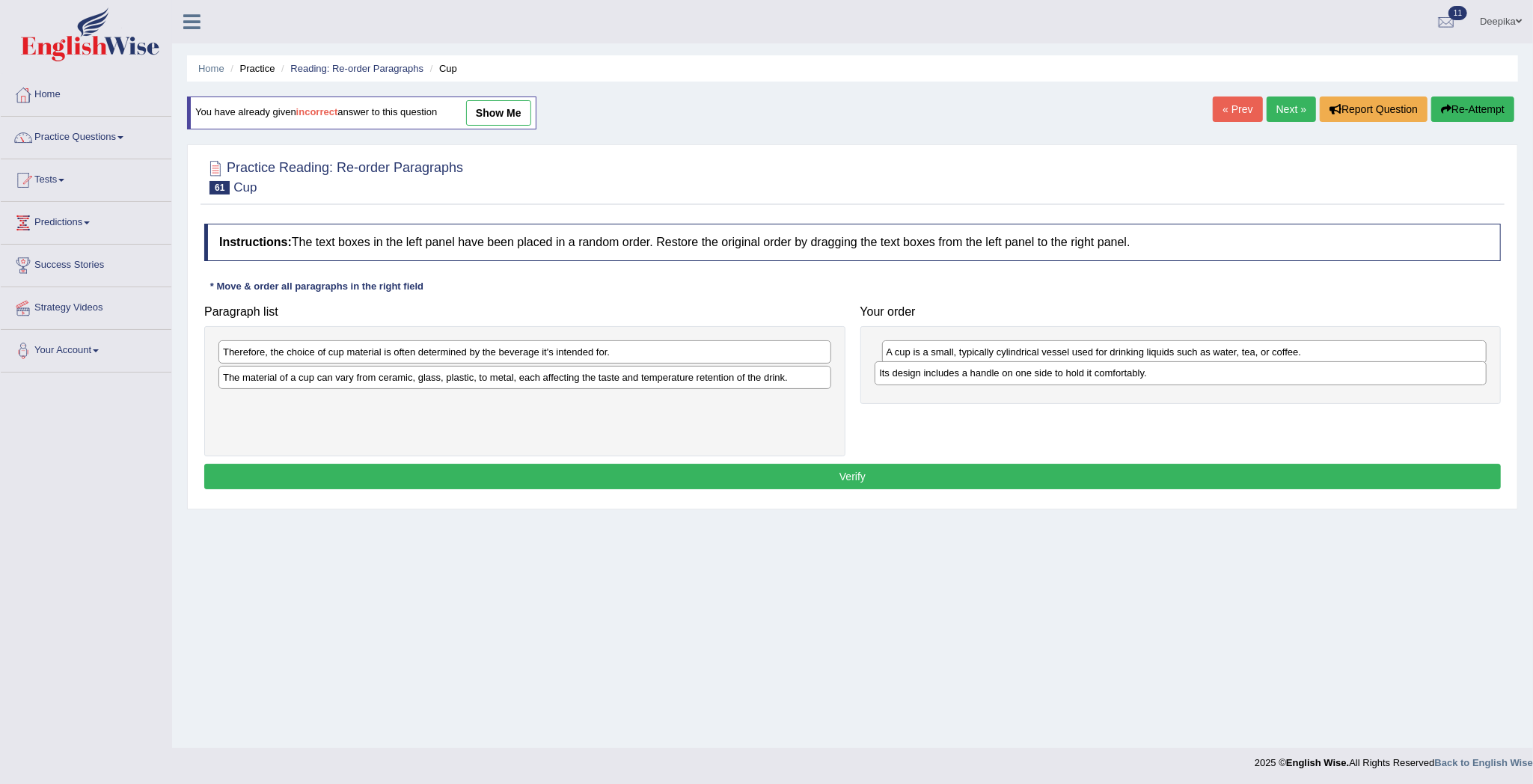
drag, startPoint x: 799, startPoint y: 341, endPoint x: 1471, endPoint y: 363, distance: 672.4
click at [1471, 363] on div "Its design includes a handle on one side to hold it comfortably." at bounding box center [1180, 373] width 612 height 24
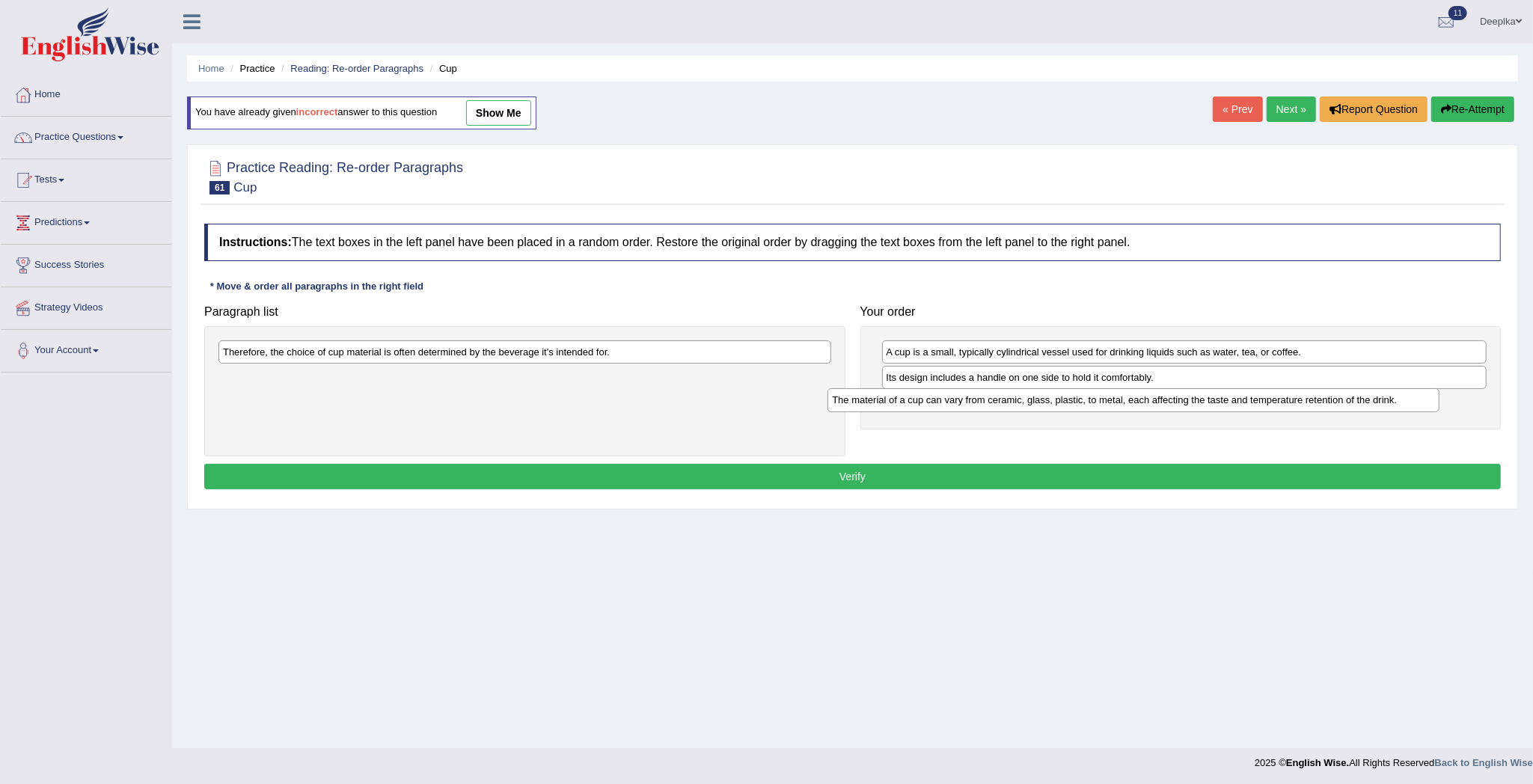
drag, startPoint x: 672, startPoint y: 380, endPoint x: 1299, endPoint y: 405, distance: 627.5
click at [1299, 405] on div "The material of a cup can vary from ceramic, glass, plastic, to metal, each aff…" at bounding box center [1133, 400] width 612 height 24
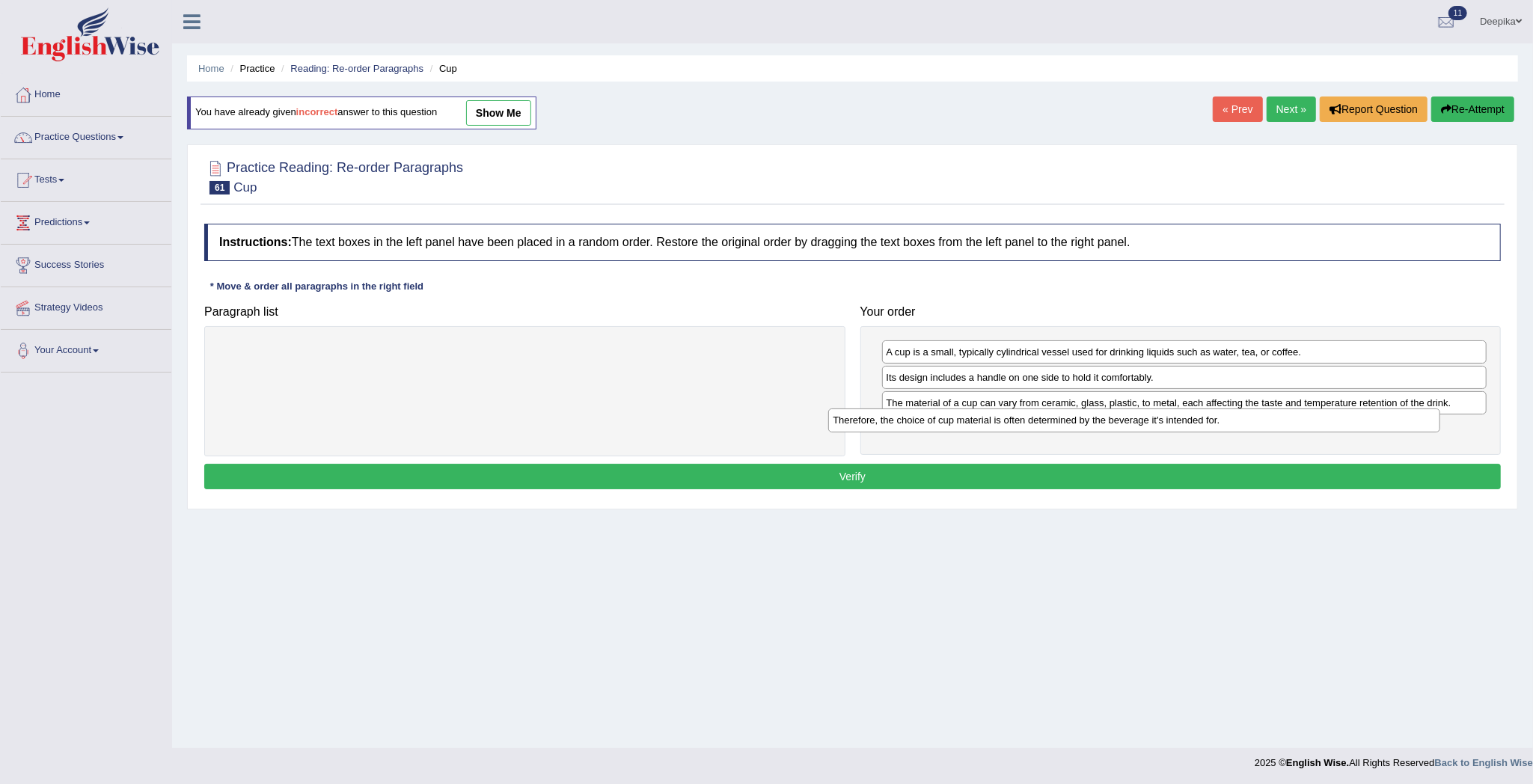
drag, startPoint x: 800, startPoint y: 351, endPoint x: 1492, endPoint y: 431, distance: 696.6
click at [1440, 425] on div "Therefore, the choice of cup material is often determined by the beverage it's …" at bounding box center [1134, 420] width 612 height 24
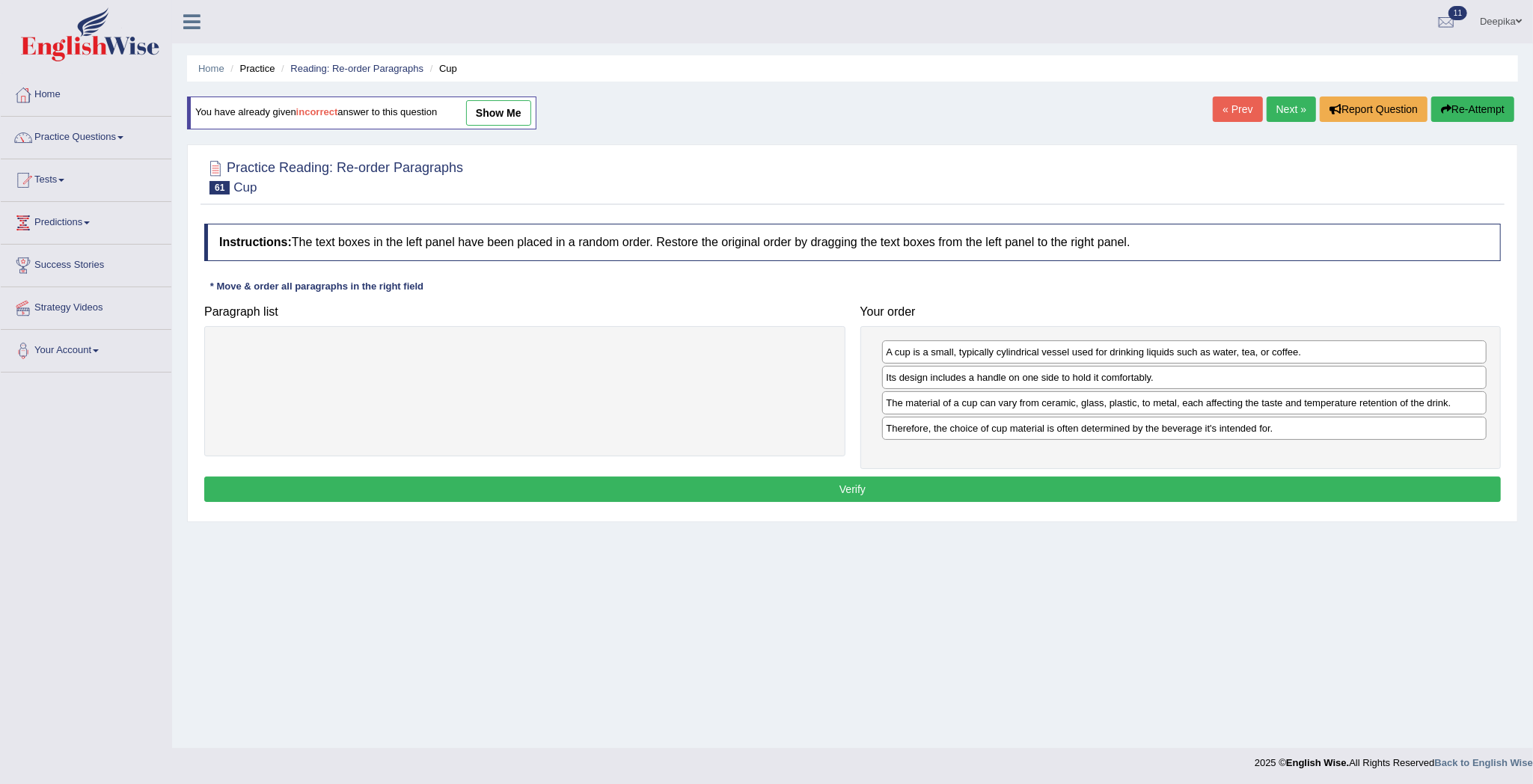
click at [1375, 495] on button "Verify" at bounding box center [852, 489] width 1296 height 25
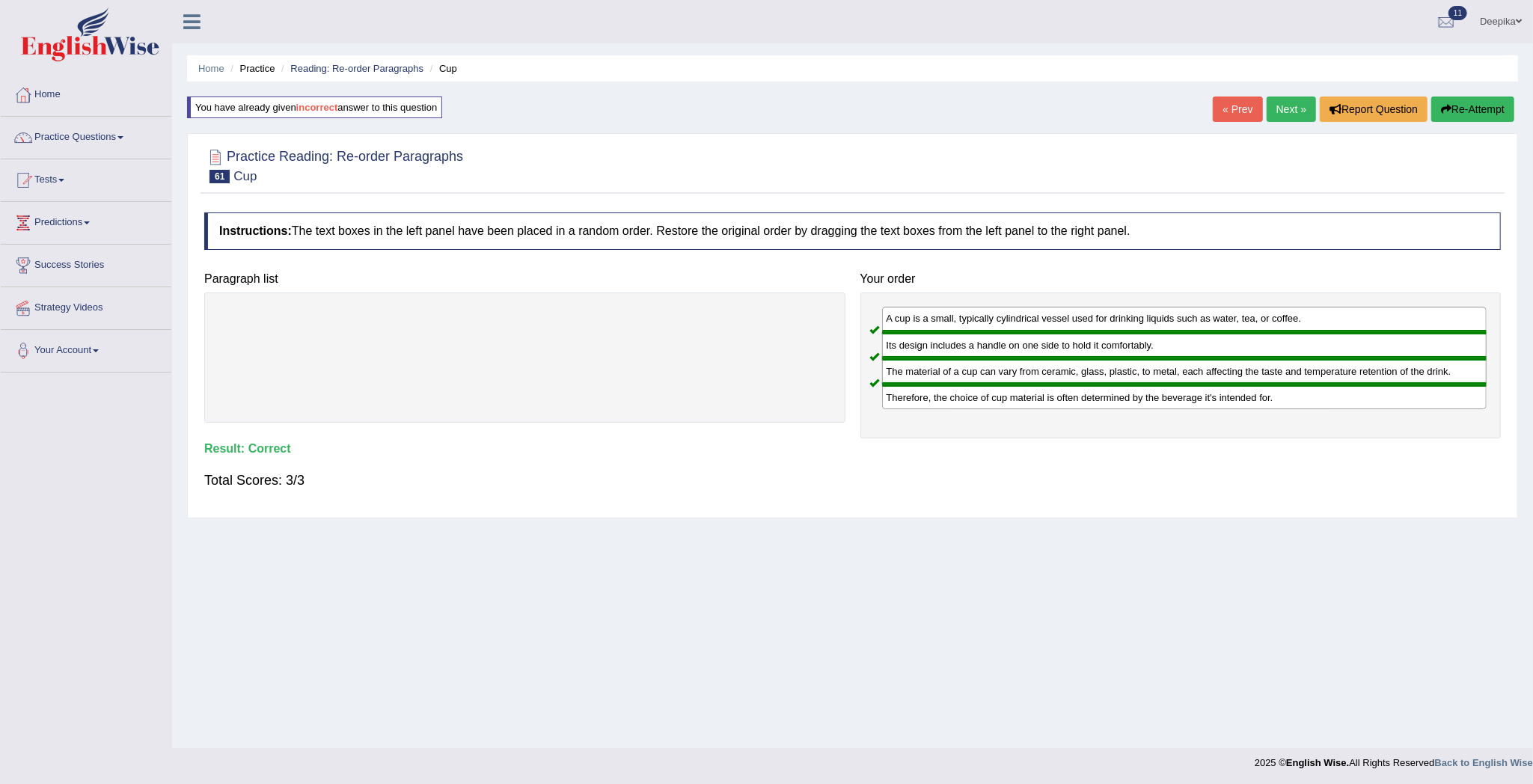
click at [1269, 115] on link "Next »" at bounding box center [1290, 109] width 49 height 25
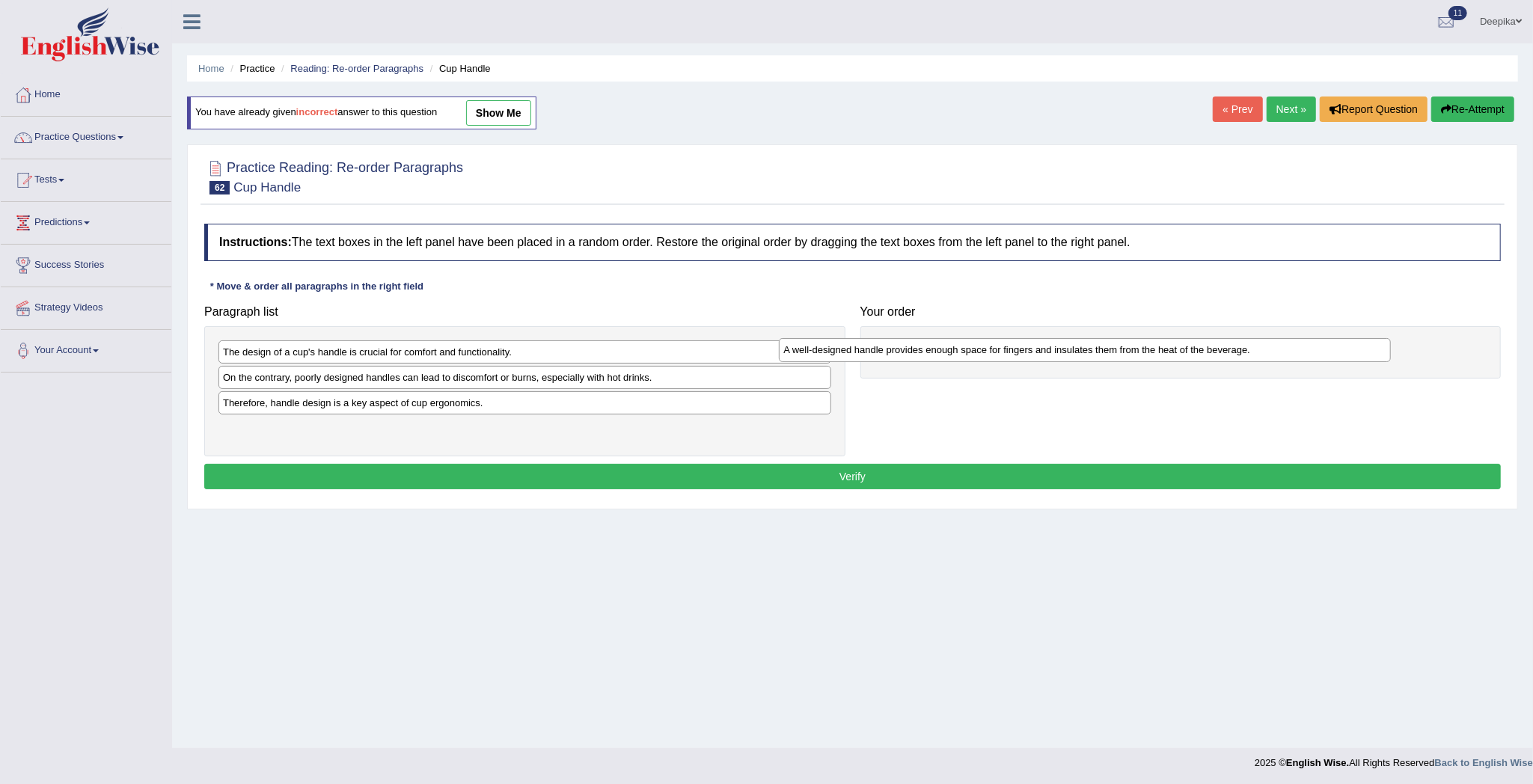
drag, startPoint x: 590, startPoint y: 380, endPoint x: 1211, endPoint y: 368, distance: 621.1
click at [1211, 362] on div "A well-designed handle provides enough space for fingers and insulates them fro…" at bounding box center [1084, 350] width 612 height 24
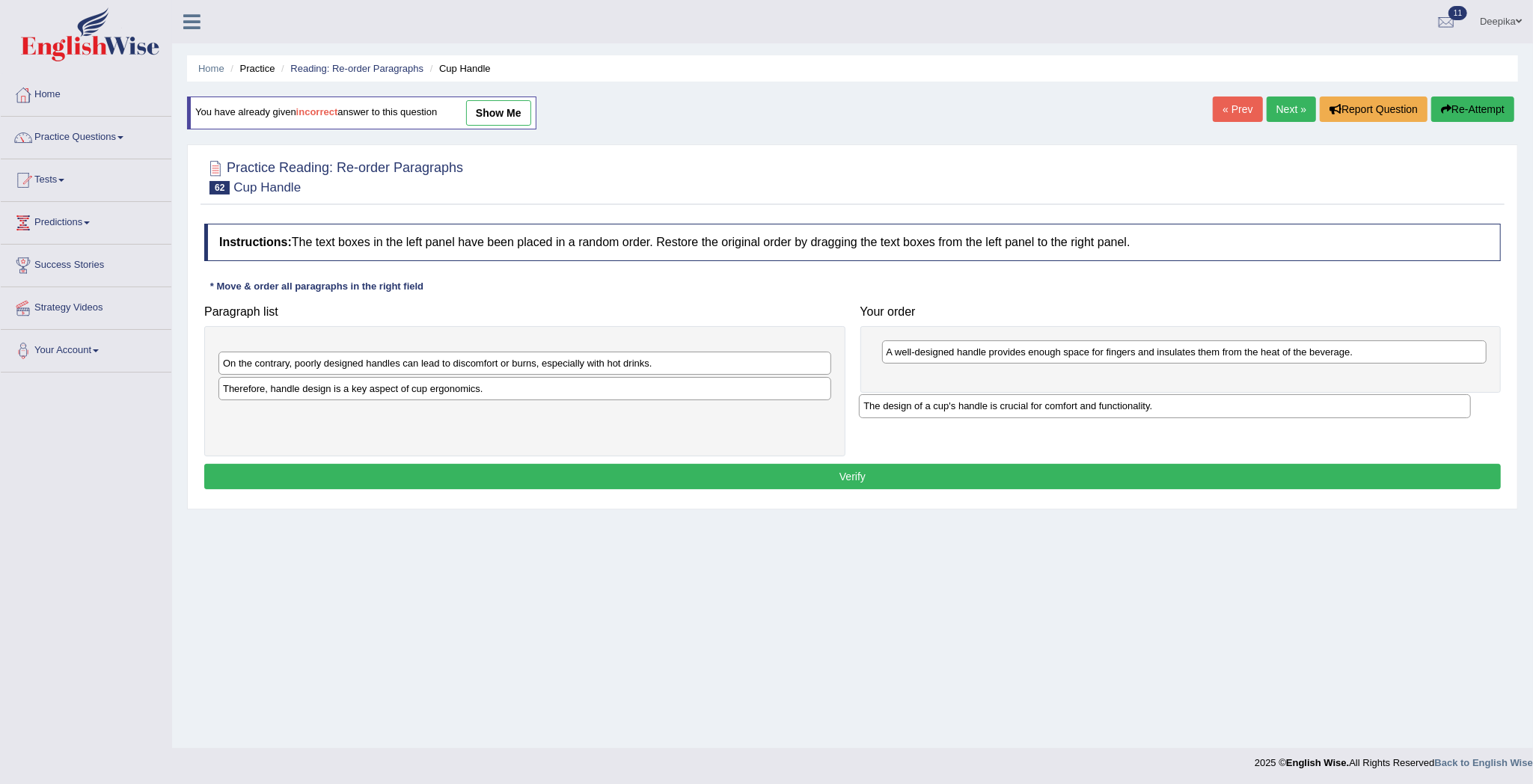
drag, startPoint x: 726, startPoint y: 342, endPoint x: 1367, endPoint y: 384, distance: 642.4
click at [1367, 394] on div "The design of a cup's handle is crucial for comfort and functionality." at bounding box center [1165, 406] width 612 height 24
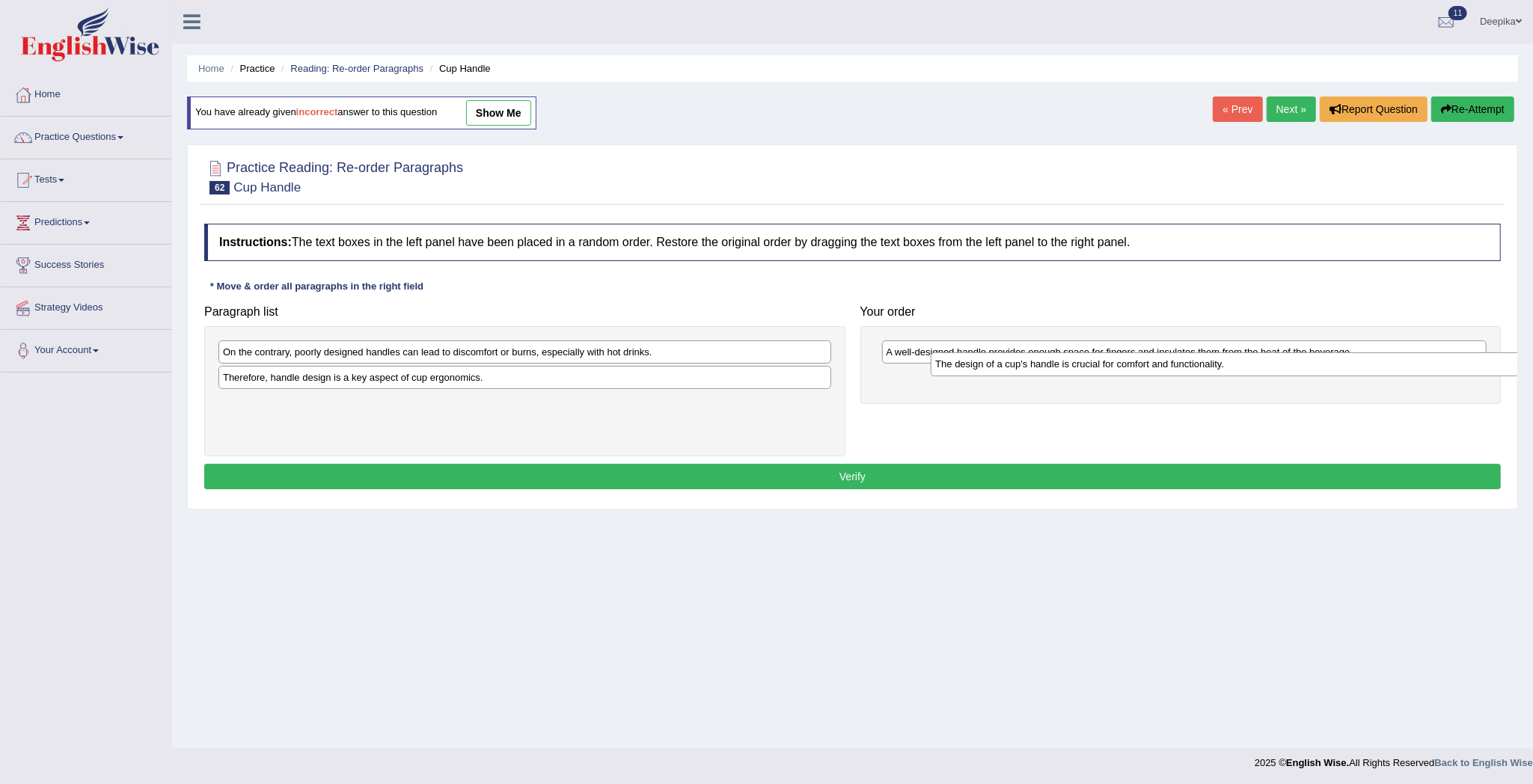
drag, startPoint x: 692, startPoint y: 357, endPoint x: 1403, endPoint y: 369, distance: 711.1
click at [1403, 369] on div "The design of a cup's handle is crucial for comfort and functionality." at bounding box center [1237, 364] width 612 height 24
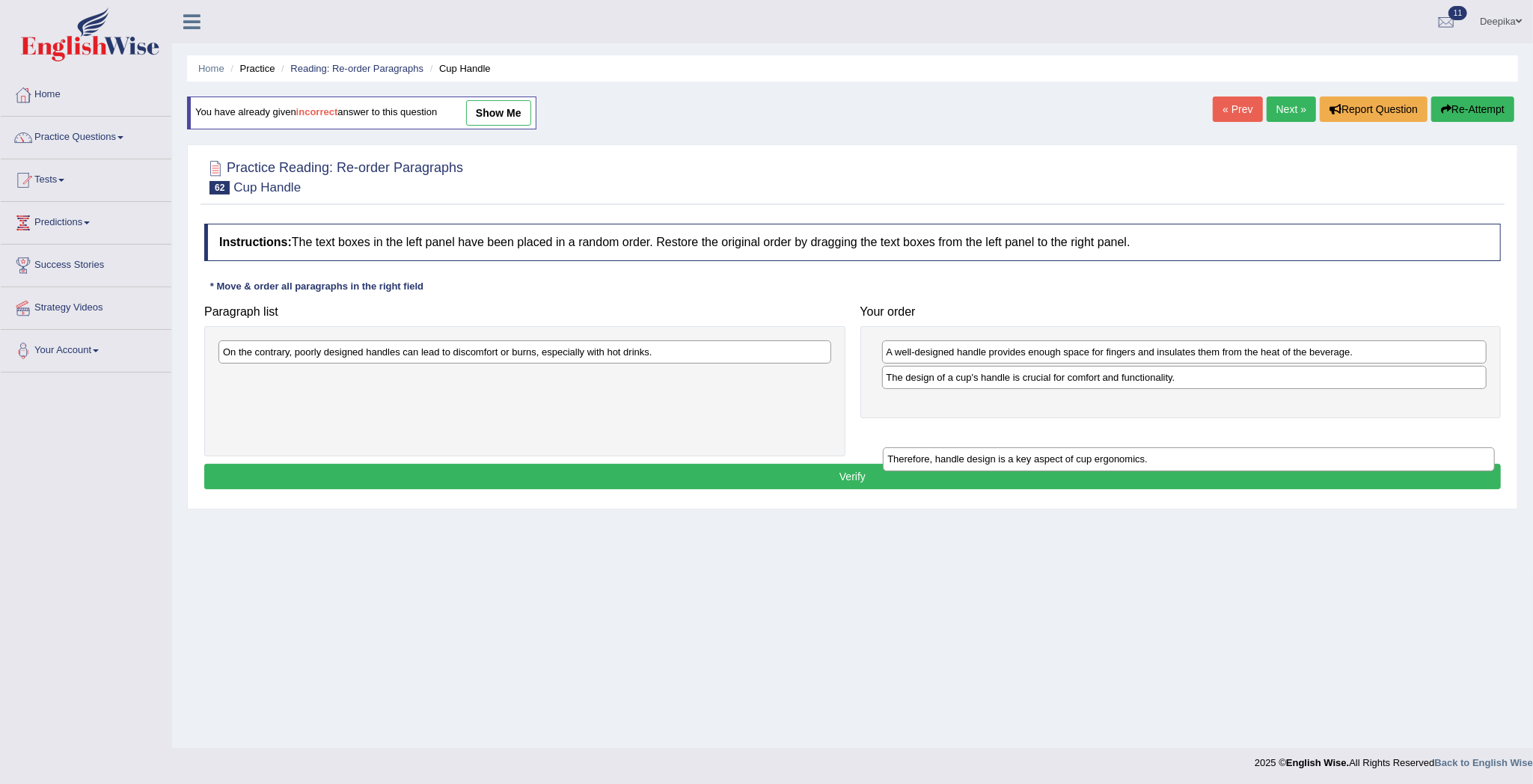
drag, startPoint x: 617, startPoint y: 372, endPoint x: 1291, endPoint y: 408, distance: 675.0
click at [1289, 447] on div "Therefore, handle design is a key aspect of cup ergonomics." at bounding box center [1189, 459] width 612 height 24
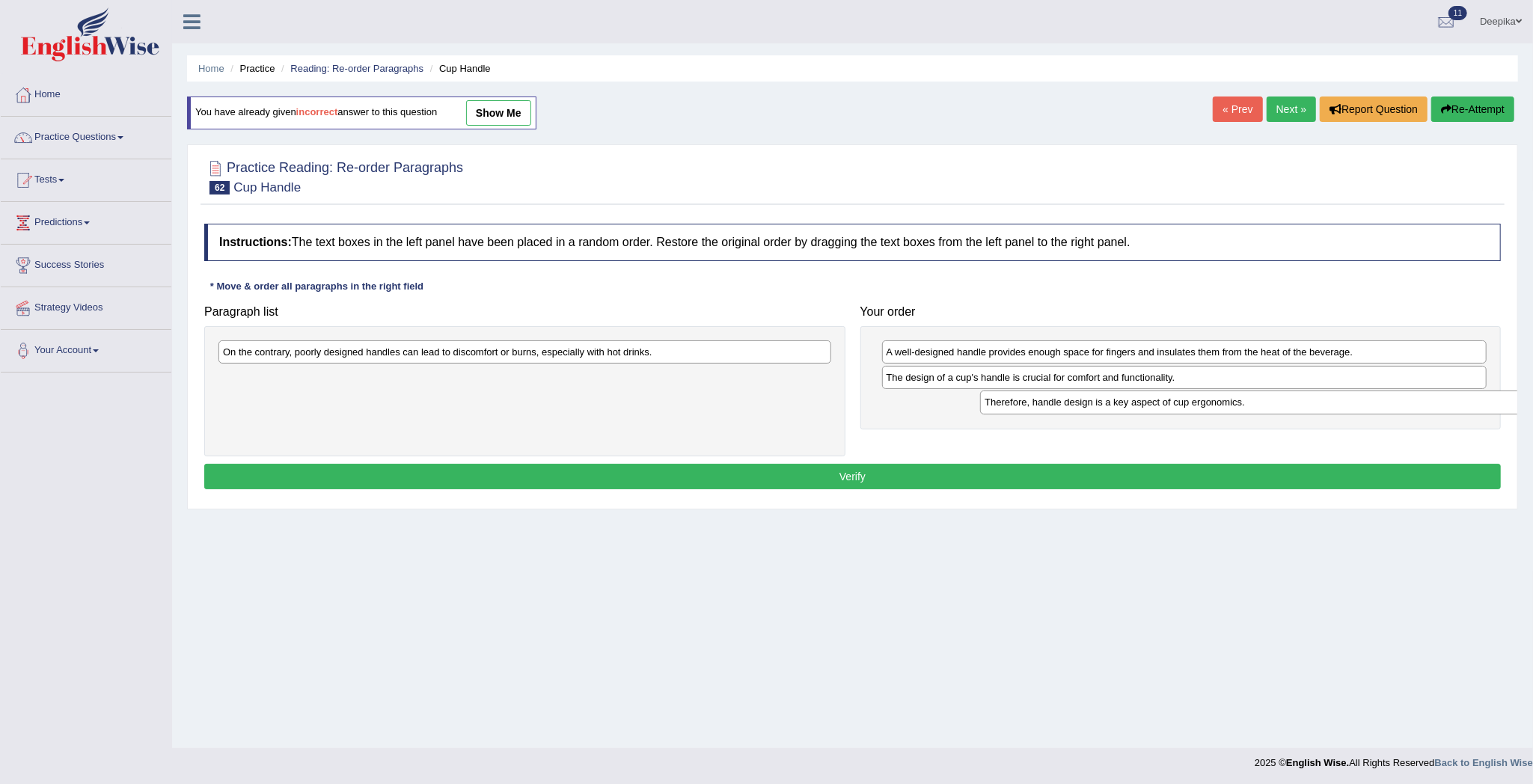
drag, startPoint x: 779, startPoint y: 374, endPoint x: 1563, endPoint y: 405, distance: 784.6
click at [1532, 405] on html "Toggle navigation Home Practice Questions Speaking Practice Read Aloud Repeat S…" at bounding box center [766, 392] width 1533 height 784
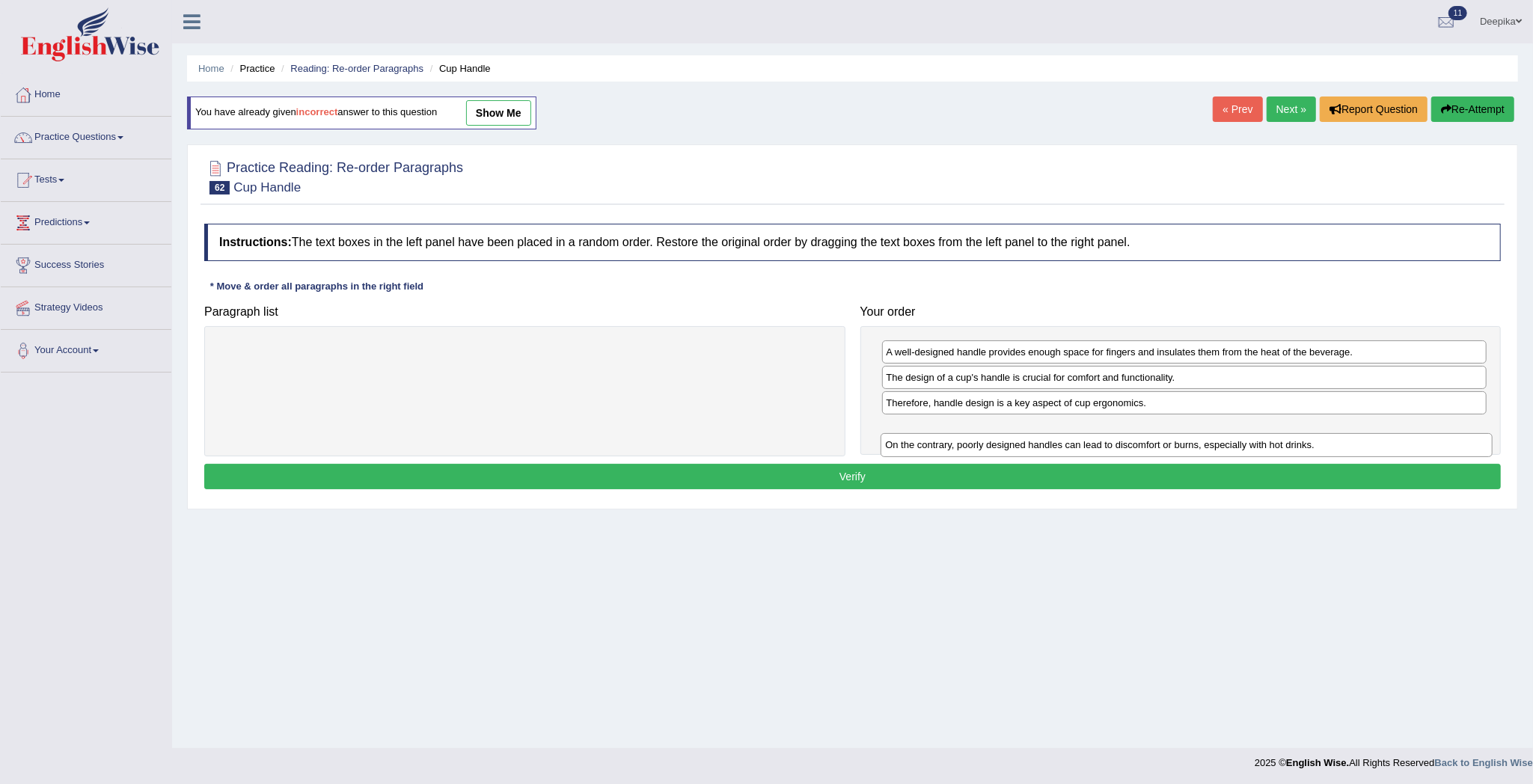
drag, startPoint x: 784, startPoint y: 342, endPoint x: 1465, endPoint y: 414, distance: 684.8
click at [1465, 433] on div "On the contrary, poorly designed handles can lead to discomfort or burns, espec…" at bounding box center [1186, 445] width 612 height 24
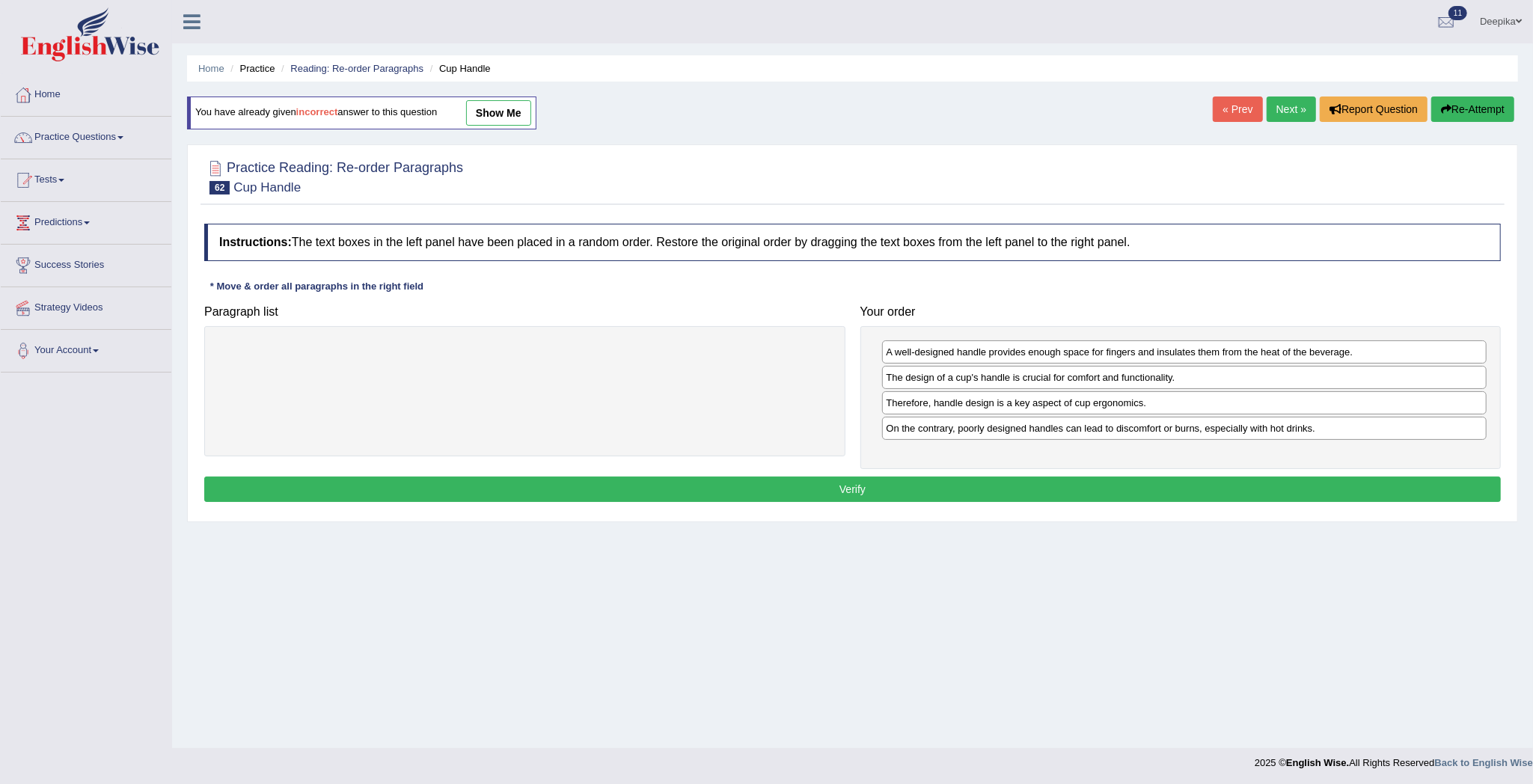
click at [1355, 495] on button "Verify" at bounding box center [852, 489] width 1296 height 25
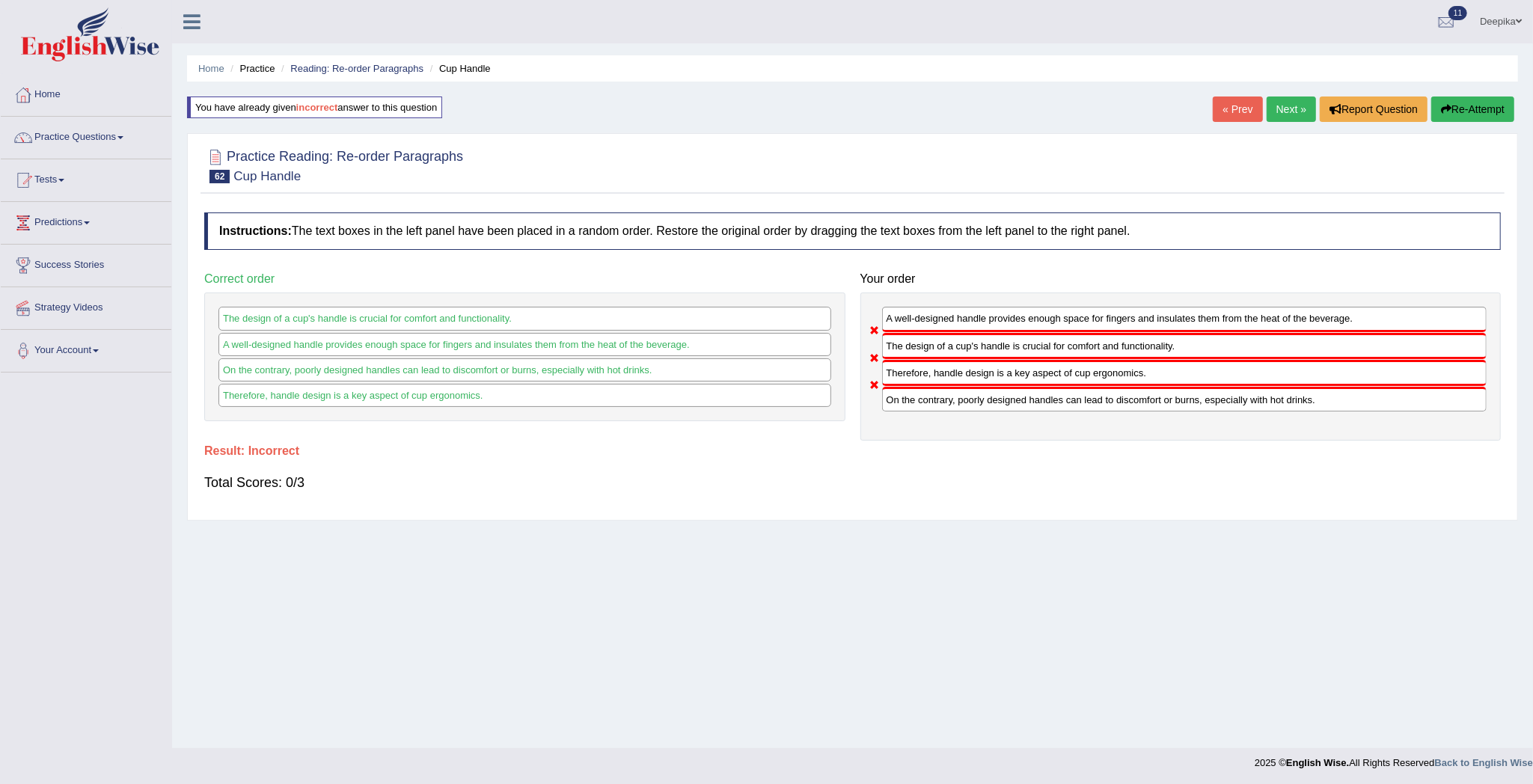
click at [1284, 109] on link "Next »" at bounding box center [1290, 109] width 49 height 25
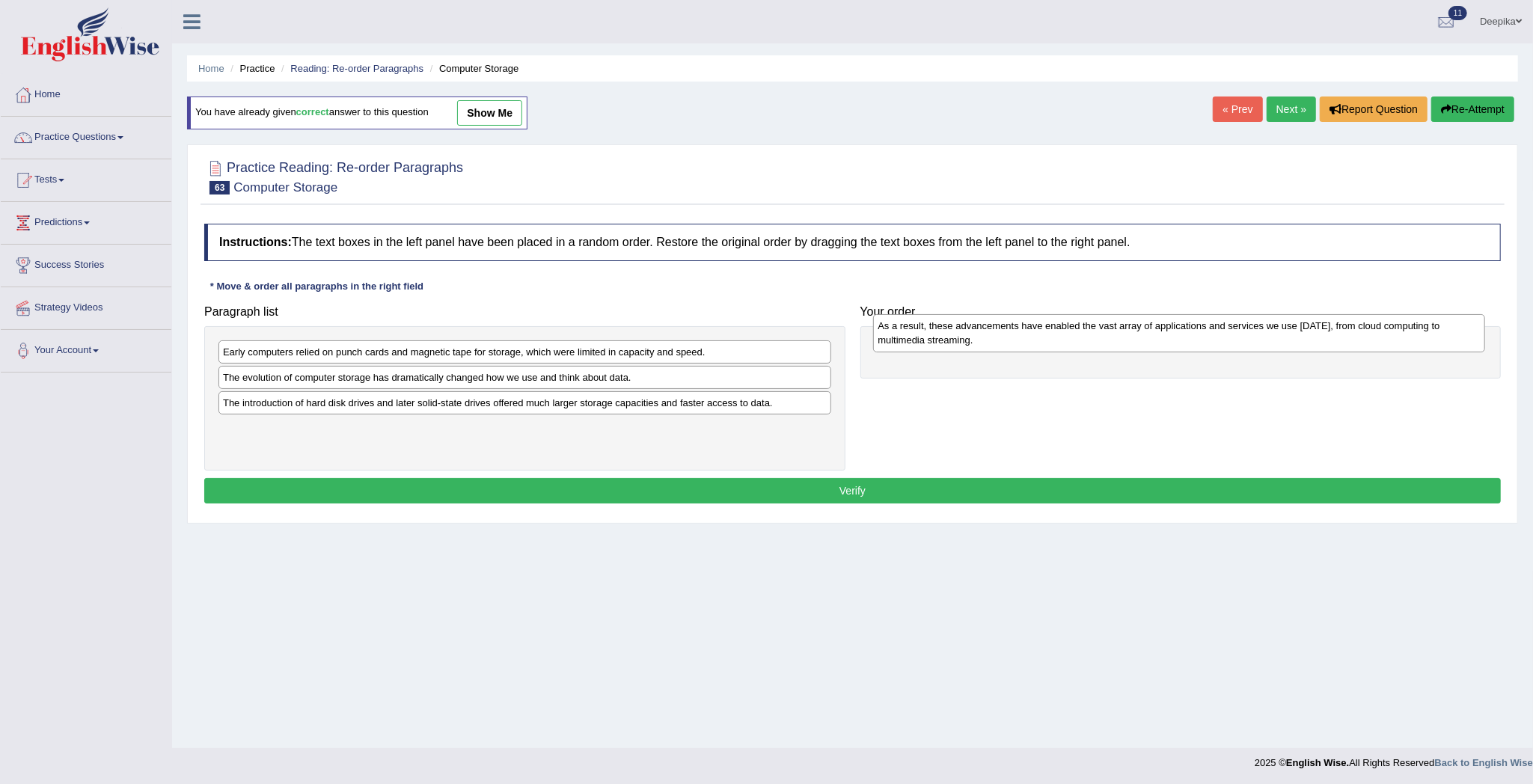
drag, startPoint x: 510, startPoint y: 405, endPoint x: 1165, endPoint y: 353, distance: 657.1
click at [1165, 352] on div "As a result, these advancements have enabled the vast array of applications and…" at bounding box center [1179, 333] width 612 height 38
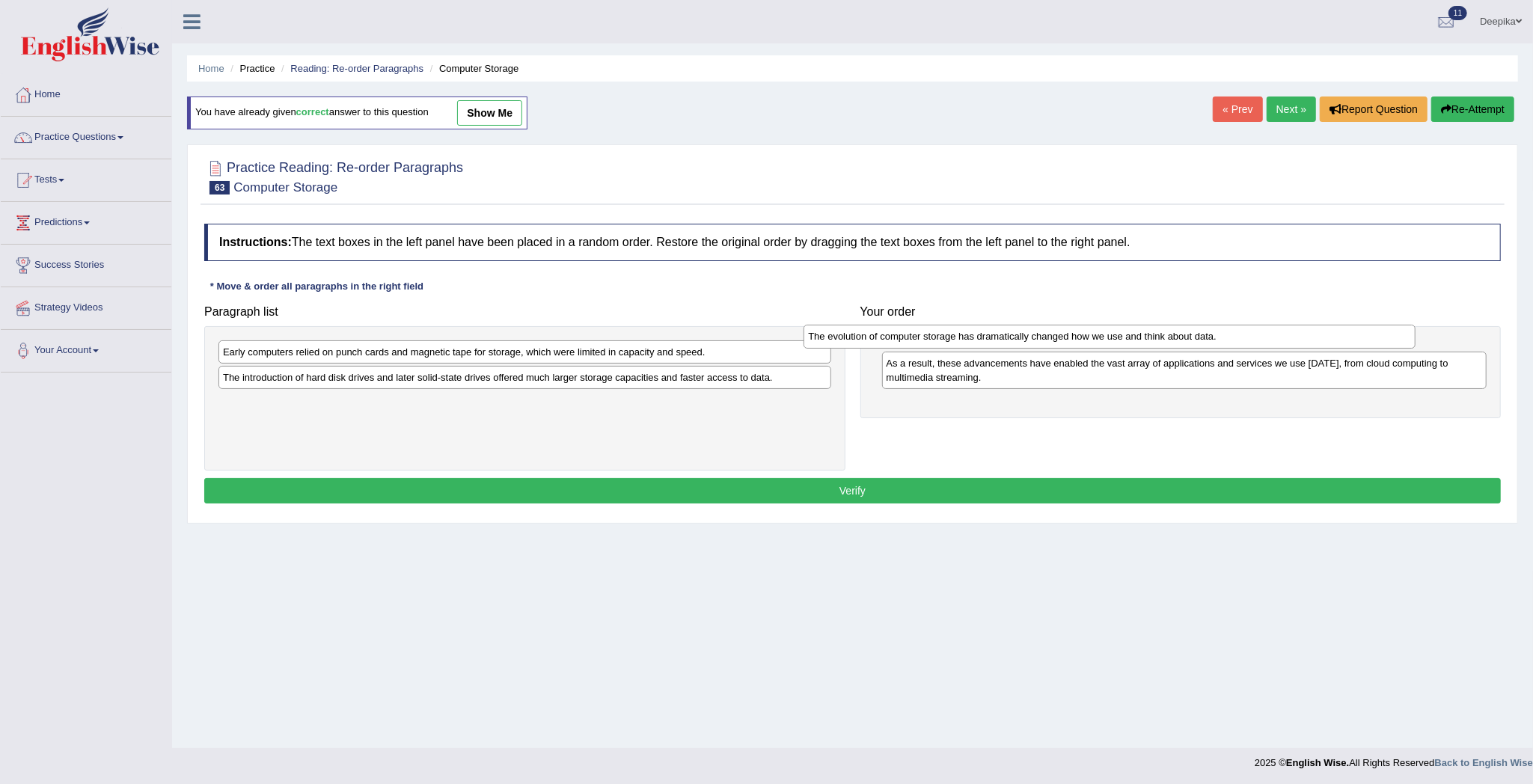
drag, startPoint x: 665, startPoint y: 387, endPoint x: 1250, endPoint y: 345, distance: 586.5
click at [1250, 345] on div "The evolution of computer storage has dramatically changed how we use and think…" at bounding box center [1109, 336] width 612 height 24
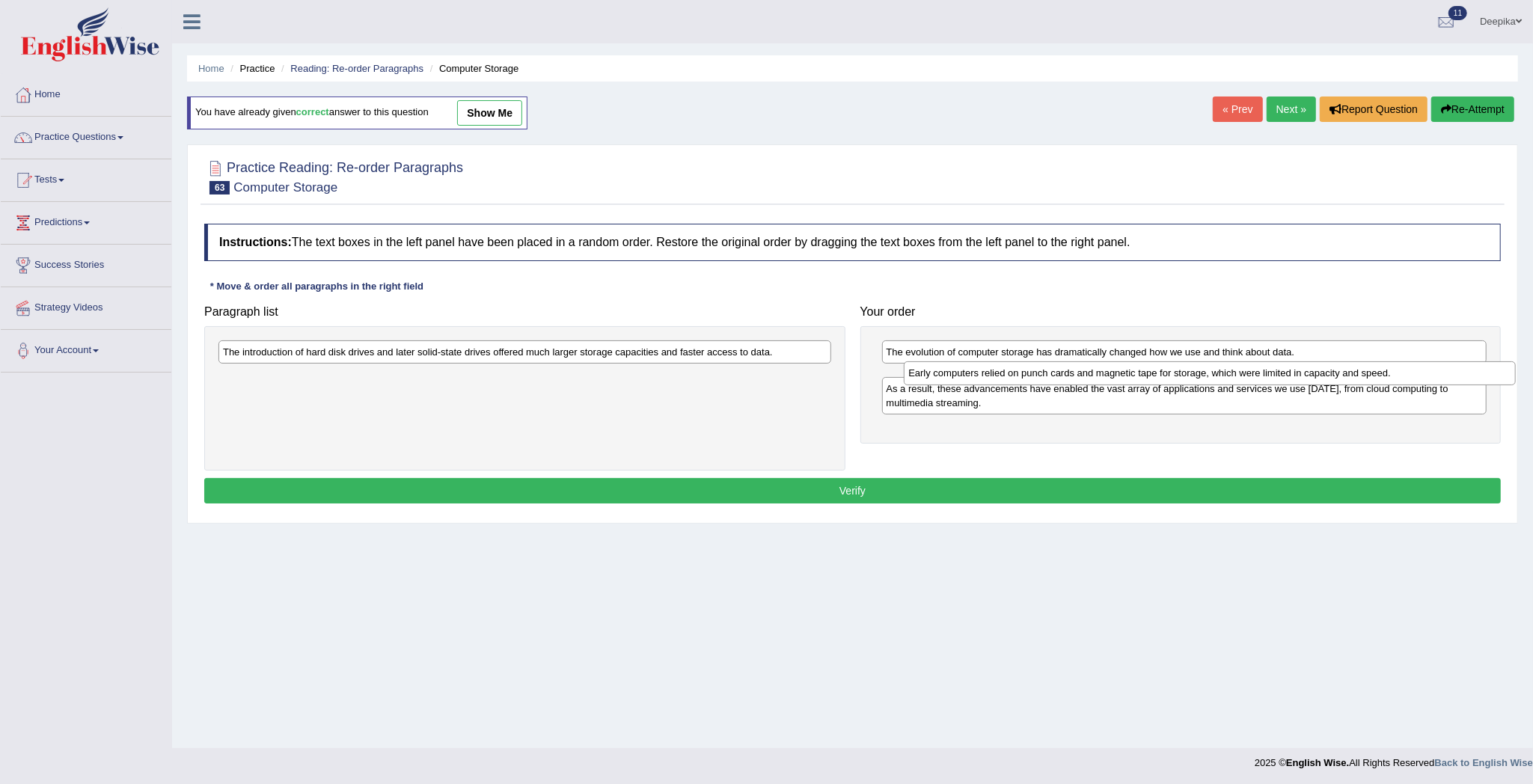
drag, startPoint x: 767, startPoint y: 345, endPoint x: 1487, endPoint y: 365, distance: 720.3
click at [1487, 365] on div "Early computers relied on punch cards and magnetic tape for storage, which were…" at bounding box center [1210, 373] width 612 height 24
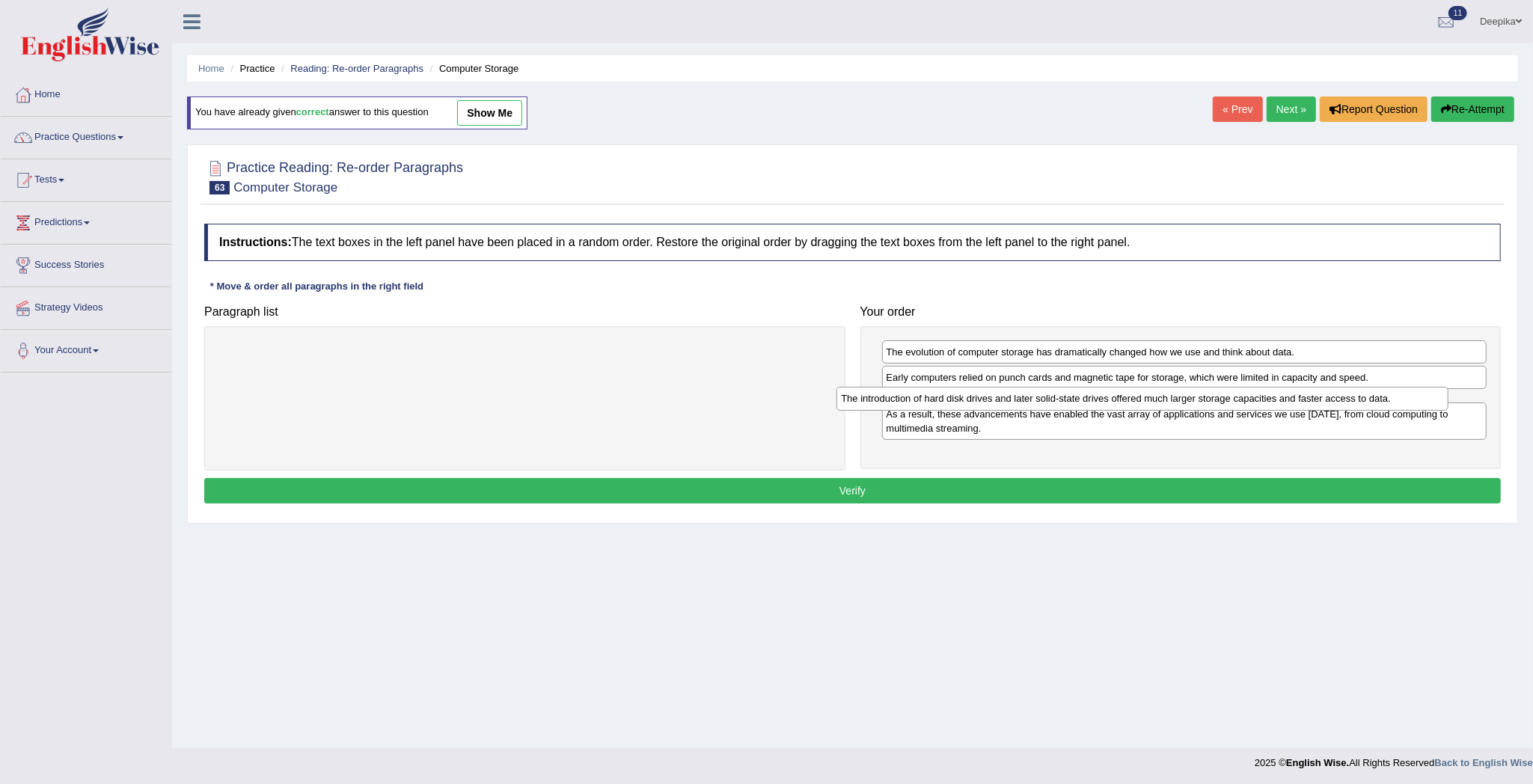
drag, startPoint x: 752, startPoint y: 353, endPoint x: 1372, endPoint y: 401, distance: 621.9
click at [1371, 399] on div "The introduction of hard disk drives and later solid-state drives offered much …" at bounding box center [1142, 399] width 612 height 24
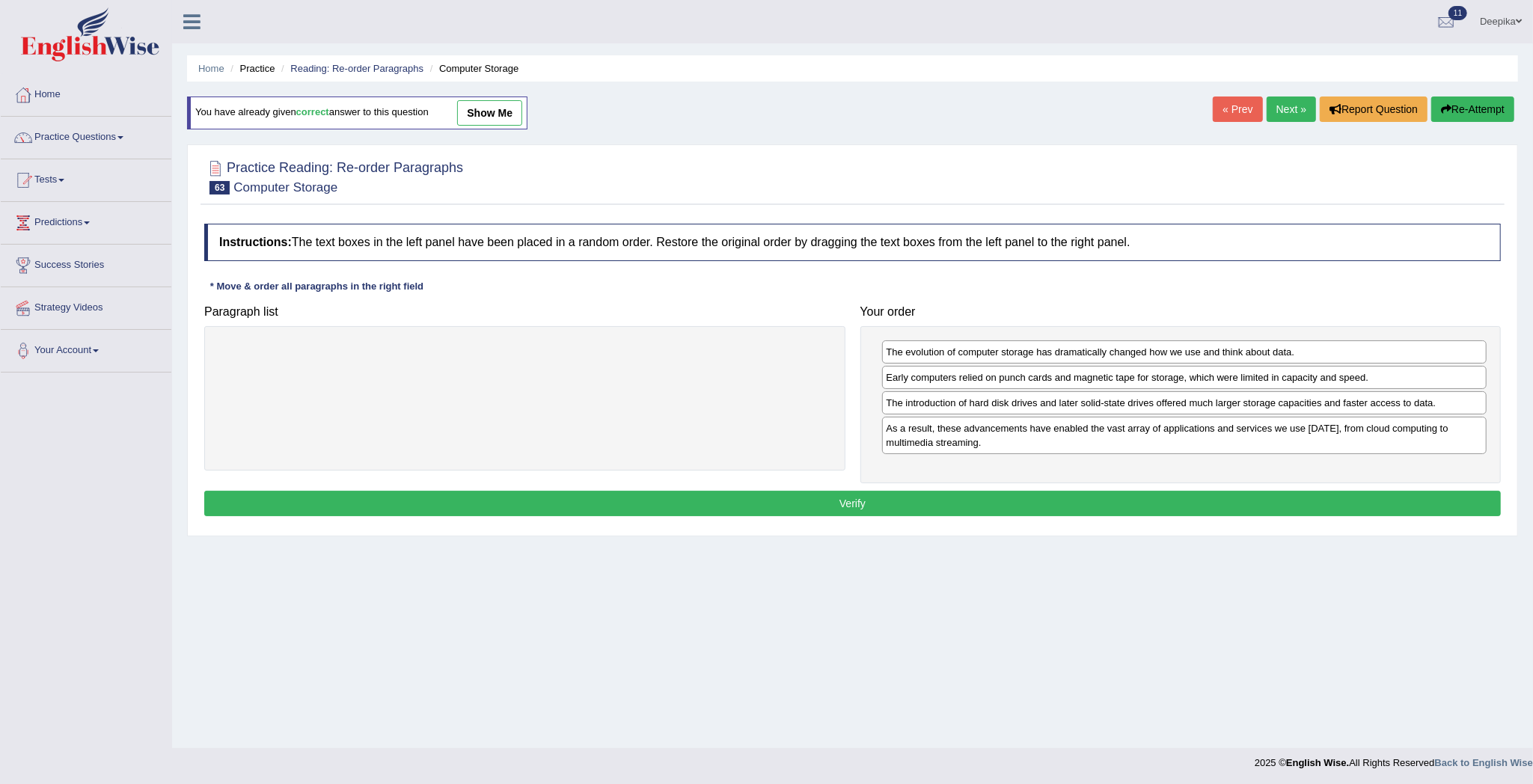
click at [1313, 498] on button "Verify" at bounding box center [852, 503] width 1296 height 25
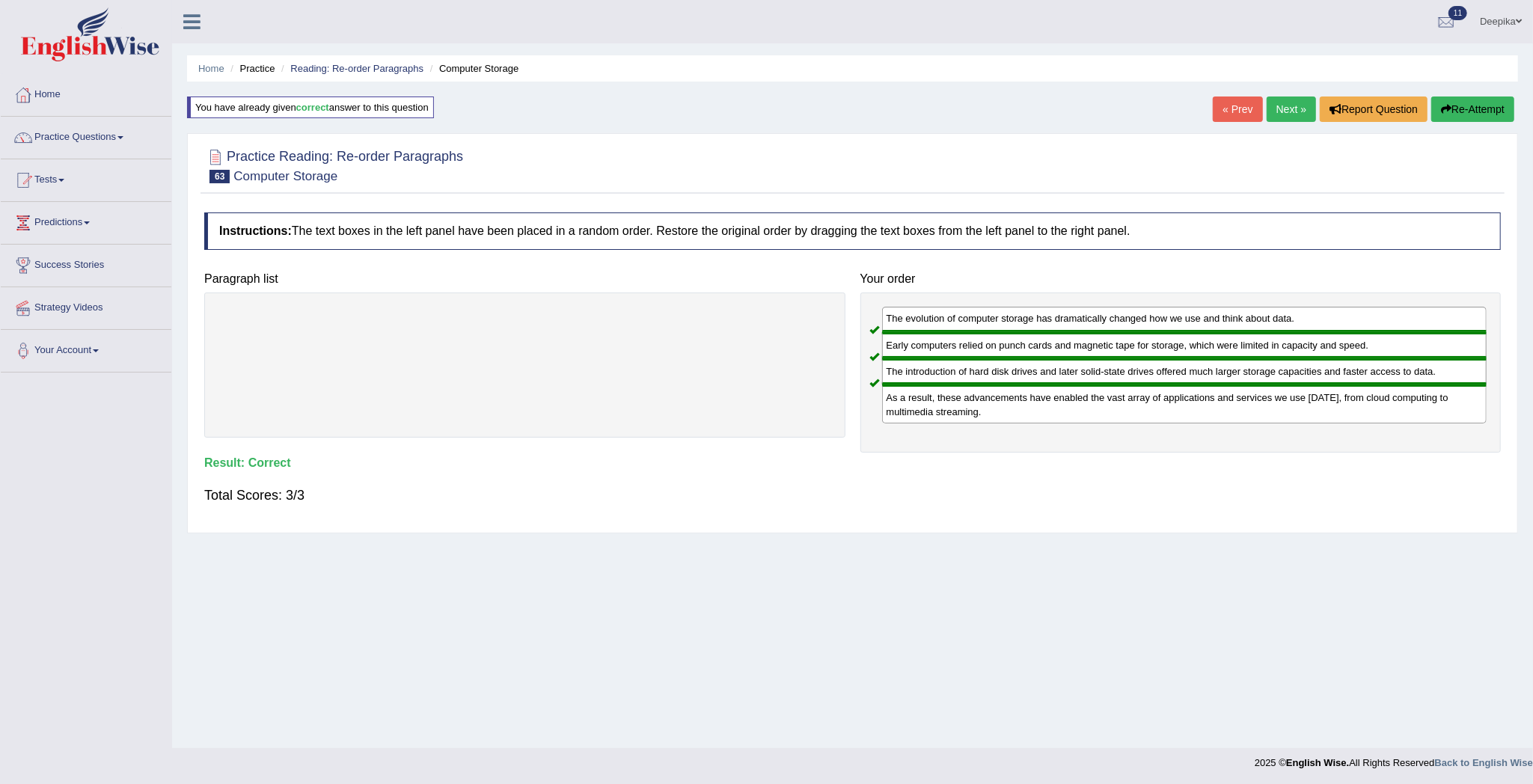
click at [1292, 103] on link "Next »" at bounding box center [1290, 109] width 49 height 25
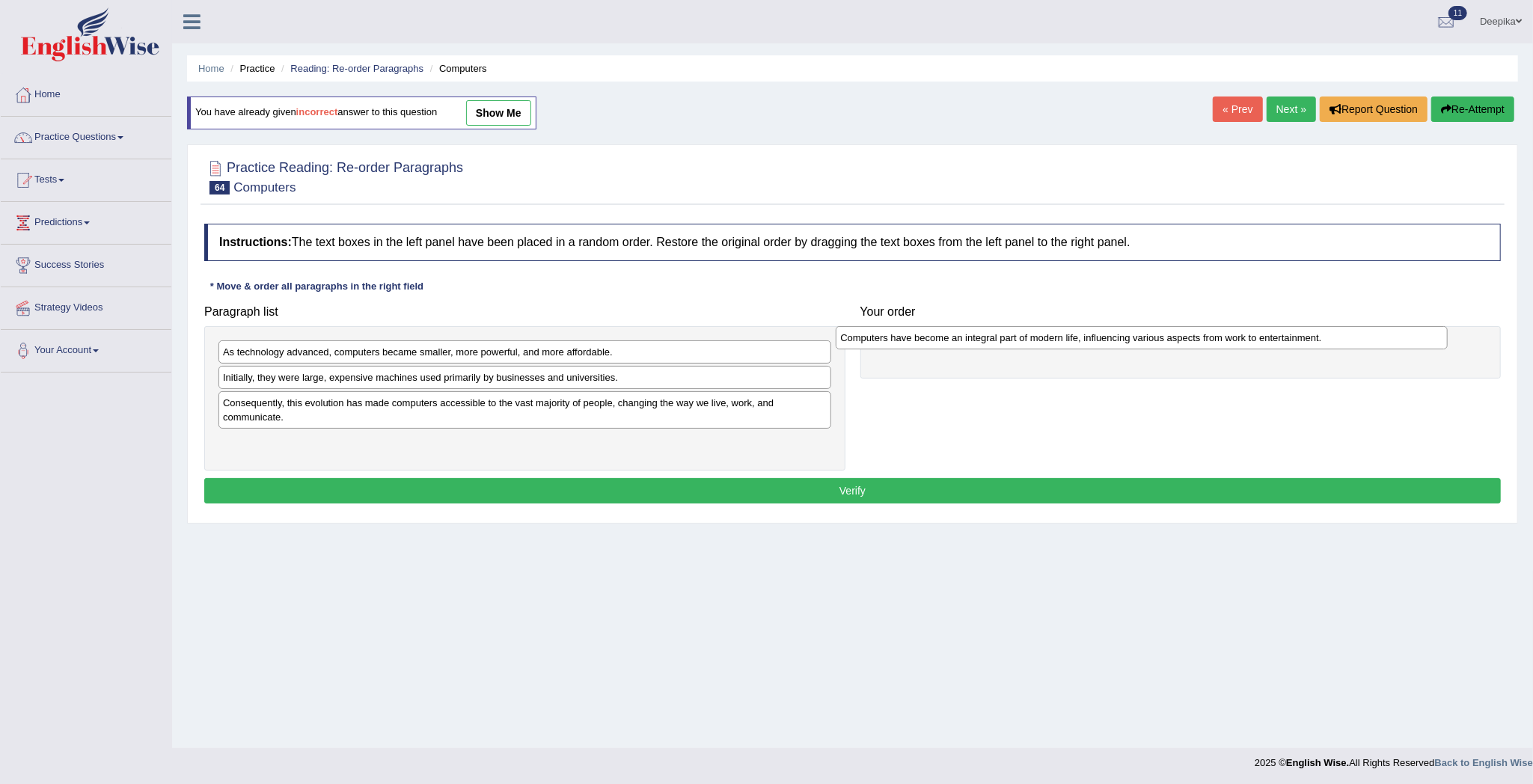
drag, startPoint x: 476, startPoint y: 456, endPoint x: 1102, endPoint y: 362, distance: 633.0
click at [1102, 350] on div "Computers have become an integral part of modern life, influencing various aspe…" at bounding box center [1141, 338] width 612 height 24
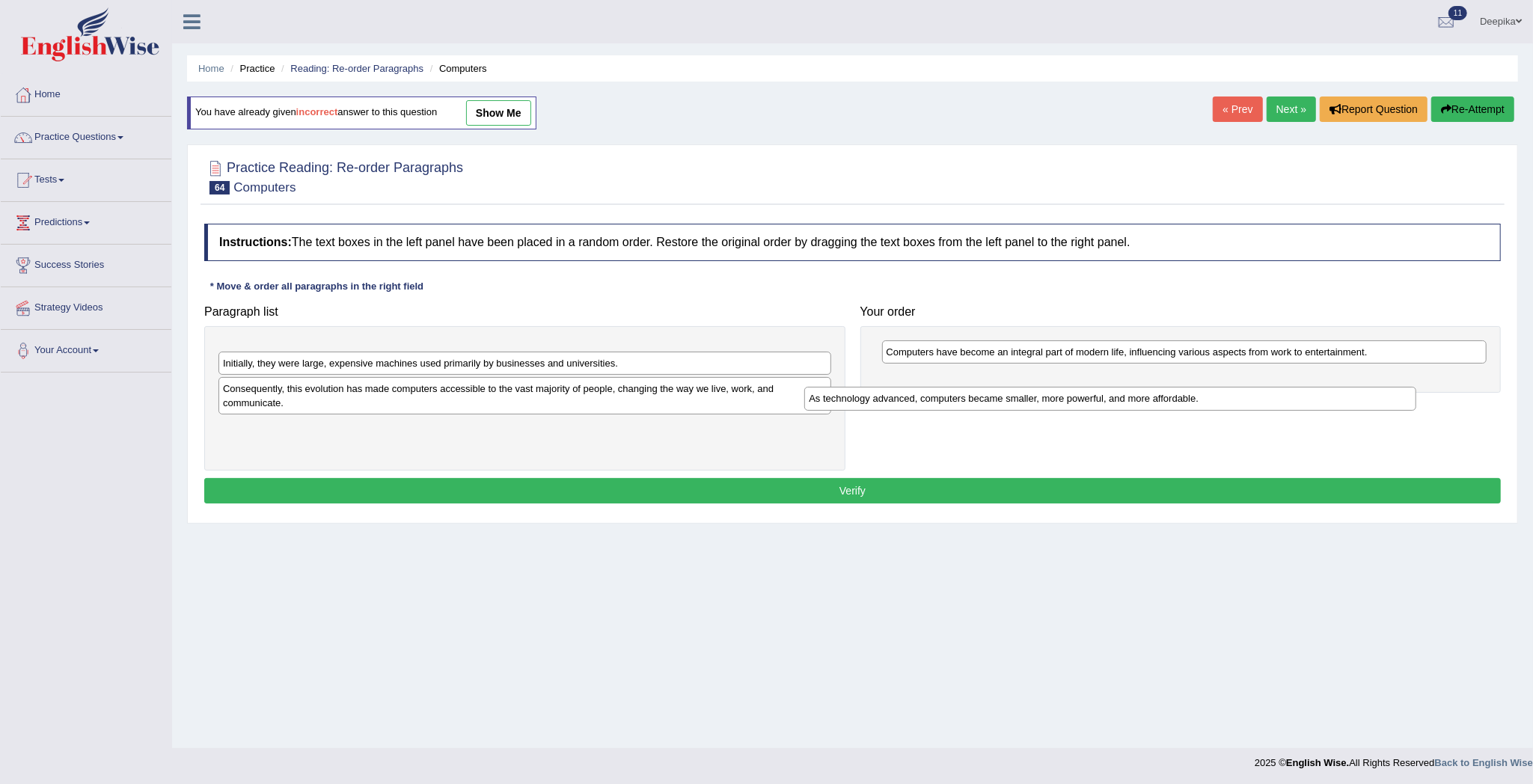
drag, startPoint x: 606, startPoint y: 347, endPoint x: 1340, endPoint y: 365, distance: 734.2
click at [1341, 387] on div "As technology advanced, computers became smaller, more powerful, and more affor…" at bounding box center [1110, 399] width 612 height 24
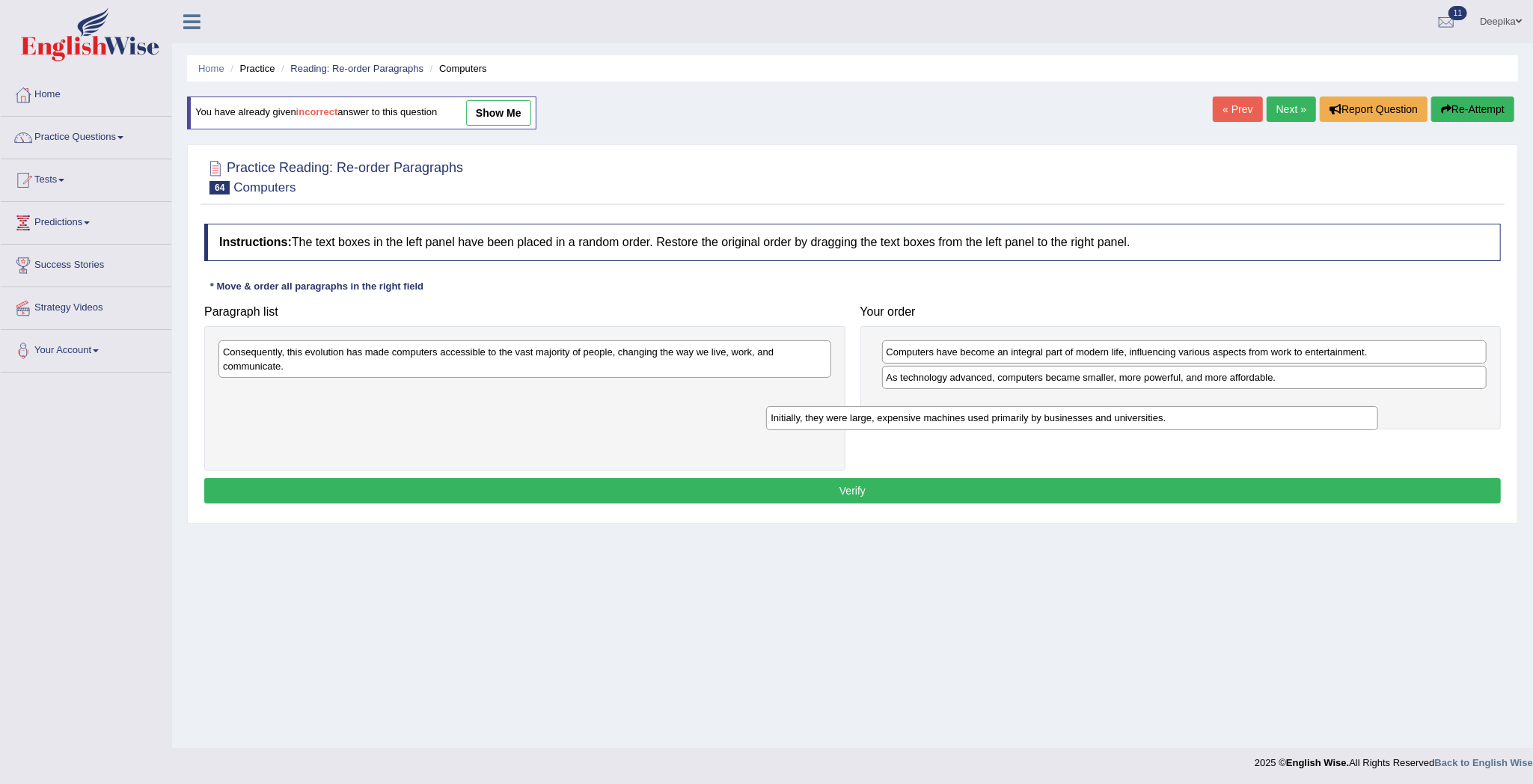
drag, startPoint x: 772, startPoint y: 344, endPoint x: 1496, endPoint y: 408, distance: 726.8
click at [1378, 408] on div "Initially, they were large, expensive machines used primarily by businesses and…" at bounding box center [1072, 418] width 612 height 24
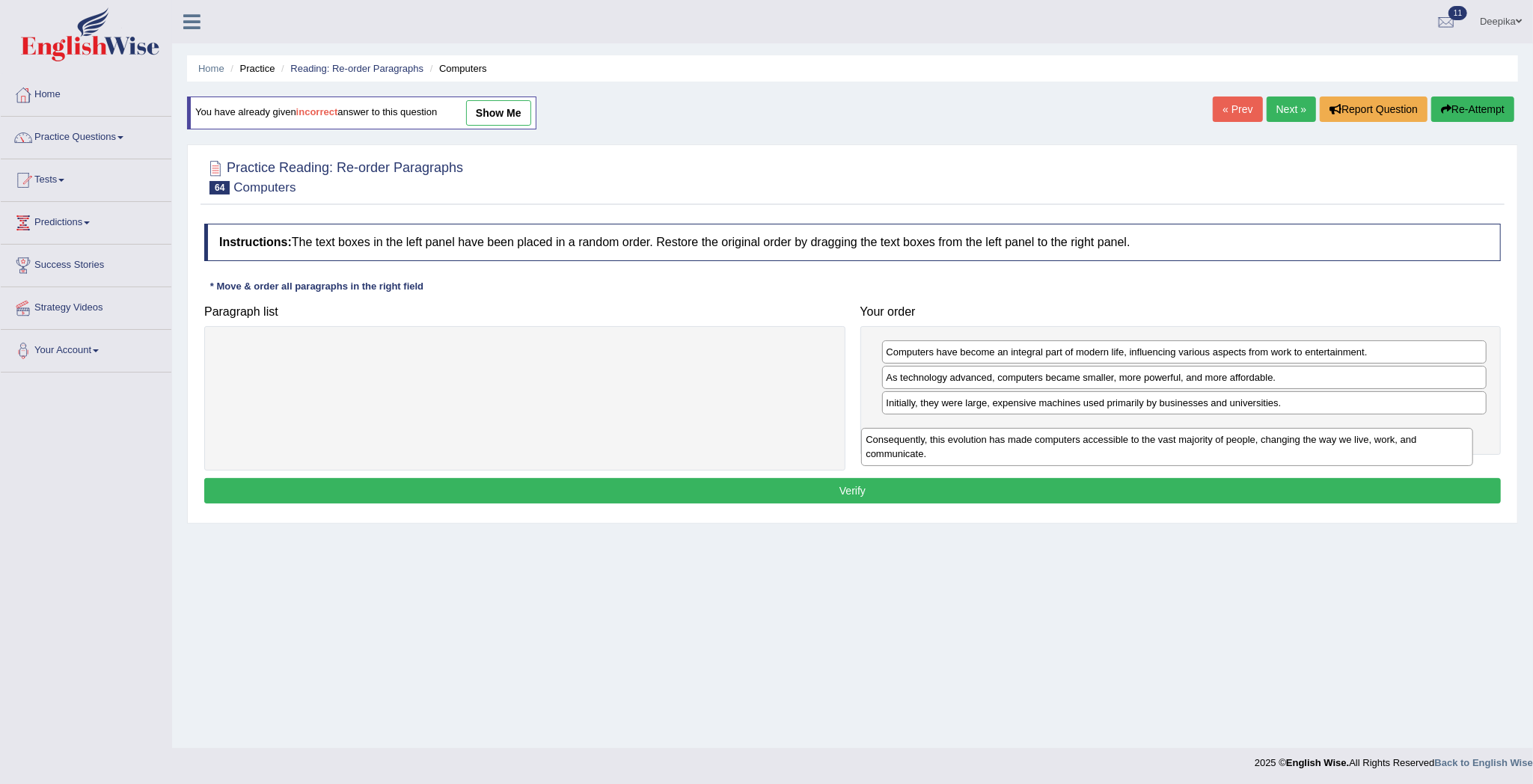
drag, startPoint x: 818, startPoint y: 366, endPoint x: 1500, endPoint y: 453, distance: 687.5
click at [1473, 453] on div "Consequently, this evolution has made computers accessible to the vast majority…" at bounding box center [1167, 447] width 612 height 38
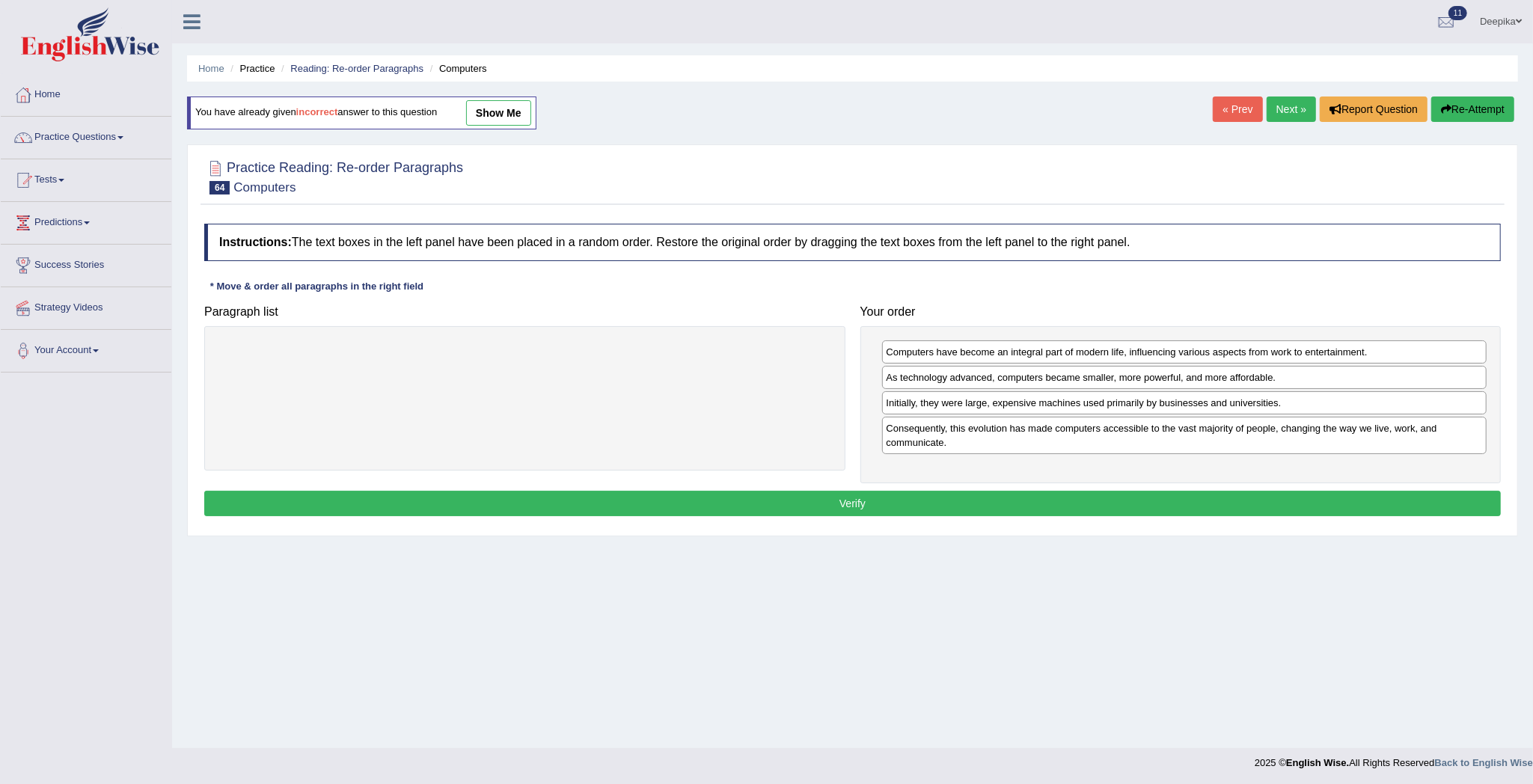
click at [1430, 513] on button "Verify" at bounding box center [852, 503] width 1296 height 25
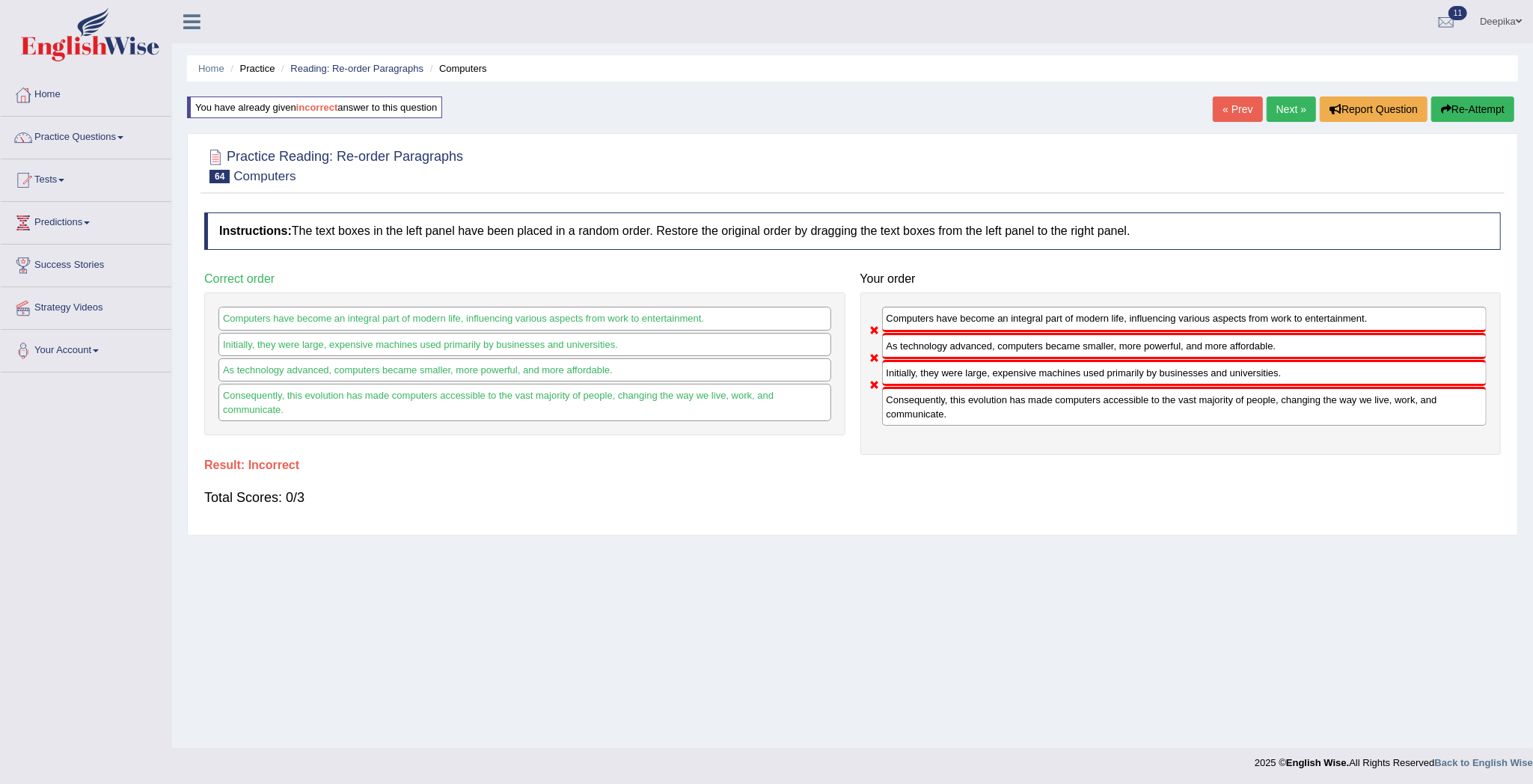
click at [1283, 103] on link "Next »" at bounding box center [1290, 109] width 49 height 25
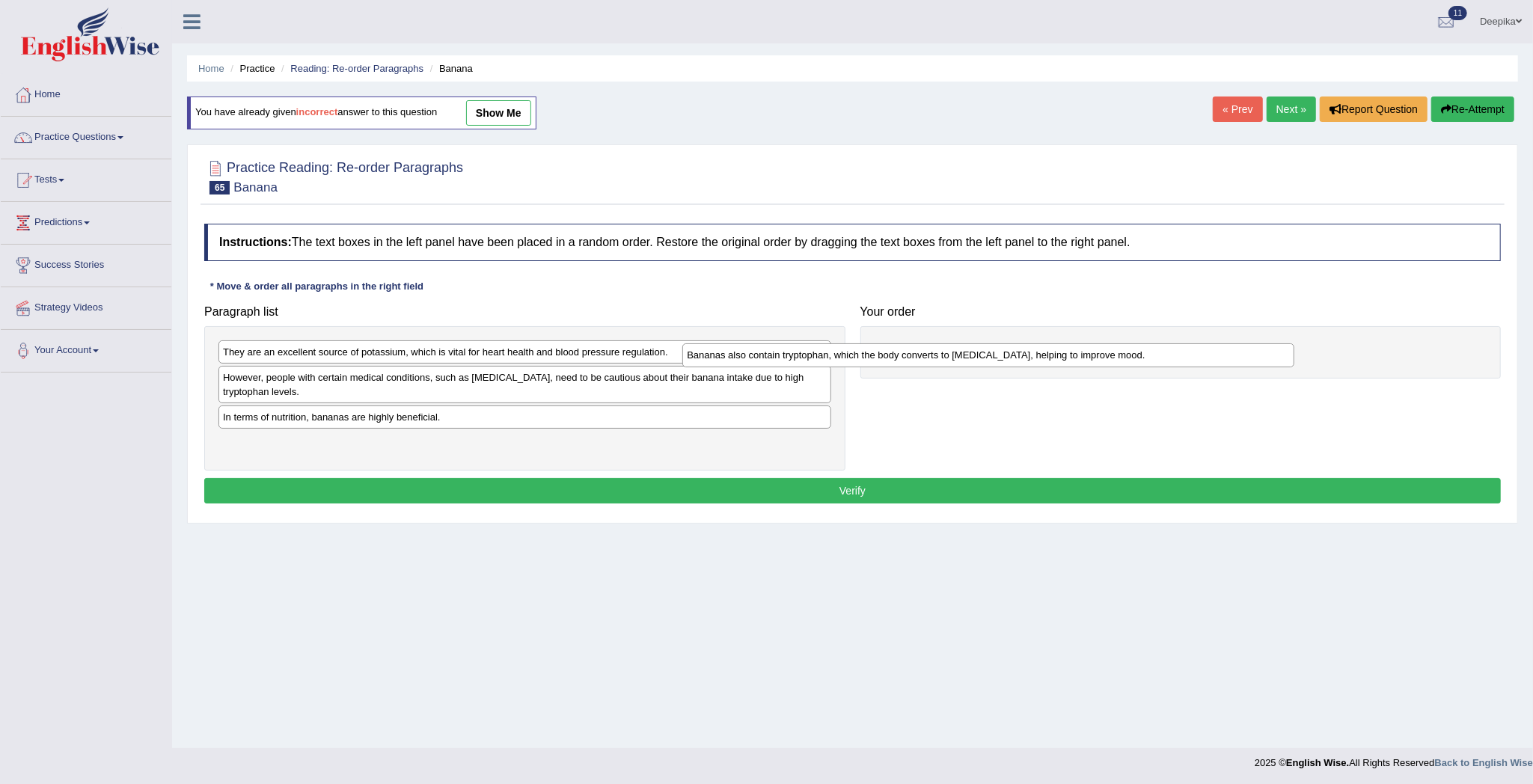
drag, startPoint x: 590, startPoint y: 350, endPoint x: 1067, endPoint y: 357, distance: 477.1
click at [1061, 354] on div "Bananas also contain tryptophan, which the body converts to serotonin, helping …" at bounding box center [988, 355] width 612 height 24
click at [1218, 339] on div "Bananas also contain tryptophan, which the body converts to serotonin, helping …" at bounding box center [1181, 359] width 641 height 67
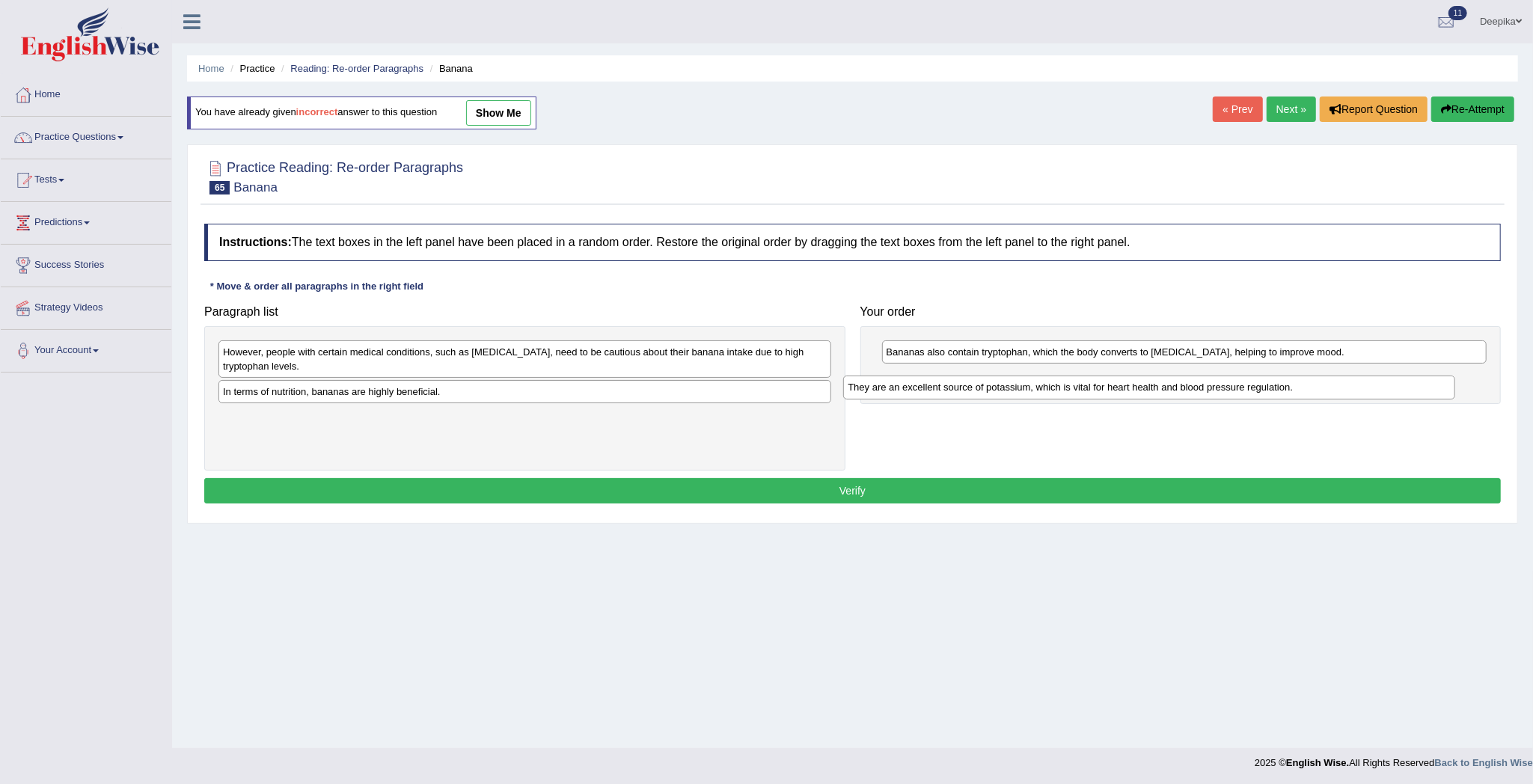
drag, startPoint x: 766, startPoint y: 348, endPoint x: 1409, endPoint y: 387, distance: 644.2
click at [1409, 387] on div "They are an excellent source of potassium, which is vital for heart health and …" at bounding box center [1149, 387] width 612 height 24
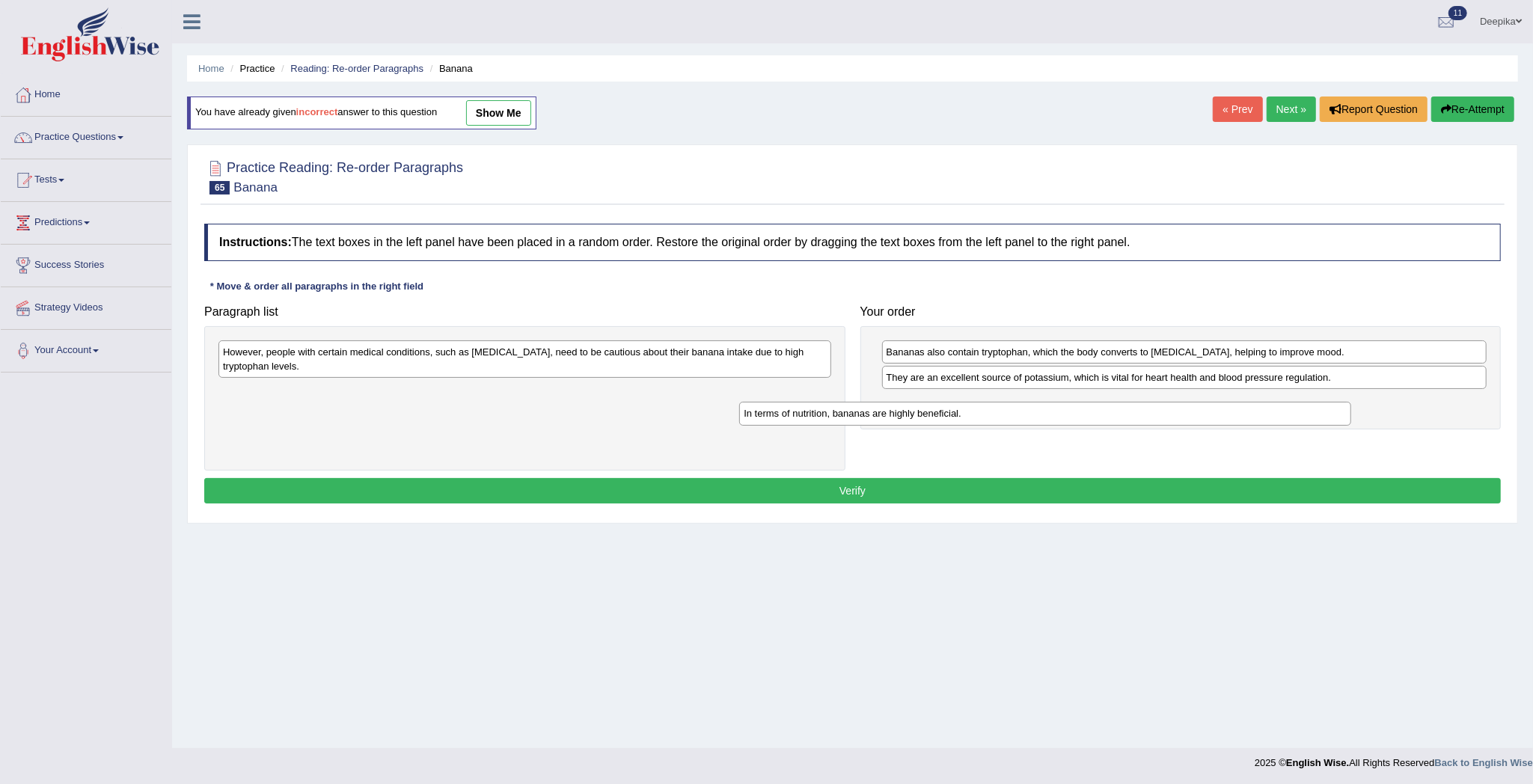
drag, startPoint x: 654, startPoint y: 395, endPoint x: 1175, endPoint y: 416, distance: 521.4
click at [1175, 416] on div "In terms of nutrition, bananas are highly beneficial." at bounding box center [1045, 414] width 612 height 24
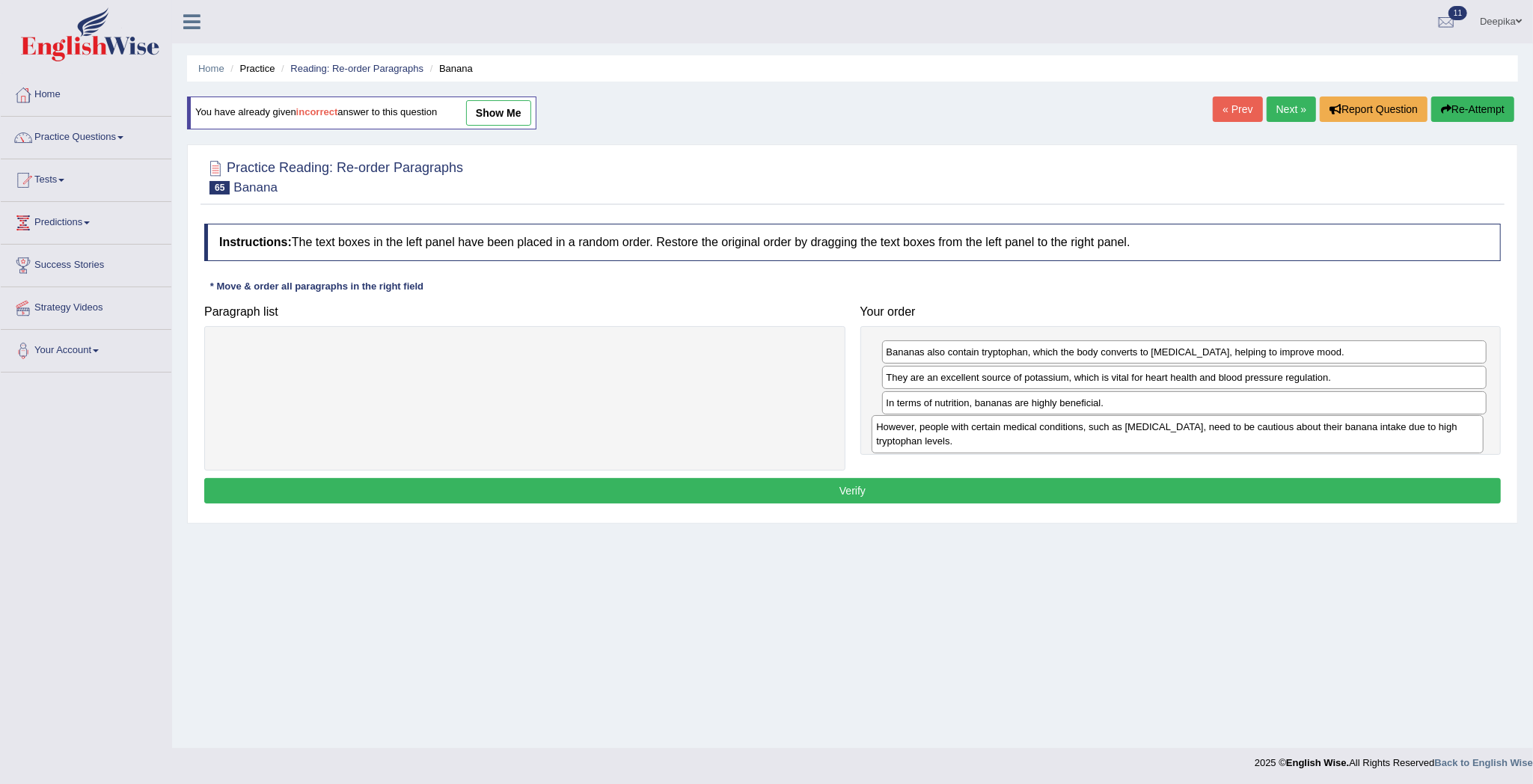
drag, startPoint x: 755, startPoint y: 369, endPoint x: 1433, endPoint y: 441, distance: 681.8
click at [1431, 441] on div "However, people with certain medical conditions, such as kidney disease, need t…" at bounding box center [1177, 434] width 612 height 38
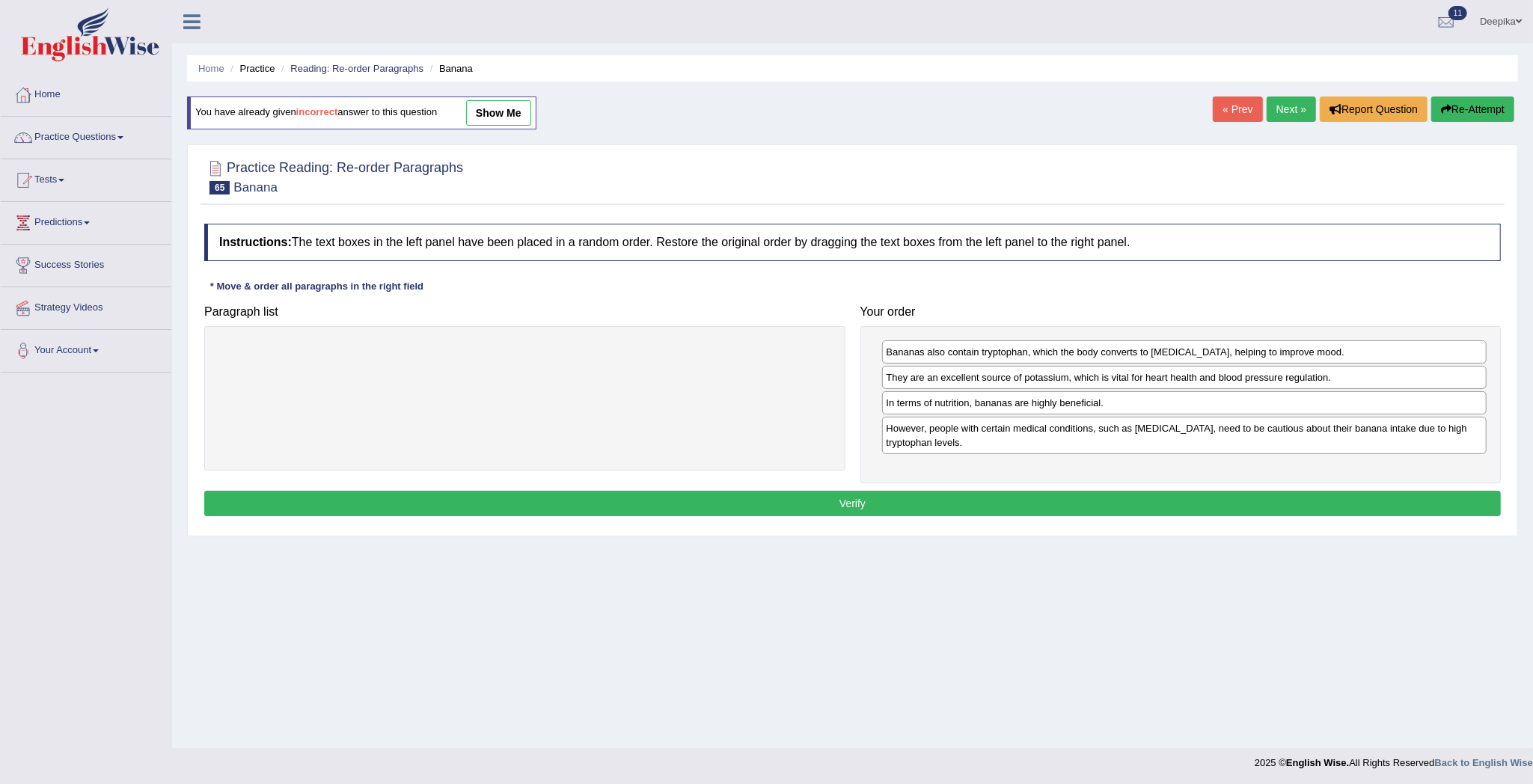
click at [1382, 498] on button "Verify" at bounding box center [852, 503] width 1296 height 25
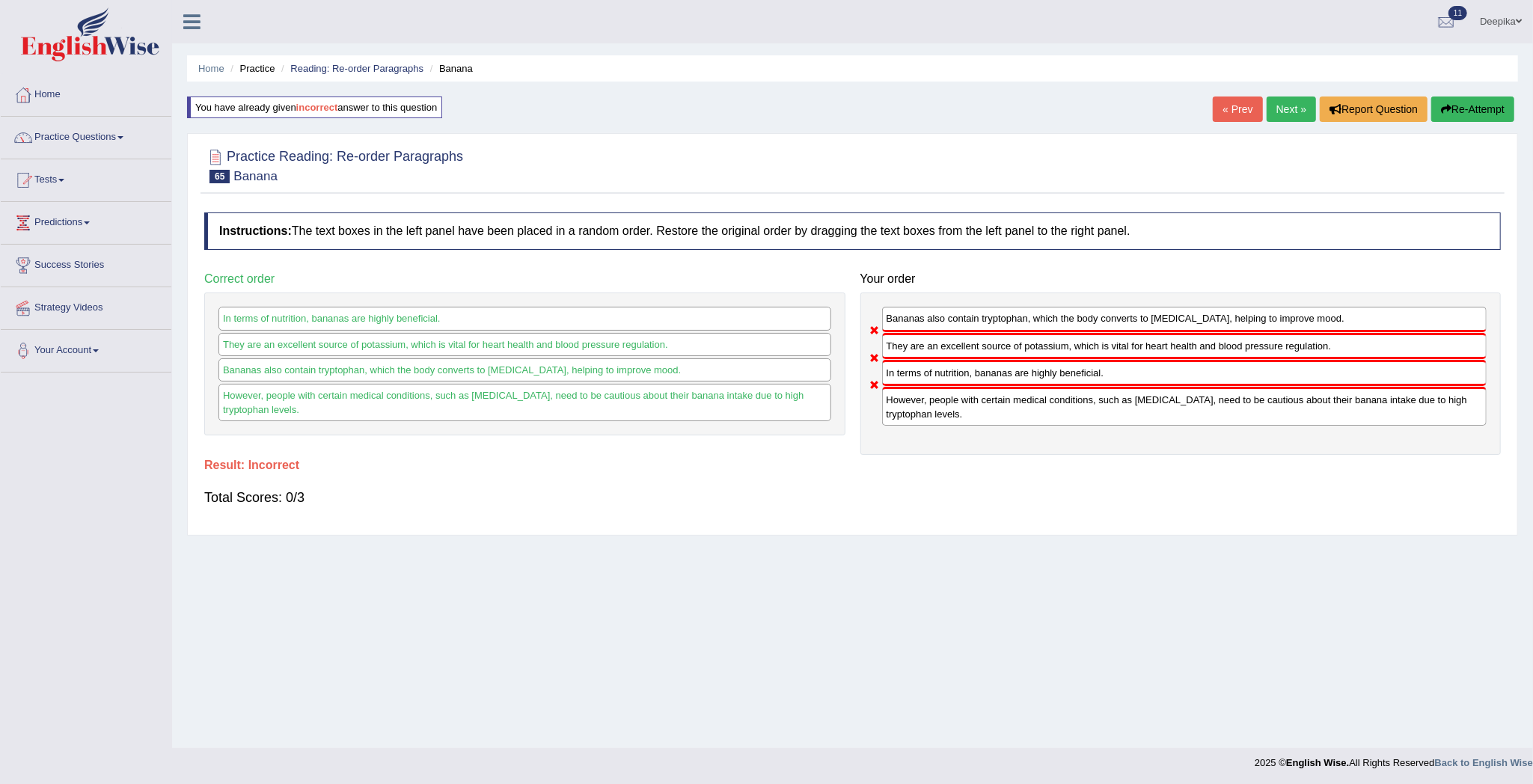
click at [1296, 103] on link "Next »" at bounding box center [1290, 109] width 49 height 25
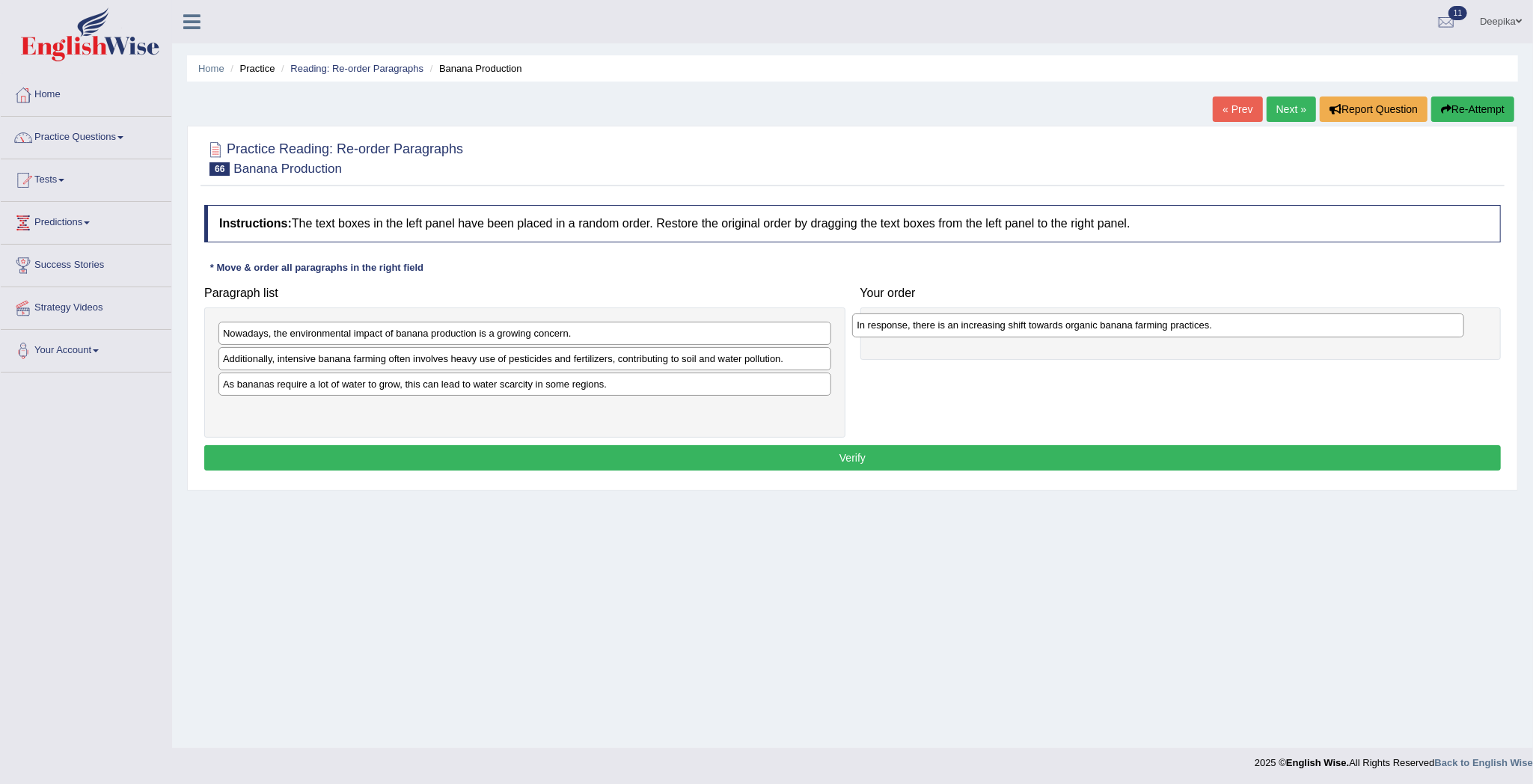
drag, startPoint x: 378, startPoint y: 359, endPoint x: 1013, endPoint y: 324, distance: 636.0
click at [1013, 324] on div "In response, there is an increasing shift towards organic banana farming practi…" at bounding box center [1158, 325] width 612 height 24
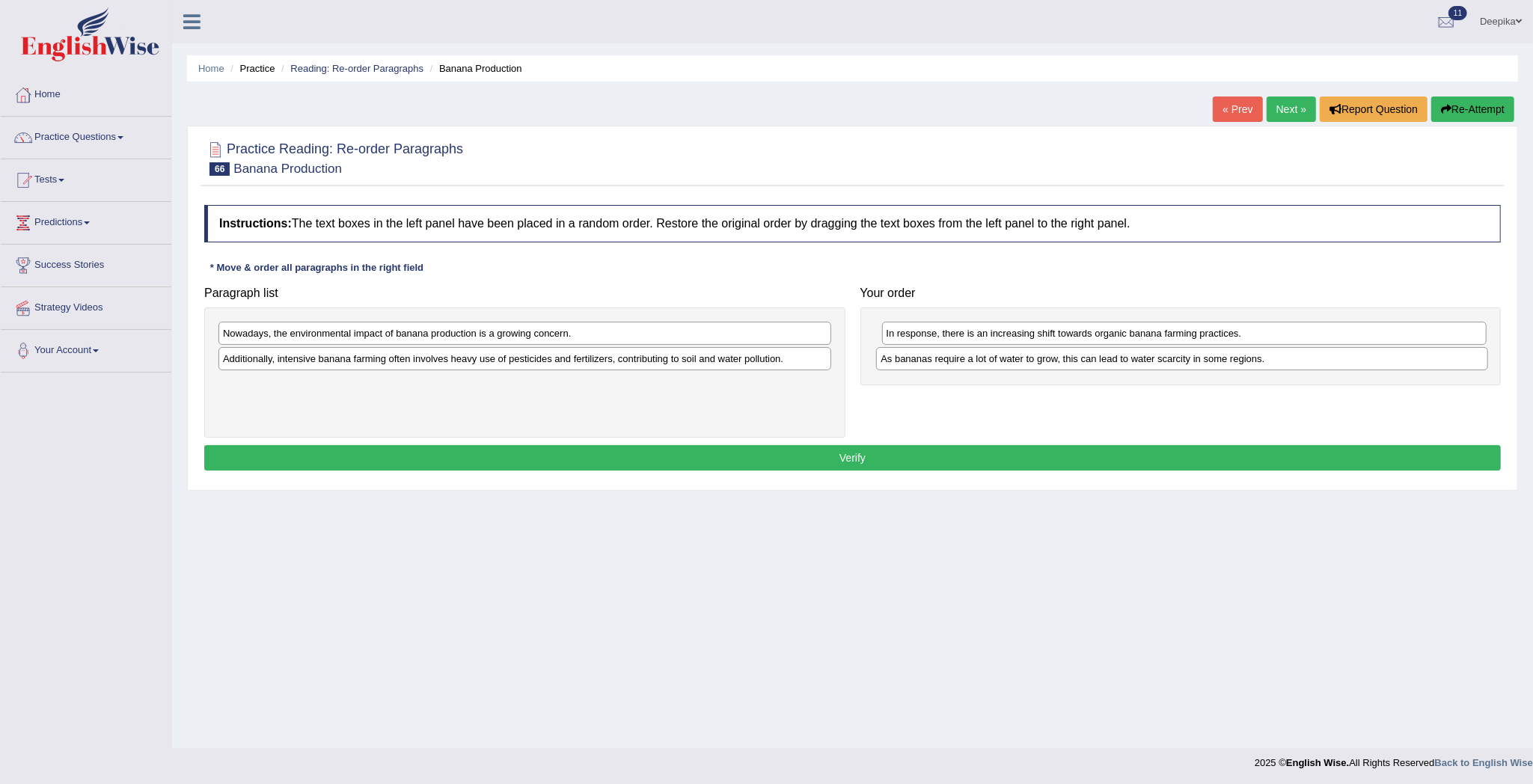
drag, startPoint x: 579, startPoint y: 383, endPoint x: 1278, endPoint y: 342, distance: 700.2
click at [1278, 347] on div "As bananas require a lot of water to grow, this can lead to water scarcity in s…" at bounding box center [1182, 359] width 612 height 24
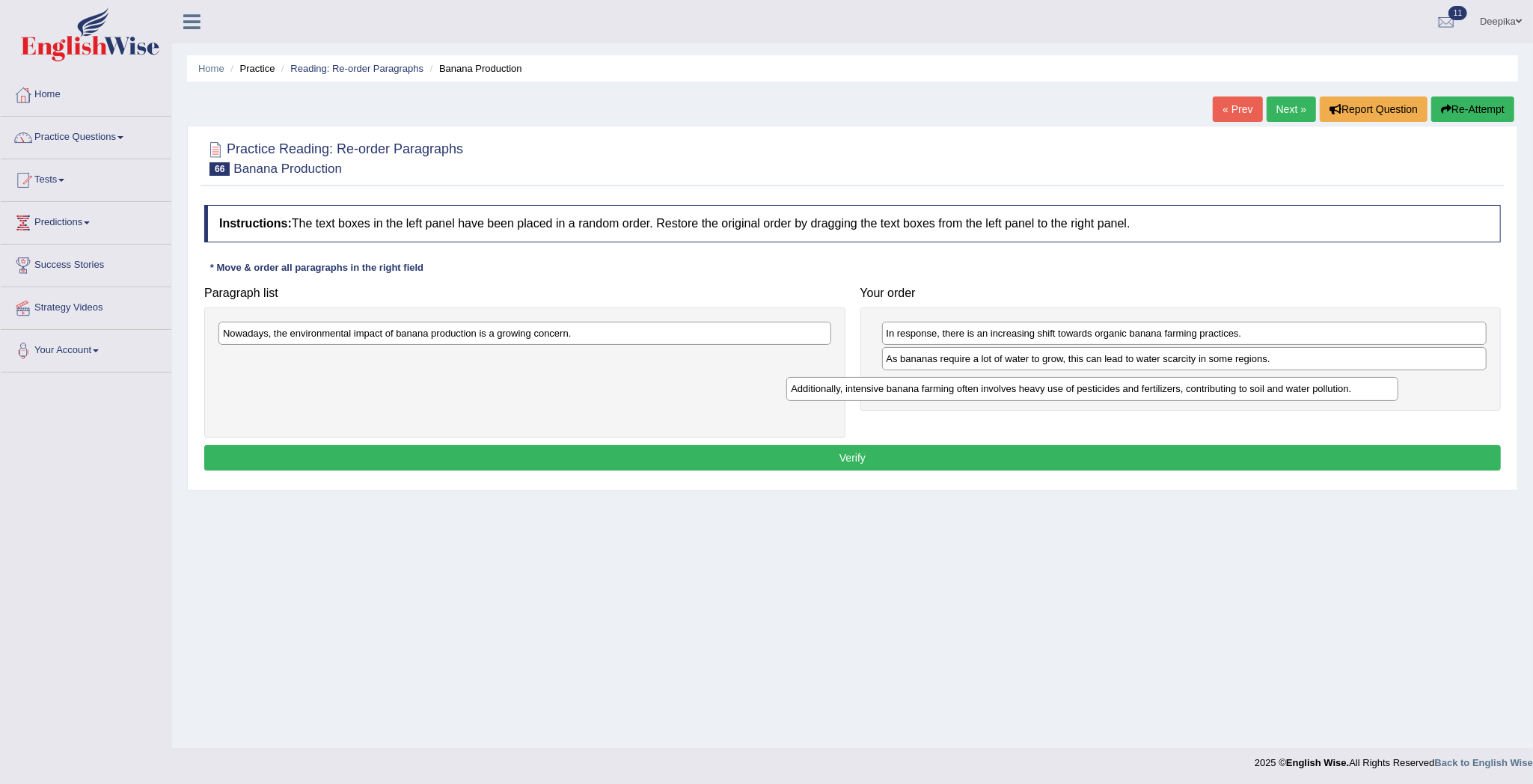
drag, startPoint x: 761, startPoint y: 363, endPoint x: 1340, endPoint y: 393, distance: 579.8
click at [1340, 393] on div "Additionally, intensive banana farming often involves heavy use of pesticides a…" at bounding box center [1092, 389] width 612 height 24
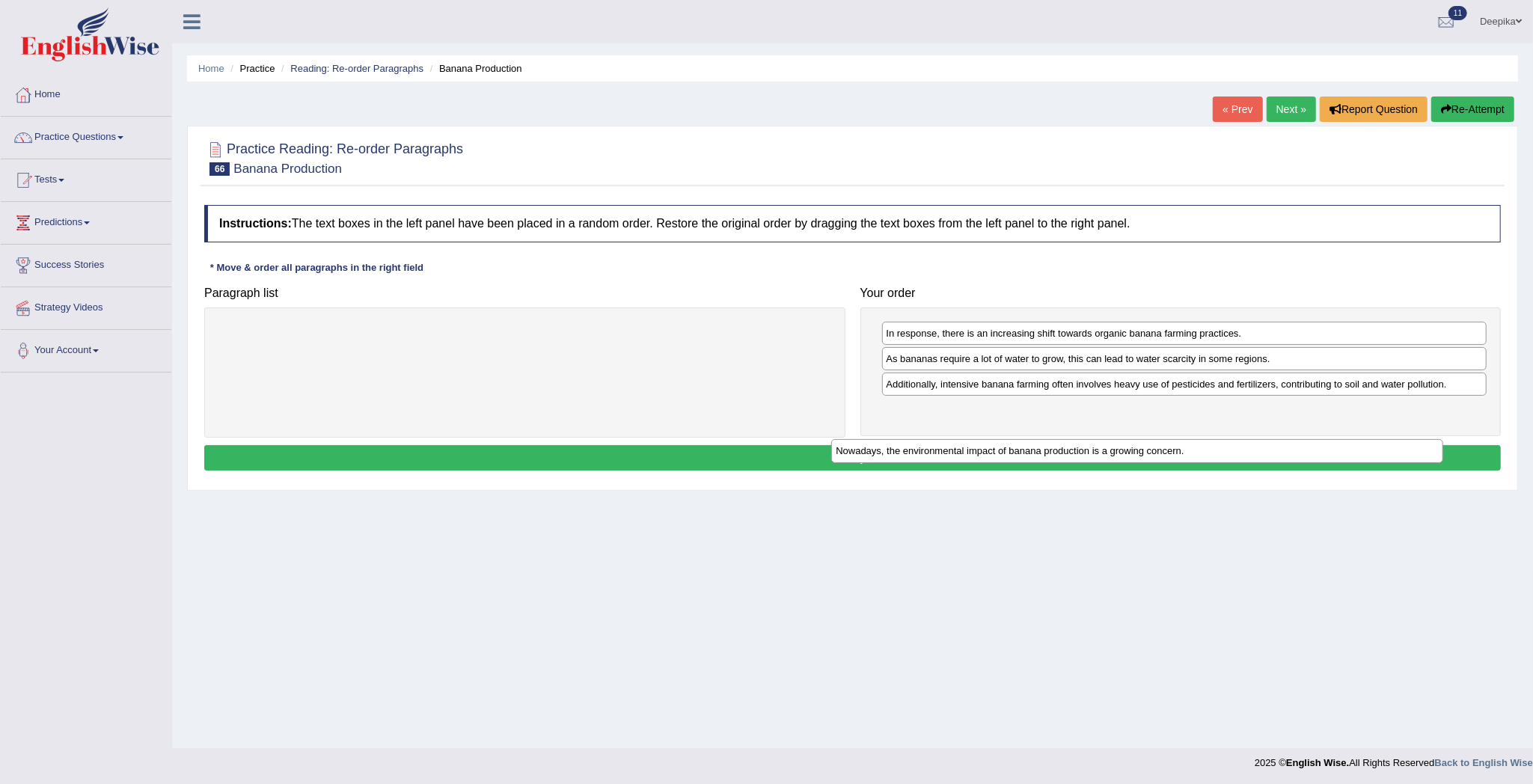
drag, startPoint x: 684, startPoint y: 335, endPoint x: 1316, endPoint y: 459, distance: 644.0
click at [1316, 459] on div "Nowadays, the environmental impact of banana production is a growing concern." at bounding box center [1137, 451] width 612 height 24
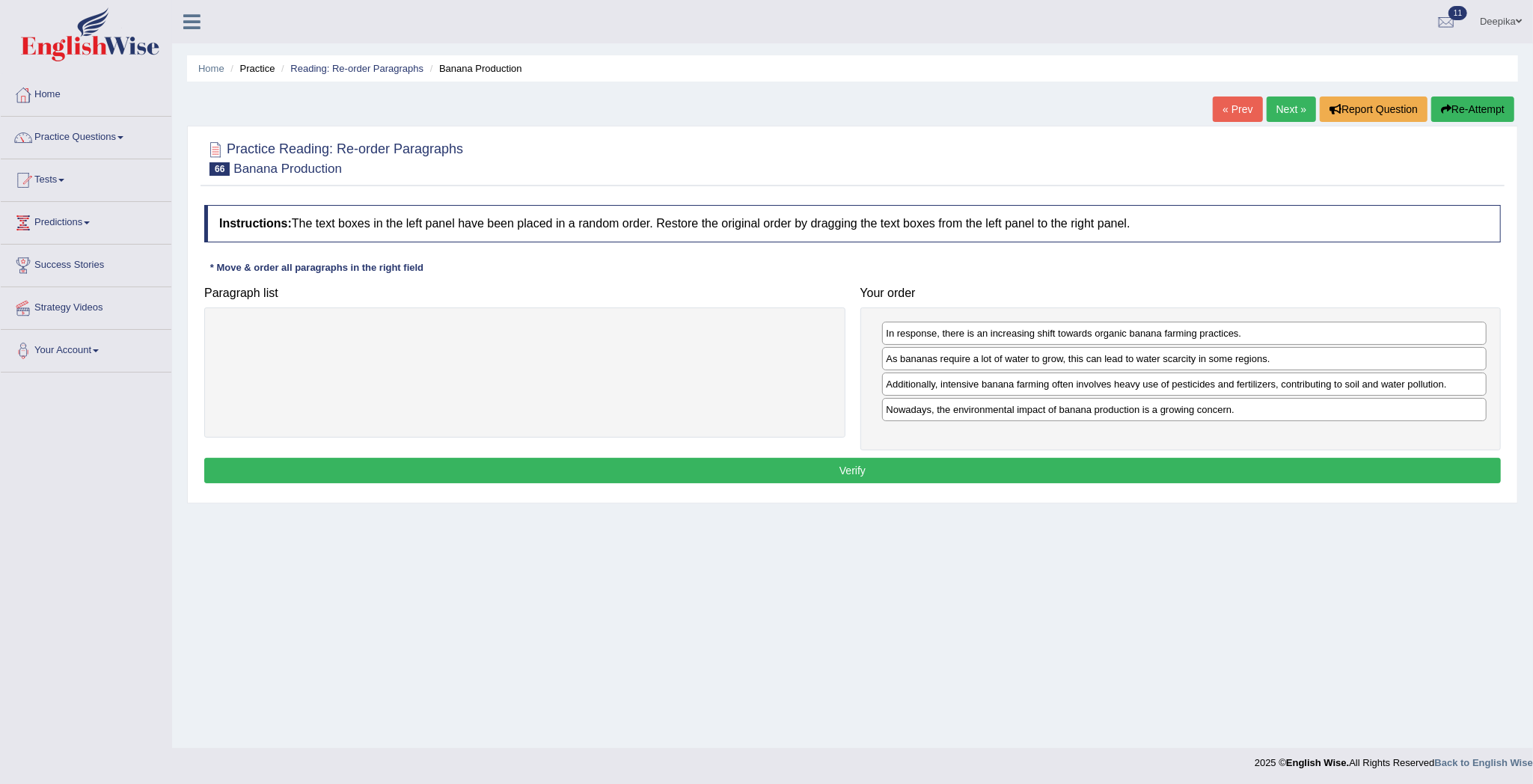
click at [1290, 474] on button "Verify" at bounding box center [852, 470] width 1296 height 25
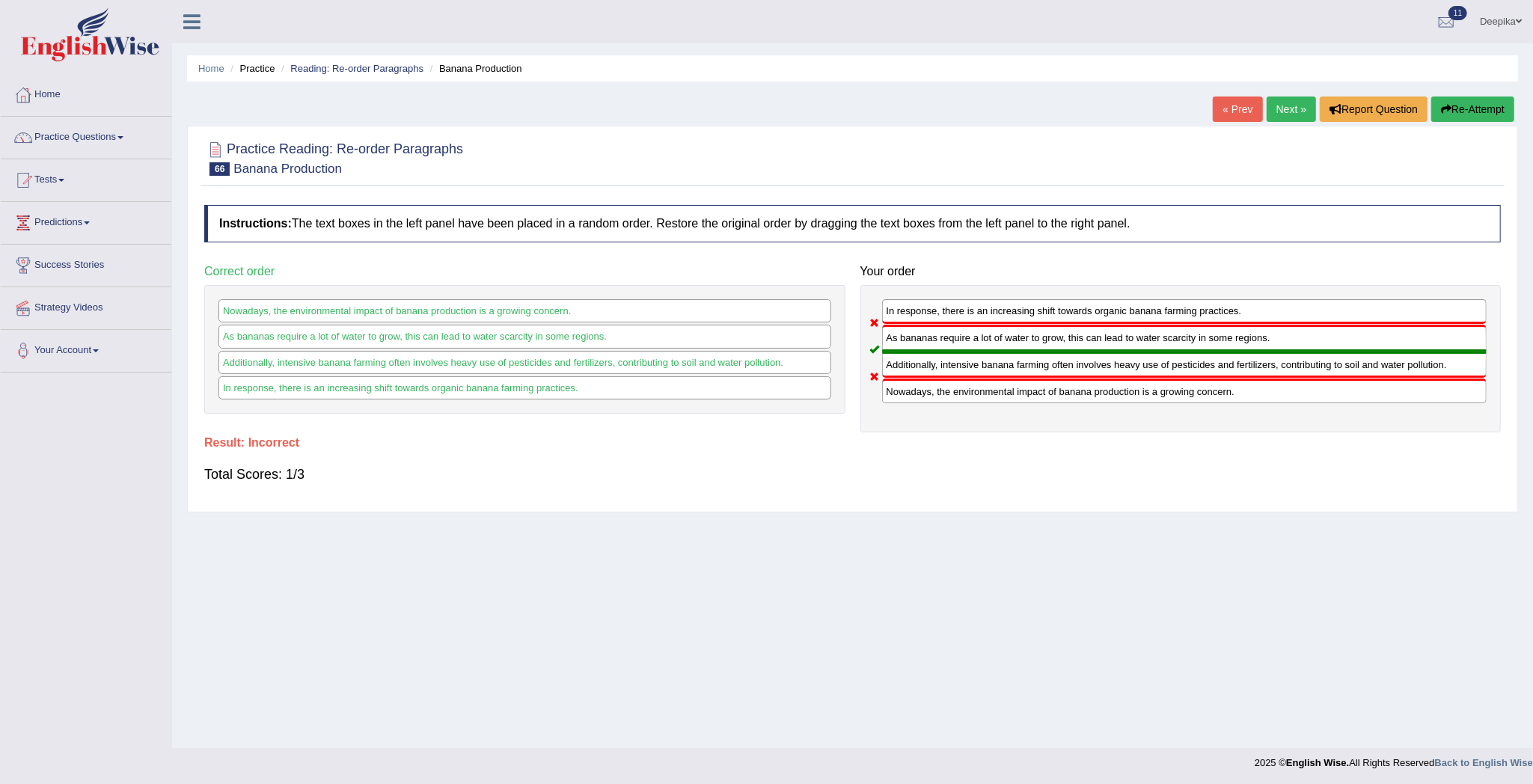
click at [1277, 94] on div "Home Practice Reading: Re-order Paragraphs Banana Production « Prev Next » Repo…" at bounding box center [852, 374] width 1361 height 748
click at [1278, 103] on link "Next »" at bounding box center [1290, 109] width 49 height 25
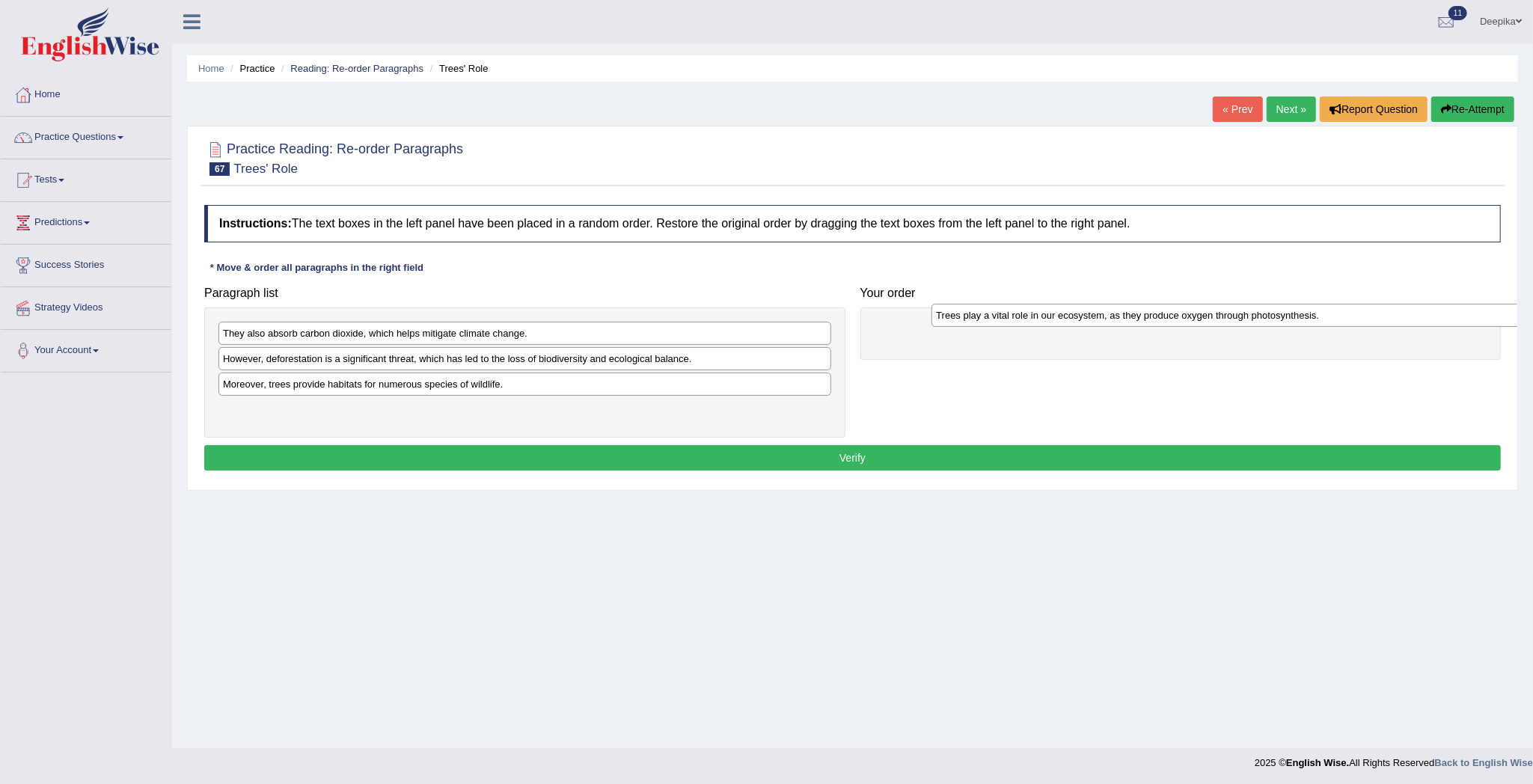
drag, startPoint x: 557, startPoint y: 383, endPoint x: 1273, endPoint y: 317, distance: 719.0
click at [1273, 317] on div "Trees play a vital role in our ecosystem, as they produce oxygen through photos…" at bounding box center [1237, 315] width 612 height 24
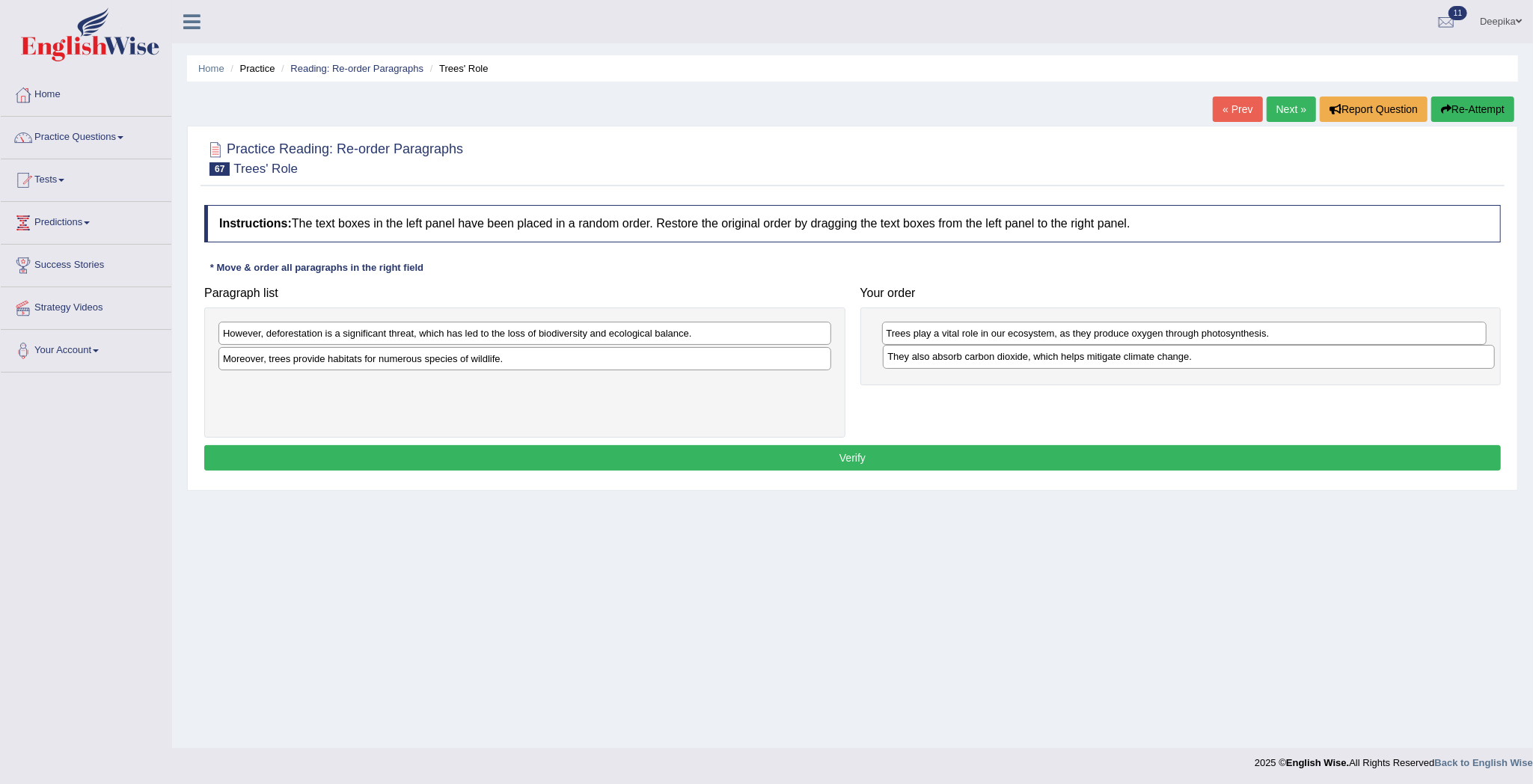
drag, startPoint x: 618, startPoint y: 327, endPoint x: 1282, endPoint y: 350, distance: 664.4
click at [1282, 350] on div "They also absorb carbon dioxide, which helps mitigate climate change." at bounding box center [1189, 357] width 612 height 24
drag, startPoint x: 755, startPoint y: 359, endPoint x: 1477, endPoint y: 398, distance: 723.1
click at [1477, 398] on div "Moreover, trees provide habitats for numerous species of wildlife." at bounding box center [1246, 399] width 612 height 24
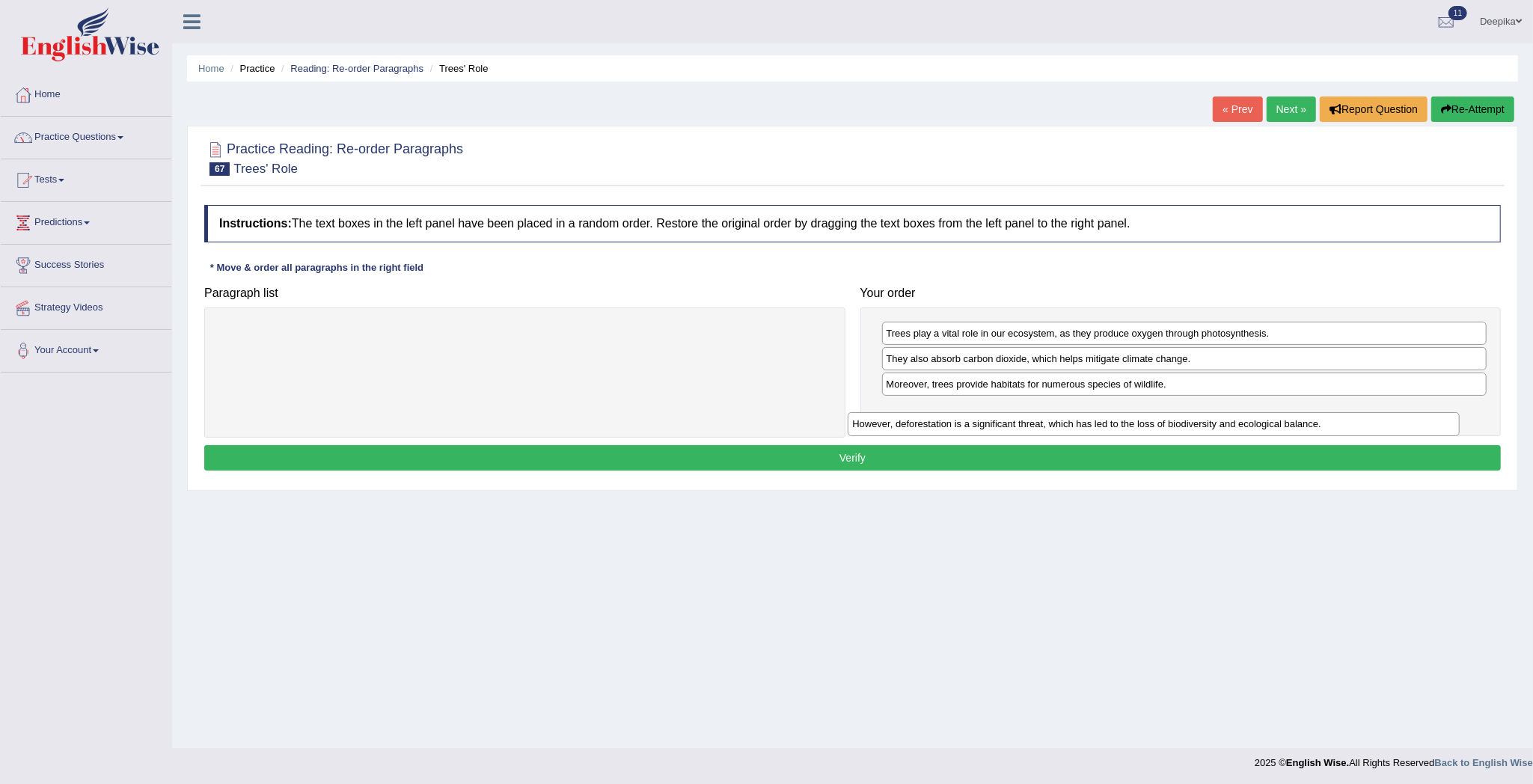
drag, startPoint x: 787, startPoint y: 326, endPoint x: 1361, endPoint y: 417, distance: 581.2
click at [1361, 417] on div "However, deforestation is a significant threat, which has led to the loss of bi…" at bounding box center [1153, 424] width 612 height 24
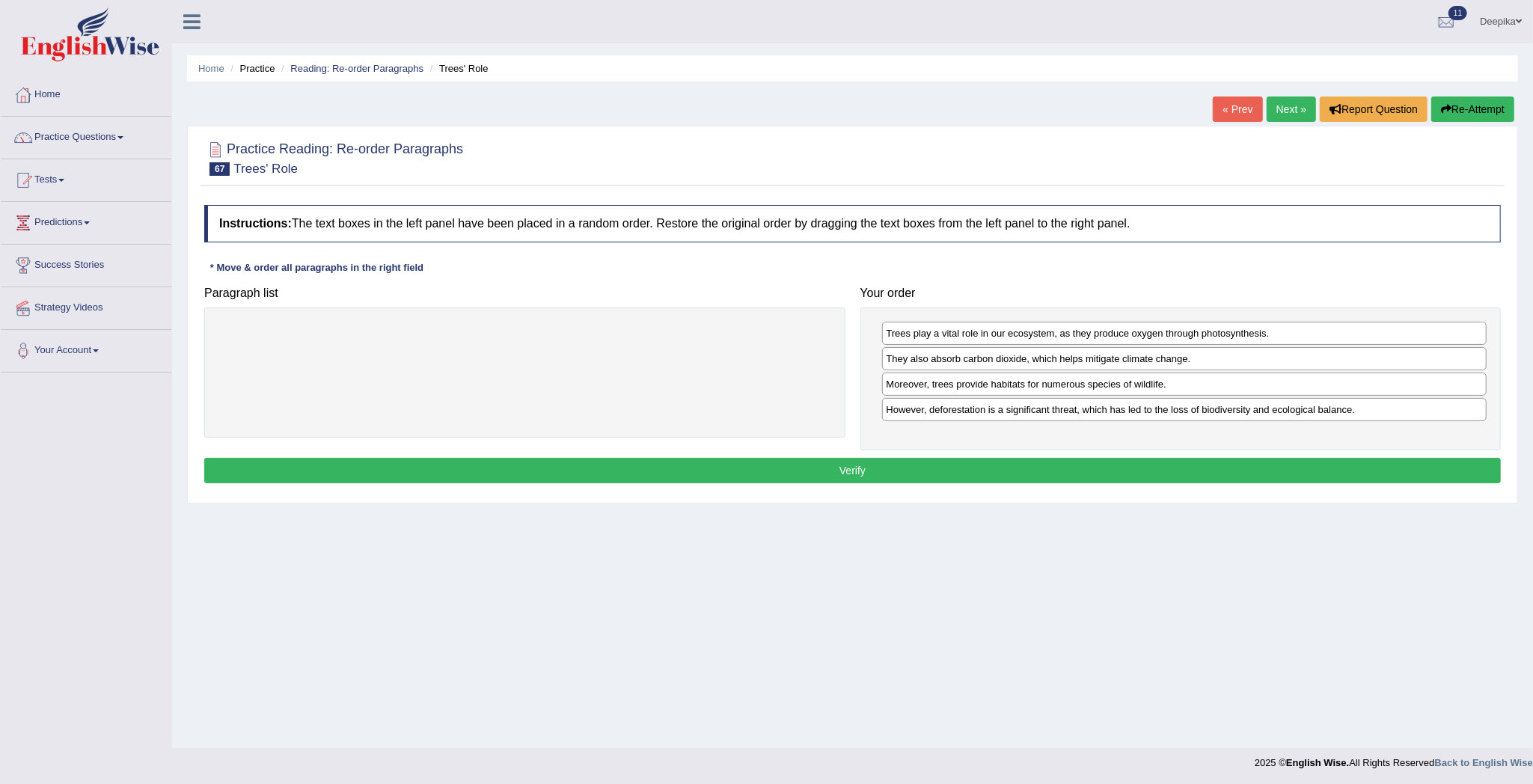
click at [1325, 468] on button "Verify" at bounding box center [852, 470] width 1296 height 25
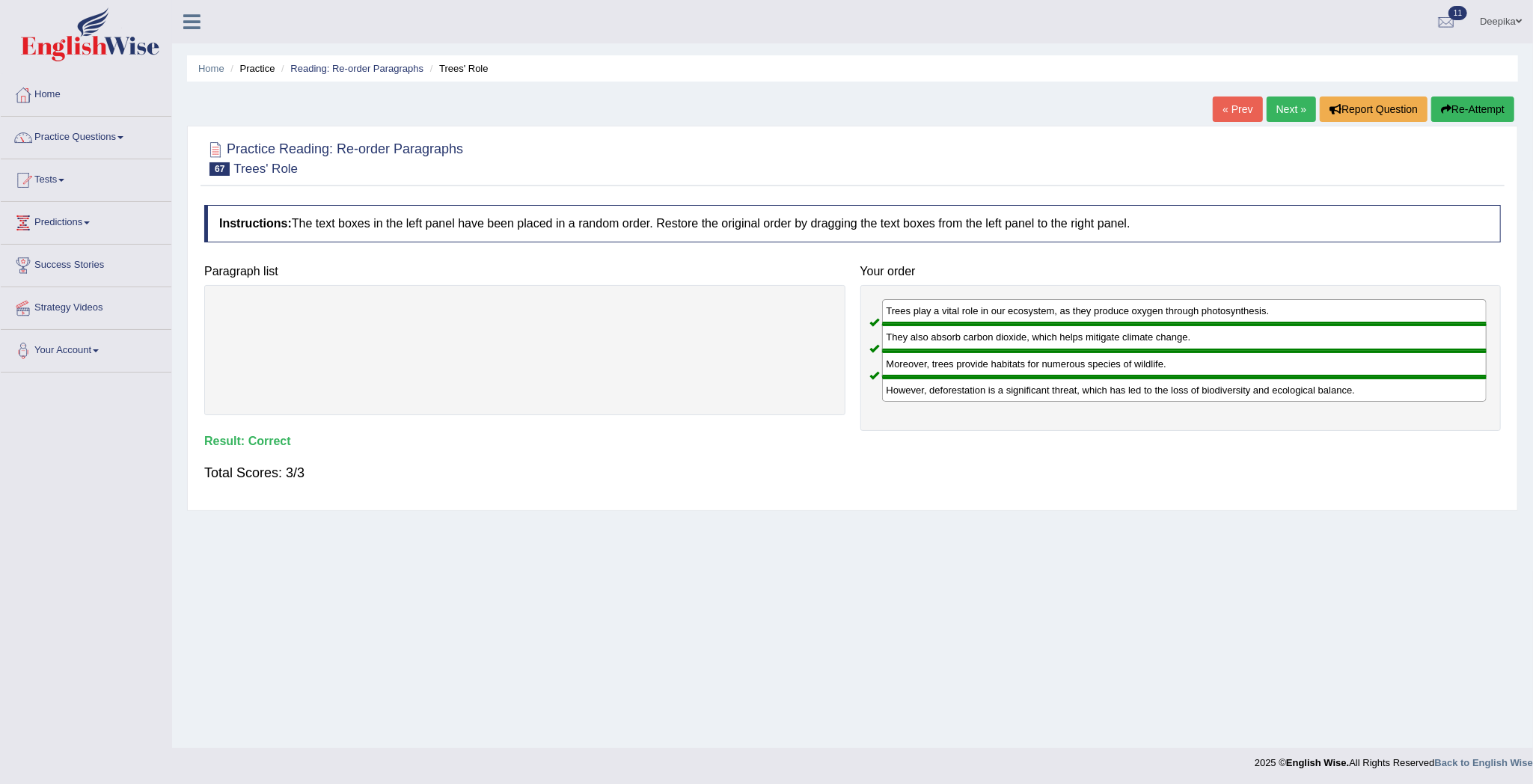
click at [1297, 112] on link "Next »" at bounding box center [1290, 109] width 49 height 25
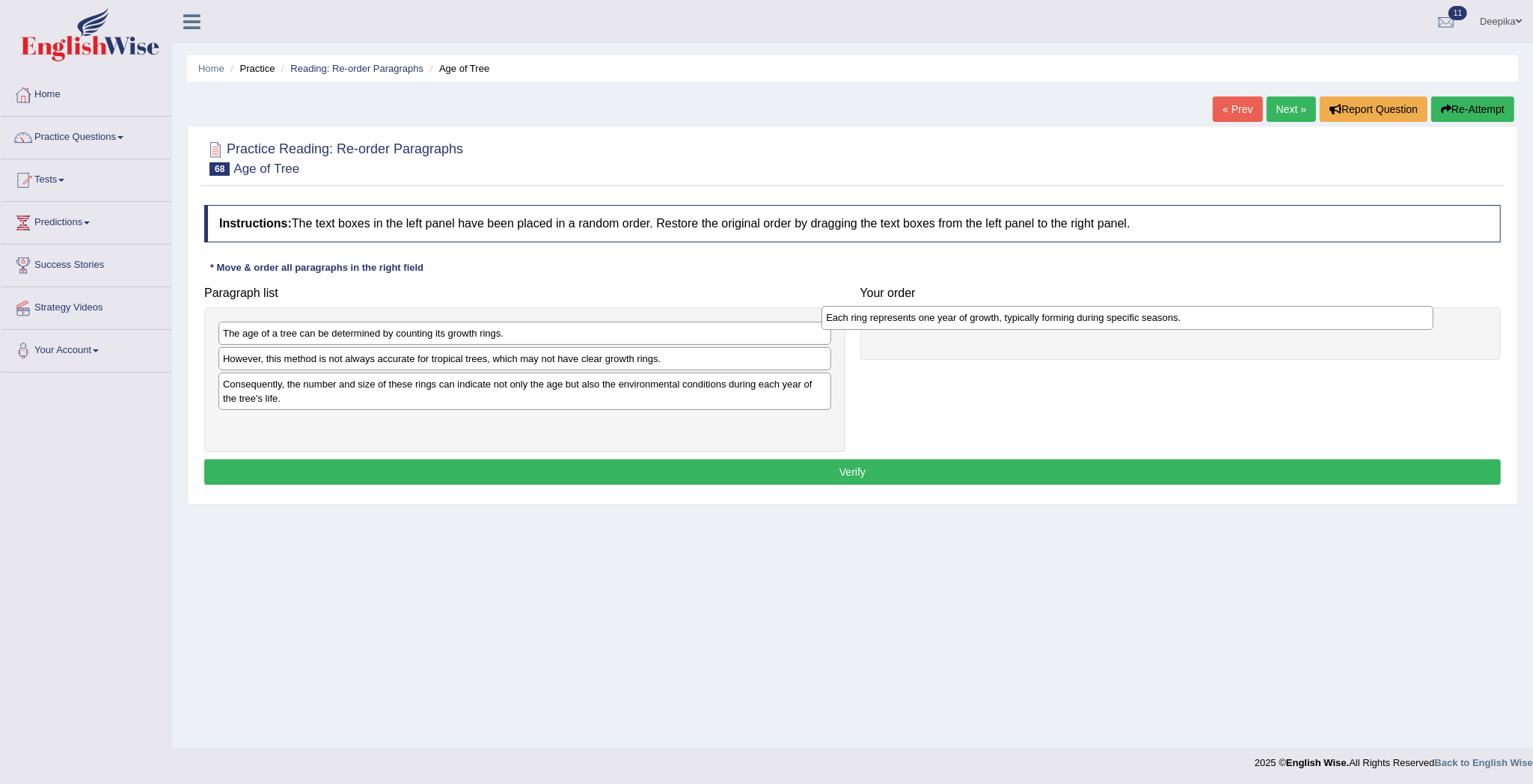
drag, startPoint x: 413, startPoint y: 362, endPoint x: 1058, endPoint y: 320, distance: 646.4
click at [1058, 320] on div "Each ring represents one year of growth, typically forming during specific seas…" at bounding box center [1127, 318] width 612 height 24
click at [572, 339] on div "The age of a tree can be determined by counting its growth rings." at bounding box center [525, 332] width 613 height 23
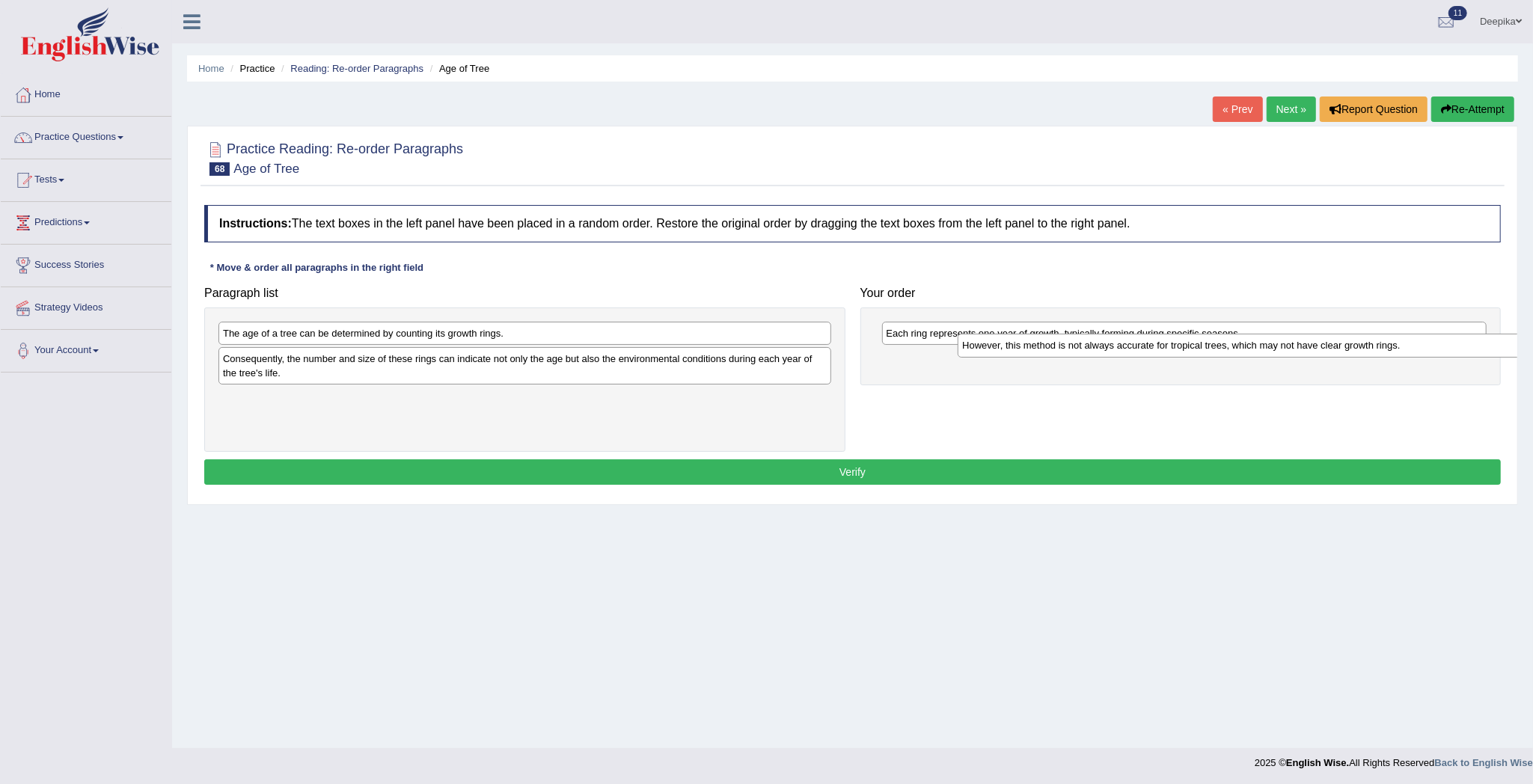
drag, startPoint x: 570, startPoint y: 356, endPoint x: 1319, endPoint y: 339, distance: 749.2
click at [1315, 341] on div "However, this method is not always accurate for tropical trees, which may not h…" at bounding box center [1264, 345] width 612 height 24
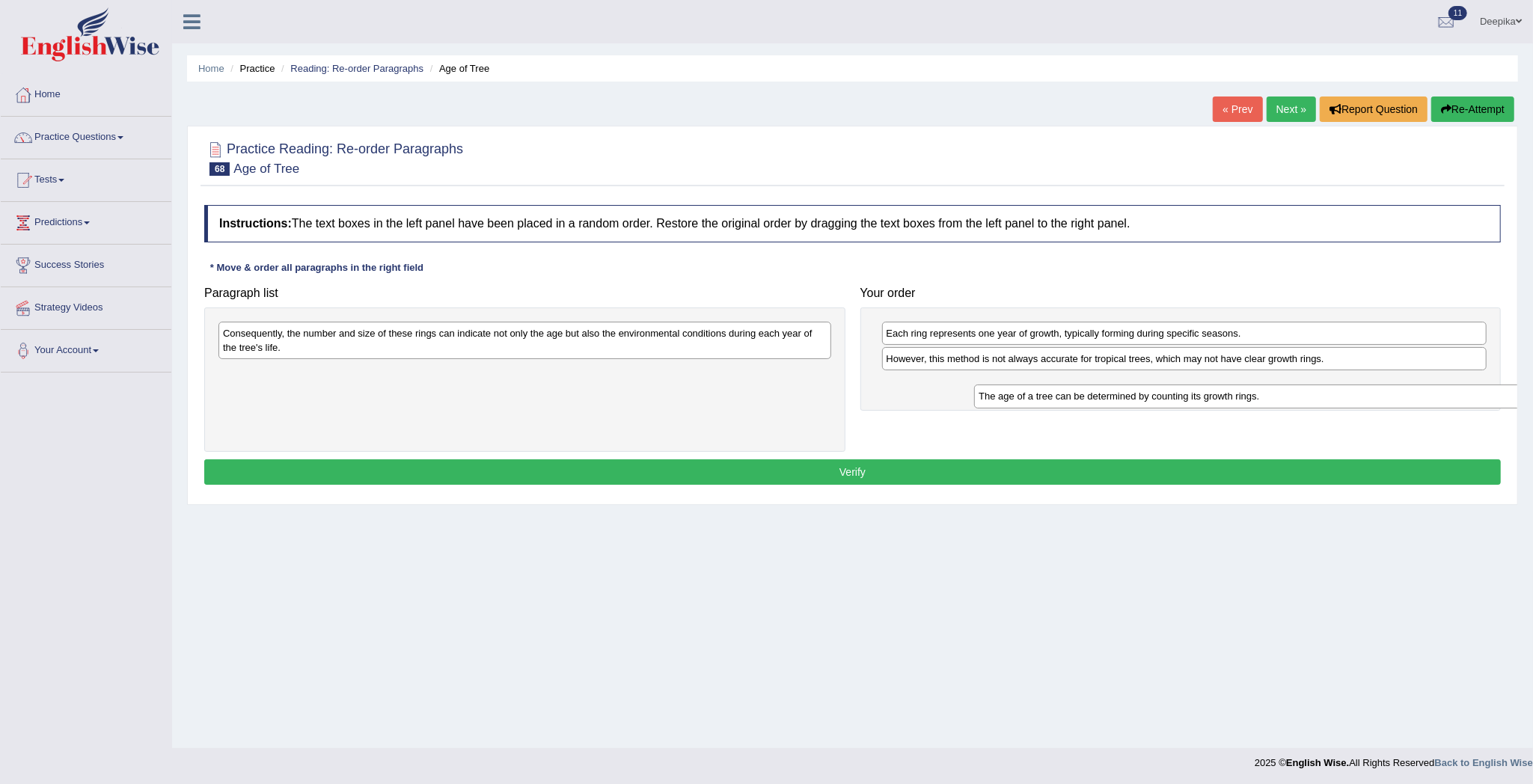
drag, startPoint x: 759, startPoint y: 335, endPoint x: 1481, endPoint y: 396, distance: 724.6
click at [1511, 396] on div "The age of a tree can be determined by counting its growth rings." at bounding box center [1279, 396] width 612 height 24
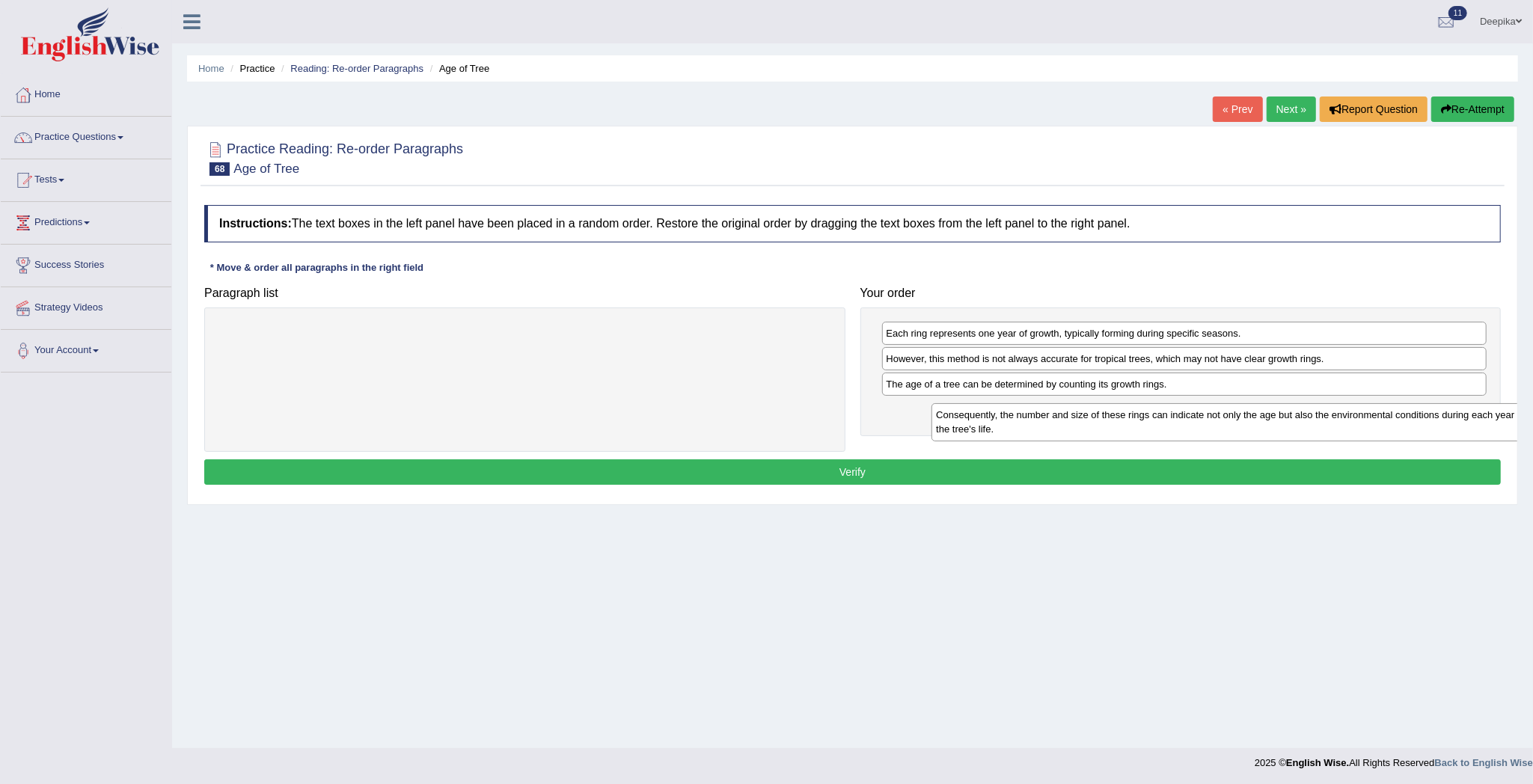
drag, startPoint x: 778, startPoint y: 341, endPoint x: 1492, endPoint y: 423, distance: 718.7
click at [1492, 423] on div "Consequently, the number and size of these rings can indicate not only the age …" at bounding box center [1237, 422] width 612 height 38
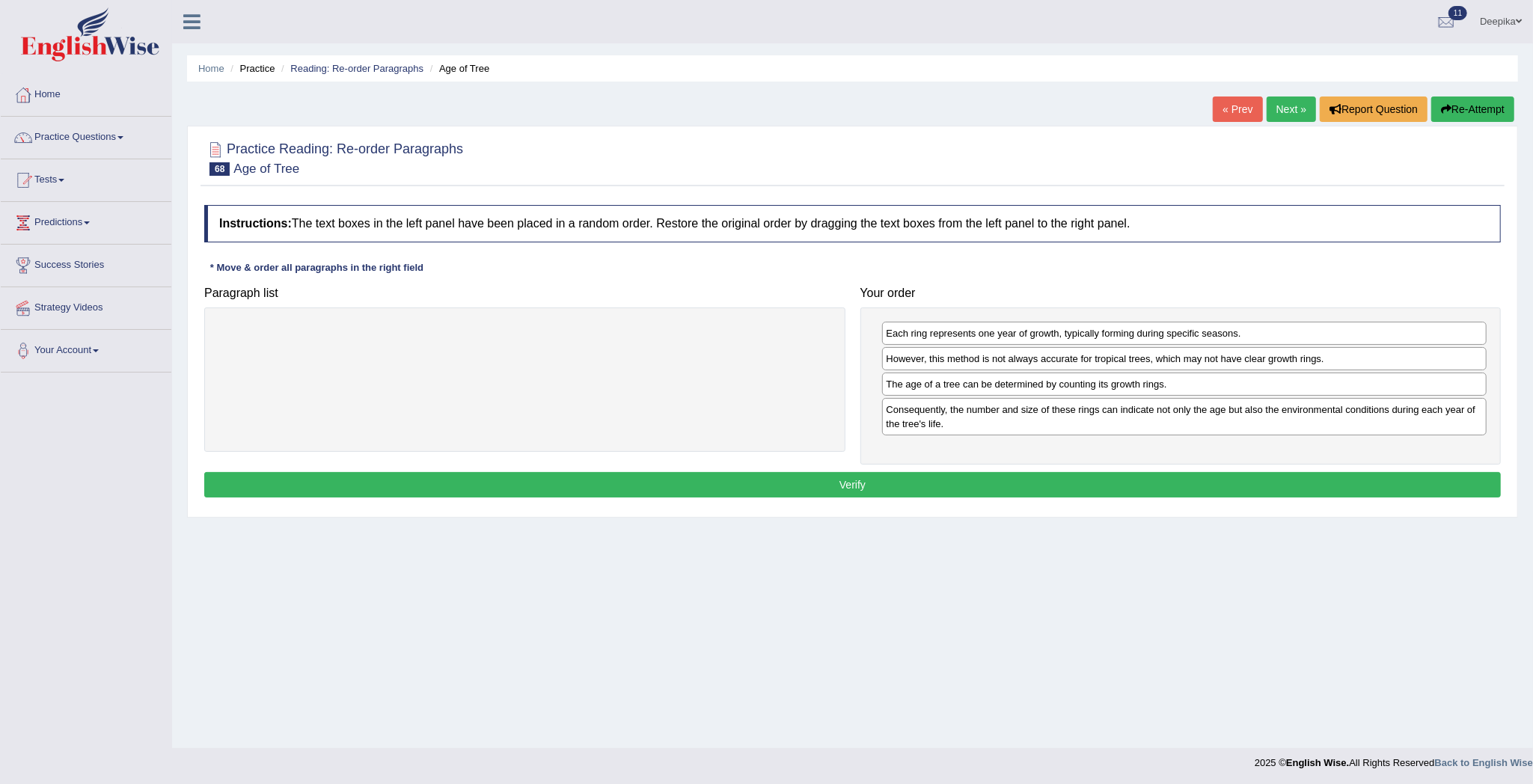
click at [1401, 488] on button "Verify" at bounding box center [852, 484] width 1296 height 25
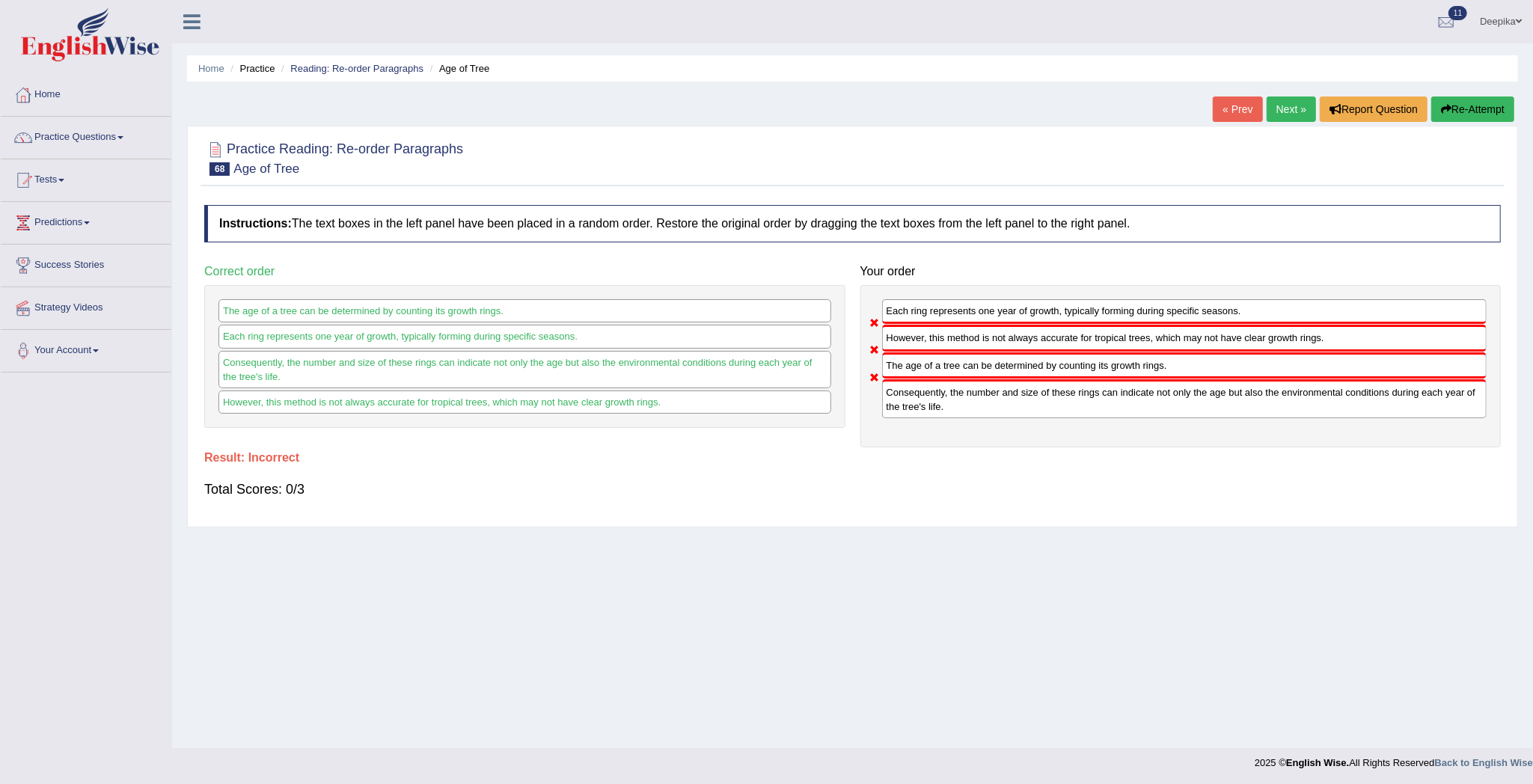
click at [1285, 109] on link "Next »" at bounding box center [1290, 109] width 49 height 25
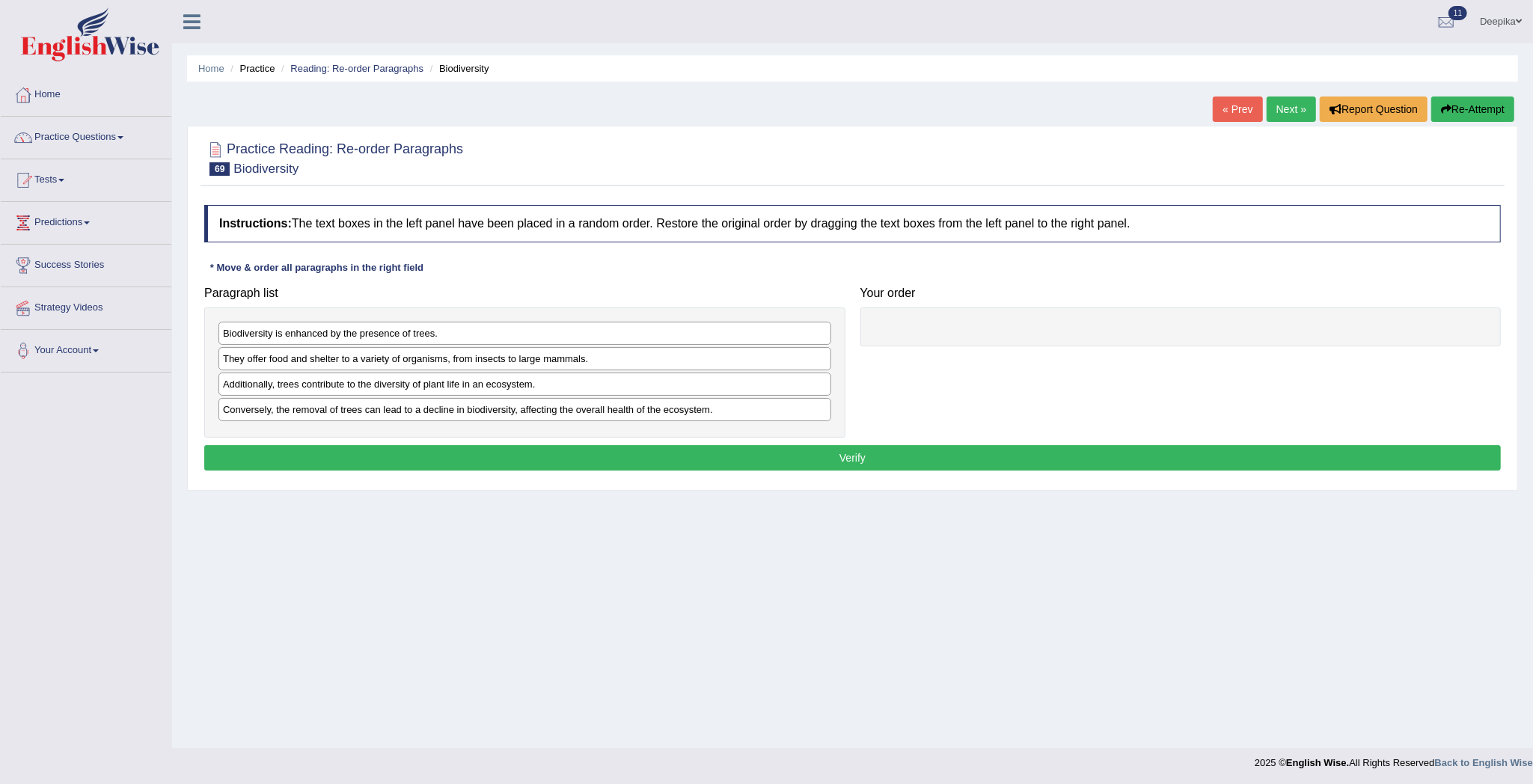
drag, startPoint x: 711, startPoint y: 318, endPoint x: 805, endPoint y: 342, distance: 97.0
click at [805, 342] on div "Biodiversity is enhanced by the presence of trees. They offer food and shelter …" at bounding box center [525, 372] width 641 height 130
click at [805, 342] on div "Biodiversity is enhanced by the presence of trees." at bounding box center [525, 332] width 613 height 23
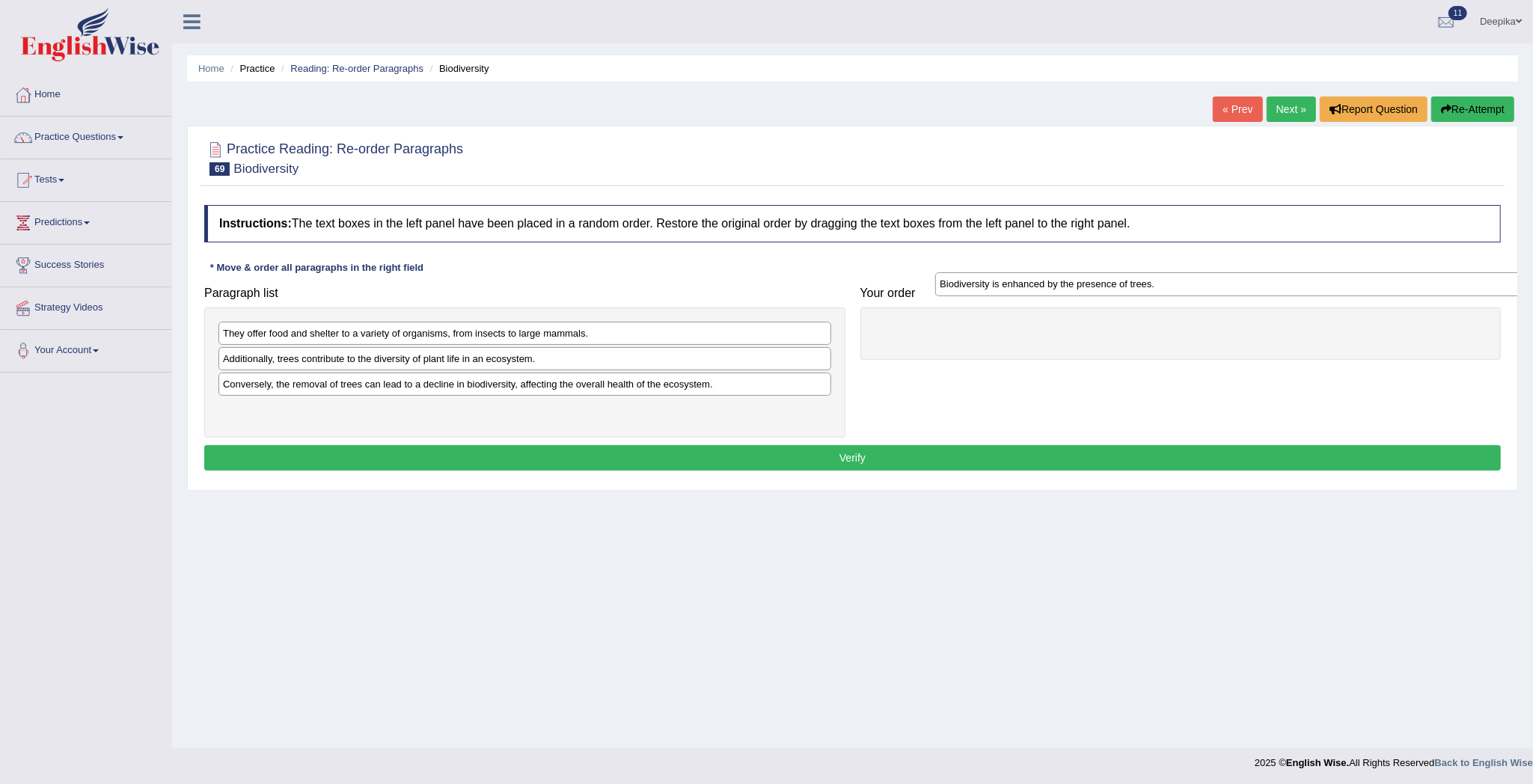
drag, startPoint x: 802, startPoint y: 332, endPoint x: 1519, endPoint y: 282, distance: 718.7
click at [1519, 282] on div "Home Practice Reading: Re-order Paragraphs Biodiversity « Prev Next » Report Qu…" at bounding box center [852, 374] width 1361 height 748
drag, startPoint x: 956, startPoint y: 369, endPoint x: 788, endPoint y: 329, distance: 172.7
click at [788, 329] on div "Paragraph list They offer food and shelter to a variety of organisms, from inse…" at bounding box center [852, 358] width 1311 height 159
click at [788, 329] on div "They offer food and shelter to a variety of organisms, from insects to large ma…" at bounding box center [525, 332] width 613 height 23
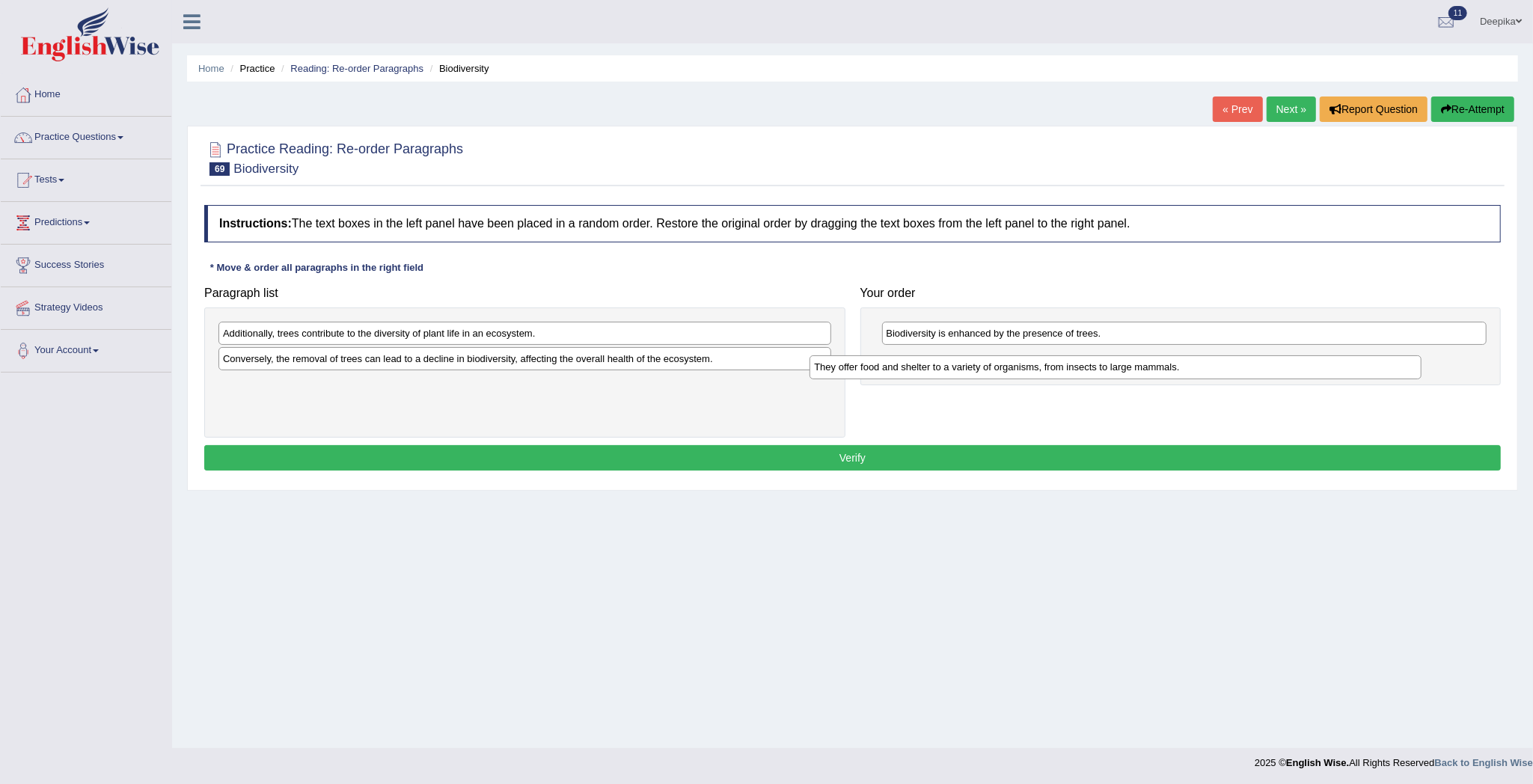
drag, startPoint x: 788, startPoint y: 329, endPoint x: 1380, endPoint y: 363, distance: 593.0
click at [1380, 363] on div "They offer food and shelter to a variety of organisms, from insects to large ma…" at bounding box center [1115, 367] width 612 height 24
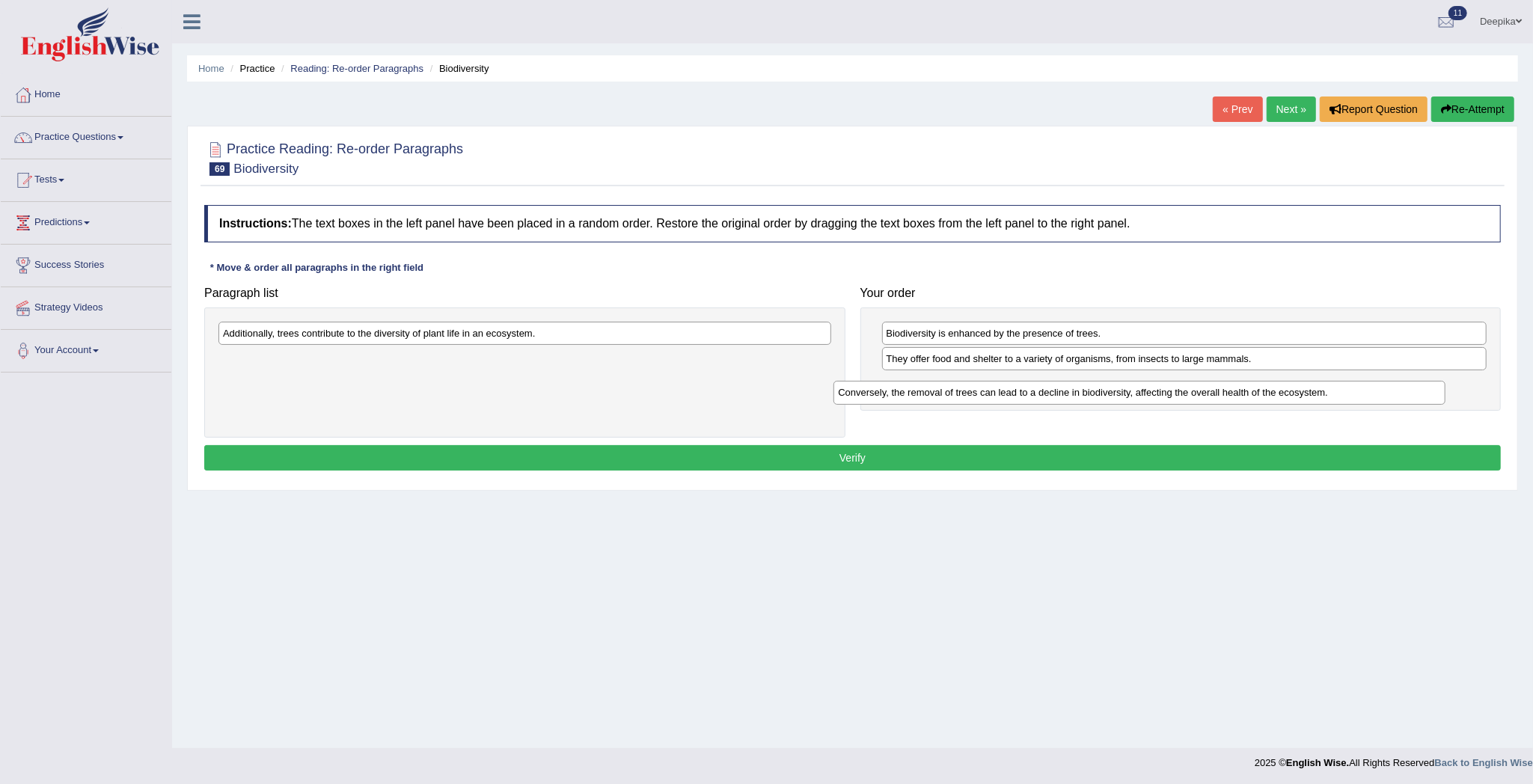
drag, startPoint x: 805, startPoint y: 354, endPoint x: 1448, endPoint y: 390, distance: 644.0
click at [1445, 390] on div "Conversely, the removal of trees can lead to a decline in biodiversity, affecti…" at bounding box center [1139, 393] width 612 height 24
drag, startPoint x: 690, startPoint y: 324, endPoint x: 871, endPoint y: 381, distance: 189.8
click at [831, 345] on div "Additionally, trees contribute to the diversity of plant life in an ecosystem." at bounding box center [525, 332] width 613 height 23
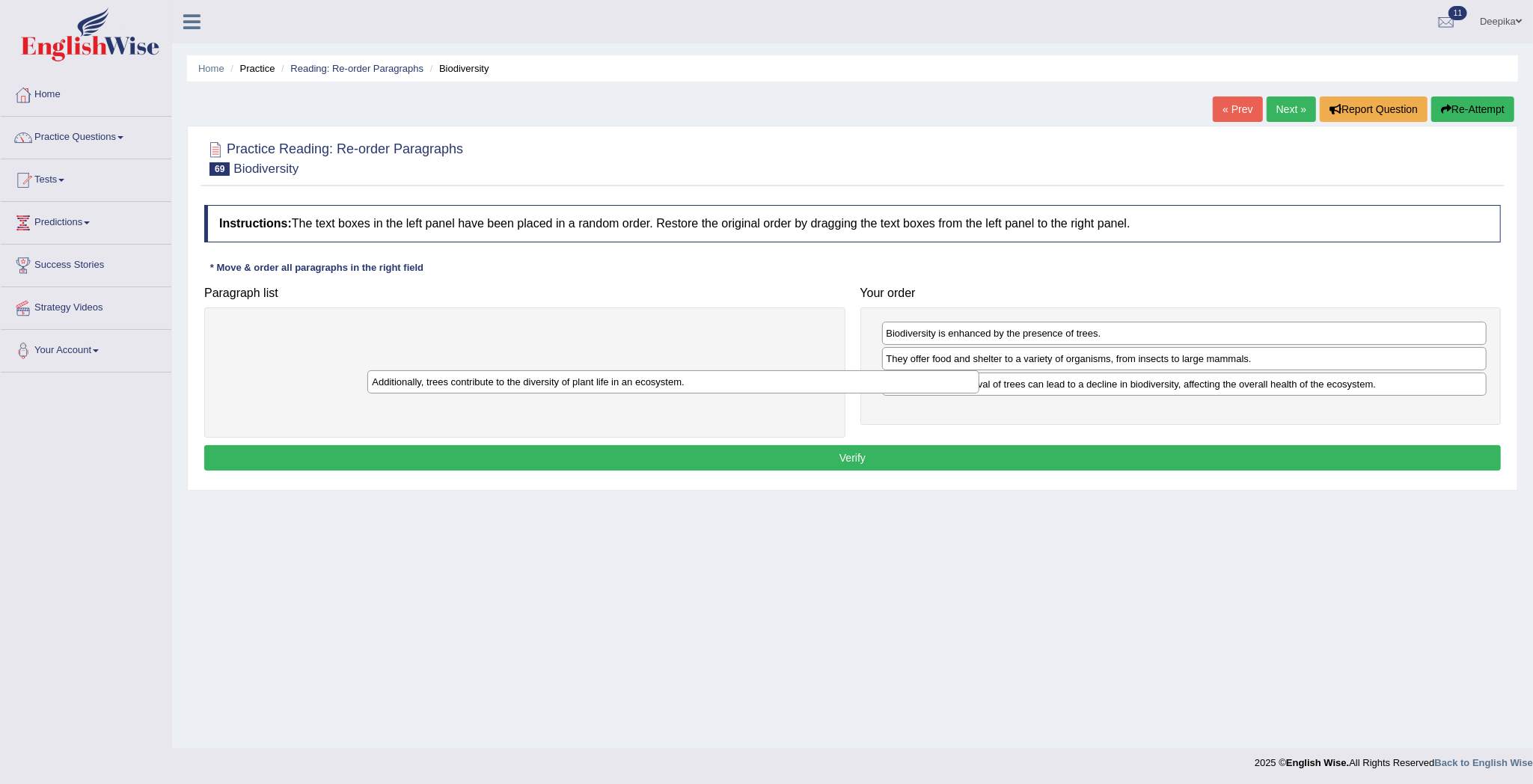
click at [892, 381] on div "Conversely, the removal of trees can lead to a decline in biodiversity, affecti…" at bounding box center [1185, 383] width 605 height 23
drag, startPoint x: 892, startPoint y: 381, endPoint x: 976, endPoint y: 390, distance: 84.5
click at [907, 381] on div "Conversely, the removal of trees can lead to a decline in biodiversity, affecti…" at bounding box center [1185, 383] width 605 height 23
click at [979, 390] on div "Conversely, the removal of trees can lead to a decline in biodiversity, affecti…" at bounding box center [1185, 383] width 605 height 23
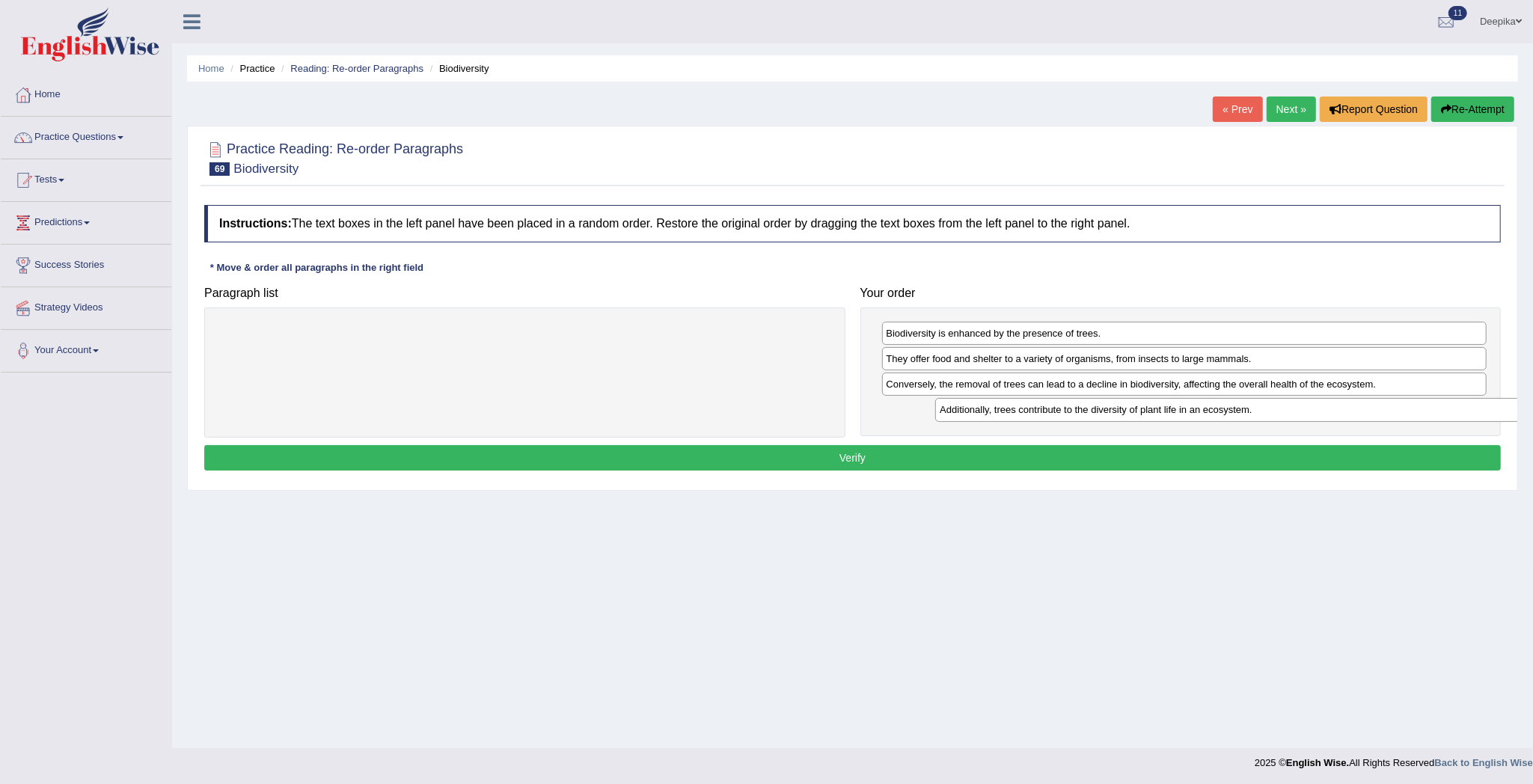
drag, startPoint x: 756, startPoint y: 321, endPoint x: 1472, endPoint y: 398, distance: 720.1
click at [1472, 398] on div "Paragraph list Additionally, trees contribute to the diversity of plant life in…" at bounding box center [852, 358] width 1311 height 159
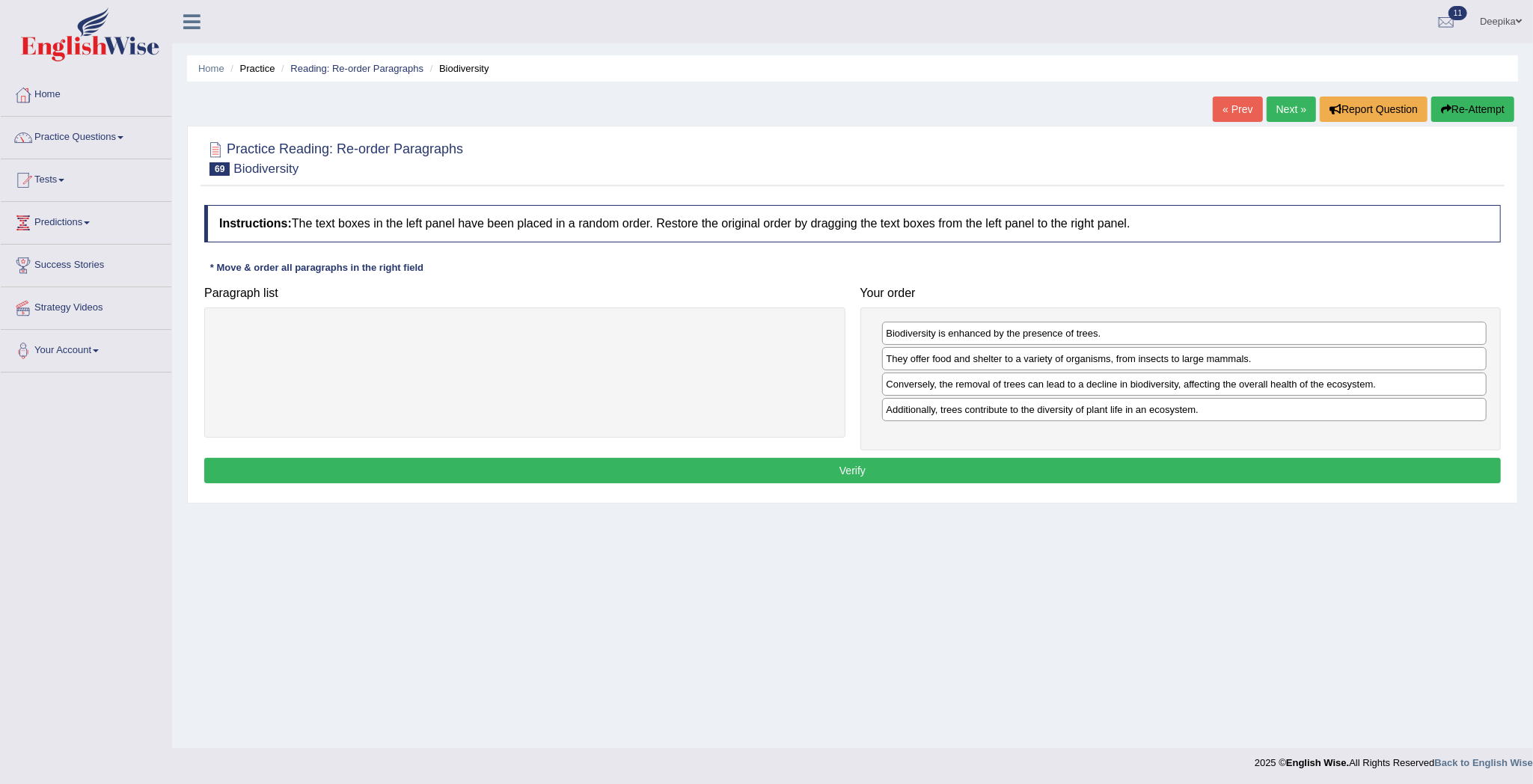
click at [1403, 462] on button "Verify" at bounding box center [852, 470] width 1296 height 25
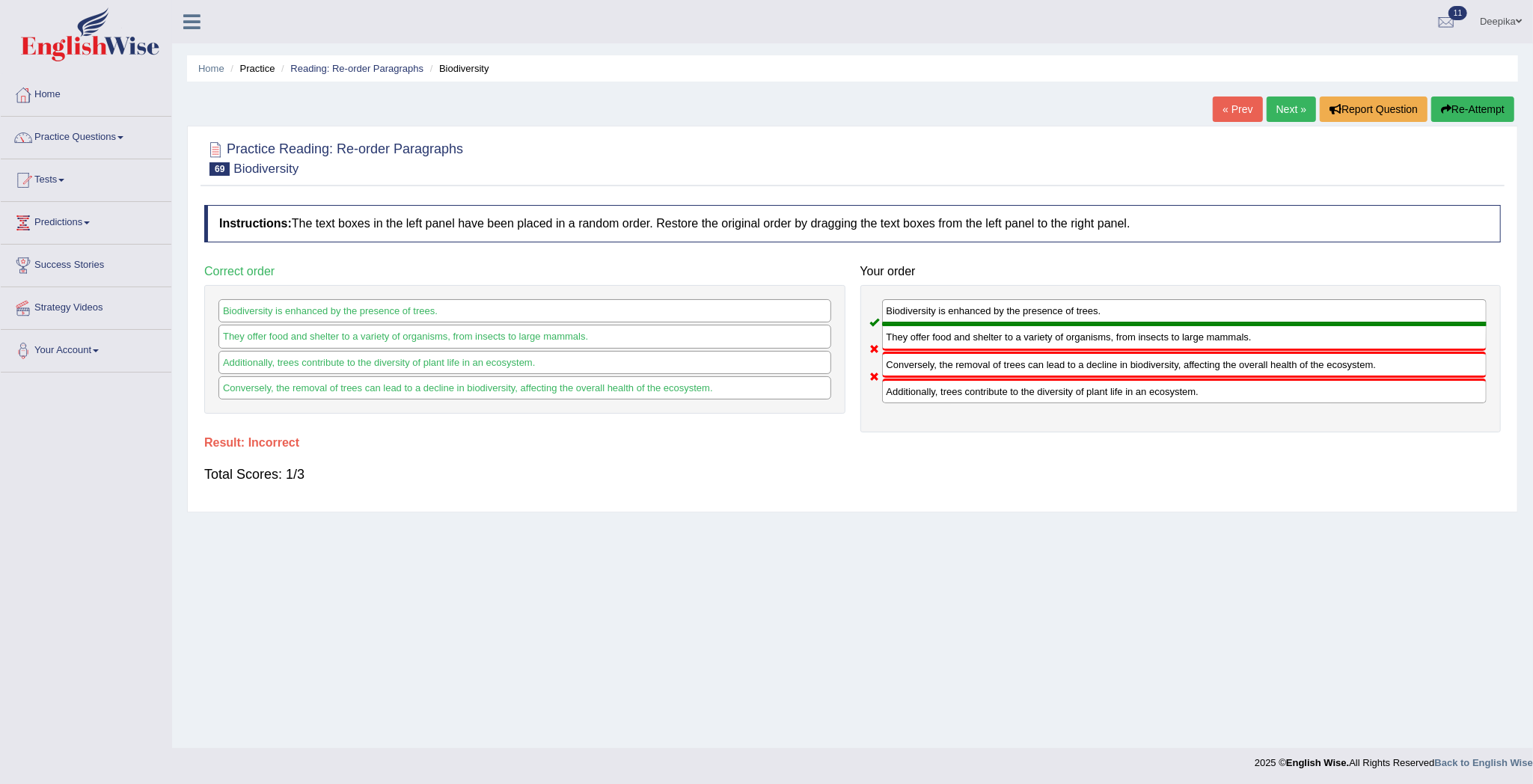
click at [1286, 91] on div "Home Practice Reading: Re-order Paragraphs Biodiversity « Prev Next » Report Qu…" at bounding box center [852, 374] width 1361 height 748
click at [1285, 105] on link "Next »" at bounding box center [1290, 109] width 49 height 25
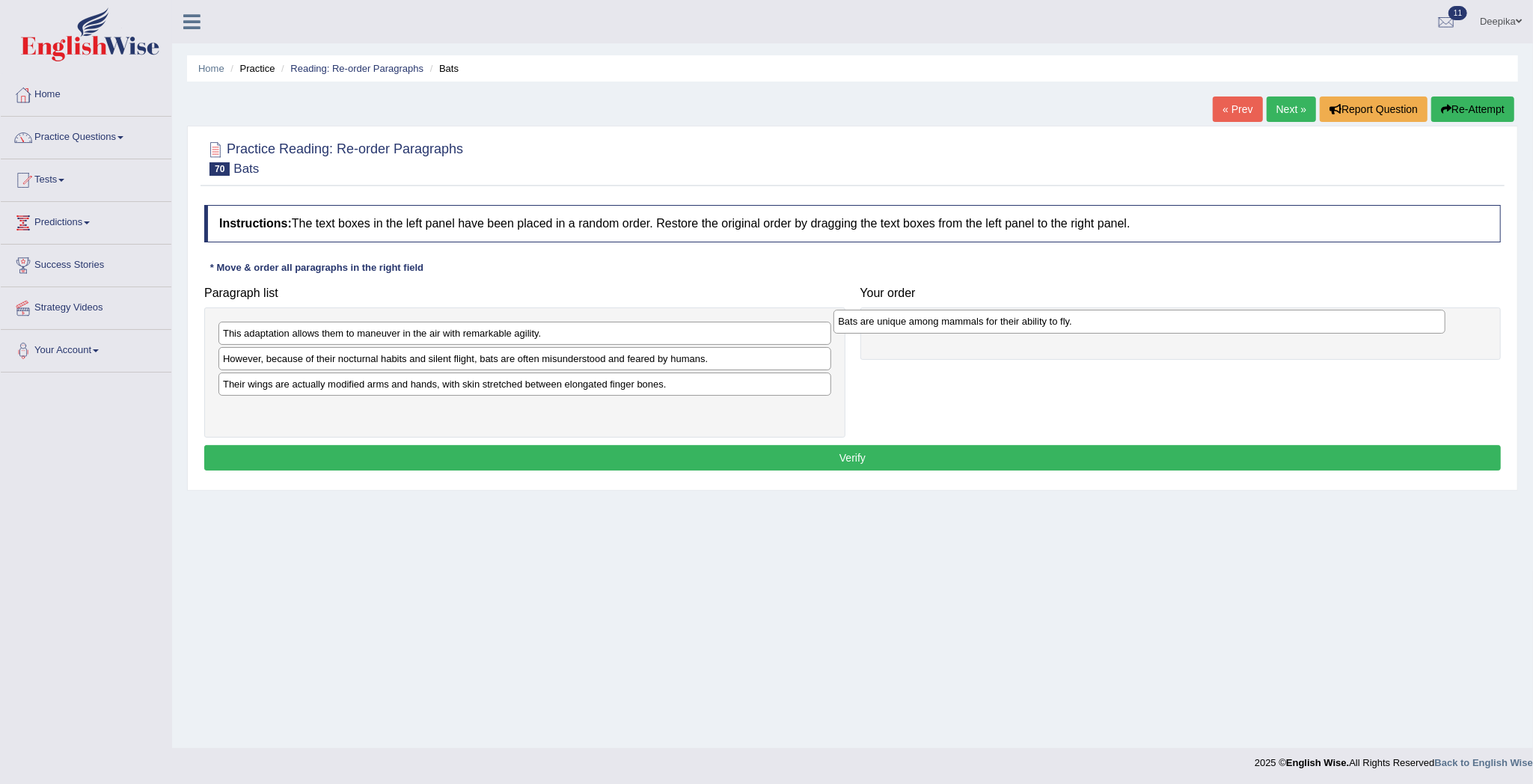
drag, startPoint x: 692, startPoint y: 360, endPoint x: 1310, endPoint y: 321, distance: 619.2
click at [1310, 321] on div "Bats are unique among mammals for their ability to fly." at bounding box center [1139, 321] width 612 height 24
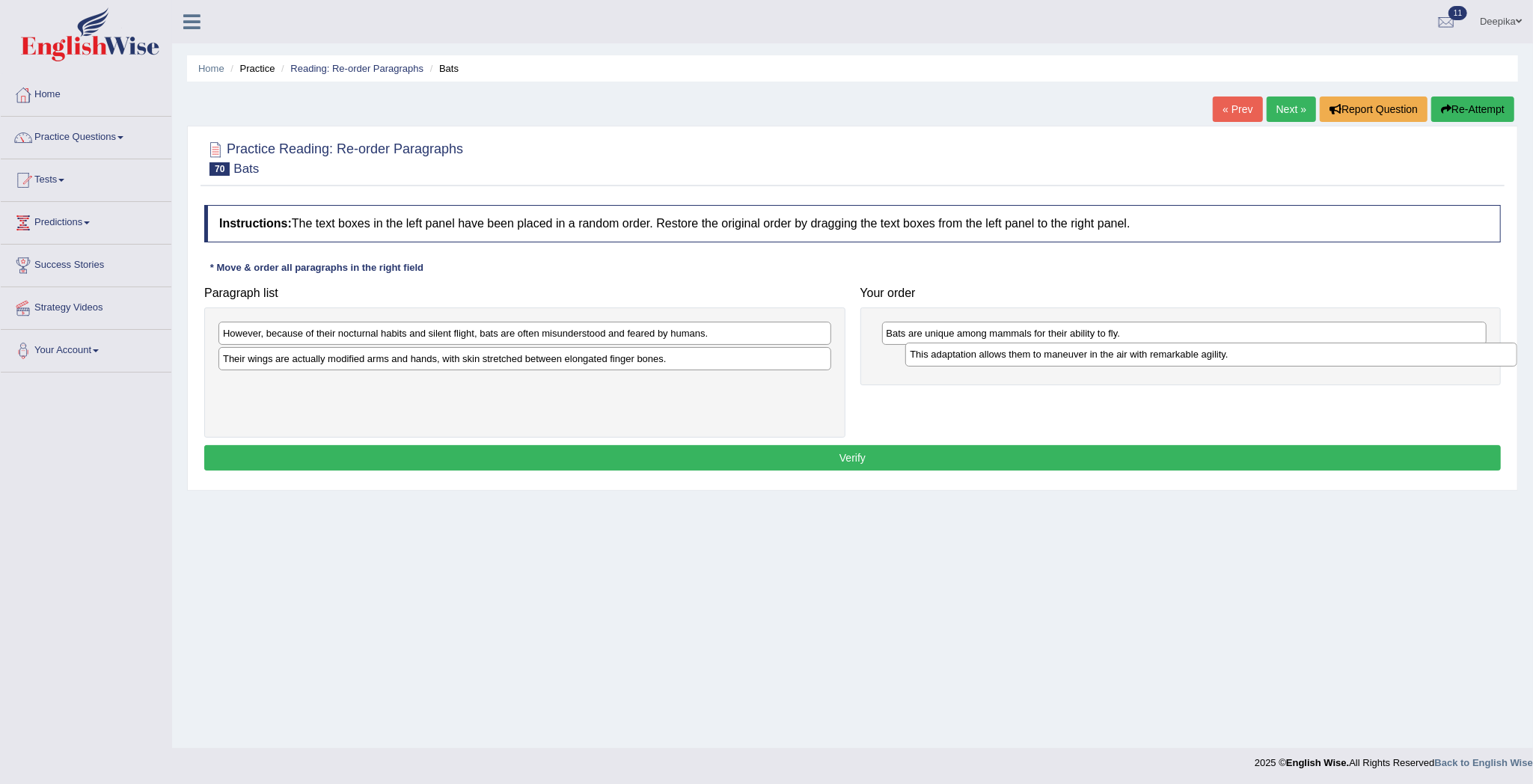
drag, startPoint x: 536, startPoint y: 339, endPoint x: 1226, endPoint y: 360, distance: 690.3
click at [1226, 360] on div "This adaptation allows them to maneuver in the air with remarkable agility." at bounding box center [1211, 354] width 612 height 24
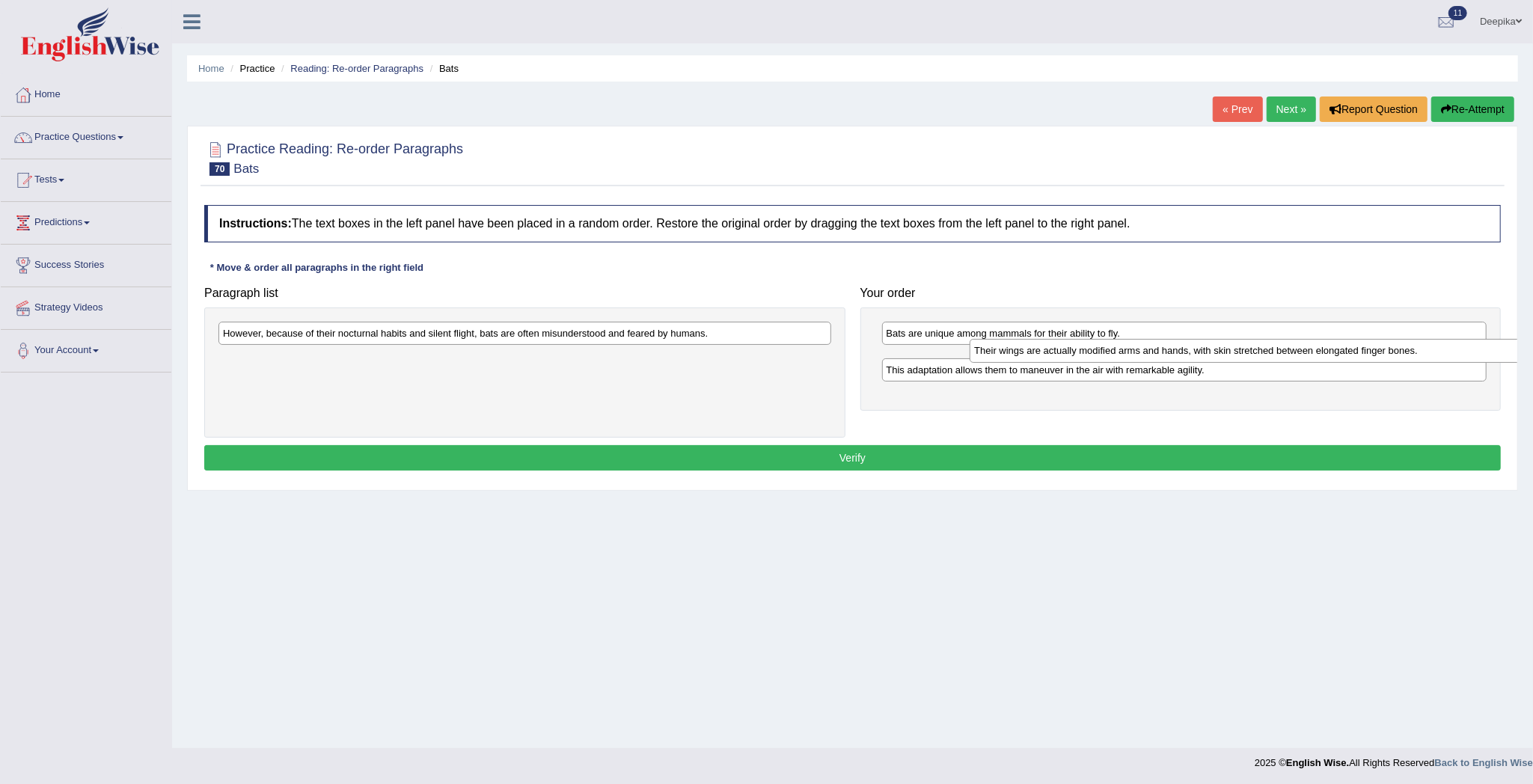
drag, startPoint x: 569, startPoint y: 360, endPoint x: 1289, endPoint y: 362, distance: 720.0
click at [1294, 357] on div "Their wings are actually modified arms and hands, with skin stretched between e…" at bounding box center [1276, 351] width 612 height 24
drag, startPoint x: 563, startPoint y: 336, endPoint x: 728, endPoint y: 372, distance: 168.9
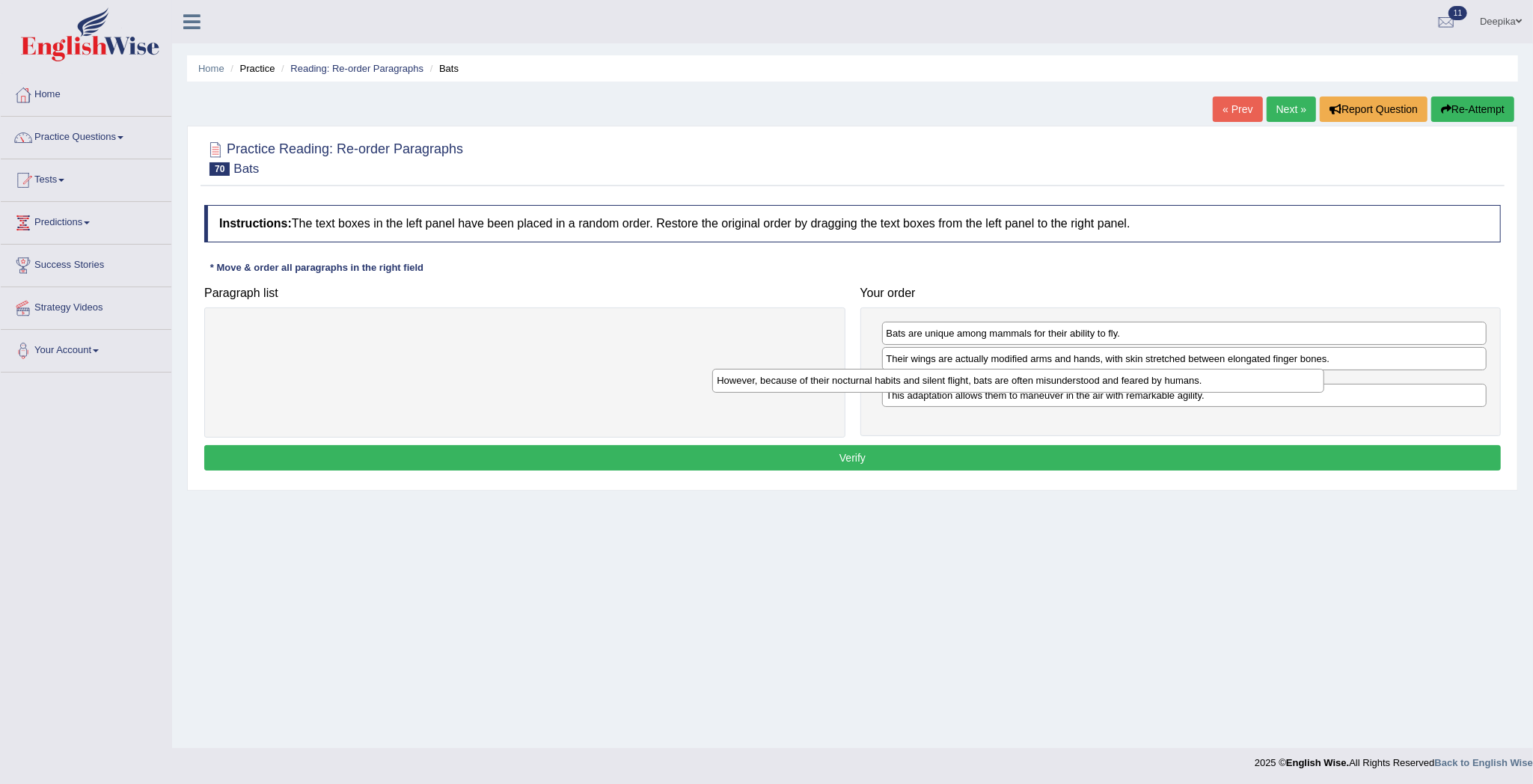
drag, startPoint x: 677, startPoint y: 327, endPoint x: 1183, endPoint y: 374, distance: 508.2
click at [1183, 374] on div "However, because of their nocturnal habits and silent flight, bats are often mi…" at bounding box center [1018, 381] width 612 height 24
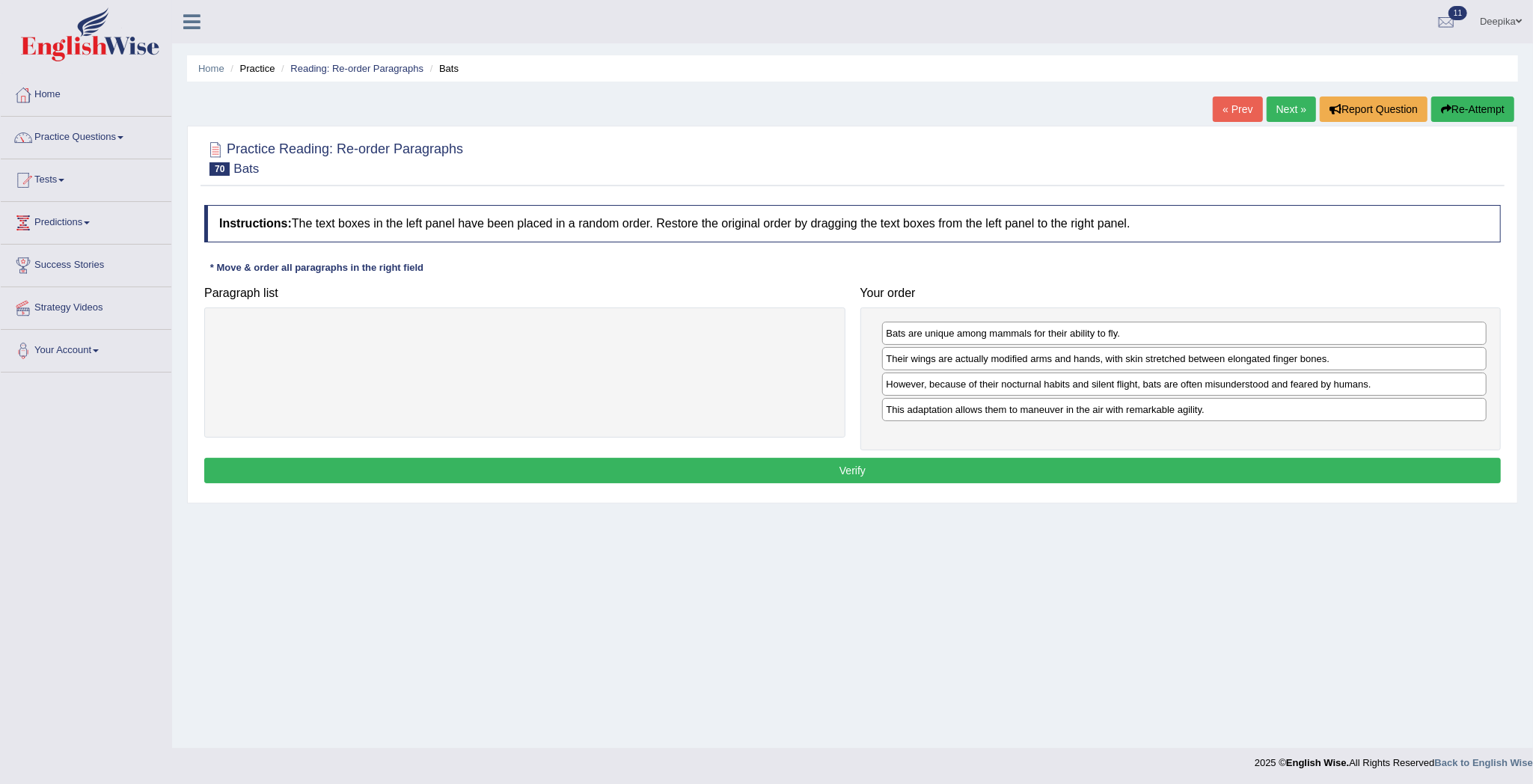
click at [1133, 462] on button "Verify" at bounding box center [852, 470] width 1296 height 25
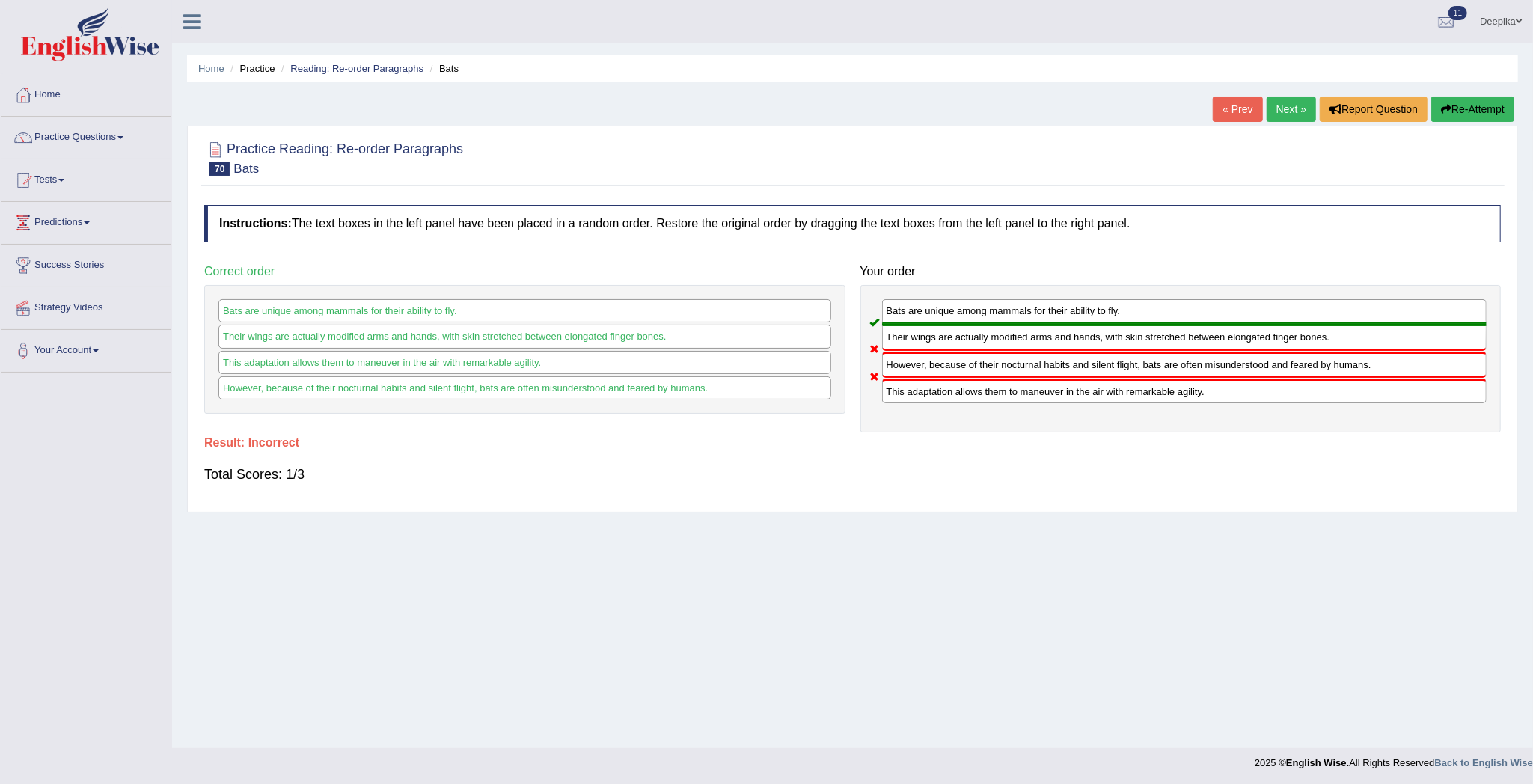
click at [1280, 102] on link "Next »" at bounding box center [1290, 109] width 49 height 25
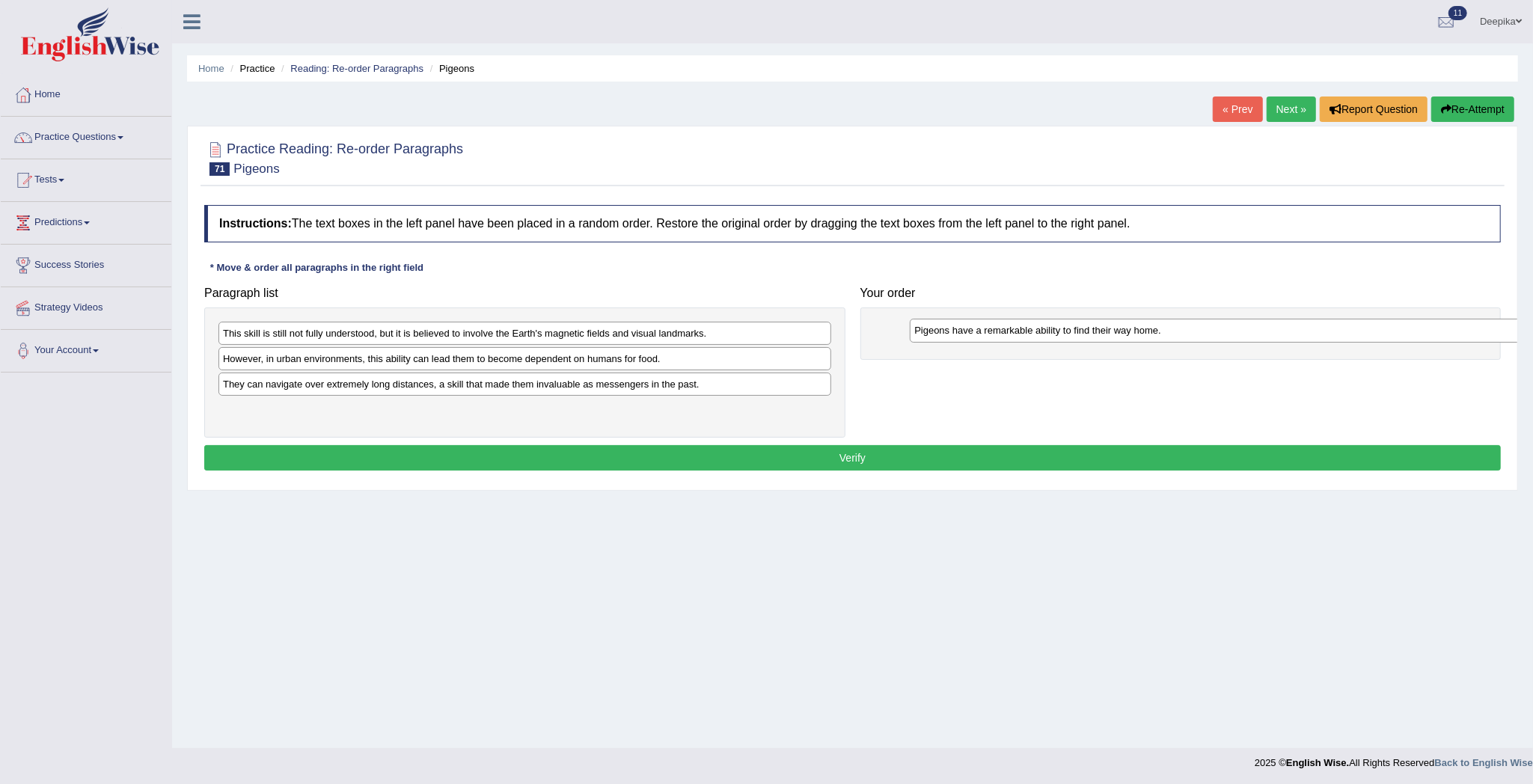
drag, startPoint x: 371, startPoint y: 420, endPoint x: 1062, endPoint y: 338, distance: 695.8
click at [1062, 338] on div "Pigeons have a remarkable ability to find their way home." at bounding box center [1216, 330] width 612 height 24
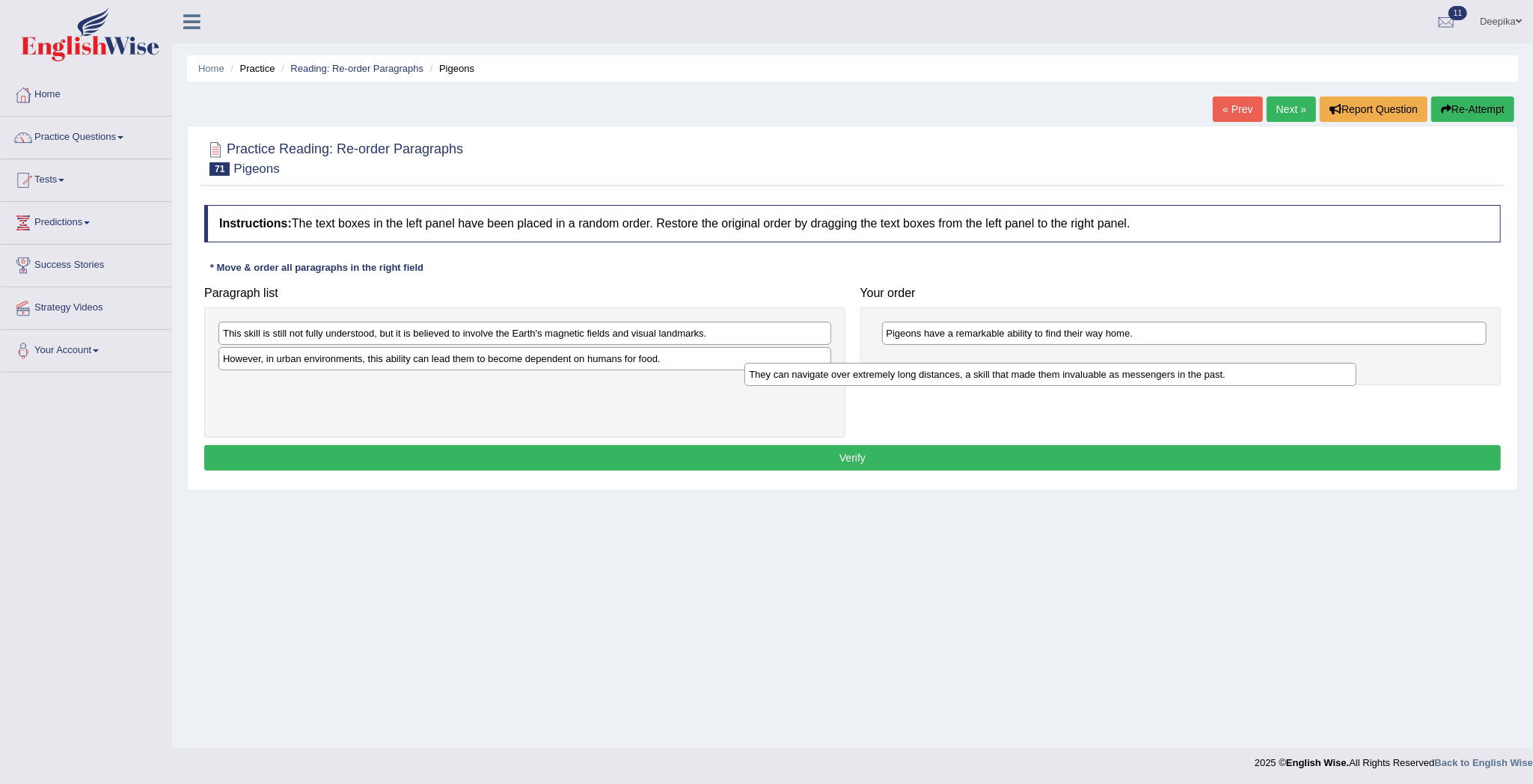
drag, startPoint x: 744, startPoint y: 395, endPoint x: 1270, endPoint y: 384, distance: 526.1
click at [1270, 384] on div "They can navigate over extremely long distances, a skill that made them invalua…" at bounding box center [1050, 375] width 612 height 24
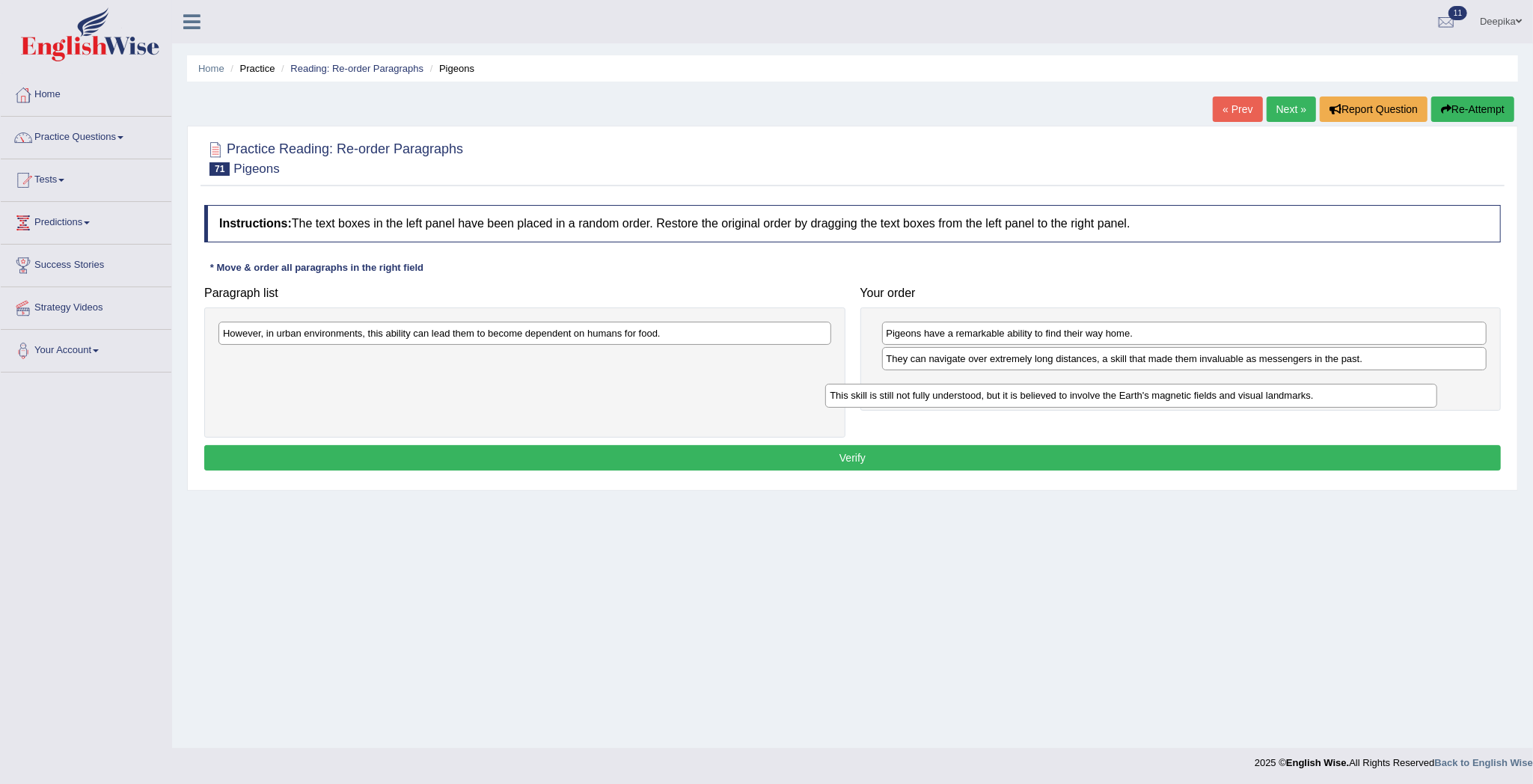
drag, startPoint x: 797, startPoint y: 333, endPoint x: 1405, endPoint y: 395, distance: 611.2
click at [1405, 395] on div "This skill is still not fully understood, but it is believed to involve the Ear…" at bounding box center [1131, 396] width 612 height 24
click at [596, 329] on div "However, in urban environments, this ability can lead them to become dependent …" at bounding box center [525, 332] width 613 height 23
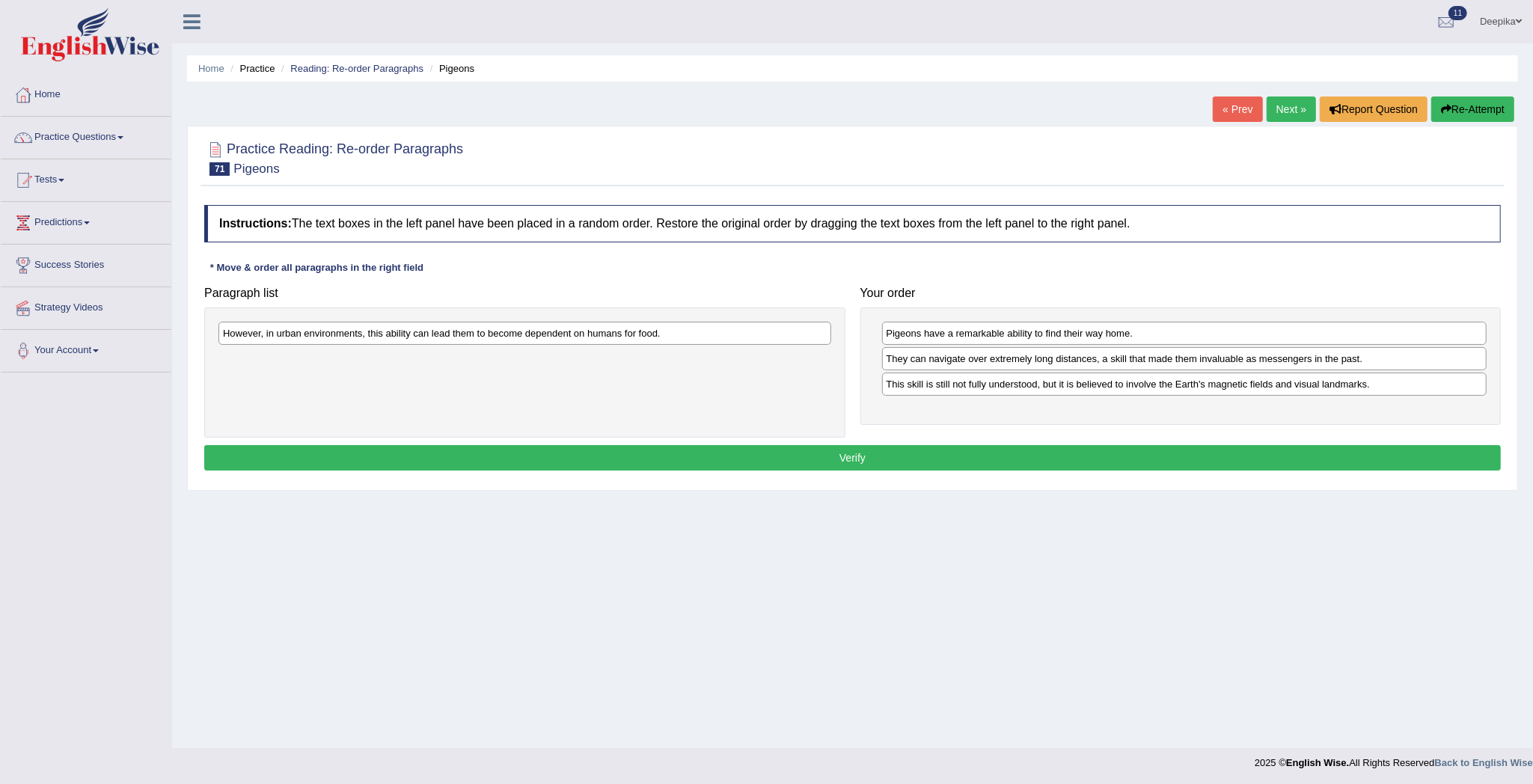
click at [596, 329] on div "However, in urban environments, this ability can lead them to become dependent …" at bounding box center [525, 332] width 613 height 23
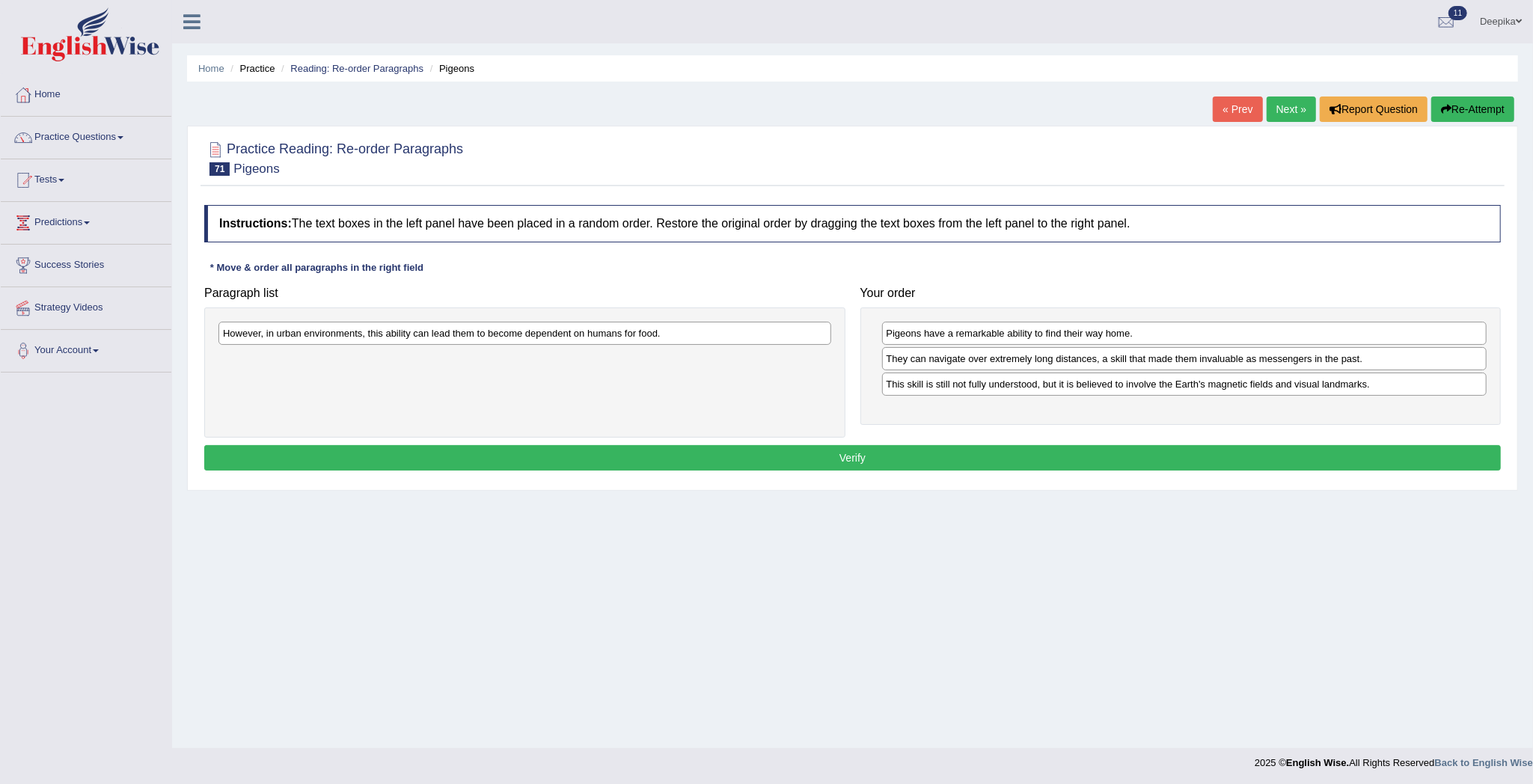
click at [596, 329] on div "However, in urban environments, this ability can lead them to become dependent …" at bounding box center [525, 332] width 613 height 23
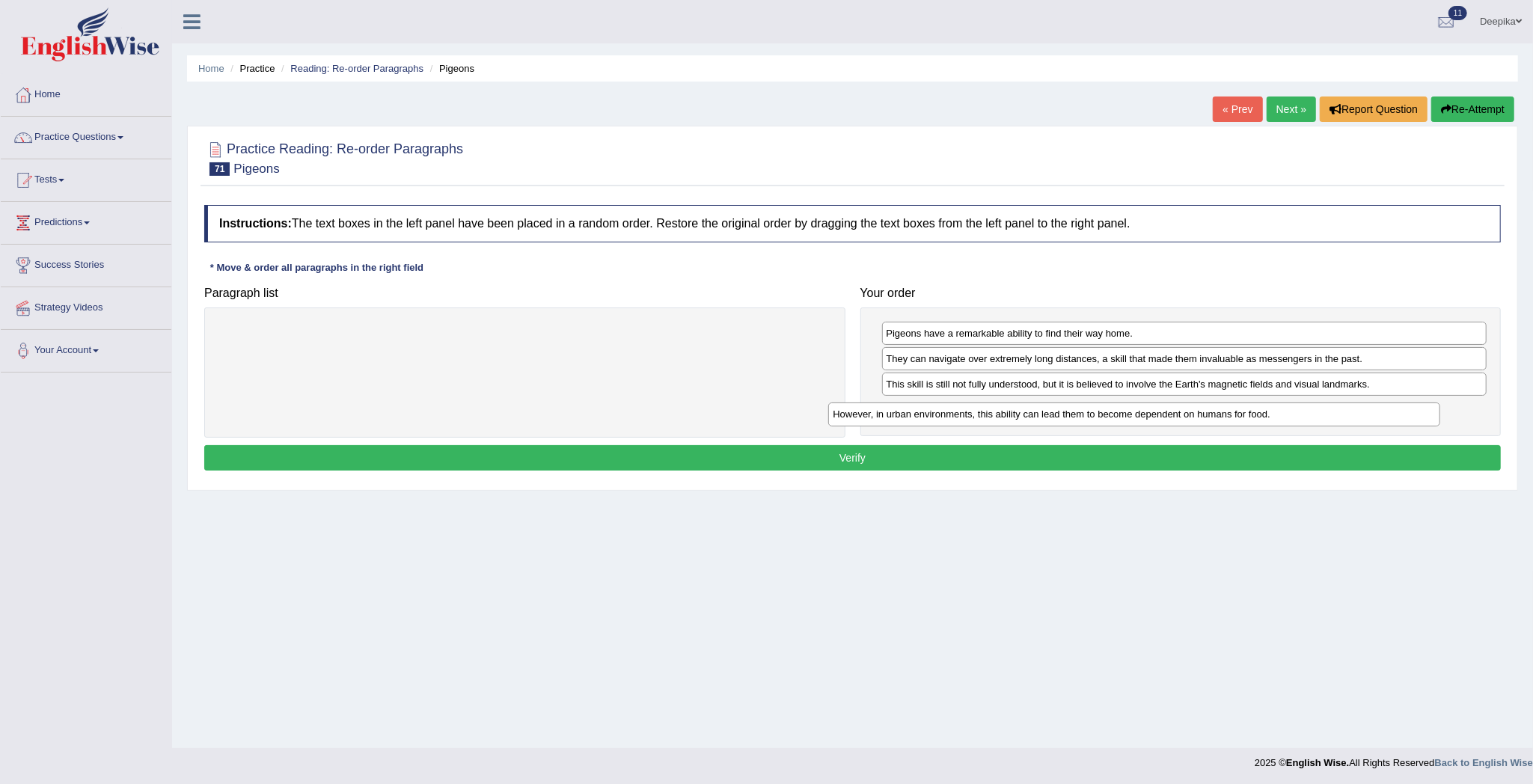
drag, startPoint x: 596, startPoint y: 329, endPoint x: 1249, endPoint y: 405, distance: 657.4
click at [1249, 405] on div "However, in urban environments, this ability can lead them to become dependent …" at bounding box center [1134, 414] width 612 height 24
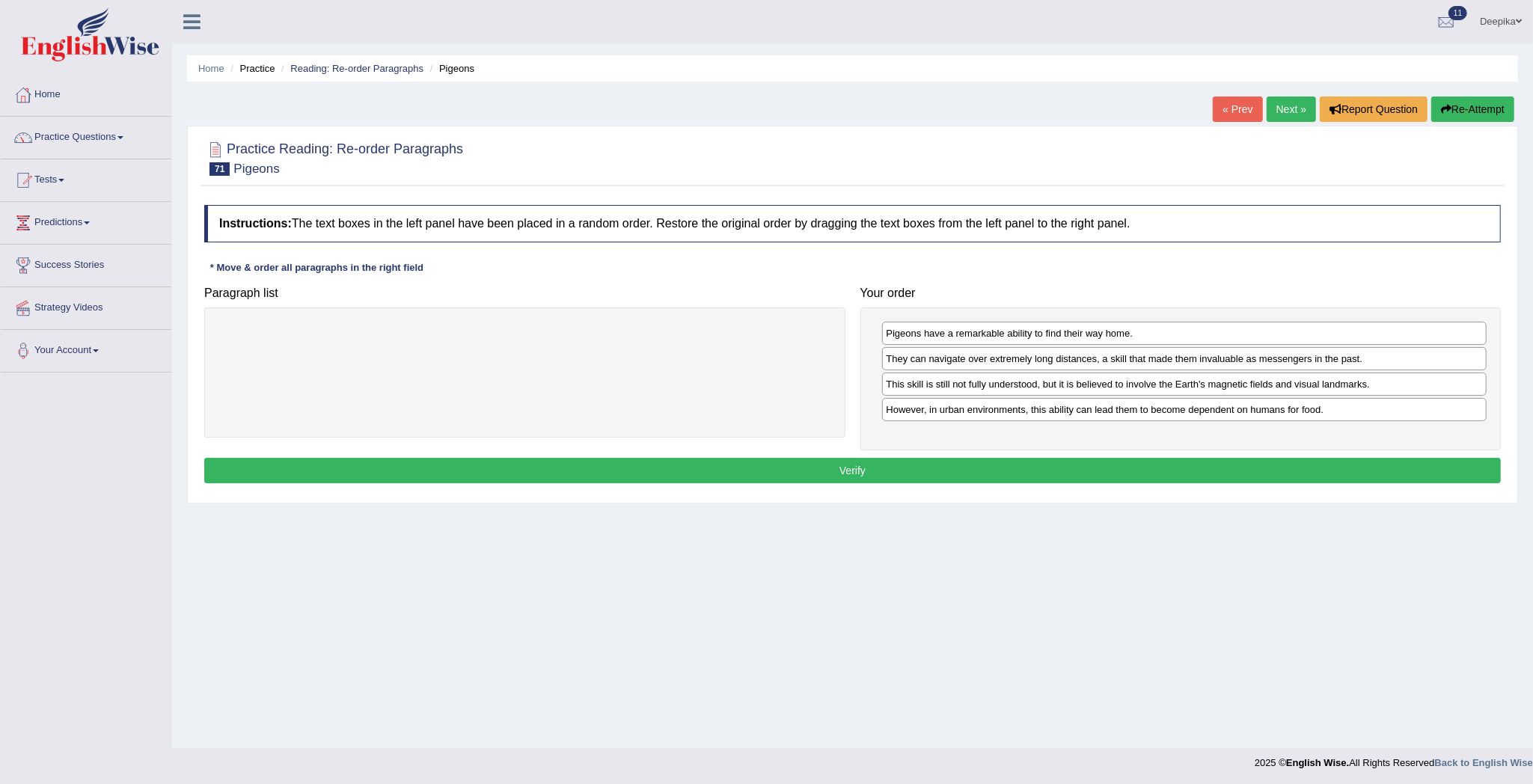
click at [1232, 476] on button "Verify" at bounding box center [852, 470] width 1296 height 25
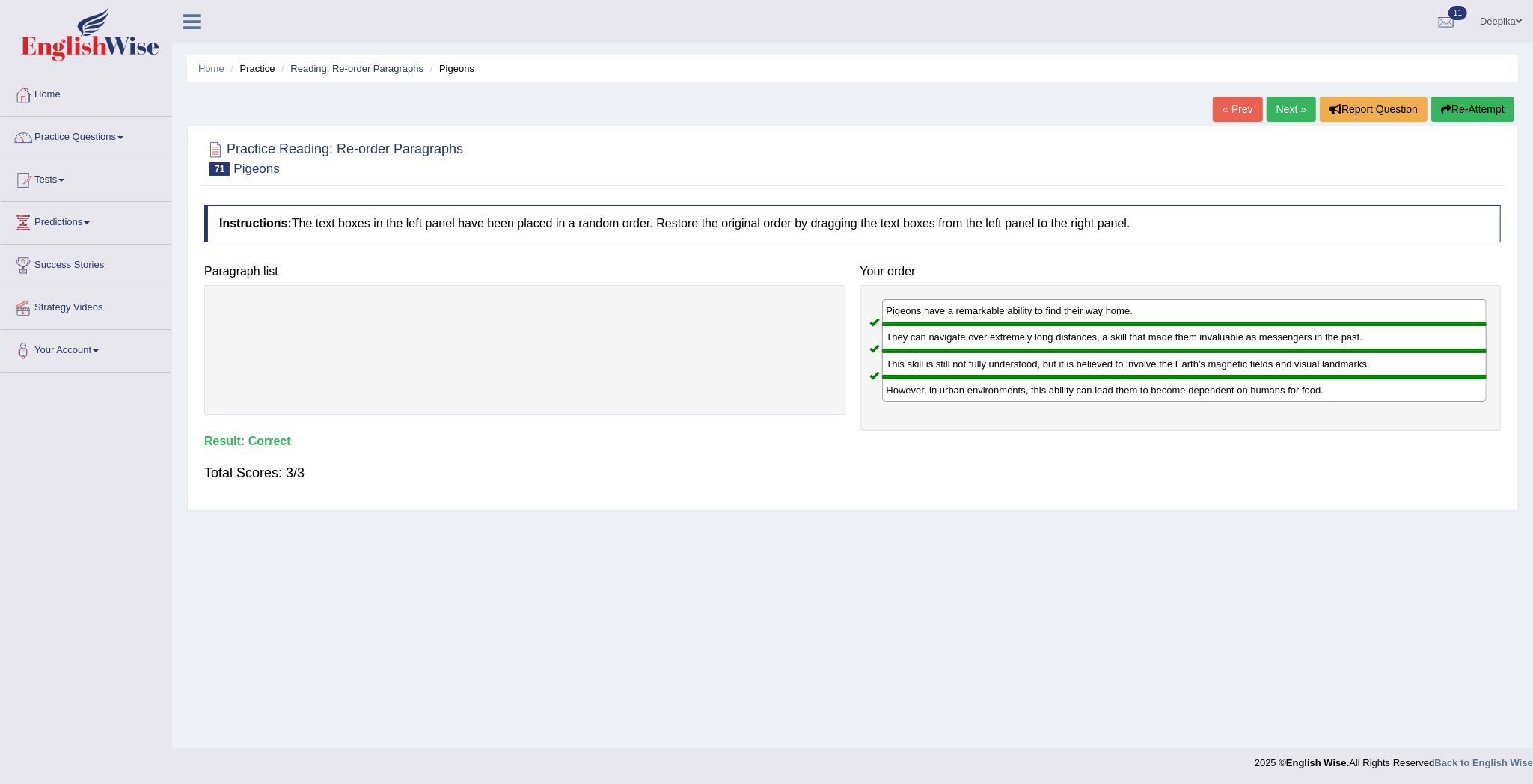
click at [1281, 112] on link "Next »" at bounding box center [1290, 109] width 49 height 25
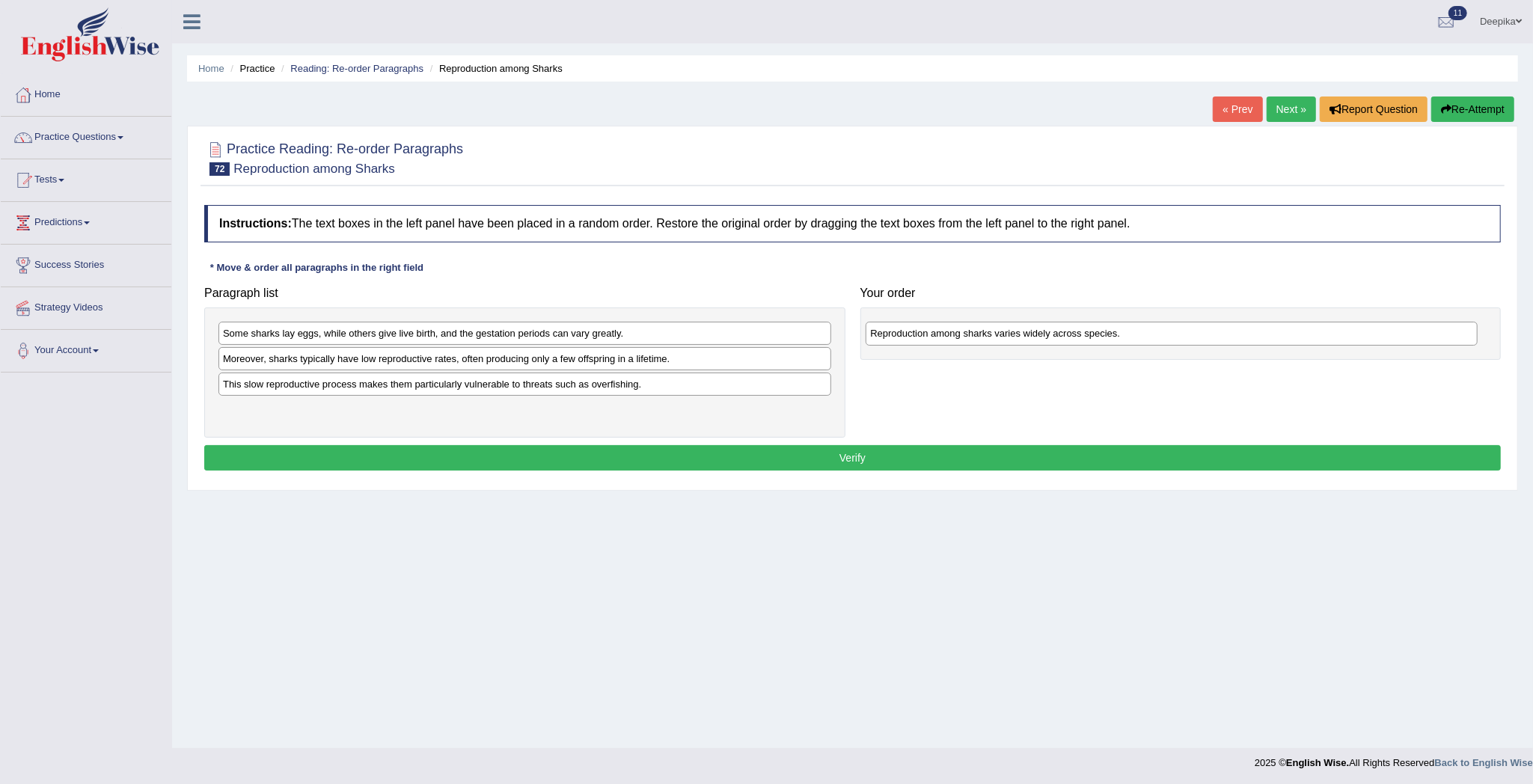
drag, startPoint x: 518, startPoint y: 411, endPoint x: 1178, endPoint y: 317, distance: 666.7
click at [1178, 321] on div "Reproduction among sharks varies widely across species." at bounding box center [1171, 333] width 612 height 24
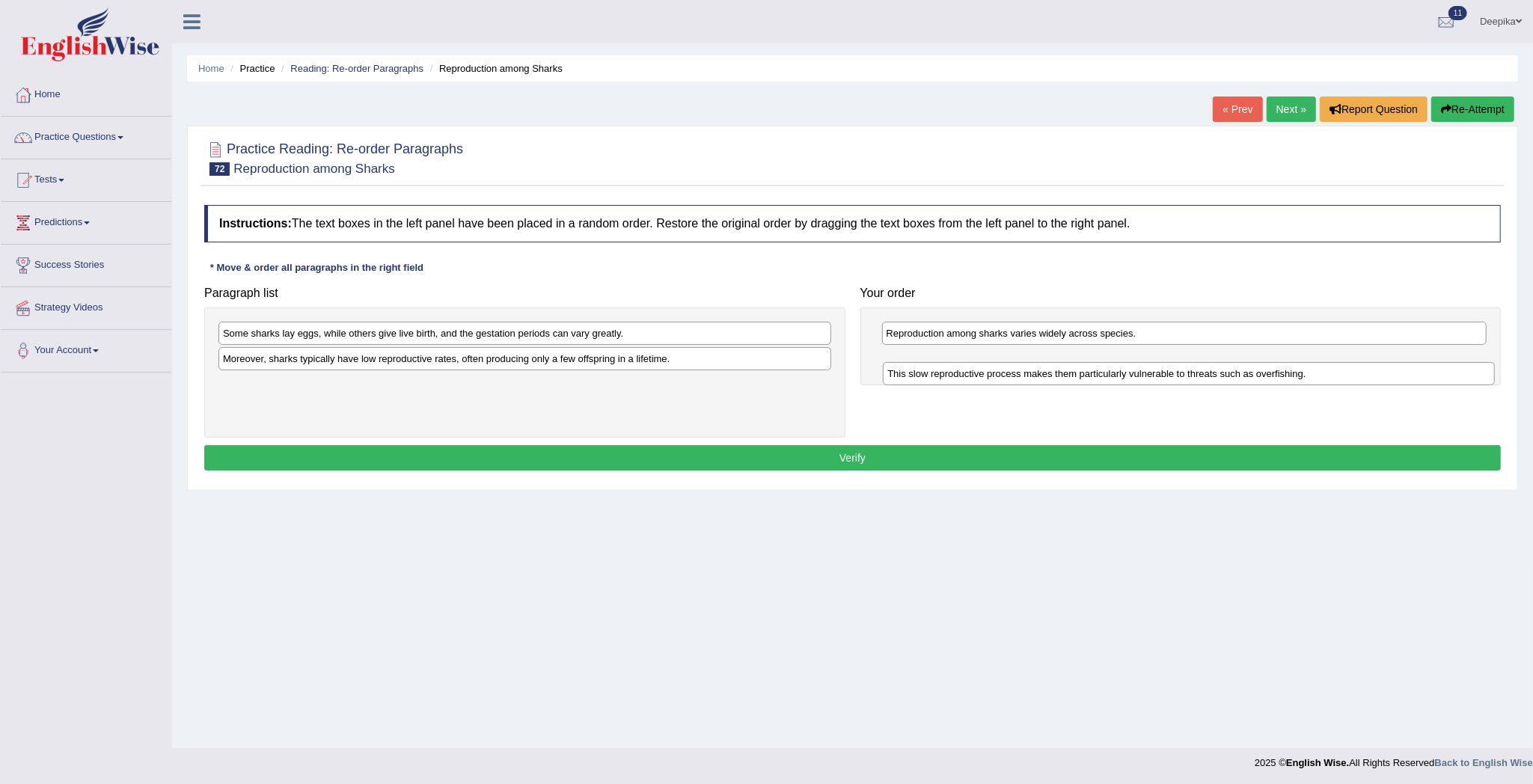
drag, startPoint x: 750, startPoint y: 393, endPoint x: 1414, endPoint y: 381, distance: 664.1
click at [1414, 381] on div "This slow reproductive process makes them particularly vulnerable to threats su…" at bounding box center [1189, 374] width 612 height 24
drag, startPoint x: 746, startPoint y: 336, endPoint x: 1359, endPoint y: 359, distance: 613.4
click at [1359, 359] on div "Some sharks lay eggs, while others give live birth, and the gestation periods c…" at bounding box center [1138, 356] width 612 height 24
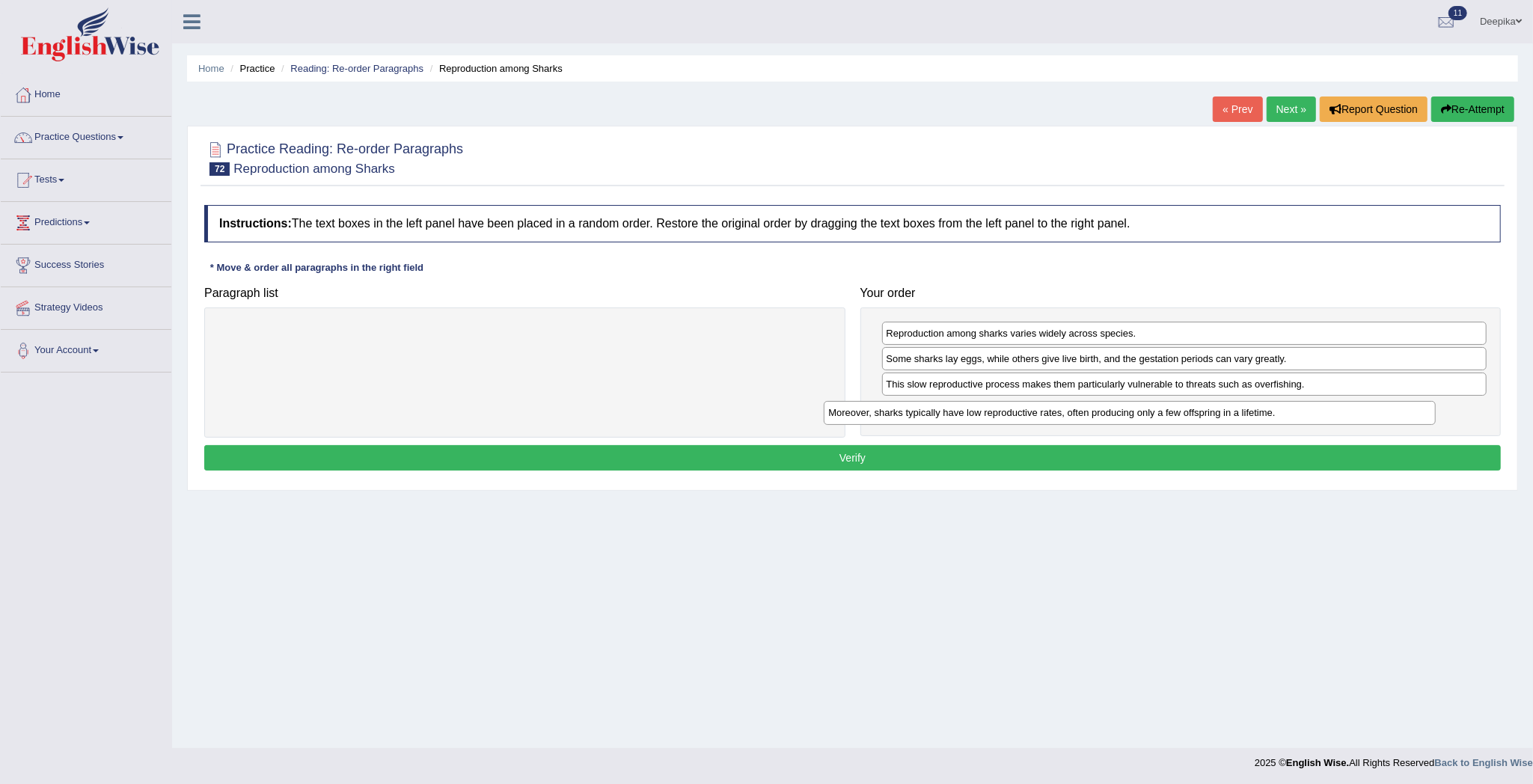
drag, startPoint x: 752, startPoint y: 336, endPoint x: 1359, endPoint y: 417, distance: 612.4
click at [1359, 417] on div "Moreover, sharks typically have low reproductive rates, often producing only a …" at bounding box center [1129, 413] width 612 height 24
drag, startPoint x: 1187, startPoint y: 350, endPoint x: 1205, endPoint y: 372, distance: 28.4
click at [1202, 372] on div "Some sharks lay eggs, while others give live birth, and the gestation periods c…" at bounding box center [1196, 378] width 605 height 24
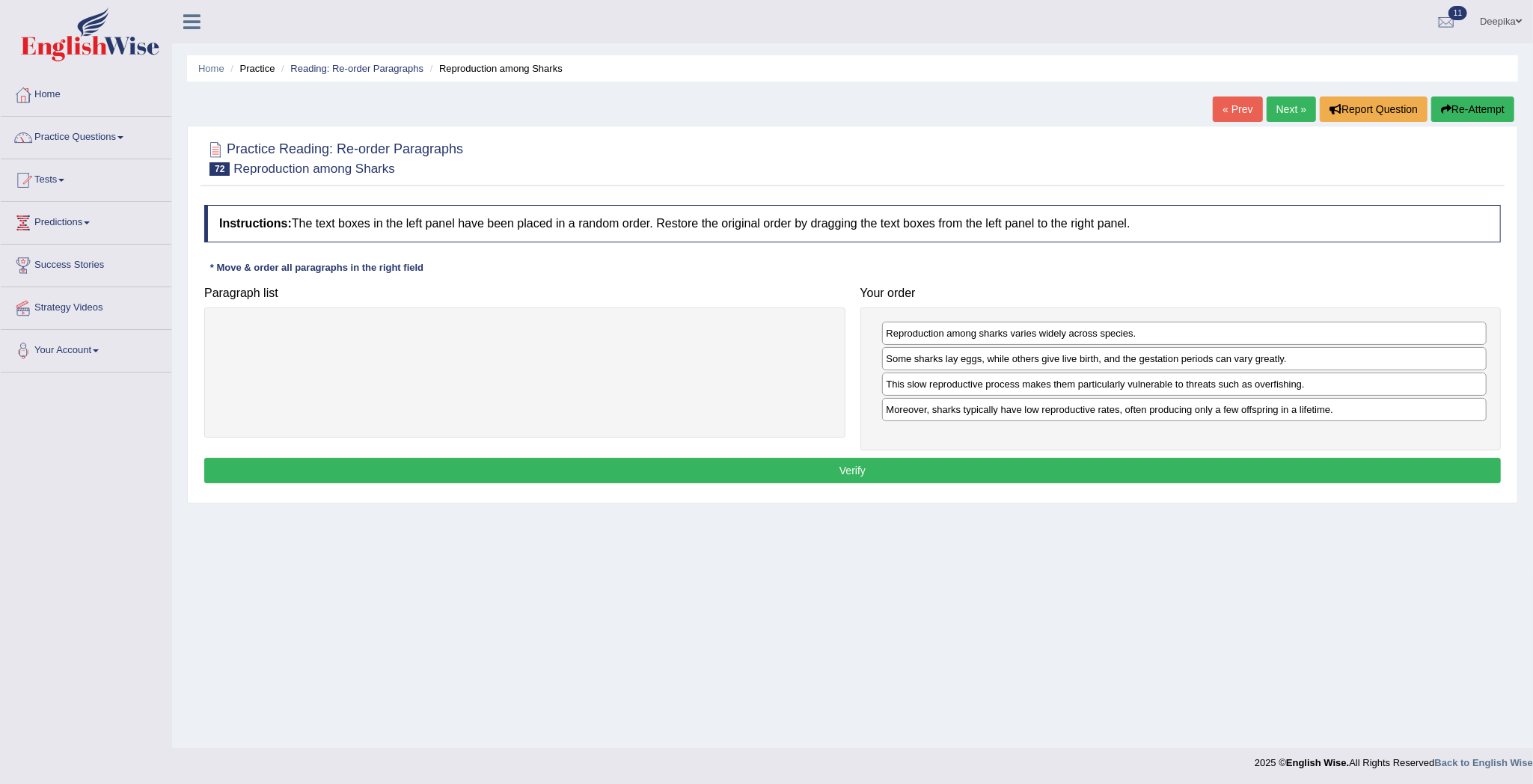
click at [1209, 375] on div "Reproduction among sharks varies widely across species. Some sharks lay eggs, w…" at bounding box center [1181, 378] width 641 height 143
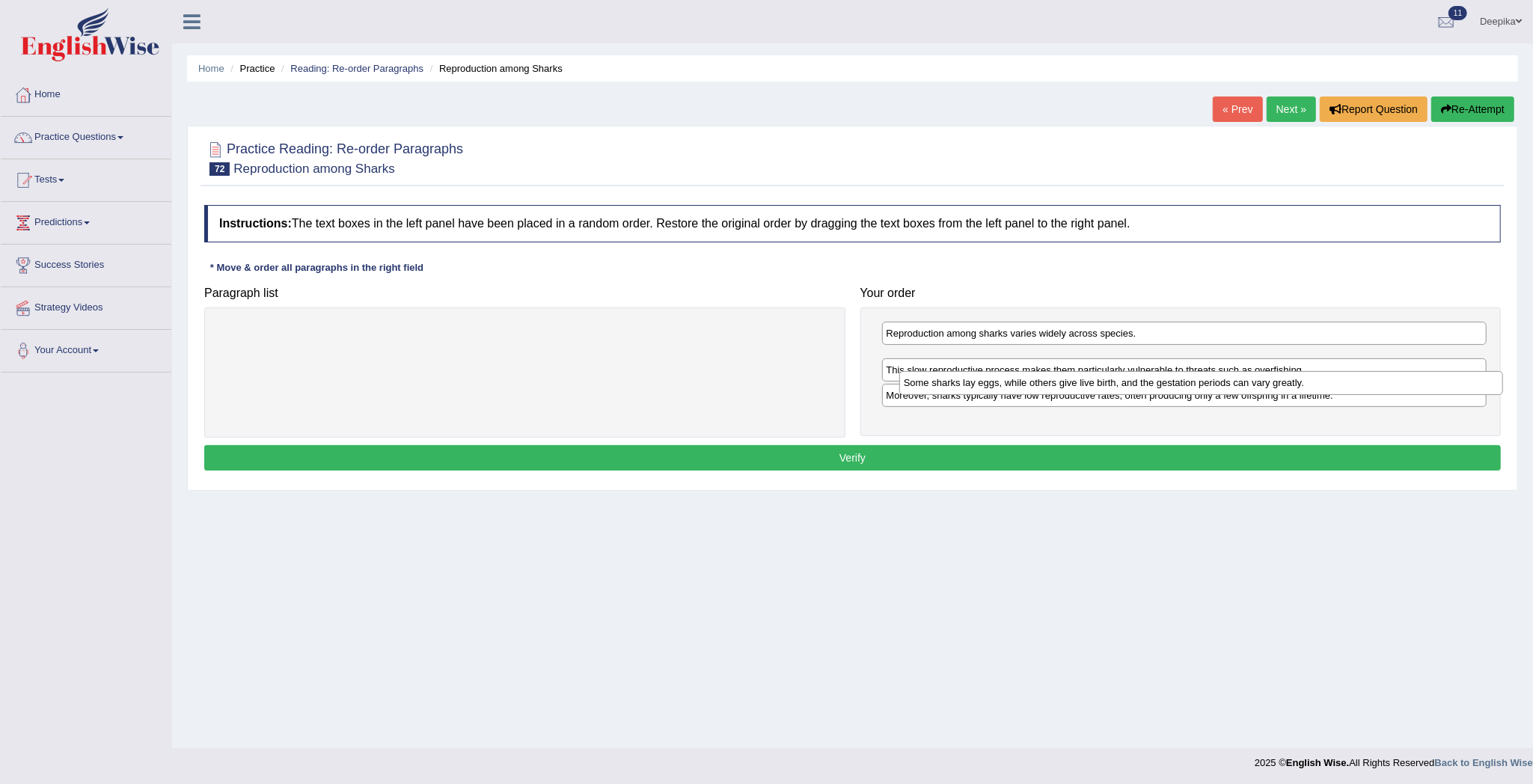
drag, startPoint x: 1208, startPoint y: 363, endPoint x: 1225, endPoint y: 386, distance: 28.6
click at [1225, 386] on div "Some sharks lay eggs, while others give live birth, and the gestation periods c…" at bounding box center [1202, 383] width 605 height 24
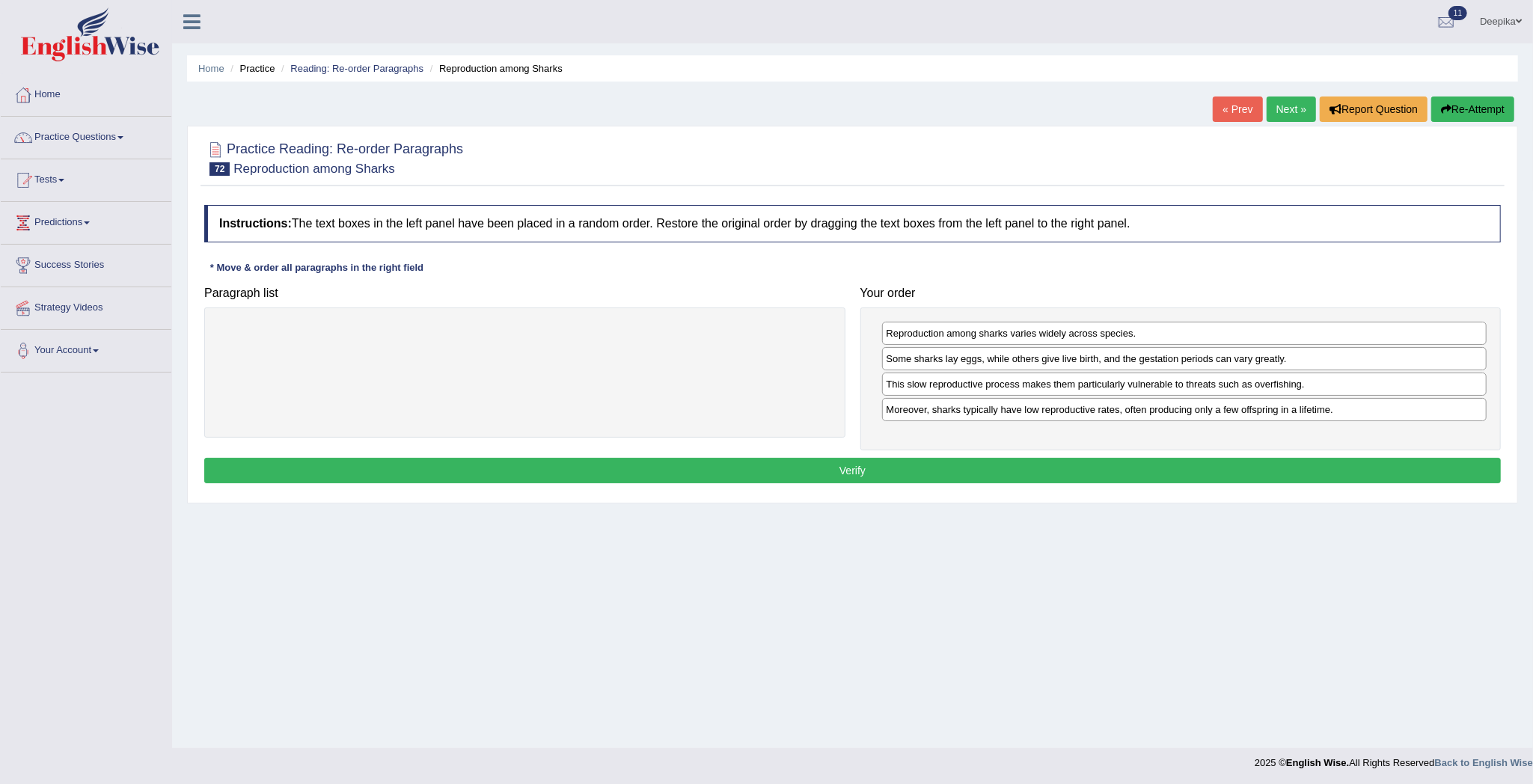
click at [1236, 462] on button "Verify" at bounding box center [852, 470] width 1296 height 25
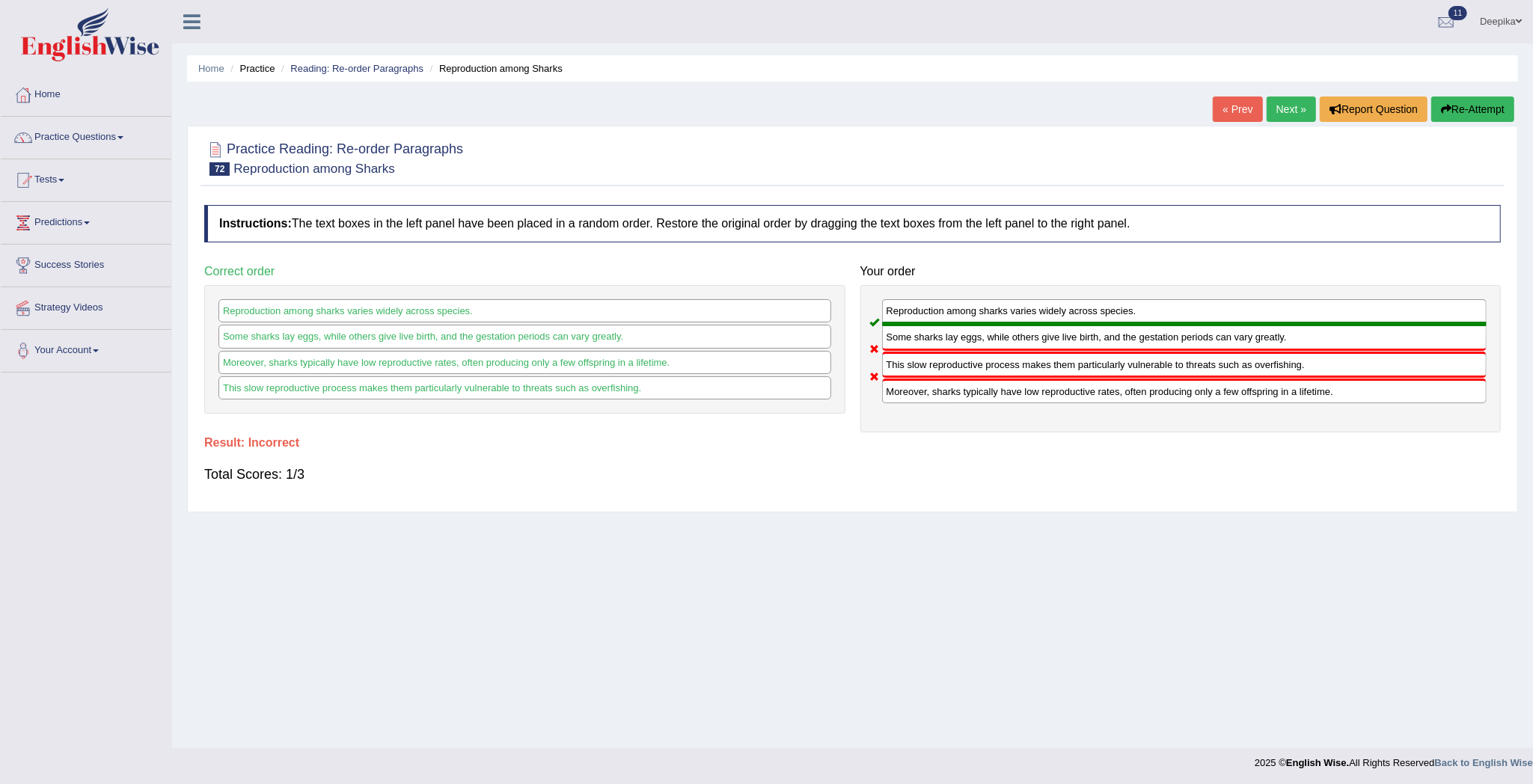
click at [1296, 99] on link "Next »" at bounding box center [1290, 109] width 49 height 25
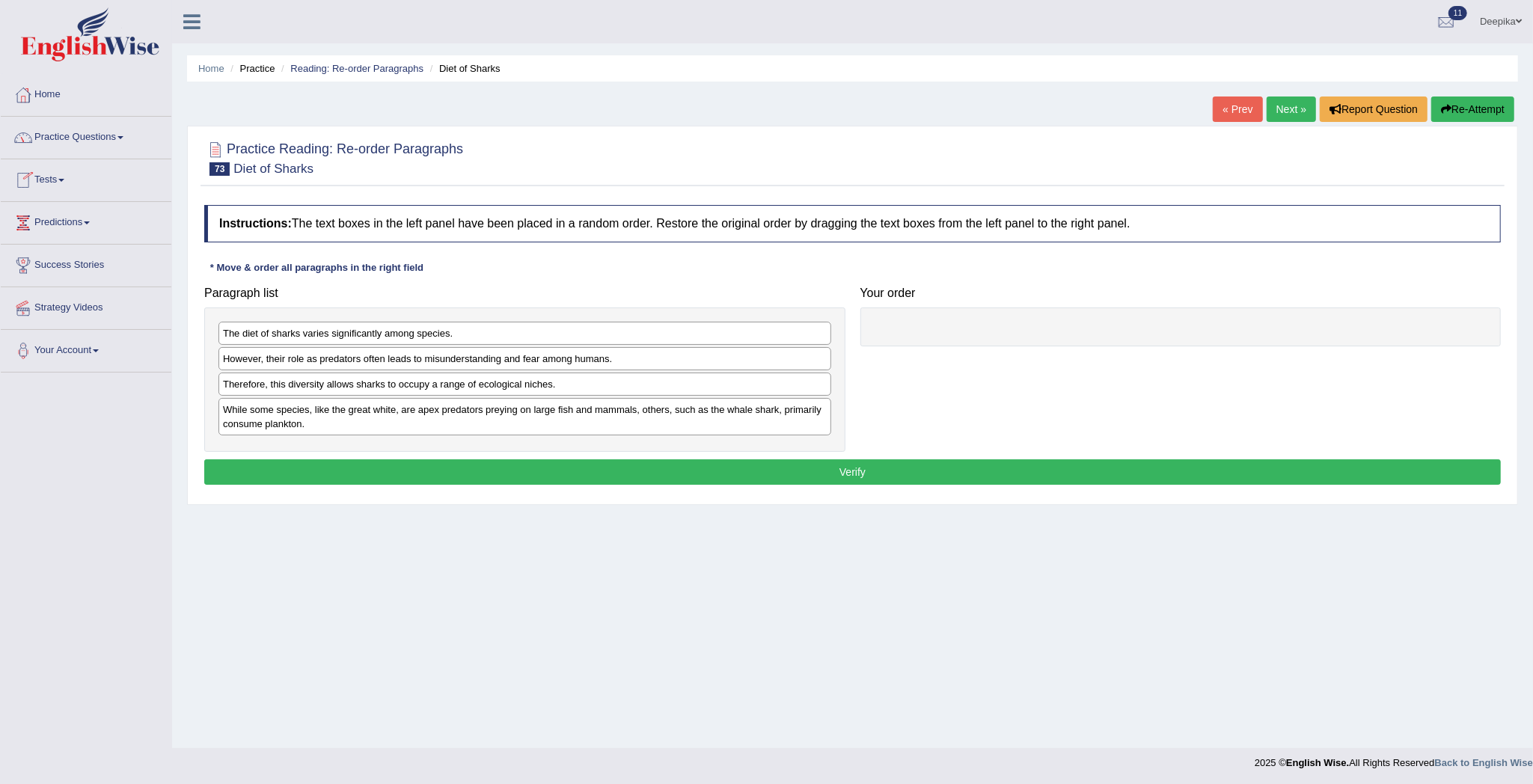
click at [124, 138] on span at bounding box center [121, 137] width 6 height 3
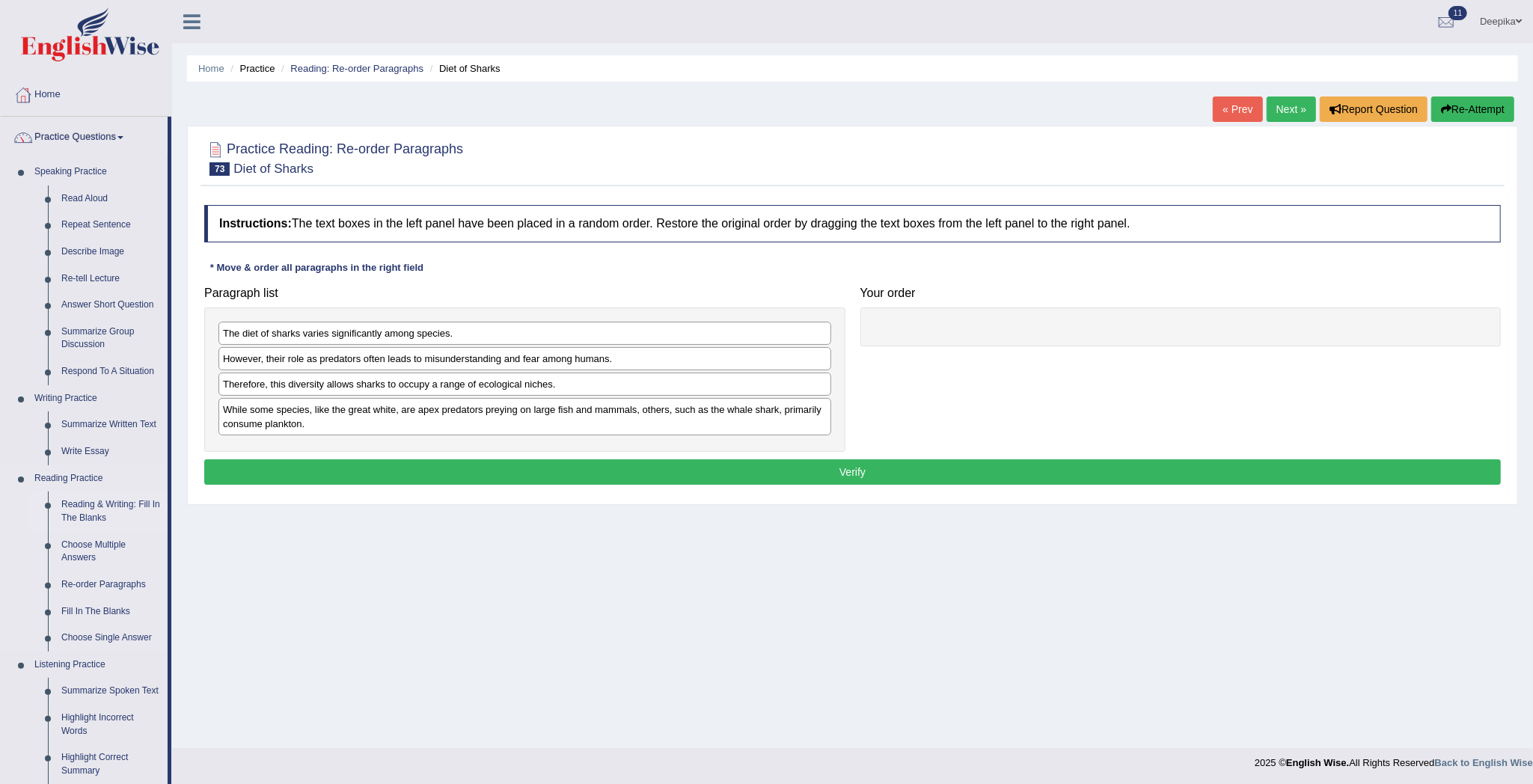
click at [91, 507] on link "Reading & Writing: Fill In The Blanks" at bounding box center [111, 512] width 113 height 40
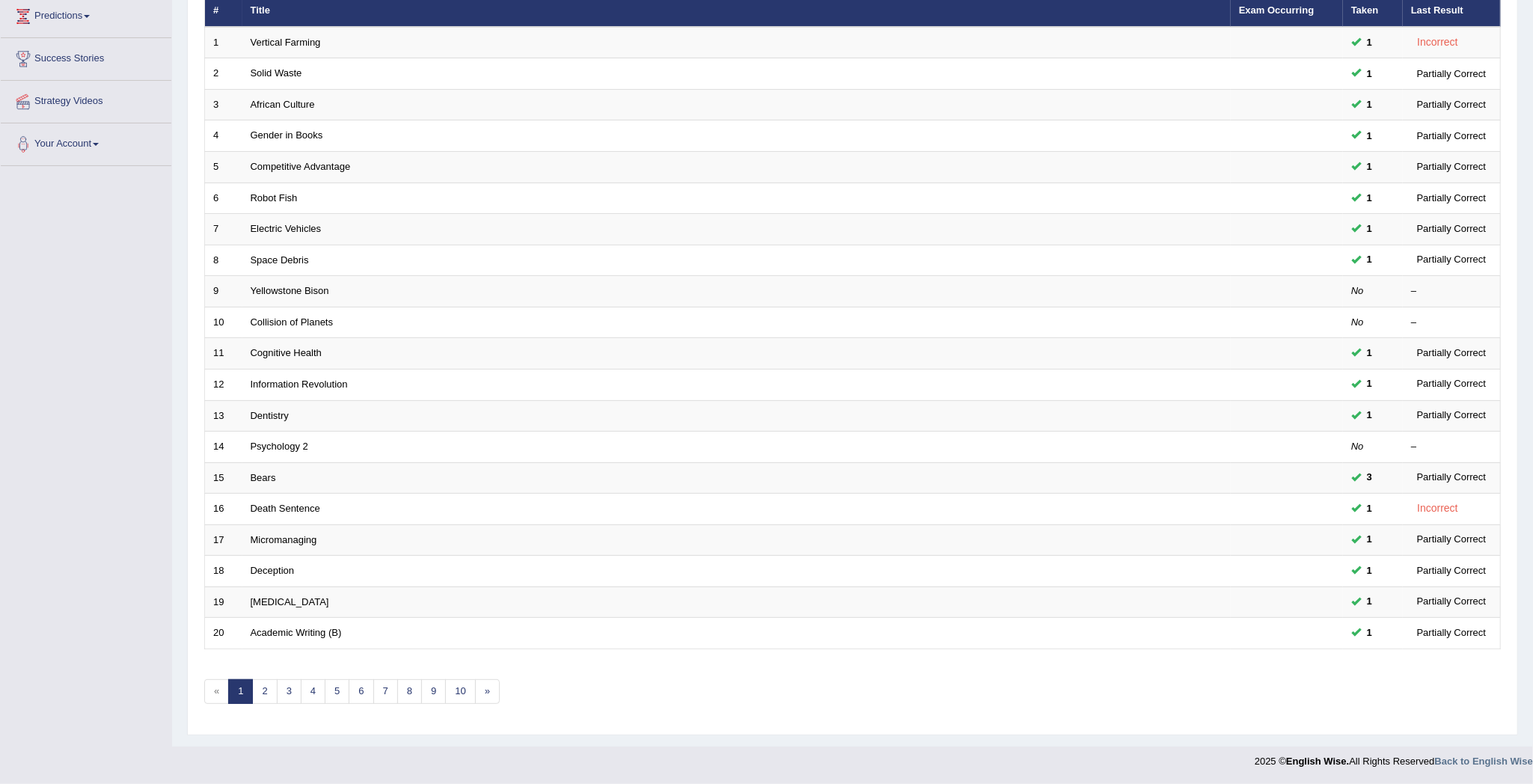
scroll to position [213, 0]
click at [272, 689] on link "2" at bounding box center [264, 691] width 25 height 25
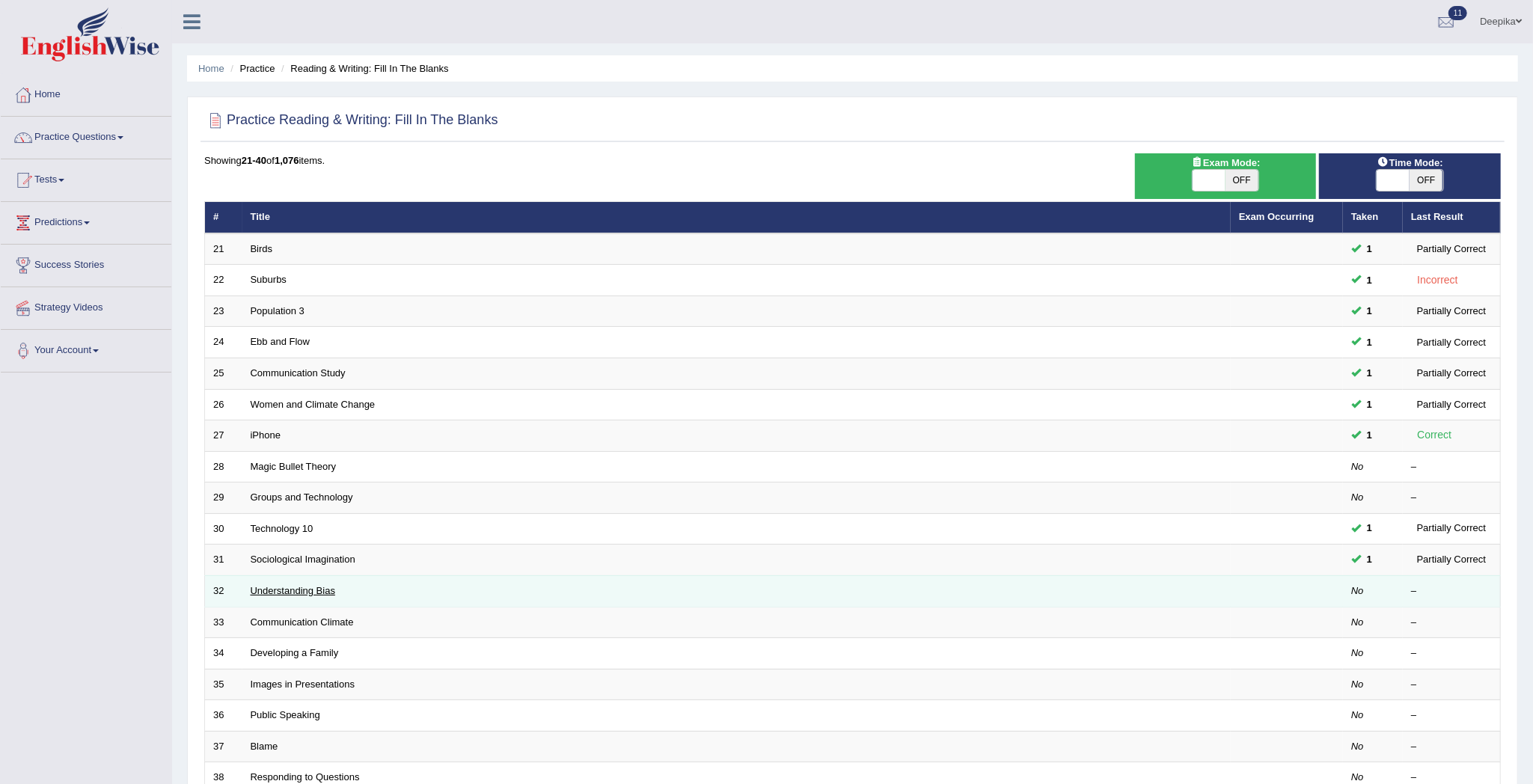
click at [308, 592] on link "Understanding Bias" at bounding box center [292, 589] width 85 height 11
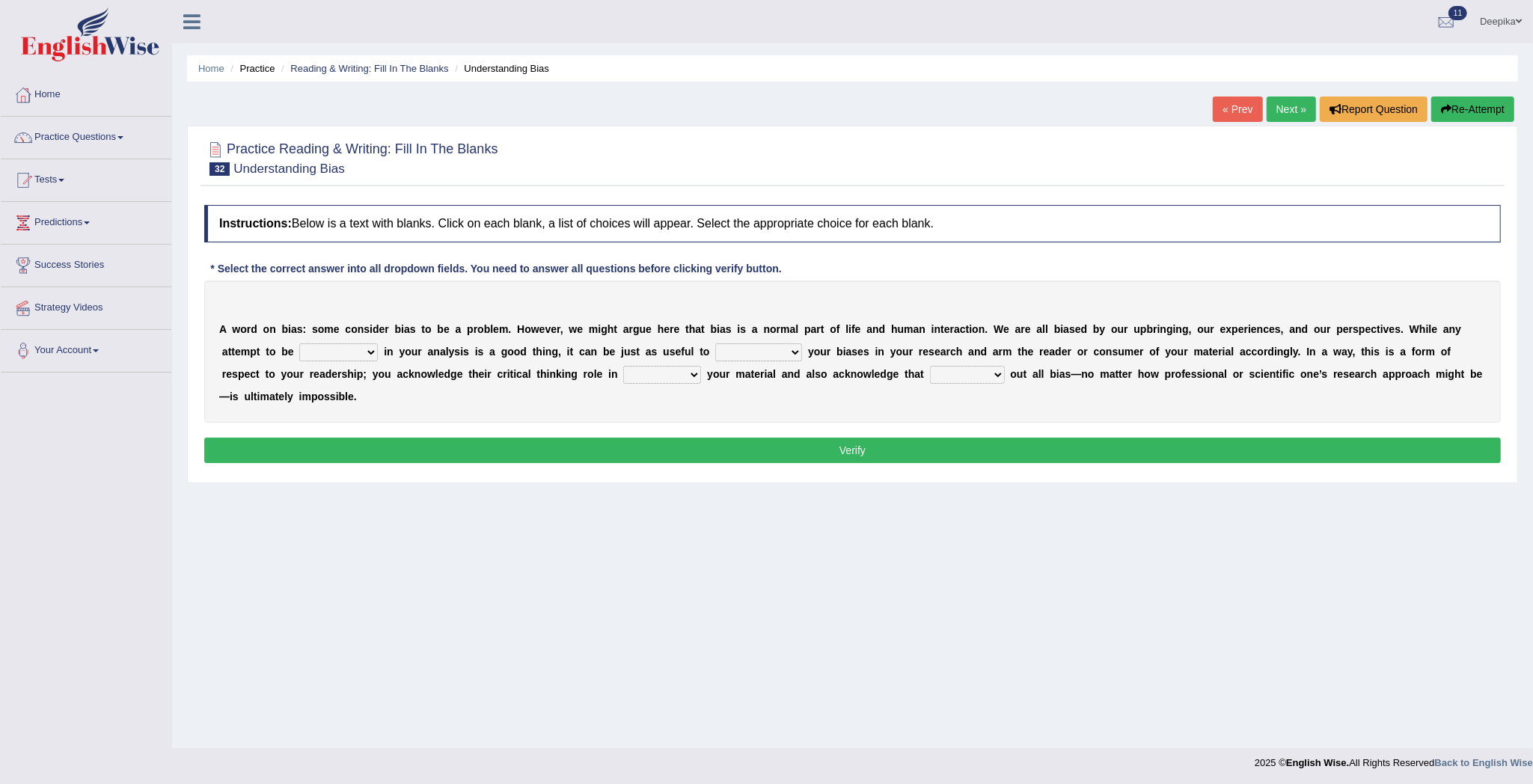
click at [372, 351] on select "objective optimistic subjective pessimistic" at bounding box center [338, 352] width 79 height 18
select select "objective"
click at [300, 344] on select "objective optimistic subjective pessimistic" at bounding box center [338, 352] width 79 height 18
click at [797, 354] on select "assume achieve acquire acknowledge" at bounding box center [759, 352] width 87 height 18
select select "achieve"
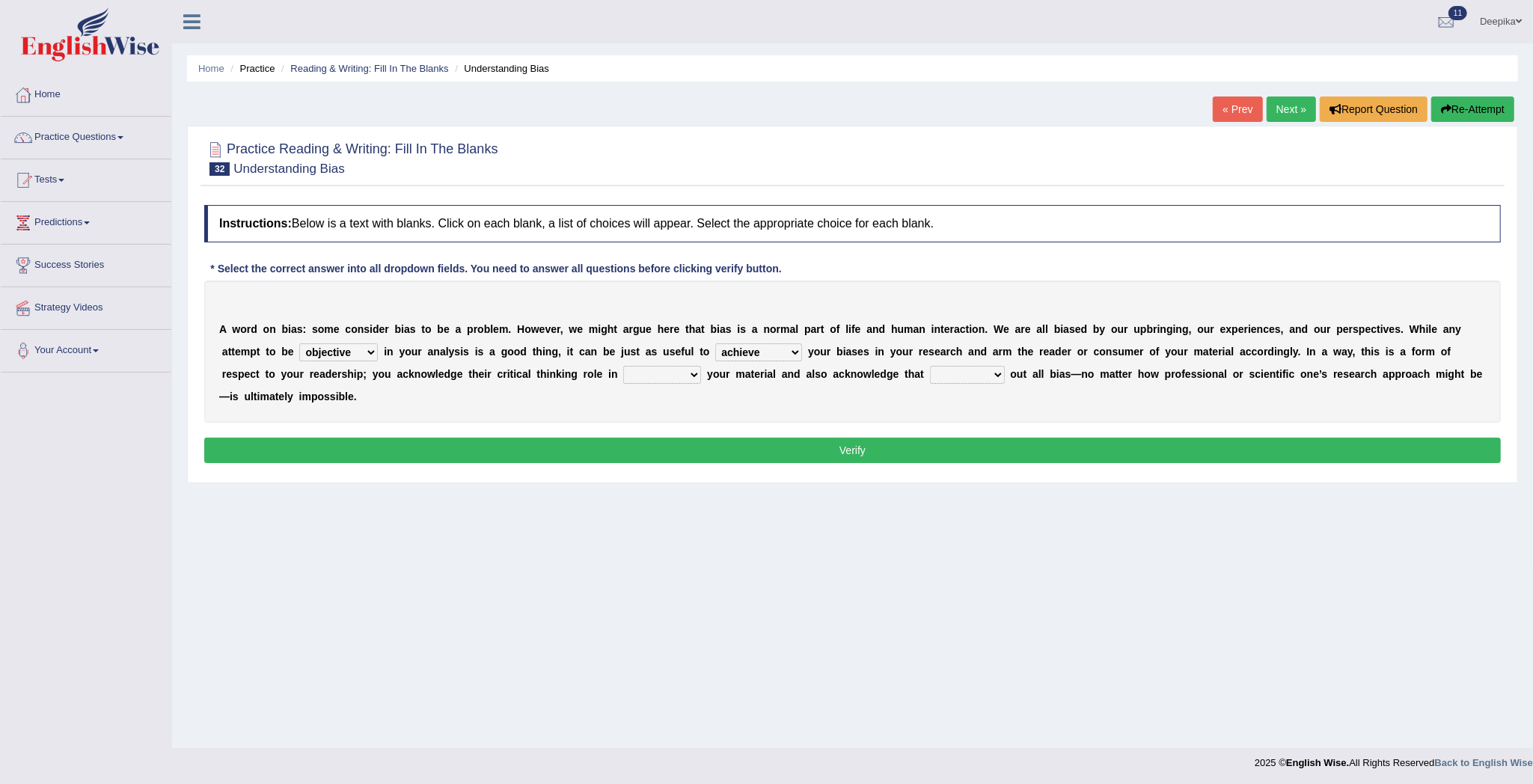
click at [720, 344] on select "assume achieve acquire acknowledge" at bounding box center [759, 352] width 87 height 18
click at [695, 372] on select "contacting consuming conducting confirming" at bounding box center [662, 375] width 78 height 18
select select "conducting"
click at [624, 366] on select "contacting consuming conducting confirming" at bounding box center [662, 375] width 78 height 18
click at [997, 372] on select "phasing building ruling pushing" at bounding box center [967, 375] width 75 height 18
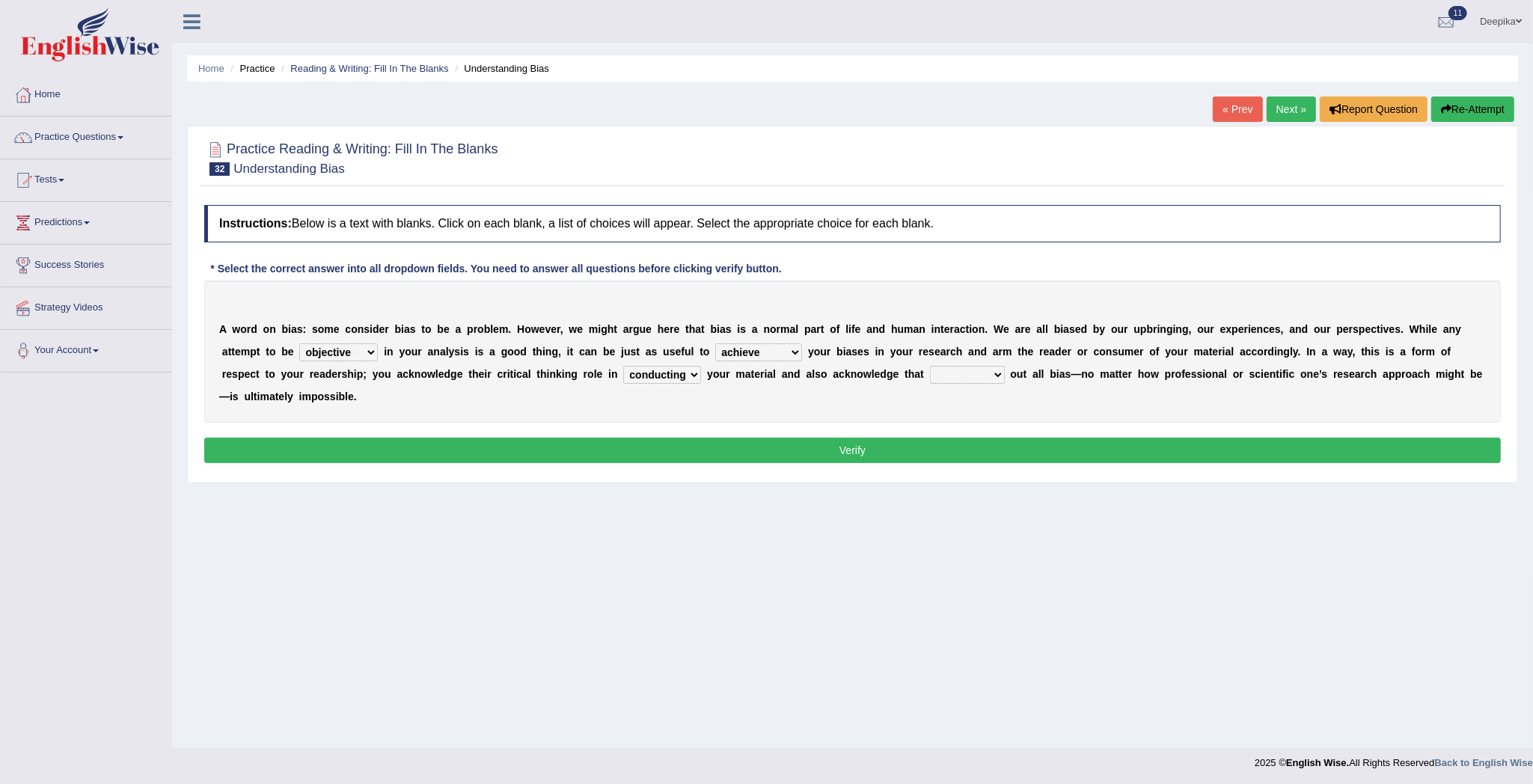
select select "pushing"
click at [934, 366] on select "phasing building ruling pushing" at bounding box center [967, 375] width 75 height 18
click at [1007, 450] on button "Verify" at bounding box center [852, 450] width 1296 height 25
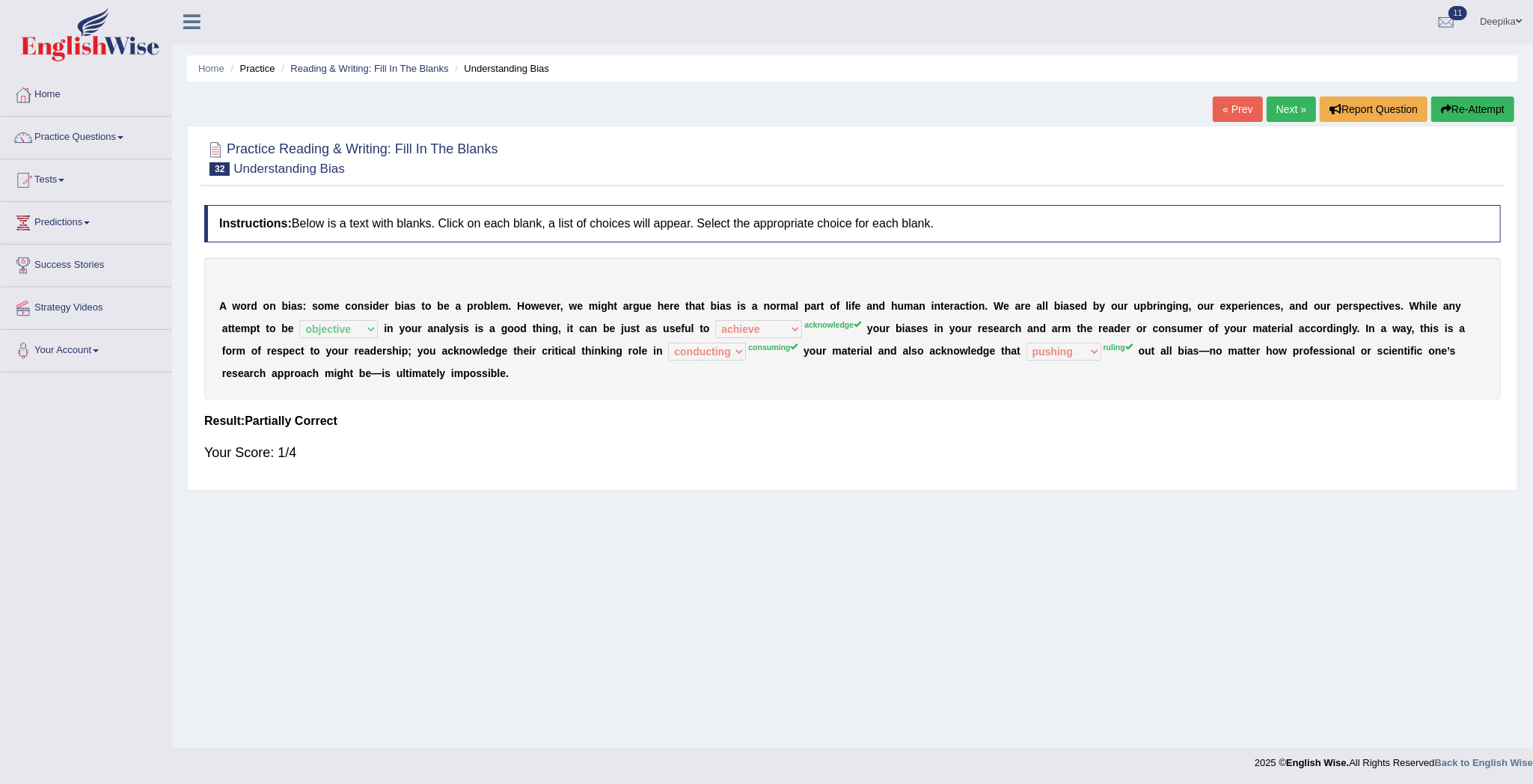
click at [1299, 102] on link "Next »" at bounding box center [1290, 109] width 49 height 25
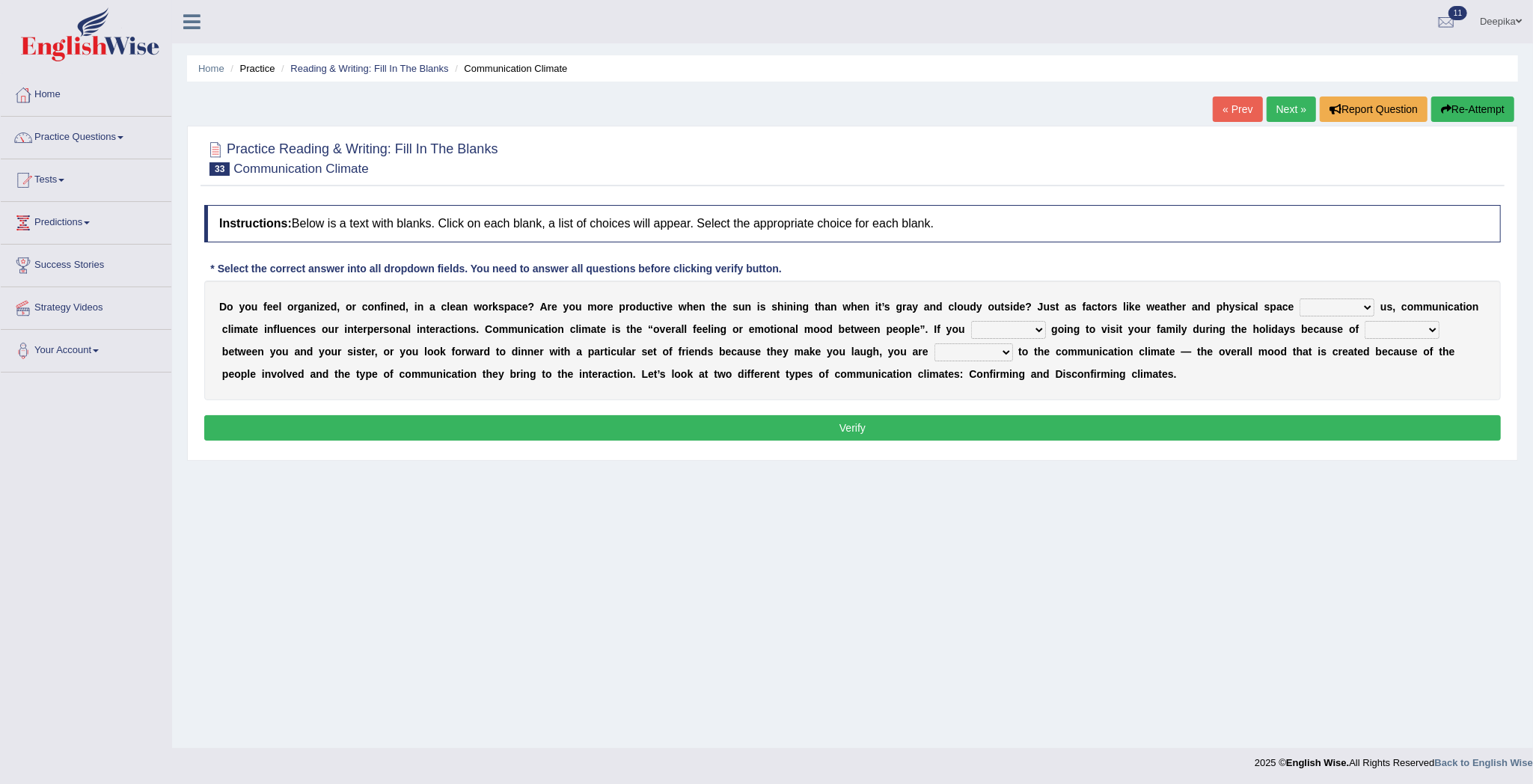
click at [1366, 306] on select "improve impact impose imply" at bounding box center [1336, 307] width 75 height 18
select select "improve"
click at [1300, 299] on select "improve impact impose imply" at bounding box center [1336, 307] width 75 height 18
click at [1034, 333] on select "dread force scare afraid" at bounding box center [1008, 330] width 75 height 18
select select "force"
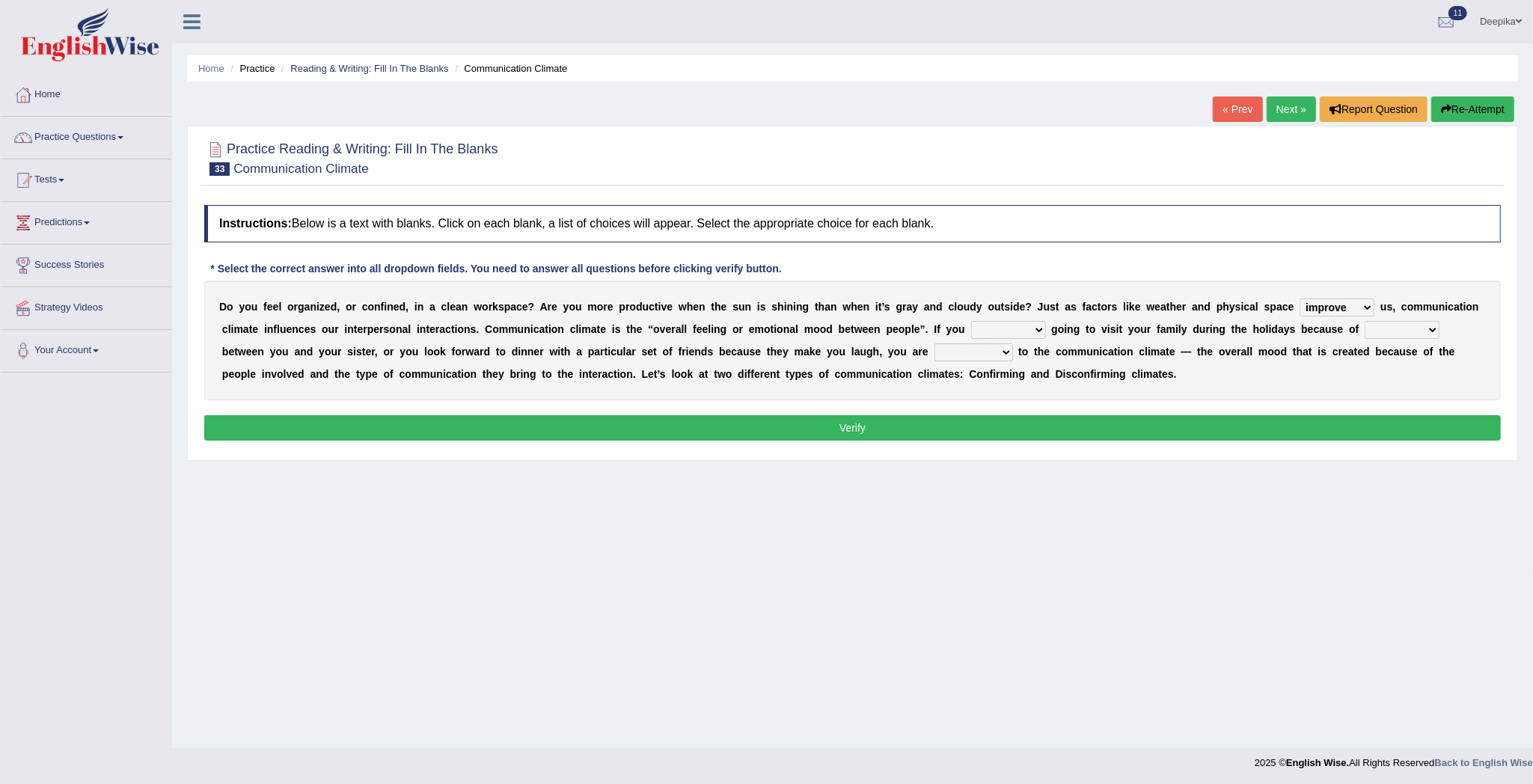
click at [971, 321] on select "dread force scare afraid" at bounding box center [1008, 330] width 75 height 18
click at [1427, 330] on select "tender tension tendency tenacity" at bounding box center [1401, 330] width 75 height 18
select select "tendency"
click at [1365, 321] on select "tender tension tendency tenacity" at bounding box center [1401, 330] width 75 height 18
click at [1012, 351] on select "relying relating responding recycling" at bounding box center [973, 352] width 79 height 18
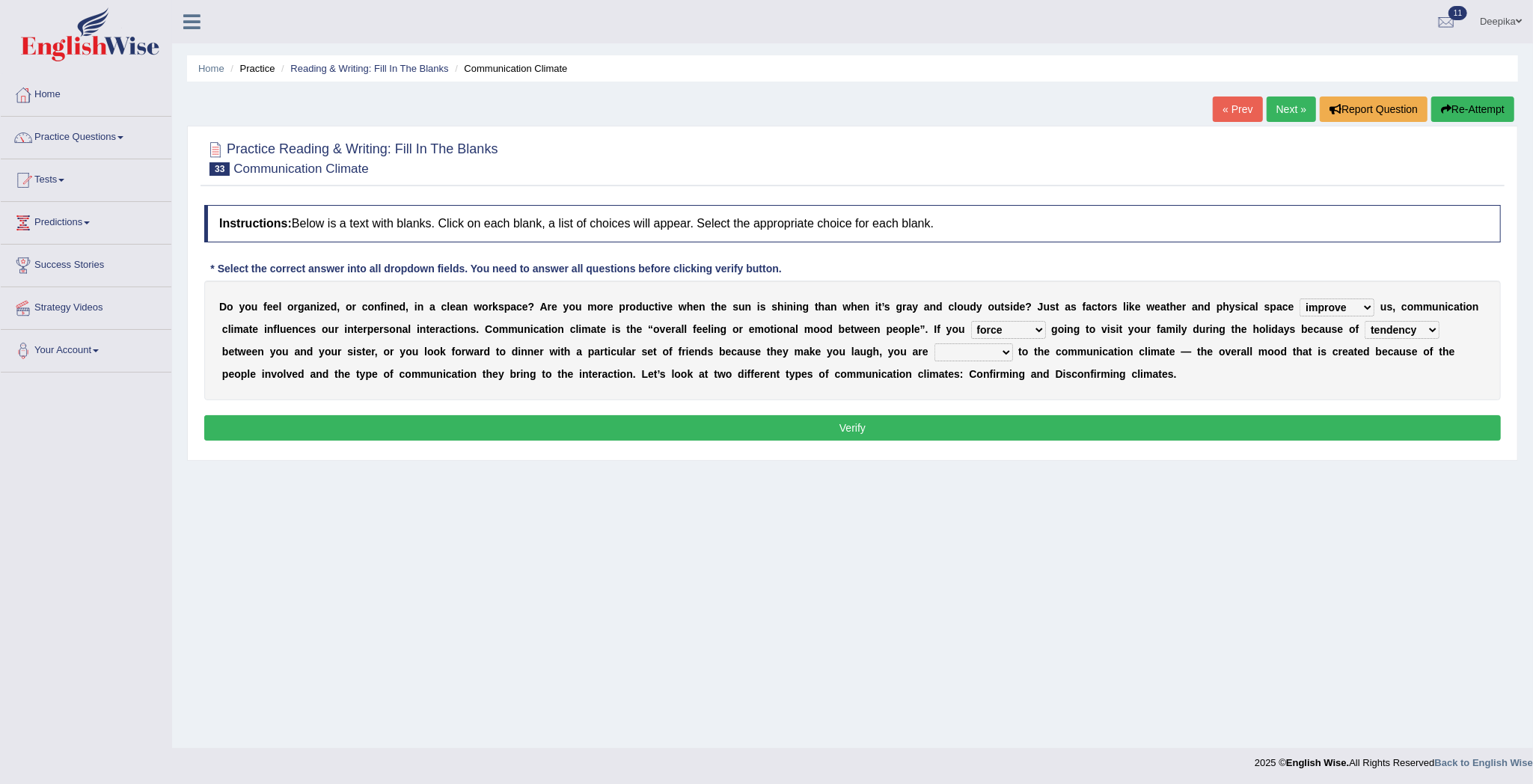
select select "relating"
click at [934, 344] on select "relying relating responding recycling" at bounding box center [973, 352] width 79 height 18
click at [1012, 423] on button "Verify" at bounding box center [852, 427] width 1296 height 25
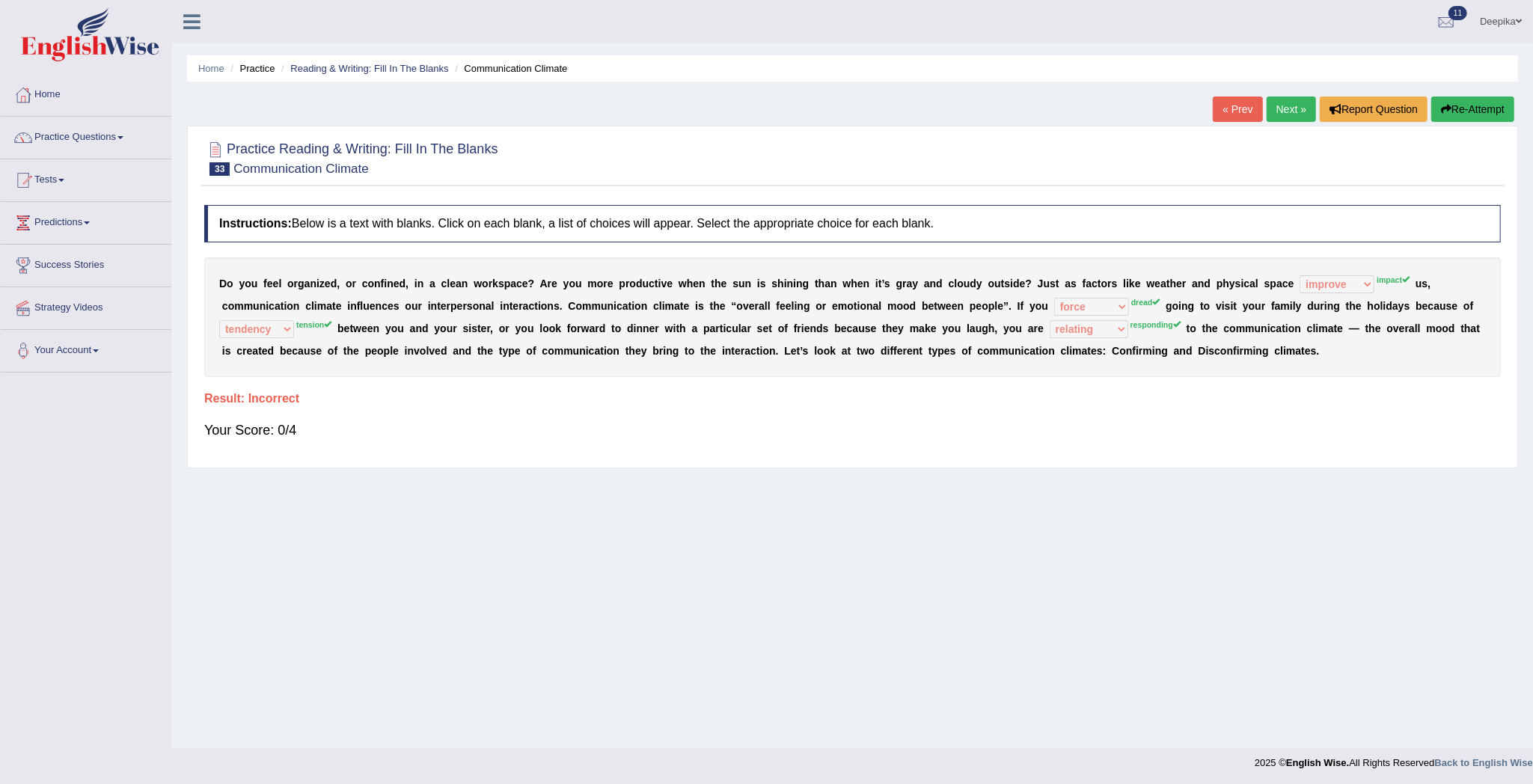
click at [1292, 112] on link "Next »" at bounding box center [1290, 109] width 49 height 25
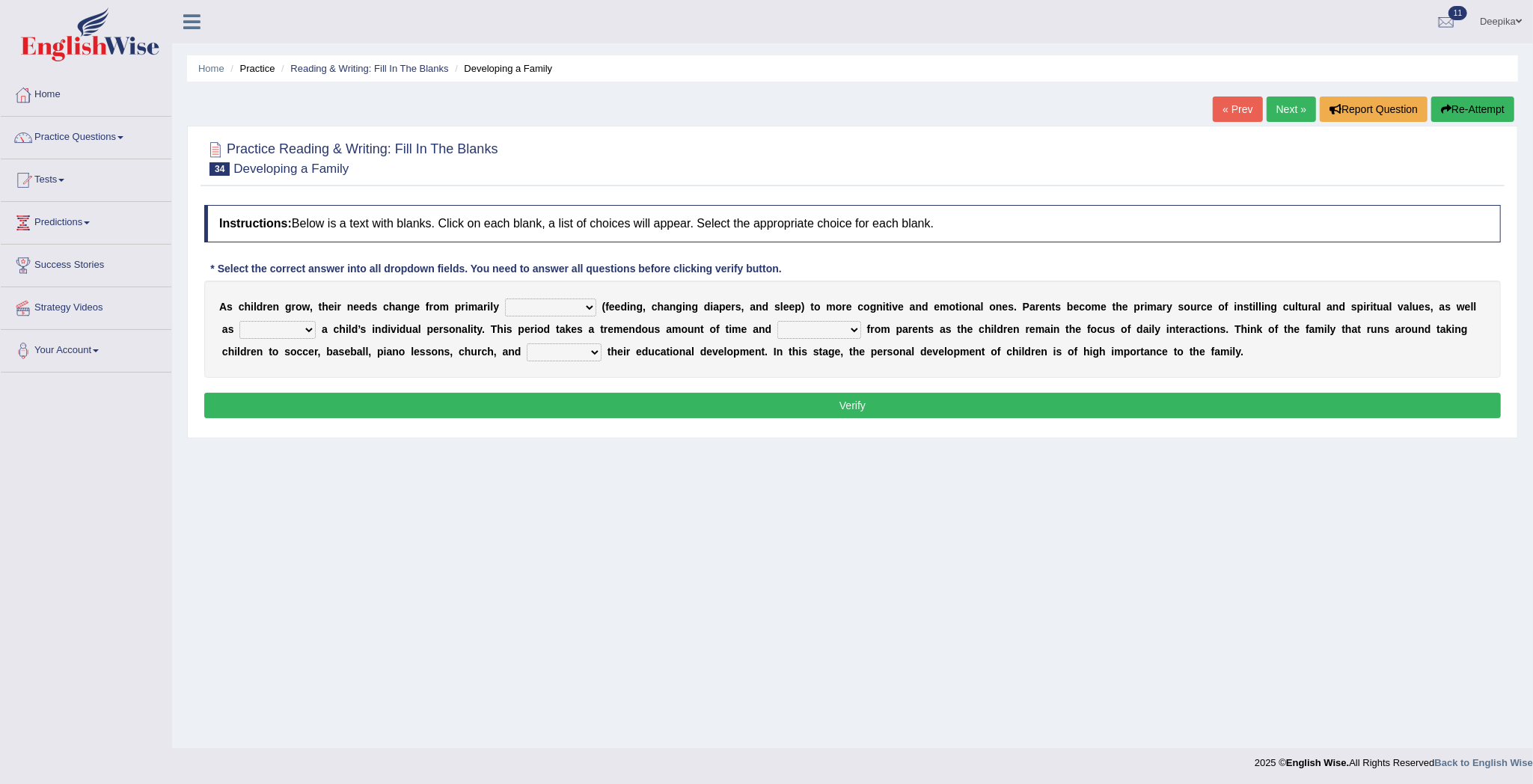
click at [593, 306] on select "psychological educational physical social" at bounding box center [550, 307] width 91 height 18
click at [505, 299] on select "psychological educational physical social" at bounding box center [550, 307] width 91 height 18
click at [591, 309] on select "psychological educational physical social" at bounding box center [550, 307] width 91 height 18
select select "psychological"
click at [505, 299] on select "psychological educational physical social" at bounding box center [550, 307] width 91 height 18
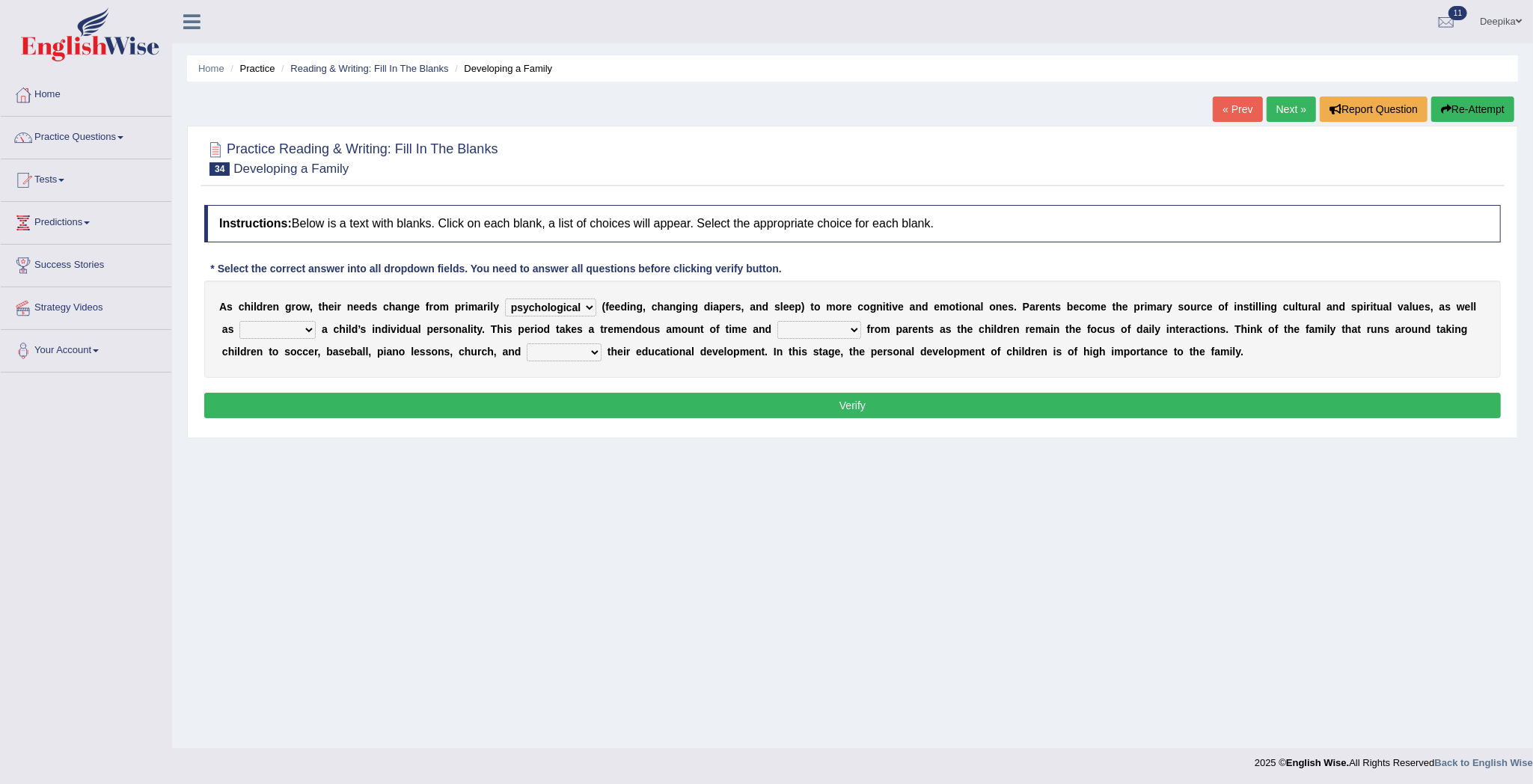
click at [309, 330] on select "caring calculating feeding fostering" at bounding box center [277, 330] width 76 height 18
select select "caring"
click at [240, 321] on select "caring calculating feeding fostering" at bounding box center [277, 330] width 76 height 18
click at [859, 330] on select "commitment components compliance comments" at bounding box center [819, 330] width 84 height 18
select select "commitment"
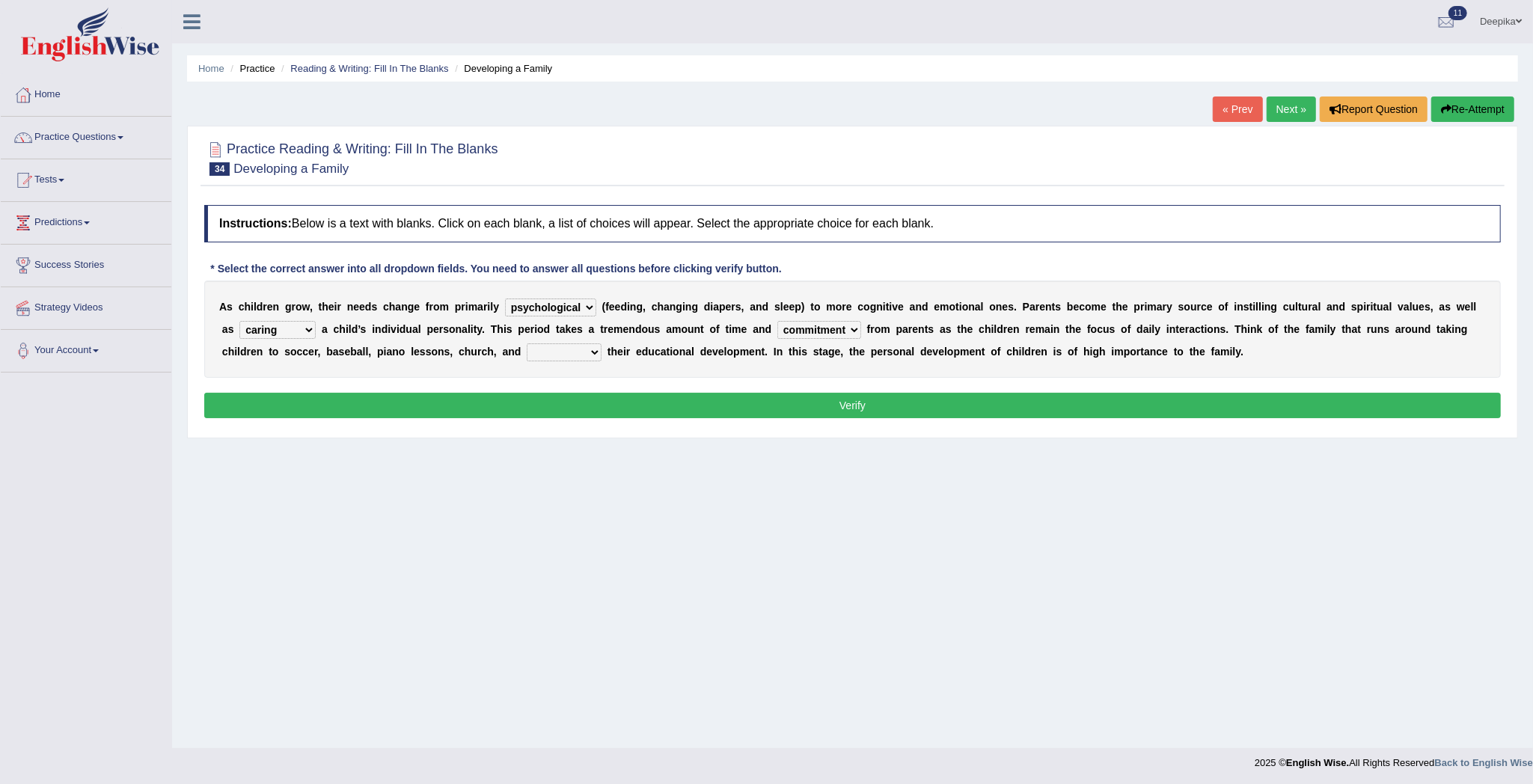
click at [780, 321] on select "commitment components compliance comments" at bounding box center [819, 330] width 84 height 18
click at [593, 357] on select "granting guiding generating gaining" at bounding box center [564, 352] width 75 height 18
select select "guiding"
click at [527, 344] on select "granting guiding generating gaining" at bounding box center [564, 352] width 75 height 18
click at [575, 410] on button "Verify" at bounding box center [852, 405] width 1296 height 25
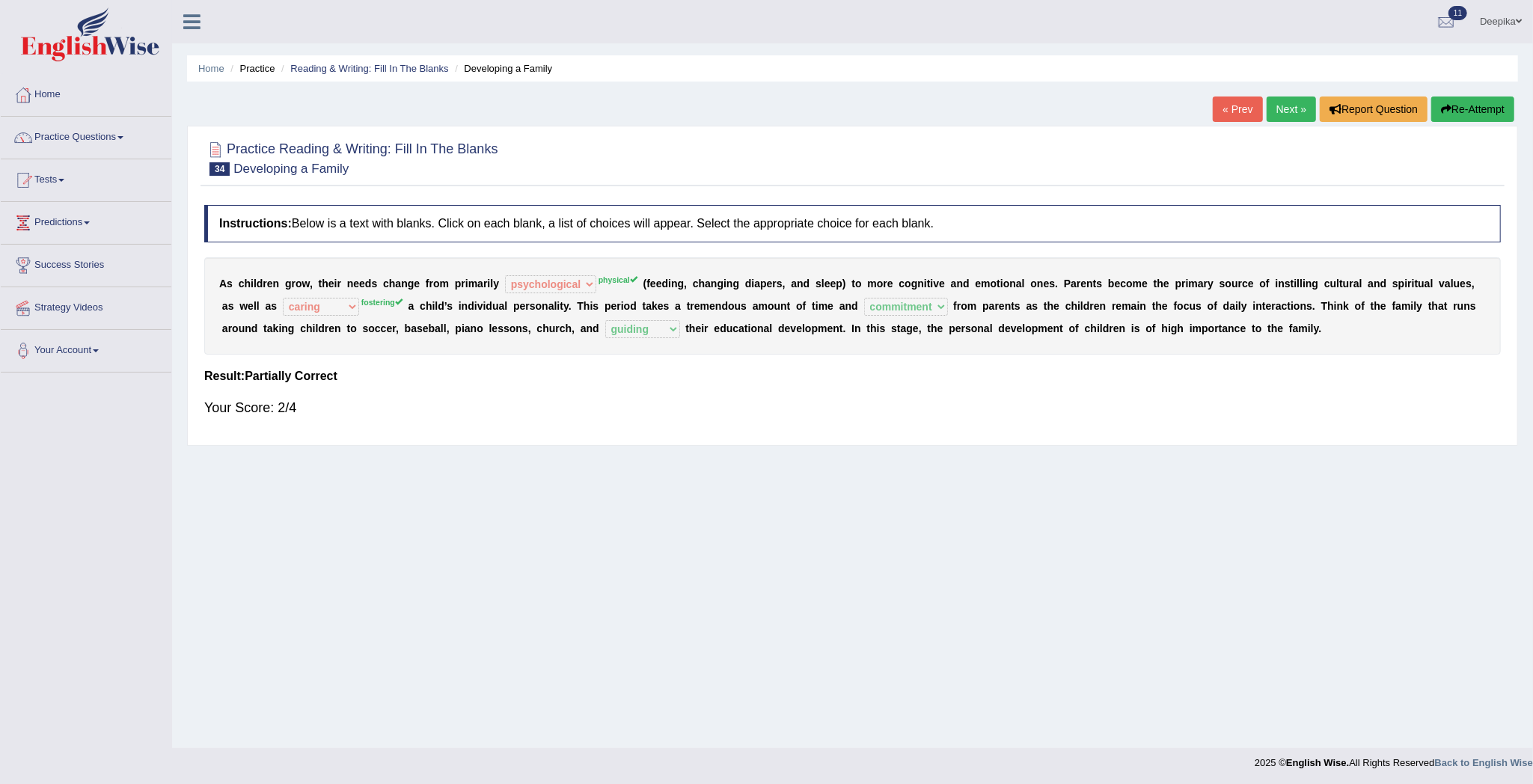
click at [1278, 118] on link "Next »" at bounding box center [1290, 109] width 49 height 25
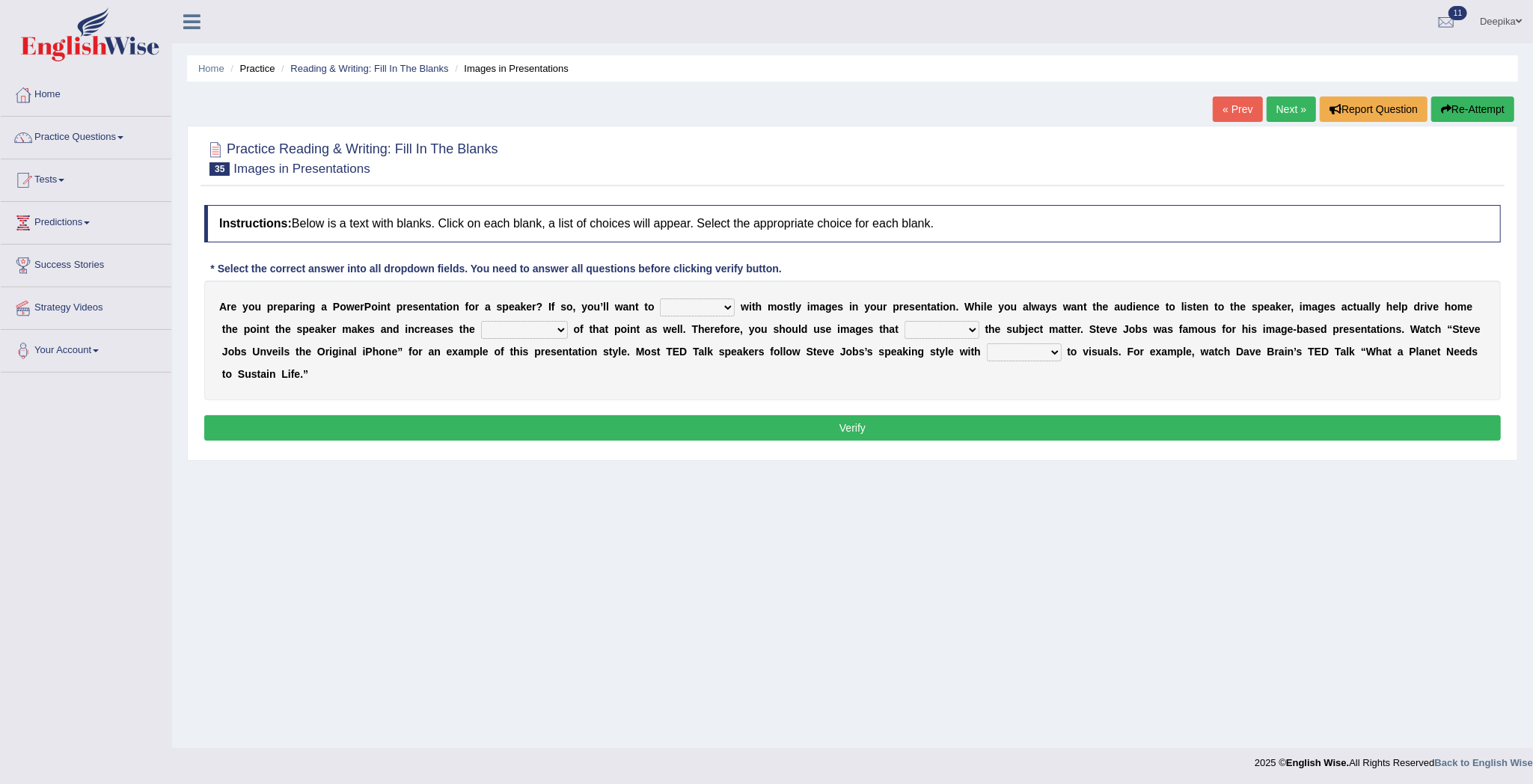
click at [722, 308] on select "stand stay stick stock" at bounding box center [697, 307] width 75 height 18
select select "stock"
click at [661, 299] on select "stand stay stick stock" at bounding box center [697, 307] width 75 height 18
click at [567, 329] on select "memorability morality mobilization mobility" at bounding box center [524, 330] width 87 height 18
select select "memorability"
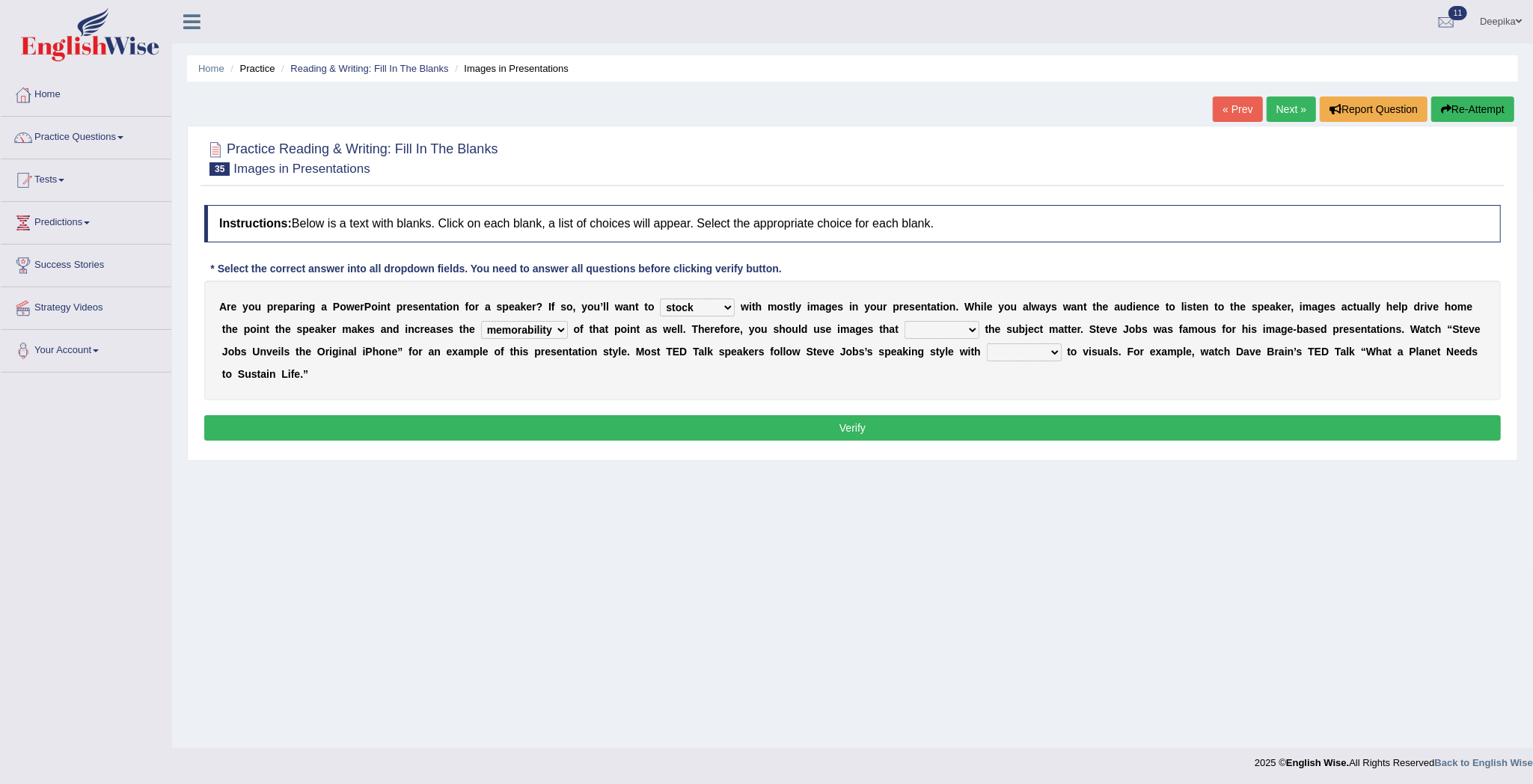
click at [481, 321] on select "memorability morality mobilization mobility" at bounding box center [524, 330] width 87 height 18
click at [976, 327] on select "suggest supply submit support" at bounding box center [941, 330] width 75 height 18
select select "submit"
click at [908, 321] on select "suggest supply submit support" at bounding box center [941, 330] width 75 height 18
click at [1052, 344] on select "regard result retrospect request" at bounding box center [1024, 352] width 75 height 18
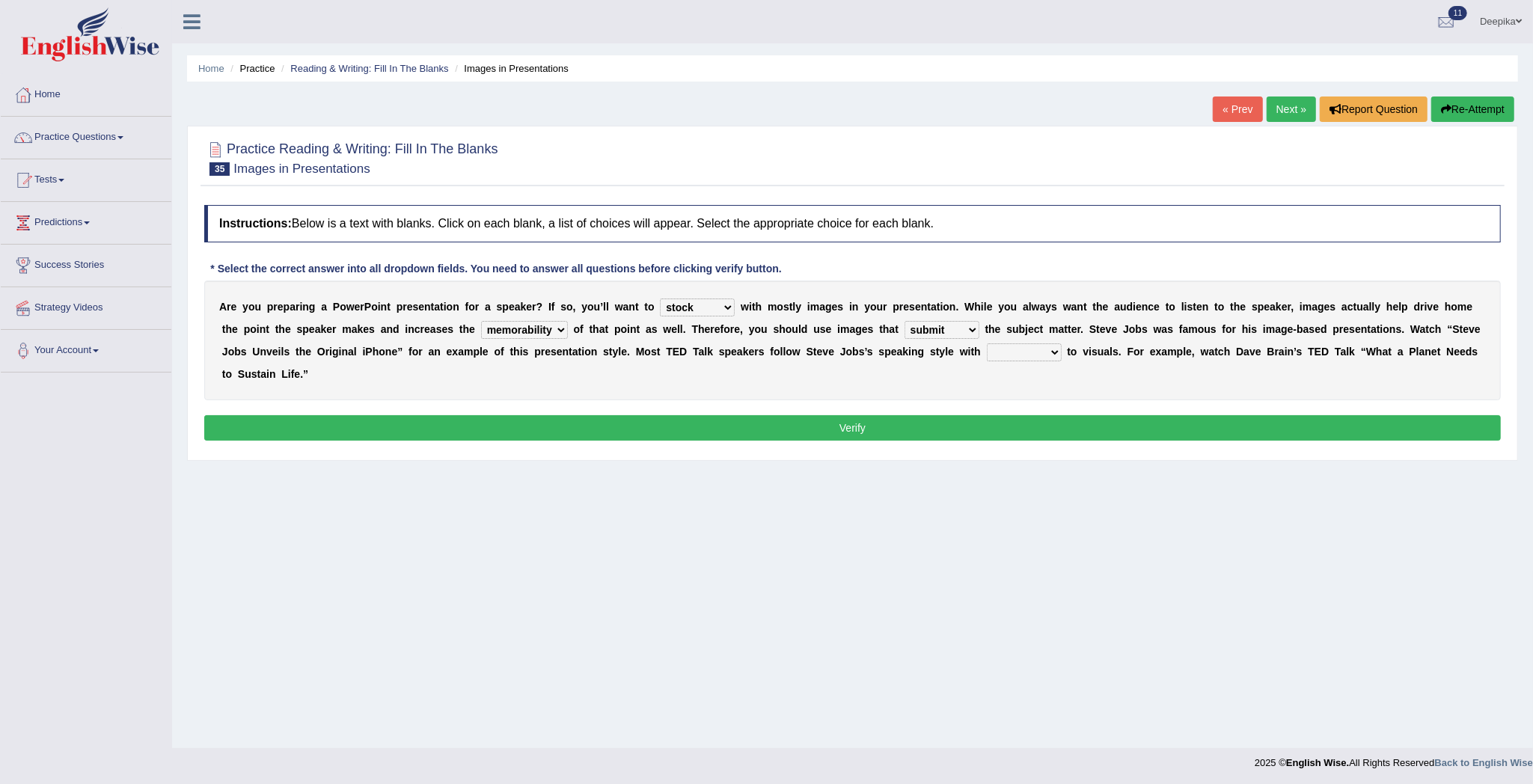
select select "result"
click at [987, 344] on select "regard result retrospect request" at bounding box center [1024, 352] width 75 height 18
click at [1034, 420] on button "Verify" at bounding box center [852, 427] width 1296 height 25
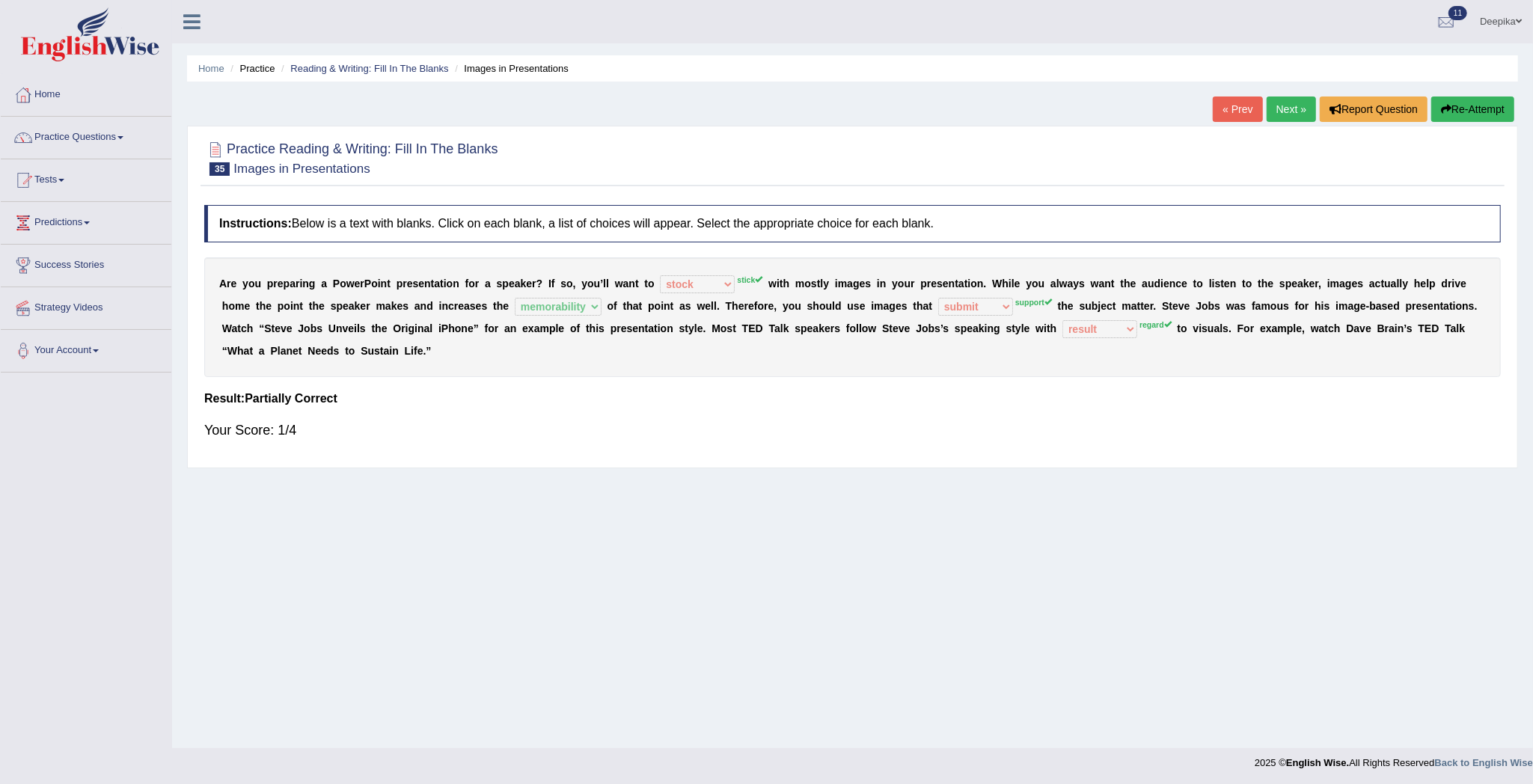
click at [1278, 111] on link "Next »" at bounding box center [1290, 109] width 49 height 25
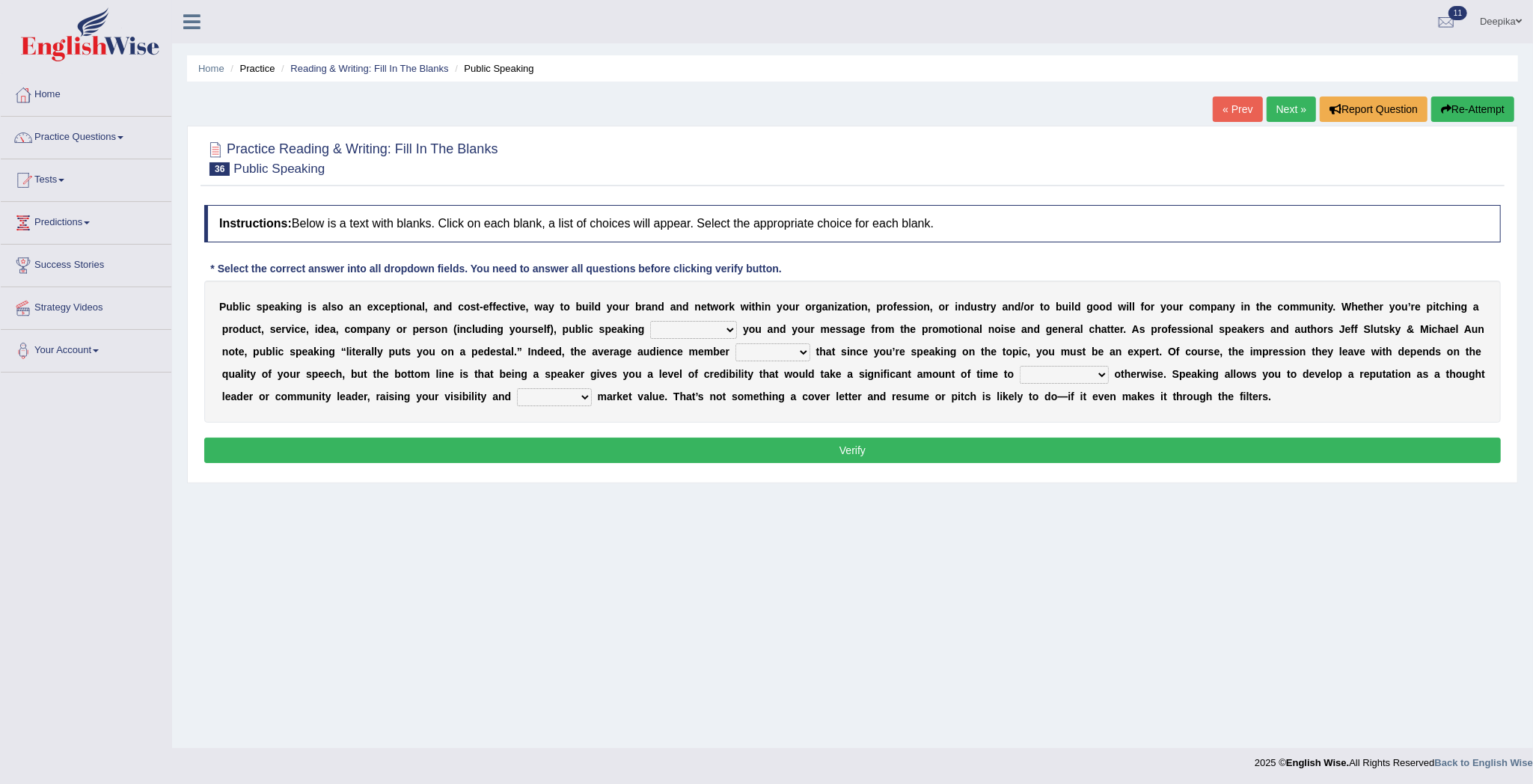
click at [729, 329] on select "differentiates disguises distributes dispute" at bounding box center [693, 330] width 87 height 18
select select "differentiates"
click at [651, 321] on select "differentiates disguises distributes dispute" at bounding box center [693, 330] width 87 height 18
click at [810, 351] on select "assists assumes accesses assesses" at bounding box center [772, 352] width 75 height 18
select select "assumes"
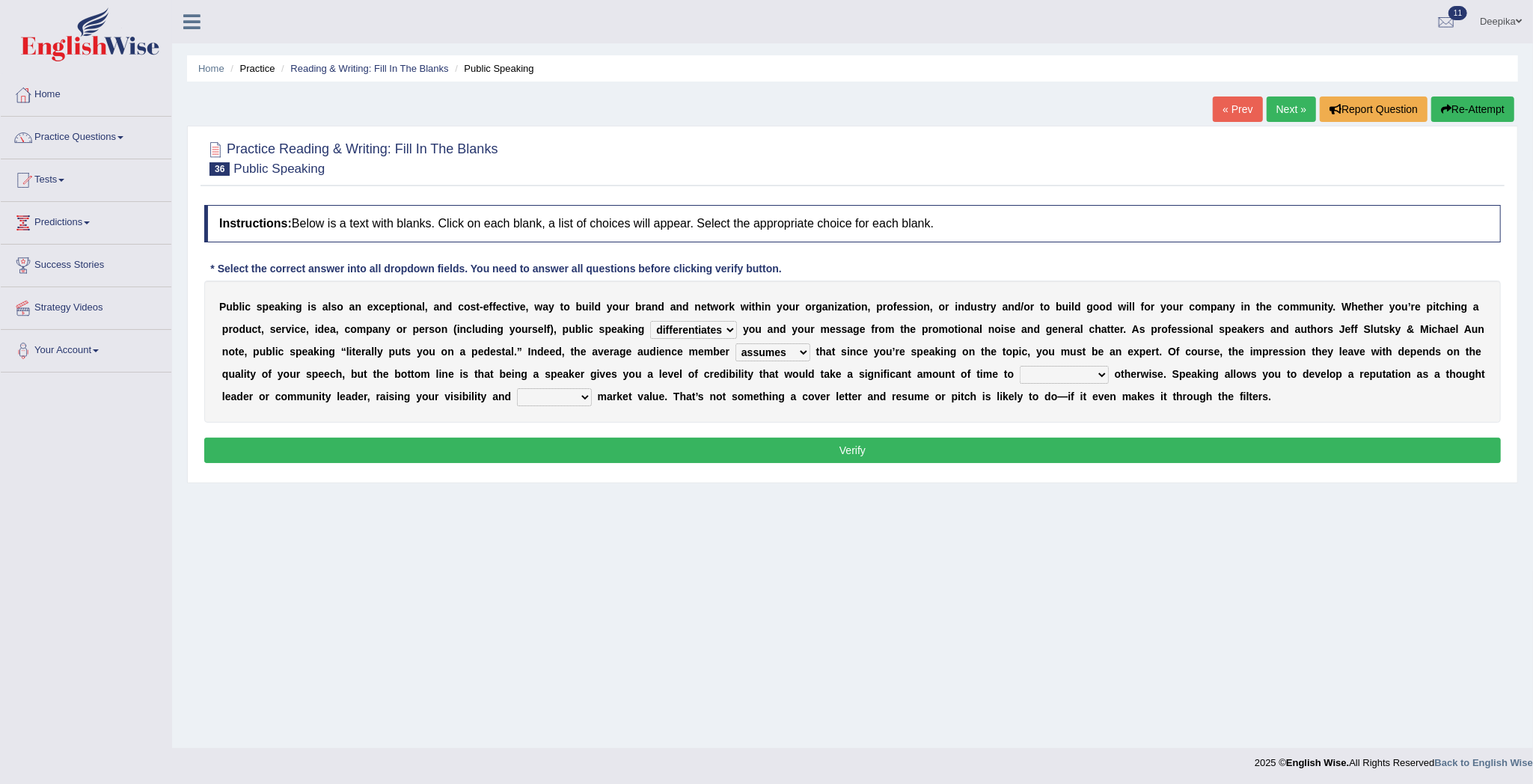
click at [762, 344] on select "assists assumes accesses assesses" at bounding box center [772, 352] width 75 height 18
click at [1109, 375] on select "cultivate procrastinate communicate culminate" at bounding box center [1064, 375] width 89 height 18
select select "communicate"
click at [1060, 366] on select "cultivate procrastinate communicate culminate" at bounding box center [1064, 375] width 89 height 18
click at [592, 401] on select "perceived diagnosed recessed divided" at bounding box center [554, 397] width 75 height 18
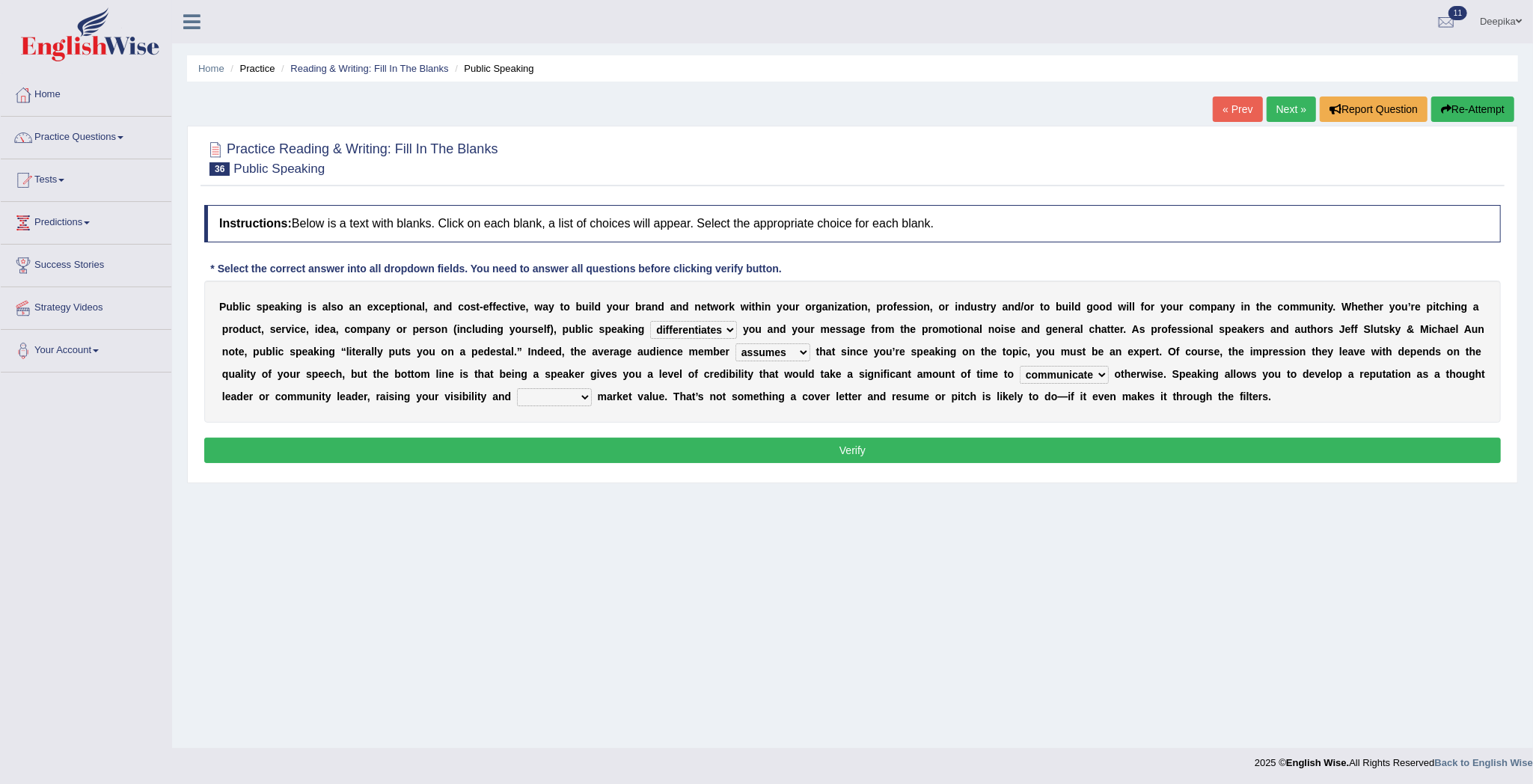
click at [621, 486] on div "Home Practice Reading & Writing: Fill In The Blanks Public Speaking « Prev Next…" at bounding box center [852, 374] width 1361 height 748
click at [592, 396] on select "perceived diagnosed recessed divided" at bounding box center [554, 397] width 75 height 18
drag, startPoint x: 632, startPoint y: 396, endPoint x: 633, endPoint y: 408, distance: 12.0
click at [592, 396] on select "perceived diagnosed recessed divided" at bounding box center [554, 397] width 75 height 18
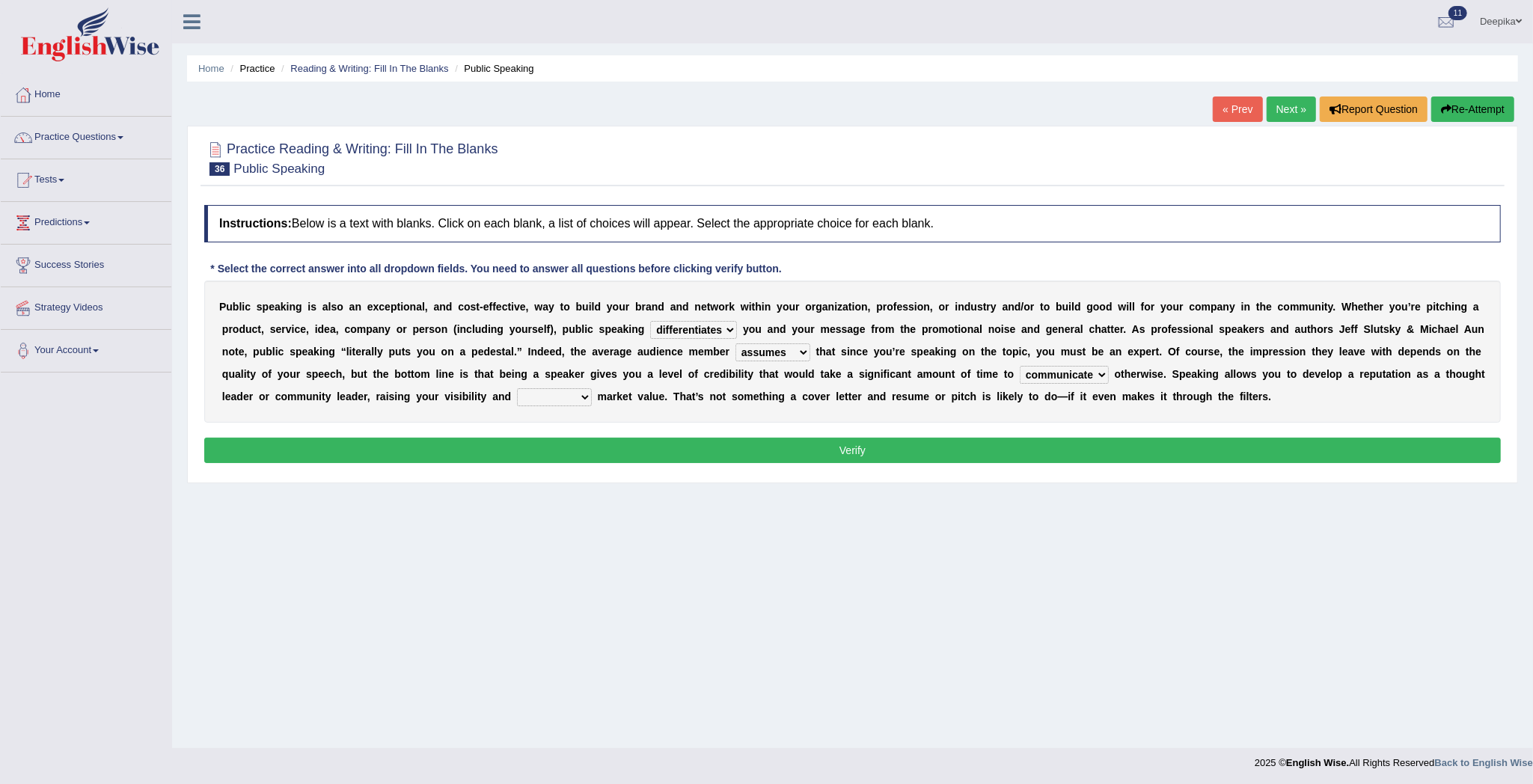
select select "divided"
click at [562, 389] on select "perceived diagnosed recessed divided" at bounding box center [554, 397] width 75 height 18
click at [650, 453] on button "Verify" at bounding box center [852, 450] width 1296 height 25
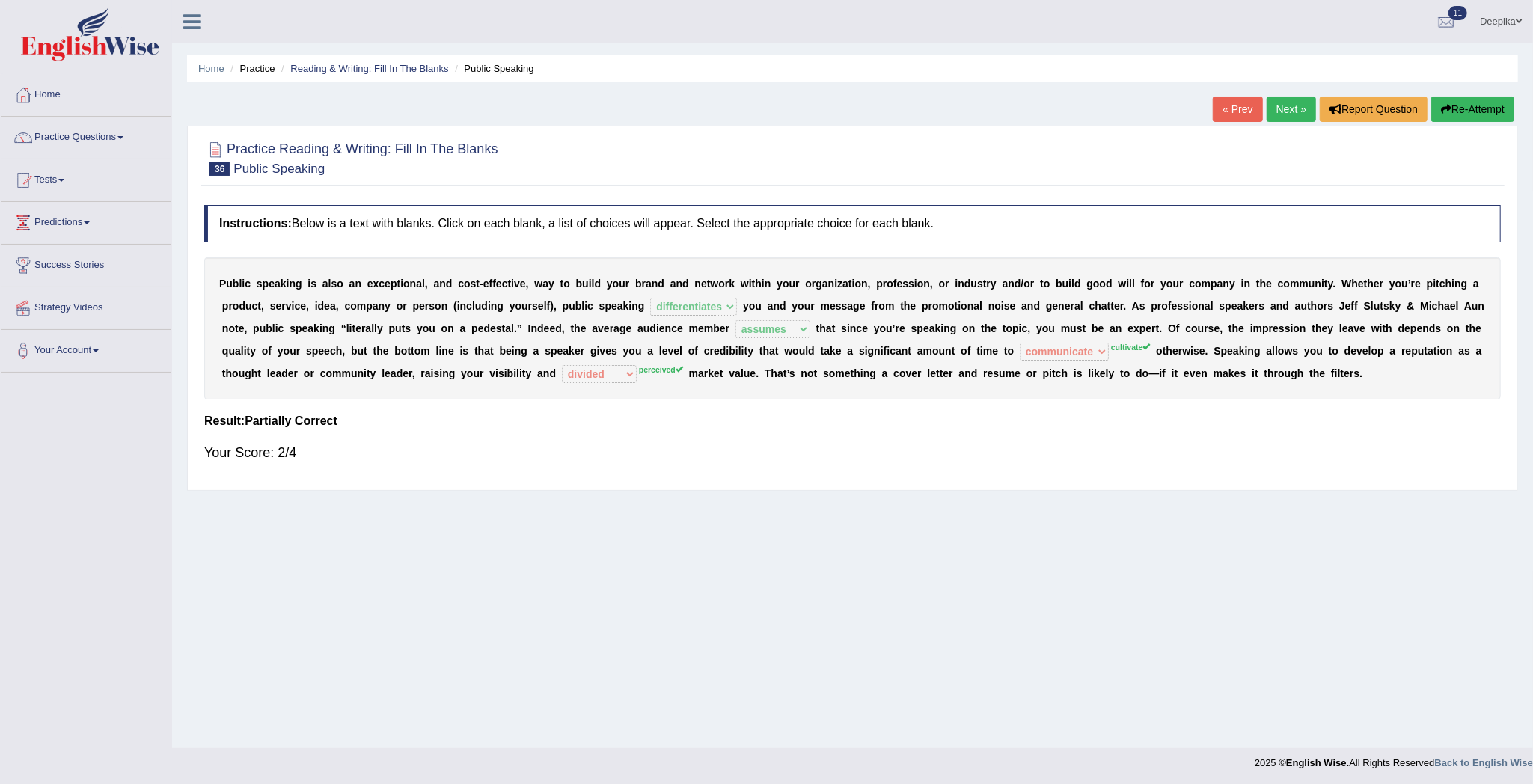
click at [1271, 120] on link "Next »" at bounding box center [1290, 109] width 49 height 25
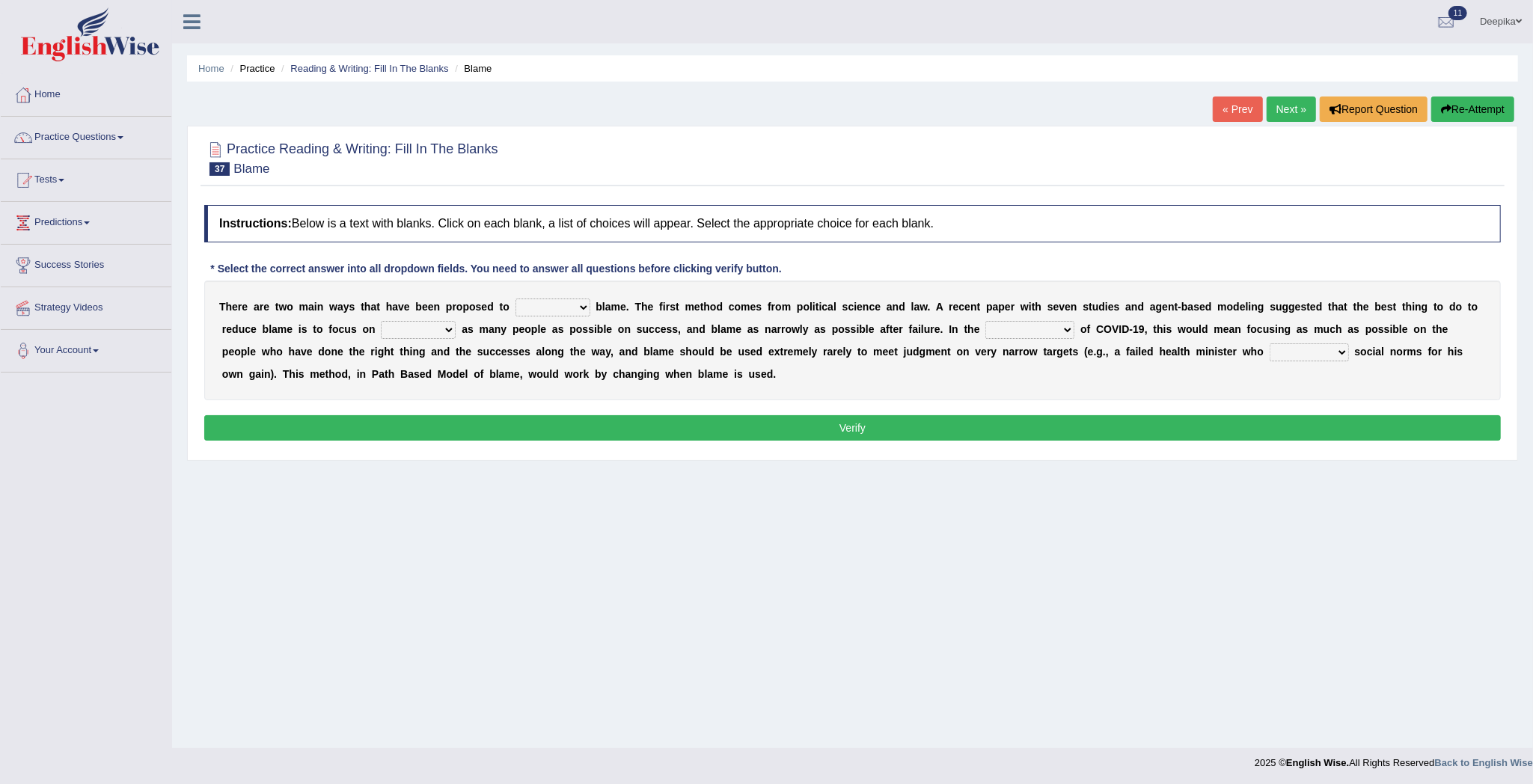
click at [582, 303] on select "abuse release reduce redress" at bounding box center [552, 307] width 75 height 18
click at [515, 299] on select "abuse release reduce redress" at bounding box center [552, 307] width 75 height 18
click at [581, 308] on select "abuse release reduce redress" at bounding box center [552, 307] width 75 height 18
select select "reduce"
click at [515, 299] on select "abuse release reduce redress" at bounding box center [552, 307] width 75 height 18
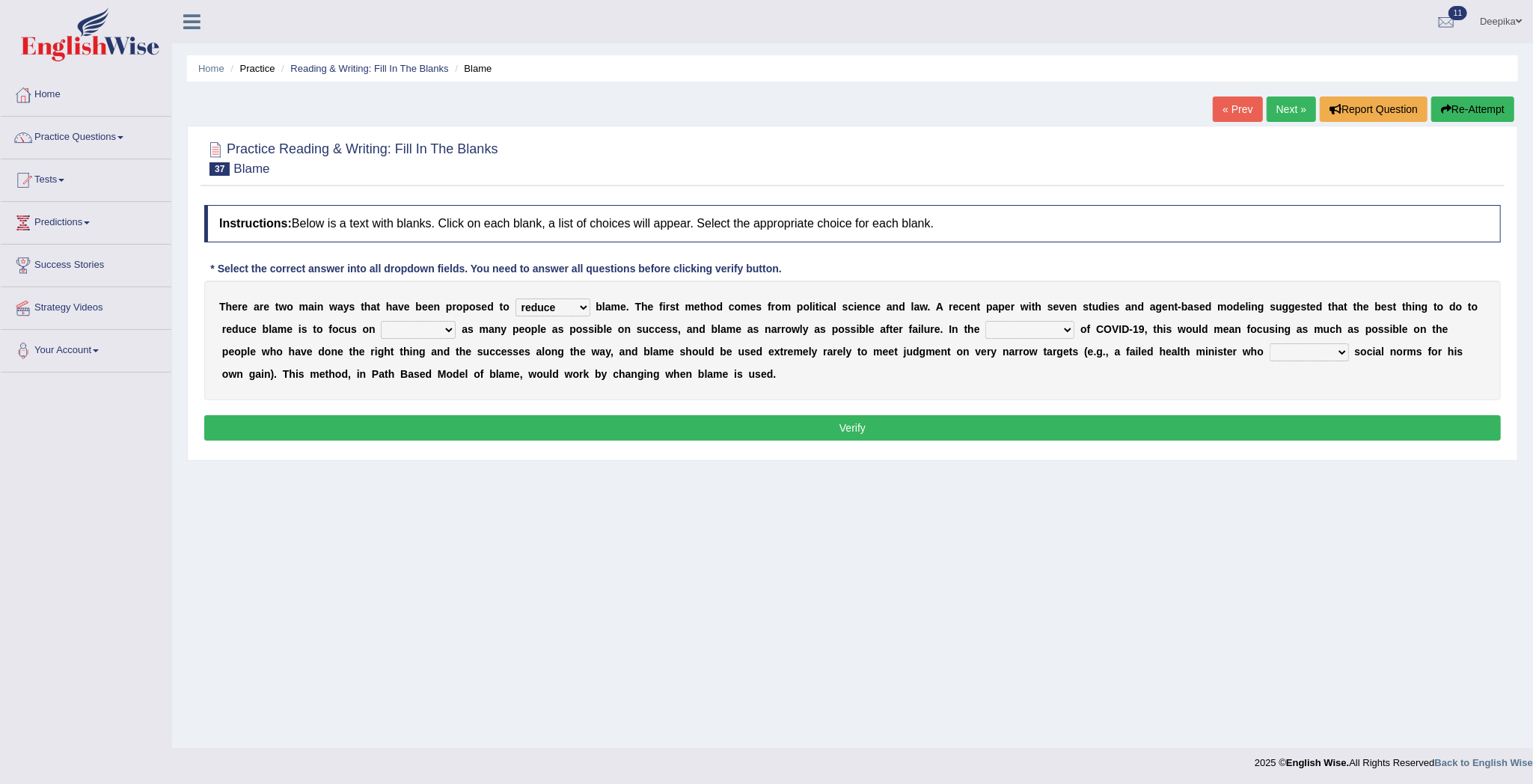
click at [452, 330] on select "praising promising preserving praying" at bounding box center [418, 330] width 75 height 18
select select "praising"
click at [381, 321] on select "praising promising preserving praying" at bounding box center [418, 330] width 75 height 18
click at [1071, 326] on select "context confrontation text construction" at bounding box center [1029, 330] width 89 height 18
select select "context"
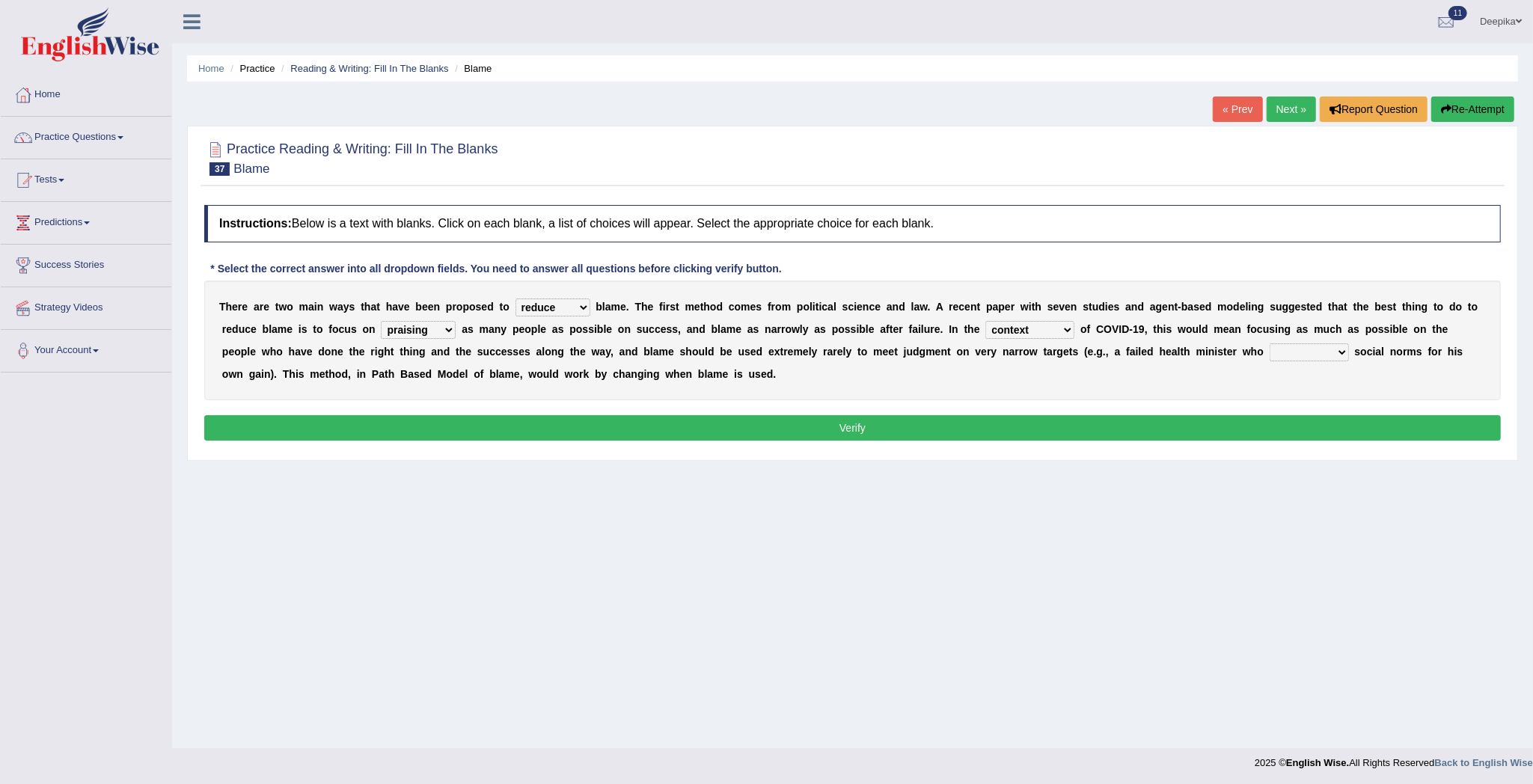
click at [989, 321] on select "context confrontation text construction" at bounding box center [1029, 330] width 89 height 18
click at [1343, 348] on select "departed established violated met" at bounding box center [1308, 352] width 79 height 18
select select "established"
click at [1270, 344] on select "departed established violated met" at bounding box center [1308, 352] width 79 height 18
click at [1340, 432] on button "Verify" at bounding box center [852, 427] width 1296 height 25
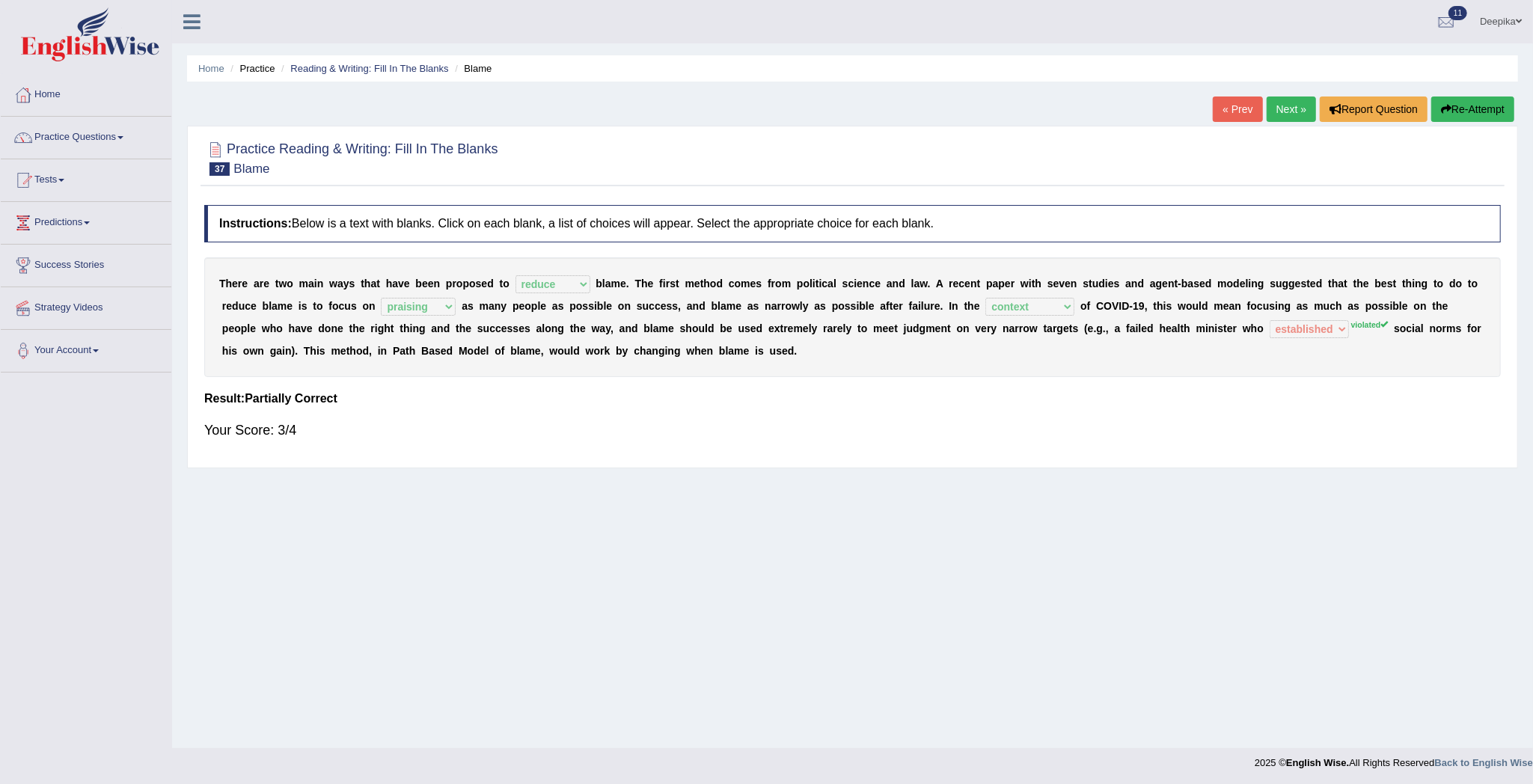
click at [1293, 109] on link "Next »" at bounding box center [1290, 109] width 49 height 25
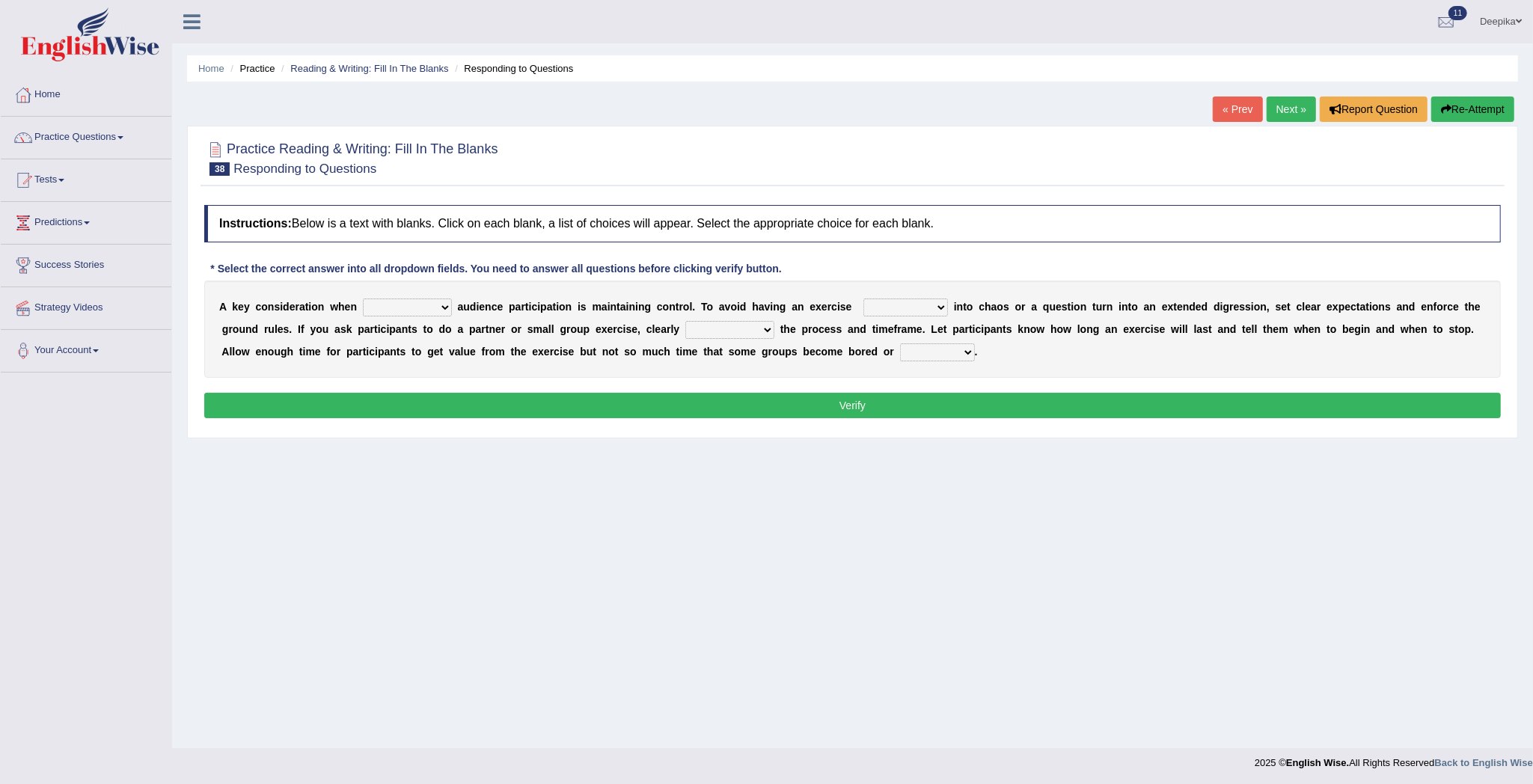
click at [444, 312] on select "incorporating increasing incurring indicating" at bounding box center [407, 307] width 89 height 18
select select "increasing"
click at [363, 299] on select "incorporating increasing incurring indicating" at bounding box center [407, 307] width 89 height 18
click at [943, 303] on select "deteriorate determine deliver demonstrate" at bounding box center [905, 307] width 85 height 18
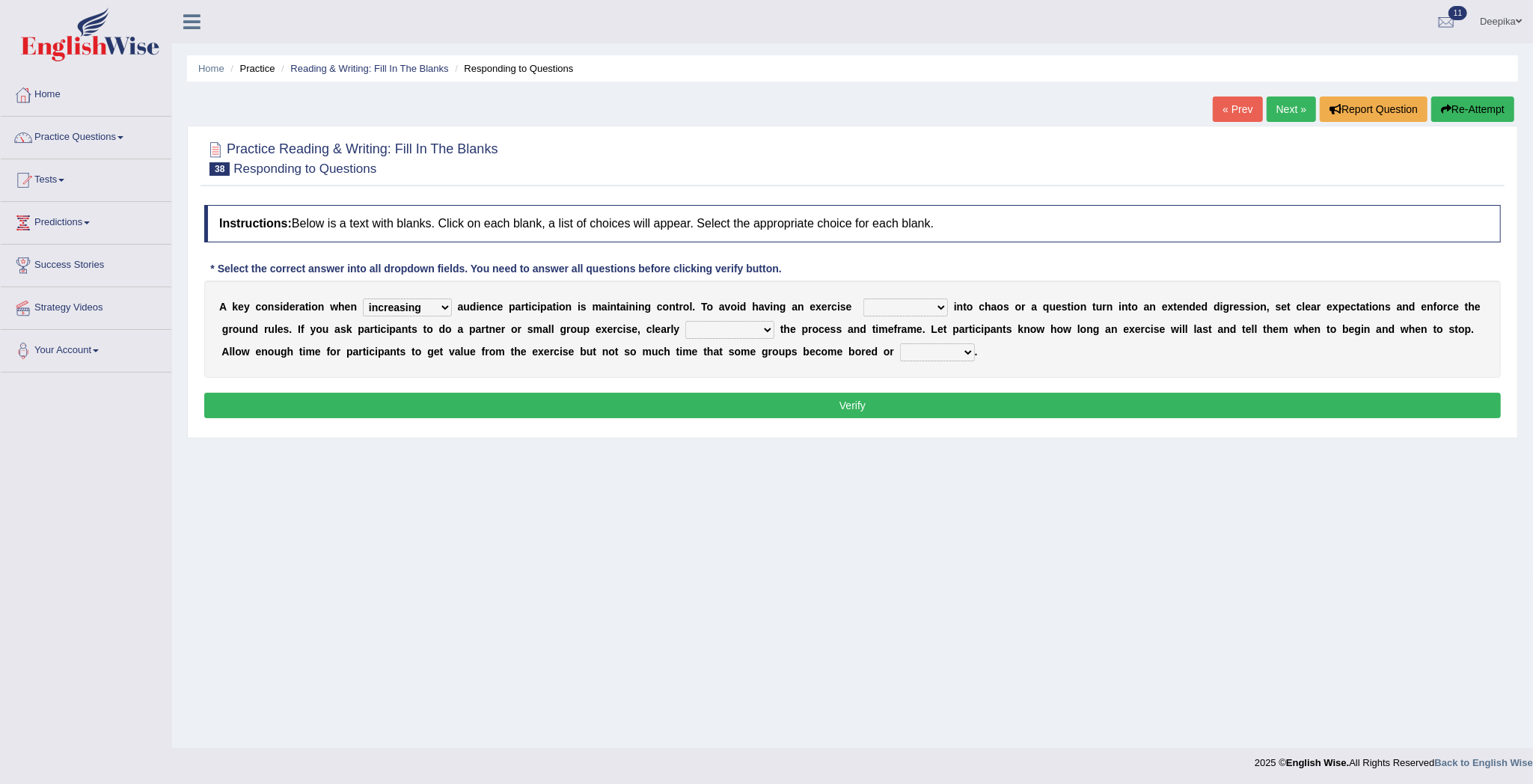
click at [948, 312] on select "deteriorate determine deliver demonstrate" at bounding box center [905, 307] width 85 height 18
select select "demonstrate"
click at [867, 299] on select "deteriorate determine deliver demonstrate" at bounding box center [905, 307] width 85 height 18
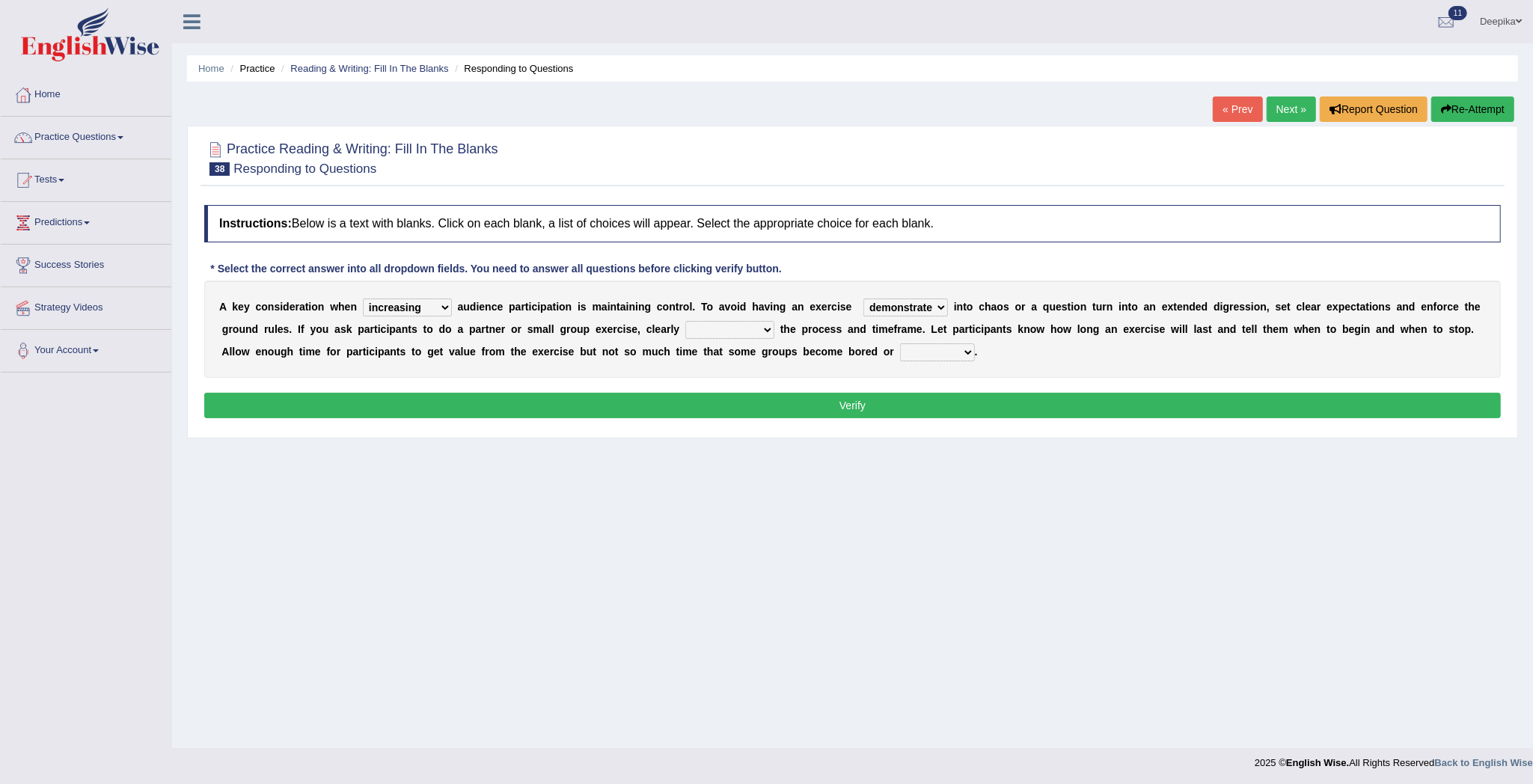
click at [774, 329] on select "communicate confirm accumulate commit" at bounding box center [730, 330] width 89 height 18
select select "accumulate"
click at [707, 321] on select "communicate confirm accumulate commit" at bounding box center [730, 330] width 89 height 18
click at [975, 350] on select "destroyed distracted disobeyed divided" at bounding box center [937, 352] width 75 height 18
select select "distracted"
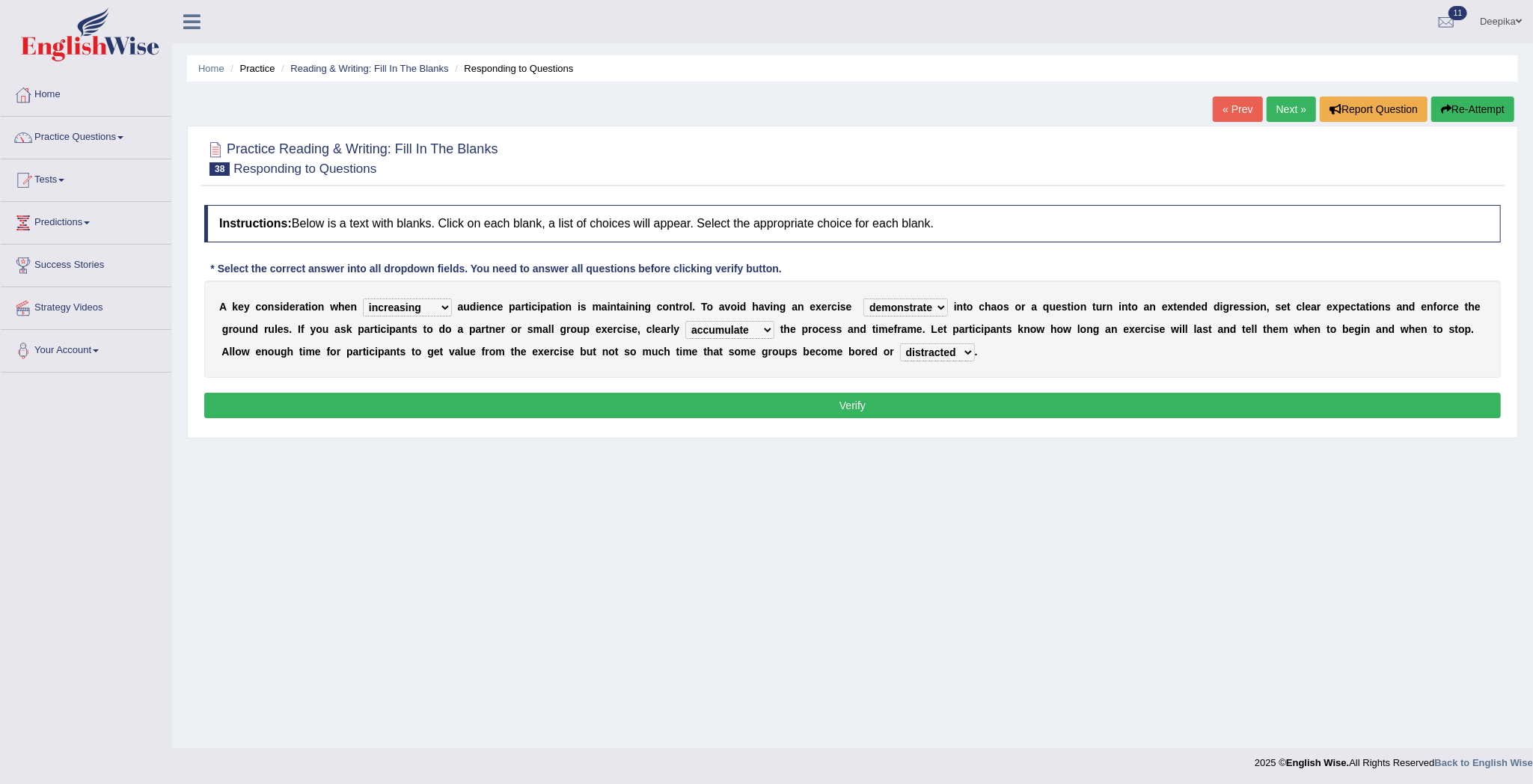
click at [931, 344] on select "destroyed distracted disobeyed divided" at bounding box center [937, 352] width 75 height 18
click at [985, 410] on button "Verify" at bounding box center [852, 405] width 1296 height 25
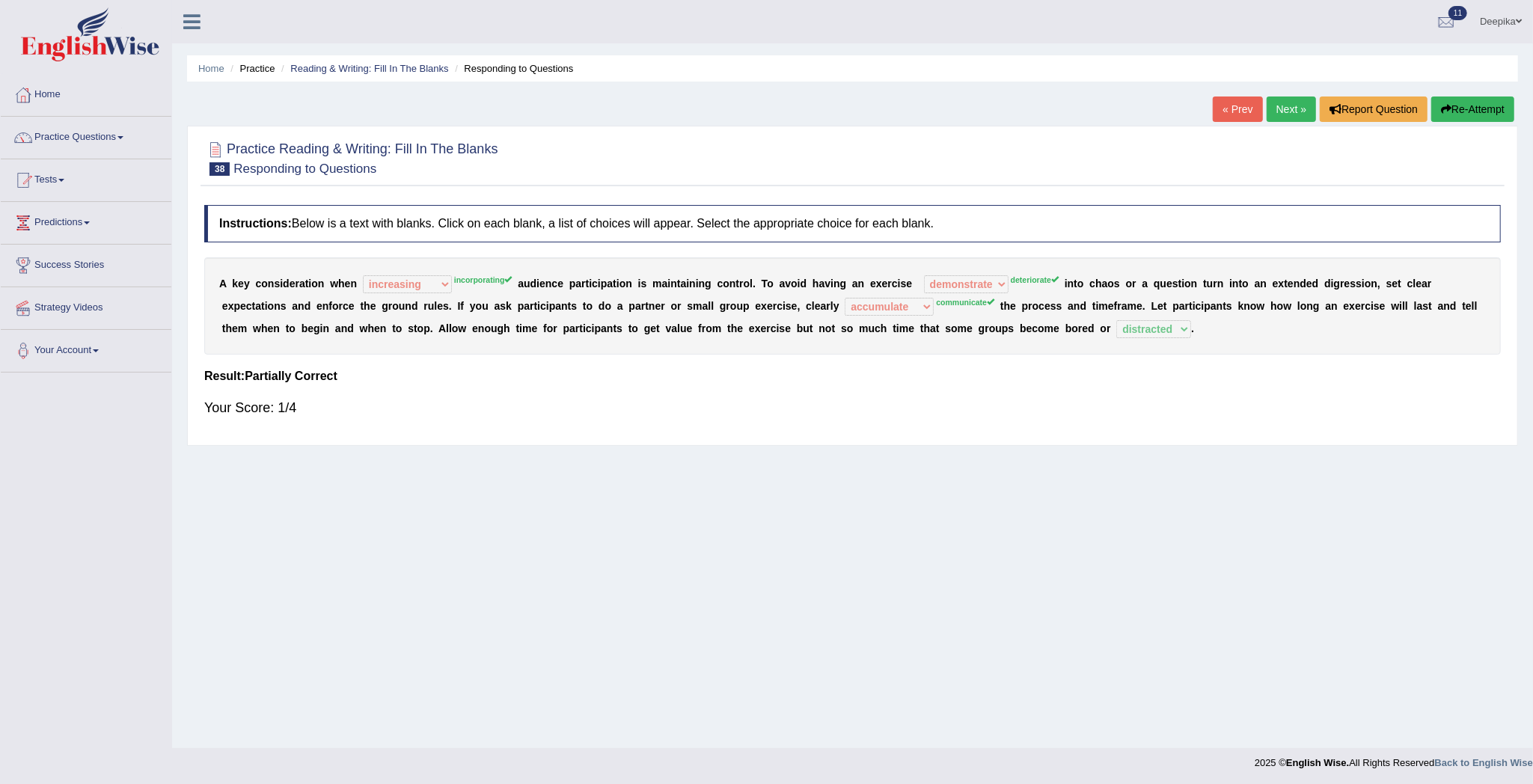
click at [1267, 112] on link "Next »" at bounding box center [1290, 109] width 49 height 25
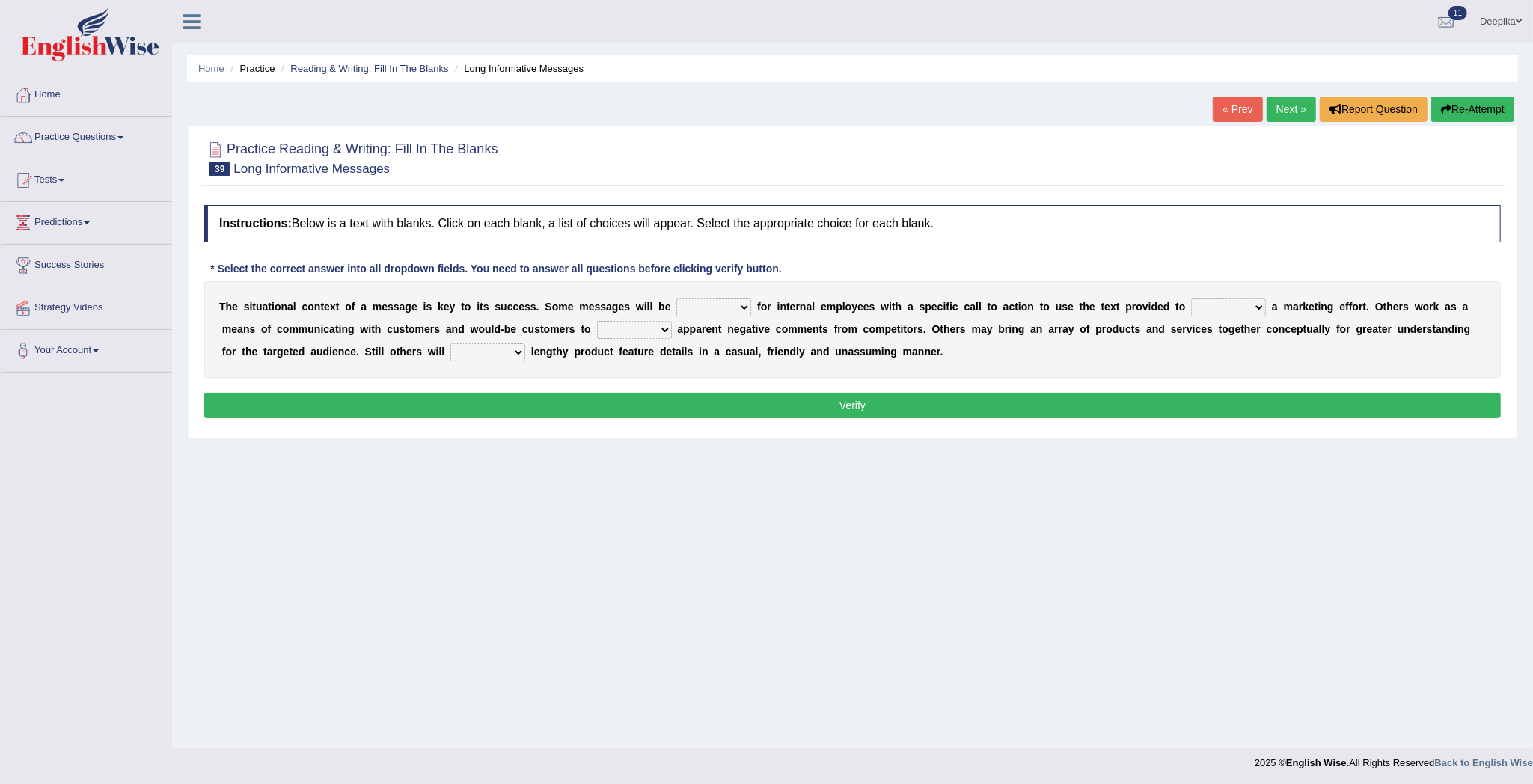
click at [734, 303] on select "targeted varied marketed parted" at bounding box center [714, 307] width 75 height 18
select select "marketed"
click at [677, 299] on select "targeted varied marketed parted" at bounding box center [714, 307] width 75 height 18
click at [1256, 306] on select "extract exceed expand export" at bounding box center [1228, 307] width 75 height 18
select select "export"
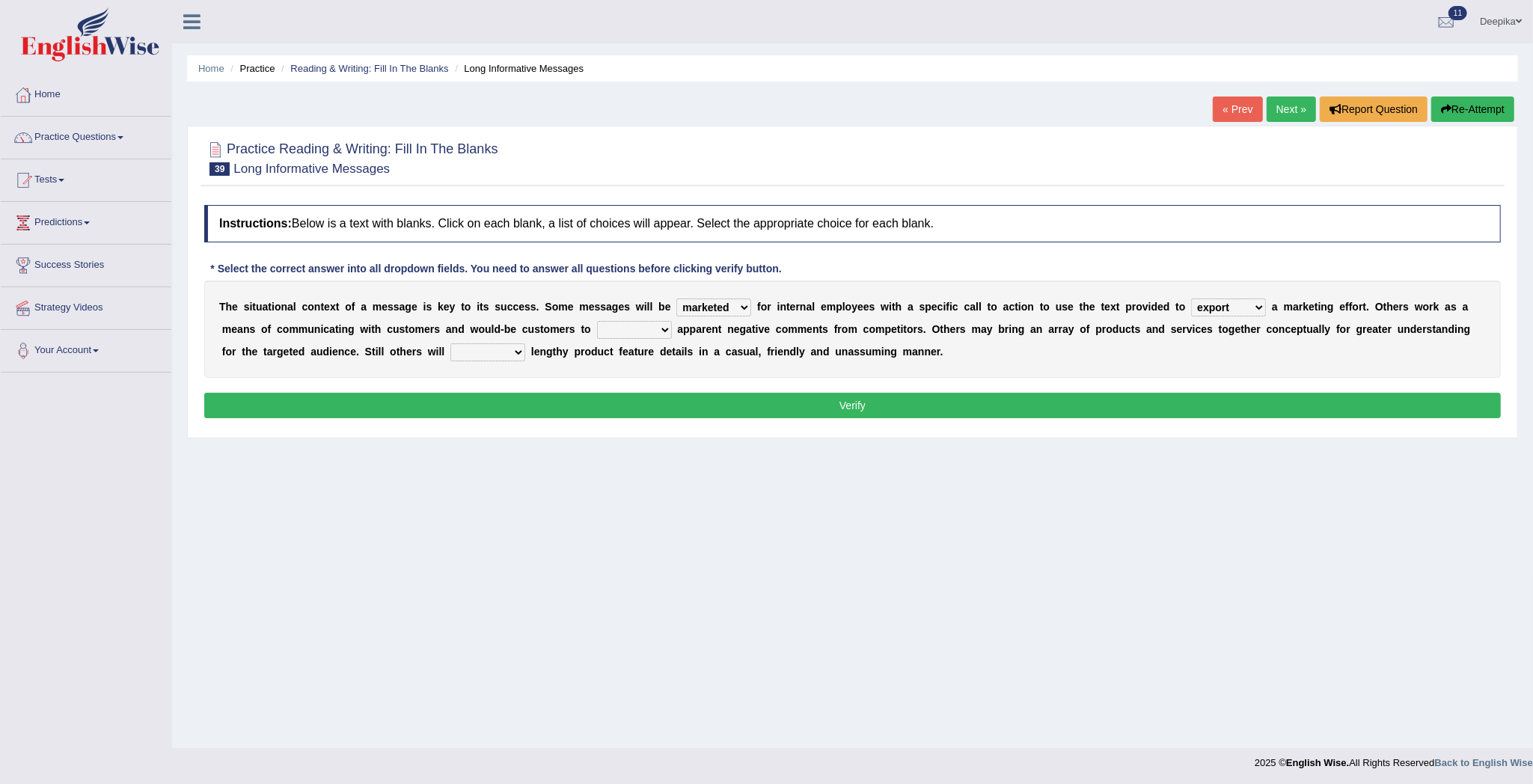
click at [1192, 299] on select "extract exceed expand export" at bounding box center [1228, 307] width 75 height 18
click at [656, 323] on select "rebut rebel review reboot" at bounding box center [634, 330] width 75 height 18
select select "review"
click at [597, 321] on select "rebut rebel review reboot" at bounding box center [634, 330] width 75 height 18
click at [515, 347] on select "deliver delay delight delegate" at bounding box center [487, 352] width 75 height 18
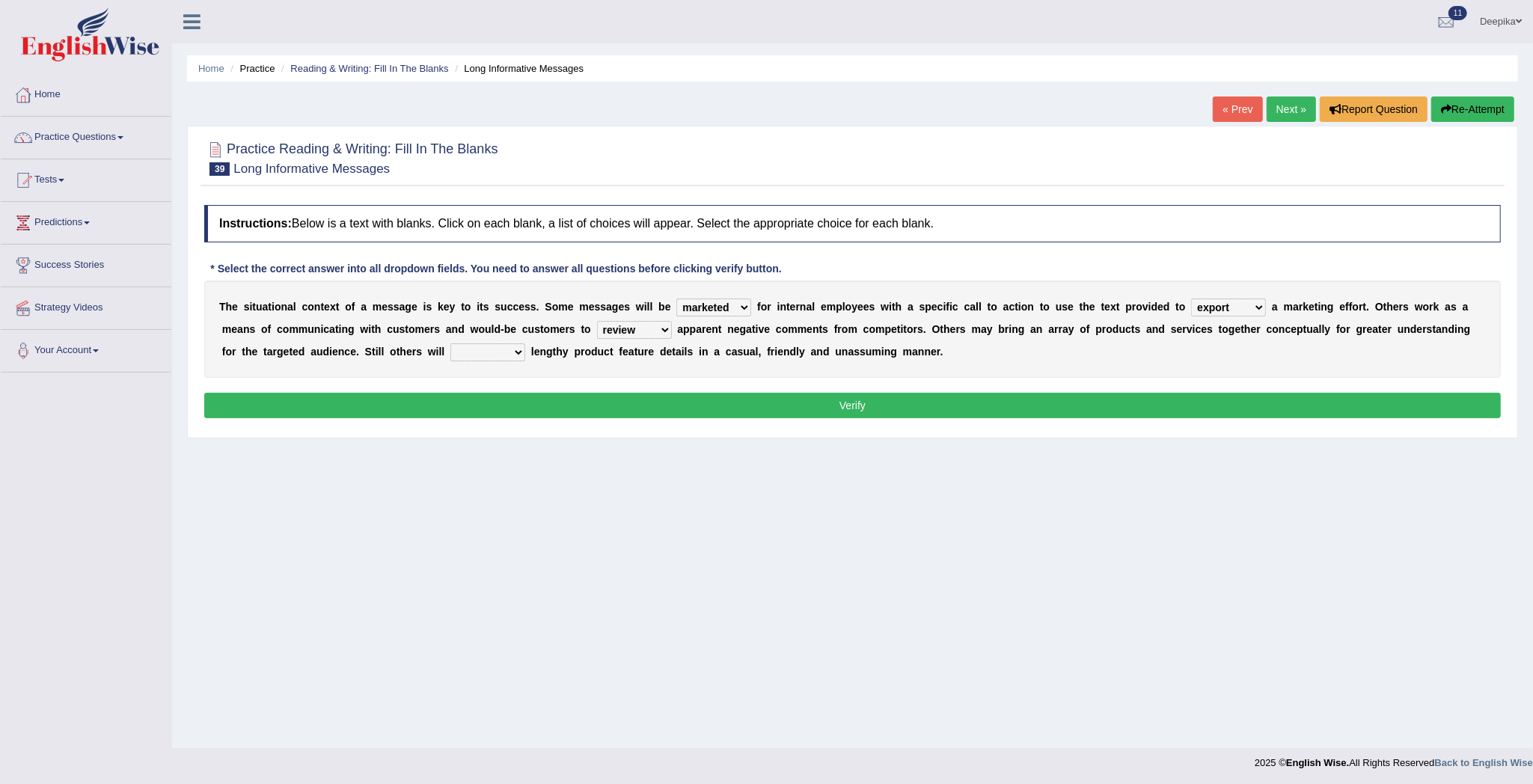
select select "deliver"
click at [450, 344] on select "deliver delay delight delegate" at bounding box center [487, 352] width 75 height 18
click at [501, 401] on button "Verify" at bounding box center [852, 405] width 1296 height 25
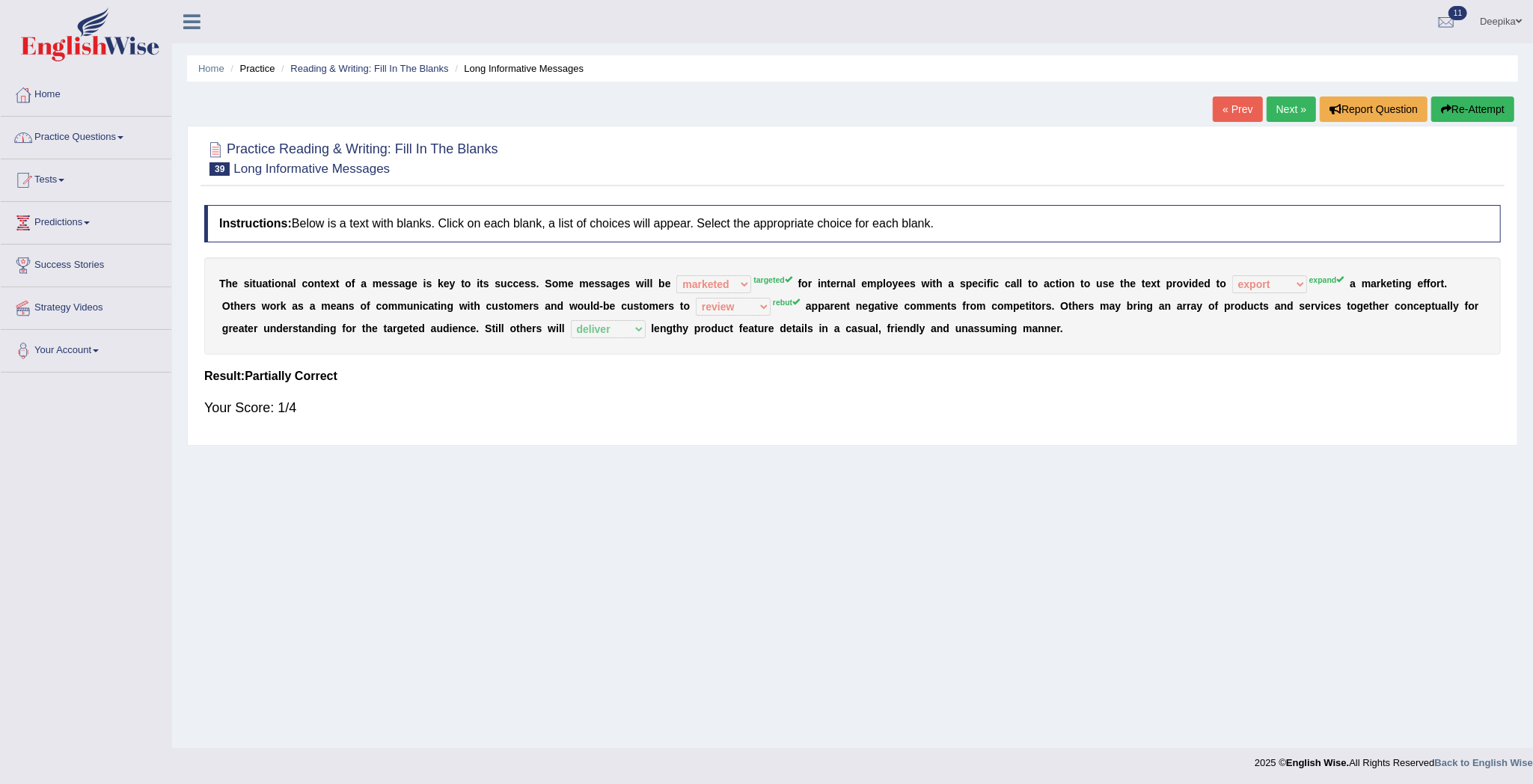
click at [124, 139] on span at bounding box center [121, 137] width 6 height 3
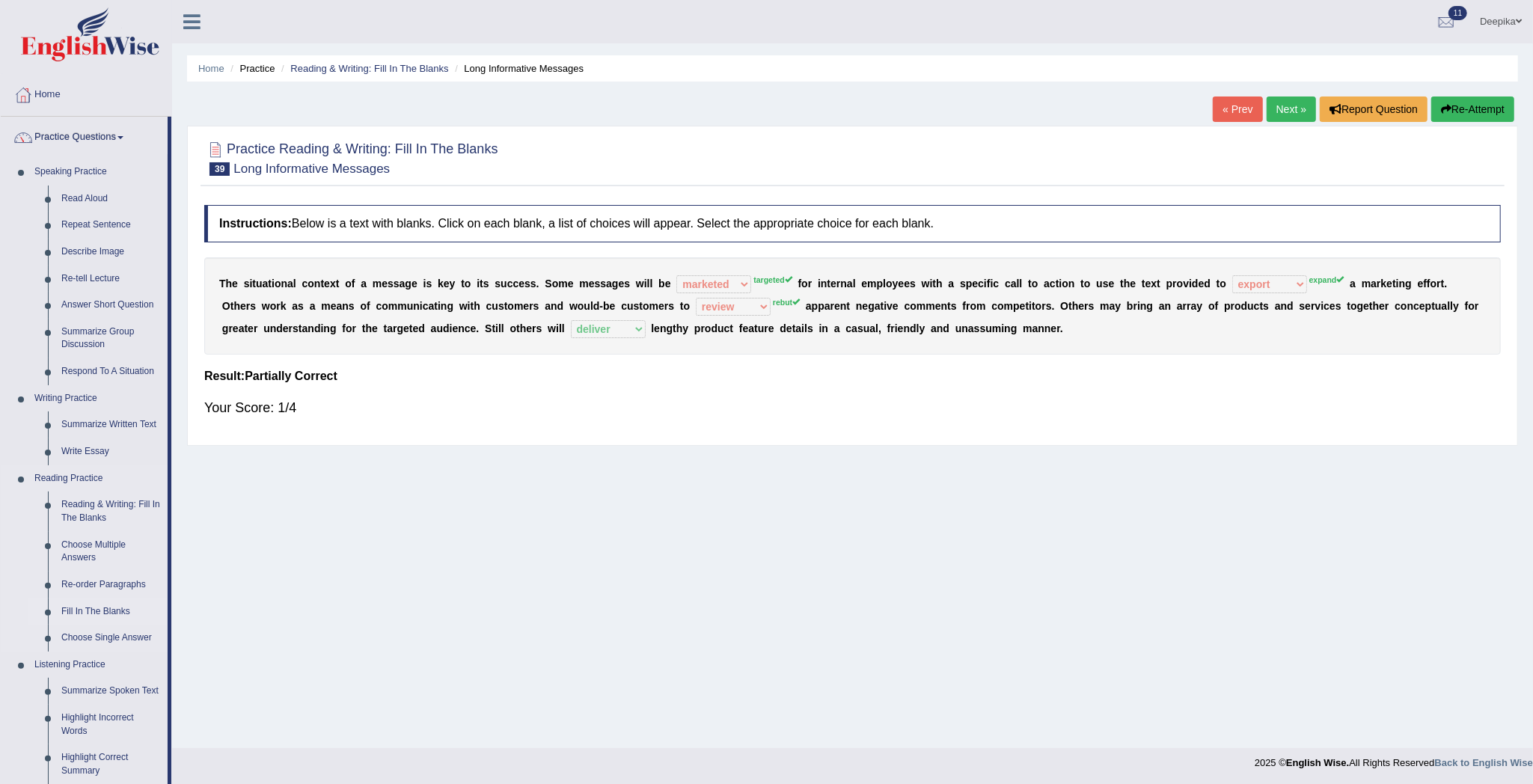
click at [91, 607] on link "Fill In The Blanks" at bounding box center [111, 611] width 113 height 27
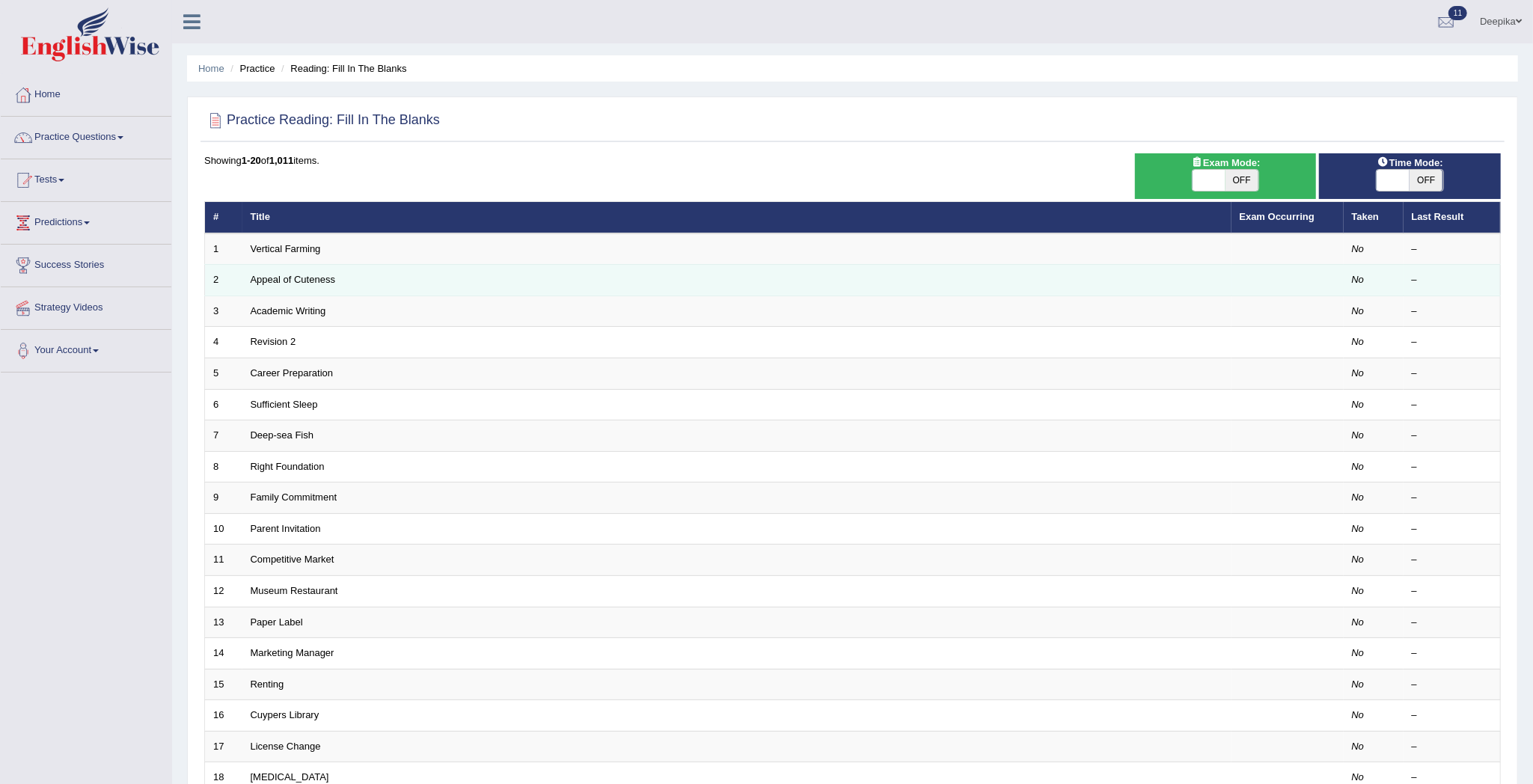
click at [353, 281] on td "Appeal of Cuteness" at bounding box center [737, 279] width 989 height 31
click at [308, 282] on link "Appeal of Cuteness" at bounding box center [292, 278] width 85 height 11
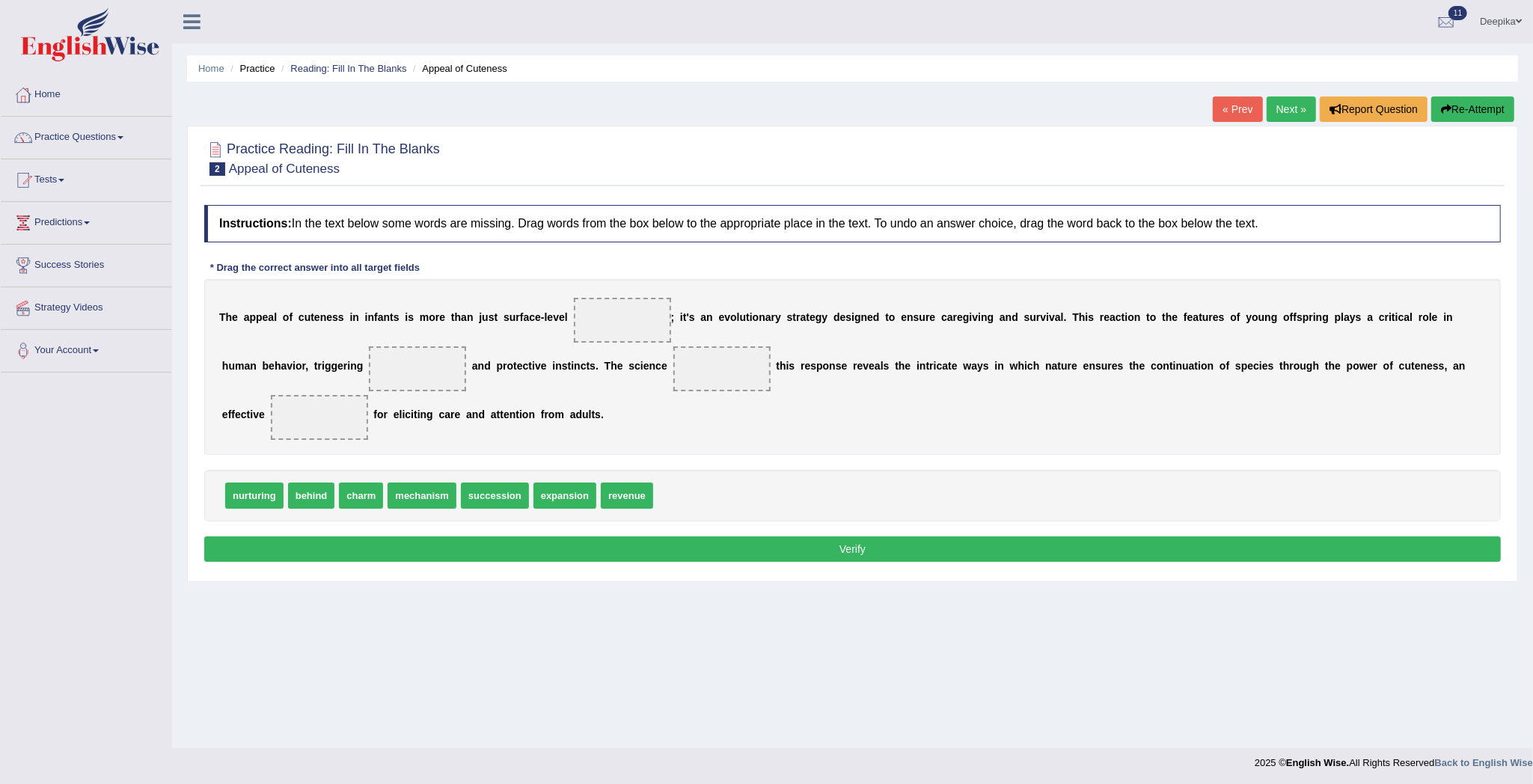
click at [237, 504] on span "nurturing" at bounding box center [255, 496] width 58 height 26
drag, startPoint x: 237, startPoint y: 504, endPoint x: 618, endPoint y: 333, distance: 417.6
drag, startPoint x: 549, startPoint y: 504, endPoint x: 417, endPoint y: 297, distance: 245.5
click at [496, 392] on span "revenue" at bounding box center [522, 405] width 52 height 26
drag, startPoint x: 417, startPoint y: 297, endPoint x: 321, endPoint y: 273, distance: 99.0
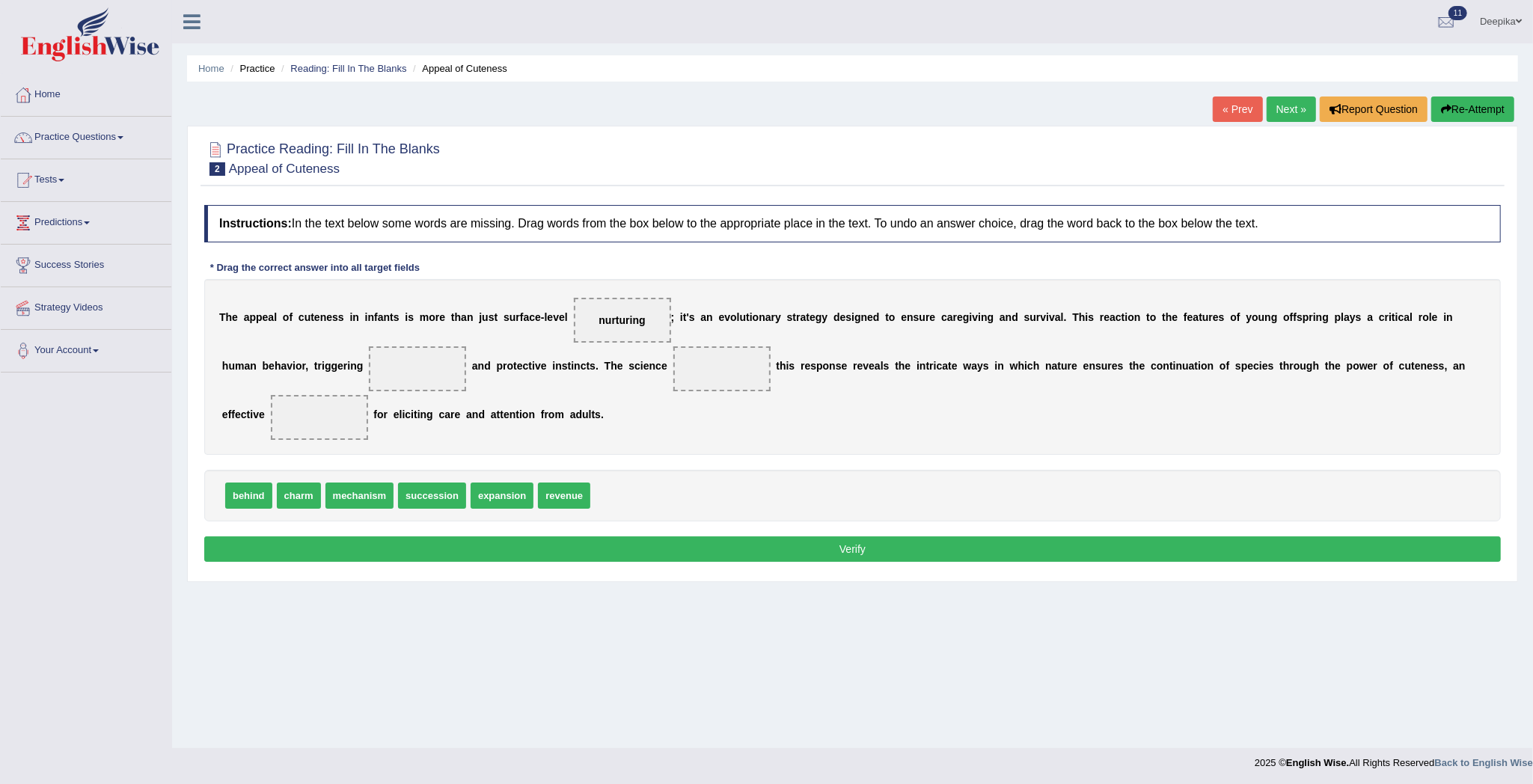
click at [323, 276] on div "Instructions: In the text below some words are missing. Drag words from the box…" at bounding box center [852, 385] width 1304 height 376
drag, startPoint x: 489, startPoint y: 489, endPoint x: 387, endPoint y: 375, distance: 153.0
drag, startPoint x: 365, startPoint y: 495, endPoint x: 766, endPoint y: 347, distance: 427.4
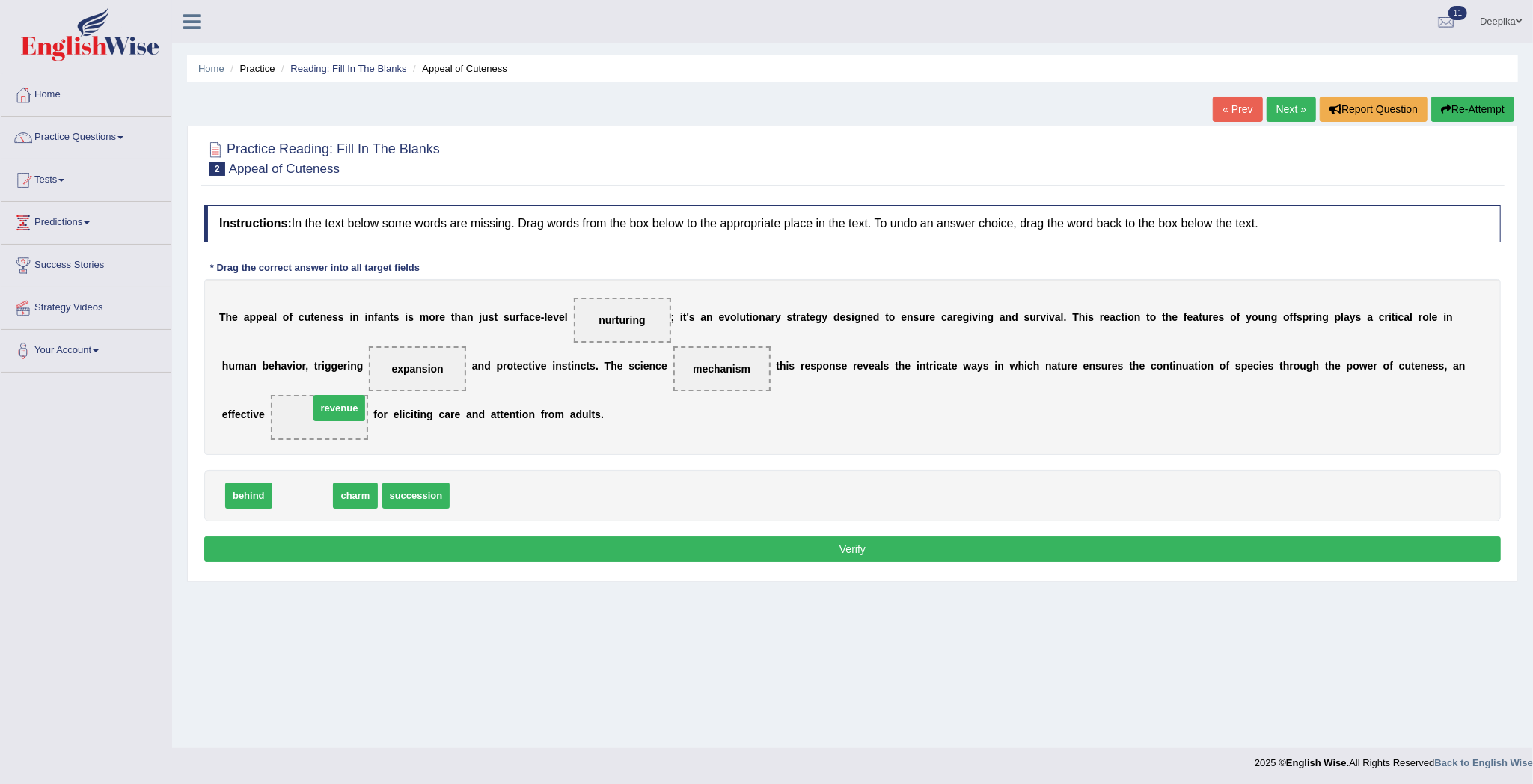
drag, startPoint x: 300, startPoint y: 498, endPoint x: 296, endPoint y: 438, distance: 60.1
click at [438, 549] on button "Verify" at bounding box center [852, 548] width 1296 height 25
click at [438, 549] on div "Home Practice Reading: Fill In The Blanks Appeal of Cuteness « Prev Next » Repo…" at bounding box center [852, 374] width 1361 height 748
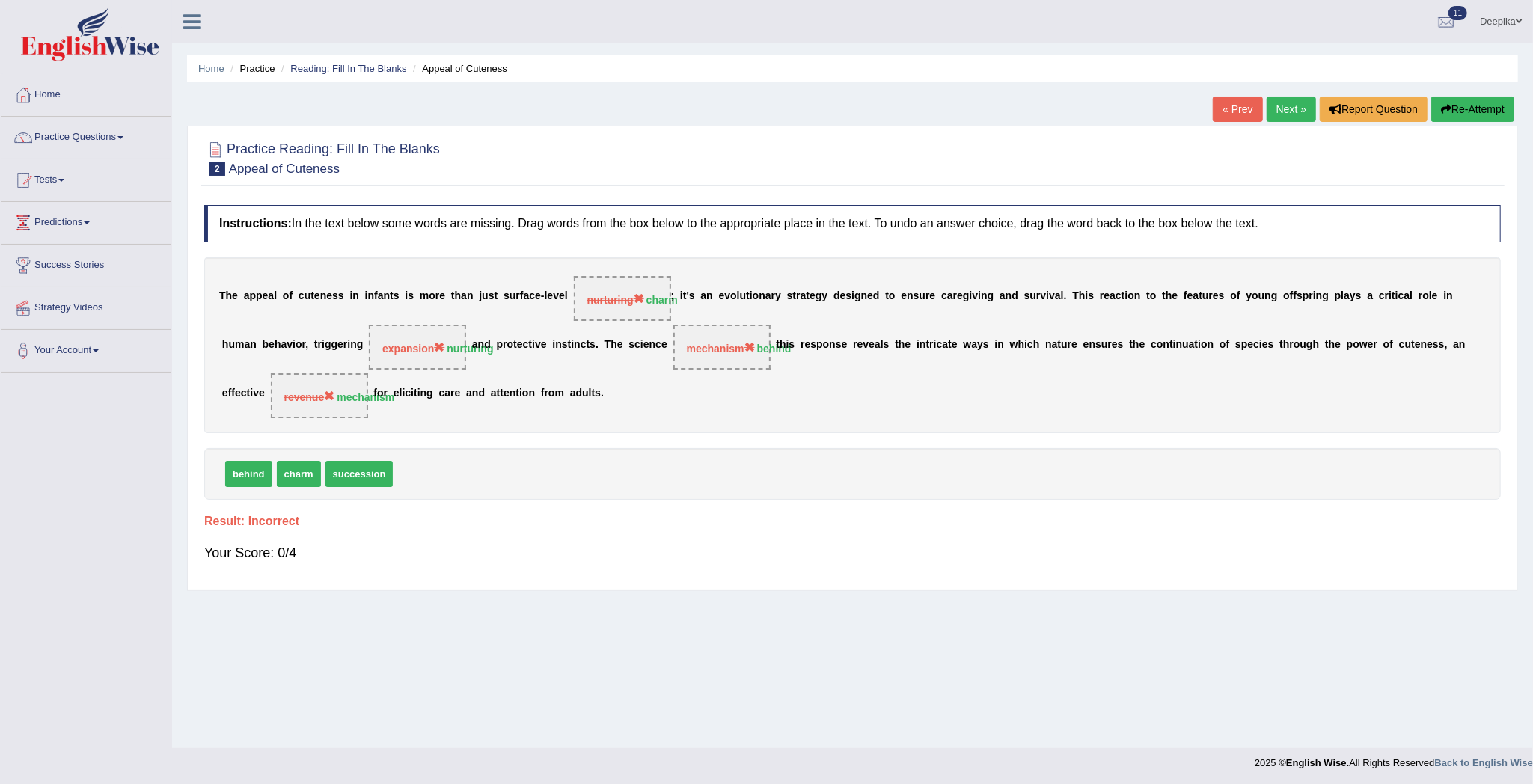
click at [1283, 108] on link "Next »" at bounding box center [1290, 109] width 49 height 25
